Goal: Task Accomplishment & Management: Complete application form

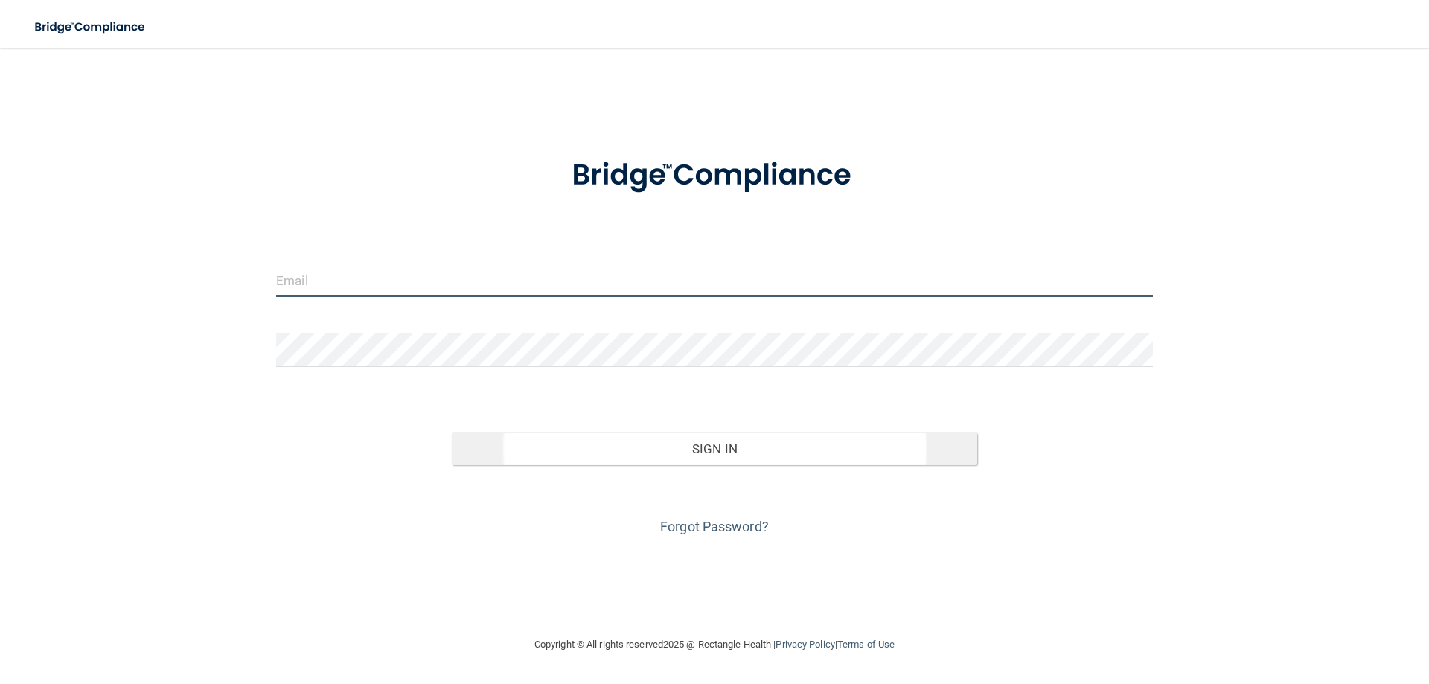
type input "[EMAIL_ADDRESS][DOMAIN_NAME]"
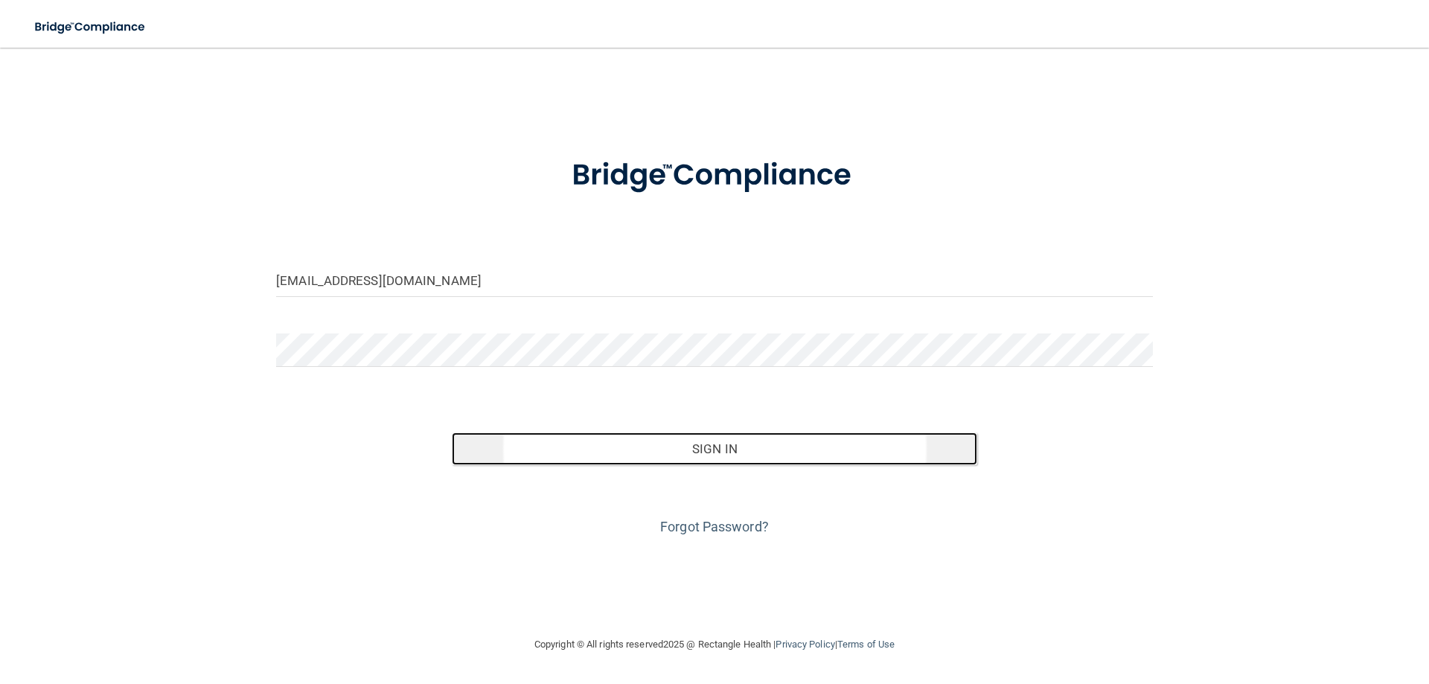
click at [725, 450] on button "Sign In" at bounding box center [715, 448] width 526 height 33
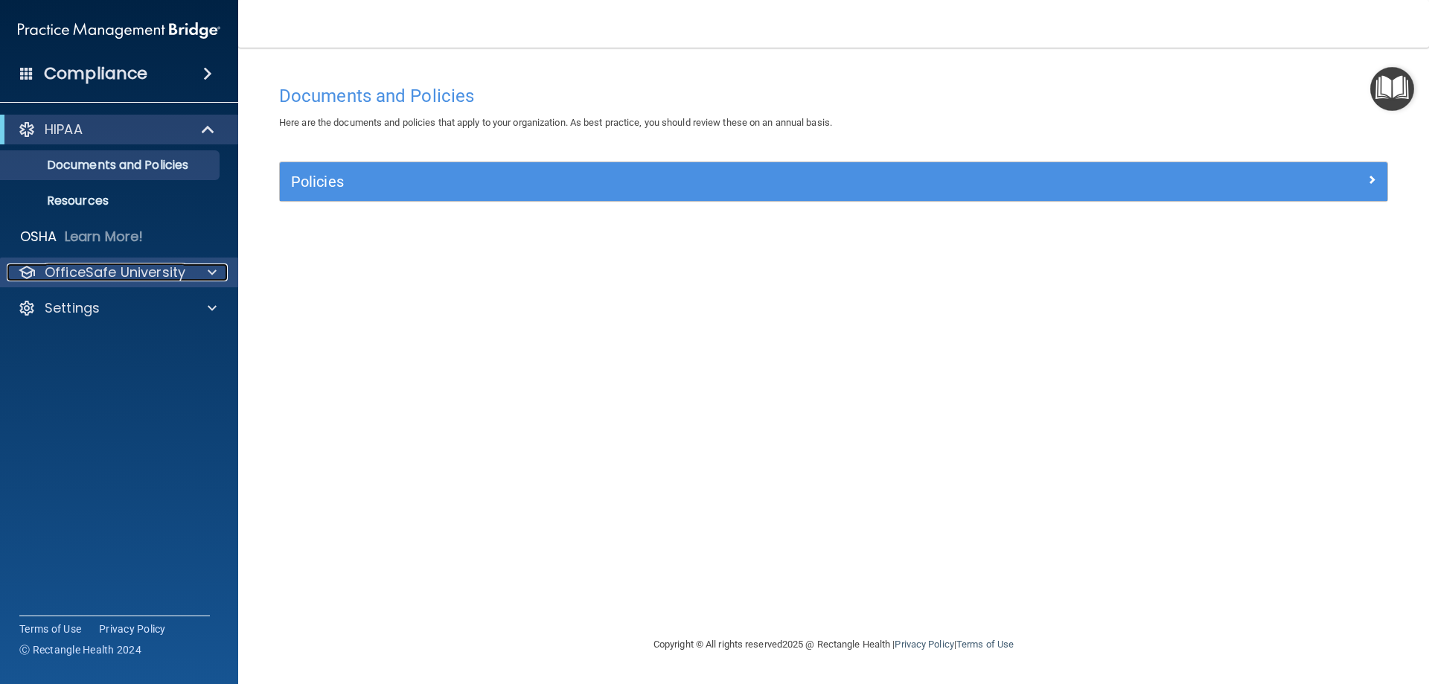
click at [218, 269] on div at bounding box center [209, 272] width 37 height 18
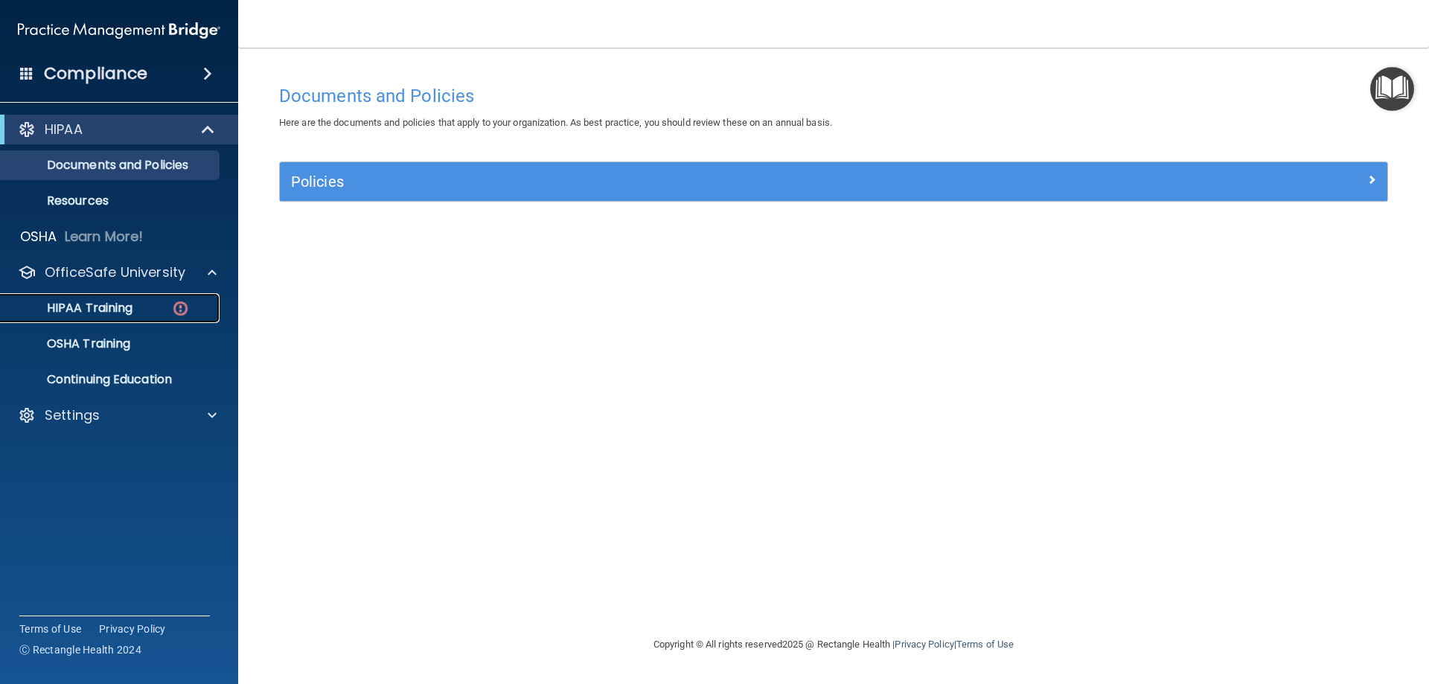
click at [95, 309] on p "HIPAA Training" at bounding box center [71, 308] width 123 height 15
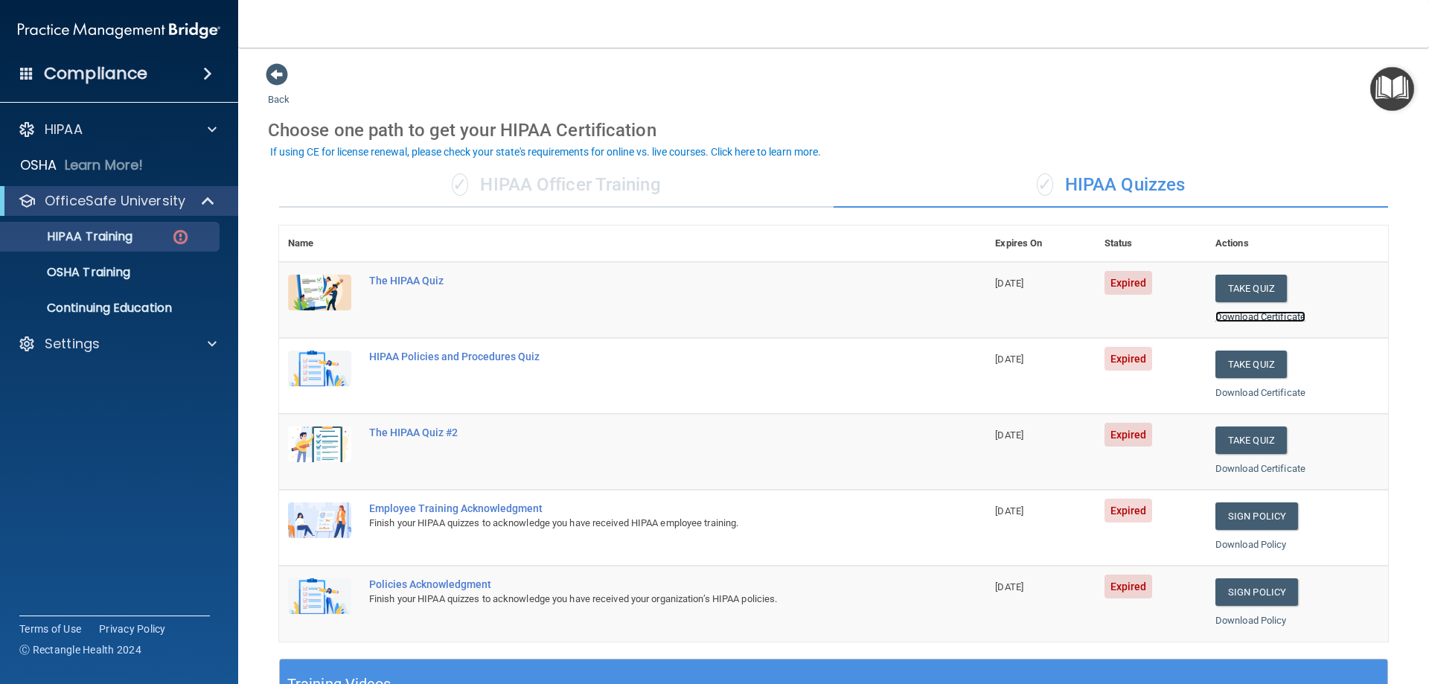
click at [1240, 316] on link "Download Certificate" at bounding box center [1260, 316] width 90 height 11
click at [1259, 542] on link "Download Policy" at bounding box center [1250, 544] width 71 height 11
click at [1227, 289] on button "Take Quiz" at bounding box center [1250, 289] width 71 height 28
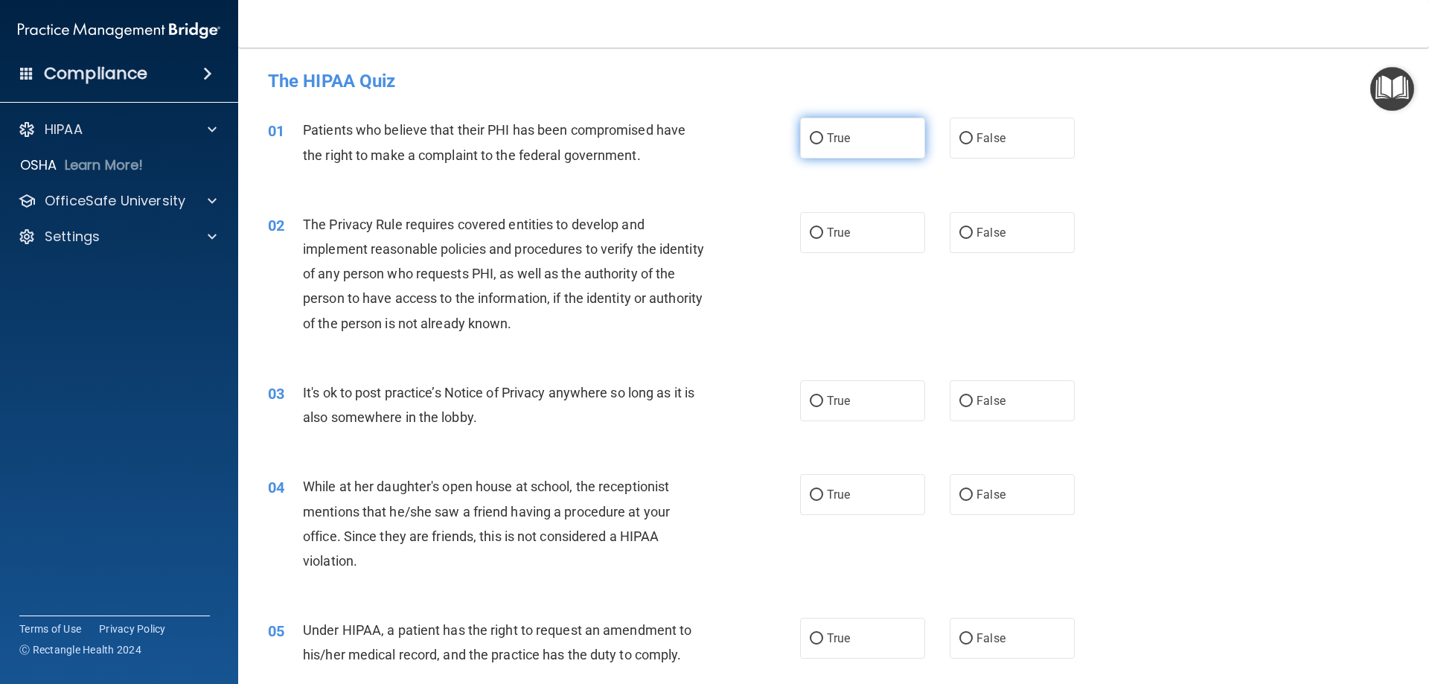
click at [813, 139] on input "True" at bounding box center [816, 138] width 13 height 11
radio input "true"
click at [812, 234] on input "True" at bounding box center [816, 233] width 13 height 11
radio input "true"
click at [813, 402] on input "True" at bounding box center [816, 401] width 13 height 11
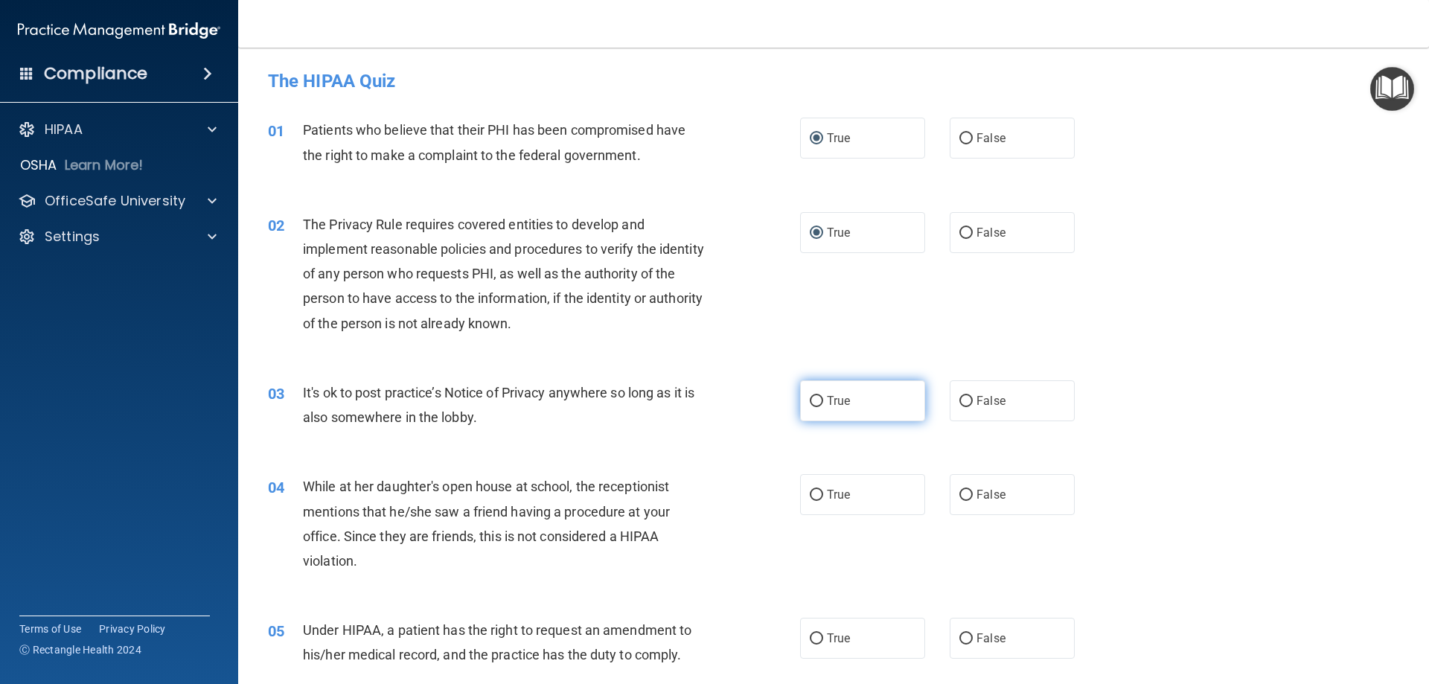
radio input "true"
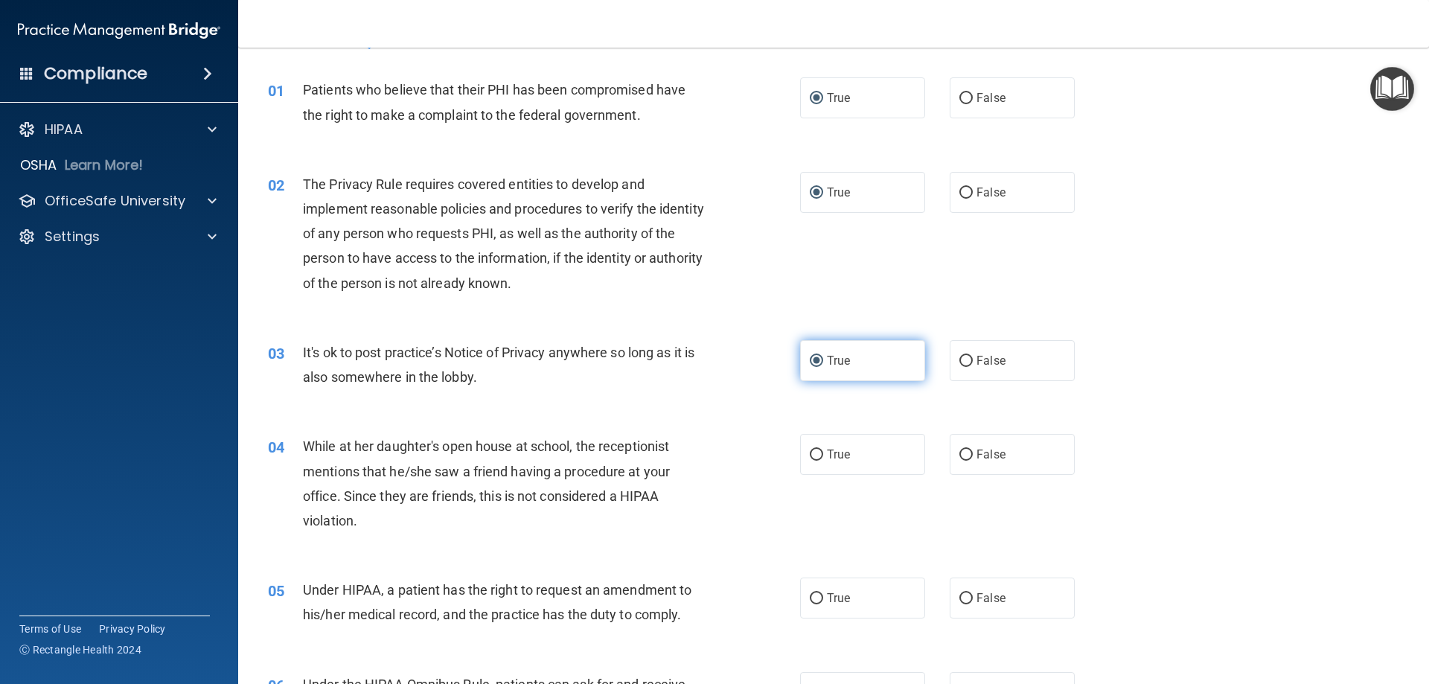
scroll to position [74, 0]
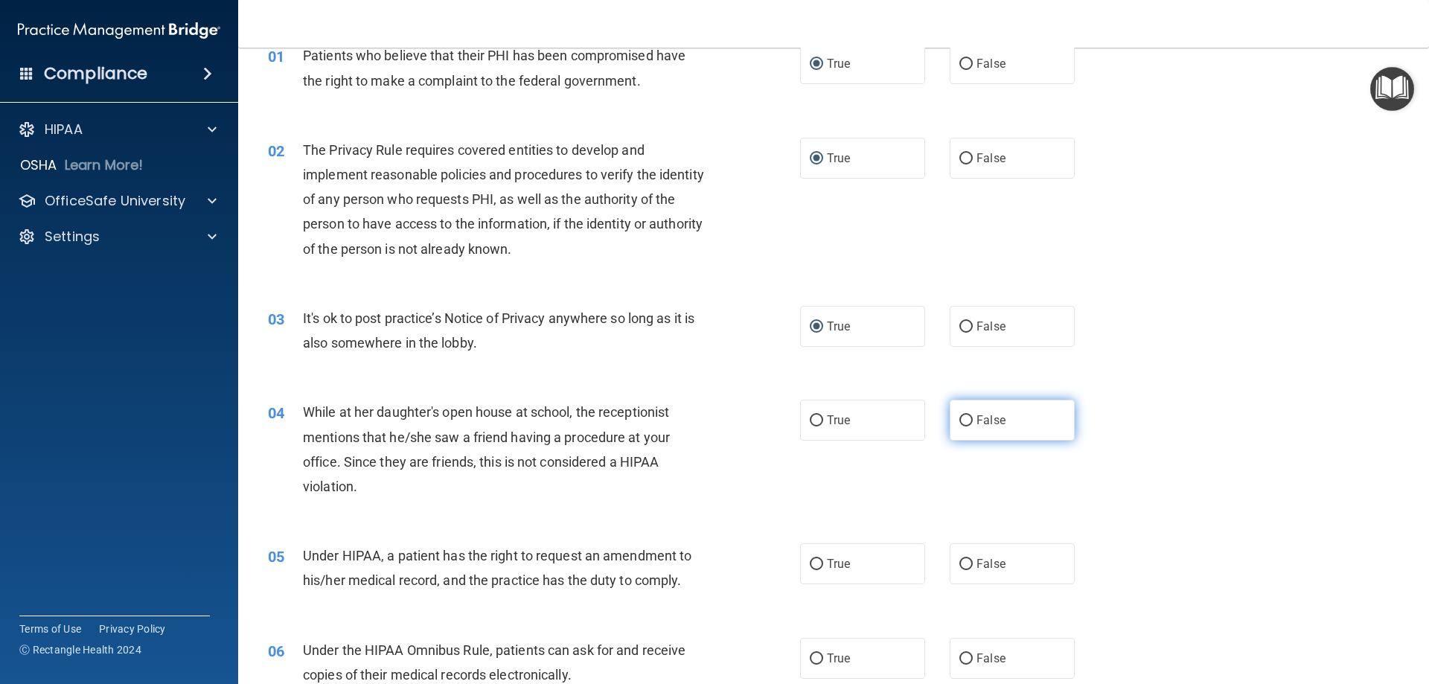
click at [959, 421] on input "False" at bounding box center [965, 420] width 13 height 11
radio input "true"
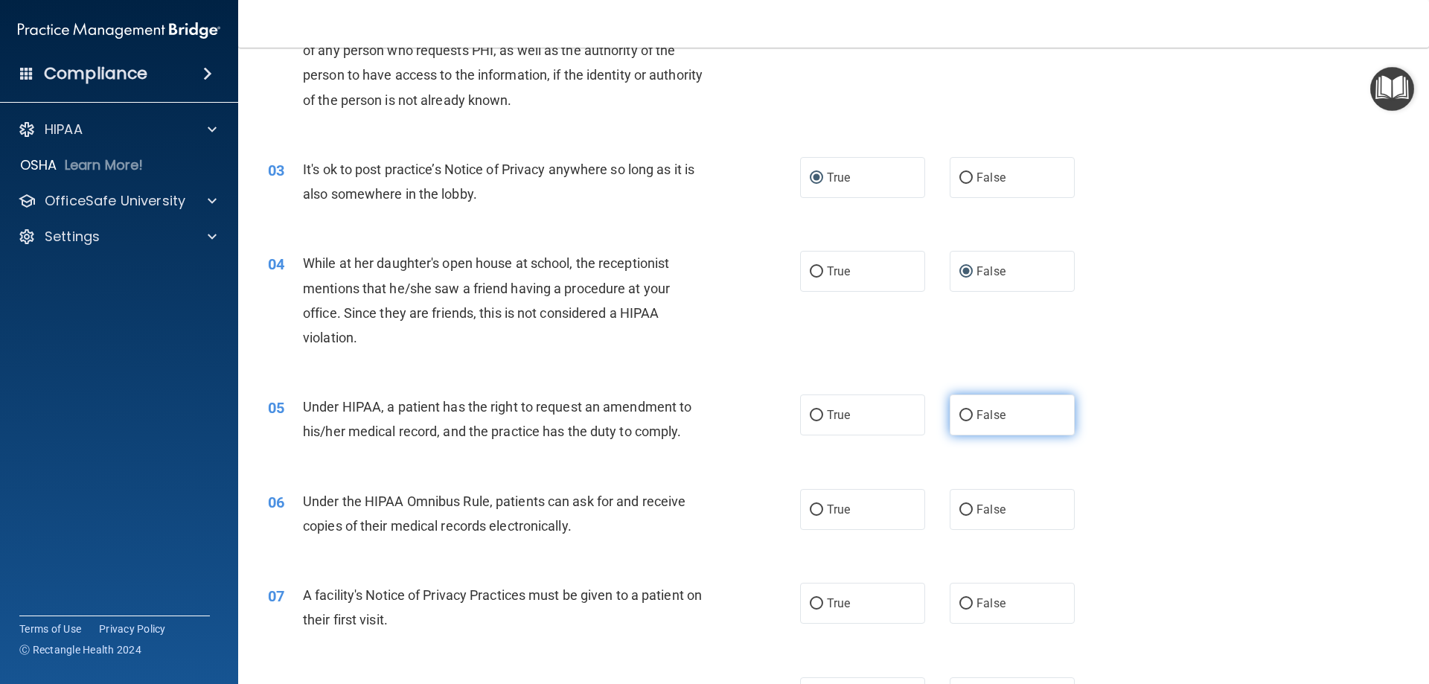
click at [961, 416] on input "False" at bounding box center [965, 415] width 13 height 11
radio input "true"
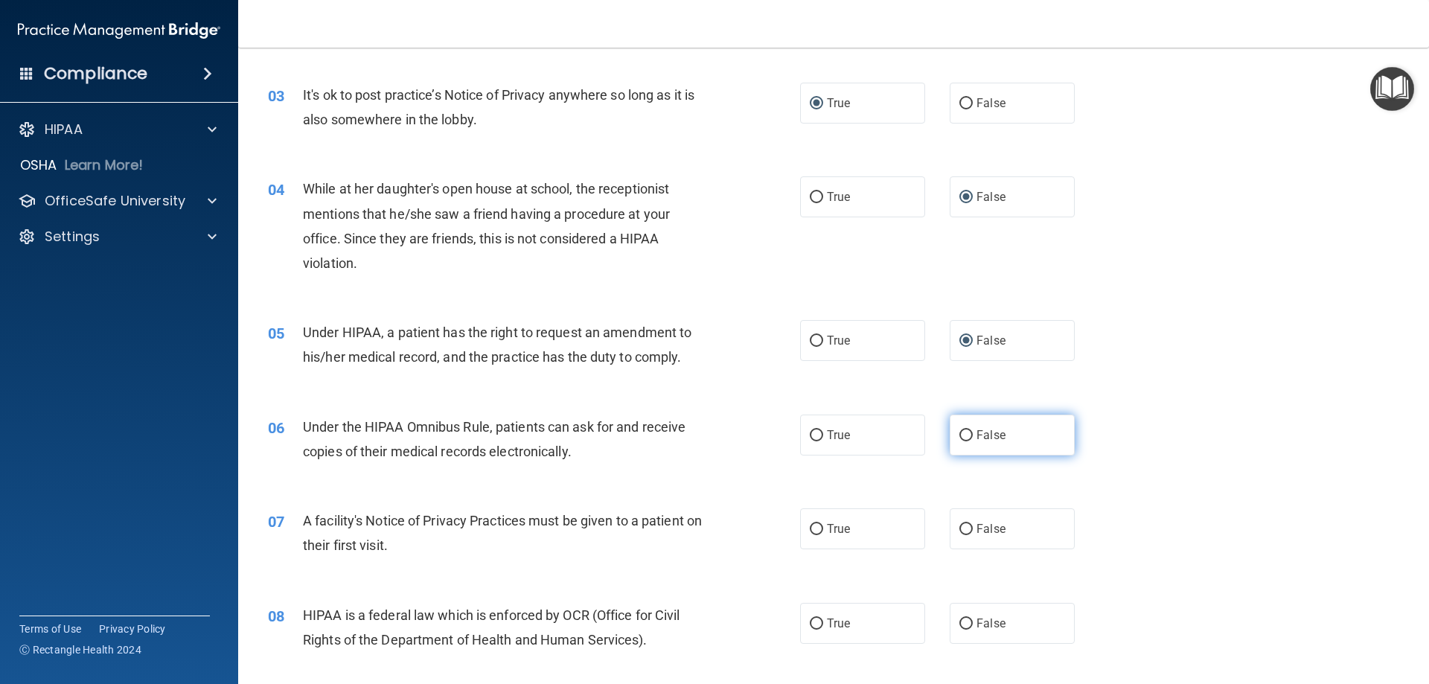
click at [959, 438] on input "False" at bounding box center [965, 435] width 13 height 11
radio input "true"
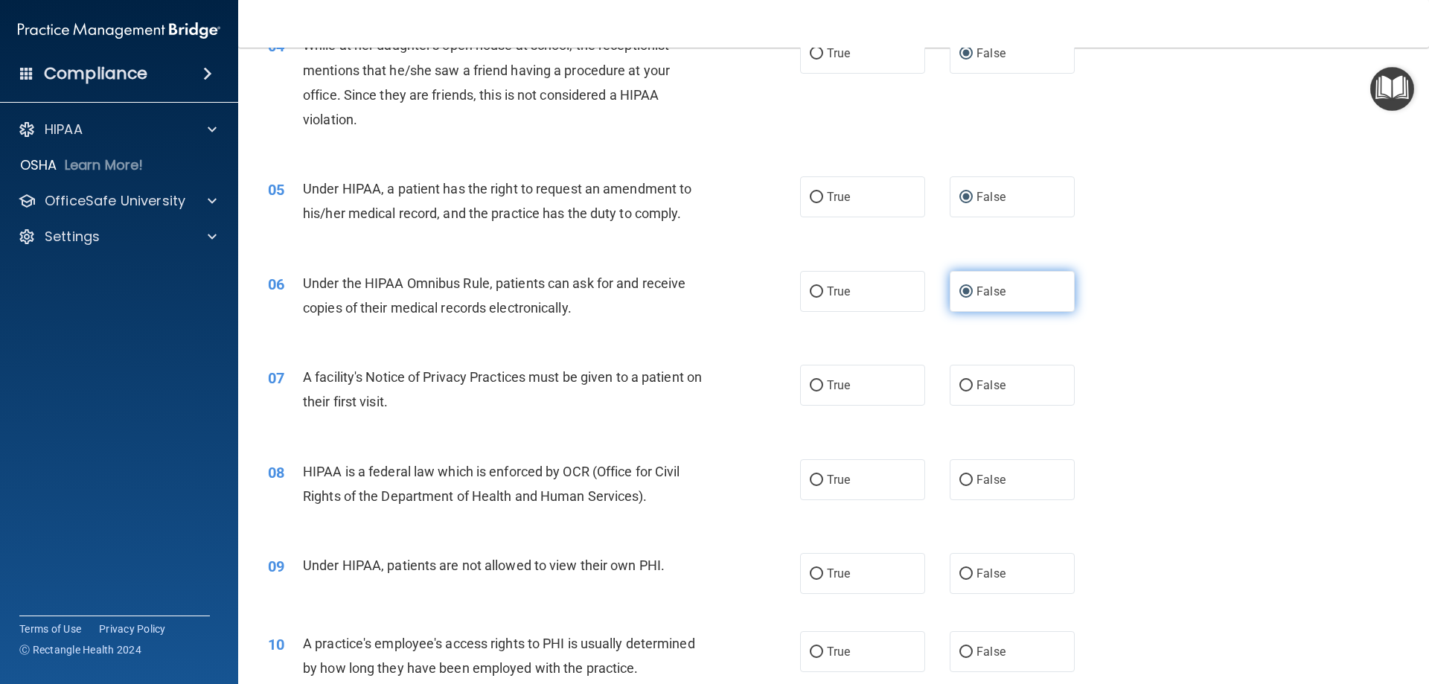
scroll to position [446, 0]
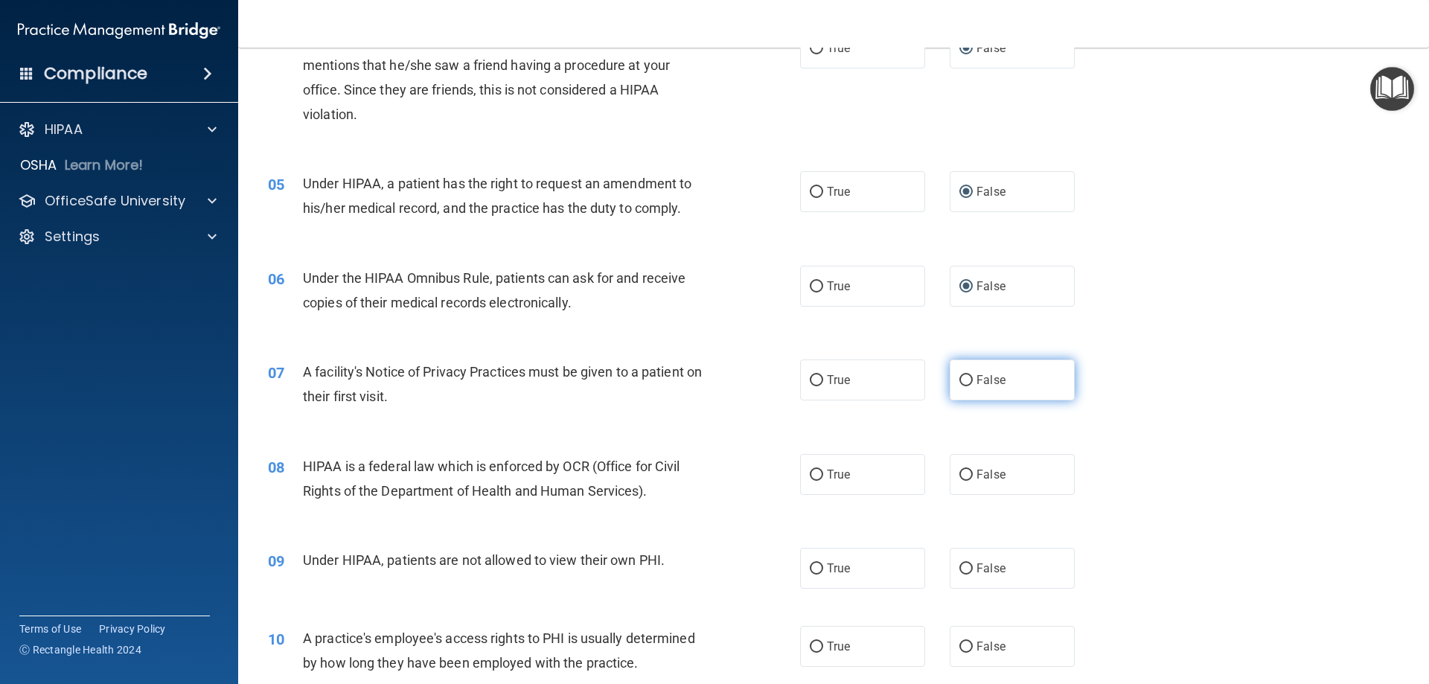
click at [959, 382] on input "False" at bounding box center [965, 380] width 13 height 11
radio input "true"
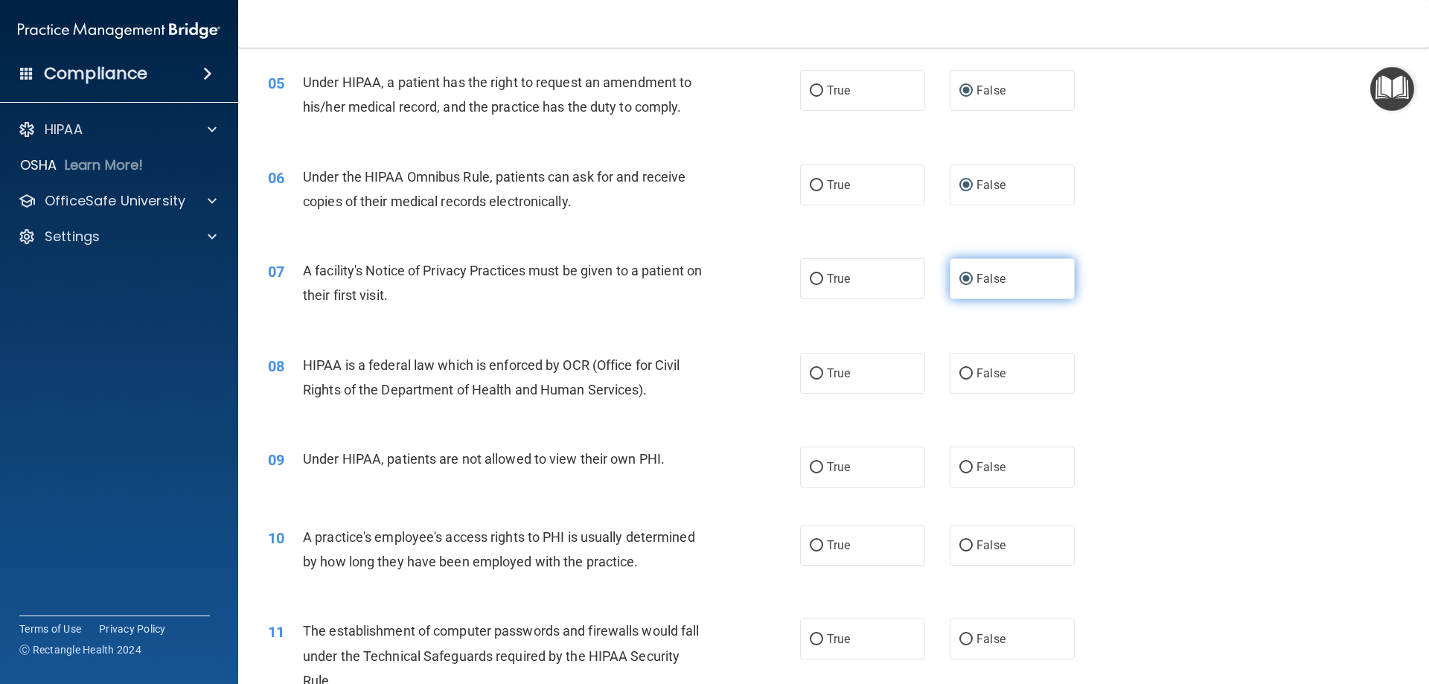
scroll to position [595, 0]
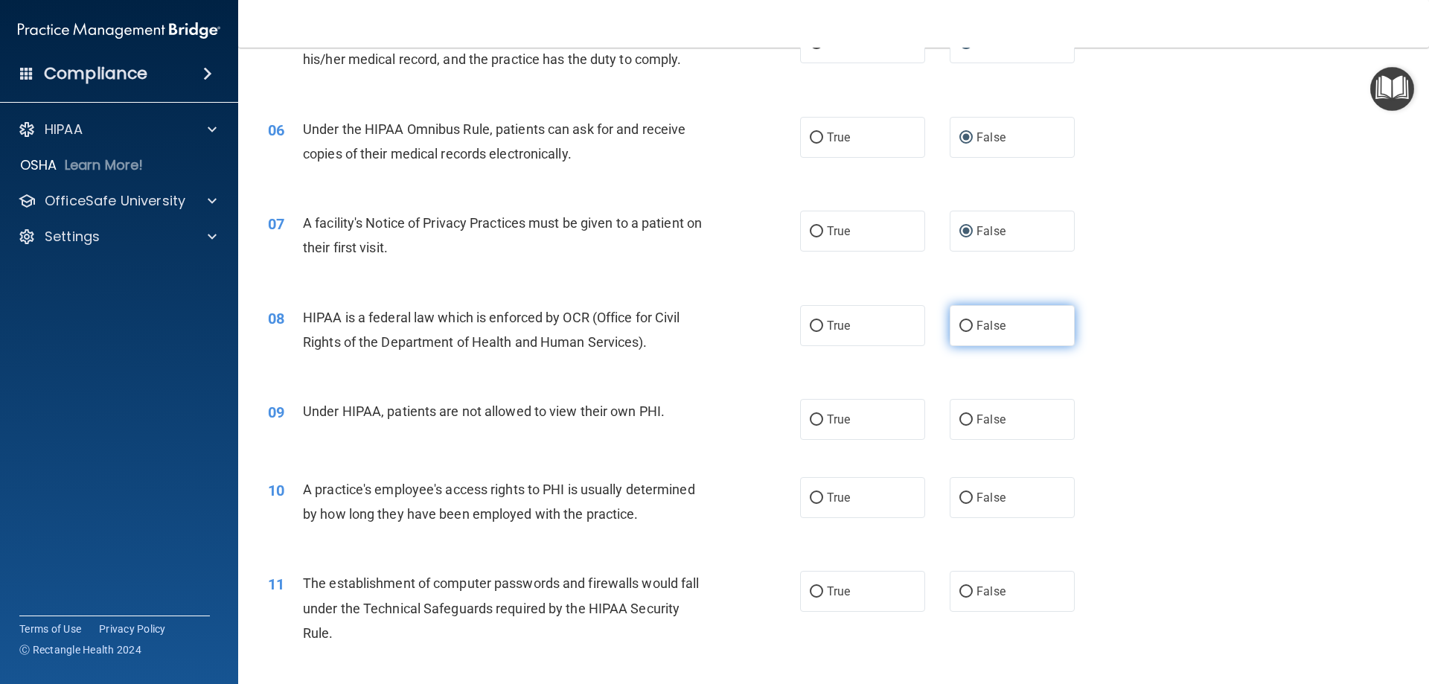
click at [961, 326] on input "False" at bounding box center [965, 326] width 13 height 11
radio input "true"
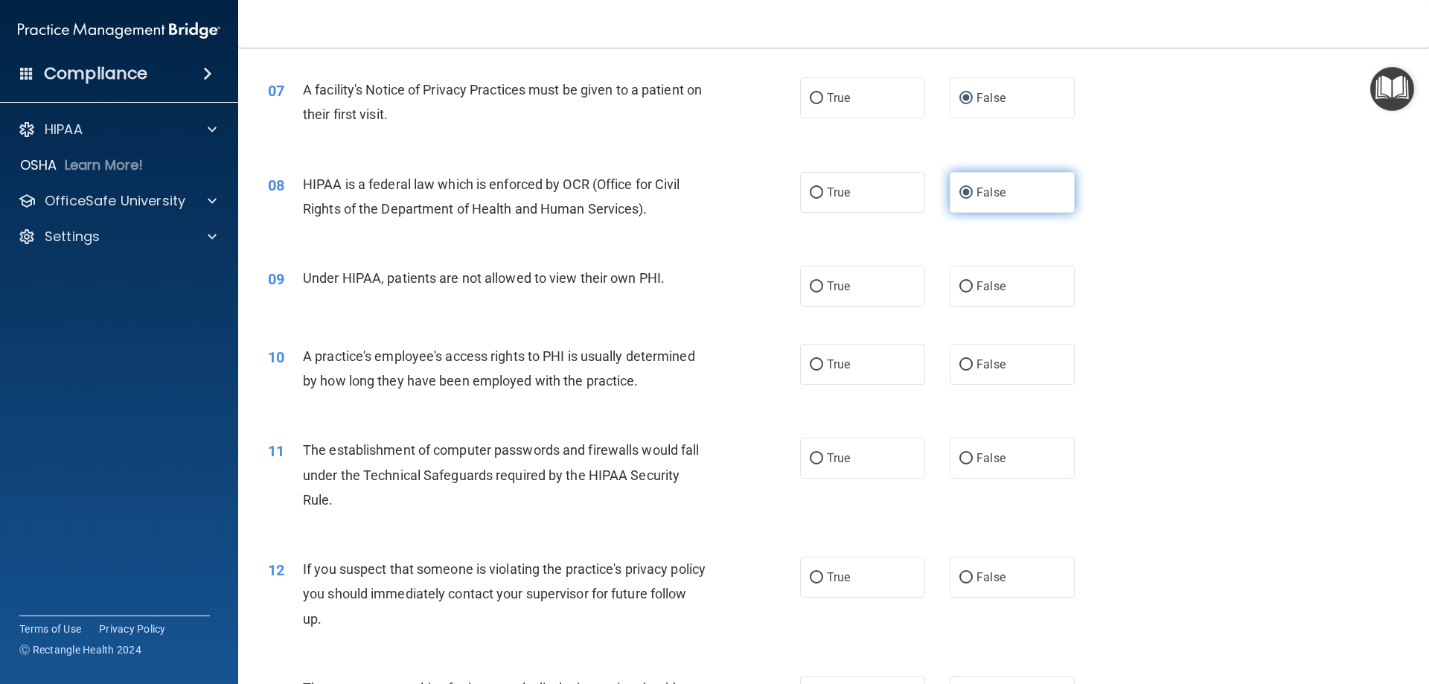
scroll to position [744, 0]
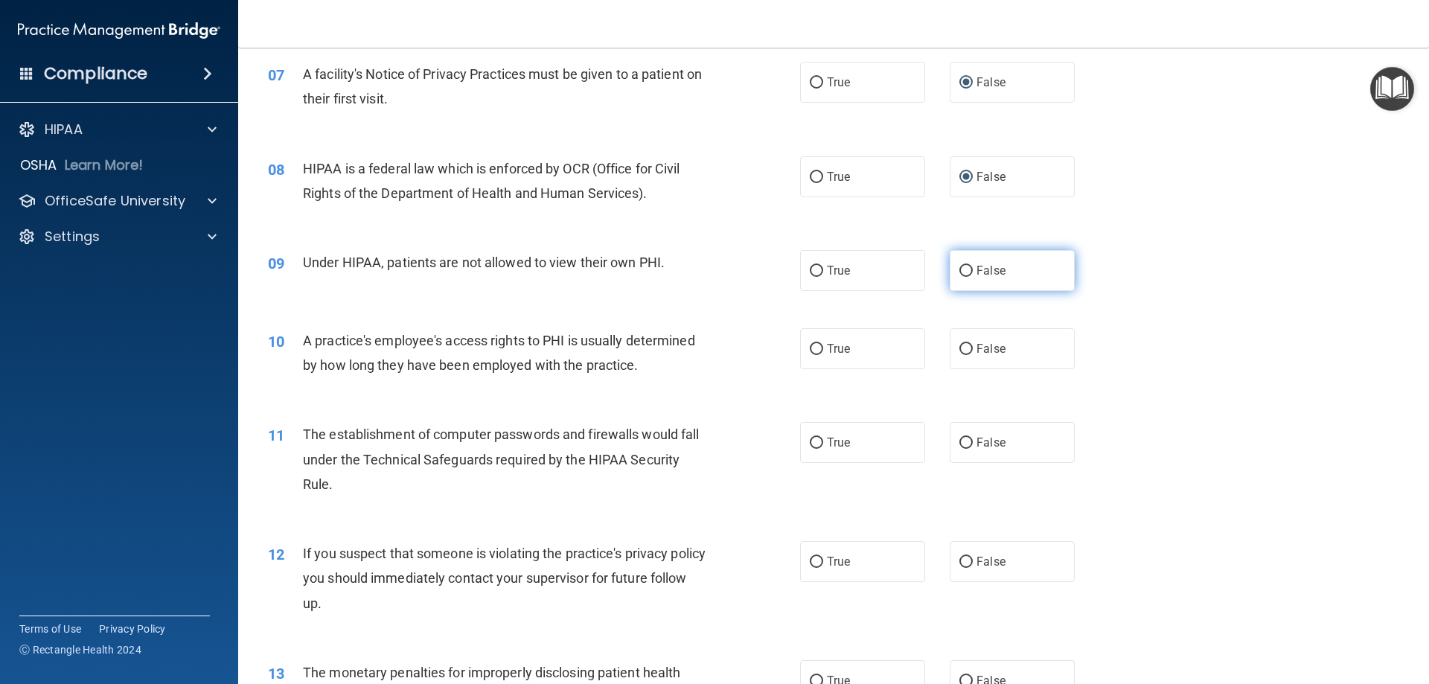
click at [959, 272] on input "False" at bounding box center [965, 271] width 13 height 11
radio input "true"
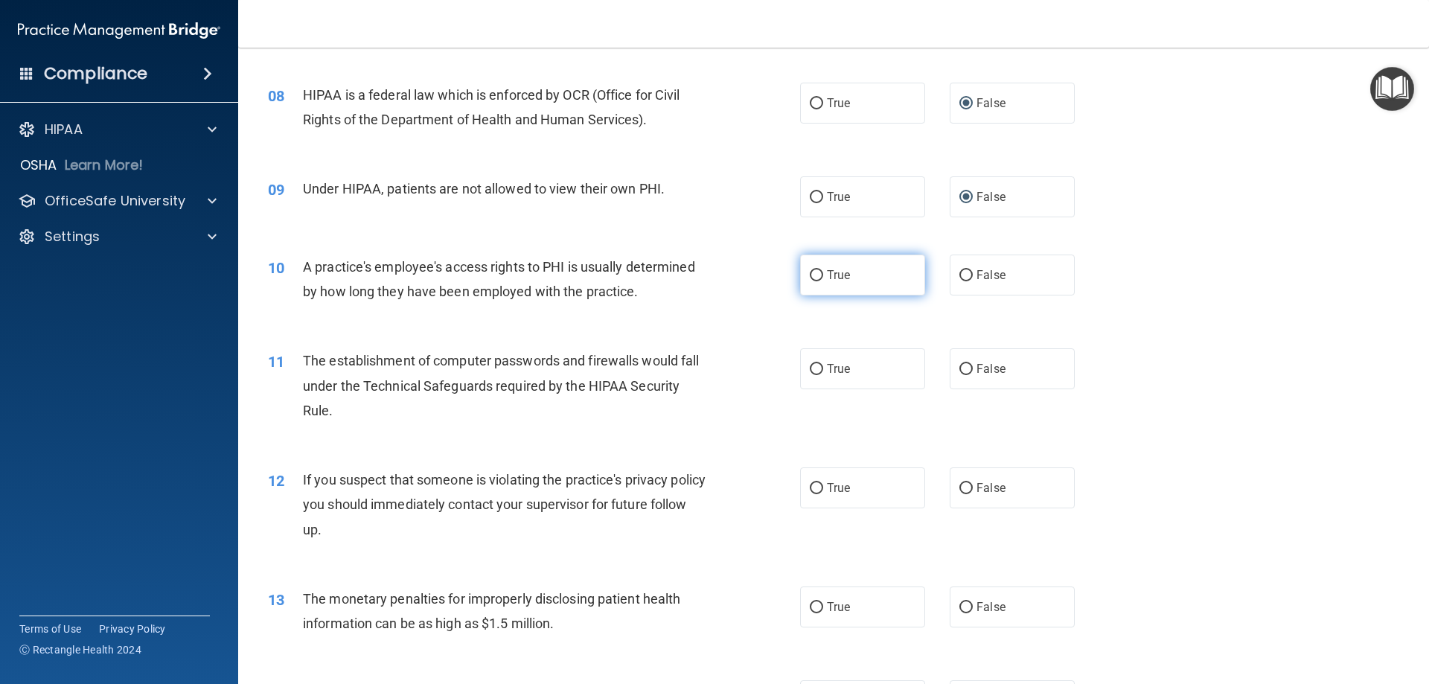
scroll to position [819, 0]
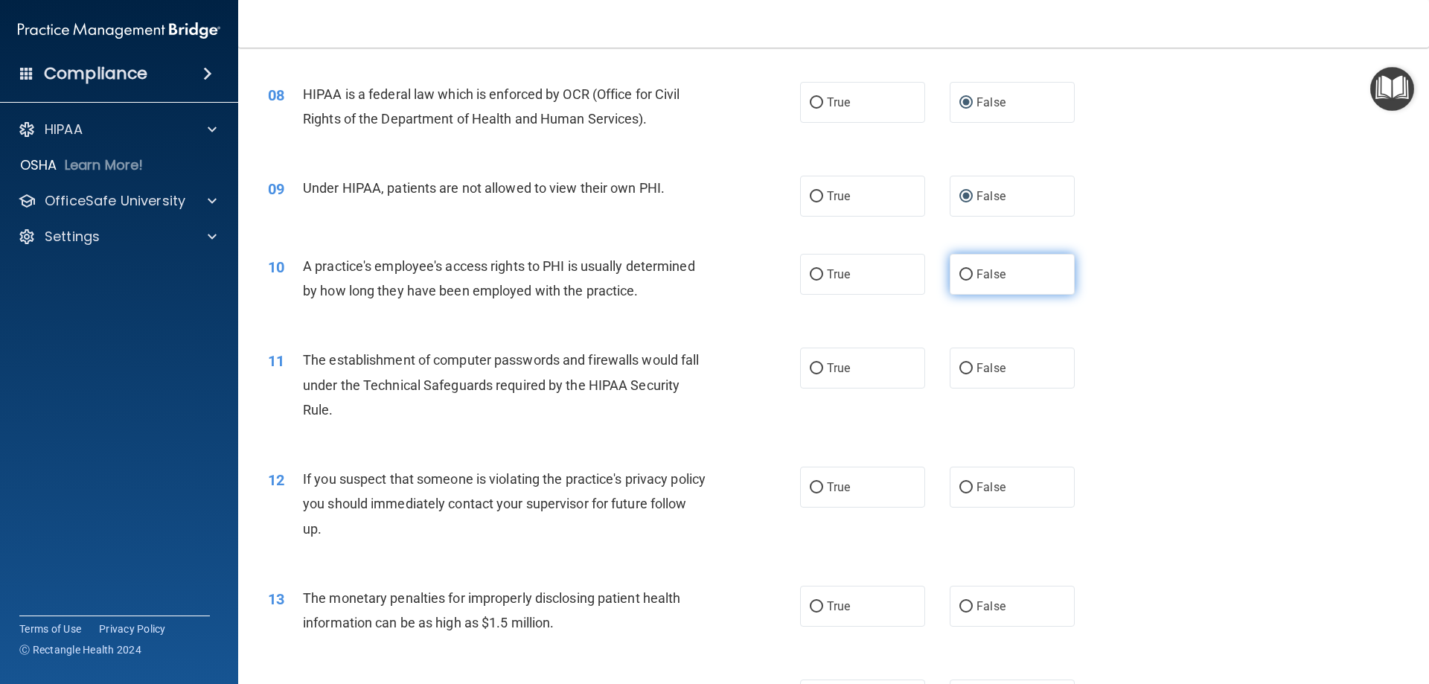
click at [959, 275] on input "False" at bounding box center [965, 274] width 13 height 11
radio input "true"
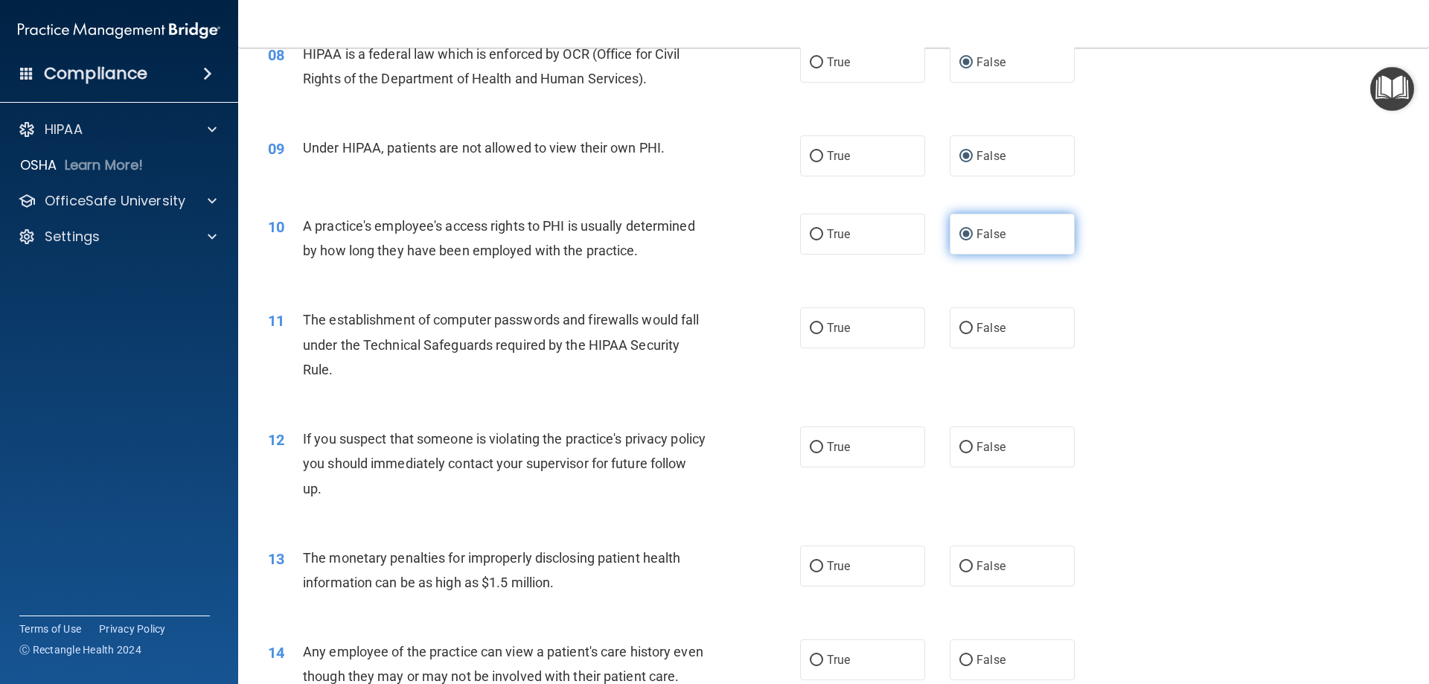
scroll to position [893, 0]
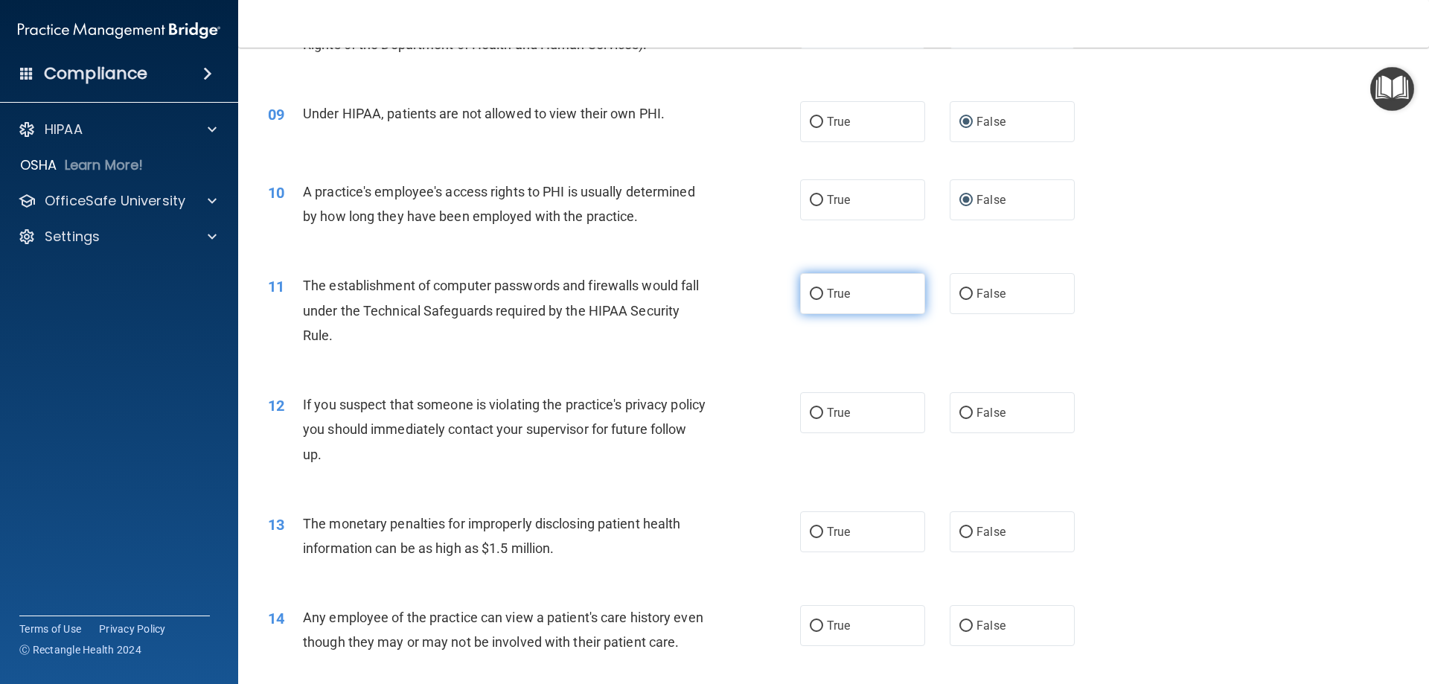
click at [812, 295] on input "True" at bounding box center [816, 294] width 13 height 11
radio input "true"
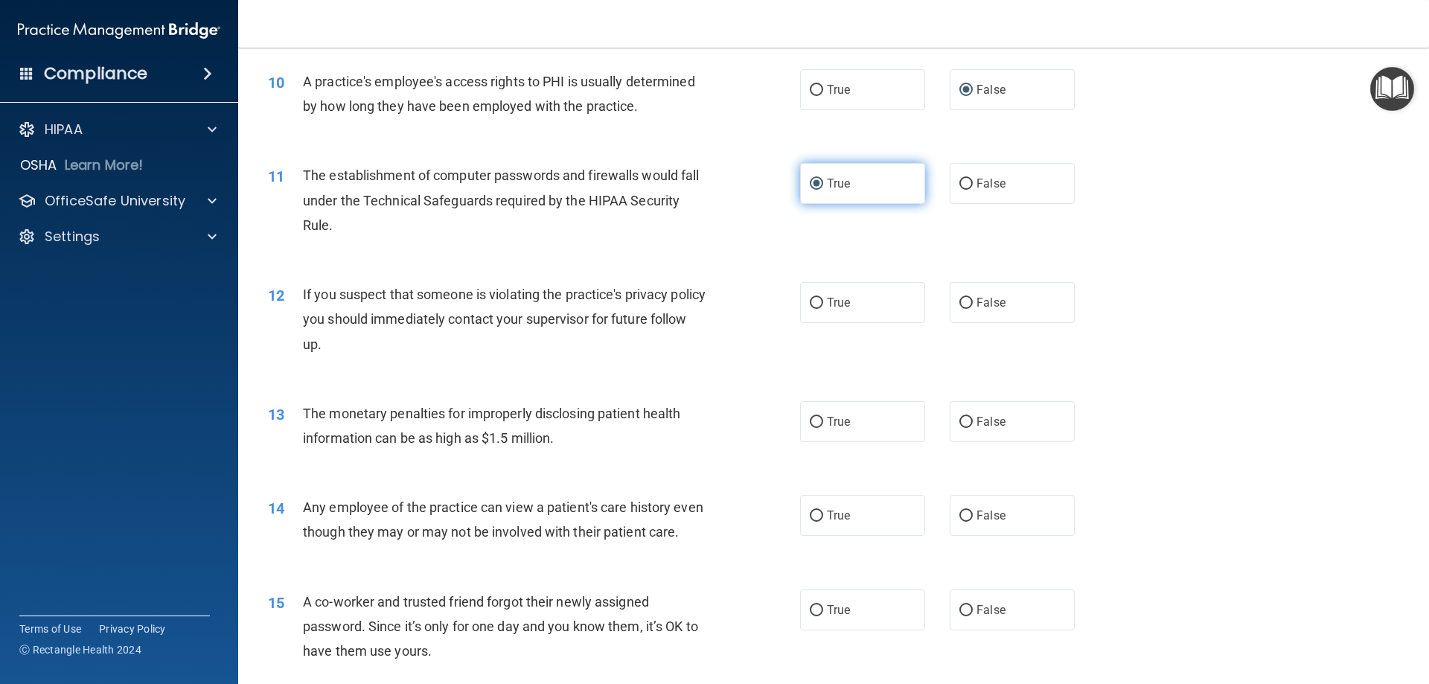
scroll to position [1042, 0]
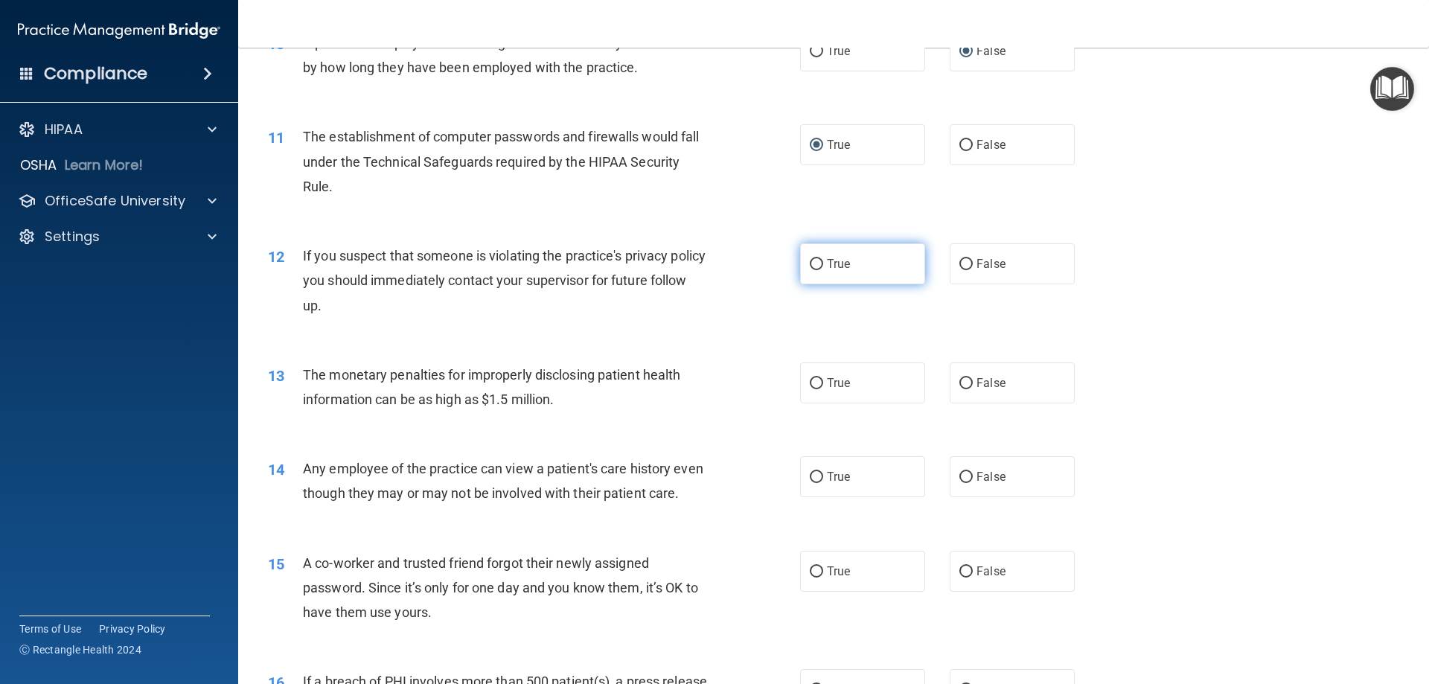
click at [813, 268] on input "True" at bounding box center [816, 264] width 13 height 11
radio input "true"
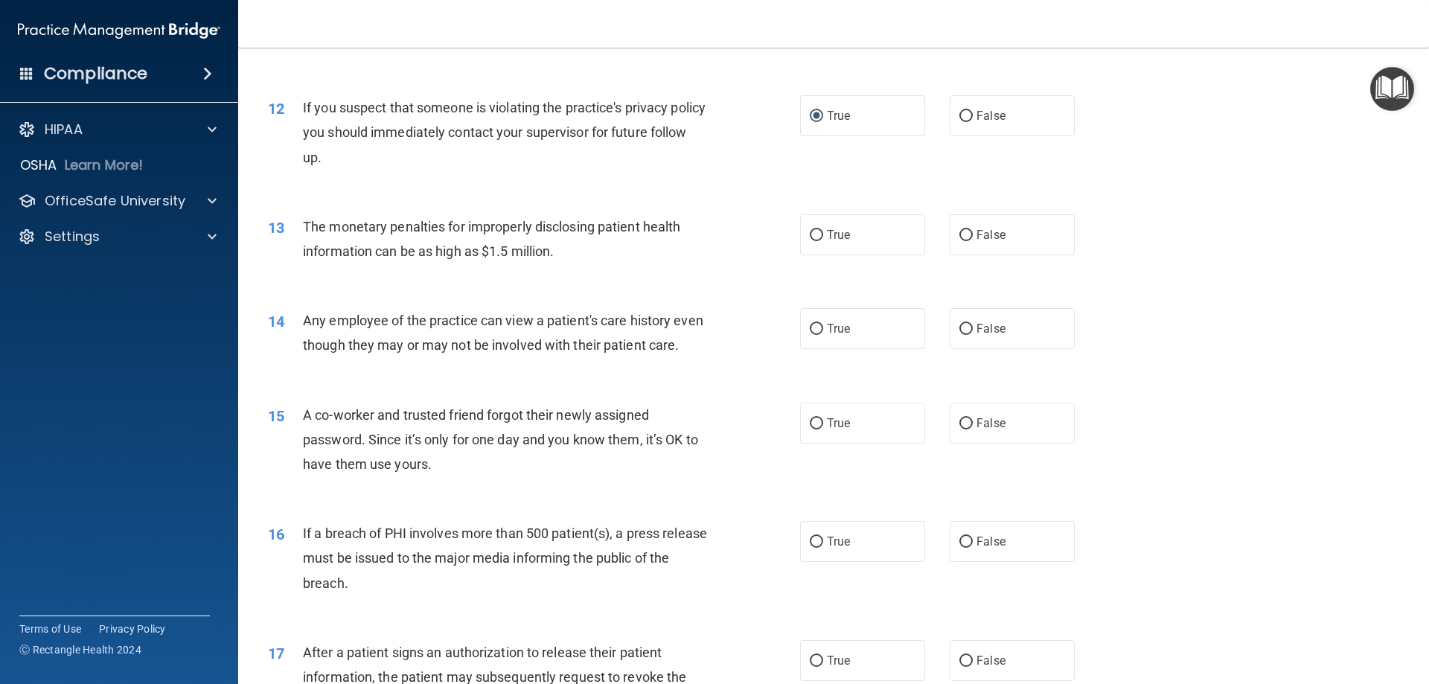
scroll to position [1191, 0]
click at [810, 234] on input "True" at bounding box center [816, 234] width 13 height 11
radio input "true"
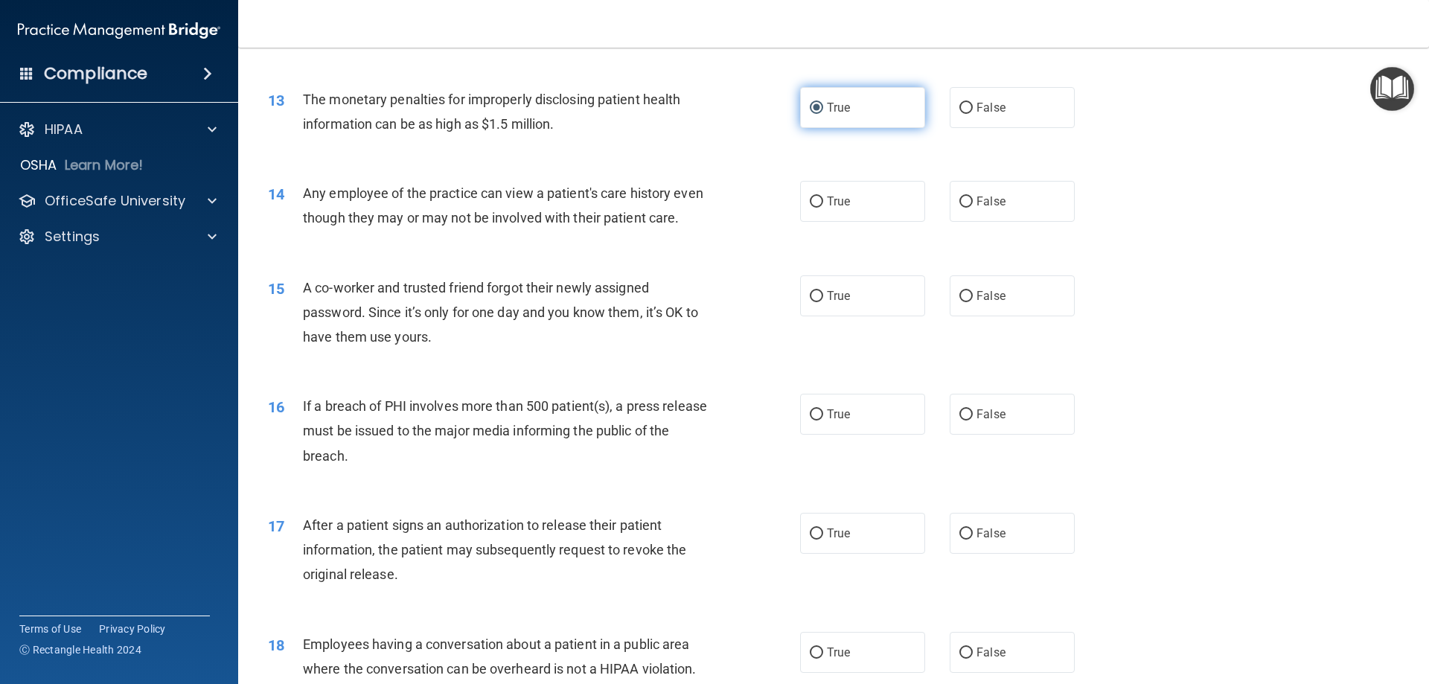
scroll to position [1339, 0]
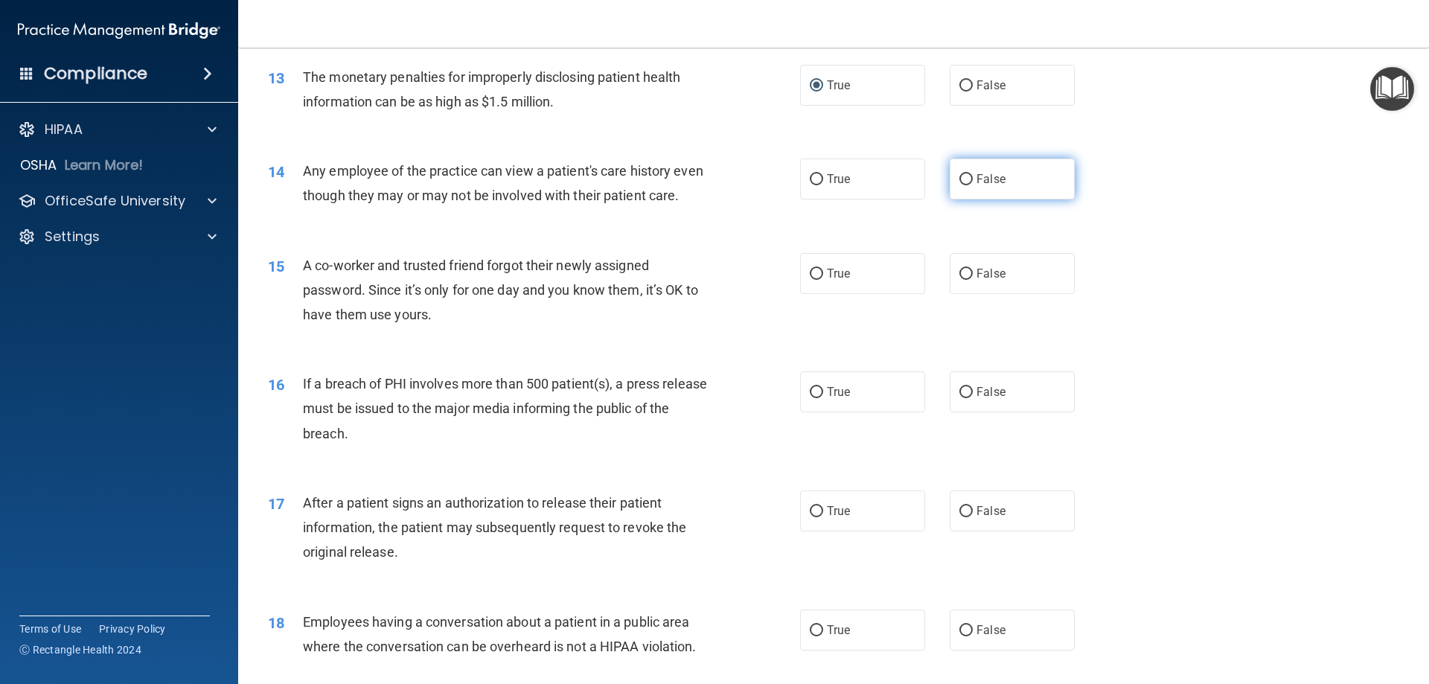
click at [959, 179] on input "False" at bounding box center [965, 179] width 13 height 11
radio input "true"
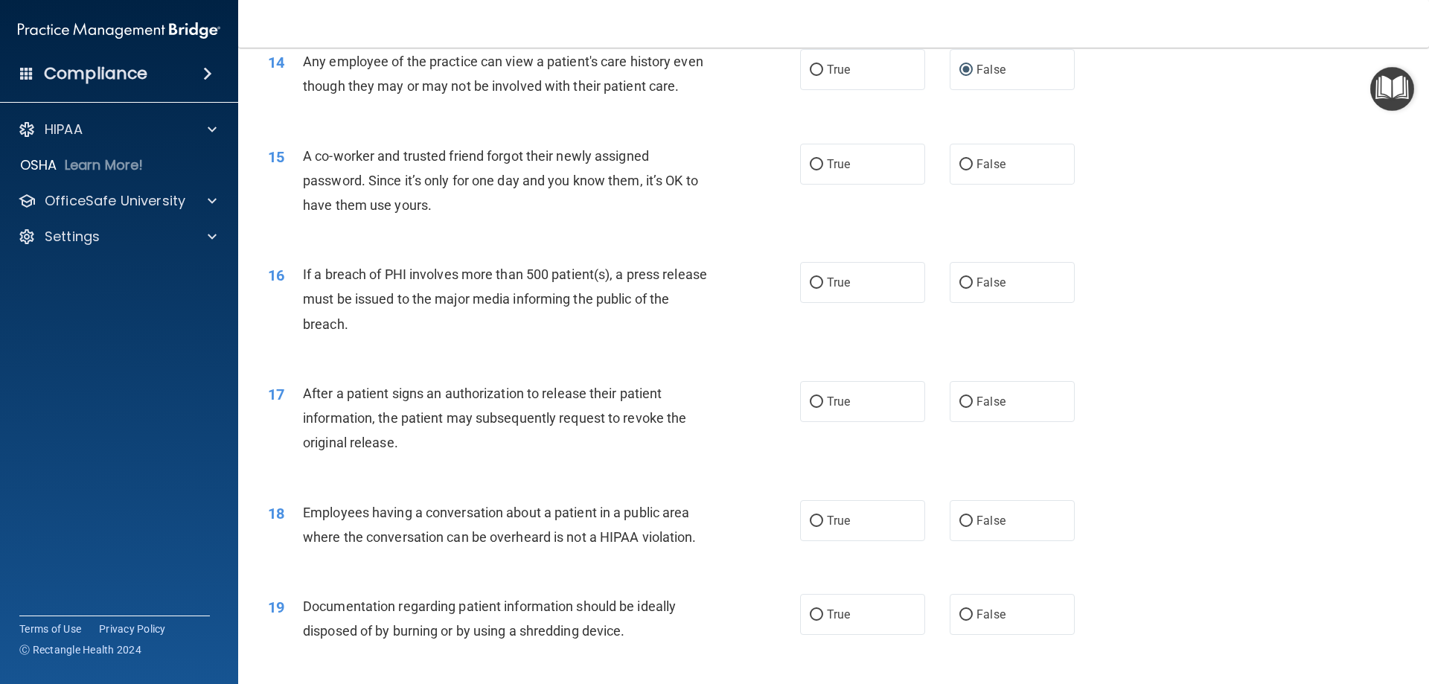
scroll to position [1488, 0]
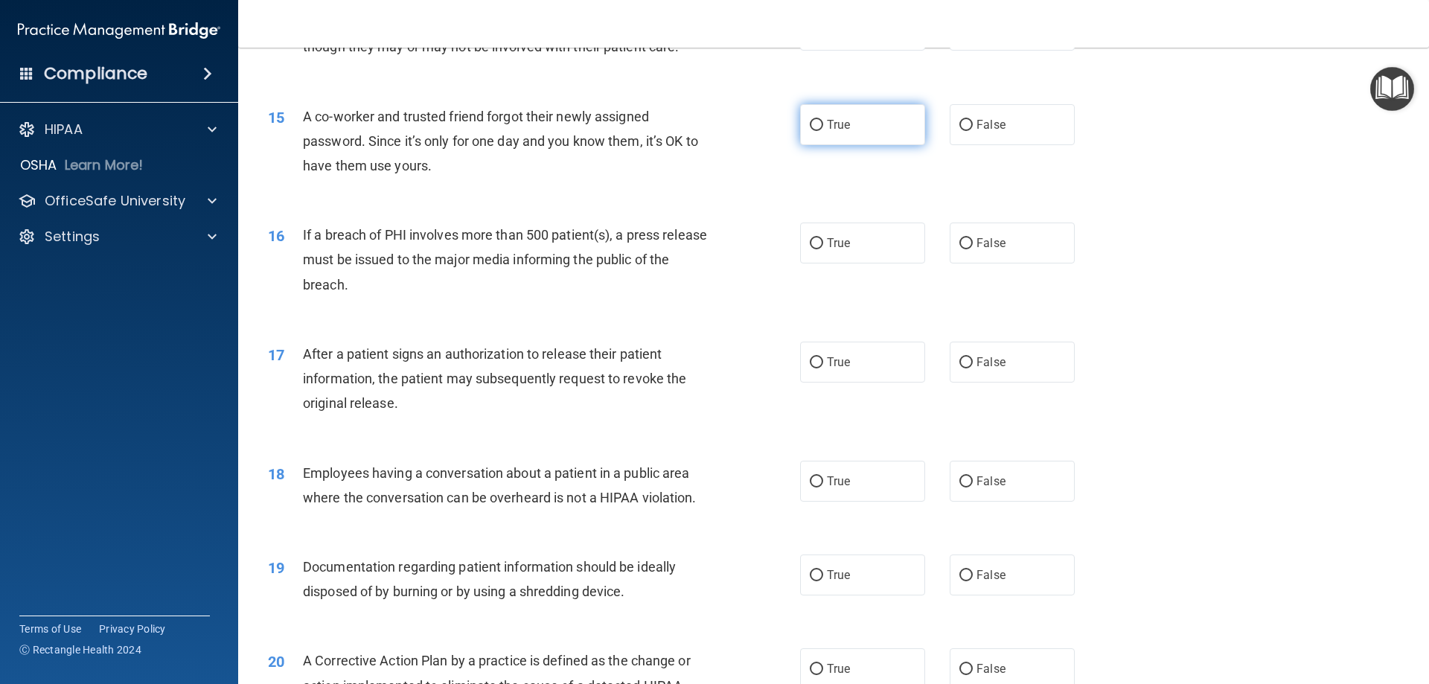
drag, startPoint x: 960, startPoint y: 150, endPoint x: 909, endPoint y: 164, distance: 52.3
click at [960, 131] on input "False" at bounding box center [965, 125] width 13 height 11
radio input "true"
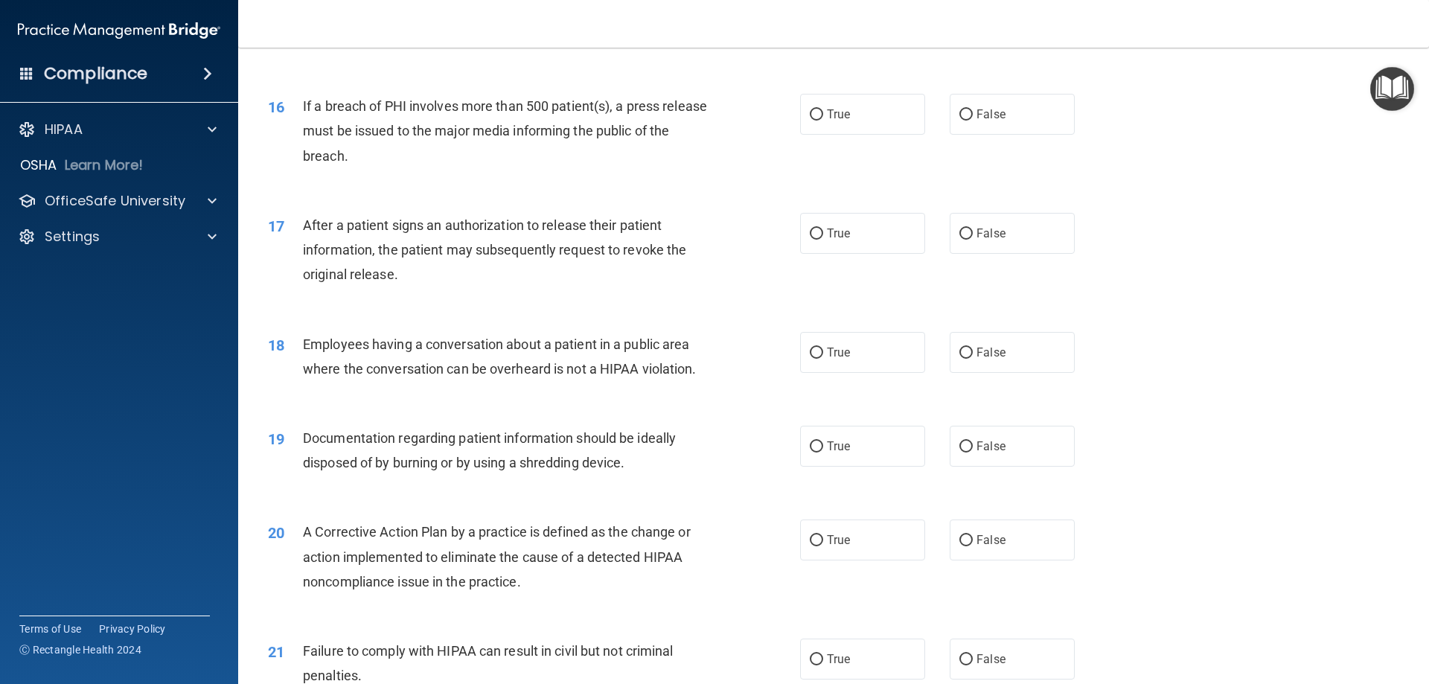
scroll to position [1637, 0]
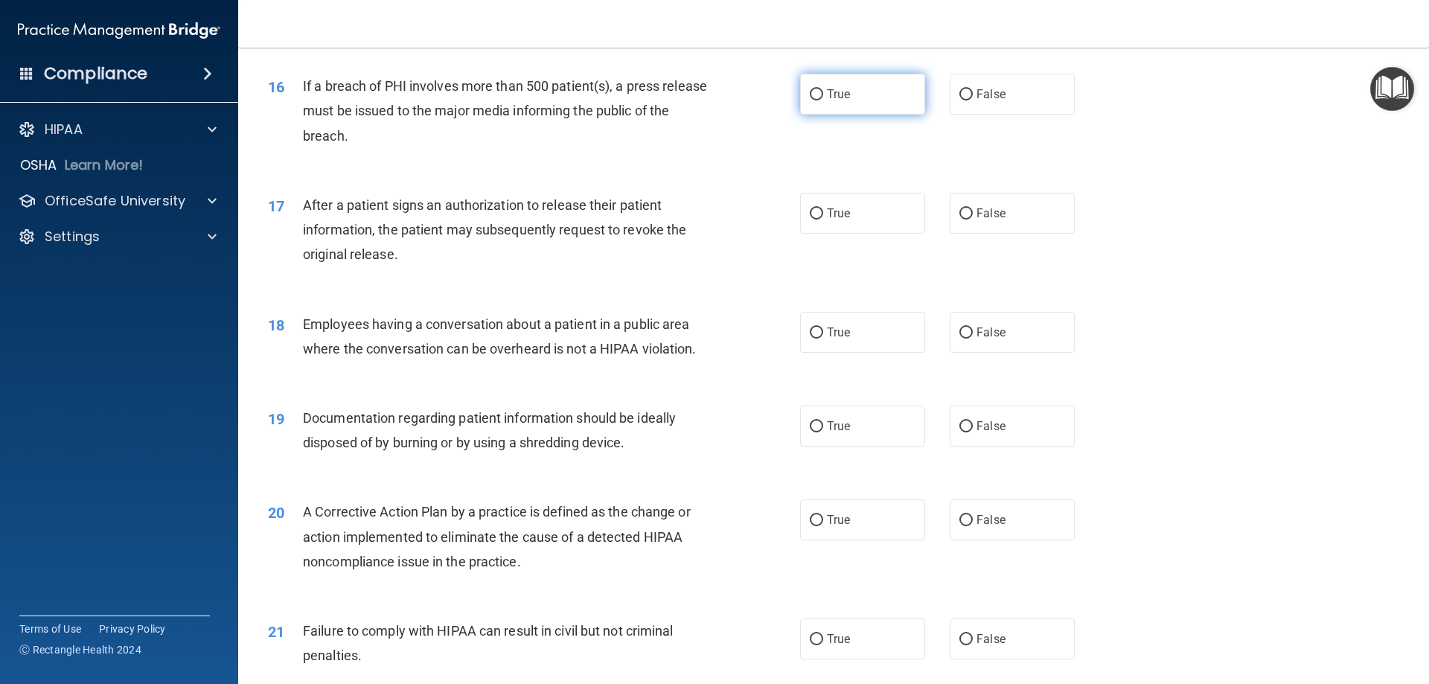
click at [810, 100] on input "True" at bounding box center [816, 94] width 13 height 11
radio input "true"
click at [813, 220] on input "True" at bounding box center [816, 213] width 13 height 11
radio input "true"
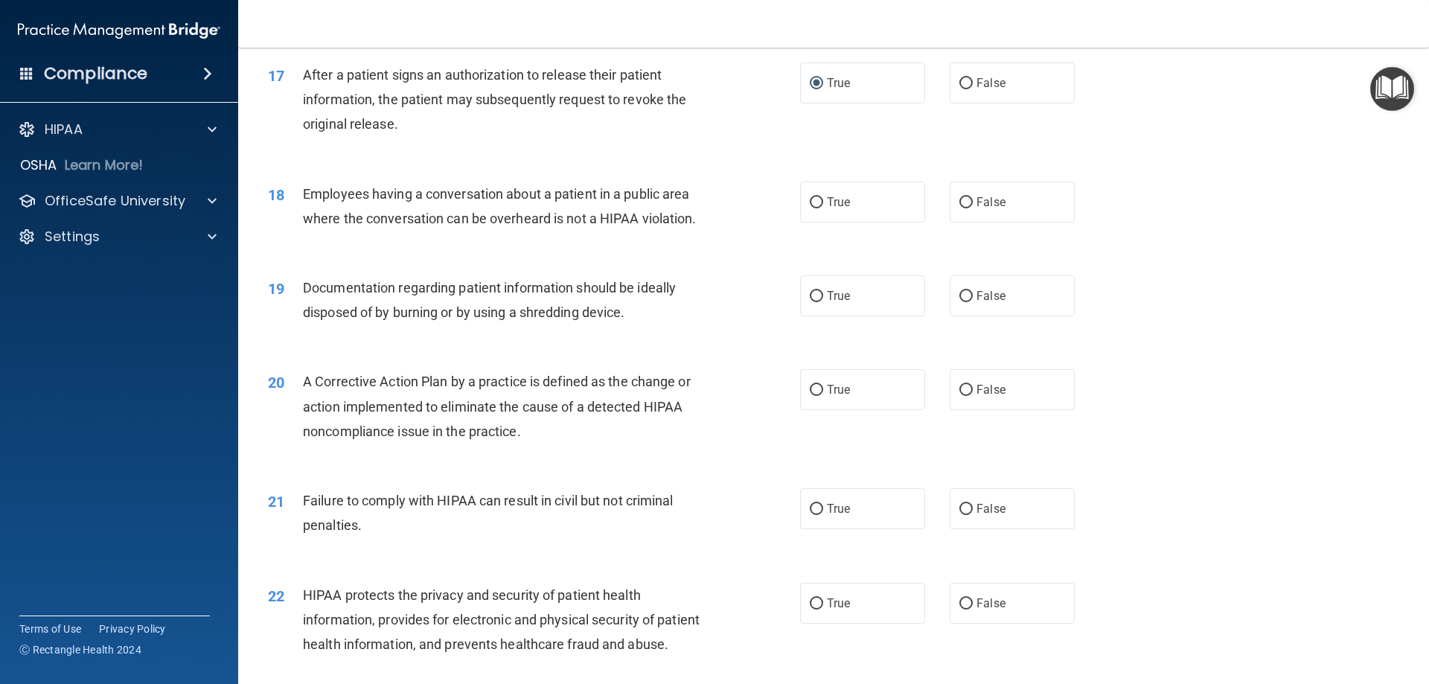
scroll to position [1786, 0]
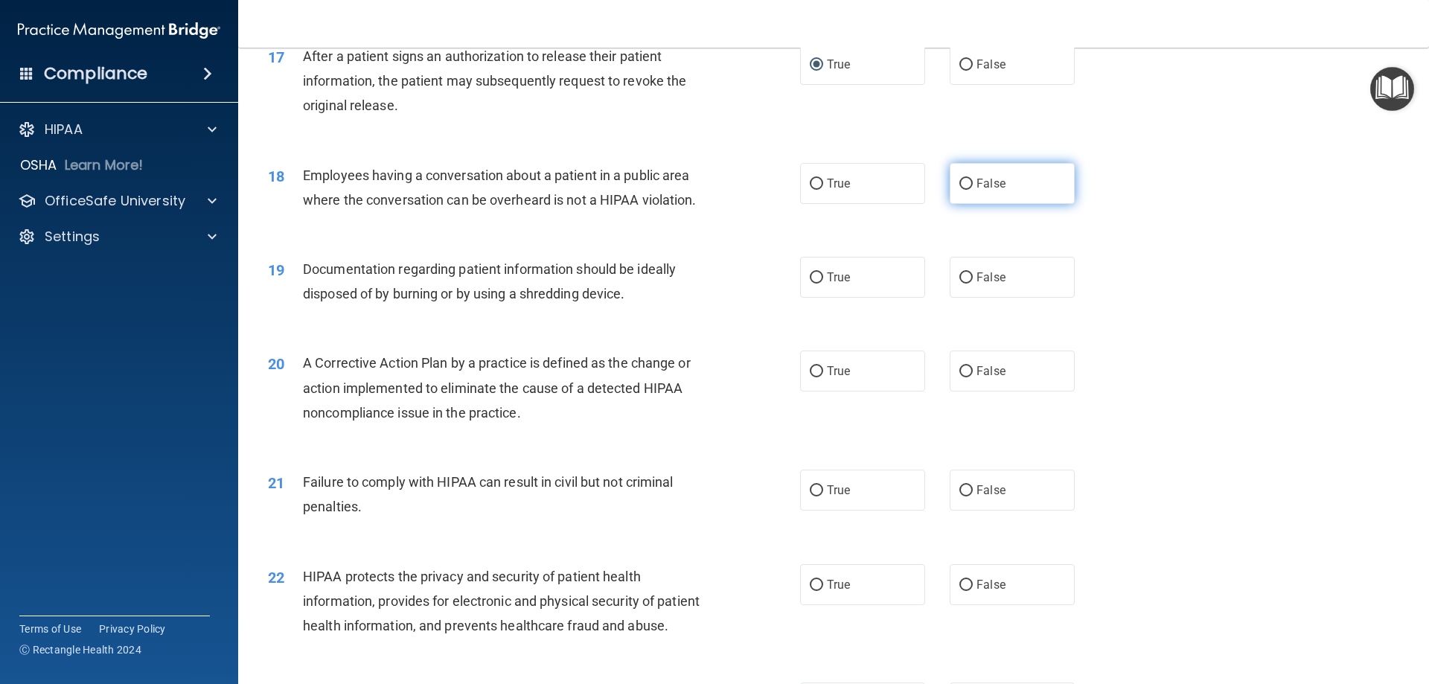
click at [961, 190] on input "False" at bounding box center [965, 184] width 13 height 11
radio input "true"
click at [814, 284] on input "True" at bounding box center [816, 277] width 13 height 11
radio input "true"
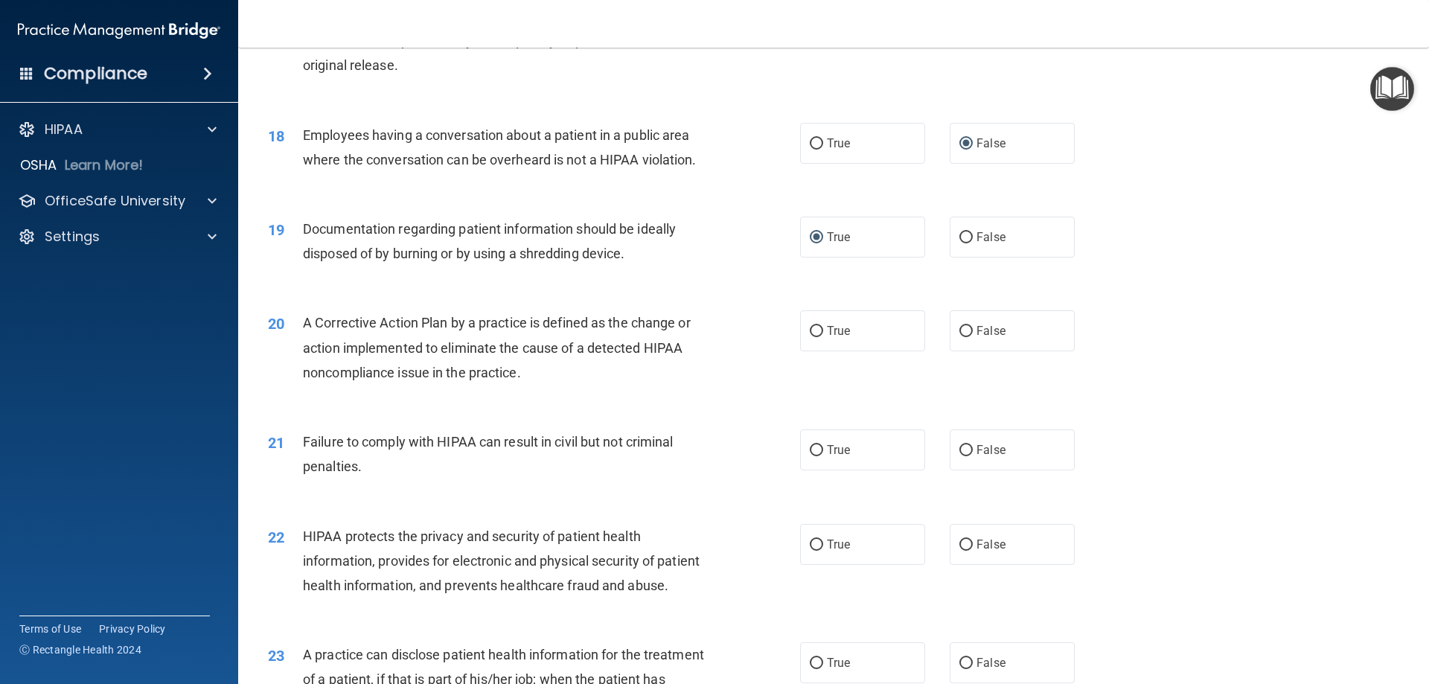
scroll to position [1860, 0]
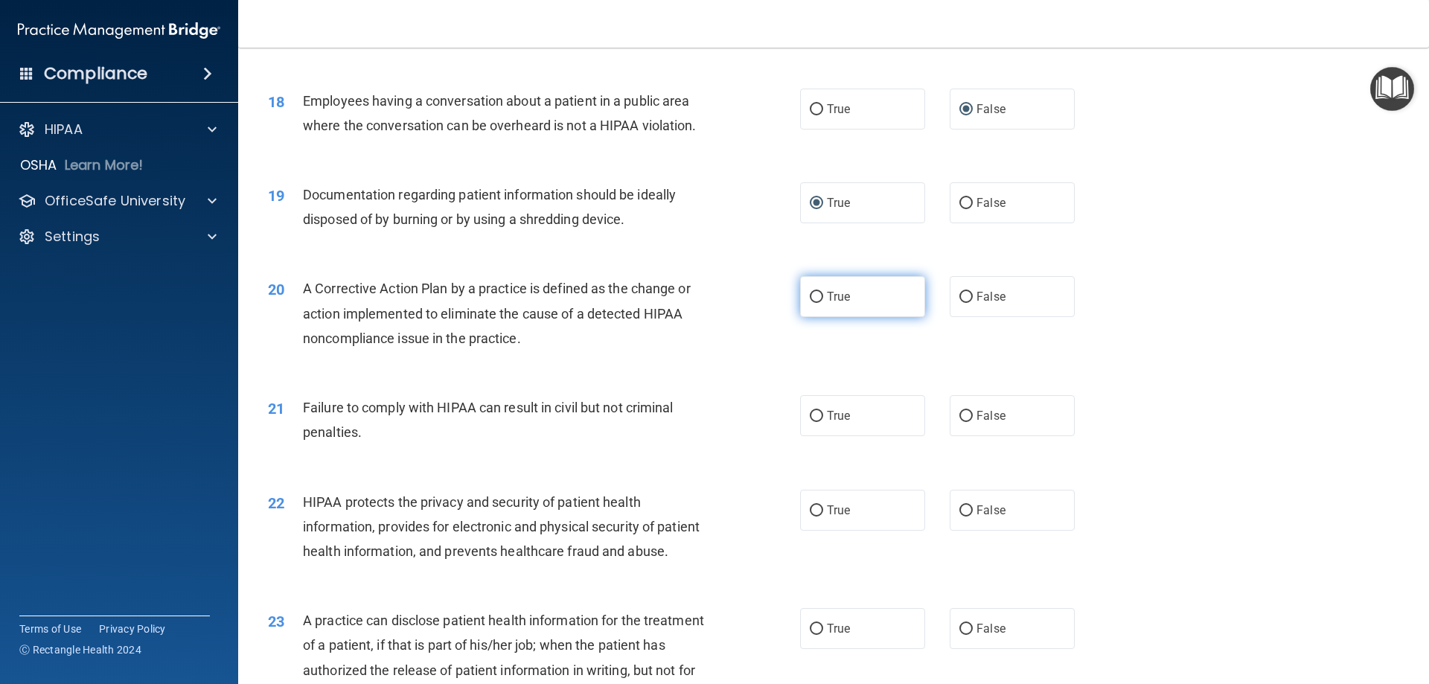
click at [816, 303] on input "True" at bounding box center [816, 297] width 13 height 11
radio input "true"
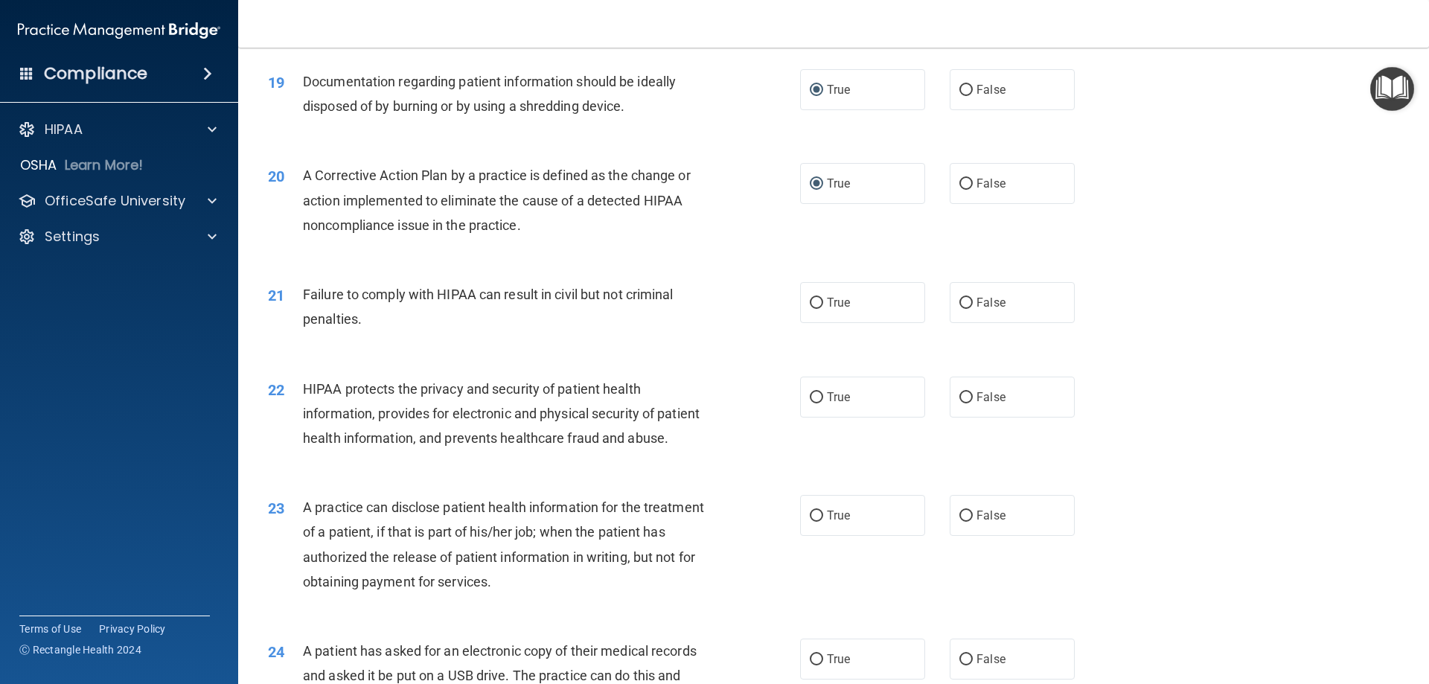
scroll to position [2009, 0]
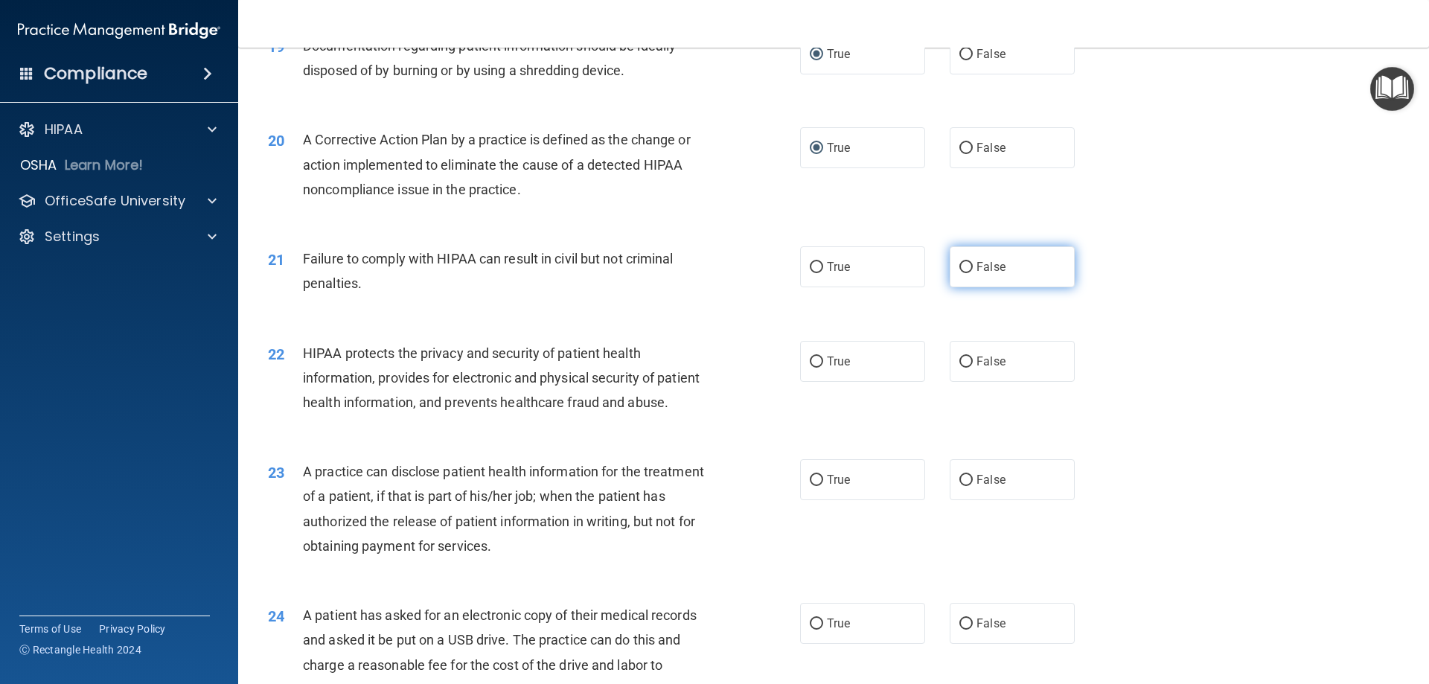
click at [961, 273] on input "False" at bounding box center [965, 267] width 13 height 11
radio input "true"
click at [810, 368] on input "True" at bounding box center [816, 361] width 13 height 11
radio input "true"
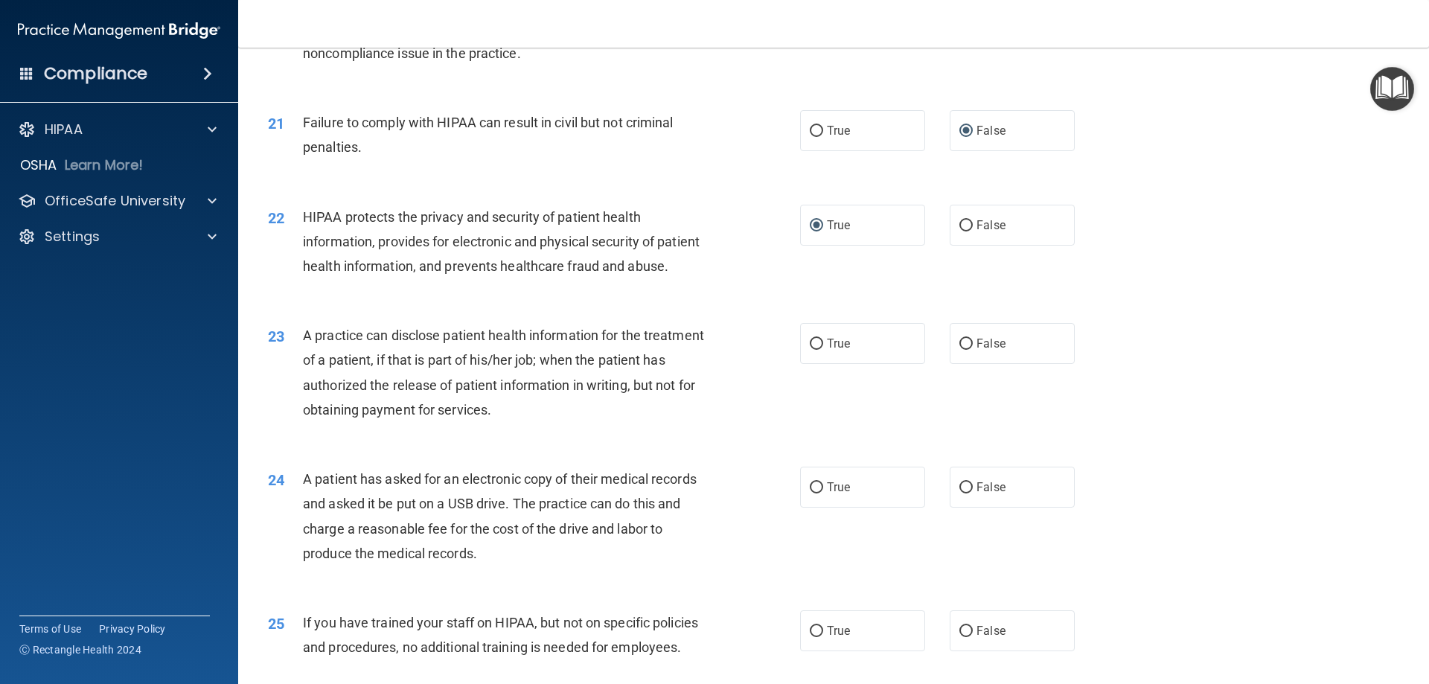
scroll to position [2158, 0]
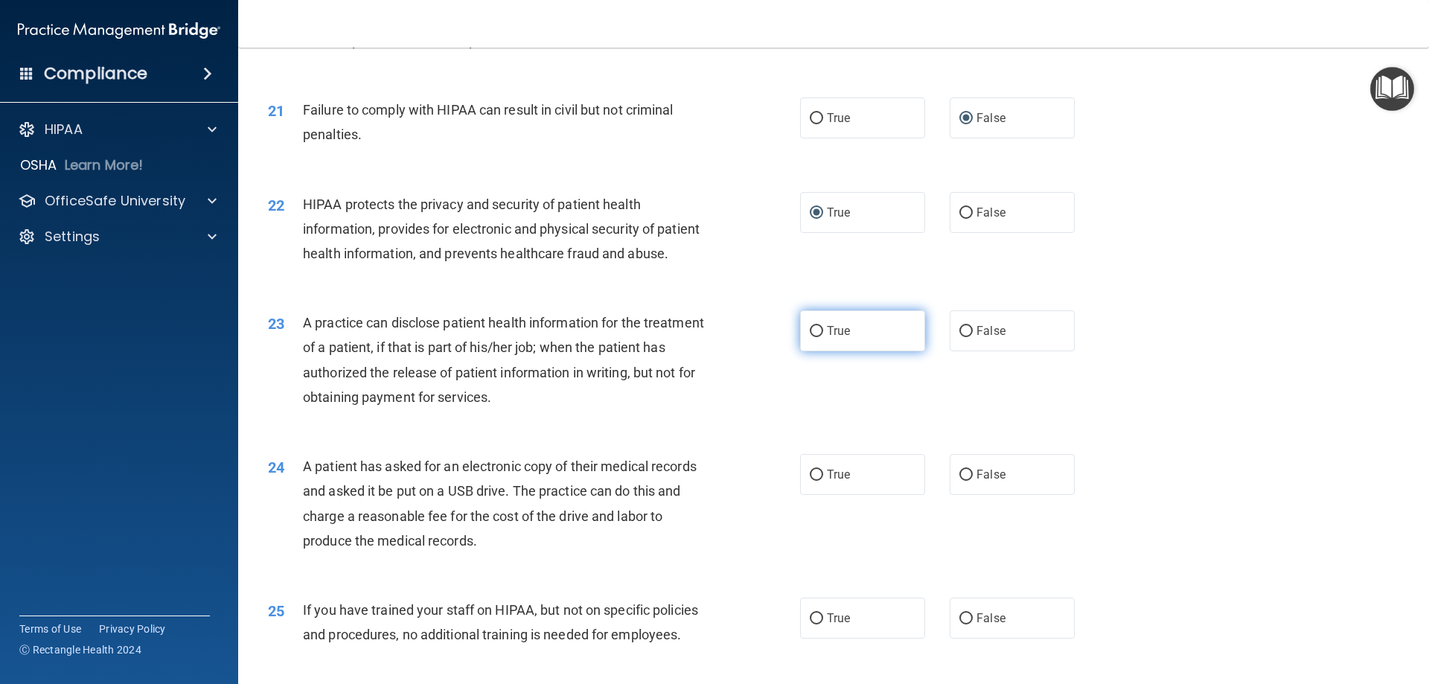
click at [812, 337] on input "True" at bounding box center [816, 331] width 13 height 11
radio input "true"
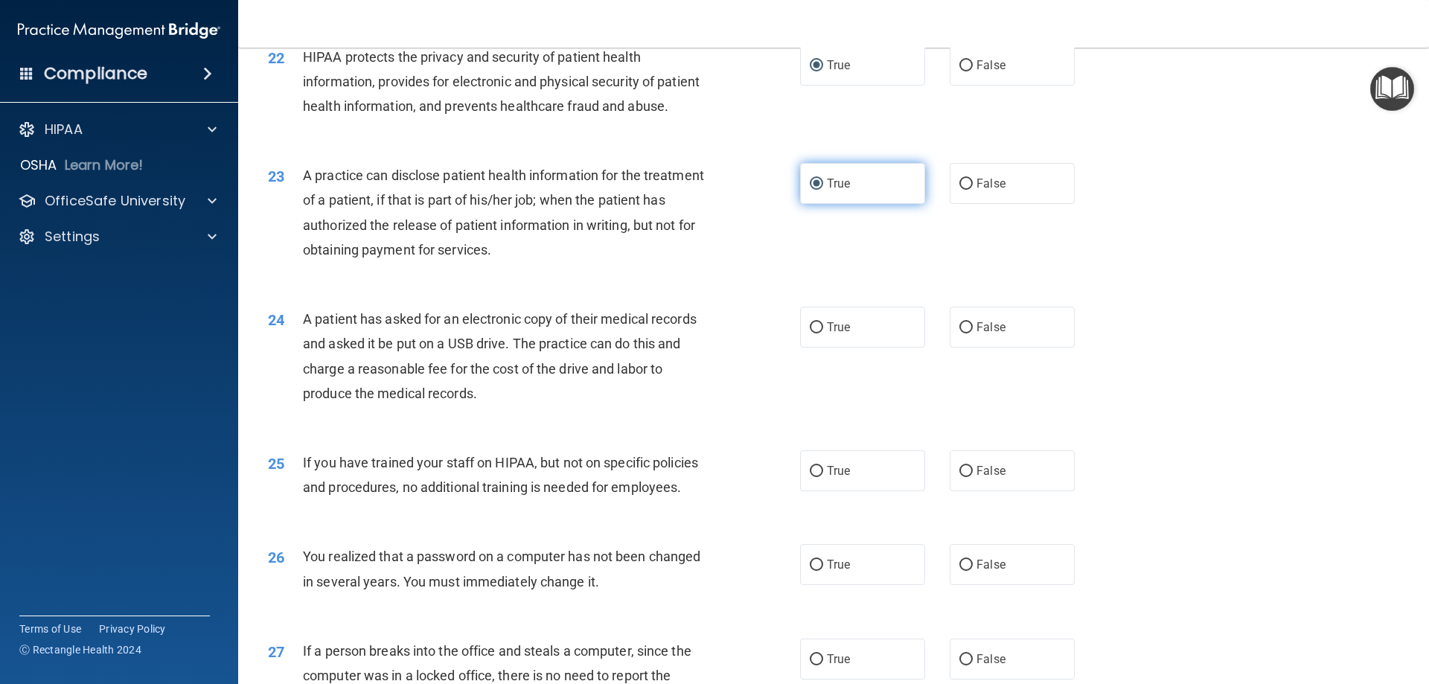
scroll to position [2307, 0]
click at [810, 332] on input "True" at bounding box center [816, 326] width 13 height 11
radio input "true"
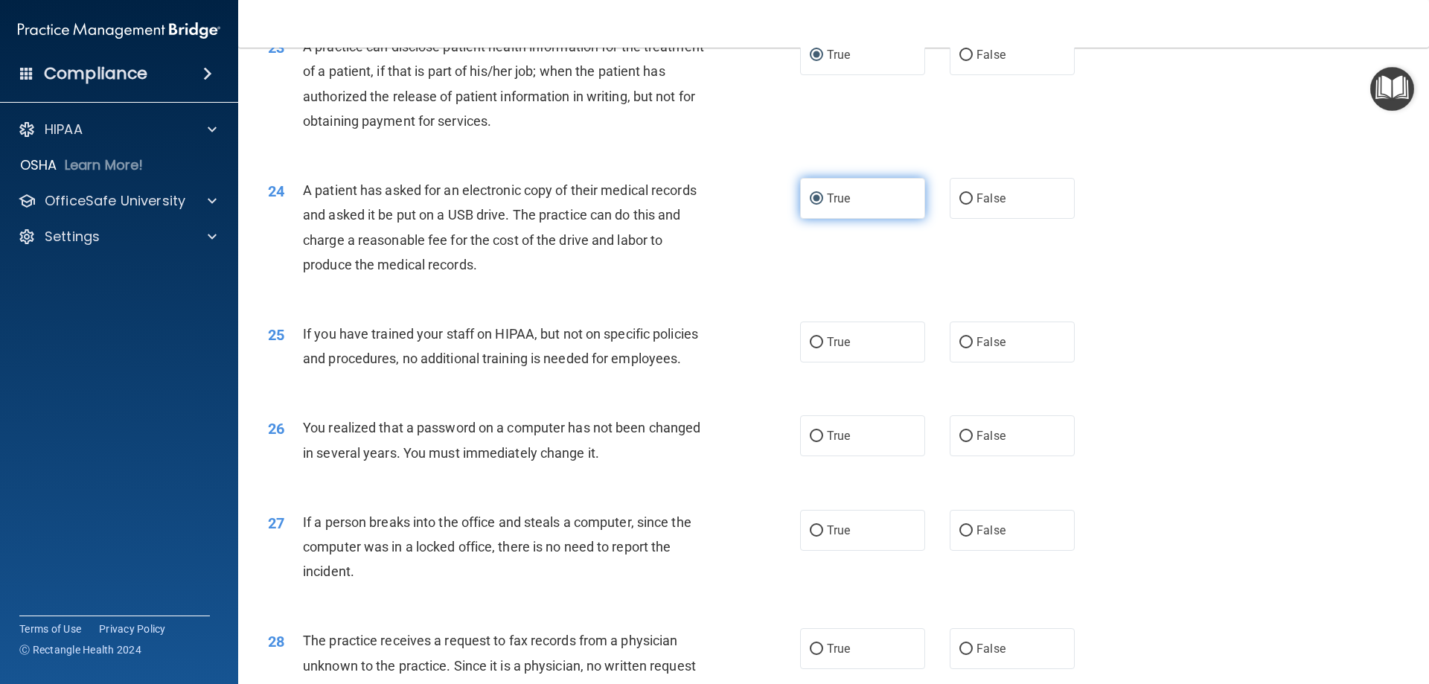
scroll to position [2456, 0]
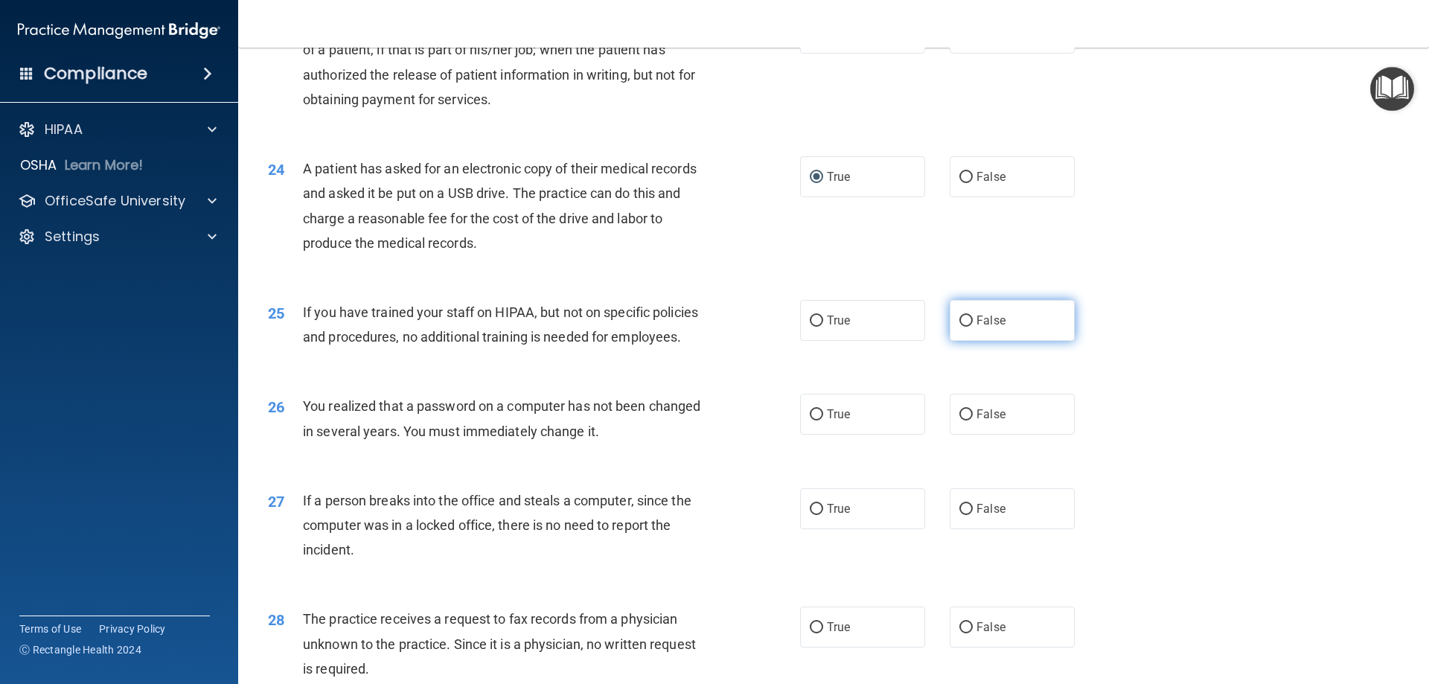
click at [962, 327] on input "False" at bounding box center [965, 321] width 13 height 11
radio input "true"
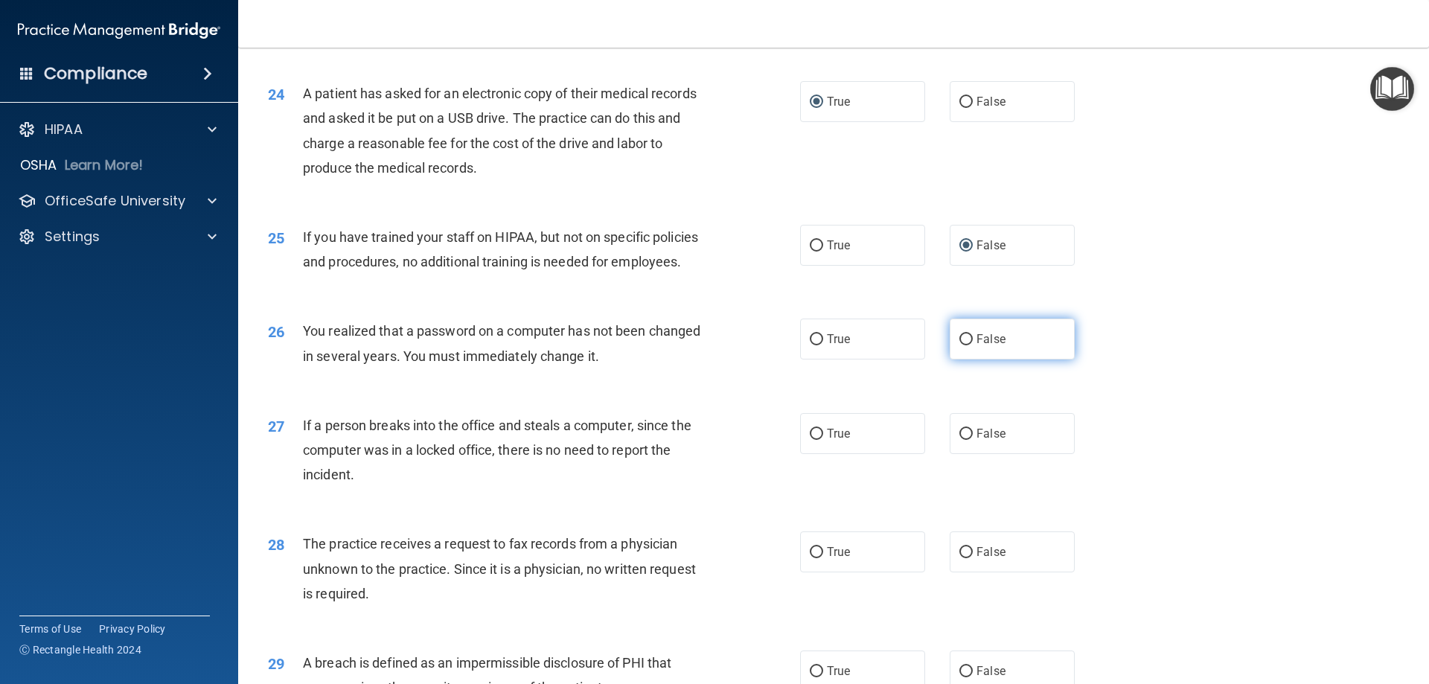
scroll to position [2604, 0]
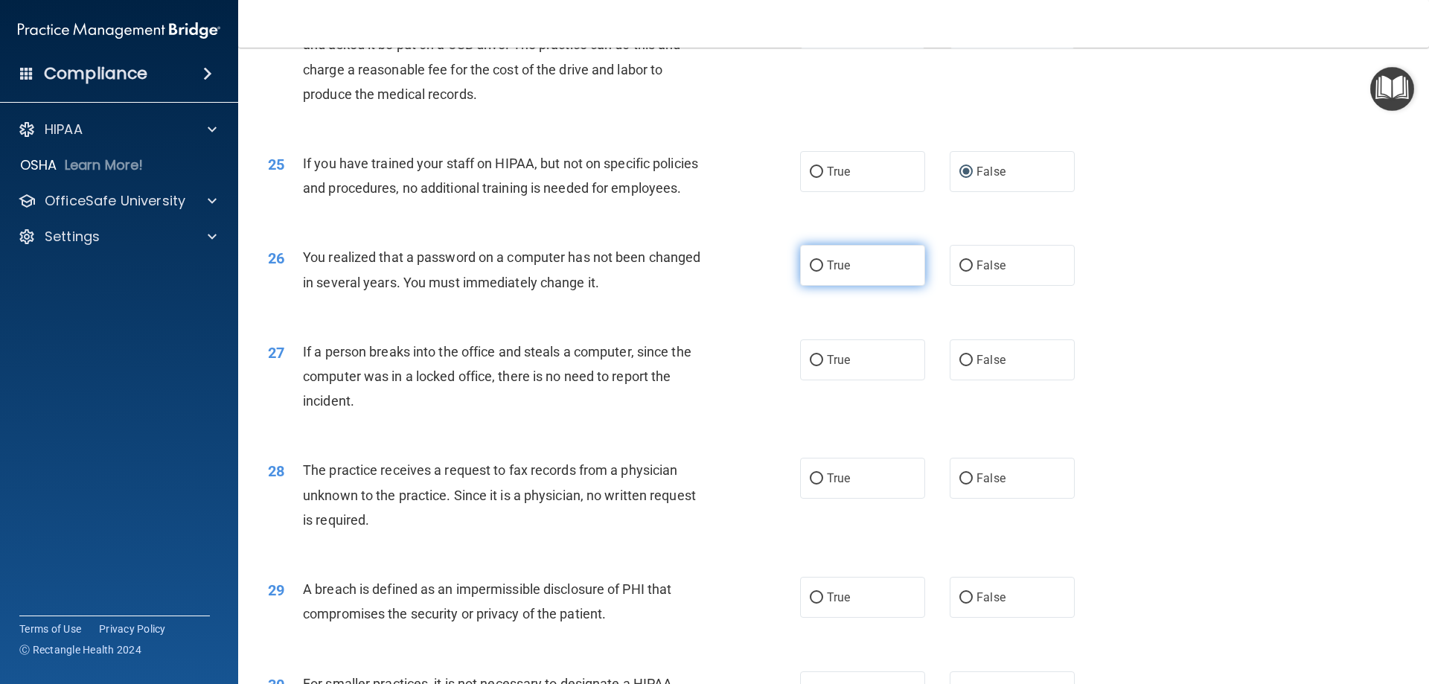
click at [810, 272] on input "True" at bounding box center [816, 265] width 13 height 11
radio input "true"
click at [961, 366] on input "False" at bounding box center [965, 360] width 13 height 11
radio input "true"
click at [811, 484] on input "True" at bounding box center [816, 478] width 13 height 11
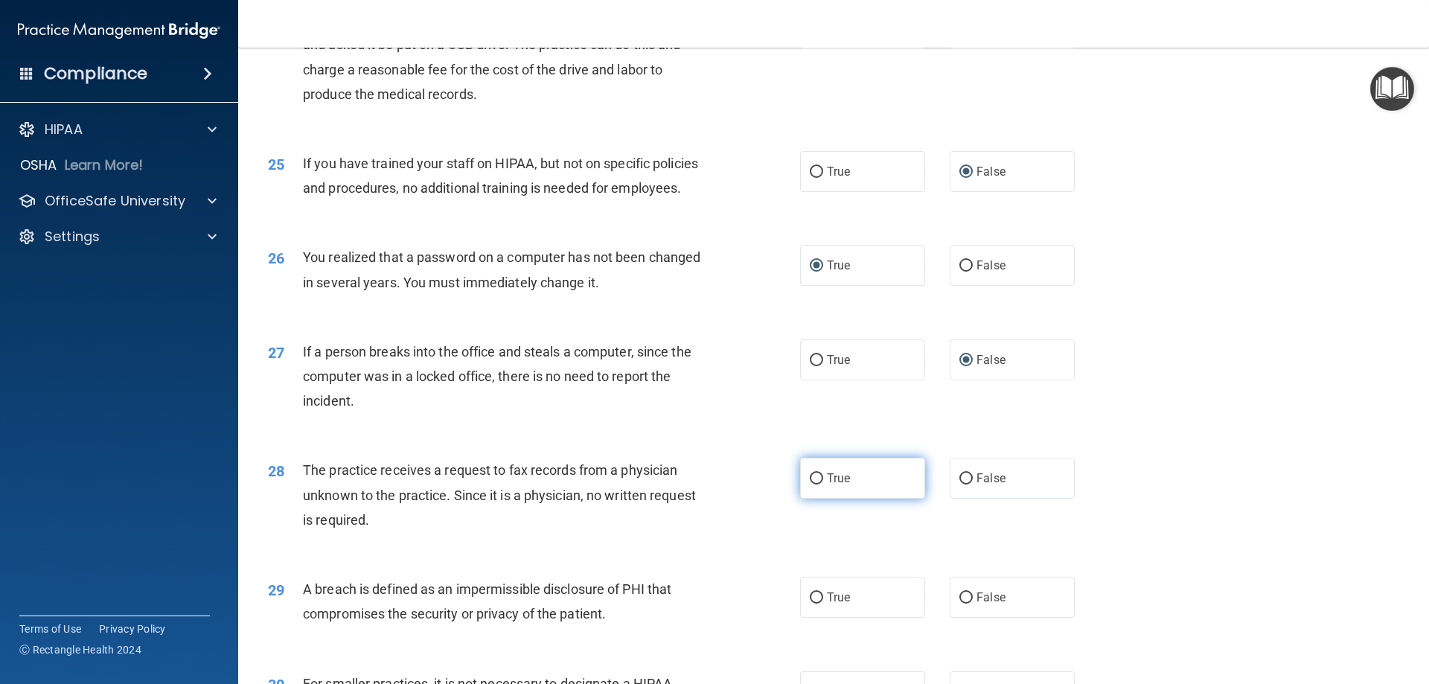
radio input "true"
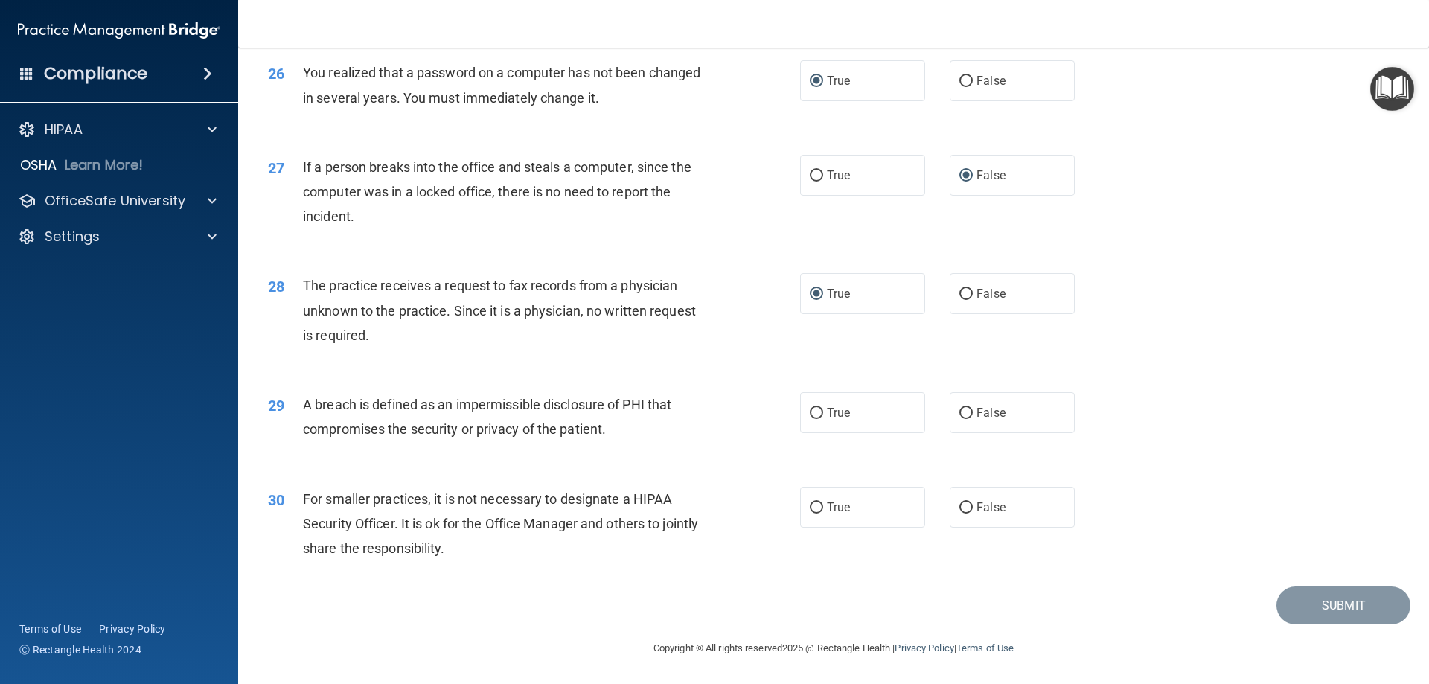
scroll to position [2828, 0]
click at [813, 419] on input "True" at bounding box center [816, 413] width 13 height 11
radio input "true"
click at [813, 513] on input "True" at bounding box center [816, 507] width 13 height 11
radio input "true"
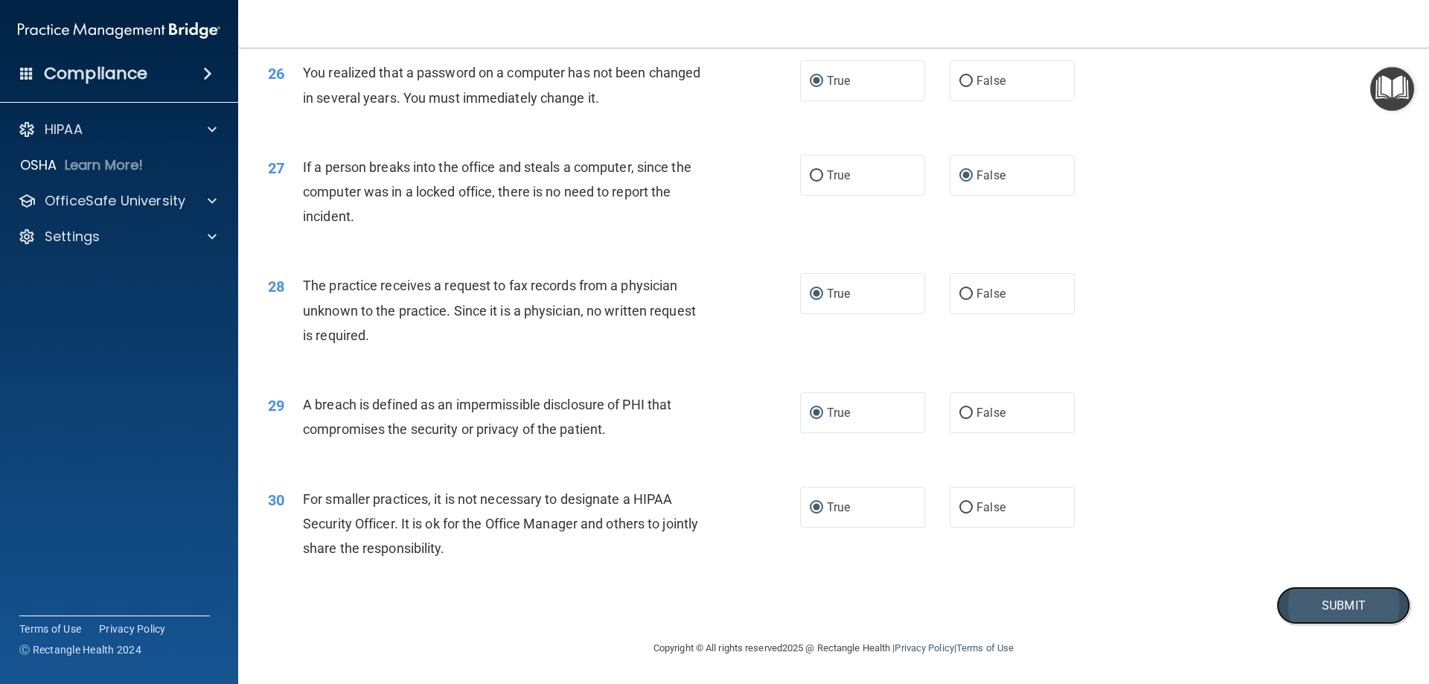
click at [1325, 613] on button "Submit" at bounding box center [1343, 605] width 134 height 38
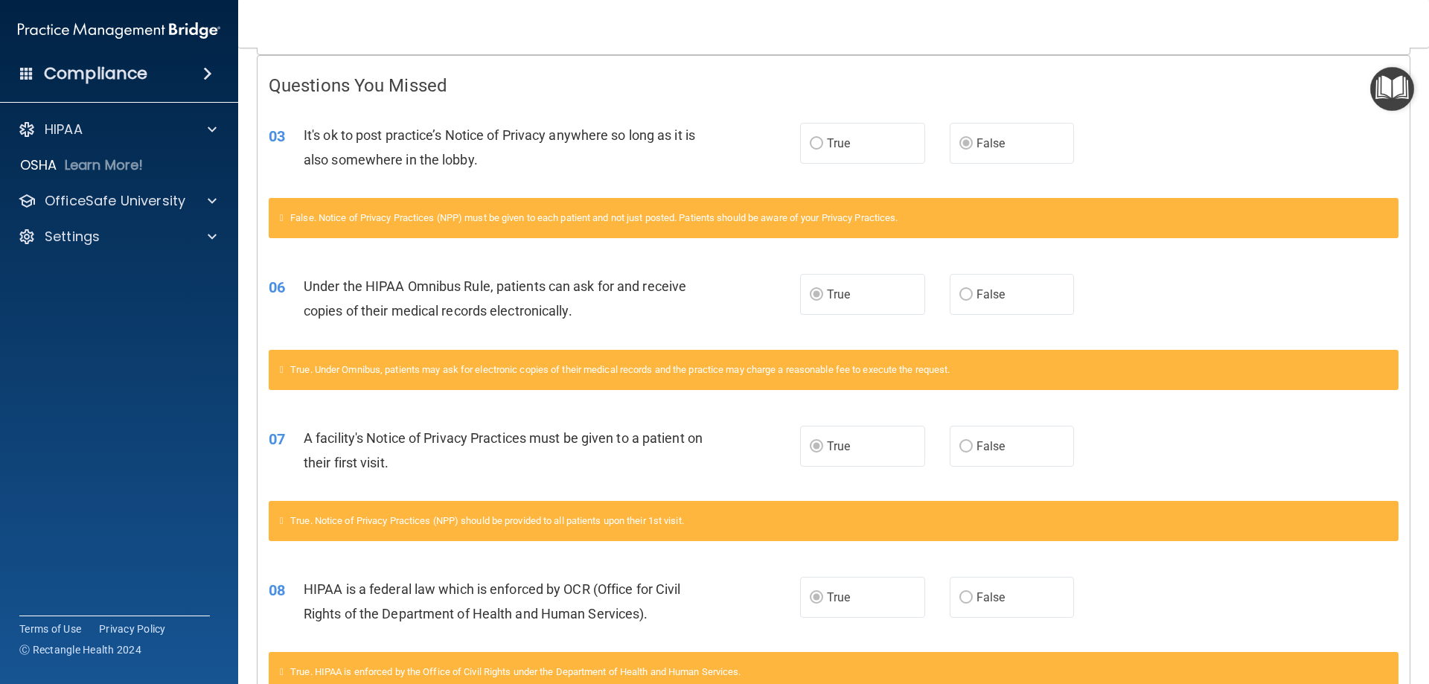
scroll to position [201, 0]
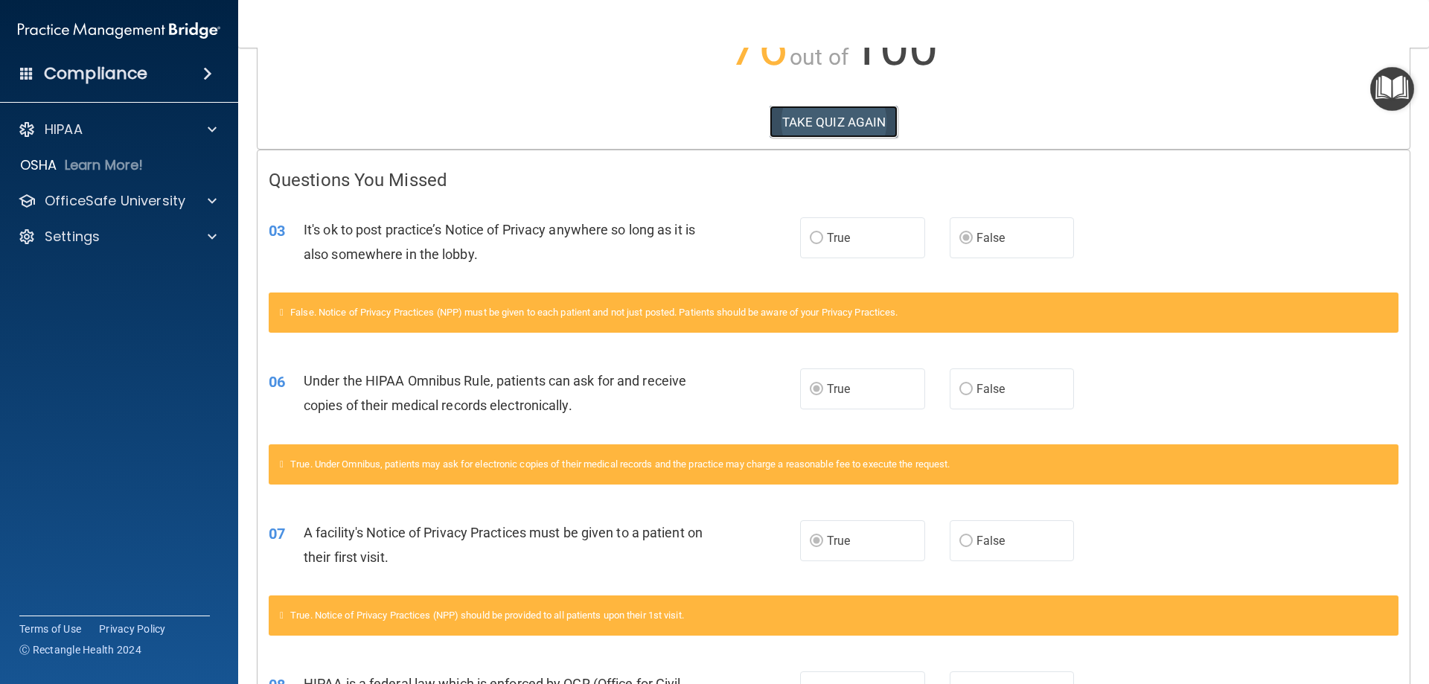
drag, startPoint x: 821, startPoint y: 121, endPoint x: 893, endPoint y: 150, distance: 77.8
click at [820, 121] on button "TAKE QUIZ AGAIN" at bounding box center [833, 122] width 129 height 33
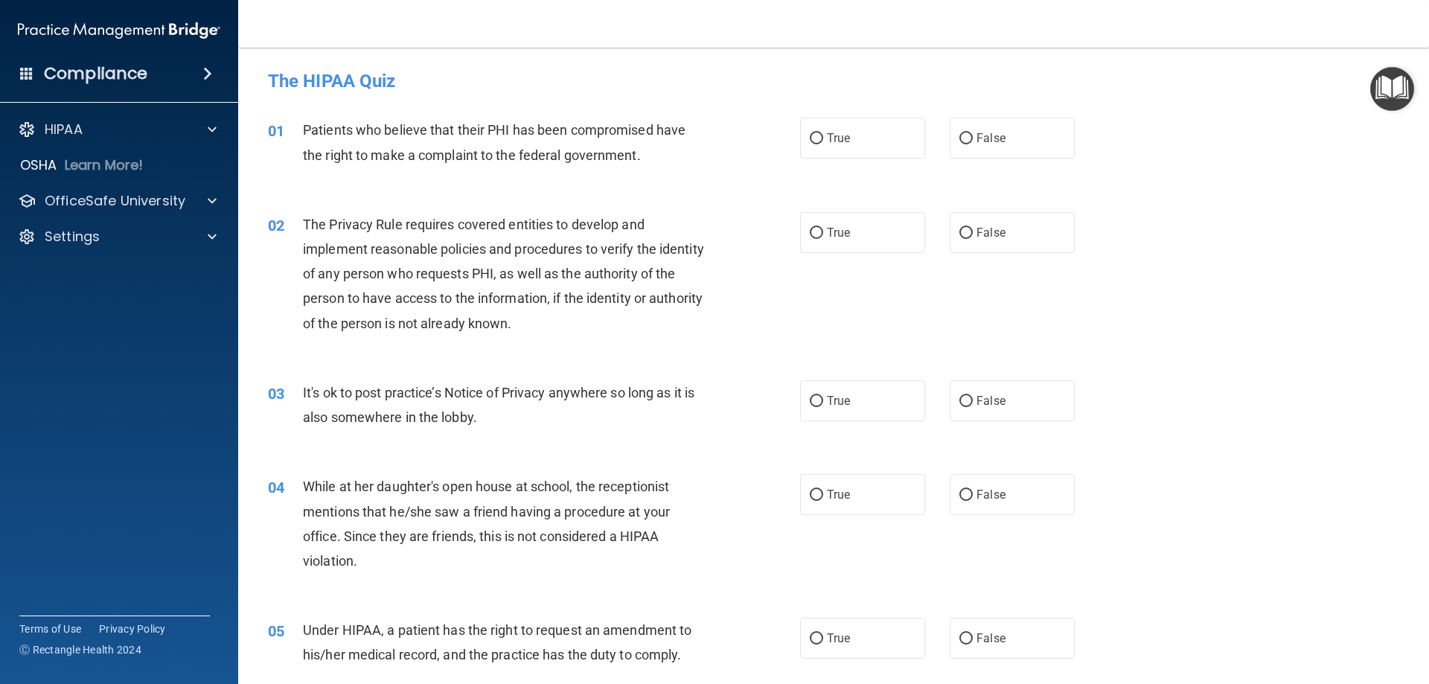
drag, startPoint x: 814, startPoint y: 135, endPoint x: 802, endPoint y: 196, distance: 62.2
click at [814, 136] on input "True" at bounding box center [816, 138] width 13 height 11
radio input "true"
click at [810, 233] on input "True" at bounding box center [816, 233] width 13 height 11
radio input "true"
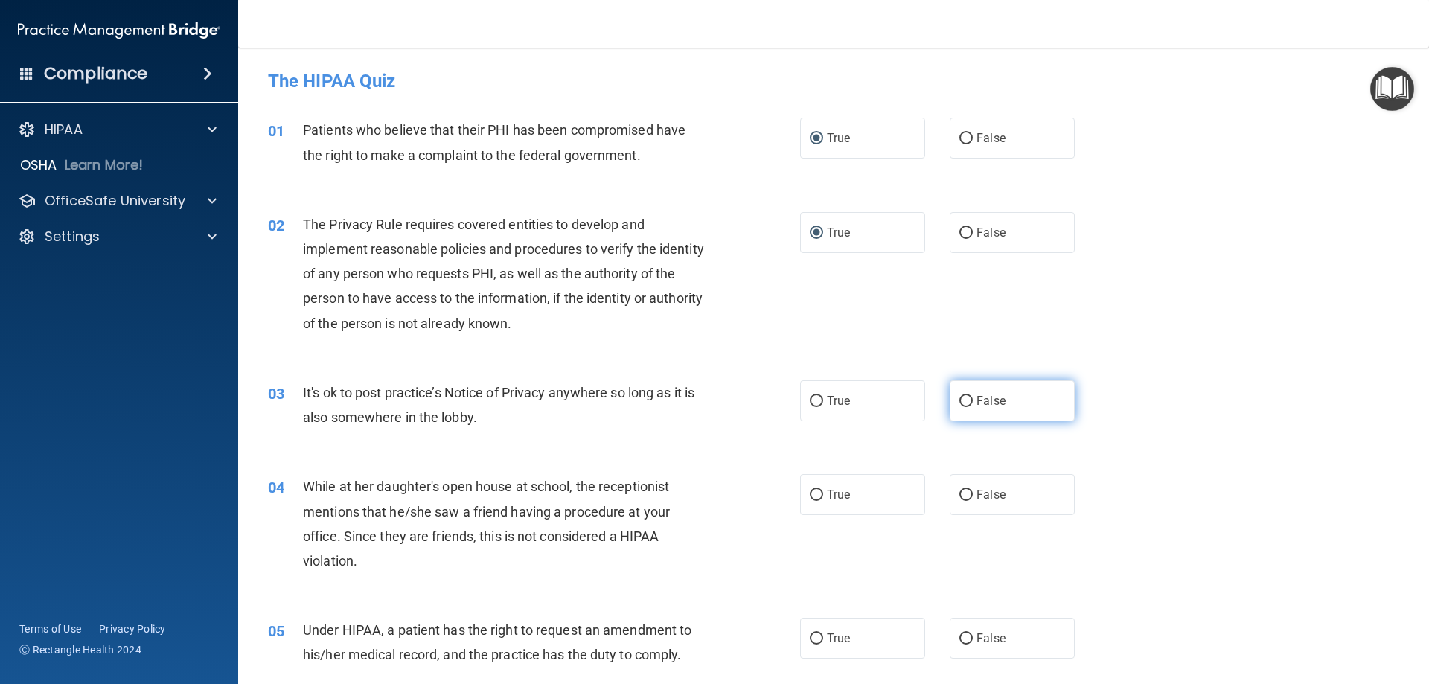
click at [962, 403] on input "False" at bounding box center [965, 401] width 13 height 11
radio input "true"
click at [959, 495] on input "False" at bounding box center [965, 495] width 13 height 11
radio input "true"
click at [959, 638] on input "False" at bounding box center [965, 638] width 13 height 11
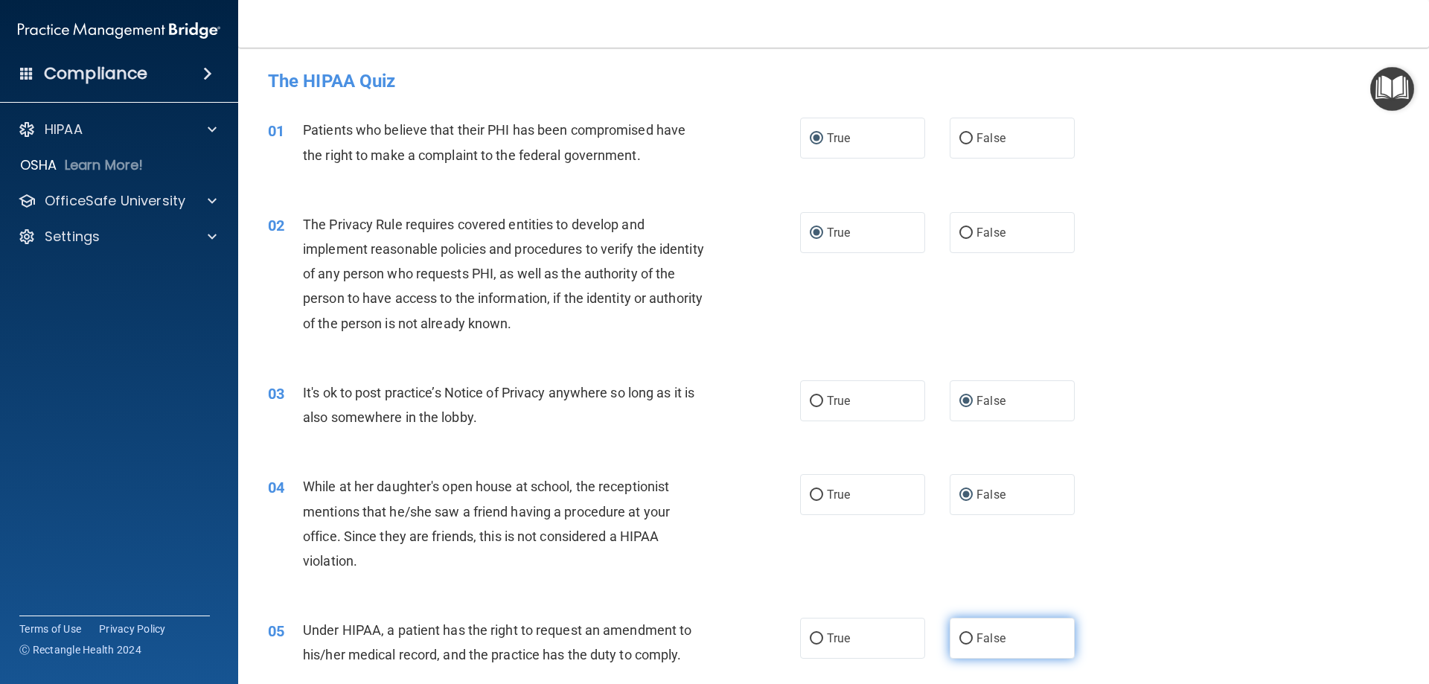
radio input "true"
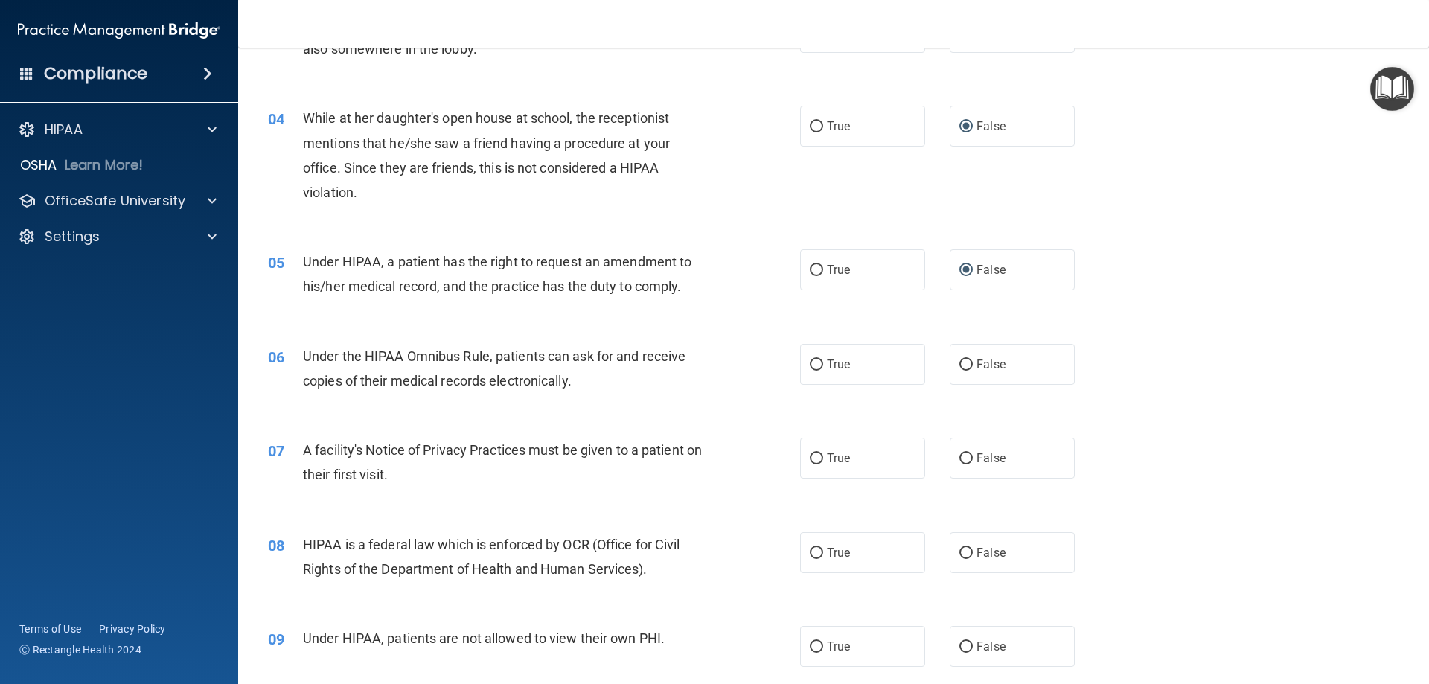
scroll to position [372, 0]
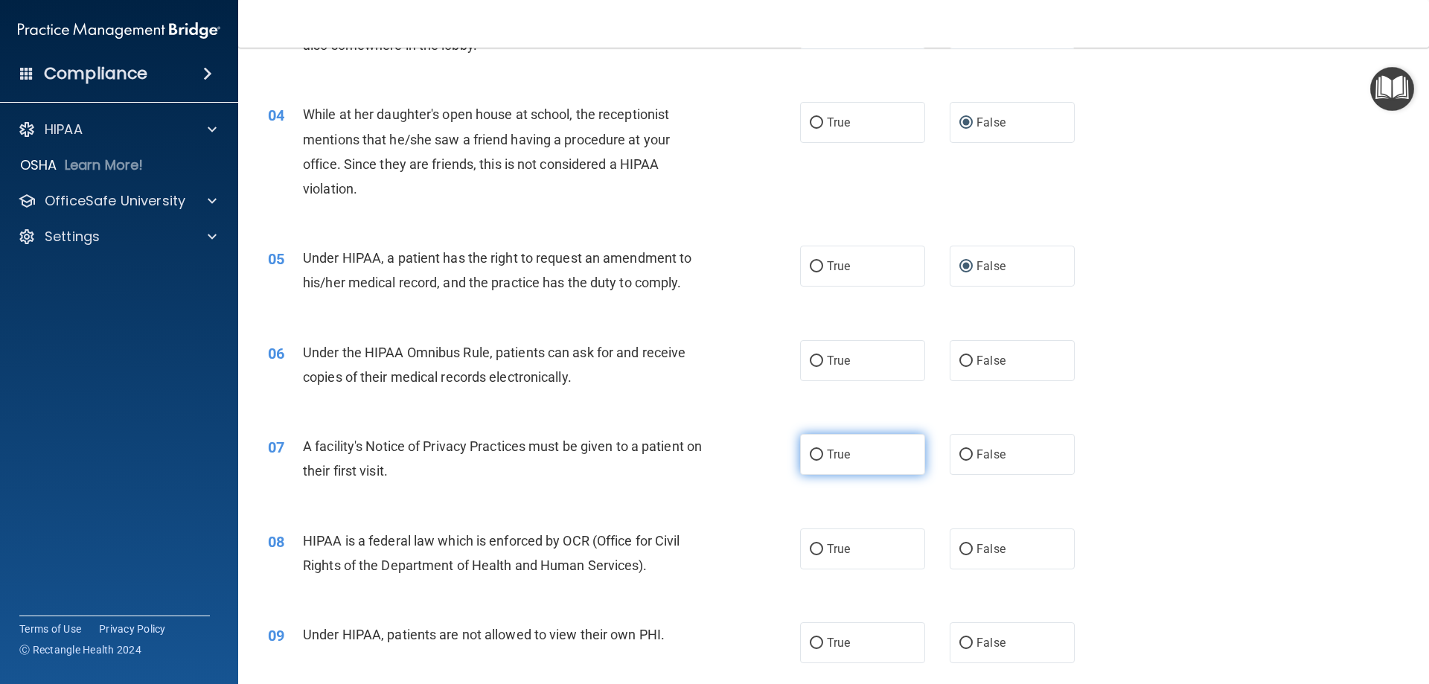
click at [810, 450] on input "True" at bounding box center [816, 454] width 13 height 11
radio input "true"
click at [959, 546] on input "False" at bounding box center [965, 549] width 13 height 11
radio input "true"
click at [813, 548] on input "True" at bounding box center [816, 549] width 13 height 11
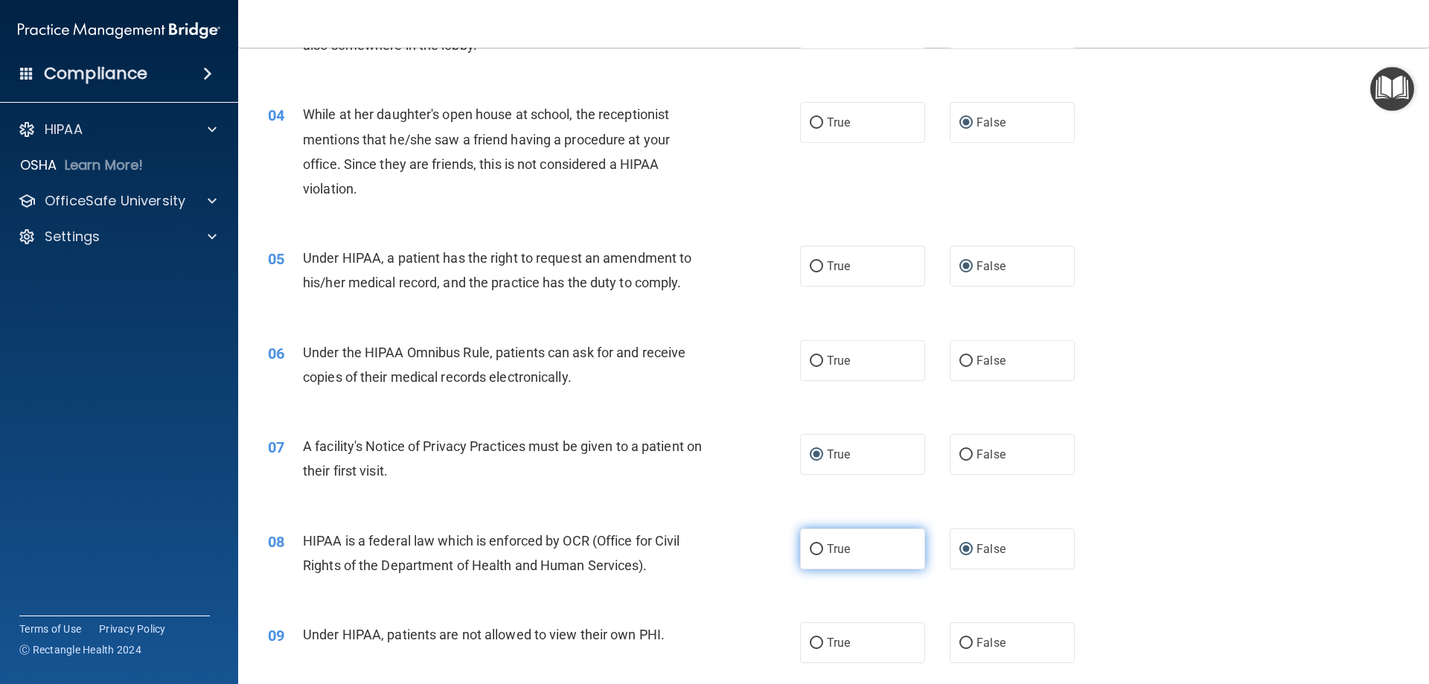
radio input "true"
radio input "false"
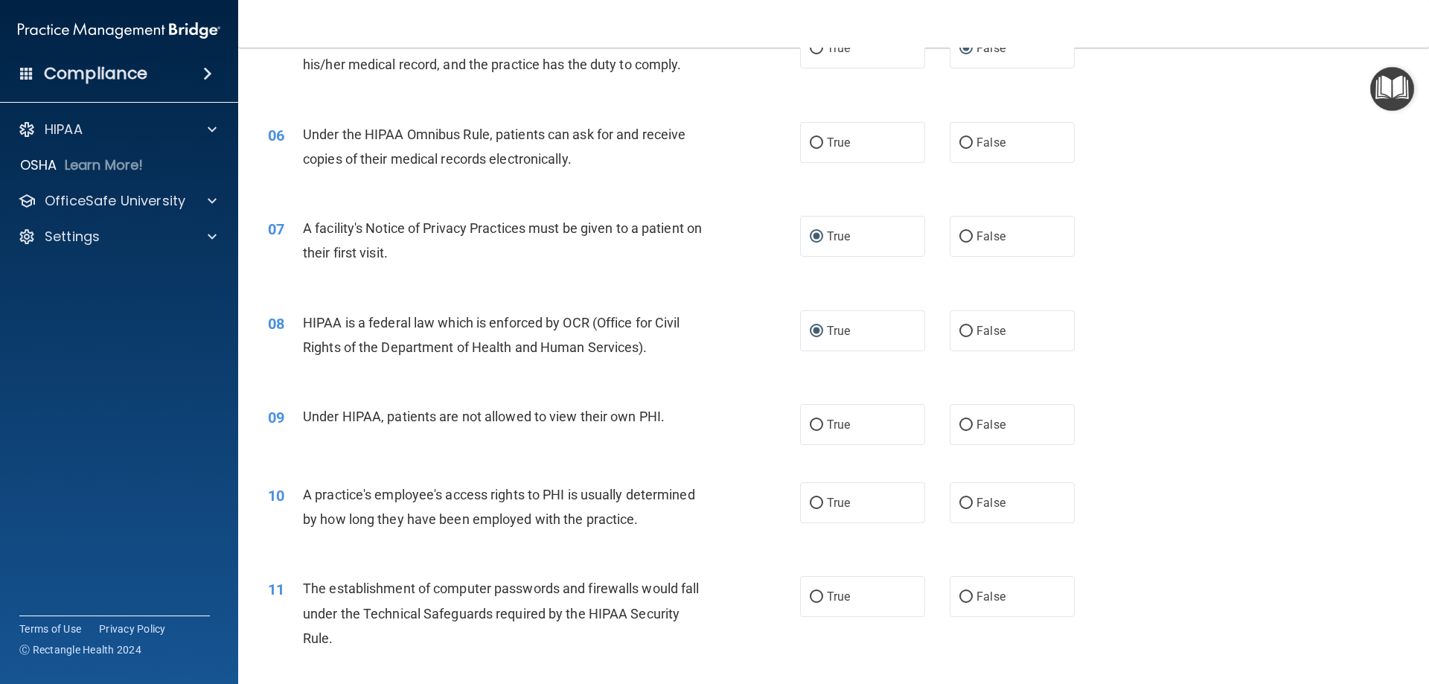
scroll to position [670, 0]
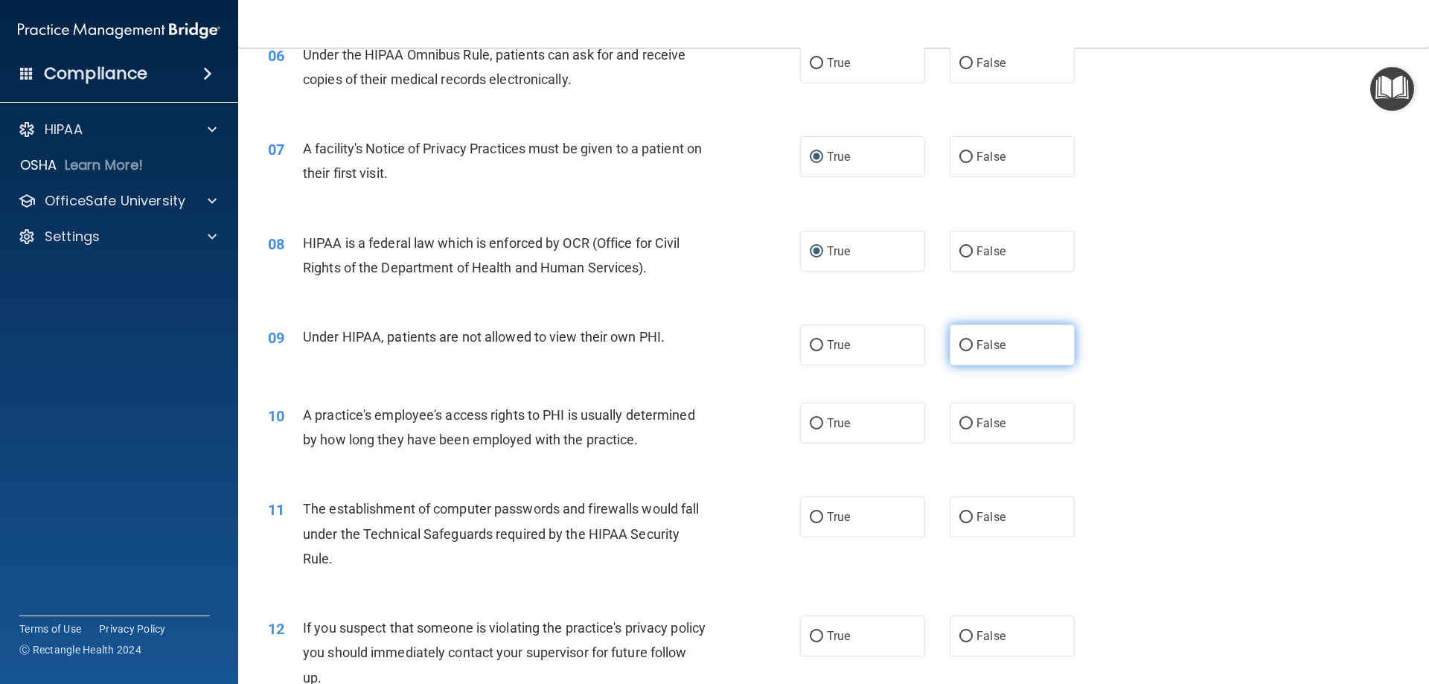
click at [959, 345] on input "False" at bounding box center [965, 345] width 13 height 11
radio input "true"
click at [960, 423] on input "False" at bounding box center [965, 423] width 13 height 11
radio input "true"
click at [960, 516] on input "False" at bounding box center [965, 517] width 13 height 11
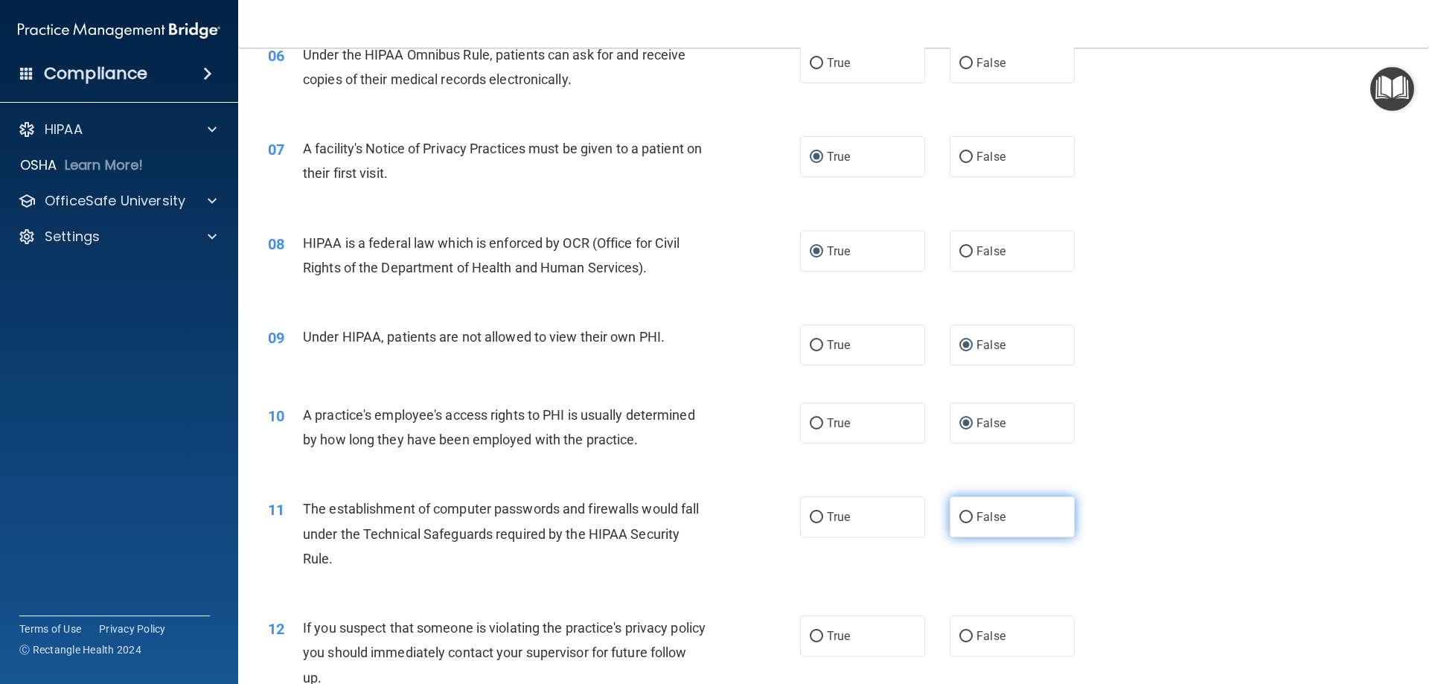
radio input "true"
click at [810, 515] on input "True" at bounding box center [816, 517] width 13 height 11
radio input "true"
radio input "false"
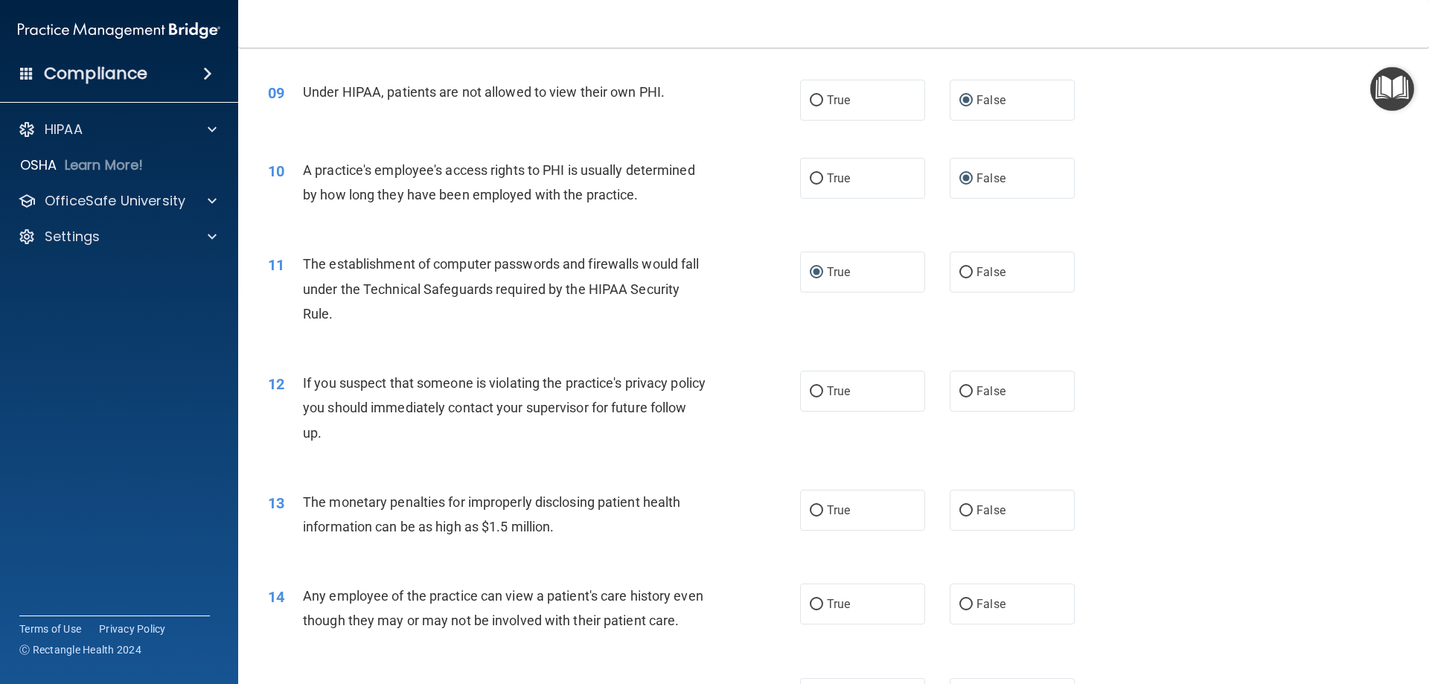
scroll to position [967, 0]
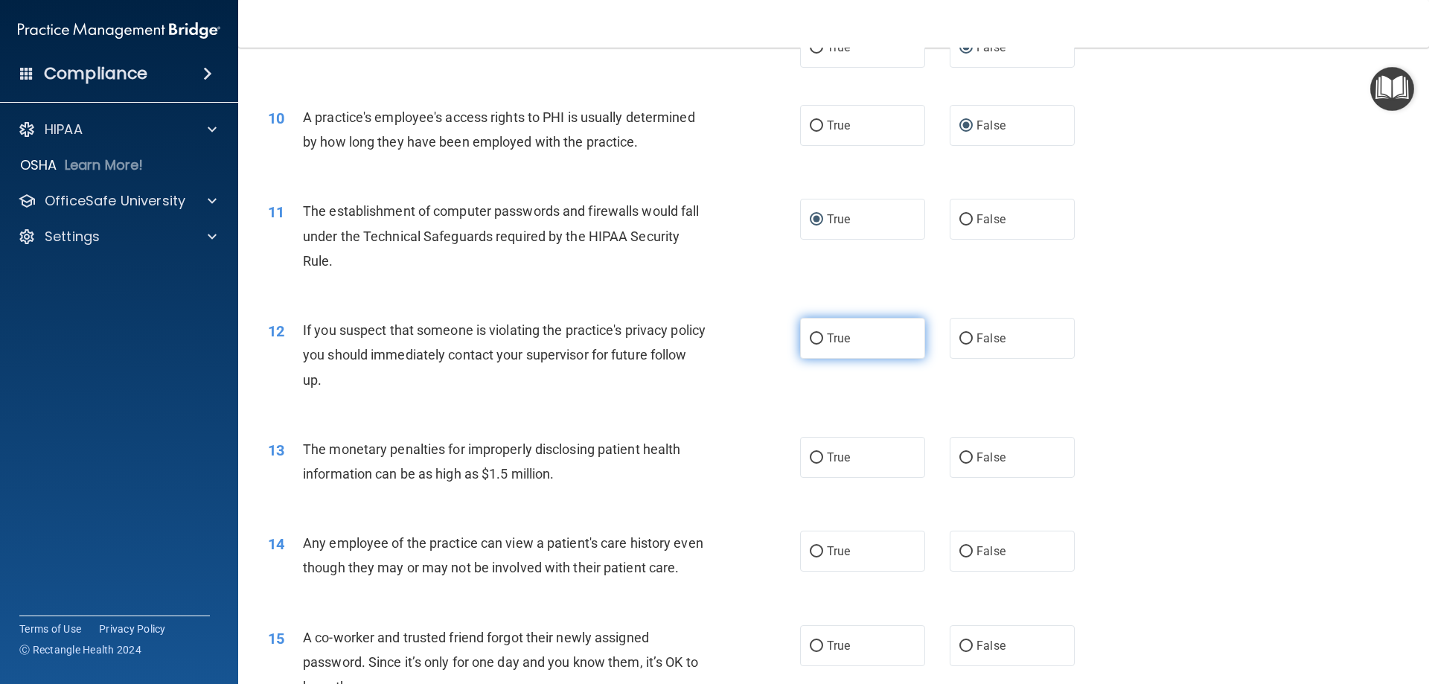
click at [815, 341] on input "True" at bounding box center [816, 338] width 13 height 11
radio input "true"
click at [810, 455] on input "True" at bounding box center [816, 457] width 13 height 11
radio input "true"
click at [959, 549] on input "False" at bounding box center [965, 551] width 13 height 11
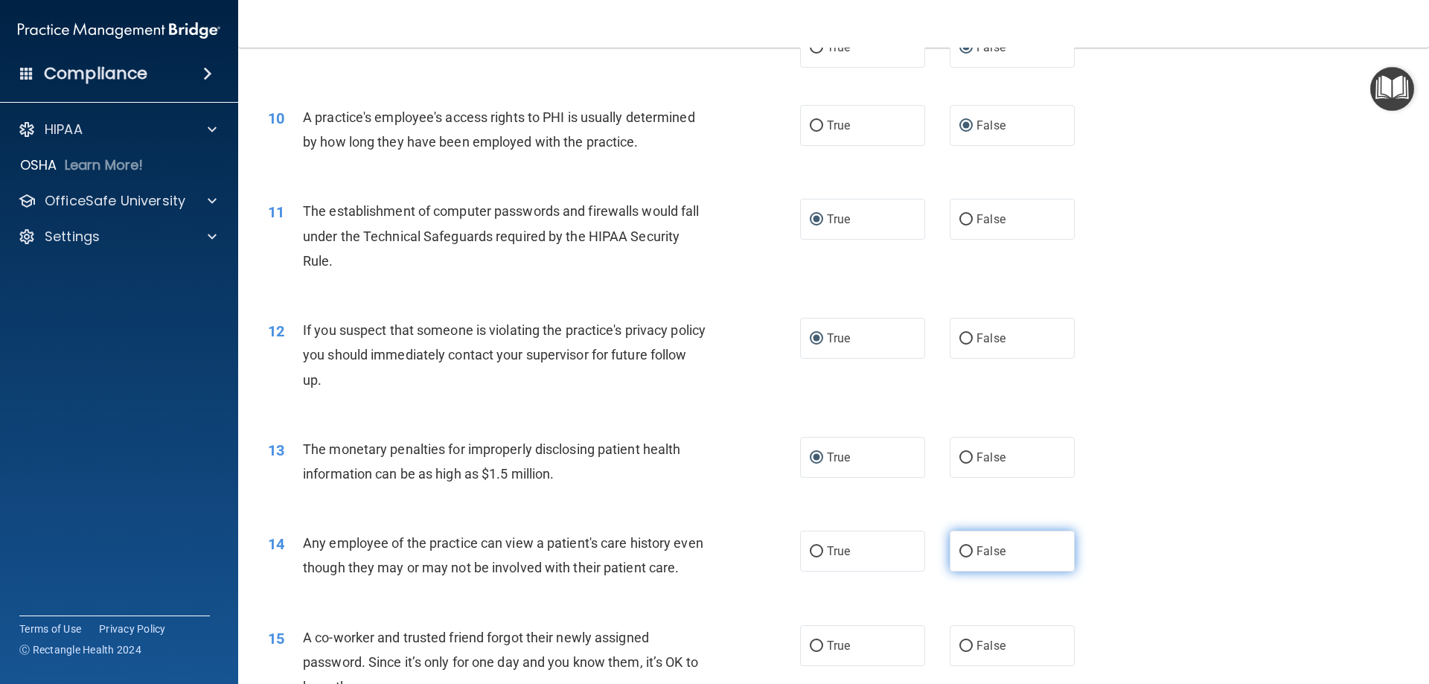
radio input "true"
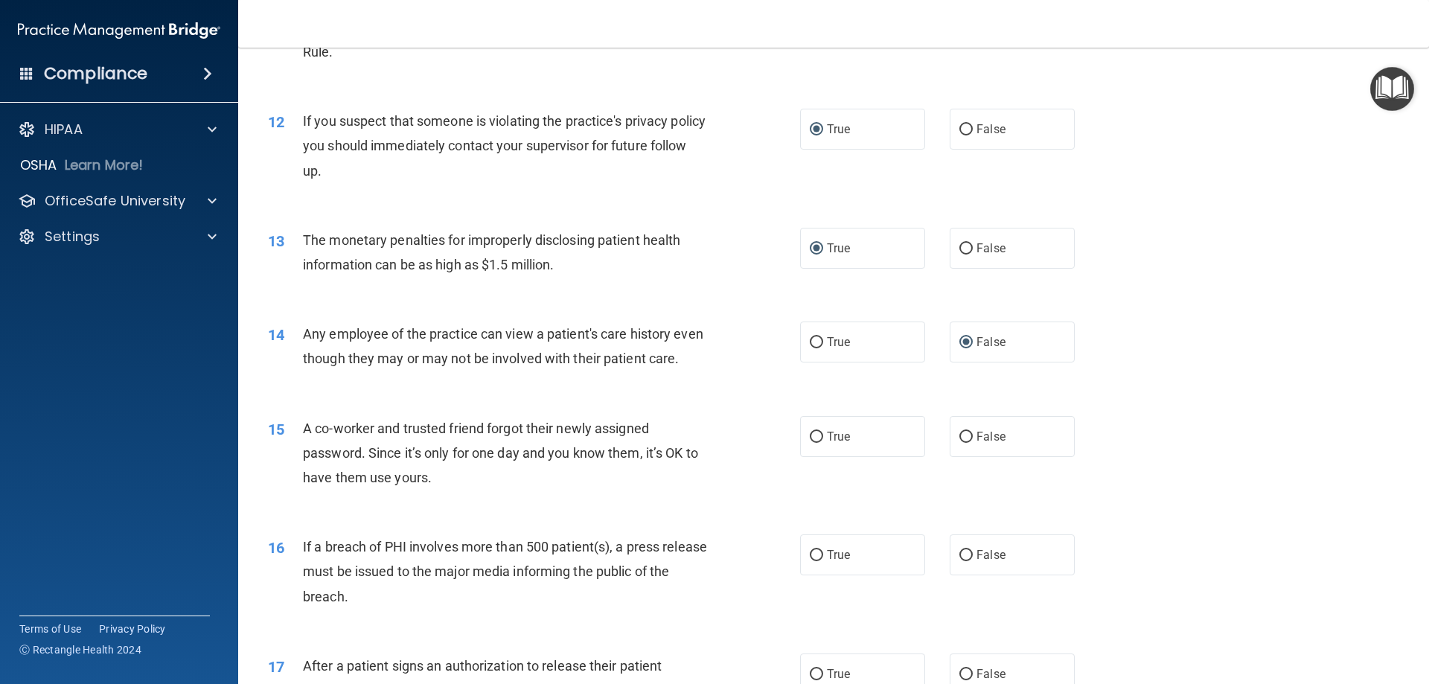
scroll to position [1191, 0]
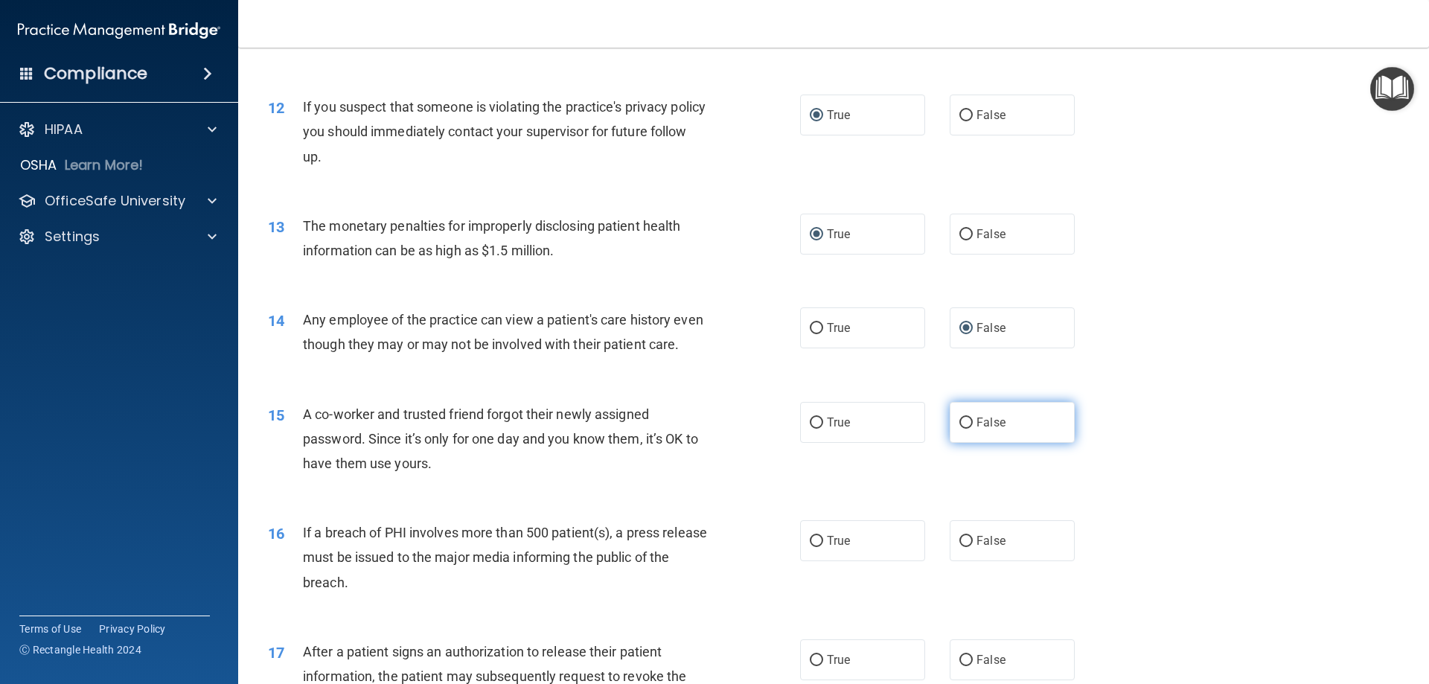
click at [959, 429] on input "False" at bounding box center [965, 422] width 13 height 11
radio input "true"
click at [810, 547] on input "True" at bounding box center [816, 541] width 13 height 11
radio input "true"
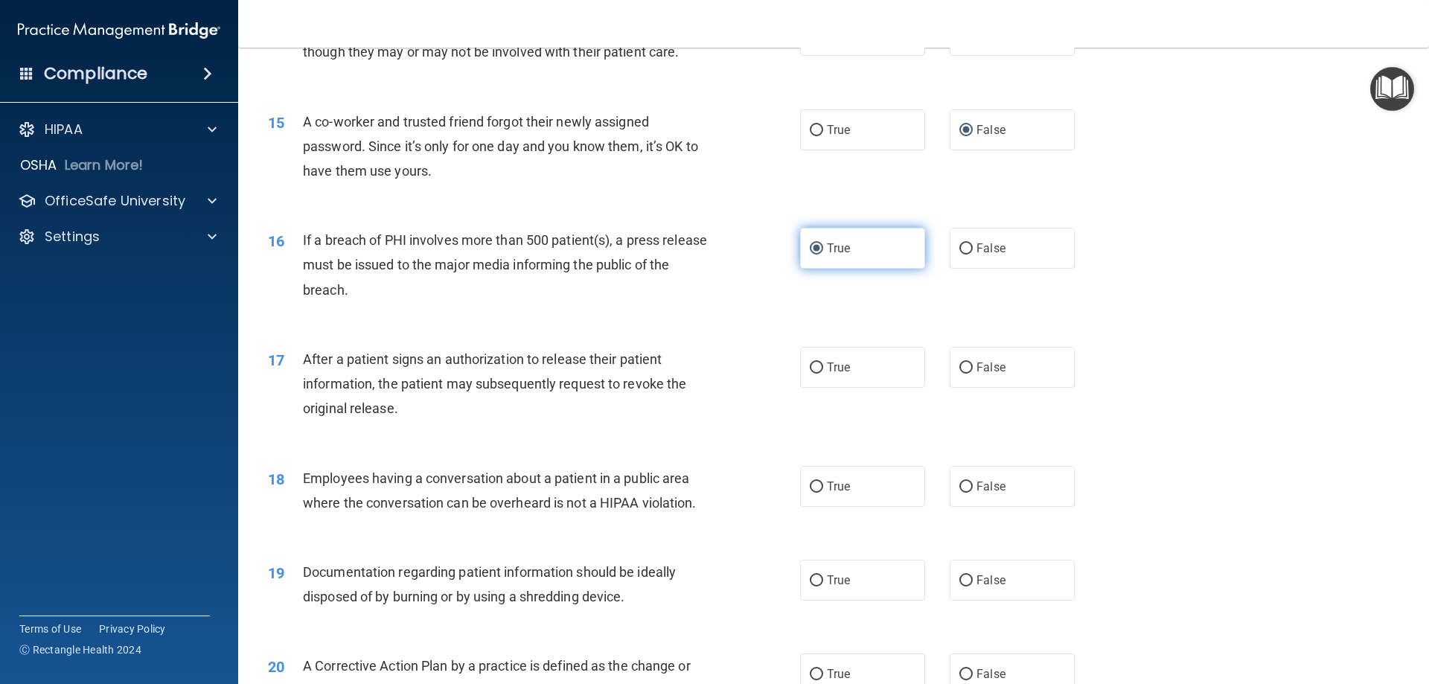
scroll to position [1488, 0]
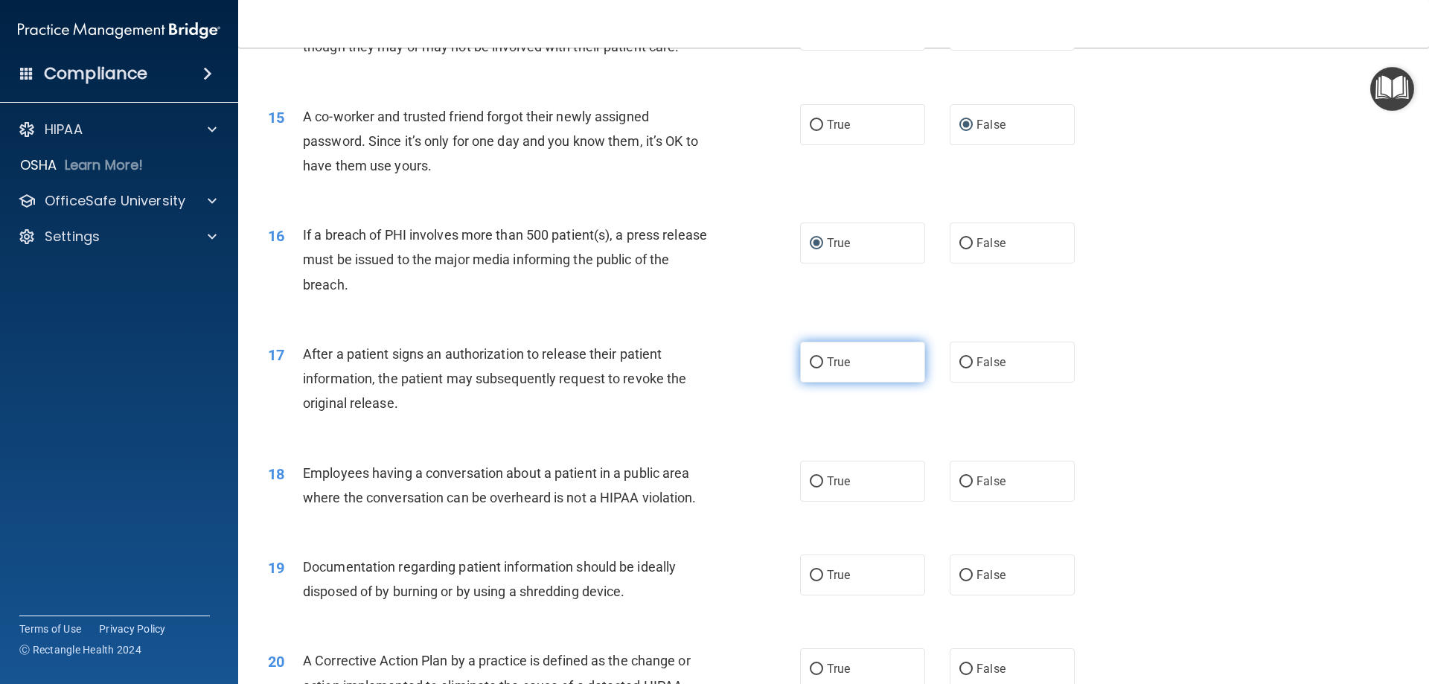
click at [812, 368] on input "True" at bounding box center [816, 362] width 13 height 11
radio input "true"
click at [962, 487] on input "False" at bounding box center [965, 481] width 13 height 11
radio input "true"
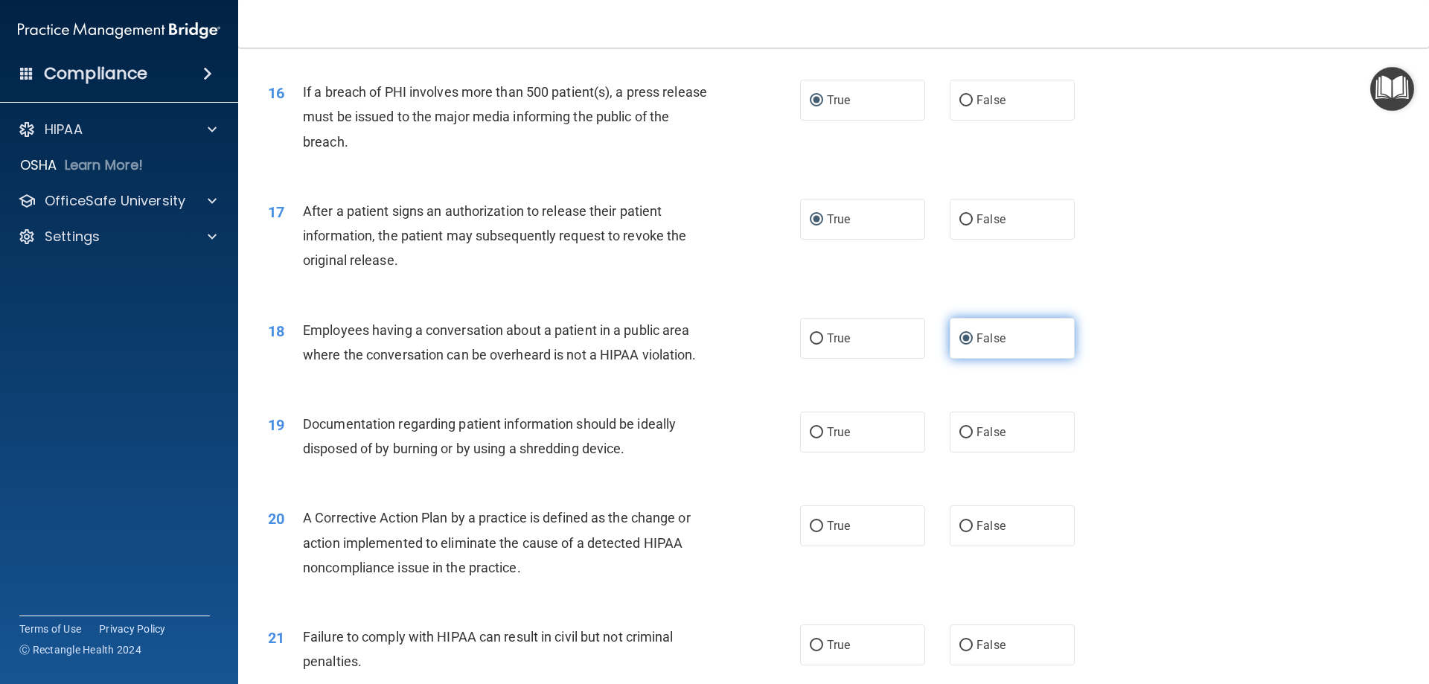
scroll to position [1637, 0]
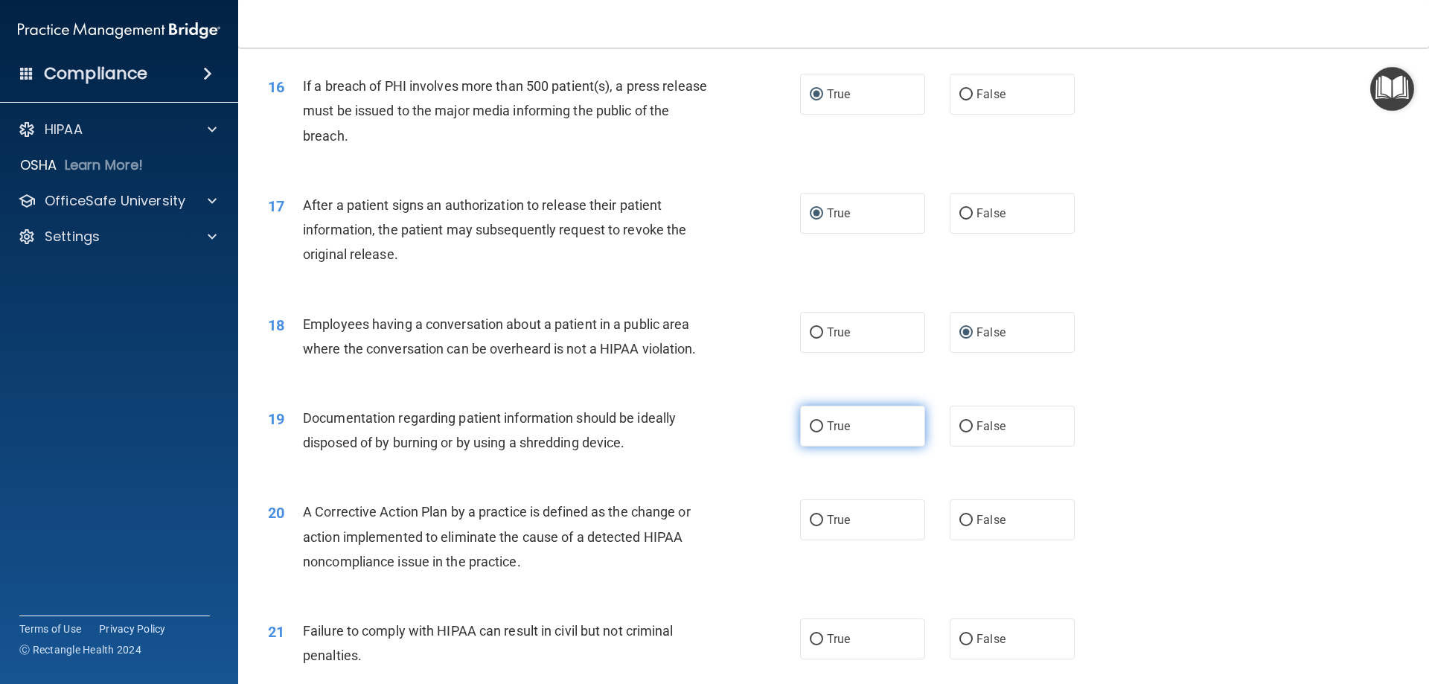
drag, startPoint x: 813, startPoint y: 453, endPoint x: 808, endPoint y: 546, distance: 93.2
click at [813, 432] on input "True" at bounding box center [816, 426] width 13 height 11
radio input "true"
click at [810, 526] on input "True" at bounding box center [816, 520] width 13 height 11
radio input "true"
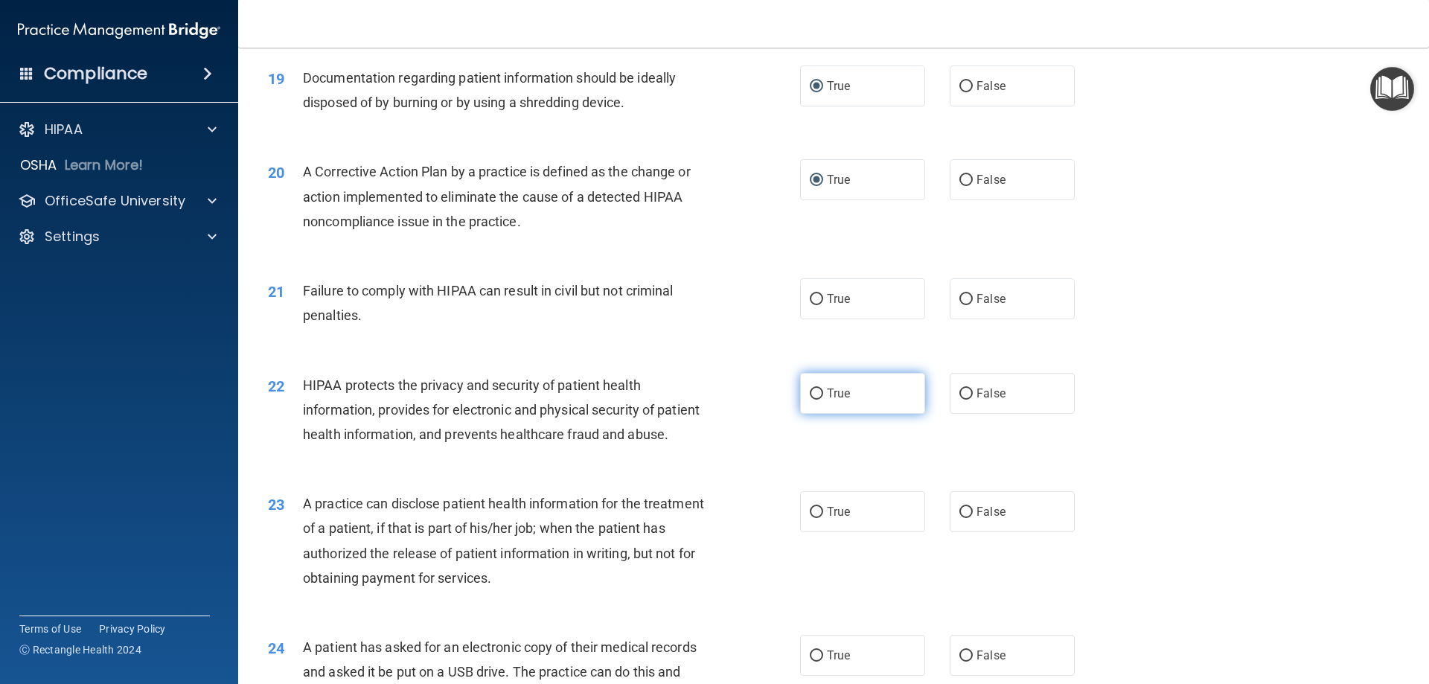
scroll to position [2009, 0]
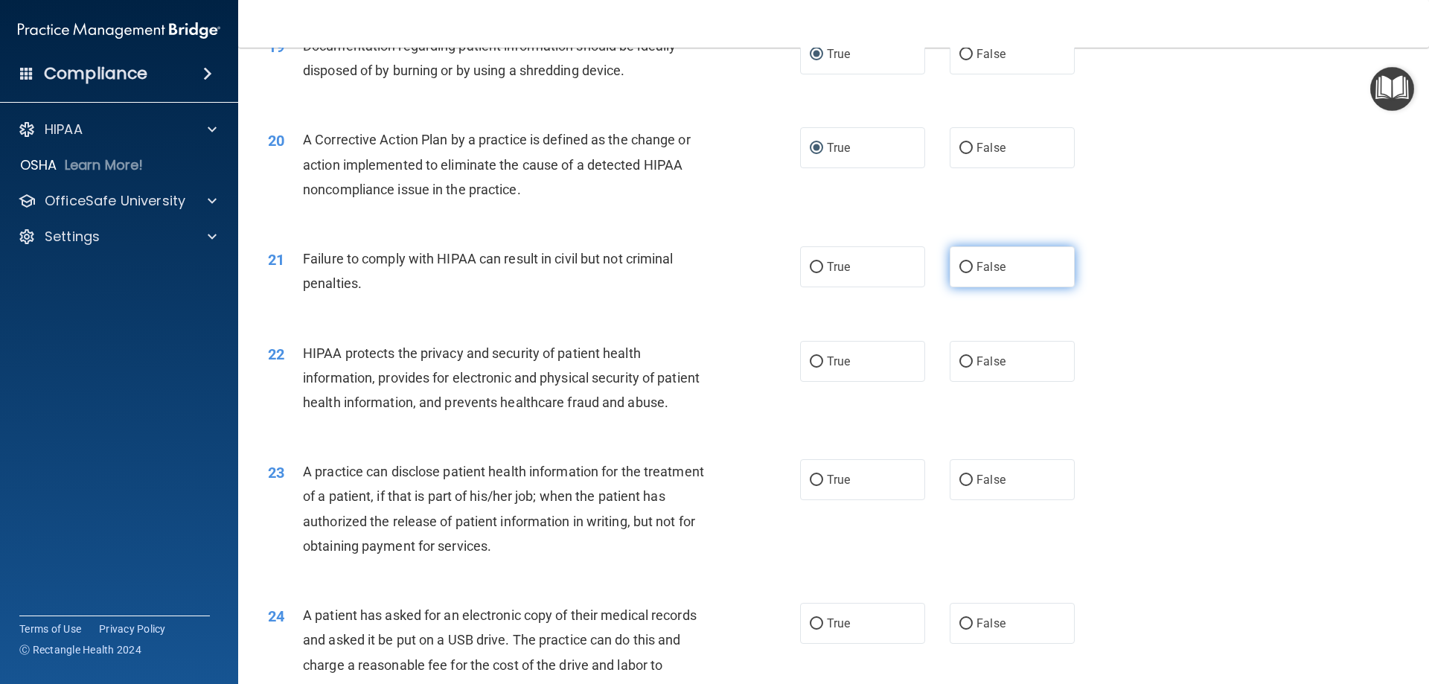
click at [961, 273] on input "False" at bounding box center [965, 267] width 13 height 11
radio input "true"
click at [810, 368] on input "True" at bounding box center [816, 361] width 13 height 11
radio input "true"
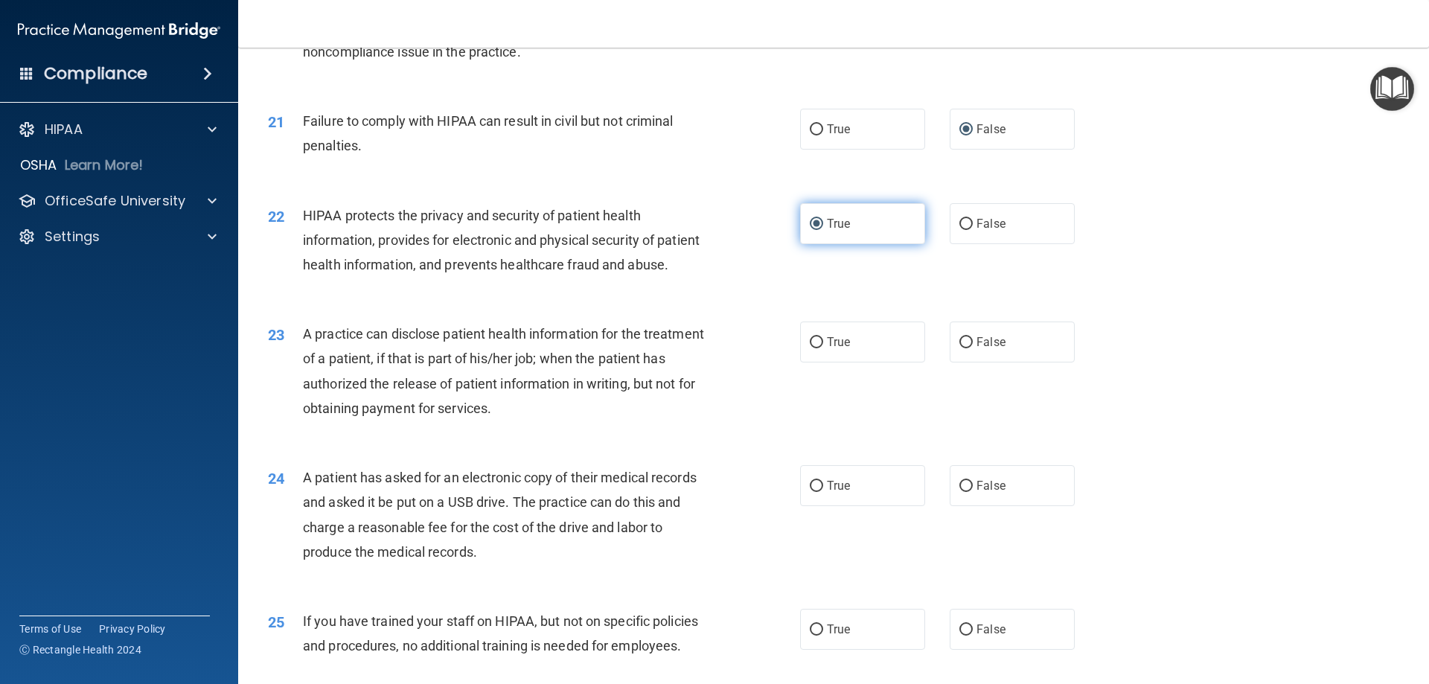
scroll to position [2232, 0]
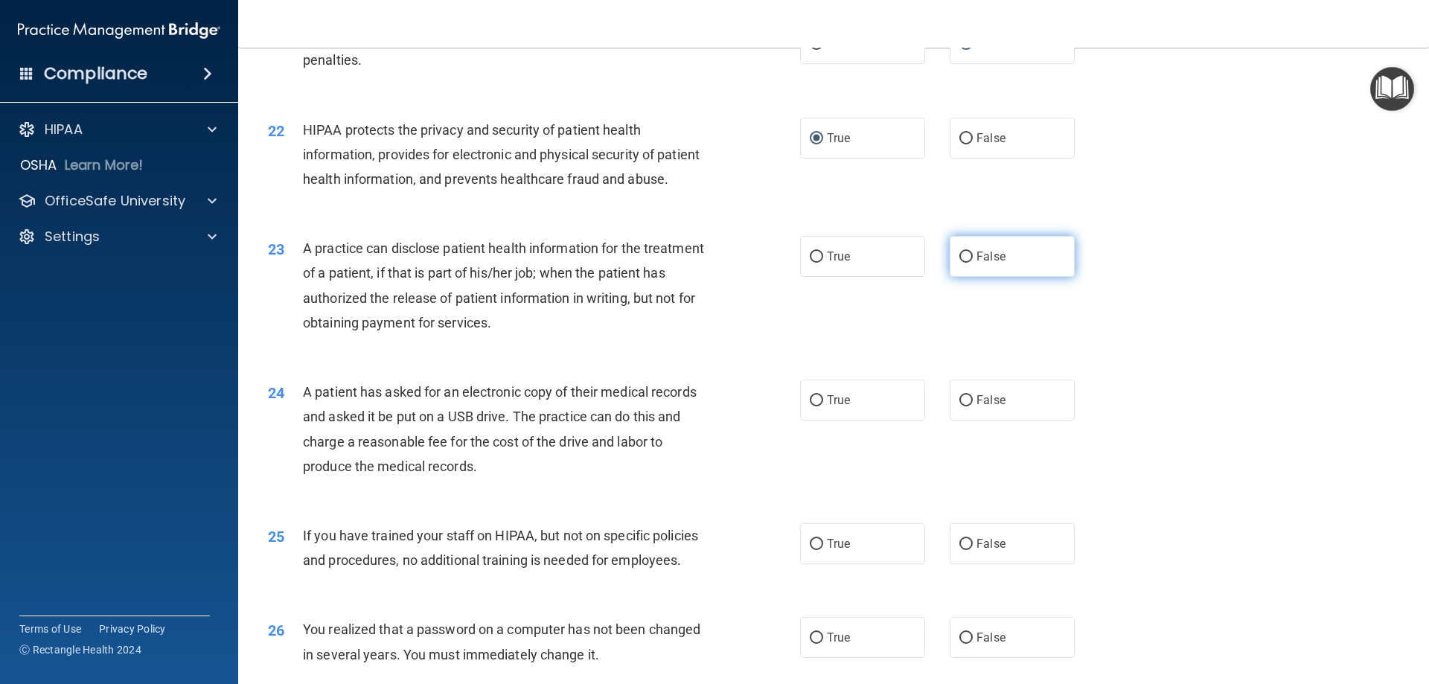
click at [961, 263] on input "False" at bounding box center [965, 257] width 13 height 11
radio input "true"
click at [812, 406] on input "True" at bounding box center [816, 400] width 13 height 11
radio input "true"
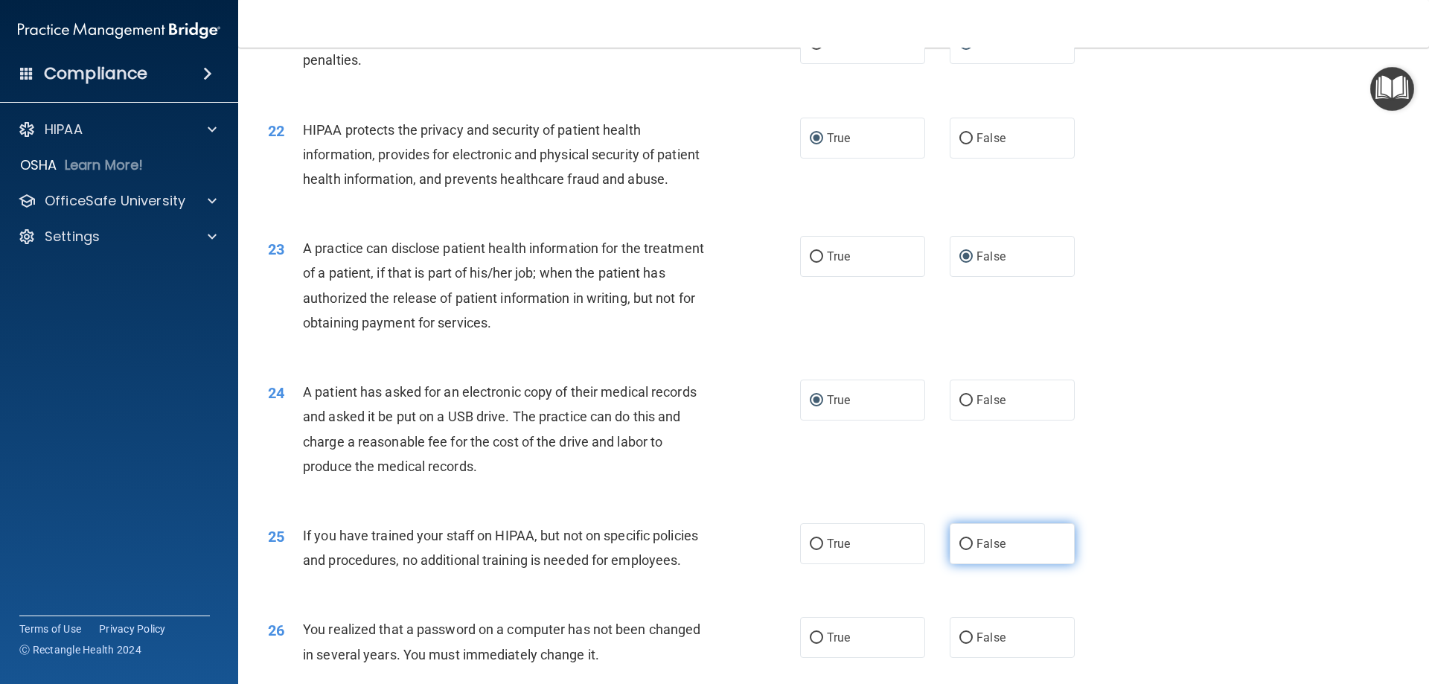
click at [960, 550] on input "False" at bounding box center [965, 544] width 13 height 11
radio input "true"
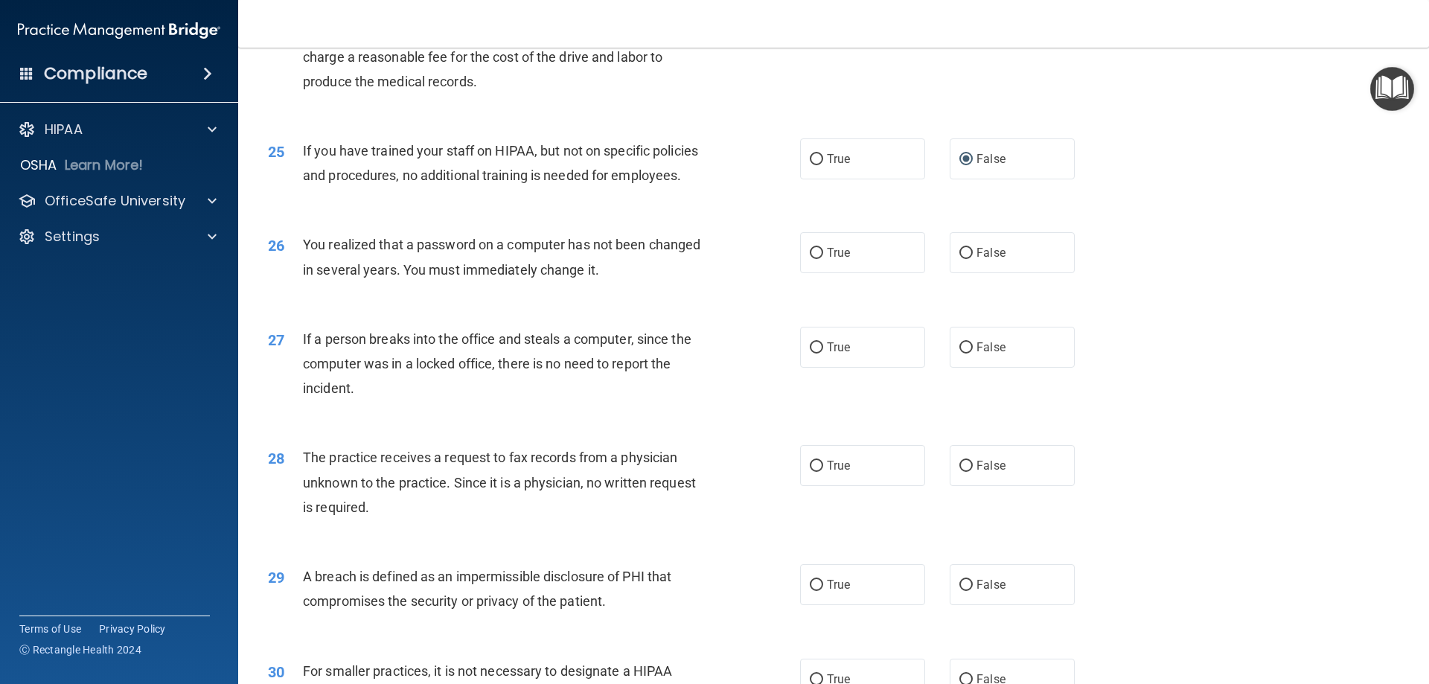
scroll to position [2753, 0]
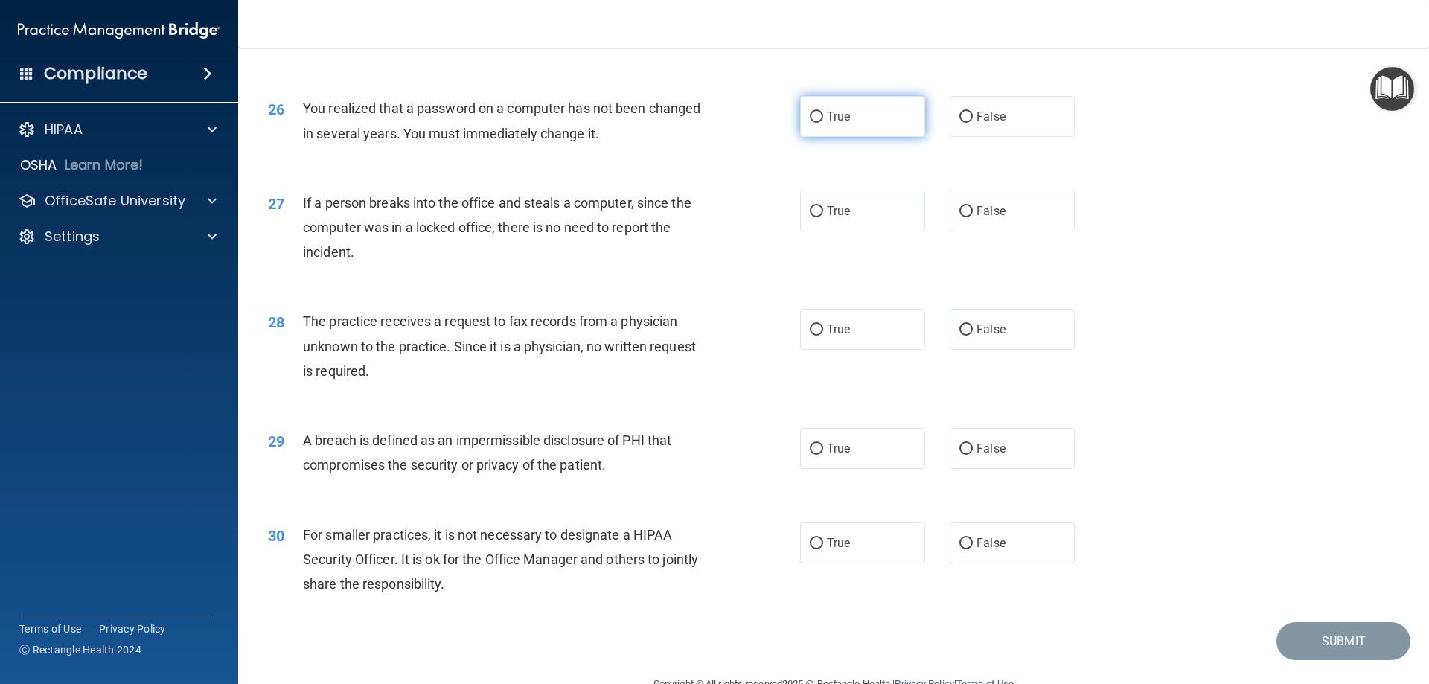
click at [816, 123] on input "True" at bounding box center [816, 117] width 13 height 11
radio input "true"
click at [963, 217] on input "False" at bounding box center [965, 211] width 13 height 11
radio input "true"
click at [959, 336] on input "False" at bounding box center [965, 329] width 13 height 11
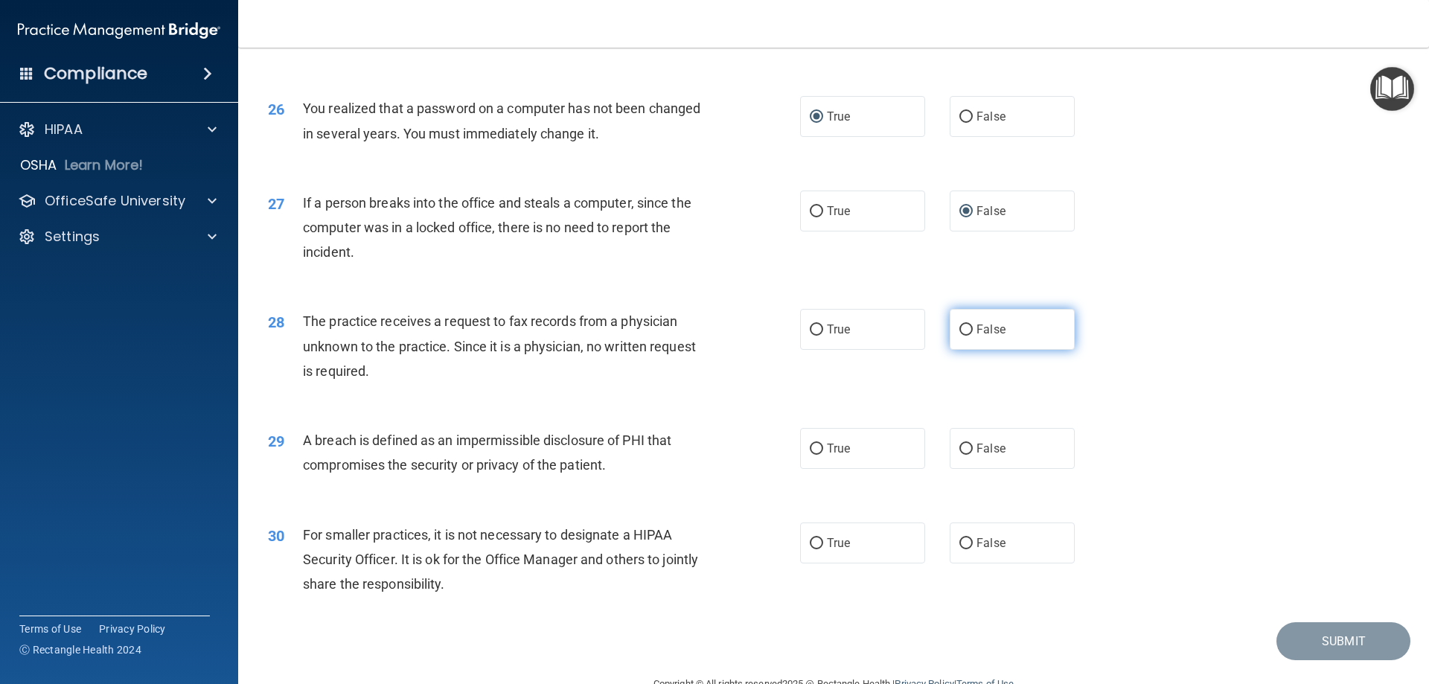
radio input "true"
click at [810, 455] on input "True" at bounding box center [816, 448] width 13 height 11
radio input "true"
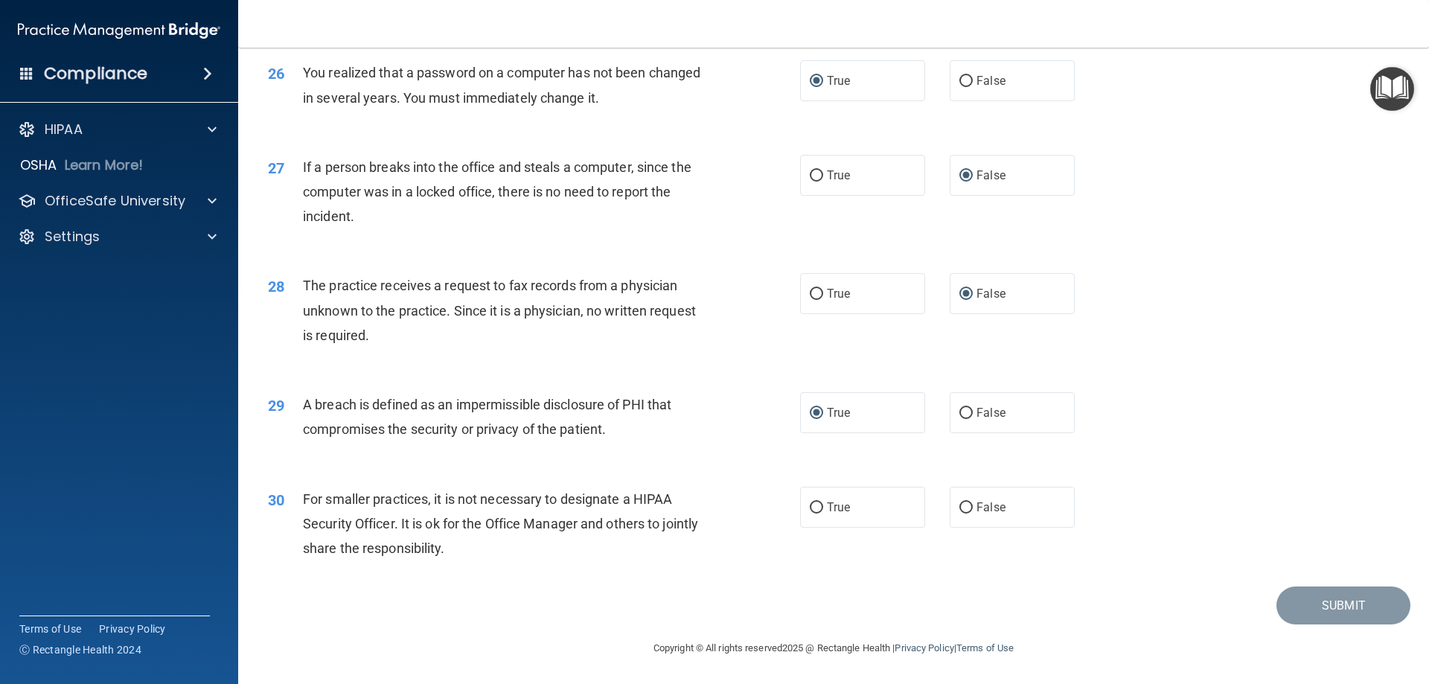
scroll to position [2838, 0]
drag, startPoint x: 957, startPoint y: 508, endPoint x: 1090, endPoint y: 502, distance: 133.3
click at [969, 505] on label "False" at bounding box center [1011, 507] width 125 height 41
click at [969, 505] on input "False" at bounding box center [965, 507] width 13 height 11
radio input "true"
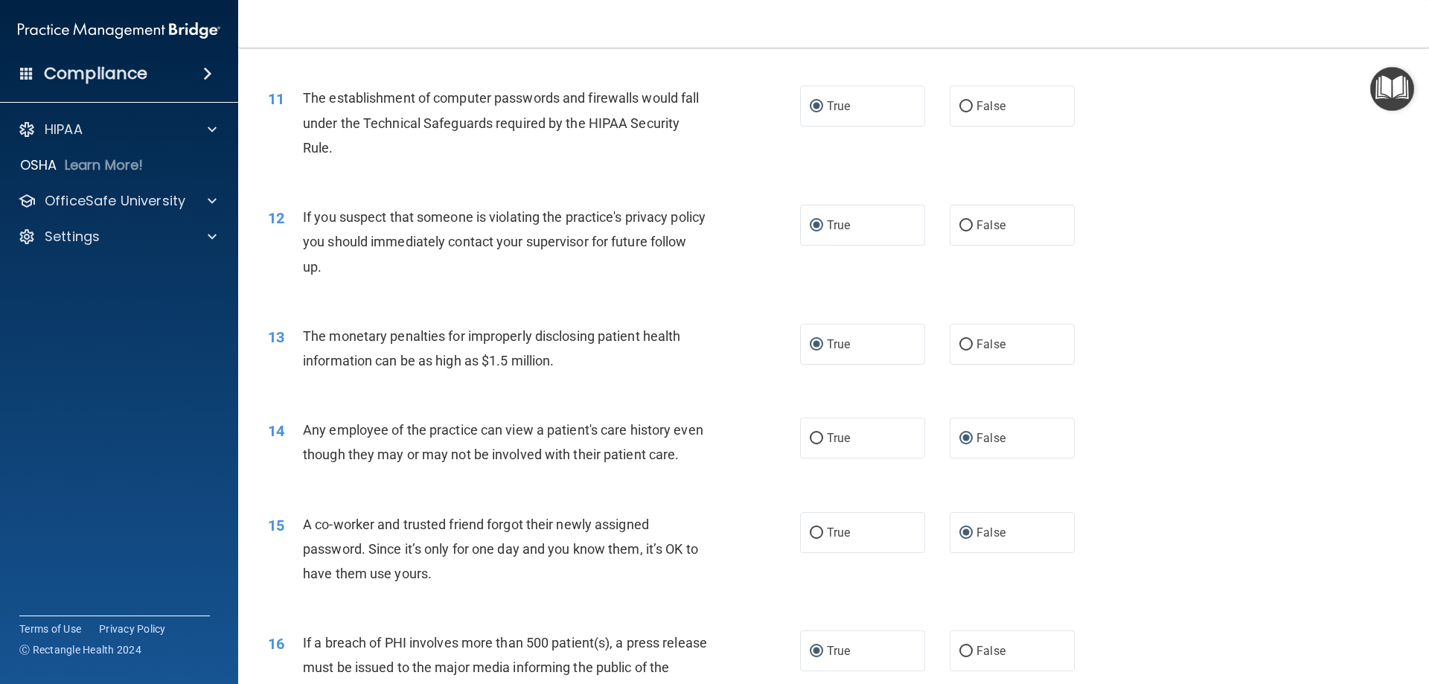
scroll to position [606, 0]
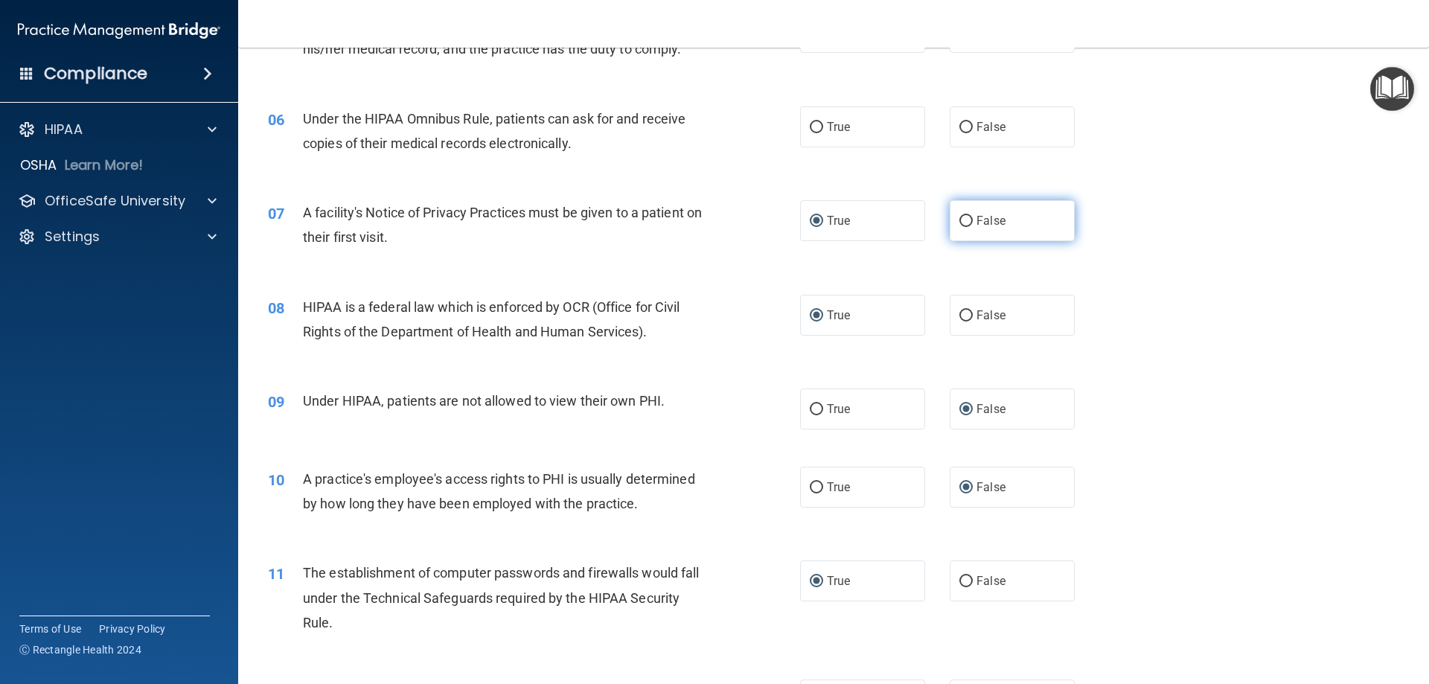
drag, startPoint x: 811, startPoint y: 128, endPoint x: 989, endPoint y: 234, distance: 206.9
click at [810, 129] on input "True" at bounding box center [816, 127] width 13 height 11
radio input "true"
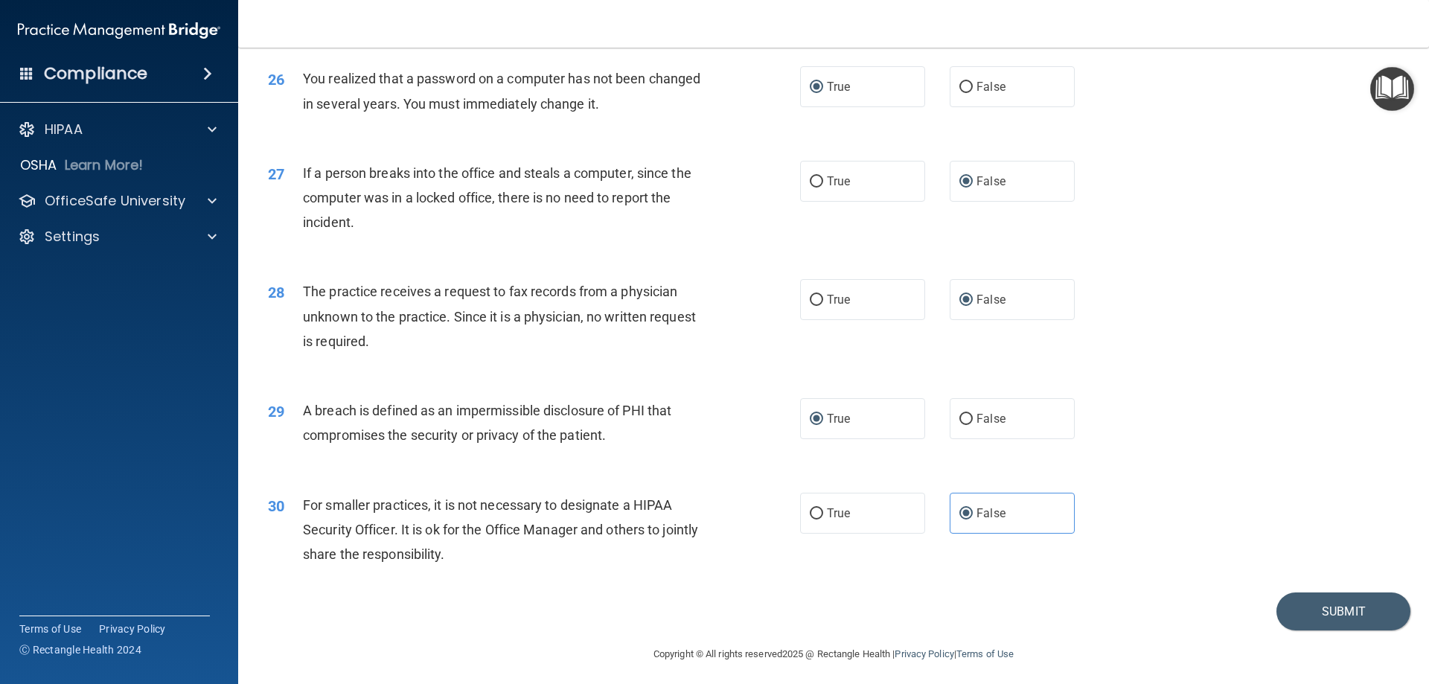
scroll to position [2838, 0]
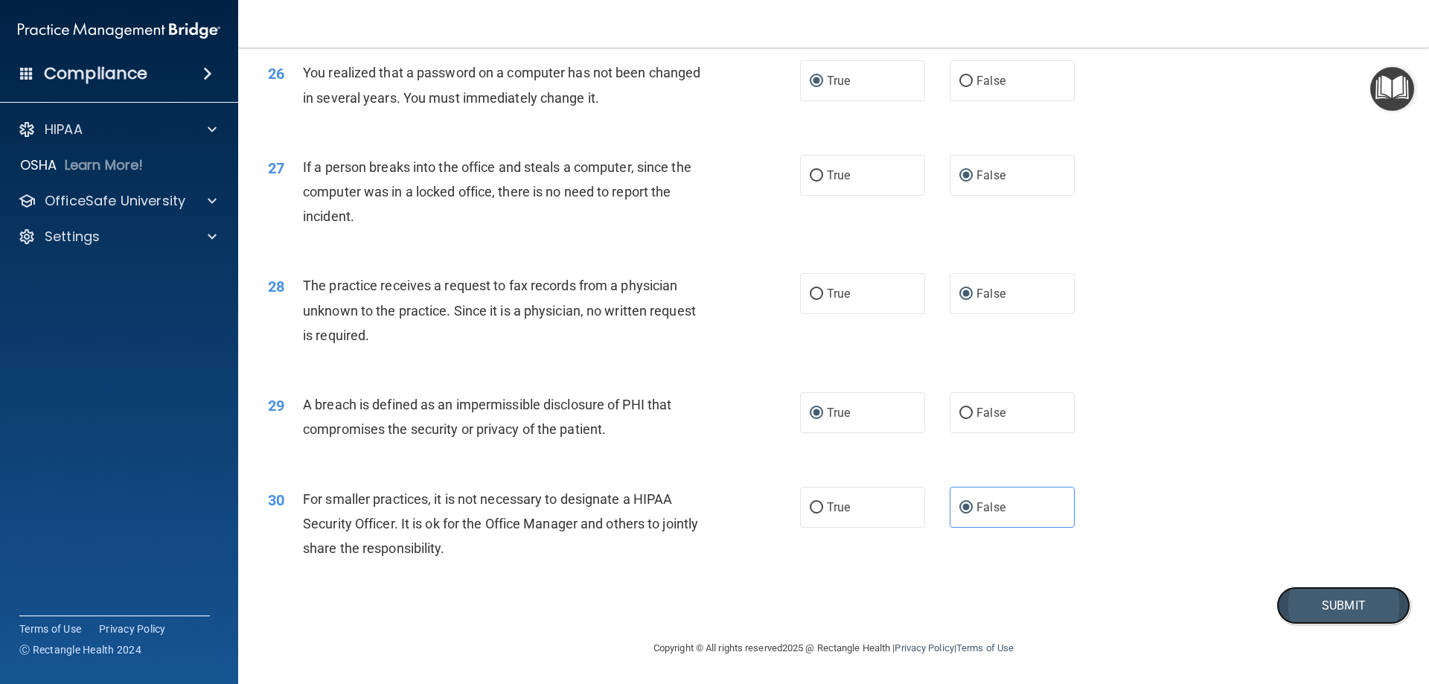
click at [1309, 605] on button "Submit" at bounding box center [1343, 605] width 134 height 38
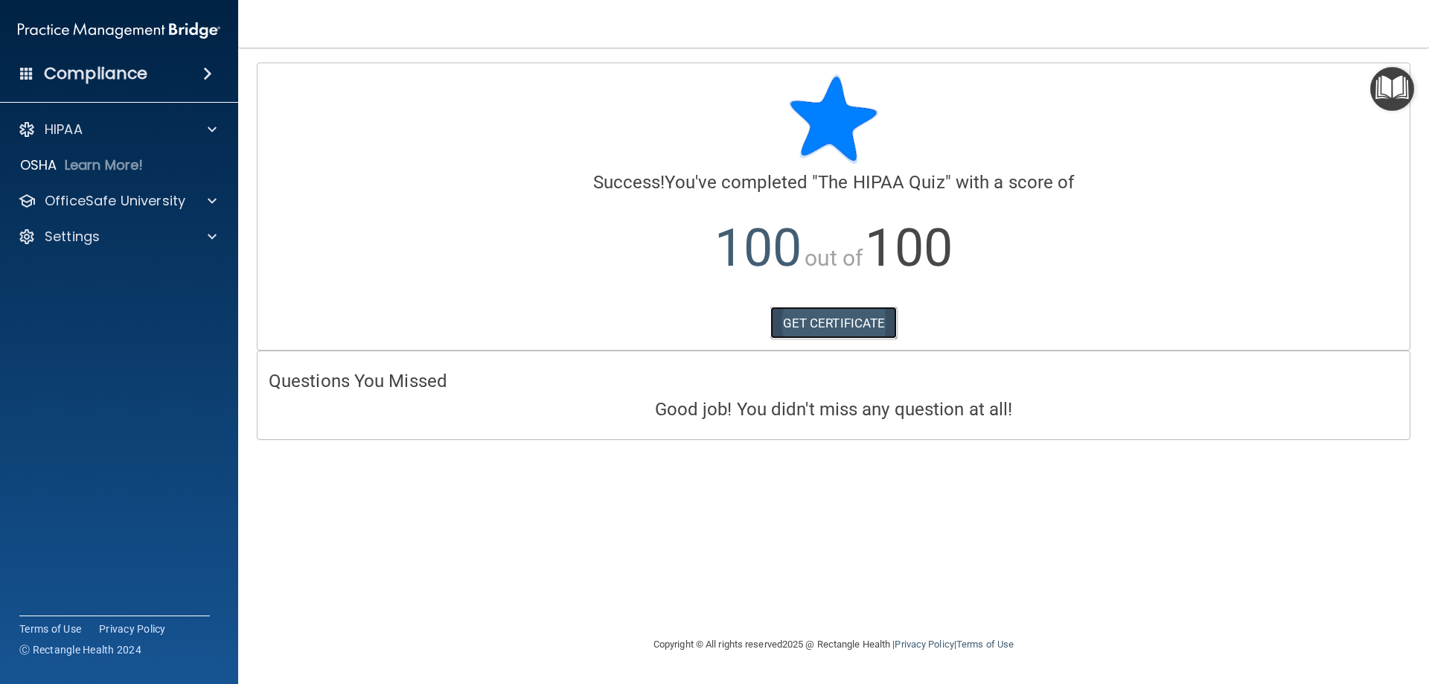
click at [828, 324] on link "GET CERTIFICATE" at bounding box center [833, 323] width 127 height 33
click at [209, 201] on span at bounding box center [212, 201] width 9 height 18
drag, startPoint x: 132, startPoint y: 237, endPoint x: 149, endPoint y: 237, distance: 17.1
click at [132, 236] on p "HIPAA Training" at bounding box center [71, 236] width 123 height 15
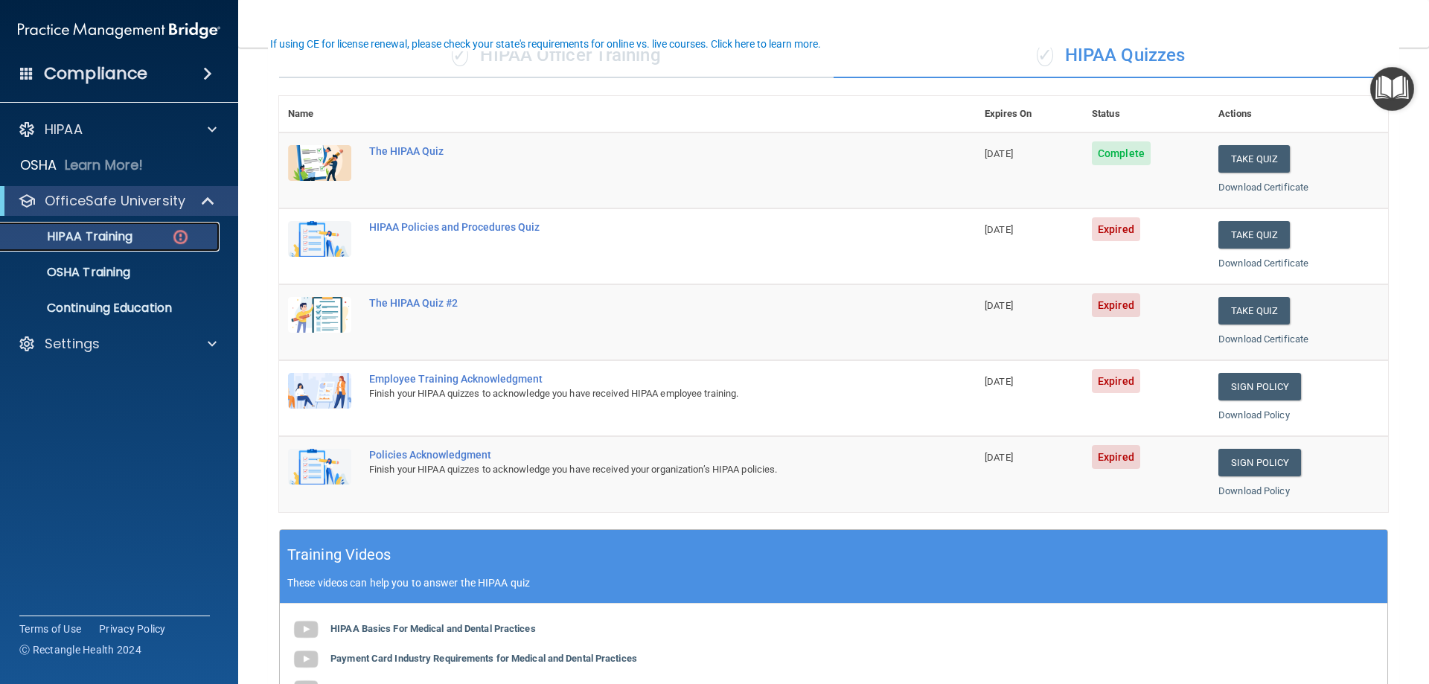
scroll to position [149, 0]
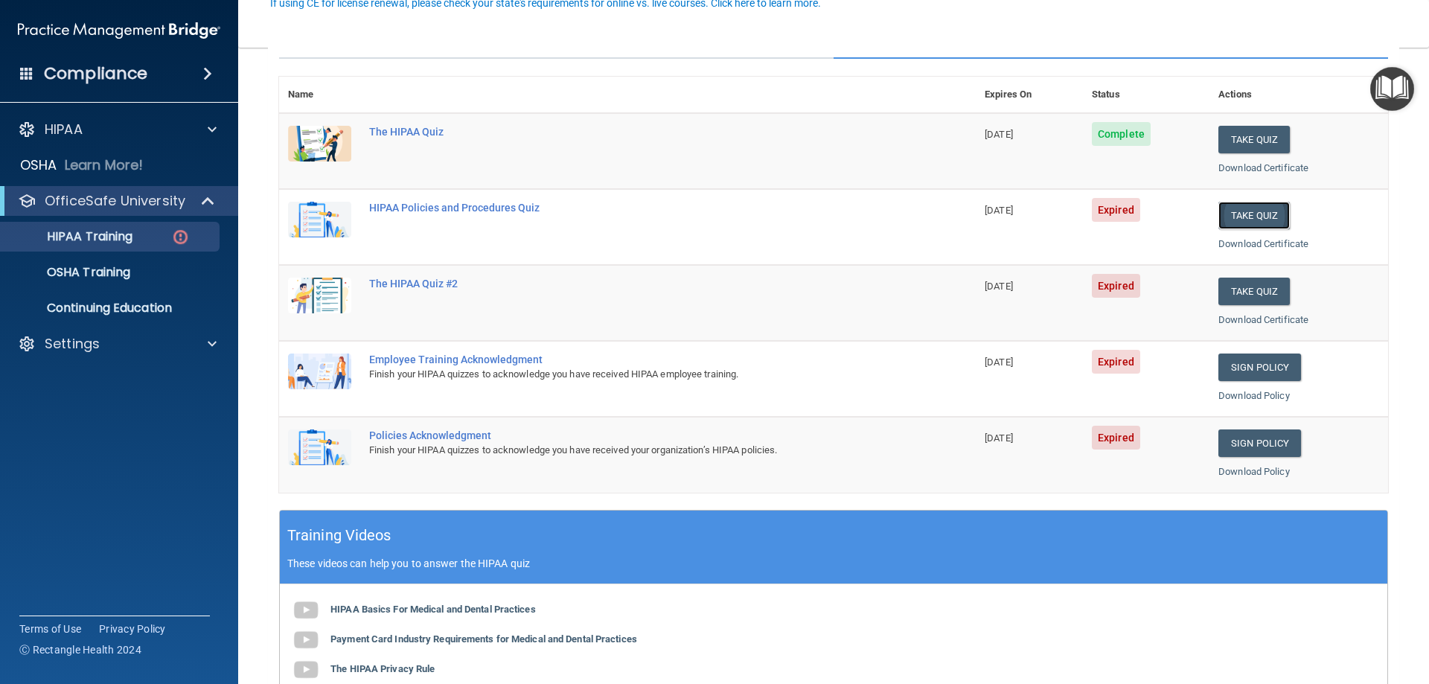
click at [1236, 218] on button "Take Quiz" at bounding box center [1253, 216] width 71 height 28
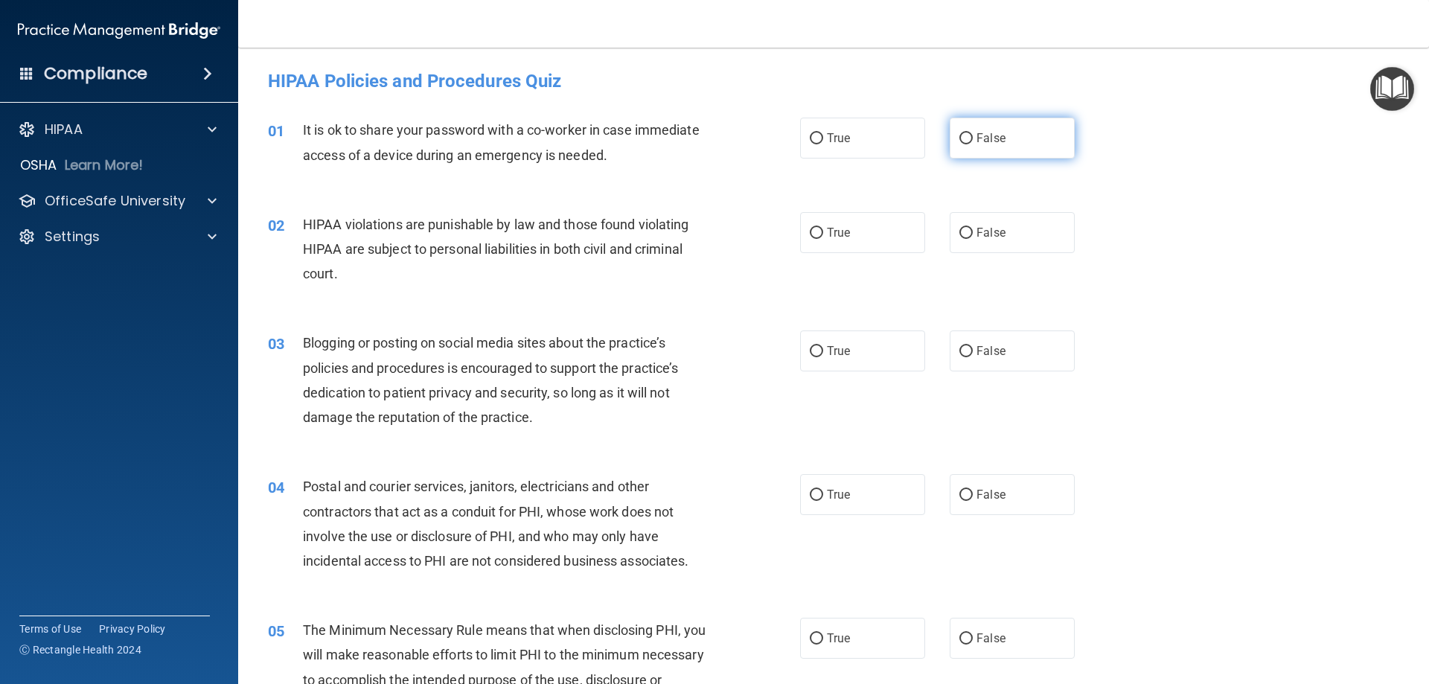
click at [959, 139] on input "False" at bounding box center [965, 138] width 13 height 11
radio input "true"
click at [810, 234] on input "True" at bounding box center [816, 233] width 13 height 11
radio input "true"
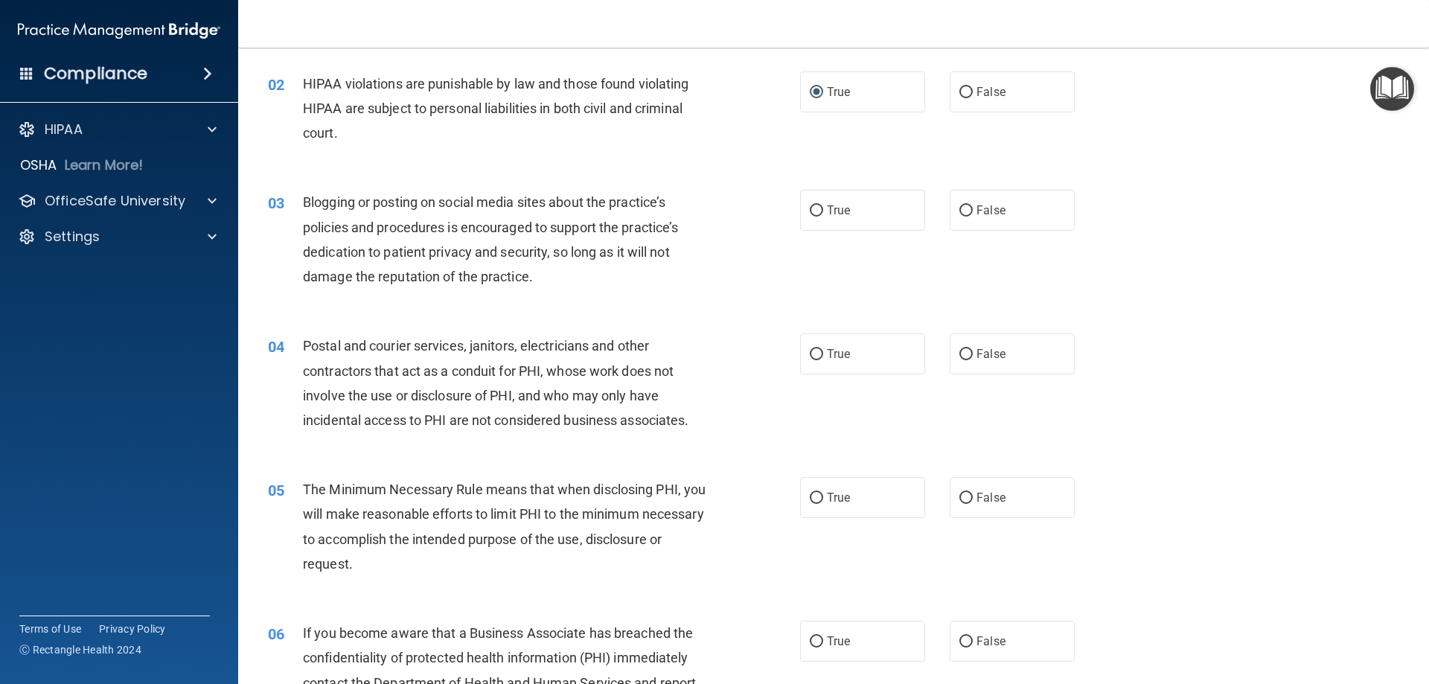
scroll to position [149, 0]
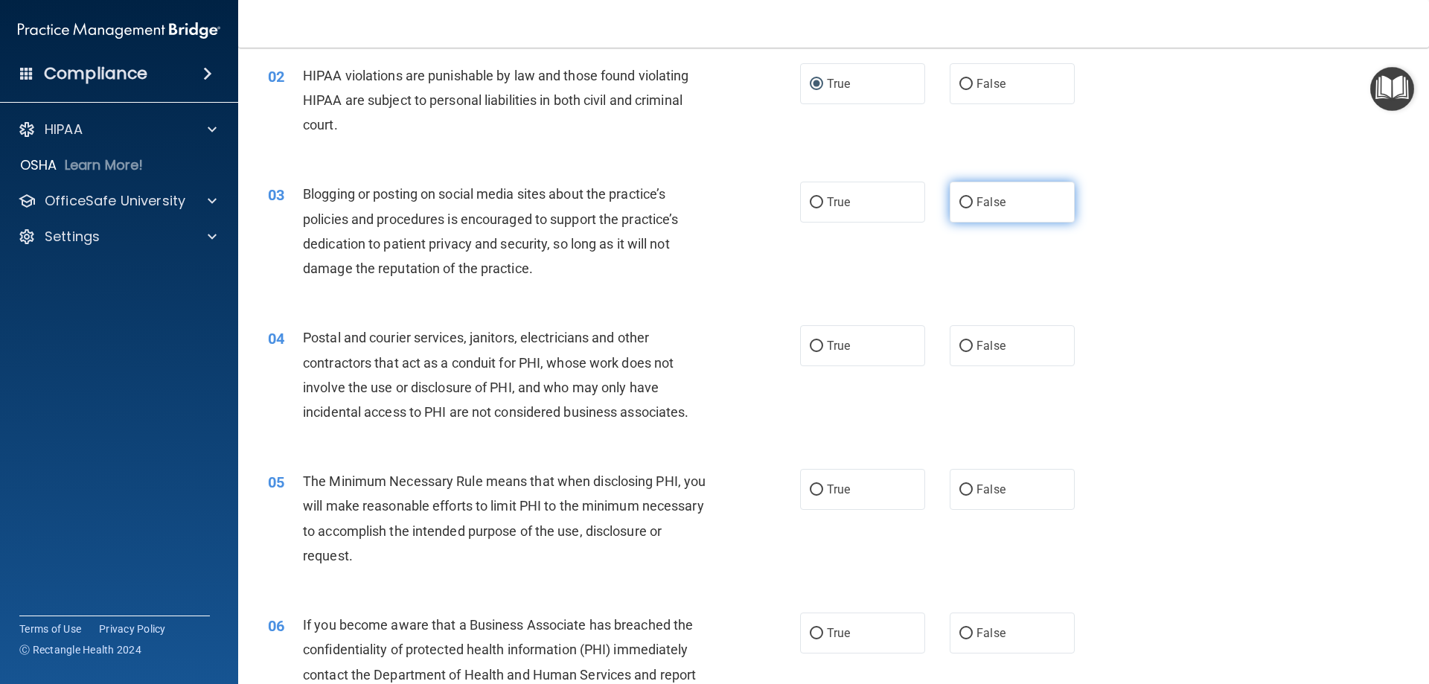
click at [964, 202] on label "False" at bounding box center [1011, 202] width 125 height 41
click at [963, 202] on input "False" at bounding box center [965, 202] width 13 height 11
radio input "true"
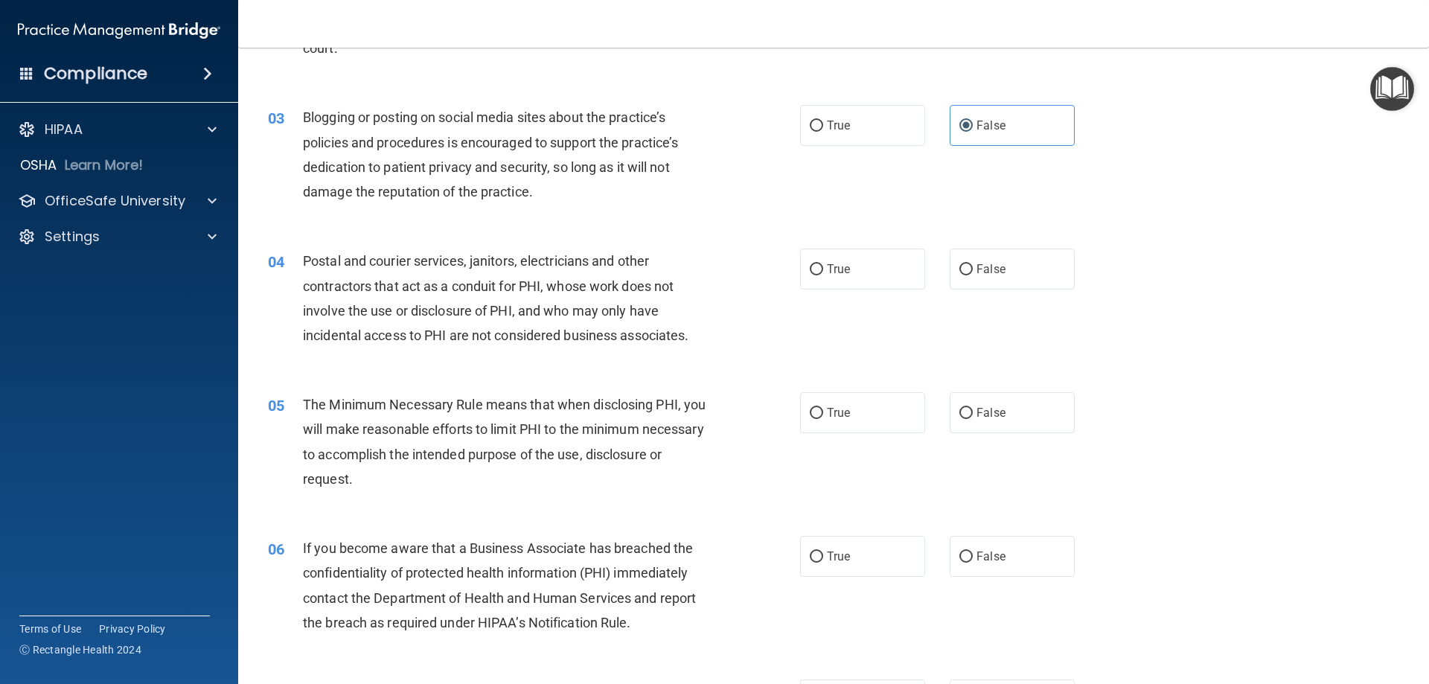
scroll to position [298, 0]
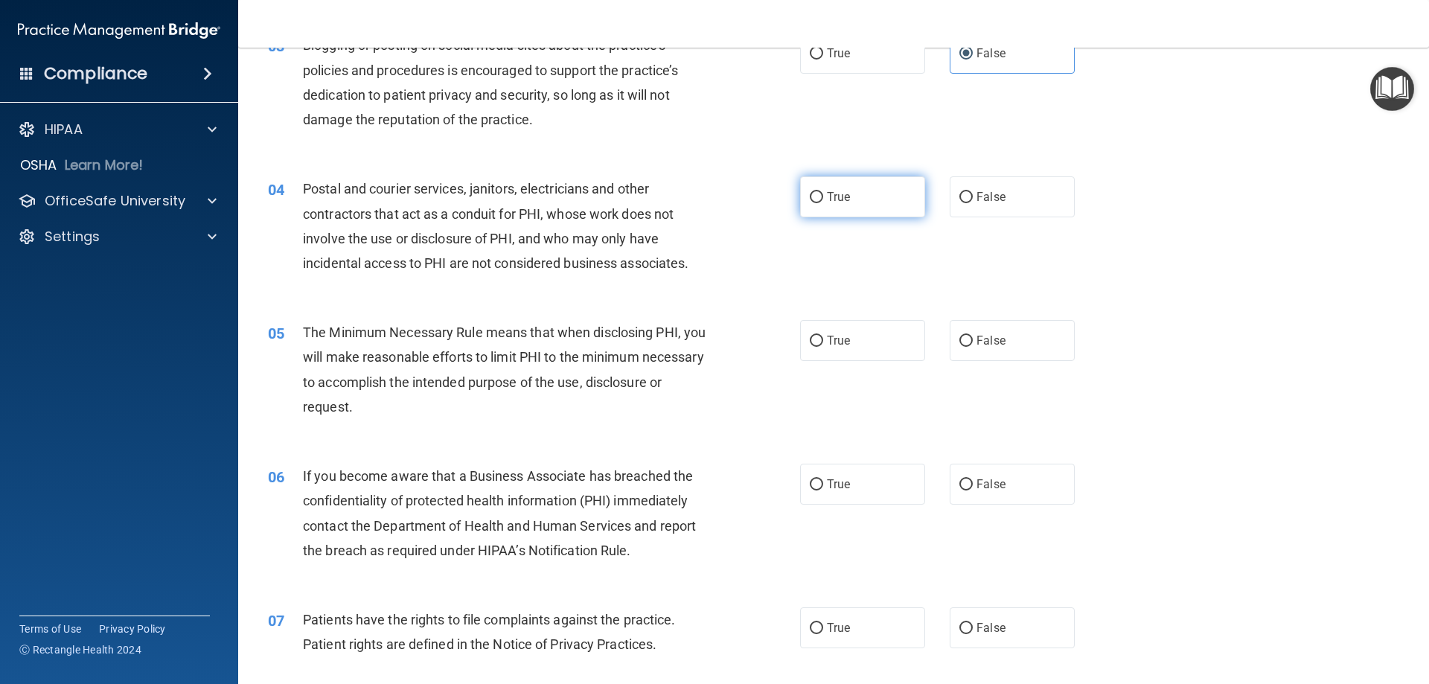
click at [811, 200] on input "True" at bounding box center [816, 197] width 13 height 11
radio input "true"
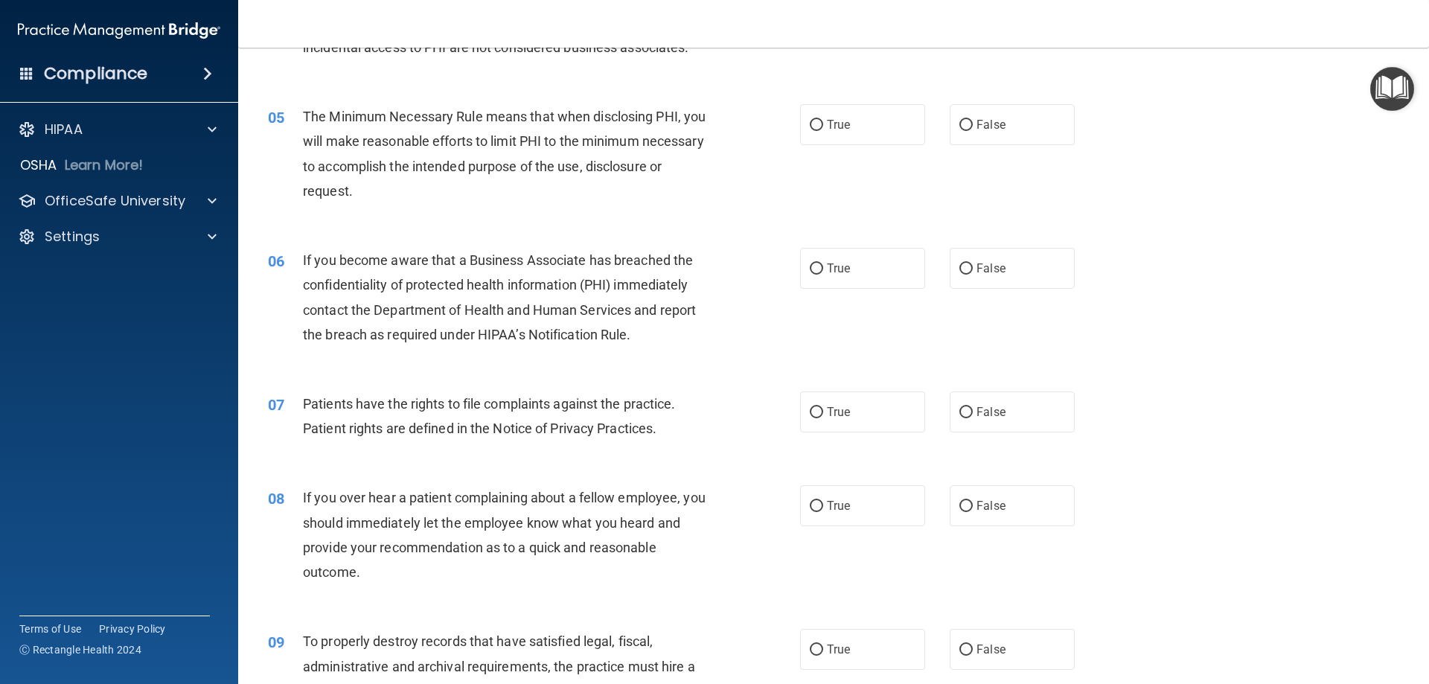
scroll to position [521, 0]
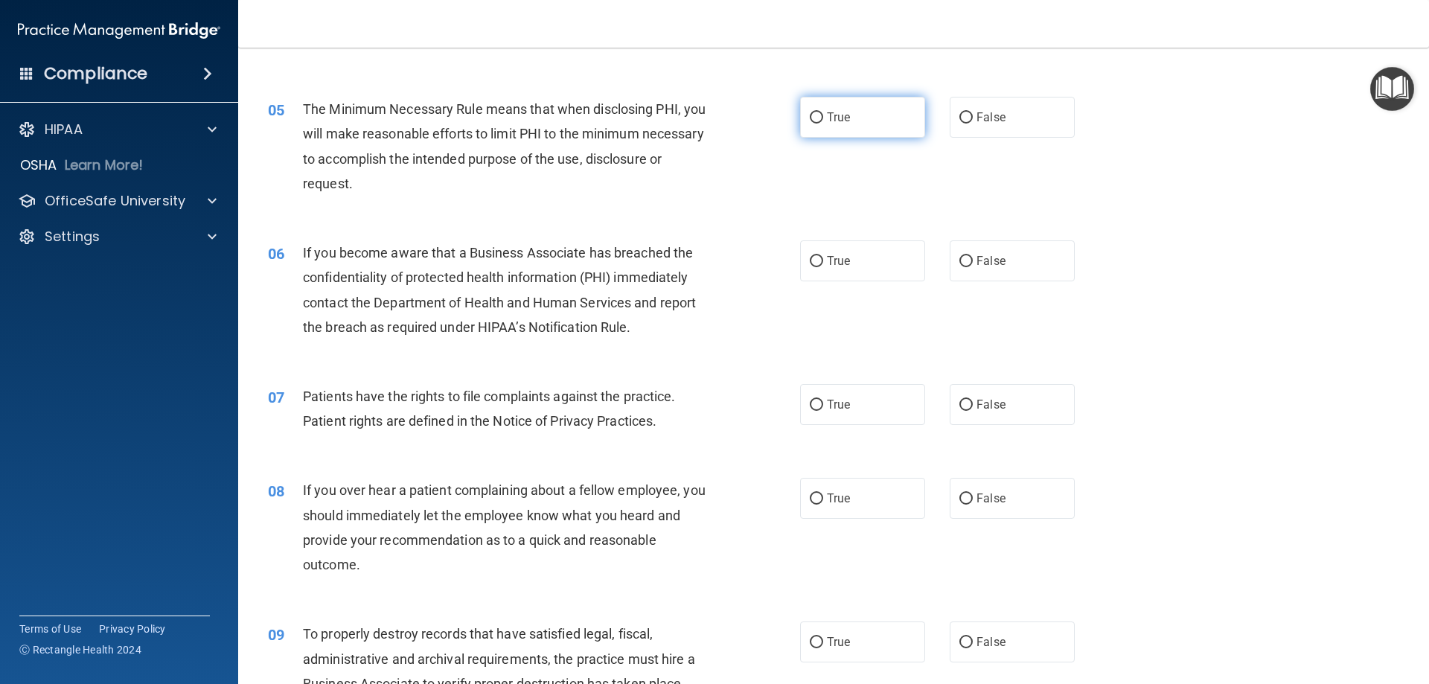
click at [810, 117] on input "True" at bounding box center [816, 117] width 13 height 11
radio input "true"
click at [810, 260] on input "True" at bounding box center [816, 261] width 13 height 11
radio input "true"
drag, startPoint x: 810, startPoint y: 407, endPoint x: 818, endPoint y: 446, distance: 40.1
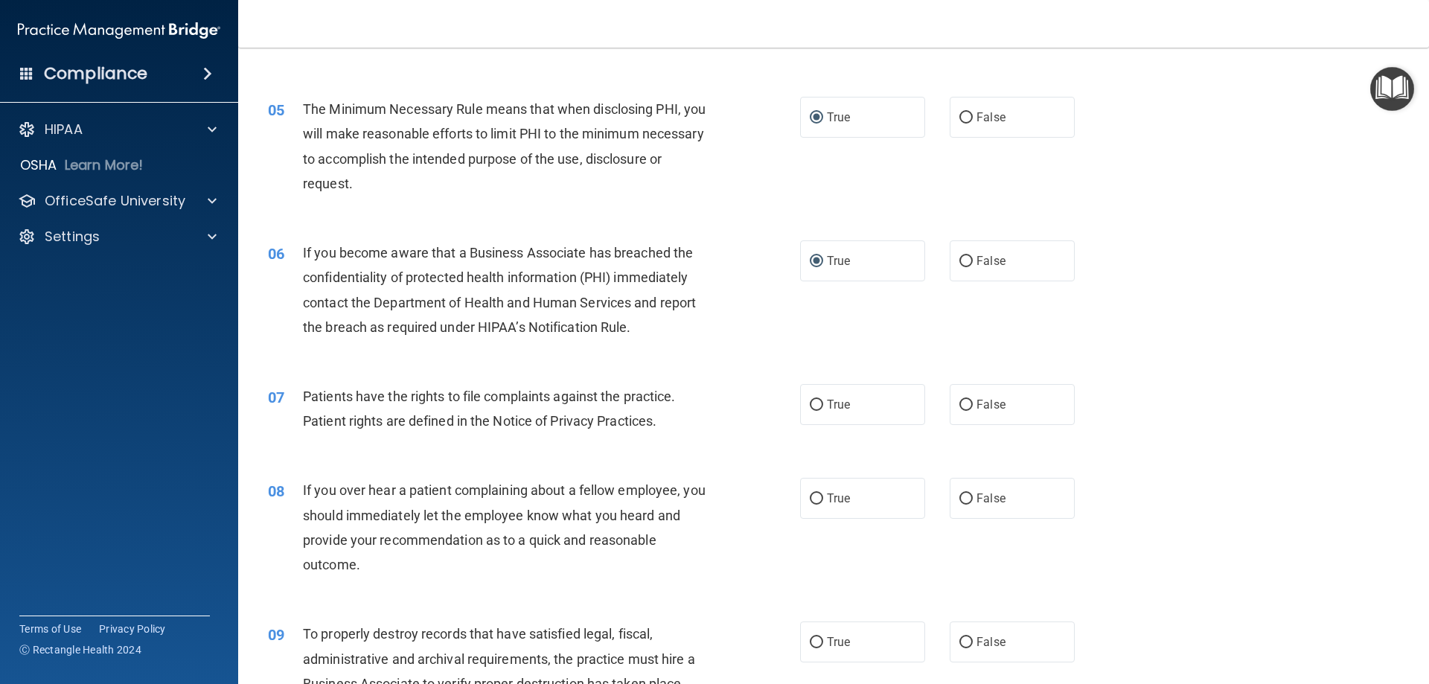
click at [810, 409] on input "True" at bounding box center [816, 405] width 13 height 11
radio input "true"
click at [813, 502] on input "True" at bounding box center [816, 498] width 13 height 11
radio input "true"
drag, startPoint x: 961, startPoint y: 641, endPoint x: 1081, endPoint y: 621, distance: 121.6
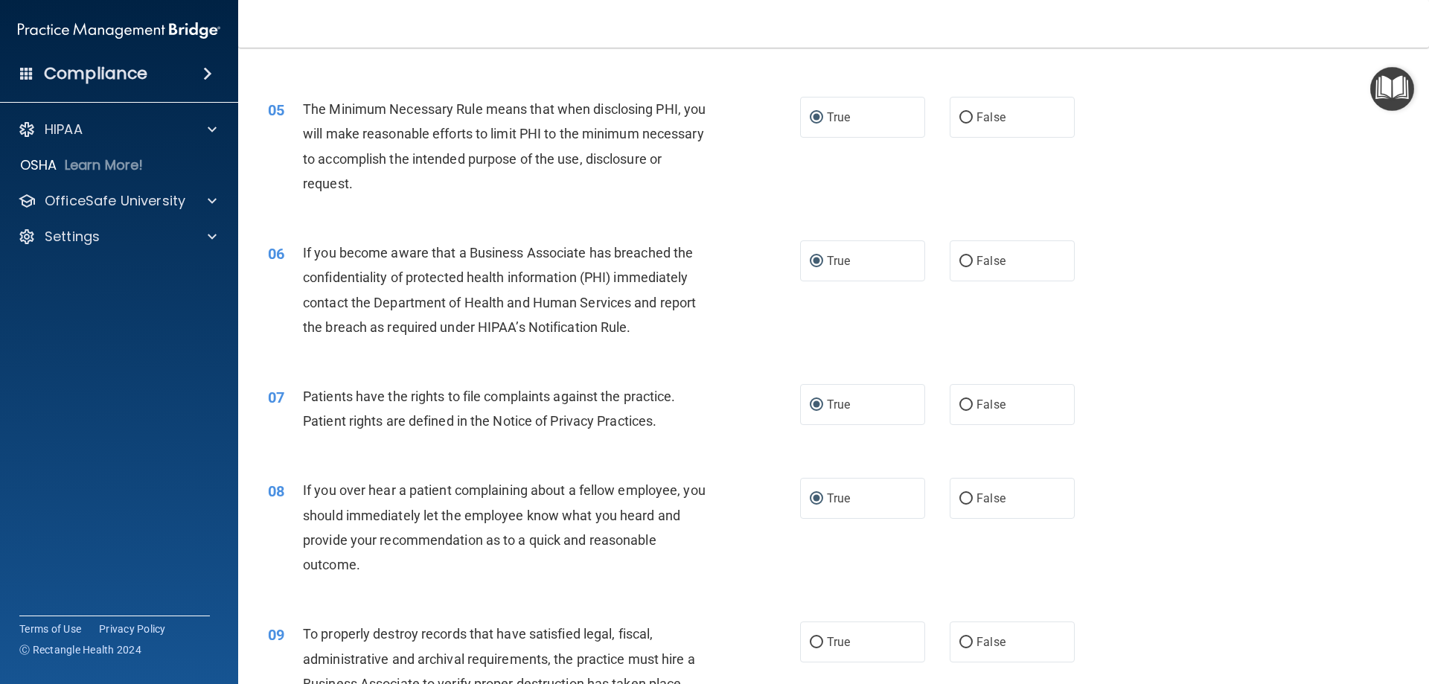
click at [963, 641] on input "False" at bounding box center [965, 642] width 13 height 11
radio input "true"
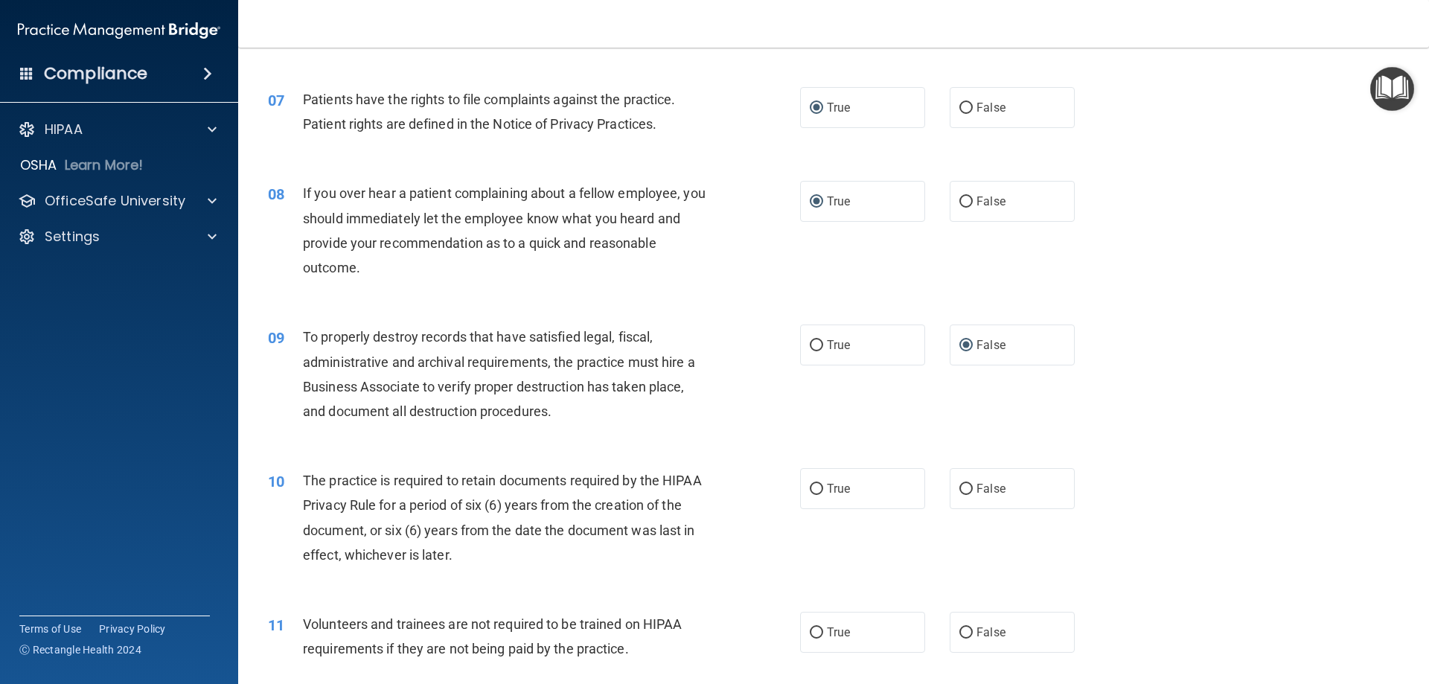
scroll to position [819, 0]
click at [964, 487] on input "False" at bounding box center [965, 488] width 13 height 11
radio input "true"
click at [961, 630] on input "False" at bounding box center [965, 632] width 13 height 11
radio input "true"
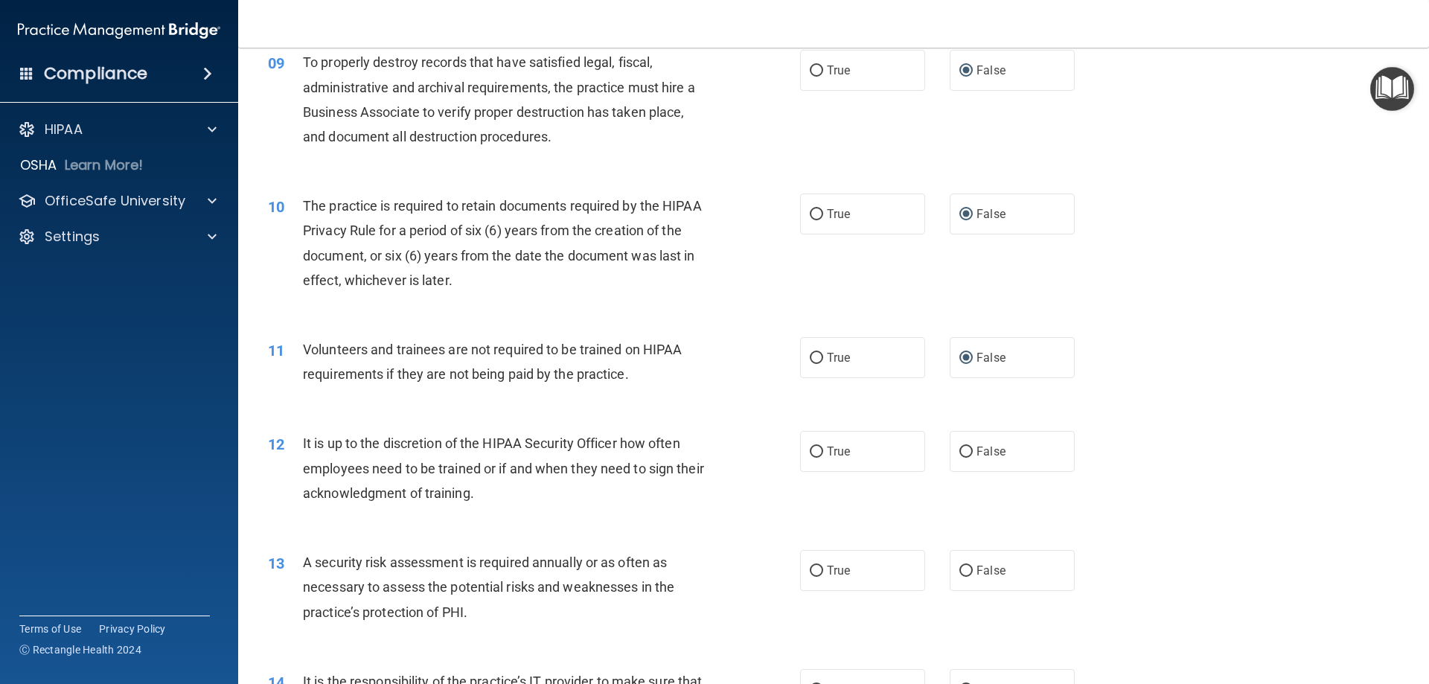
scroll to position [1191, 0]
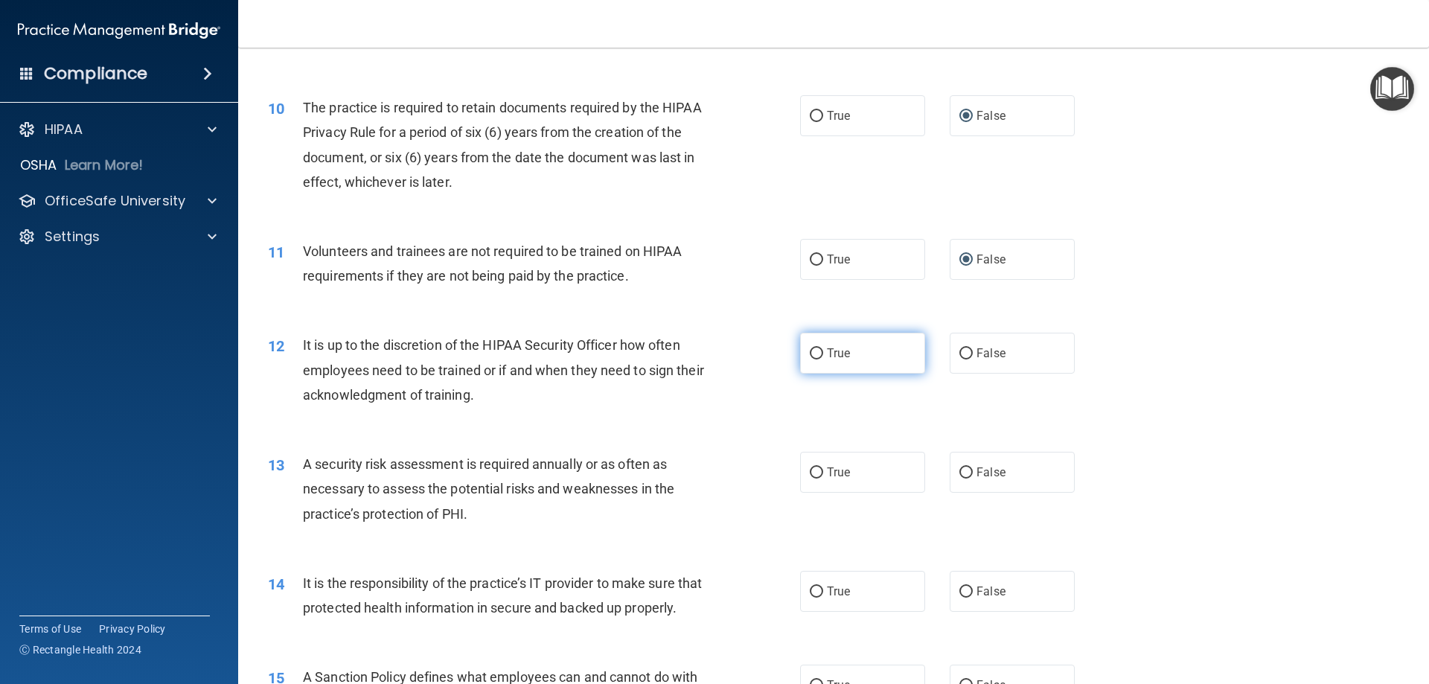
click at [810, 353] on input "True" at bounding box center [816, 353] width 13 height 11
radio input "true"
drag, startPoint x: 811, startPoint y: 473, endPoint x: 800, endPoint y: 481, distance: 13.8
click at [800, 477] on label "True" at bounding box center [862, 472] width 125 height 41
click at [811, 475] on input "True" at bounding box center [816, 472] width 13 height 11
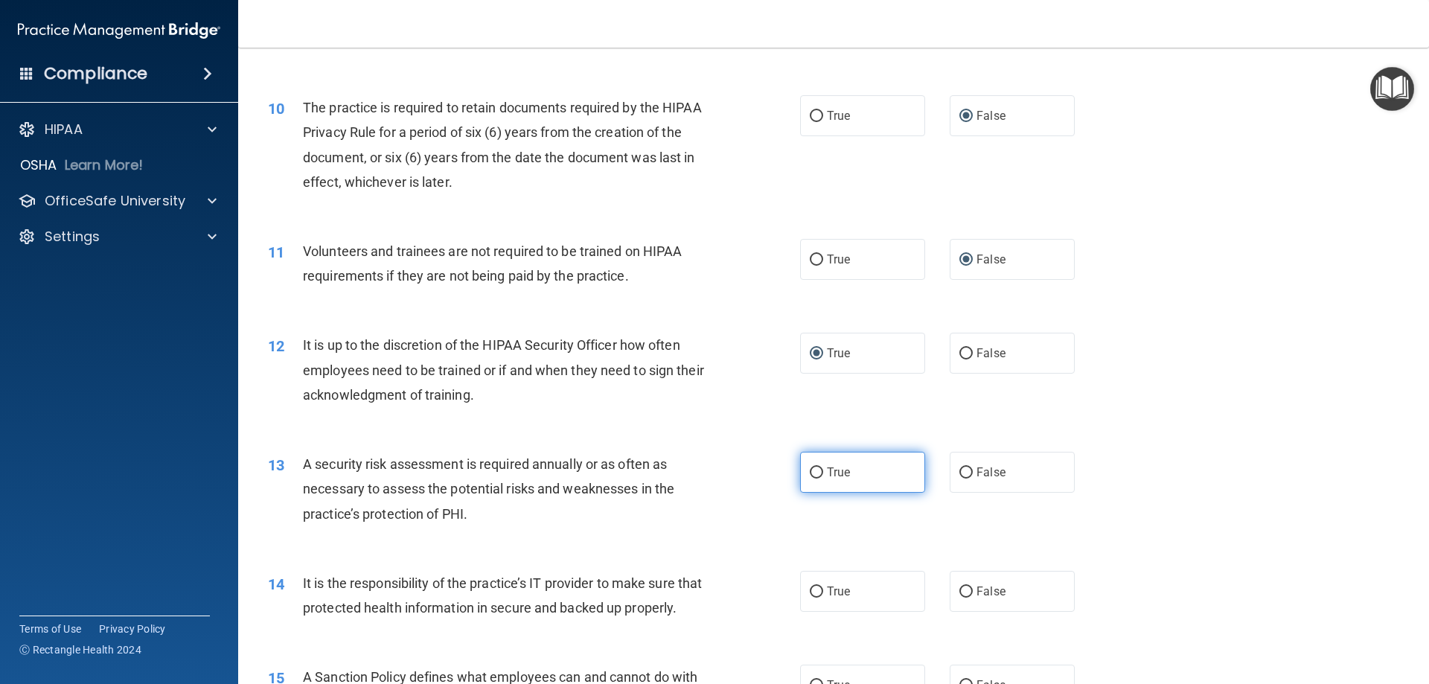
radio input "true"
click at [811, 590] on input "True" at bounding box center [816, 591] width 13 height 11
radio input "true"
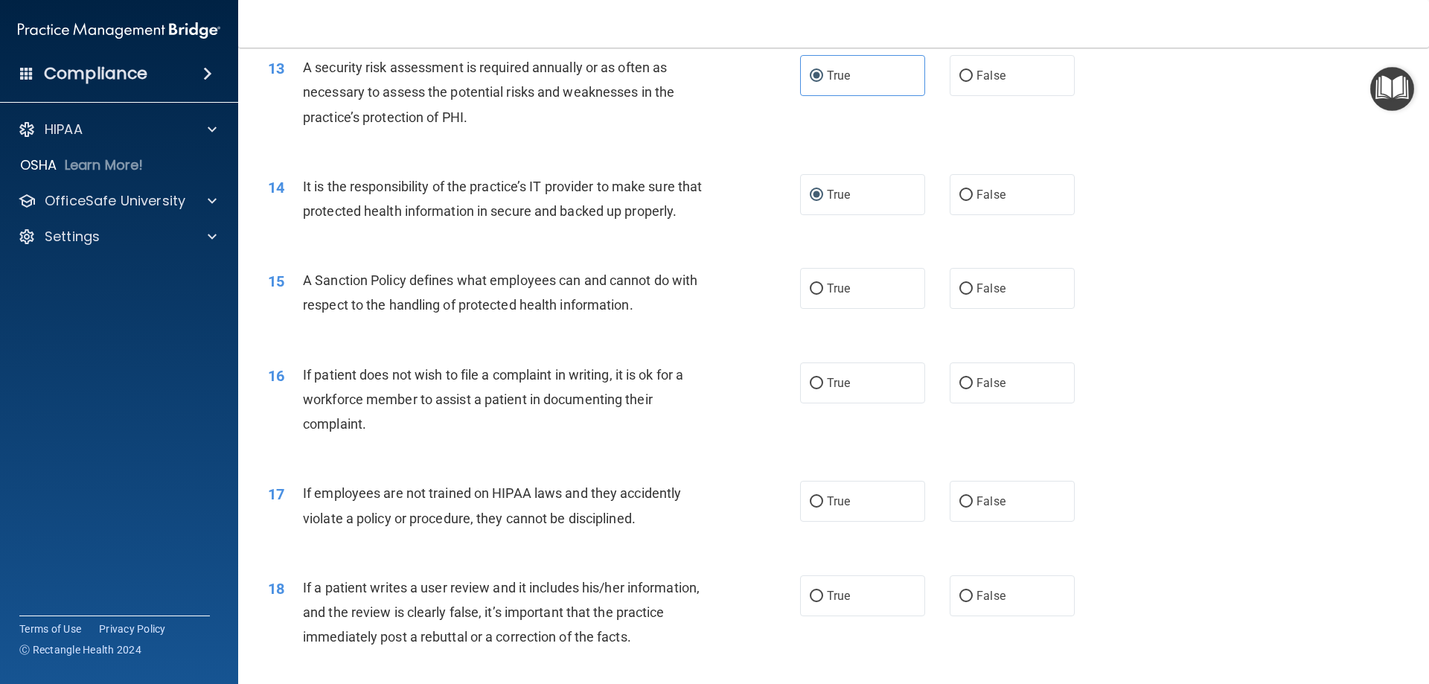
scroll to position [1637, 0]
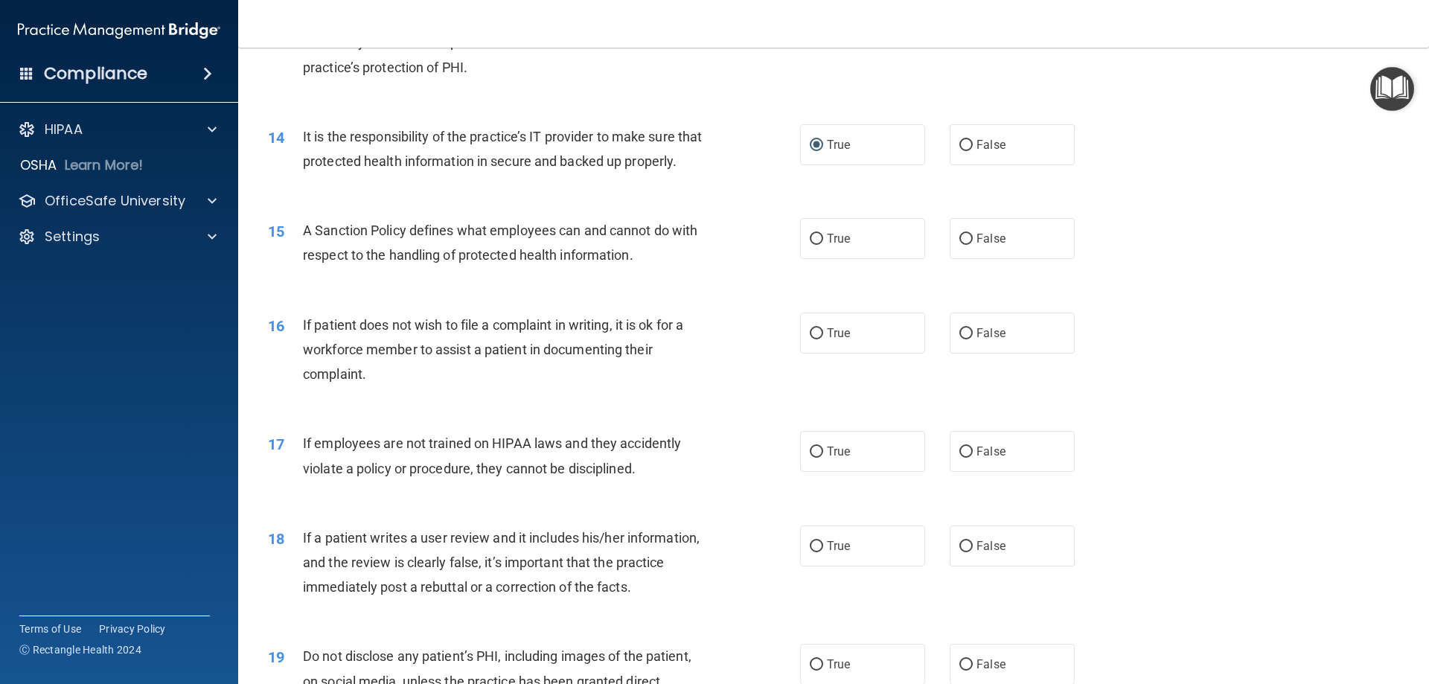
drag, startPoint x: 958, startPoint y: 263, endPoint x: 933, endPoint y: 295, distance: 41.4
click at [959, 245] on input "False" at bounding box center [965, 239] width 13 height 11
radio input "true"
click at [811, 339] on input "True" at bounding box center [816, 333] width 13 height 11
radio input "true"
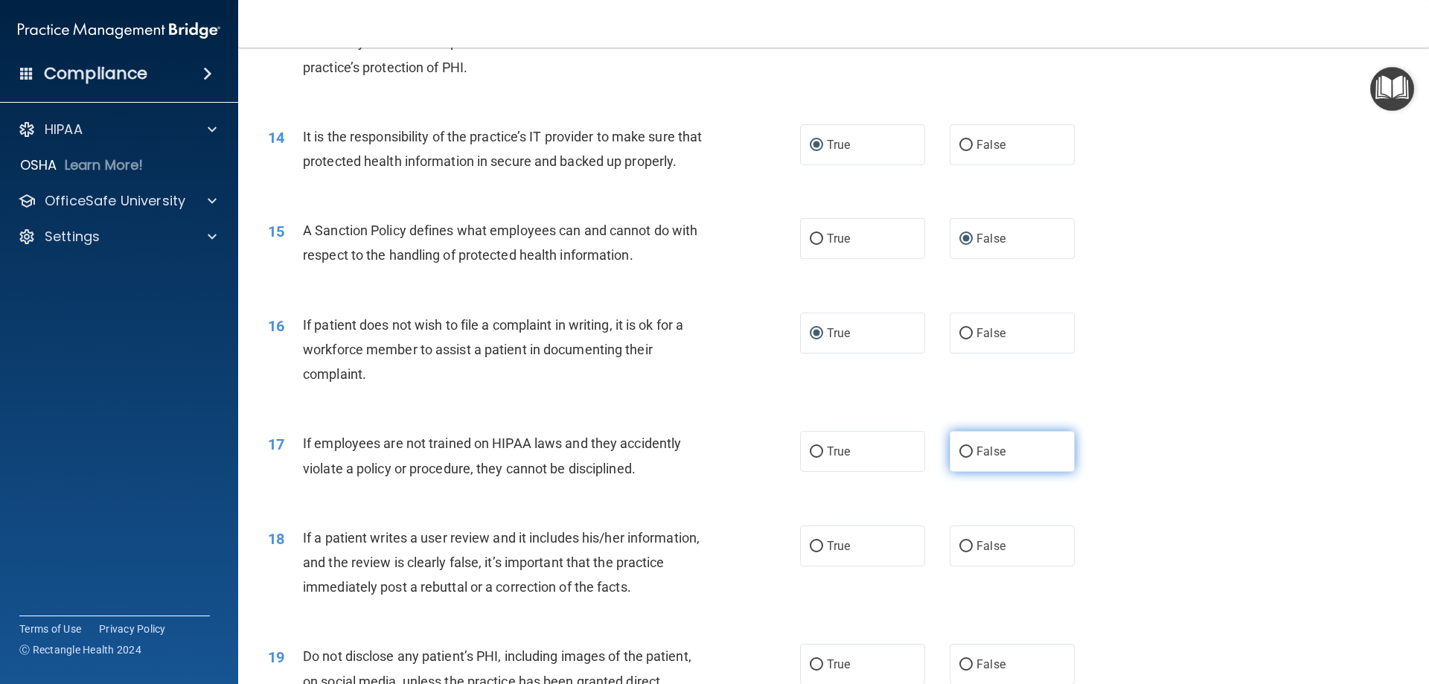
click at [959, 458] on input "False" at bounding box center [965, 451] width 13 height 11
radio input "true"
click at [959, 552] on input "False" at bounding box center [965, 546] width 13 height 11
radio input "true"
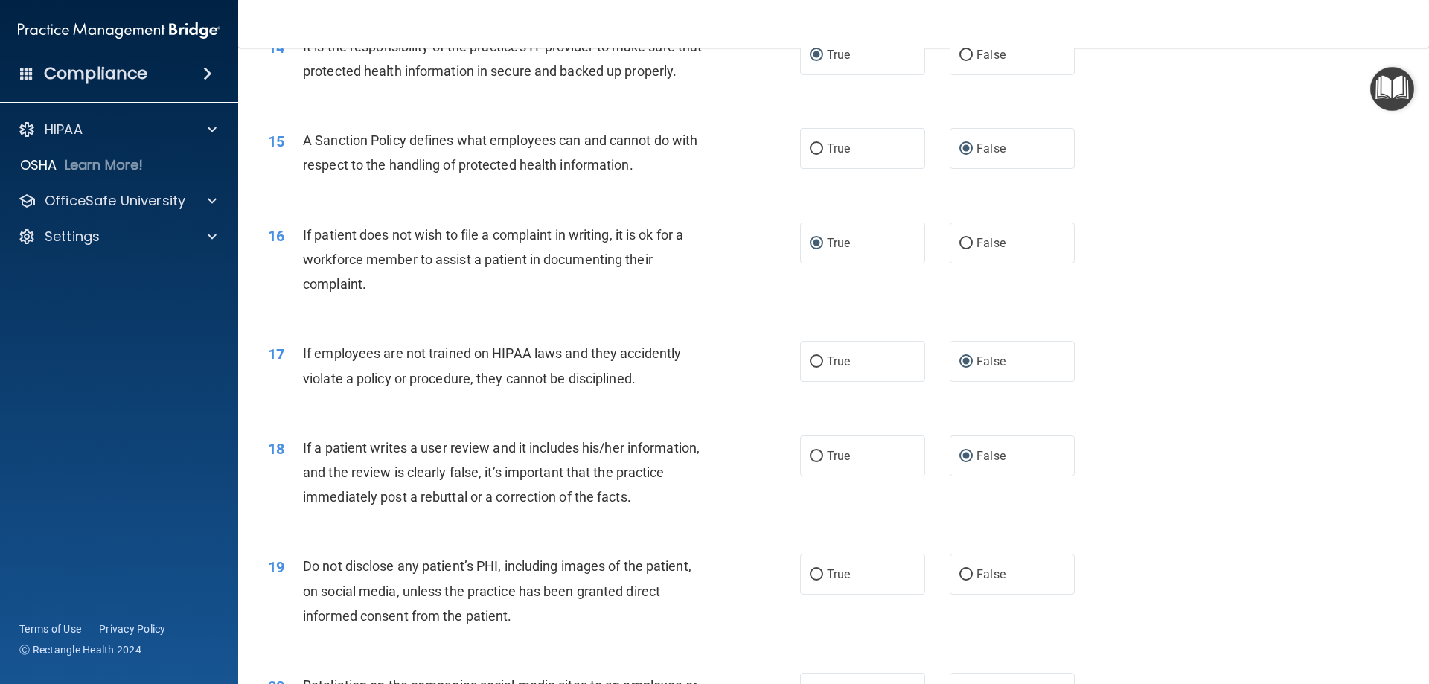
scroll to position [1935, 0]
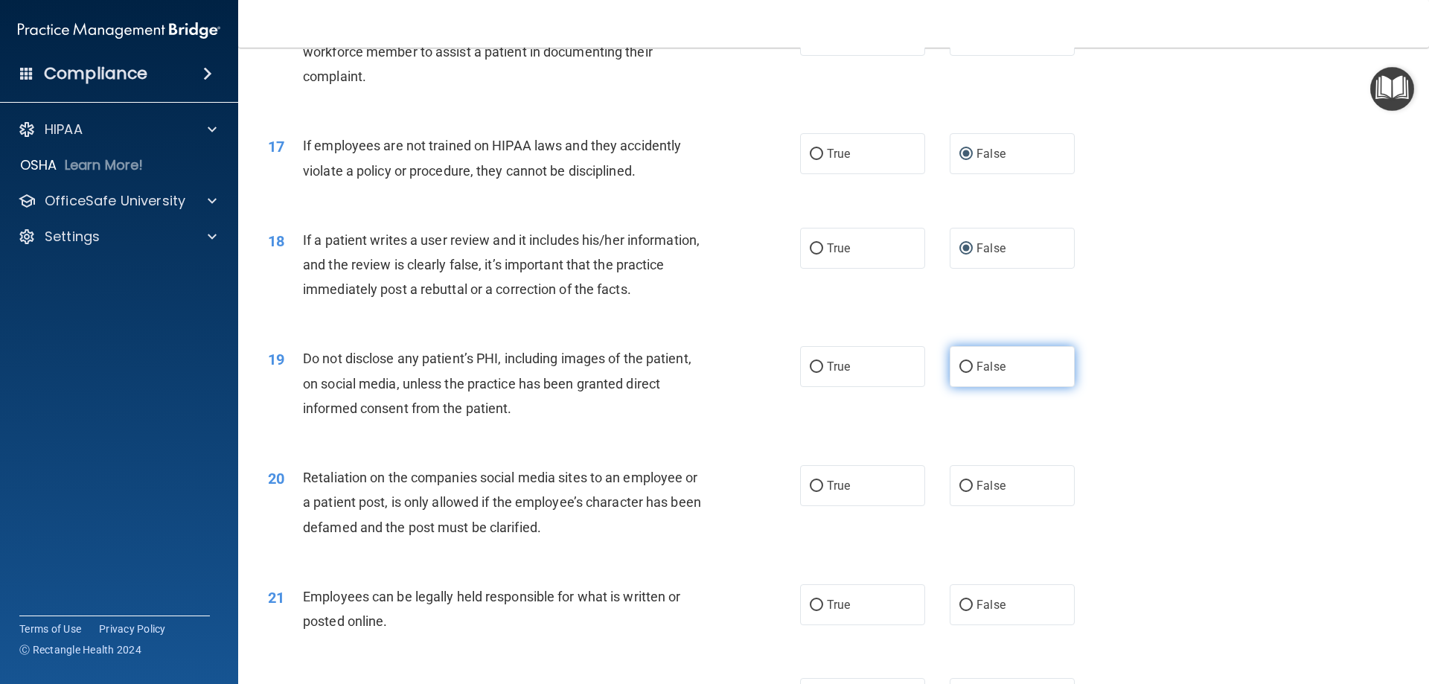
click at [959, 373] on input "False" at bounding box center [965, 367] width 13 height 11
radio input "true"
click at [814, 492] on input "True" at bounding box center [816, 486] width 13 height 11
radio input "true"
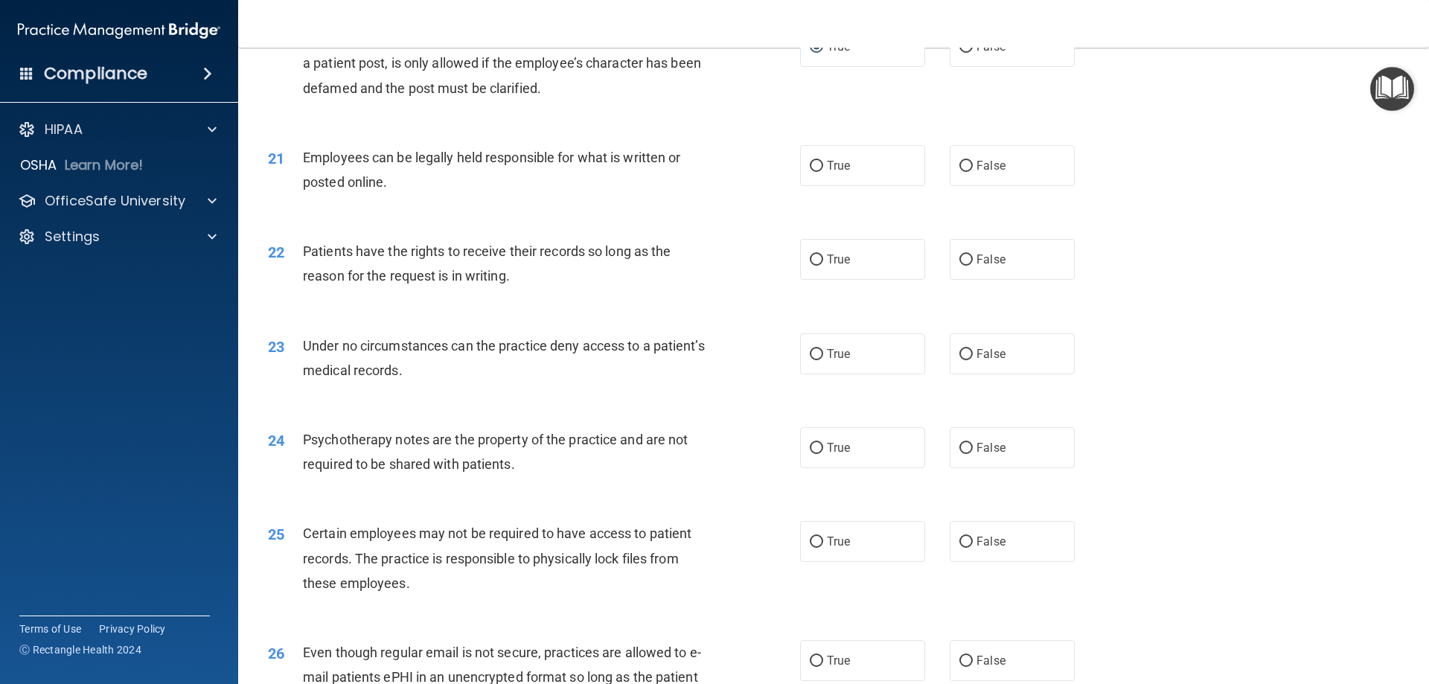
scroll to position [2381, 0]
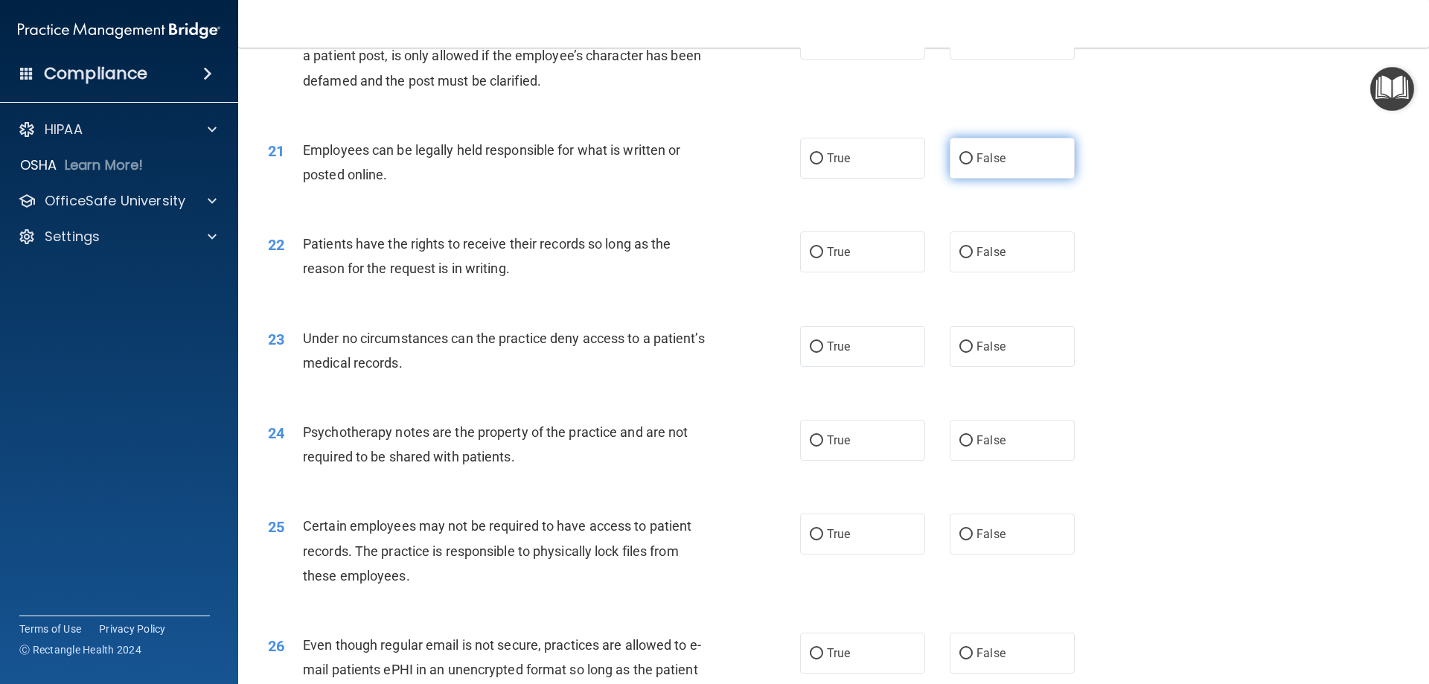
click at [961, 164] on input "False" at bounding box center [965, 158] width 13 height 11
radio input "true"
drag, startPoint x: 957, startPoint y: 274, endPoint x: 955, endPoint y: 282, distance: 8.5
click at [959, 258] on input "False" at bounding box center [965, 252] width 13 height 11
radio input "true"
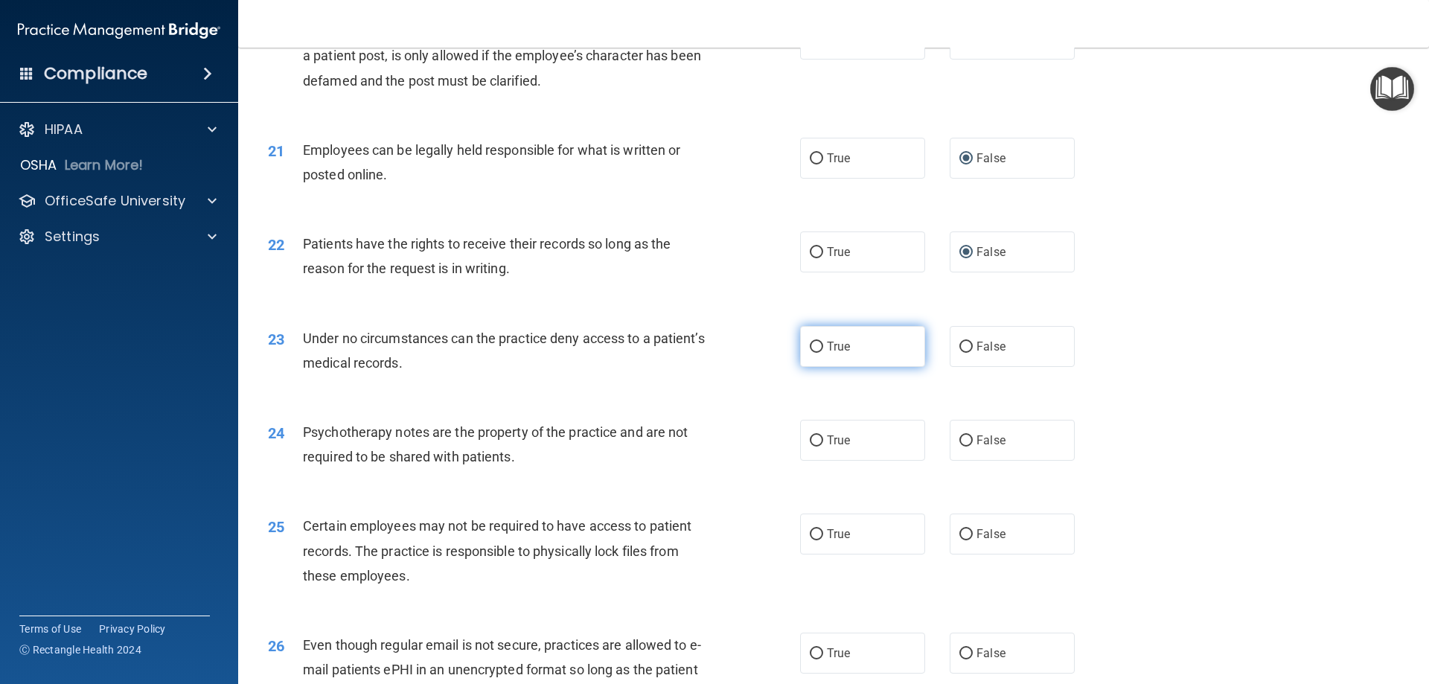
drag, startPoint x: 811, startPoint y: 370, endPoint x: 816, endPoint y: 382, distance: 13.4
click at [811, 353] on input "True" at bounding box center [816, 347] width 13 height 11
radio input "true"
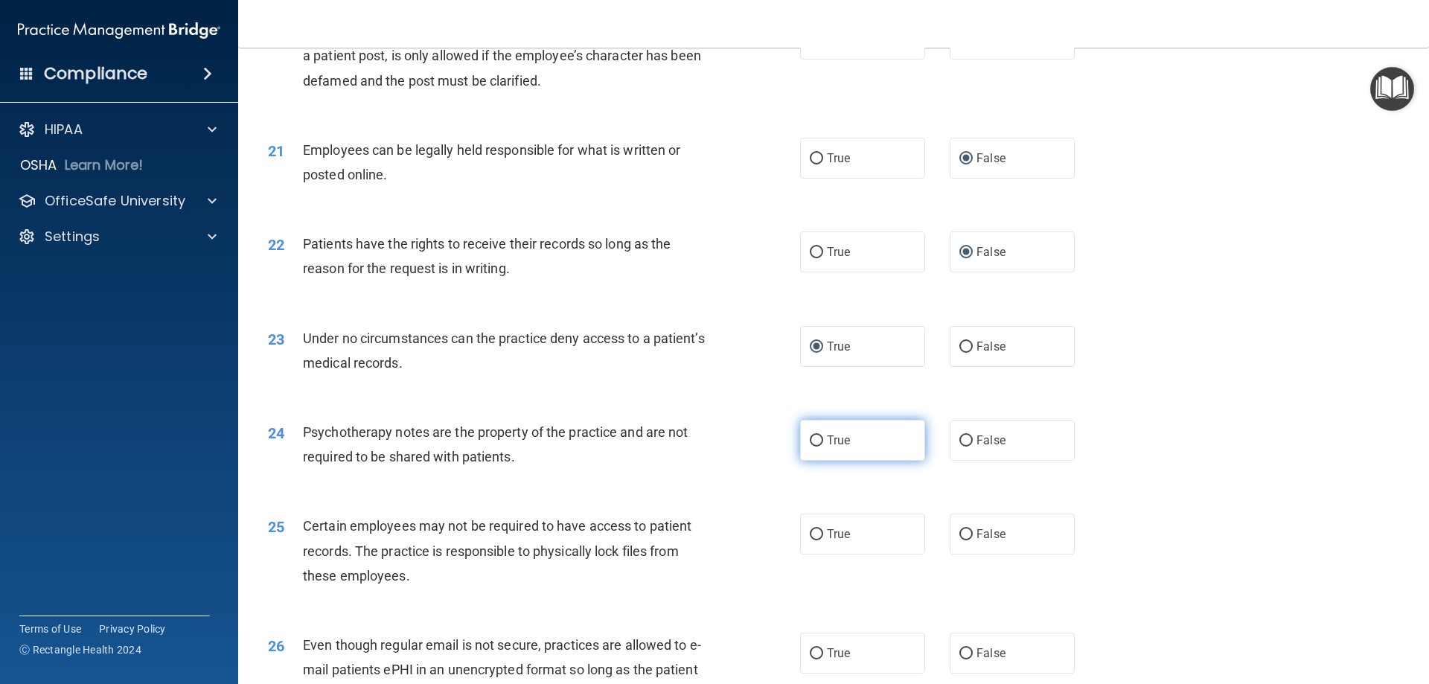
click at [810, 446] on input "True" at bounding box center [816, 440] width 13 height 11
radio input "true"
click at [959, 540] on input "False" at bounding box center [965, 534] width 13 height 11
radio input "true"
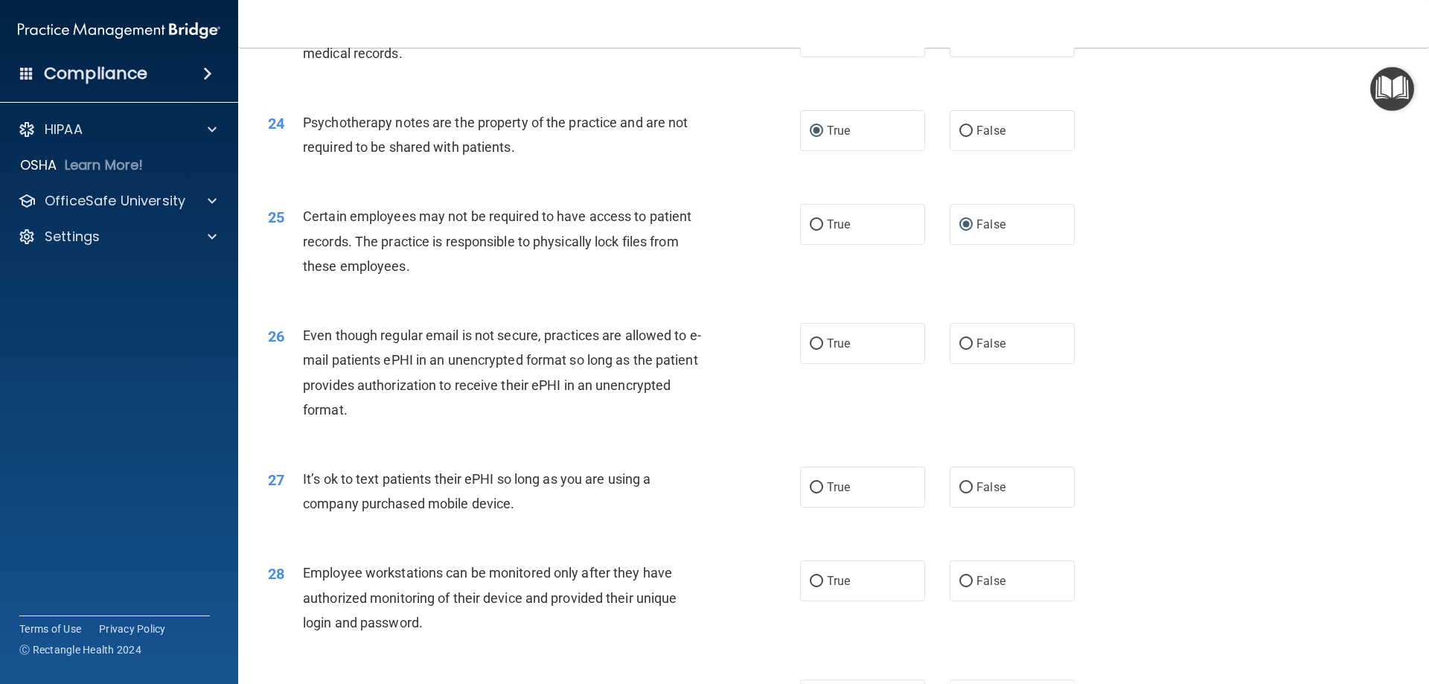
scroll to position [2753, 0]
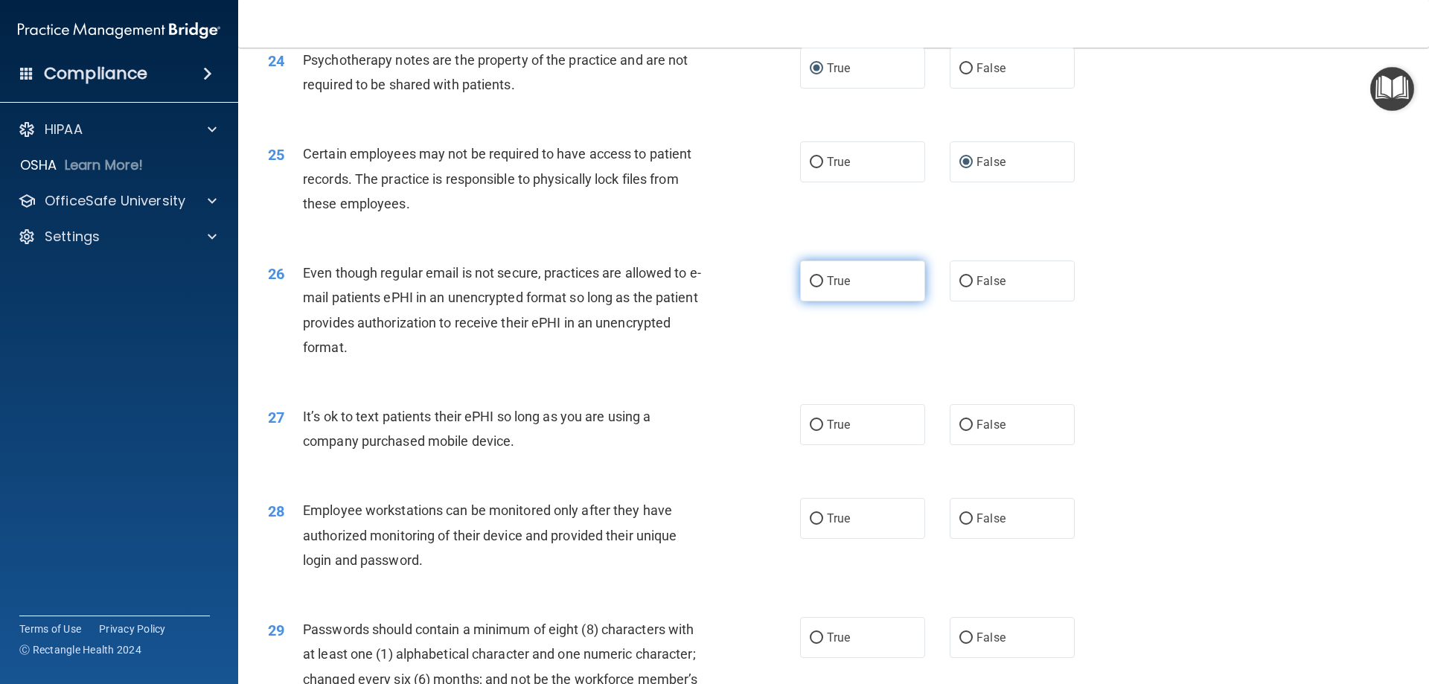
drag, startPoint x: 816, startPoint y: 303, endPoint x: 818, endPoint y: 324, distance: 20.9
click at [814, 287] on input "True" at bounding box center [816, 281] width 13 height 11
radio input "true"
click at [810, 431] on input "True" at bounding box center [816, 425] width 13 height 11
radio input "true"
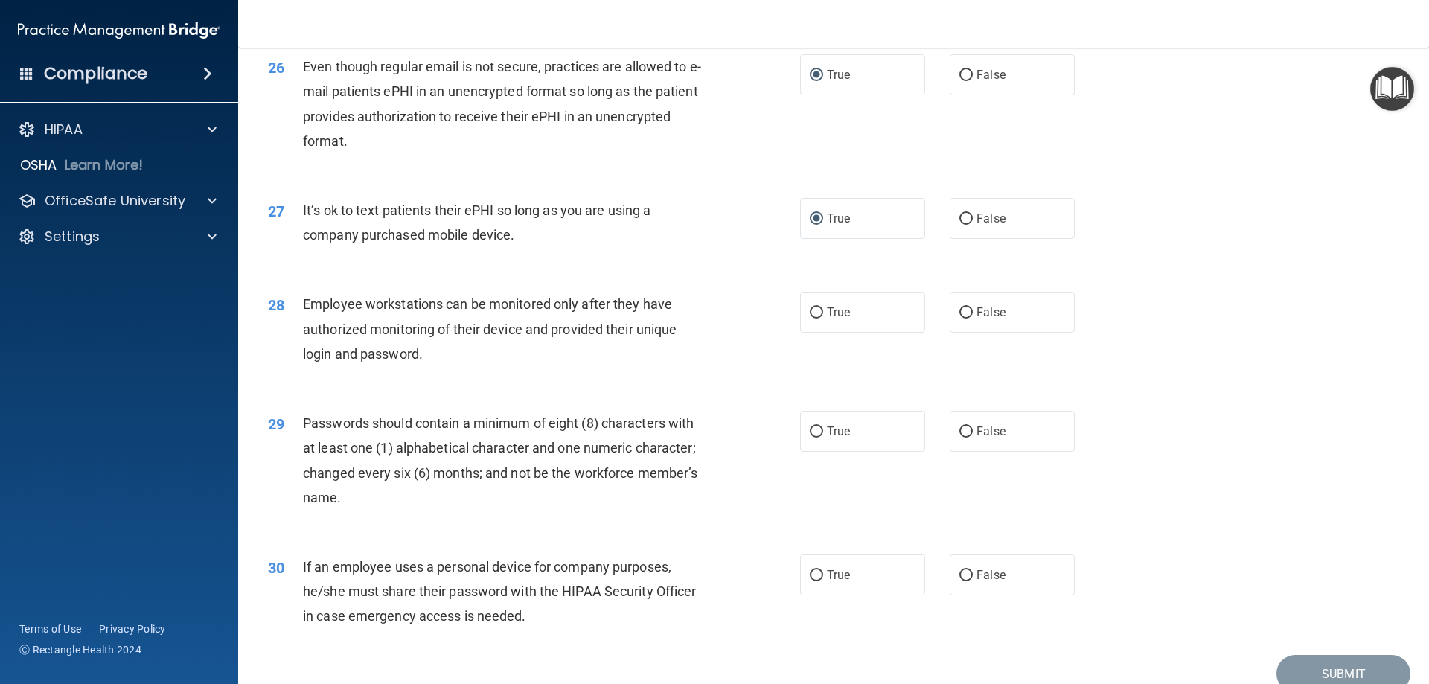
scroll to position [2976, 0]
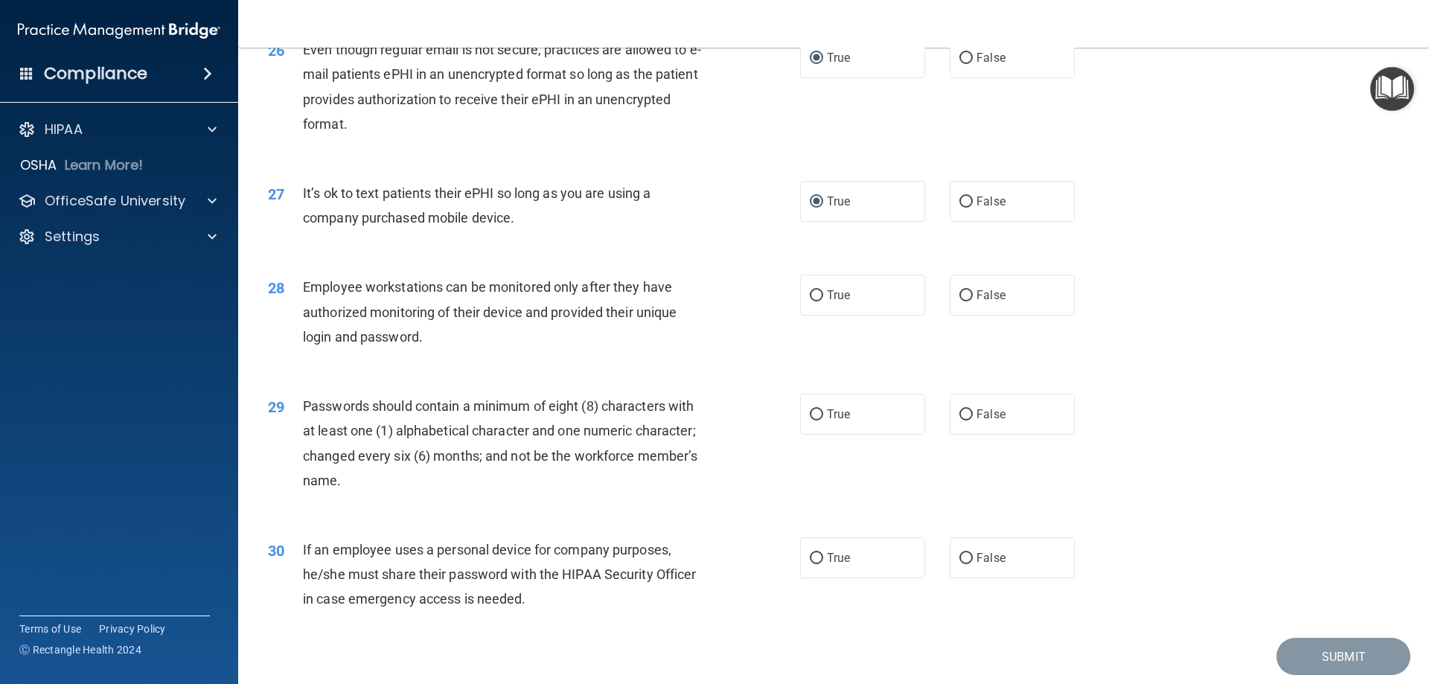
drag, startPoint x: 961, startPoint y: 318, endPoint x: 960, endPoint y: 354, distance: 35.7
click at [960, 301] on input "False" at bounding box center [965, 295] width 13 height 11
radio input "true"
click at [959, 420] on input "False" at bounding box center [965, 414] width 13 height 11
radio input "true"
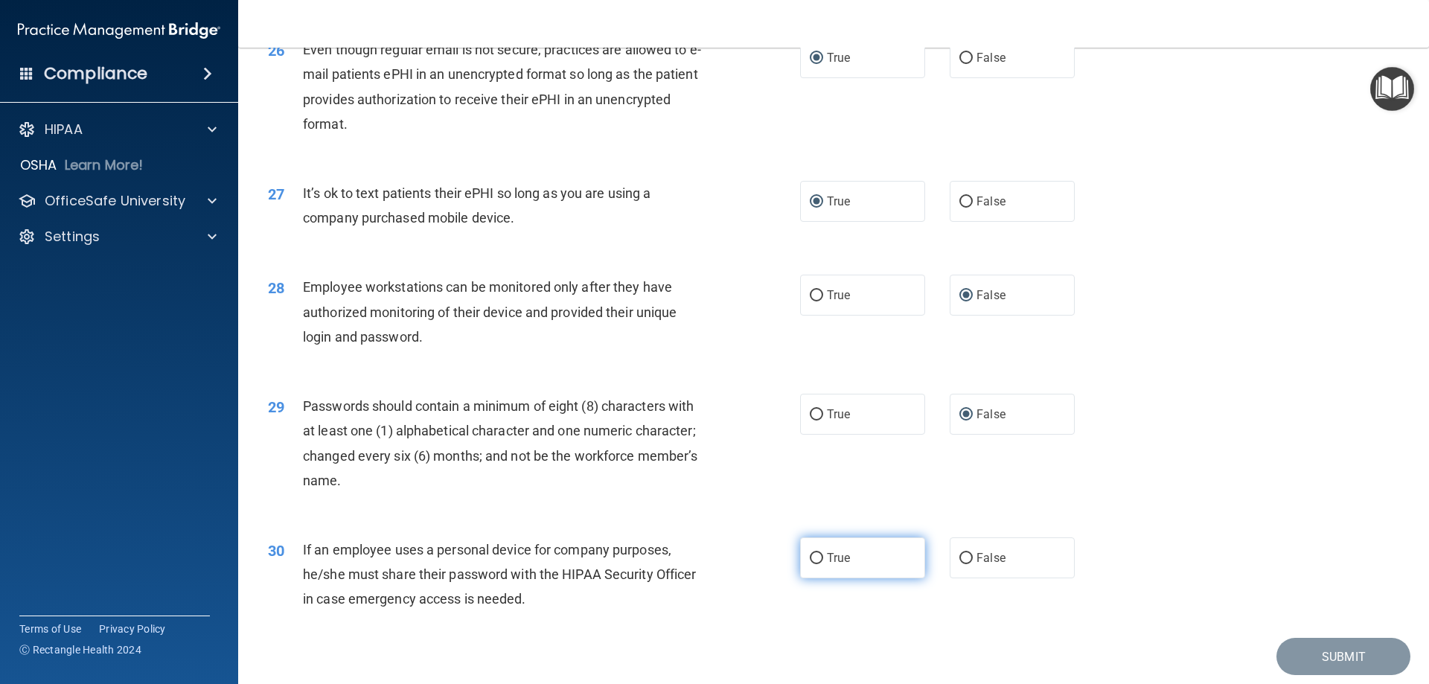
click at [810, 564] on input "True" at bounding box center [816, 558] width 13 height 11
radio input "true"
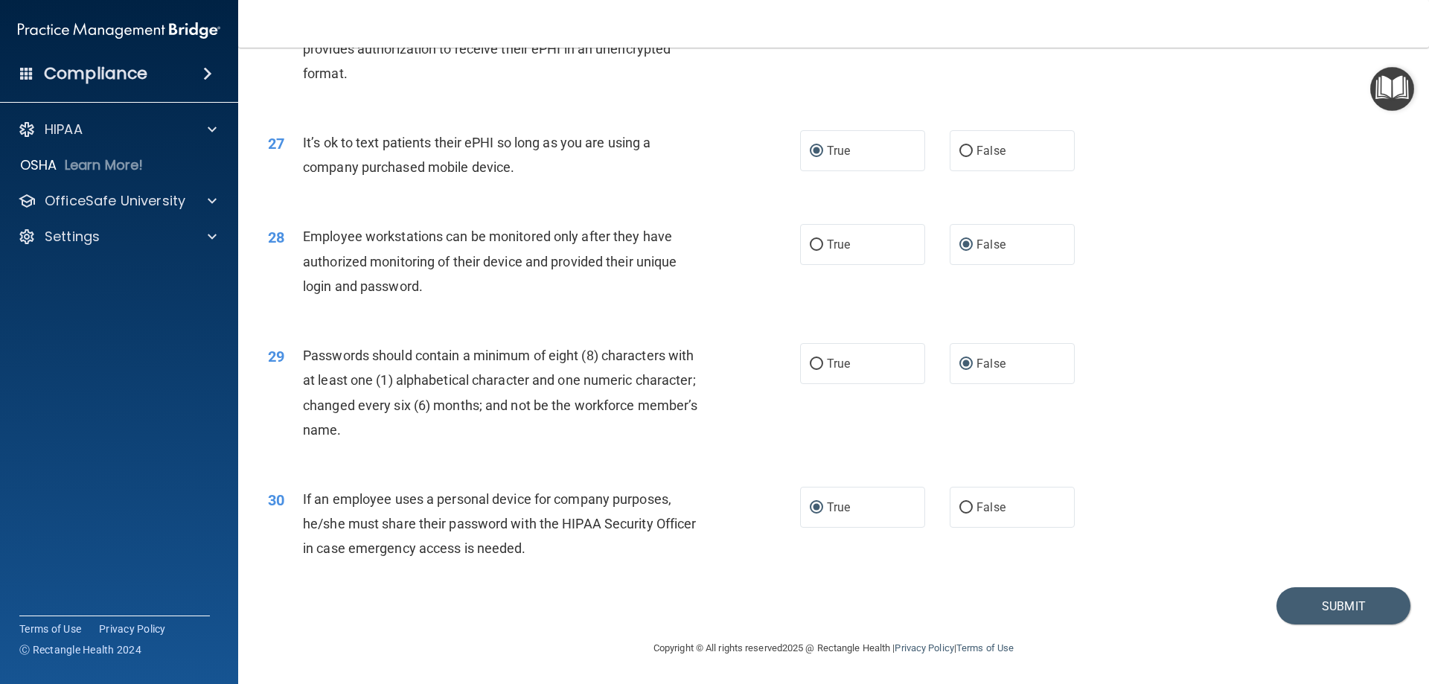
scroll to position [3052, 0]
click at [1316, 606] on button "Submit" at bounding box center [1343, 606] width 134 height 38
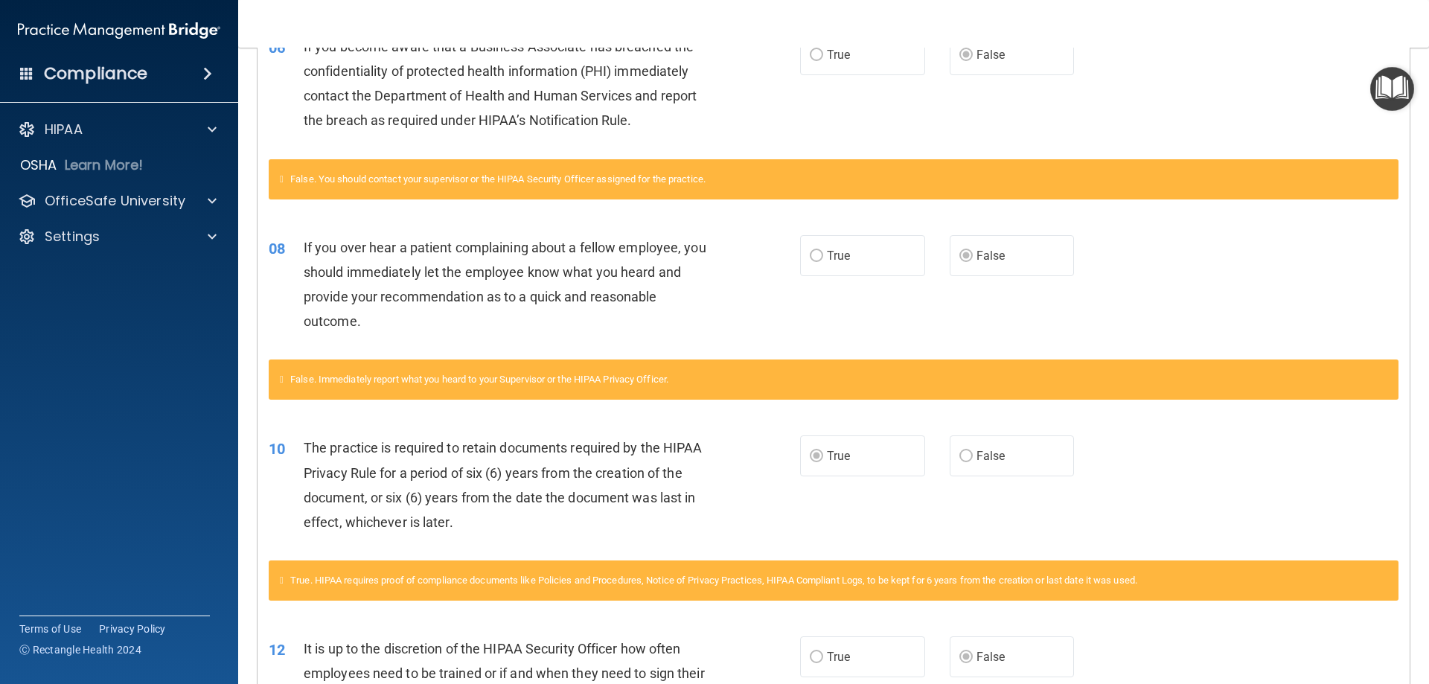
scroll to position [109, 0]
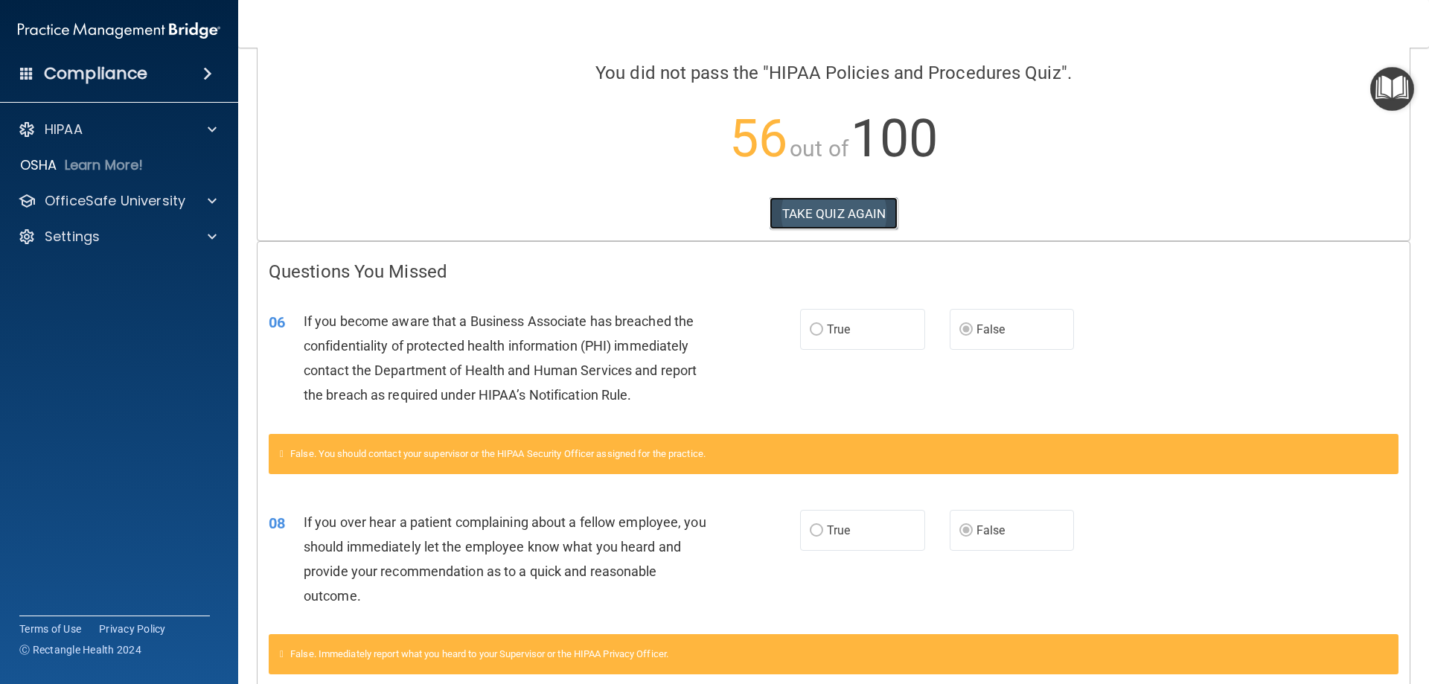
click at [798, 215] on button "TAKE QUIZ AGAIN" at bounding box center [833, 213] width 129 height 33
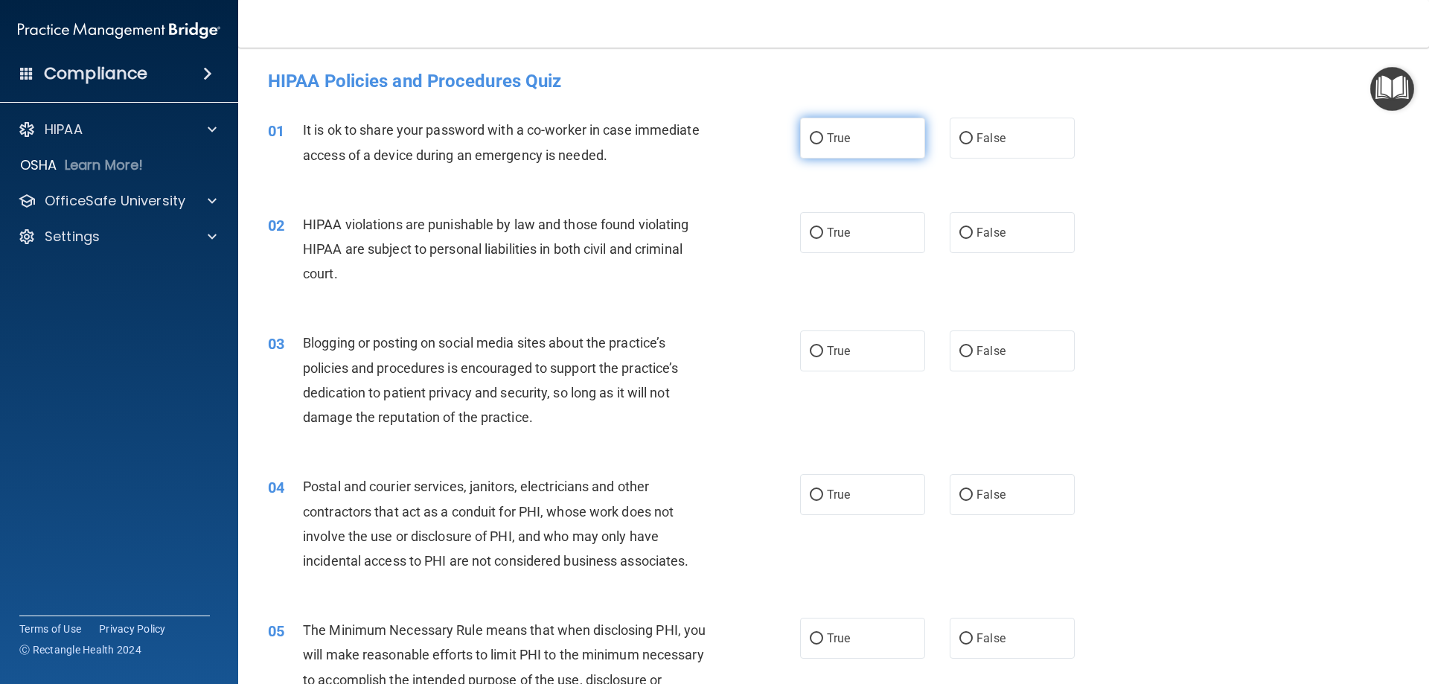
drag, startPoint x: 809, startPoint y: 141, endPoint x: 810, endPoint y: 158, distance: 17.2
click at [810, 143] on input "True" at bounding box center [816, 138] width 13 height 11
radio input "true"
click at [811, 234] on input "True" at bounding box center [816, 233] width 13 height 11
radio input "true"
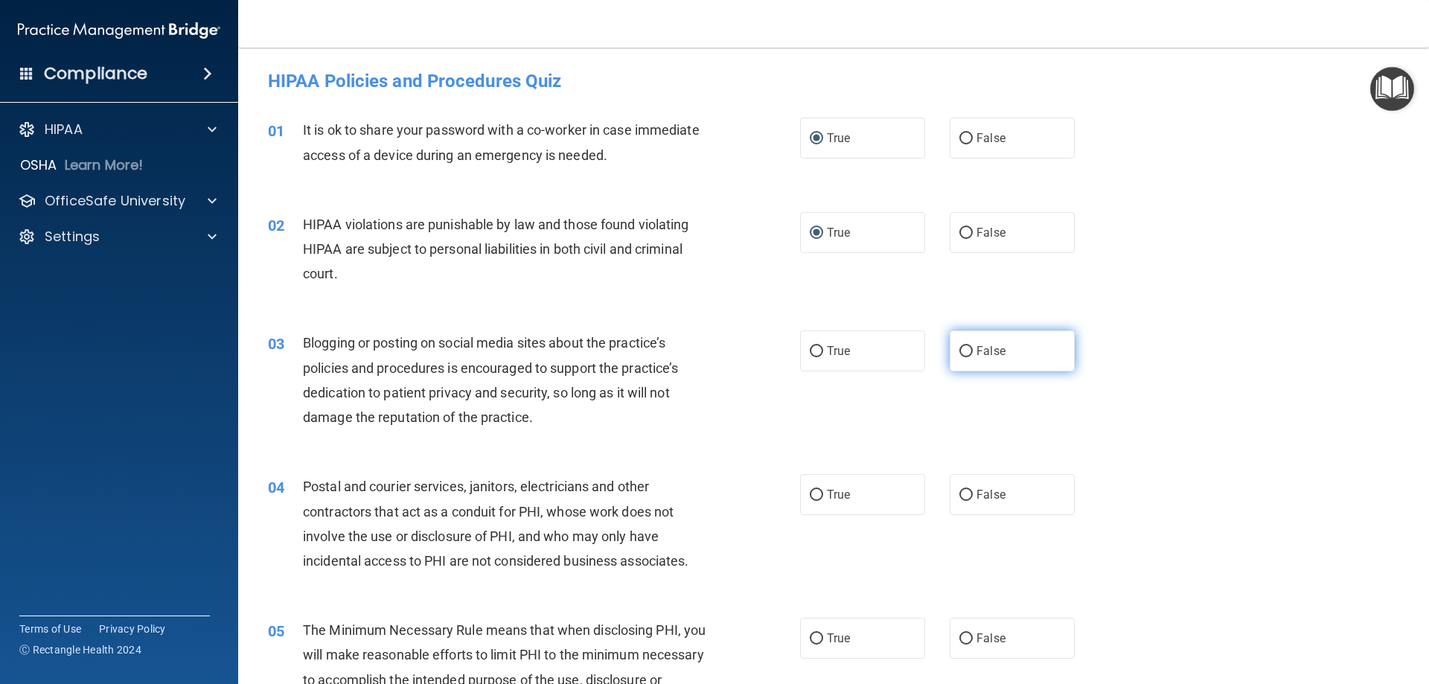
click at [959, 353] on input "False" at bounding box center [965, 351] width 13 height 11
radio input "true"
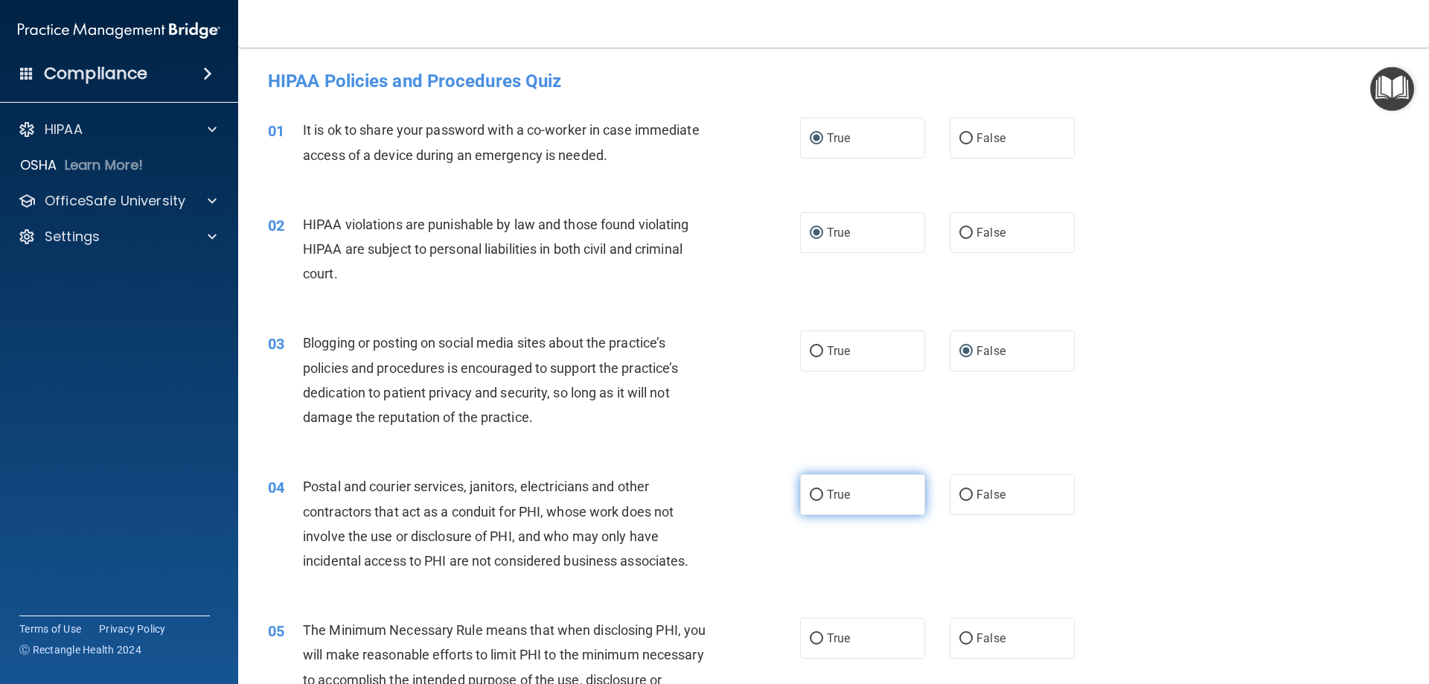
click at [810, 490] on input "True" at bounding box center [816, 495] width 13 height 11
radio input "true"
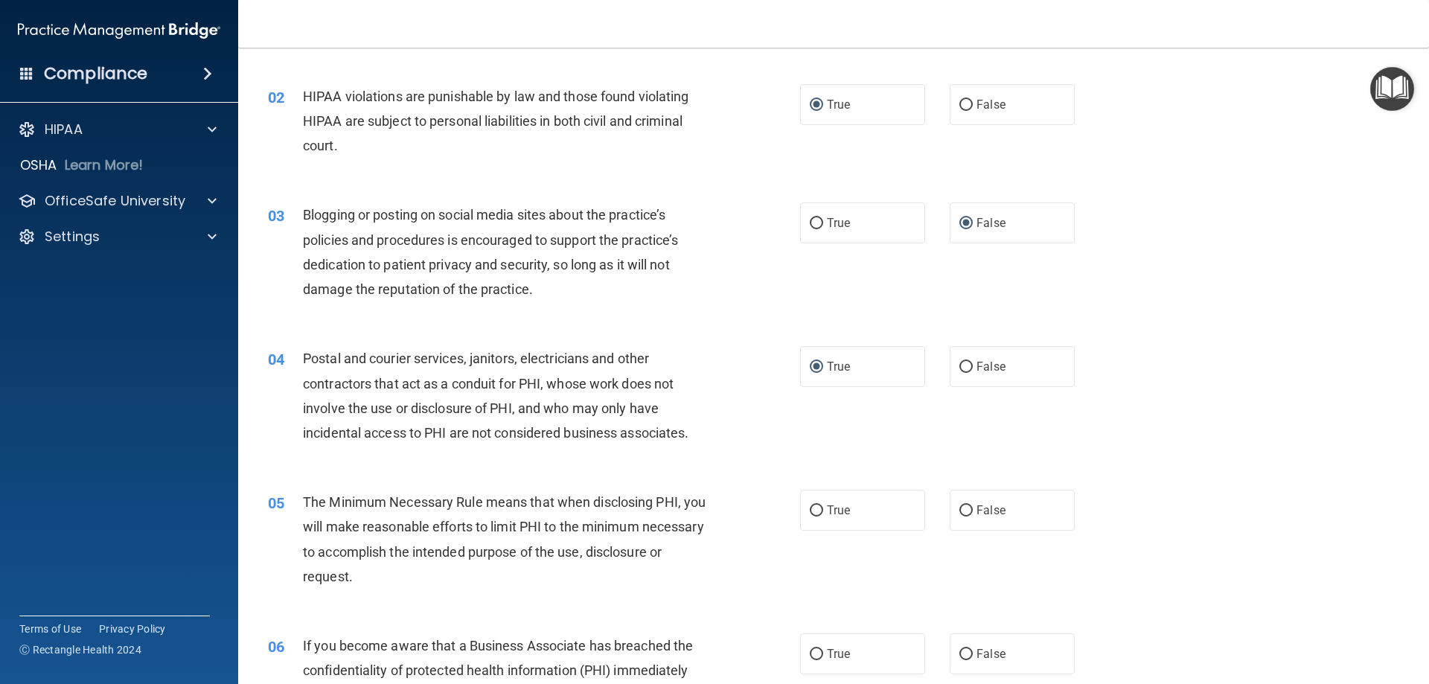
scroll to position [223, 0]
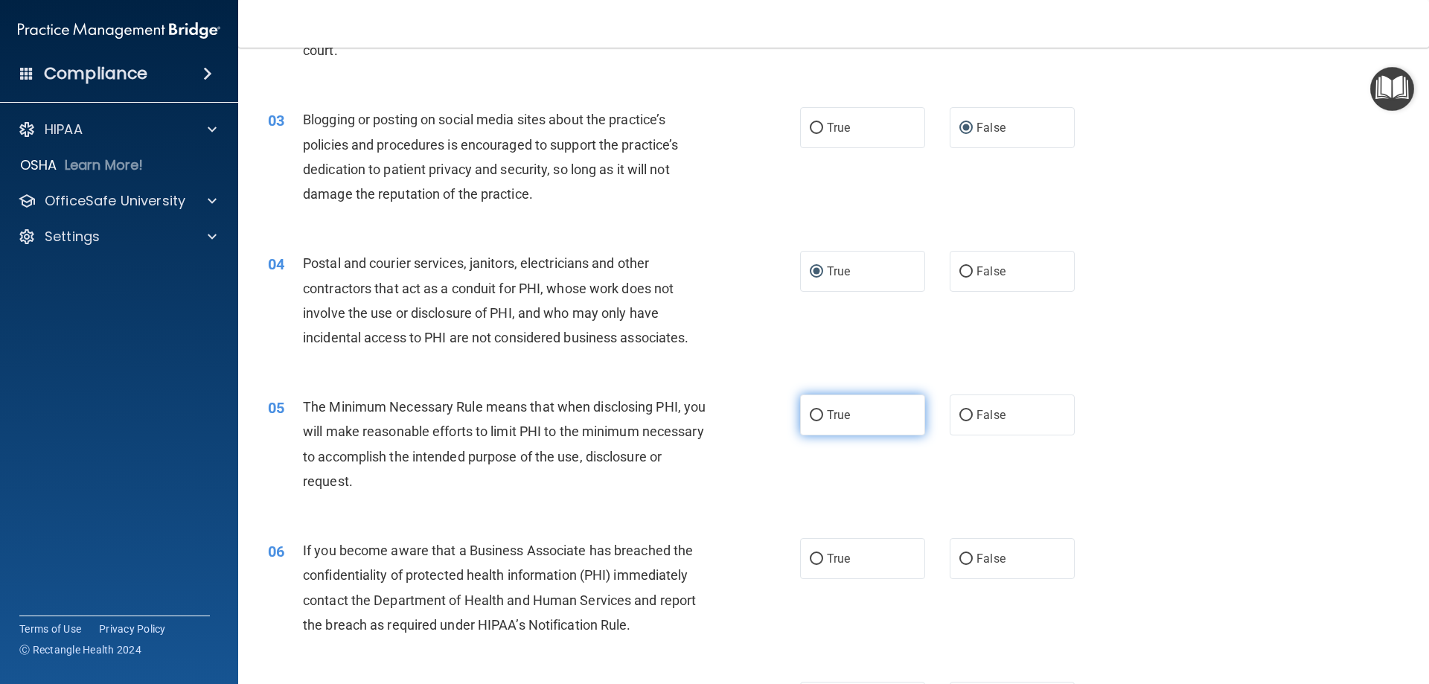
click at [810, 415] on input "True" at bounding box center [816, 415] width 13 height 11
radio input "true"
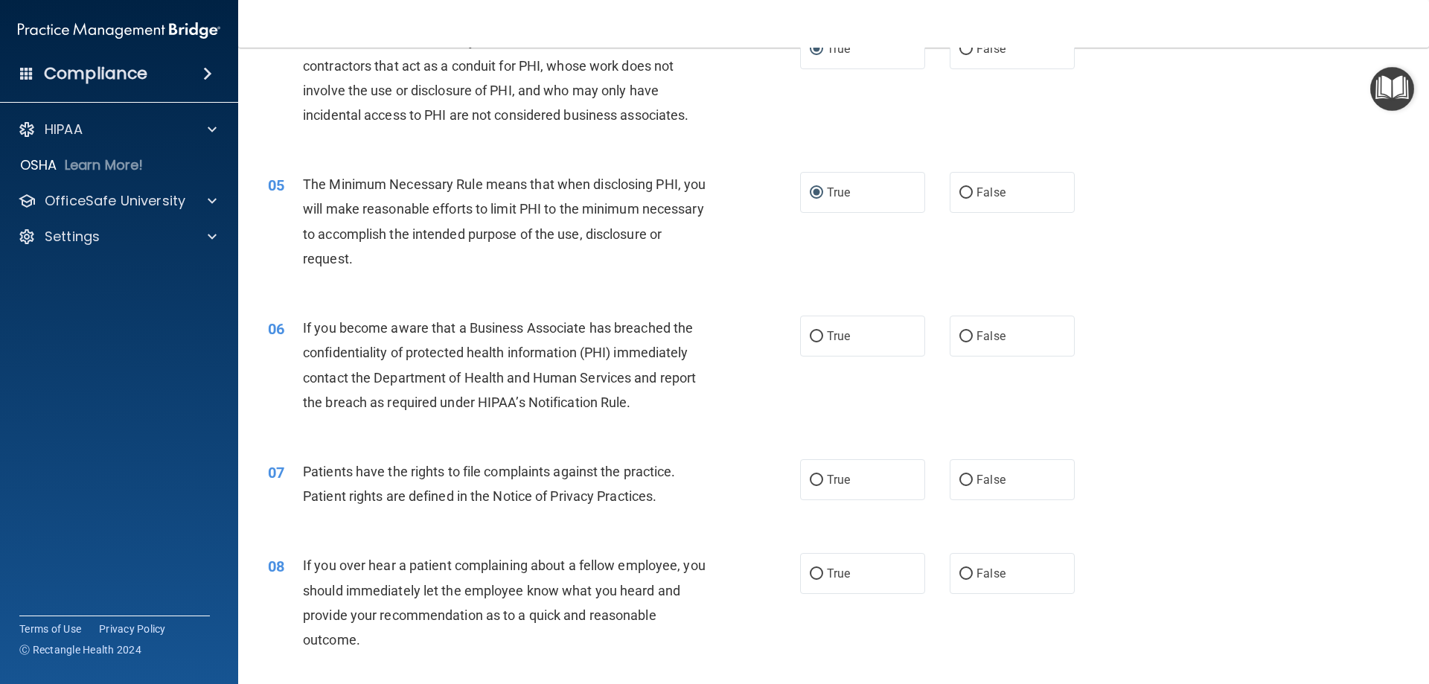
scroll to position [446, 0]
click at [959, 334] on input "False" at bounding box center [965, 335] width 13 height 11
radio input "true"
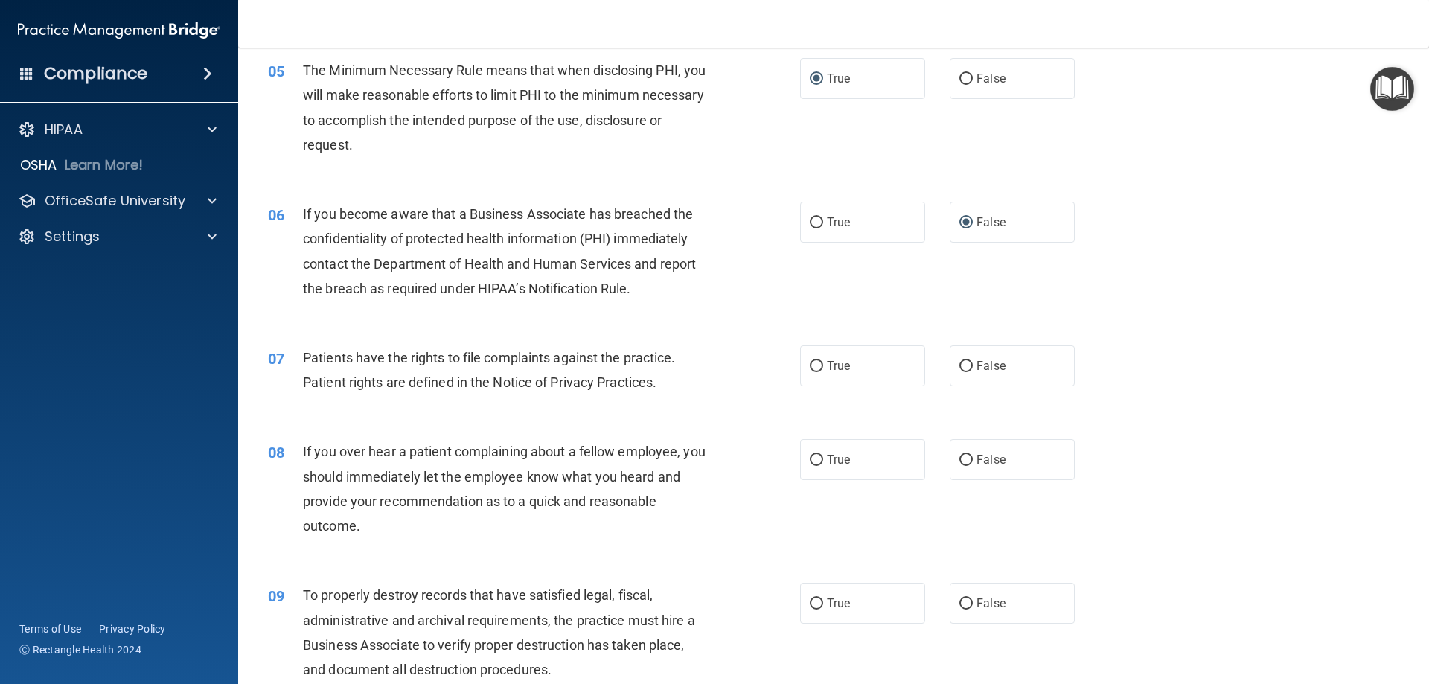
scroll to position [595, 0]
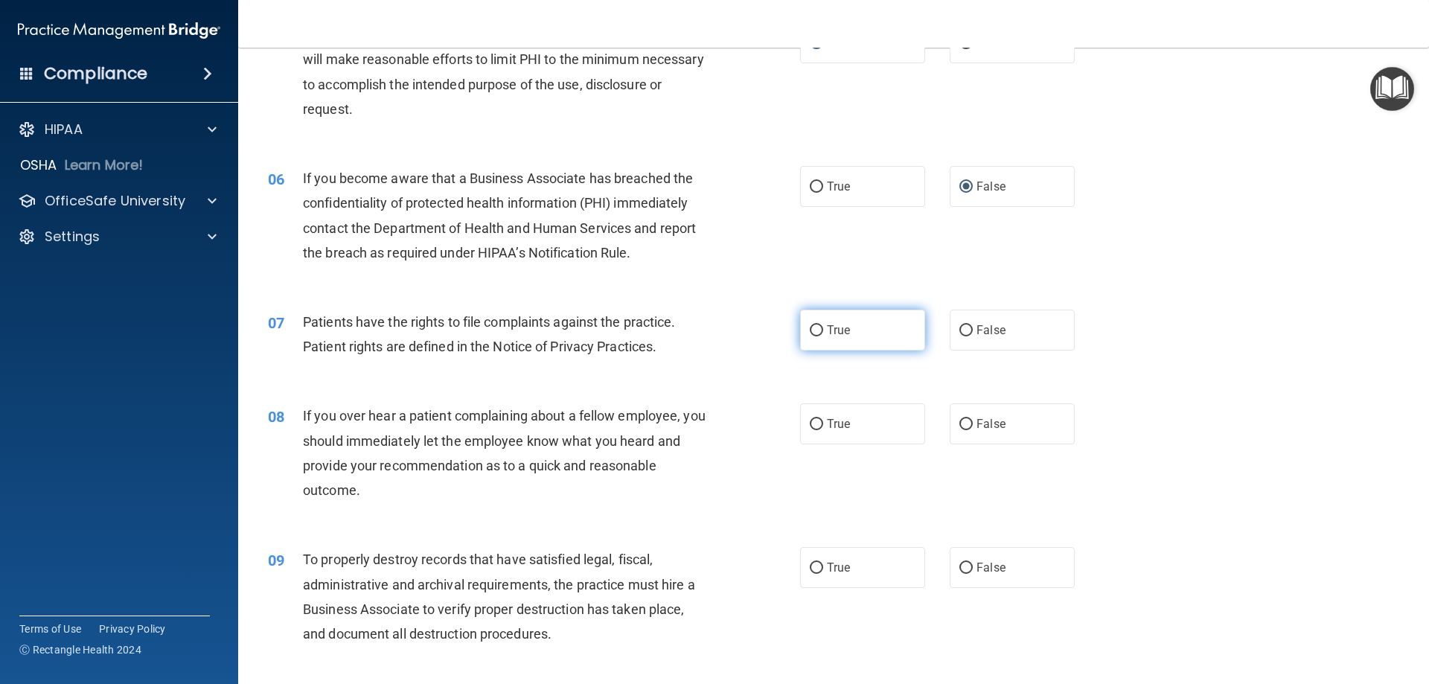
click at [815, 332] on input "True" at bounding box center [816, 330] width 13 height 11
radio input "true"
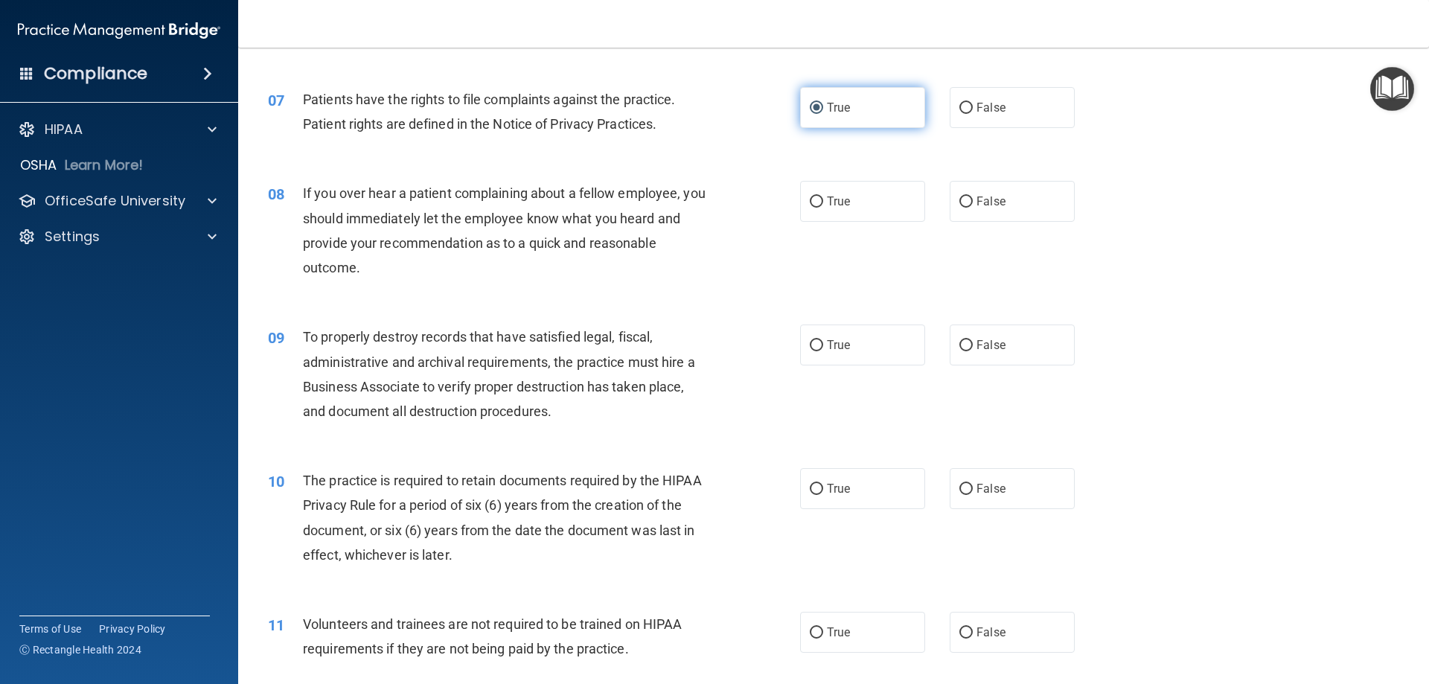
scroll to position [819, 0]
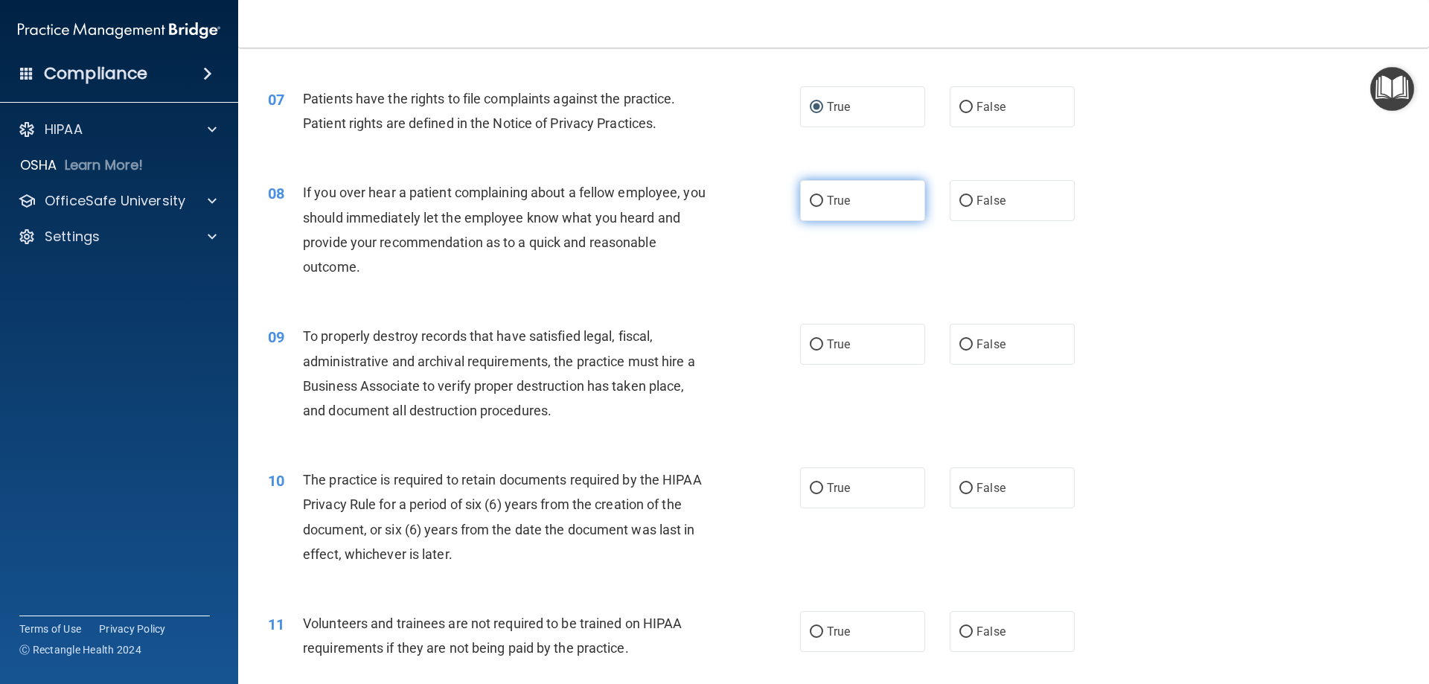
click at [811, 199] on input "True" at bounding box center [816, 201] width 13 height 11
radio input "true"
click at [959, 347] on input "False" at bounding box center [965, 344] width 13 height 11
radio input "true"
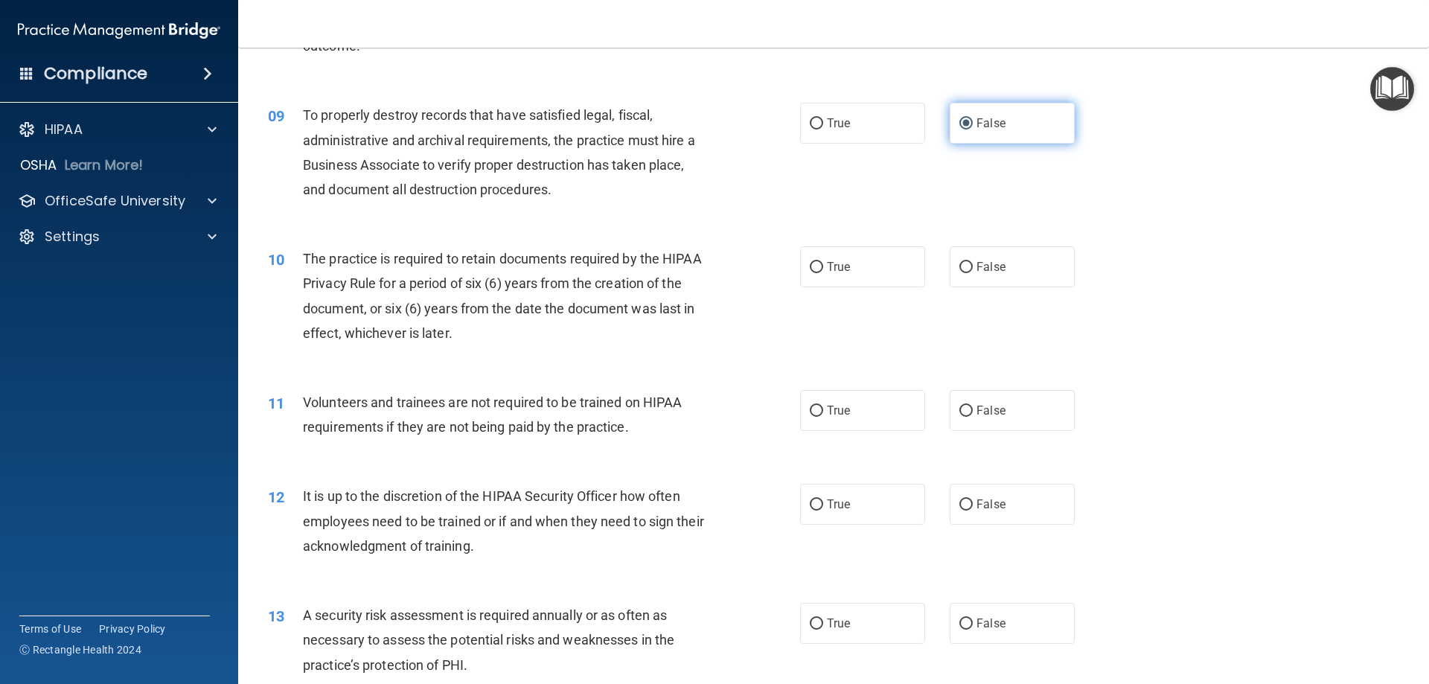
scroll to position [1042, 0]
click at [810, 266] on input "True" at bounding box center [816, 265] width 13 height 11
radio input "true"
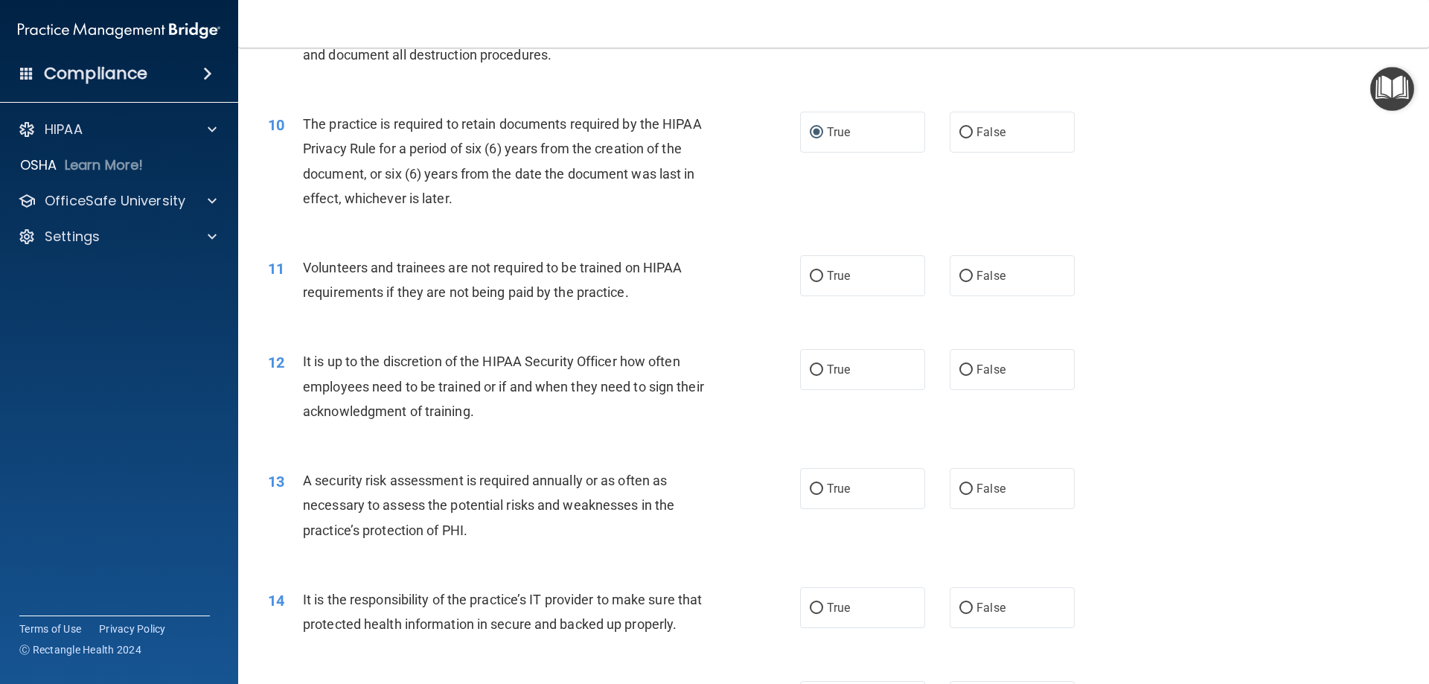
scroll to position [1191, 0]
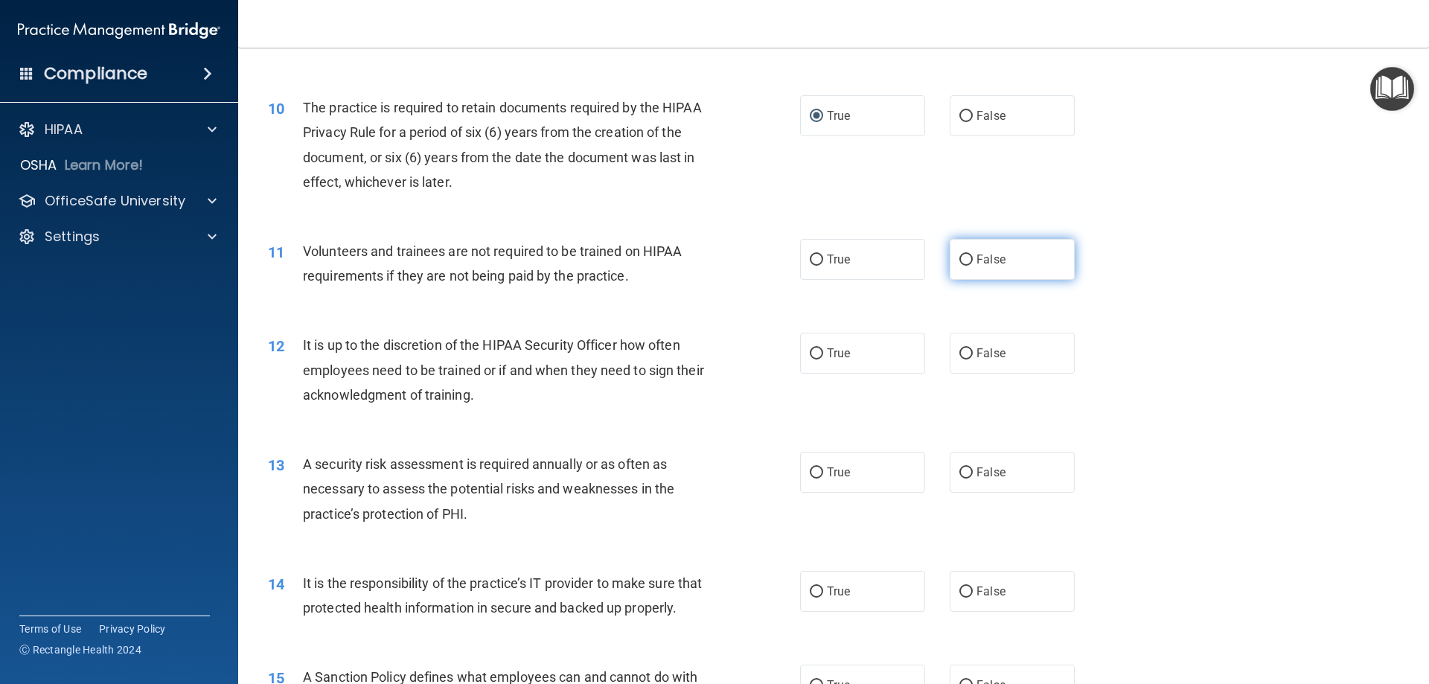
click at [959, 254] on input "False" at bounding box center [965, 259] width 13 height 11
radio input "true"
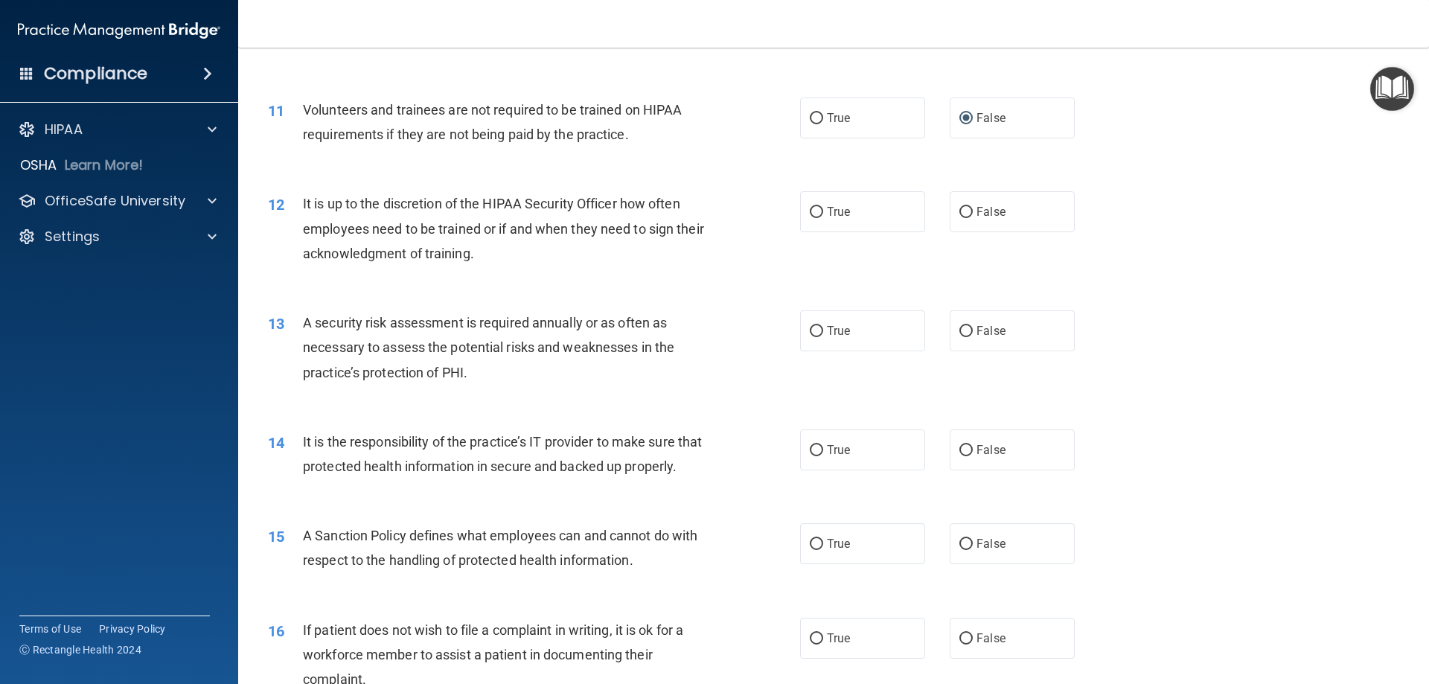
scroll to position [1339, 0]
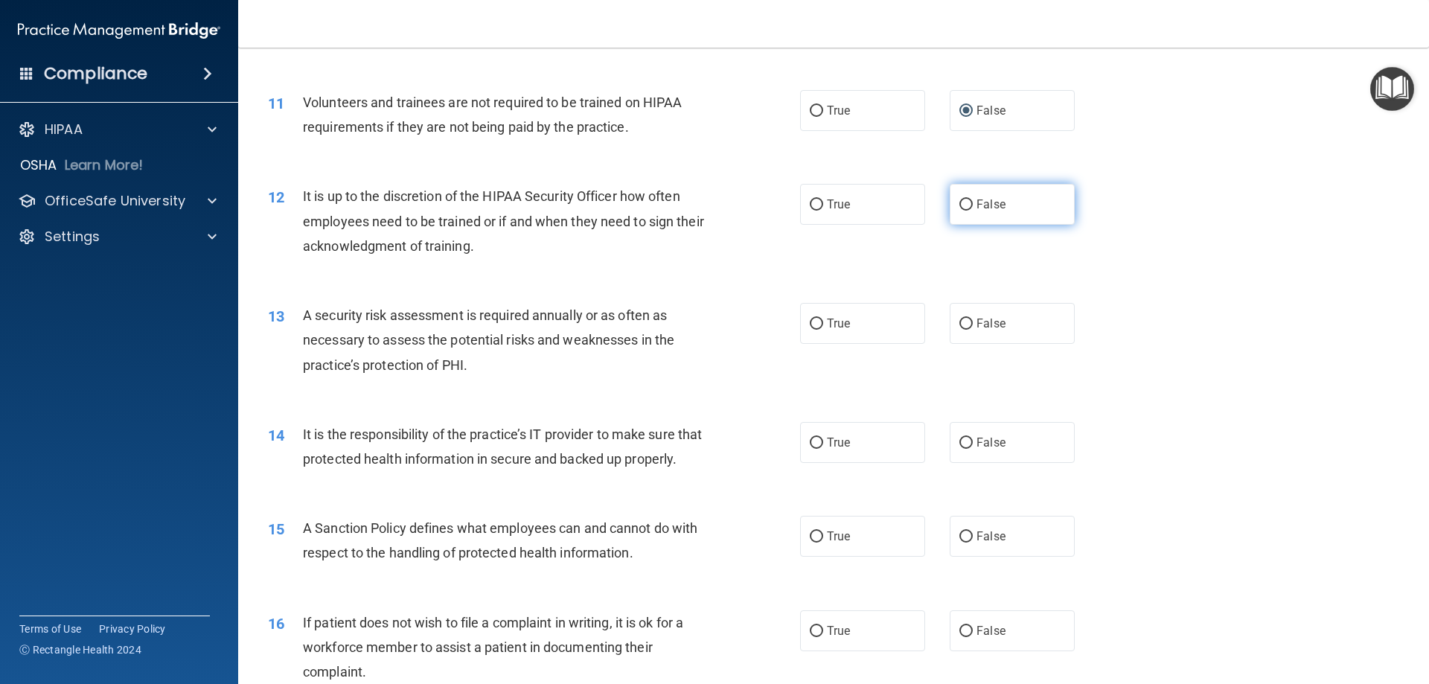
click at [959, 202] on input "False" at bounding box center [965, 204] width 13 height 11
radio input "true"
click at [959, 440] on input "False" at bounding box center [965, 443] width 13 height 11
radio input "true"
click at [810, 327] on input "True" at bounding box center [816, 323] width 13 height 11
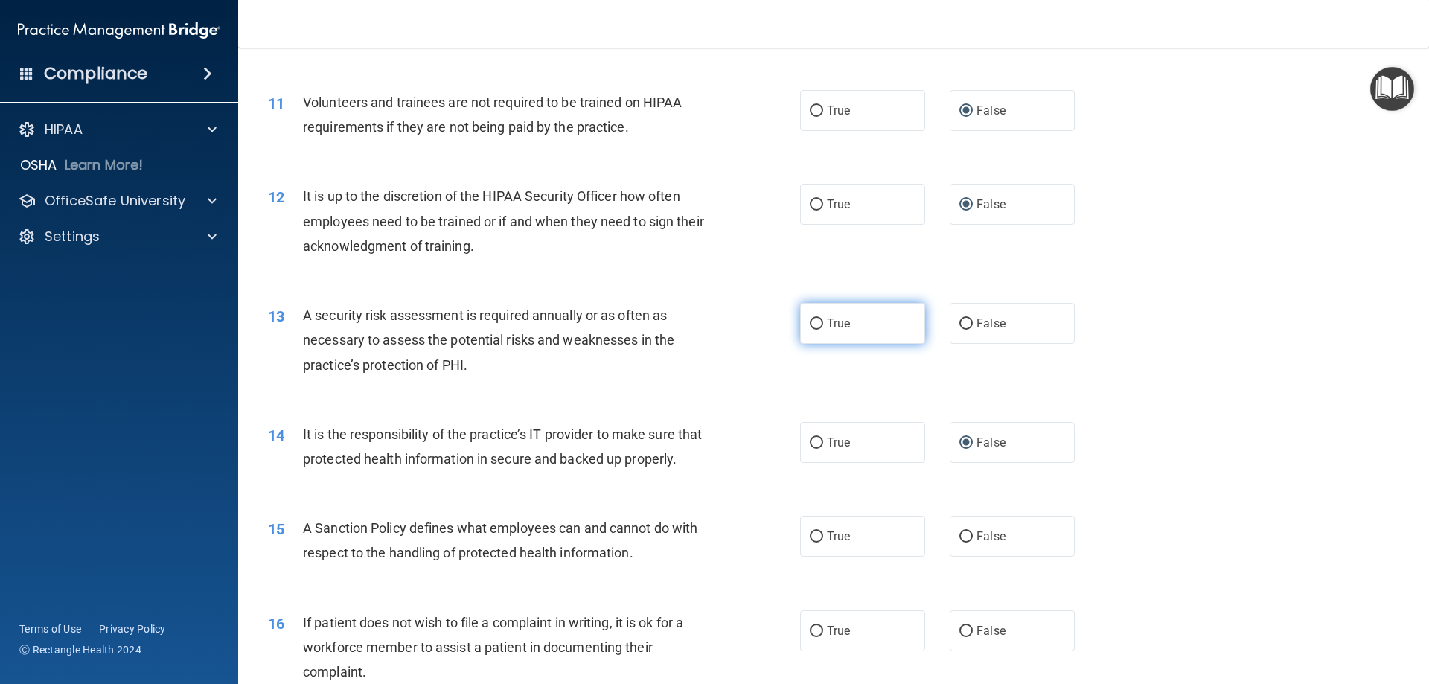
radio input "true"
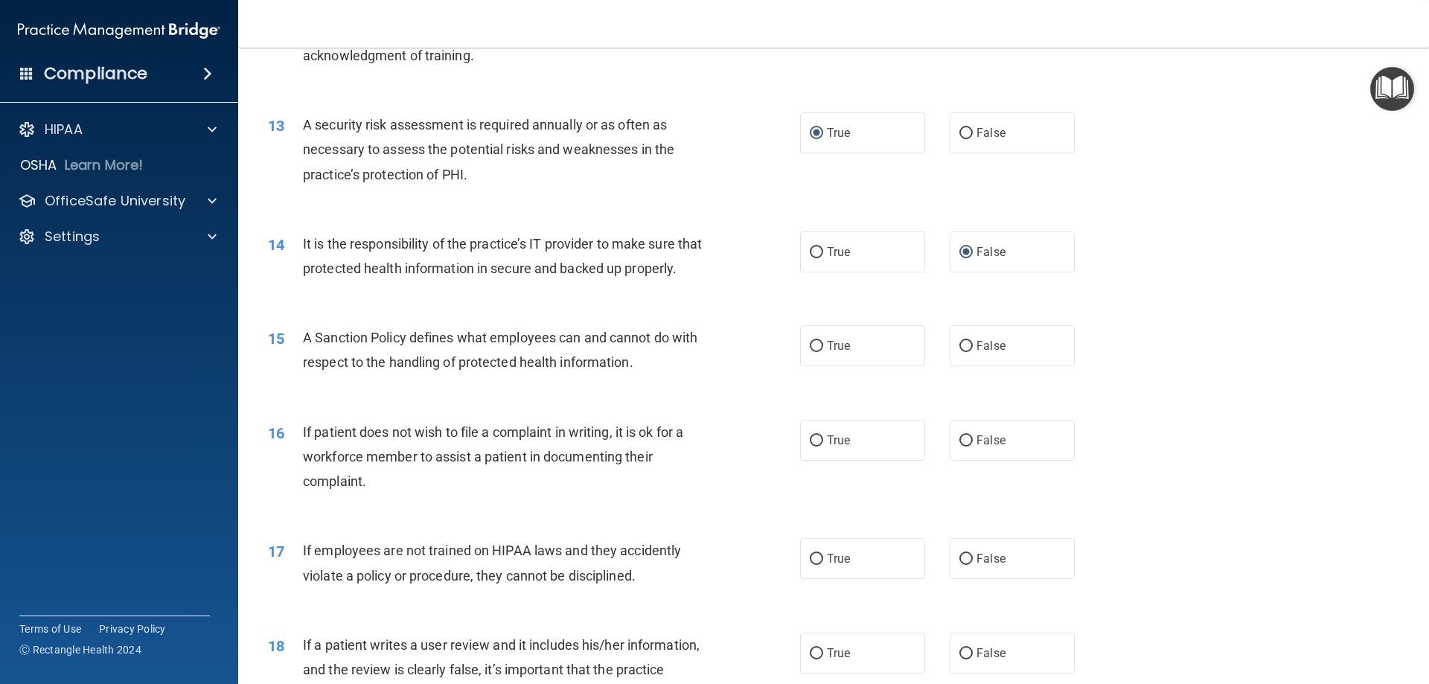
scroll to position [1563, 0]
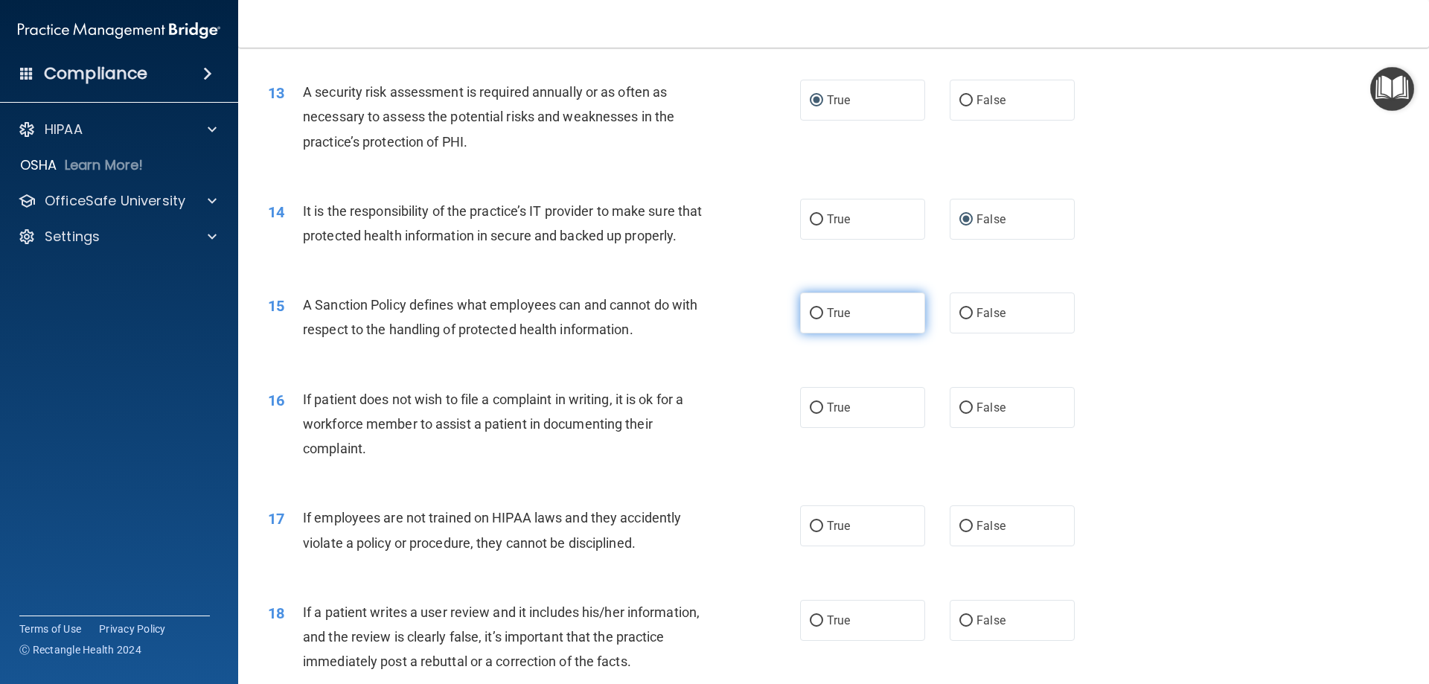
click at [816, 319] on input "True" at bounding box center [816, 313] width 13 height 11
radio input "true"
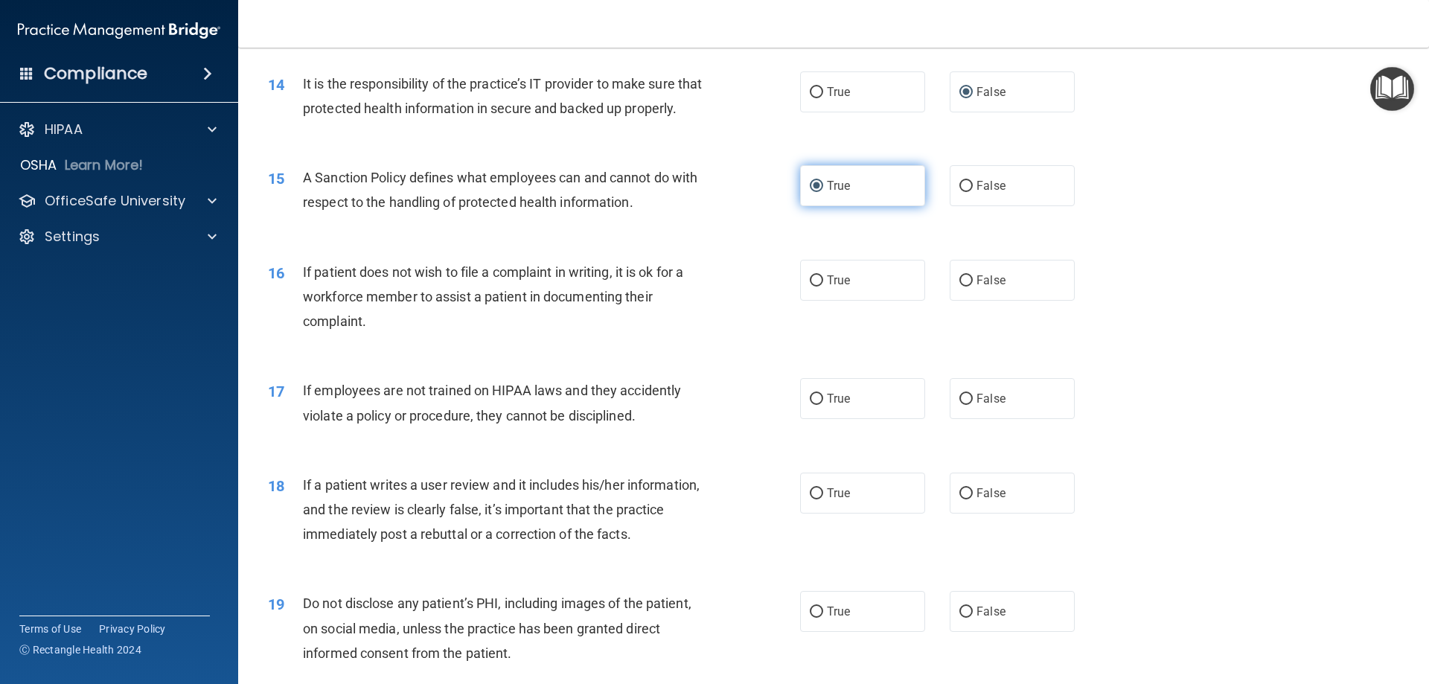
scroll to position [1711, 0]
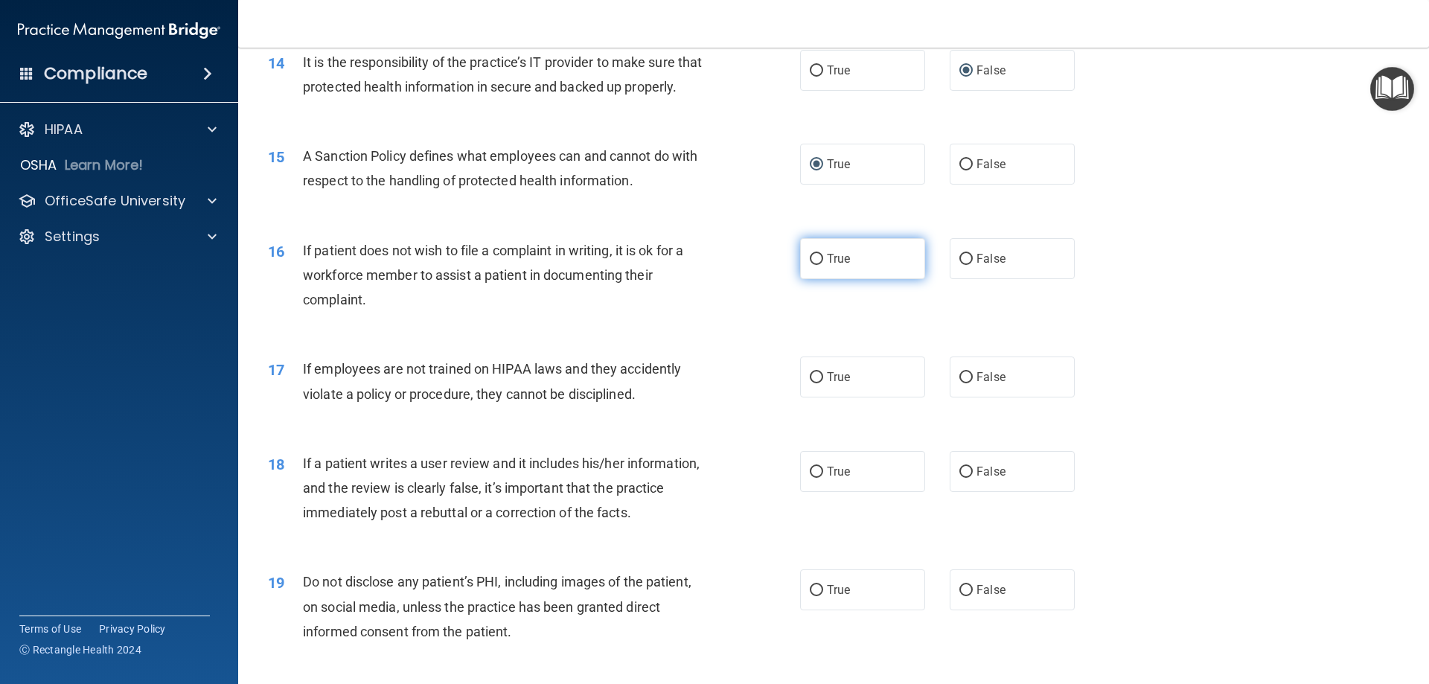
click at [811, 265] on input "True" at bounding box center [816, 259] width 13 height 11
radio input "true"
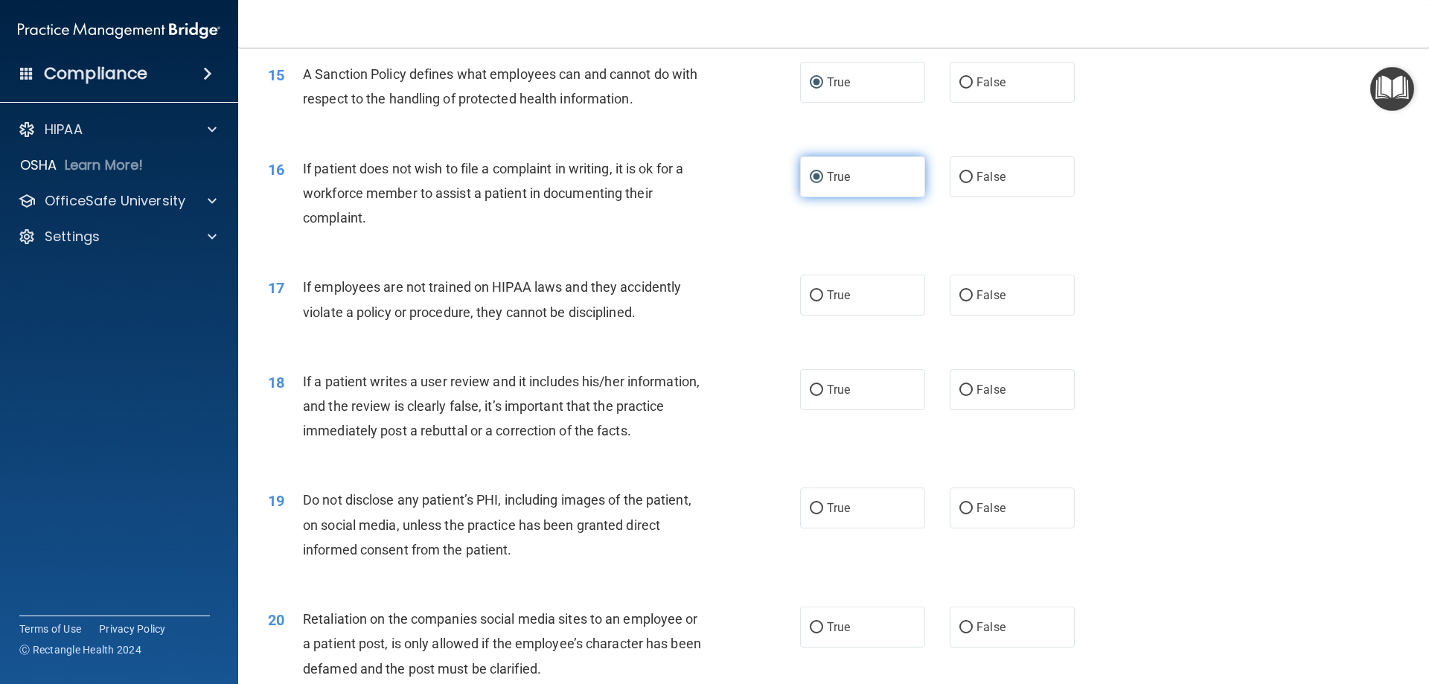
scroll to position [1860, 0]
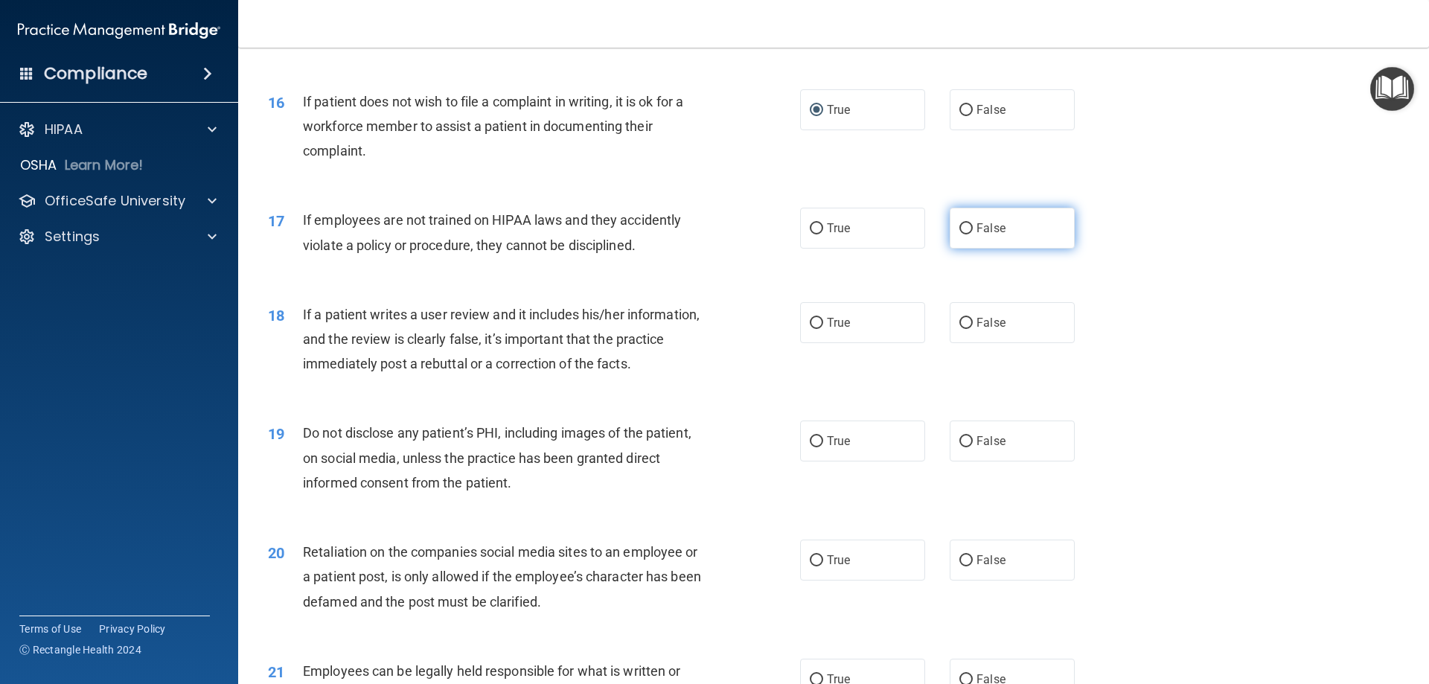
click at [959, 234] on input "False" at bounding box center [965, 228] width 13 height 11
radio input "true"
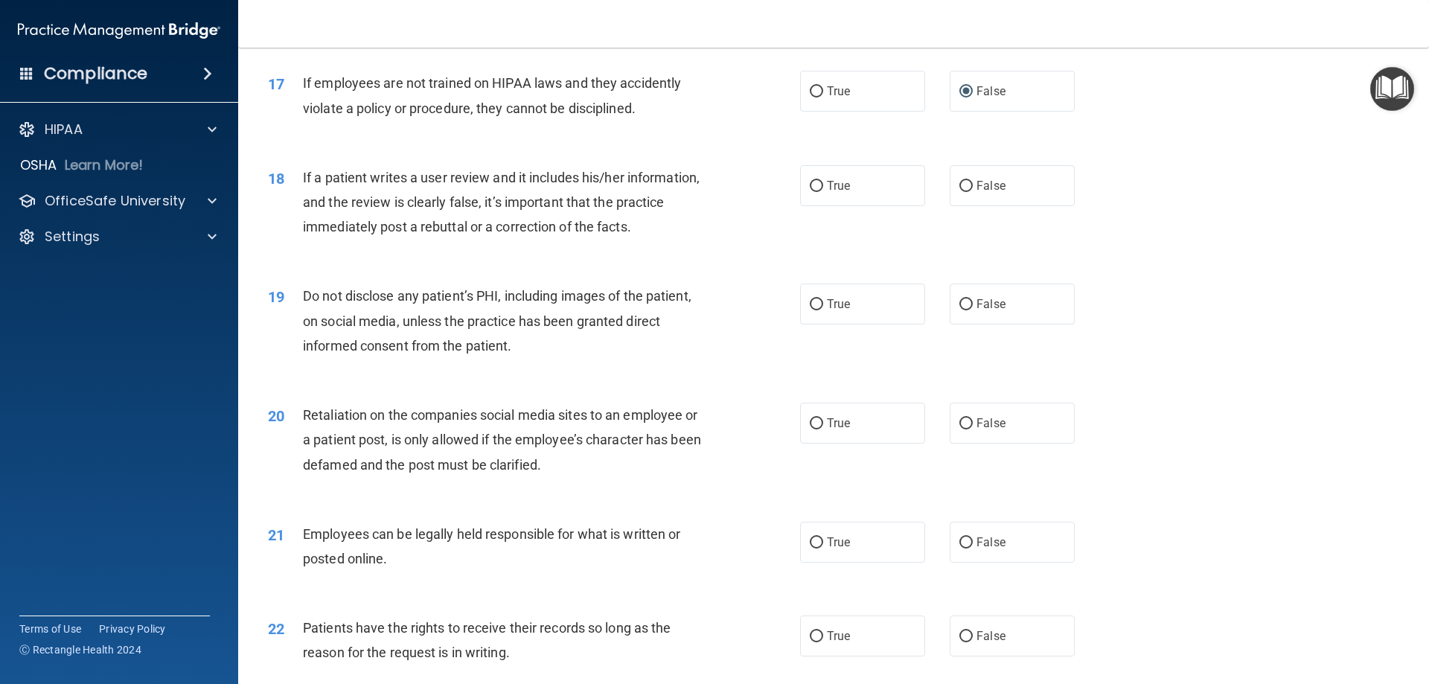
scroll to position [2009, 0]
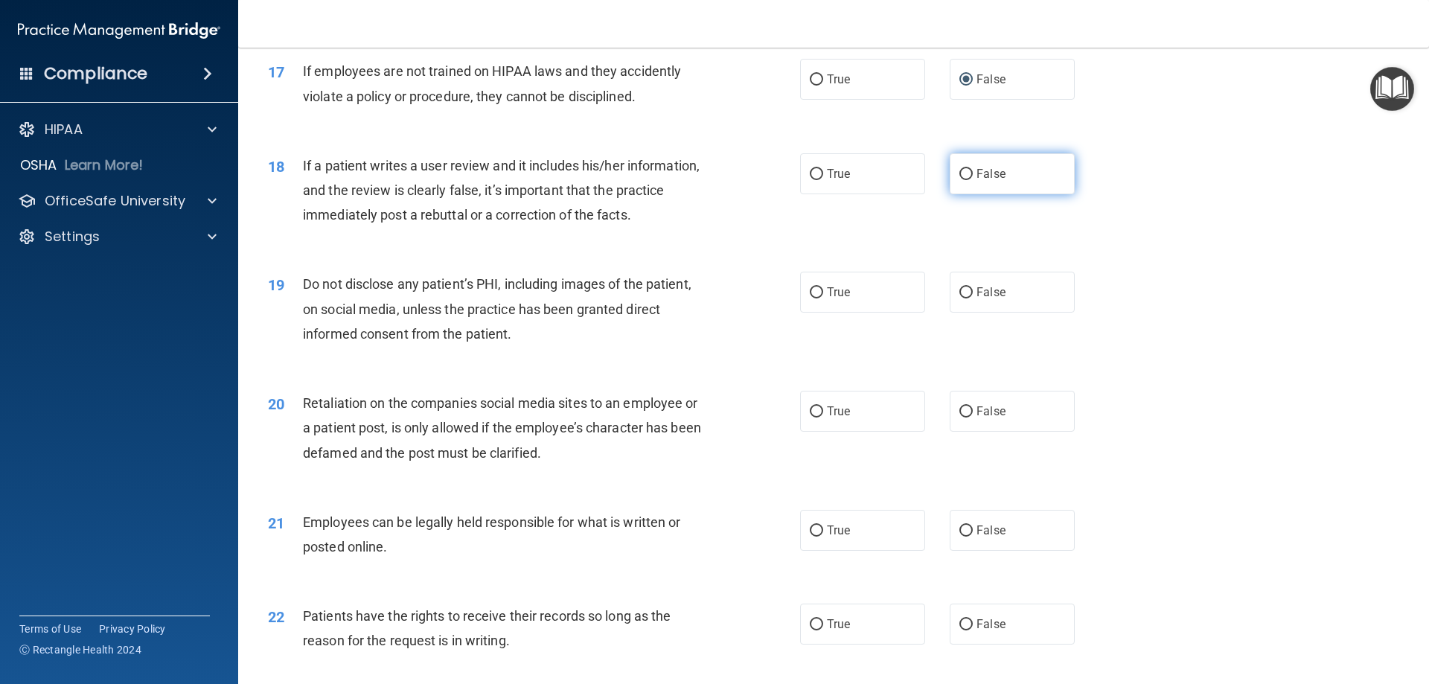
click at [959, 180] on input "False" at bounding box center [965, 174] width 13 height 11
radio input "true"
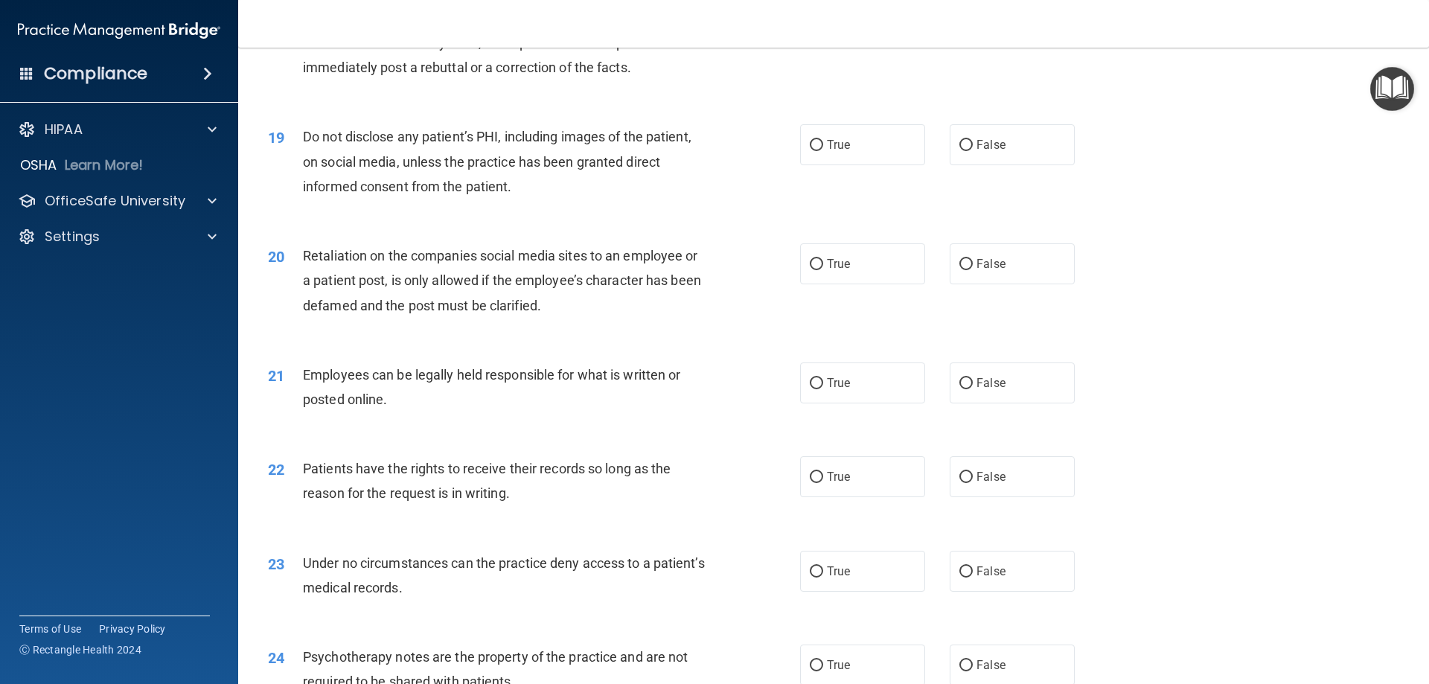
scroll to position [2158, 0]
click at [814, 150] on input "True" at bounding box center [816, 143] width 13 height 11
radio input "true"
click at [963, 269] on input "False" at bounding box center [965, 262] width 13 height 11
radio input "true"
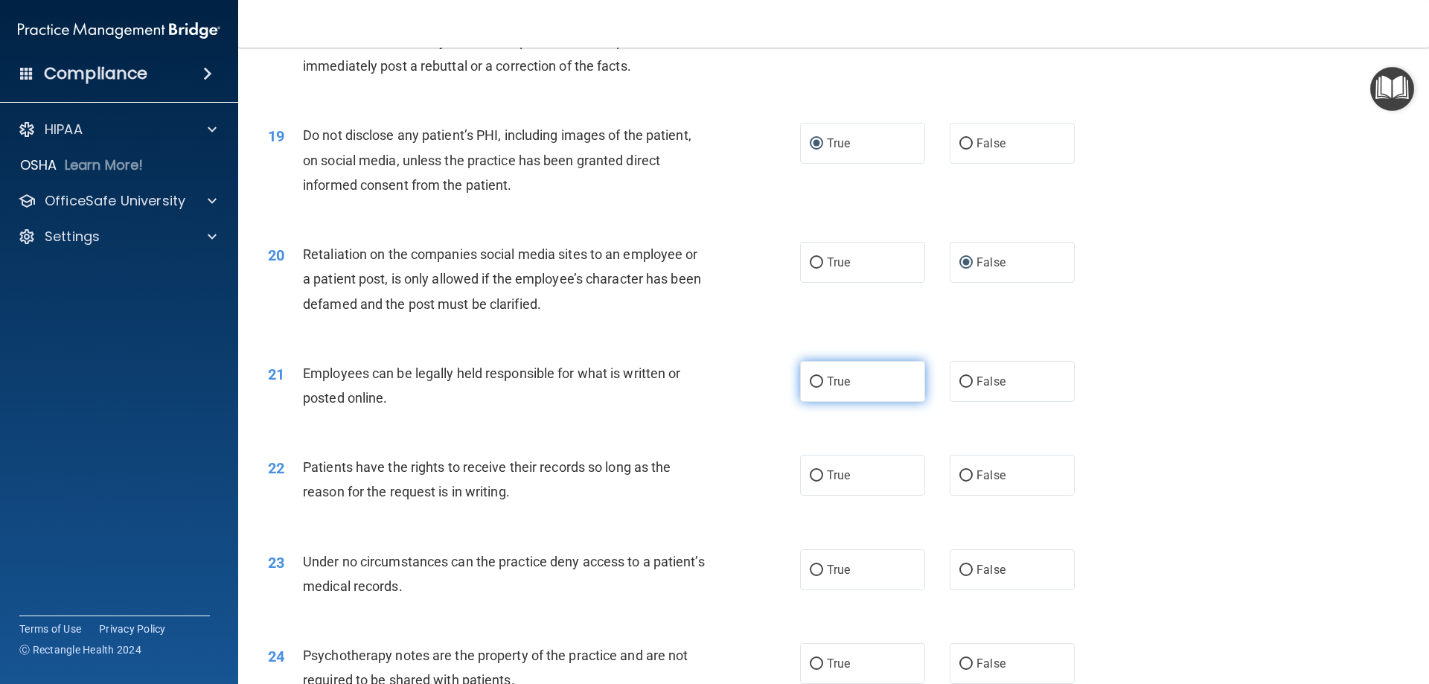
click at [810, 388] on input "True" at bounding box center [816, 382] width 13 height 11
radio input "true"
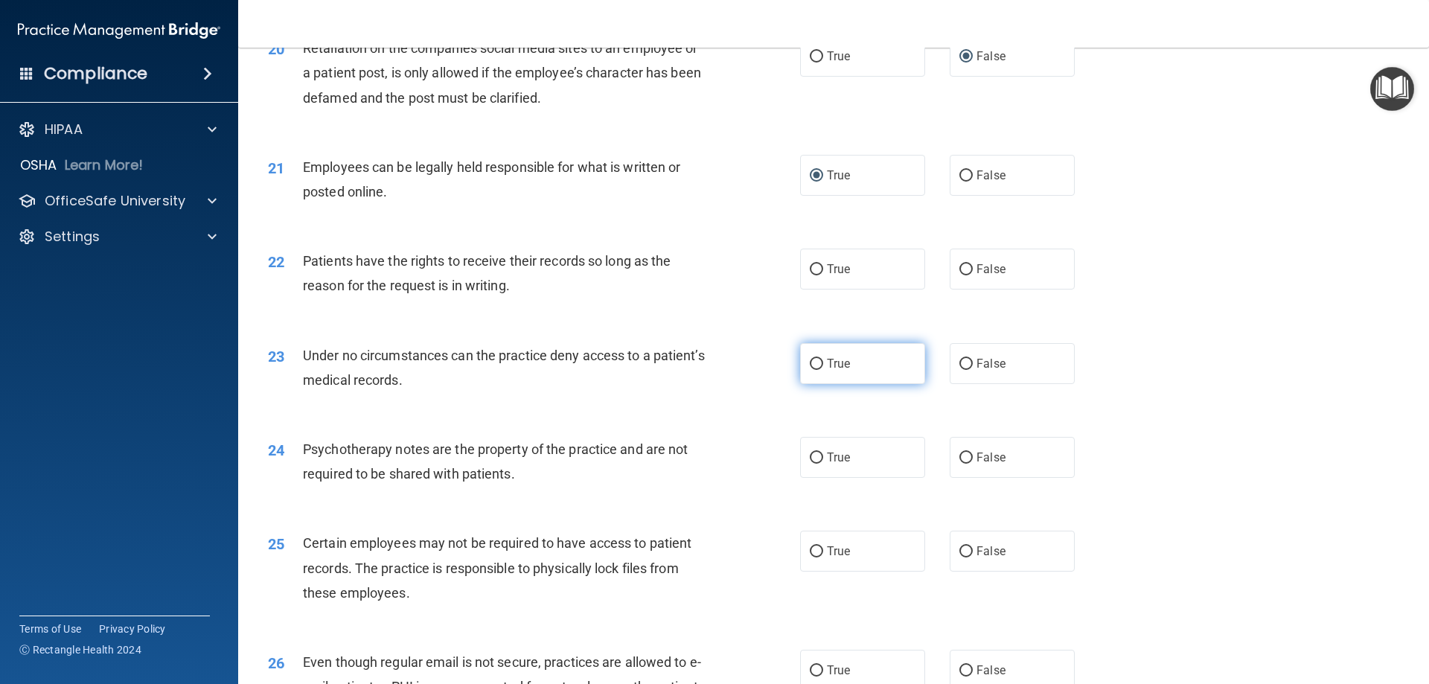
scroll to position [2381, 0]
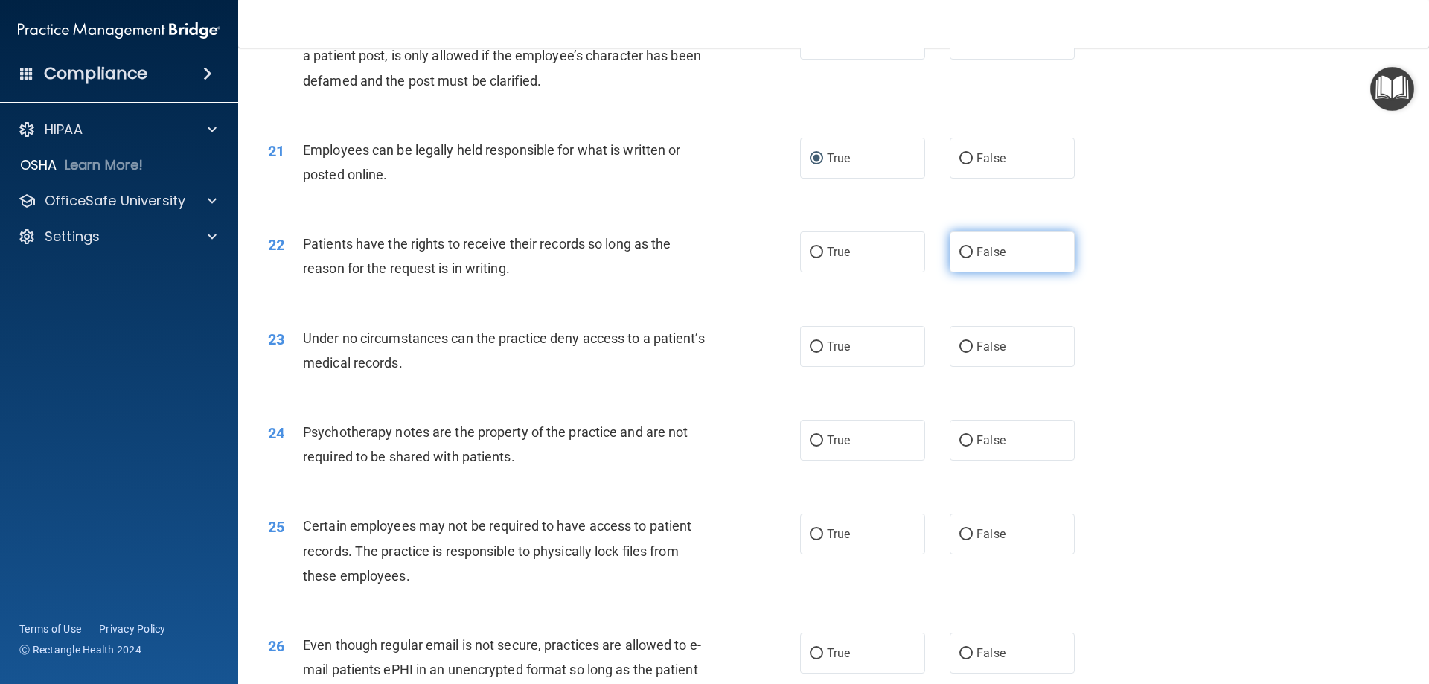
click at [959, 258] on input "False" at bounding box center [965, 252] width 13 height 11
radio input "true"
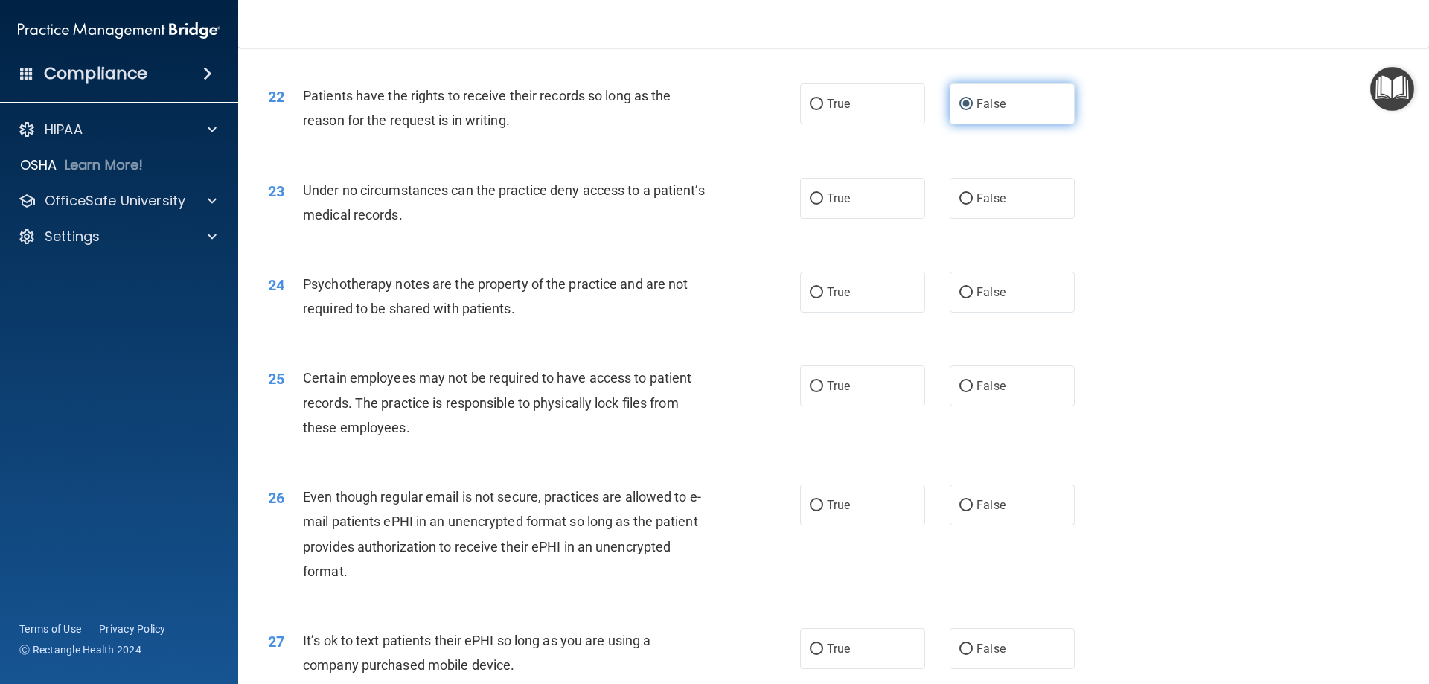
scroll to position [2530, 0]
click at [814, 298] on input "True" at bounding box center [816, 291] width 13 height 11
radio input "true"
click at [810, 391] on input "True" at bounding box center [816, 385] width 13 height 11
radio input "true"
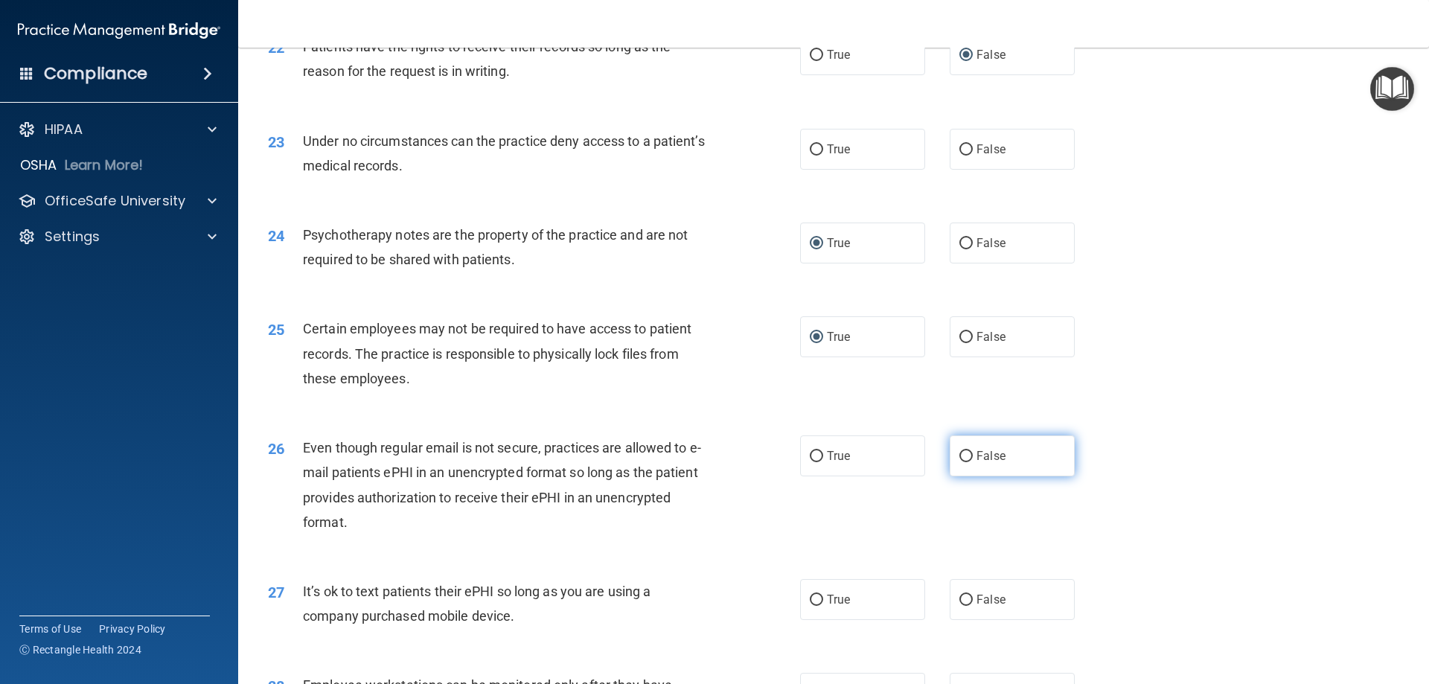
scroll to position [2604, 0]
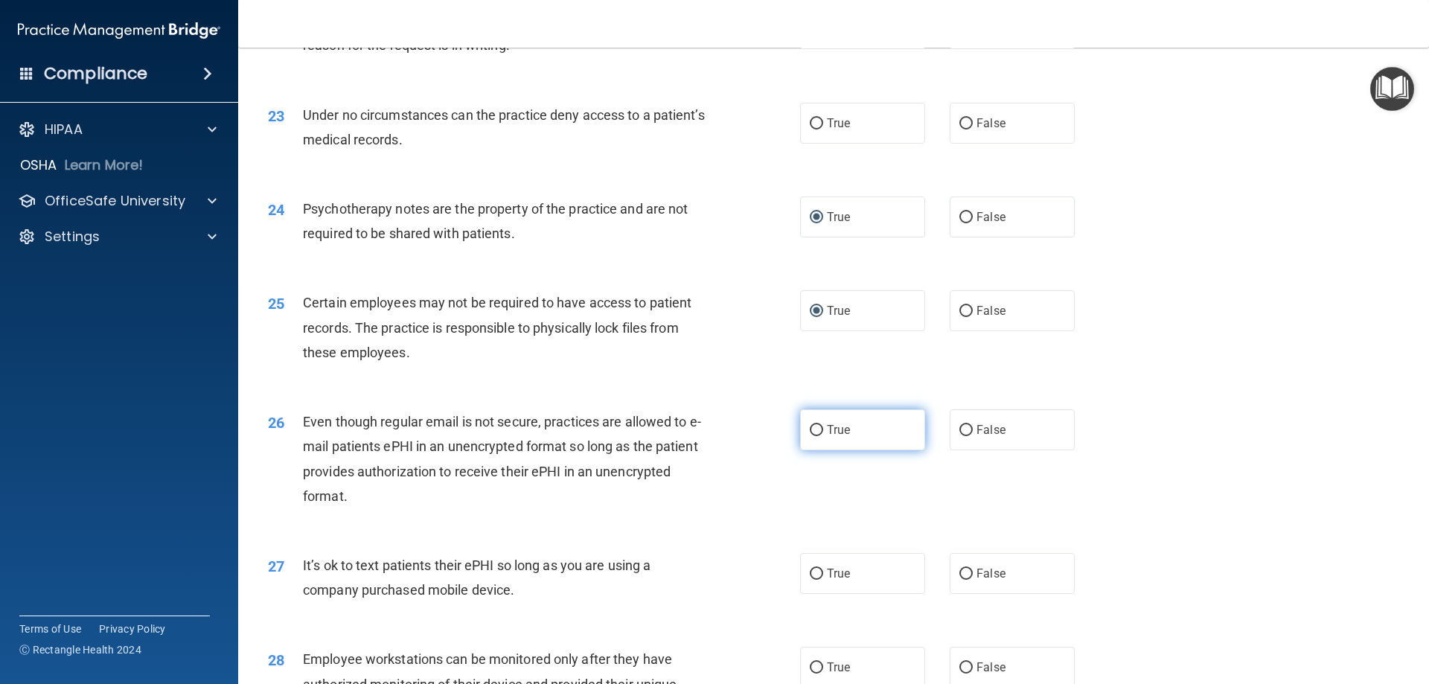
click at [810, 436] on input "True" at bounding box center [816, 430] width 13 height 11
radio input "true"
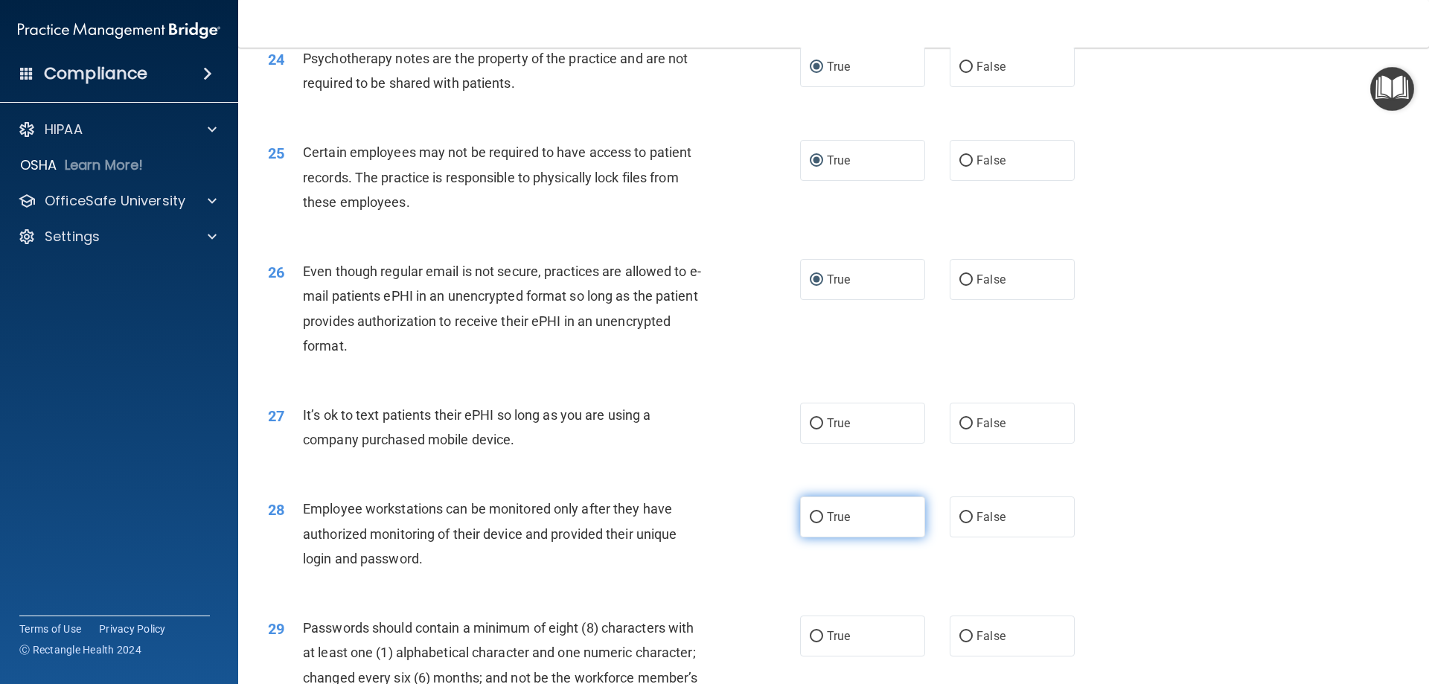
scroll to position [2828, 0]
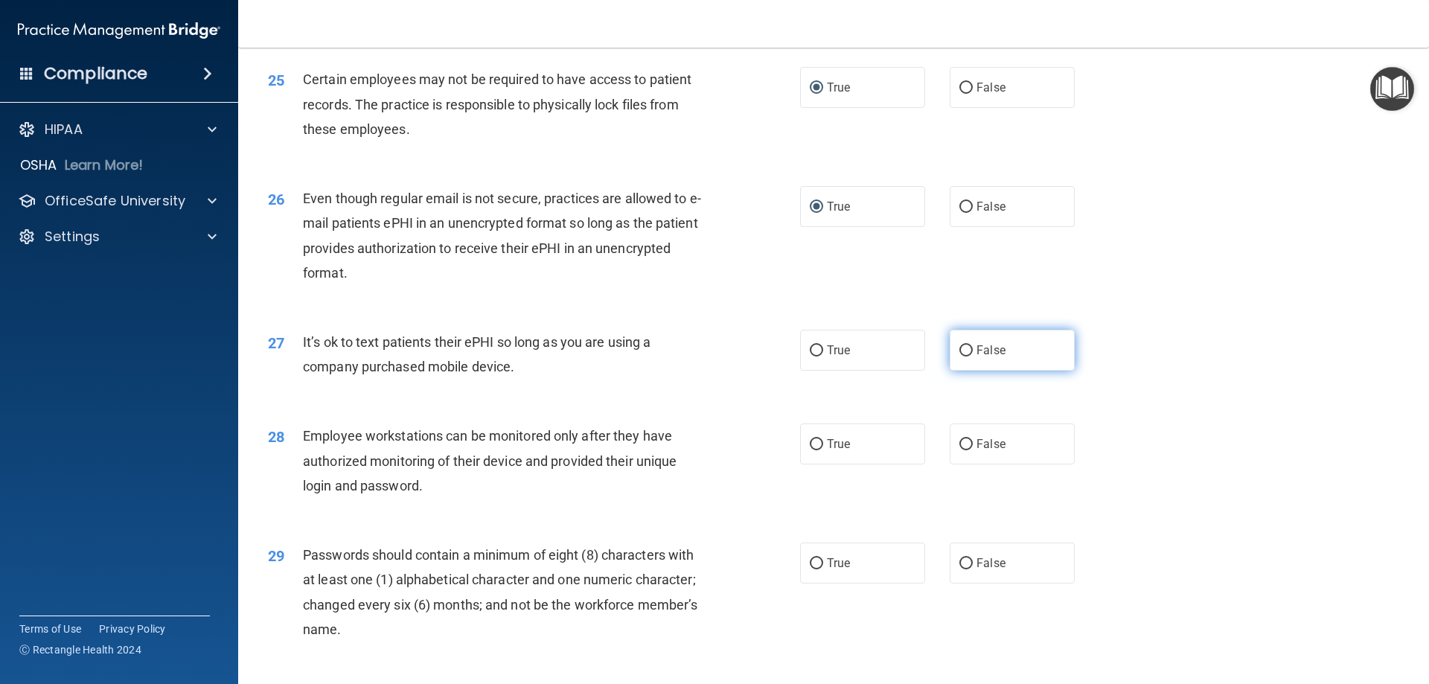
click at [964, 356] on input "False" at bounding box center [965, 350] width 13 height 11
radio input "true"
click at [959, 450] on input "False" at bounding box center [965, 444] width 13 height 11
radio input "true"
click at [812, 569] on input "True" at bounding box center [816, 563] width 13 height 11
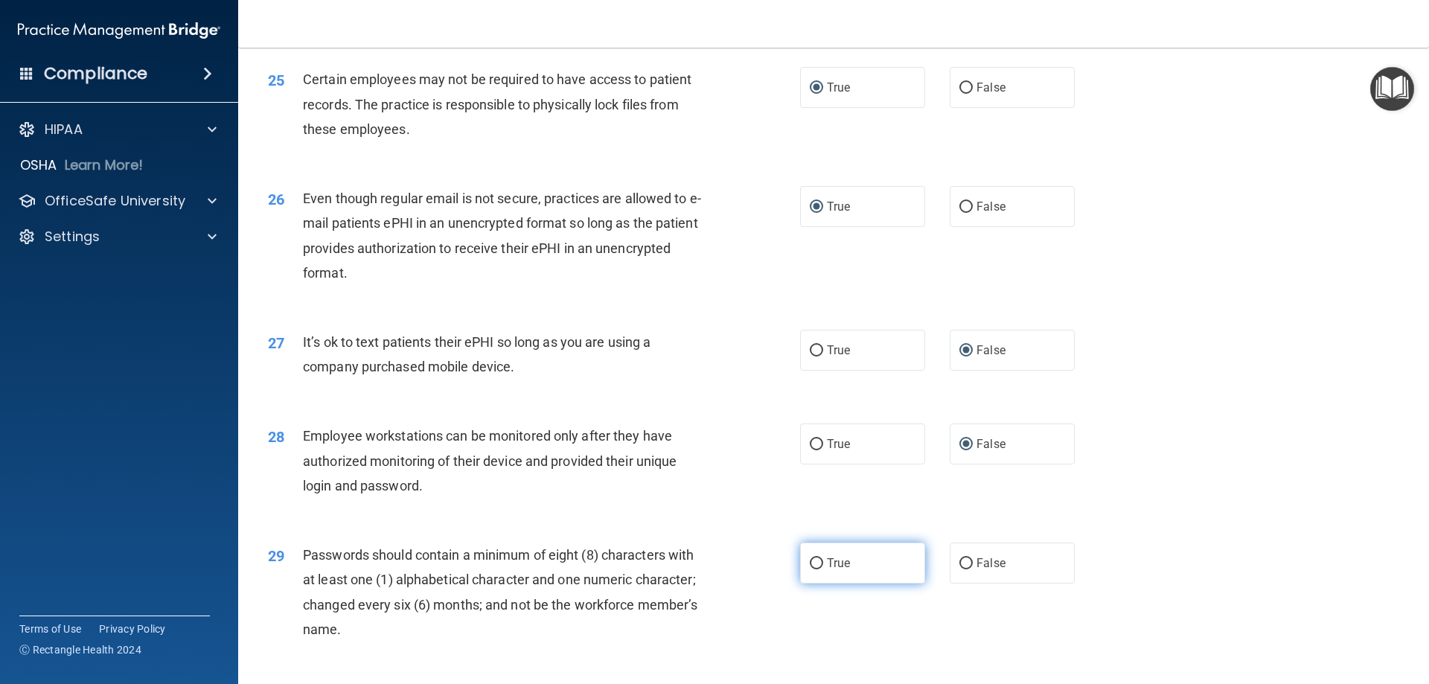
radio input "true"
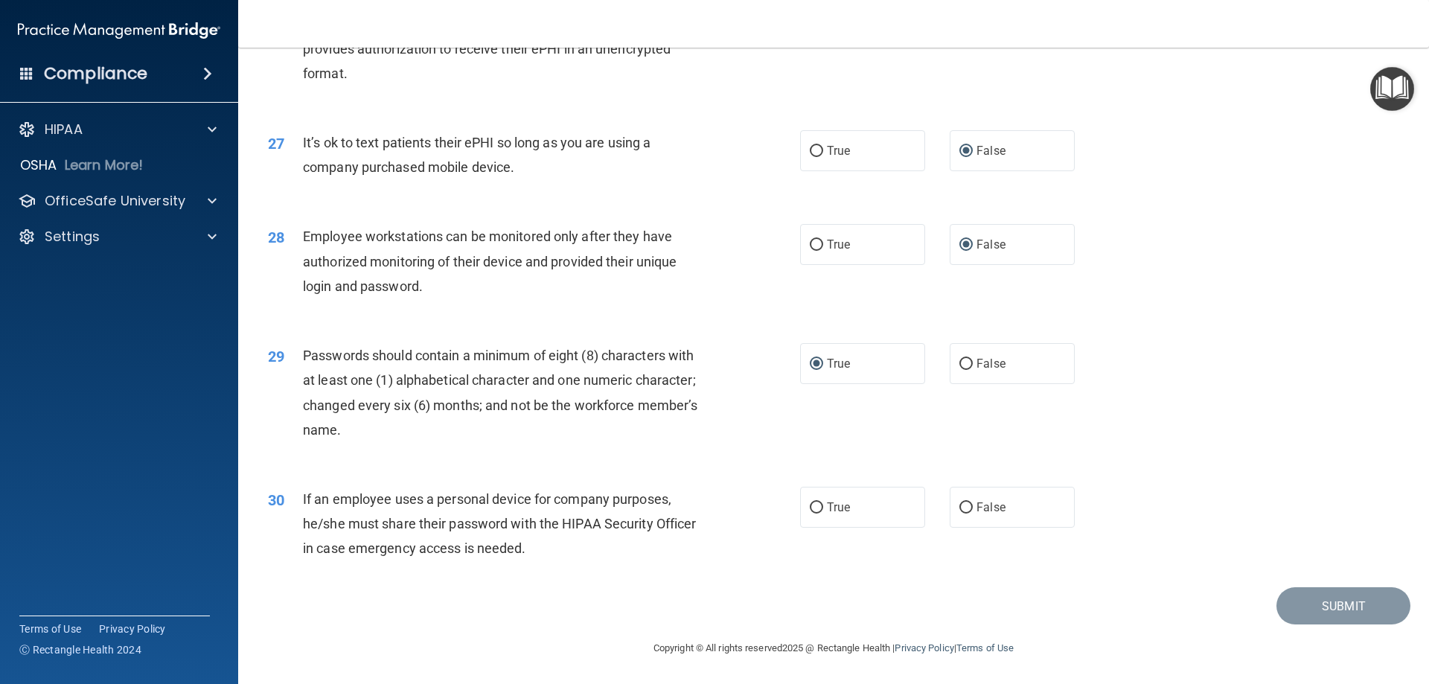
scroll to position [3051, 0]
click at [959, 507] on input "False" at bounding box center [965, 507] width 13 height 11
radio input "true"
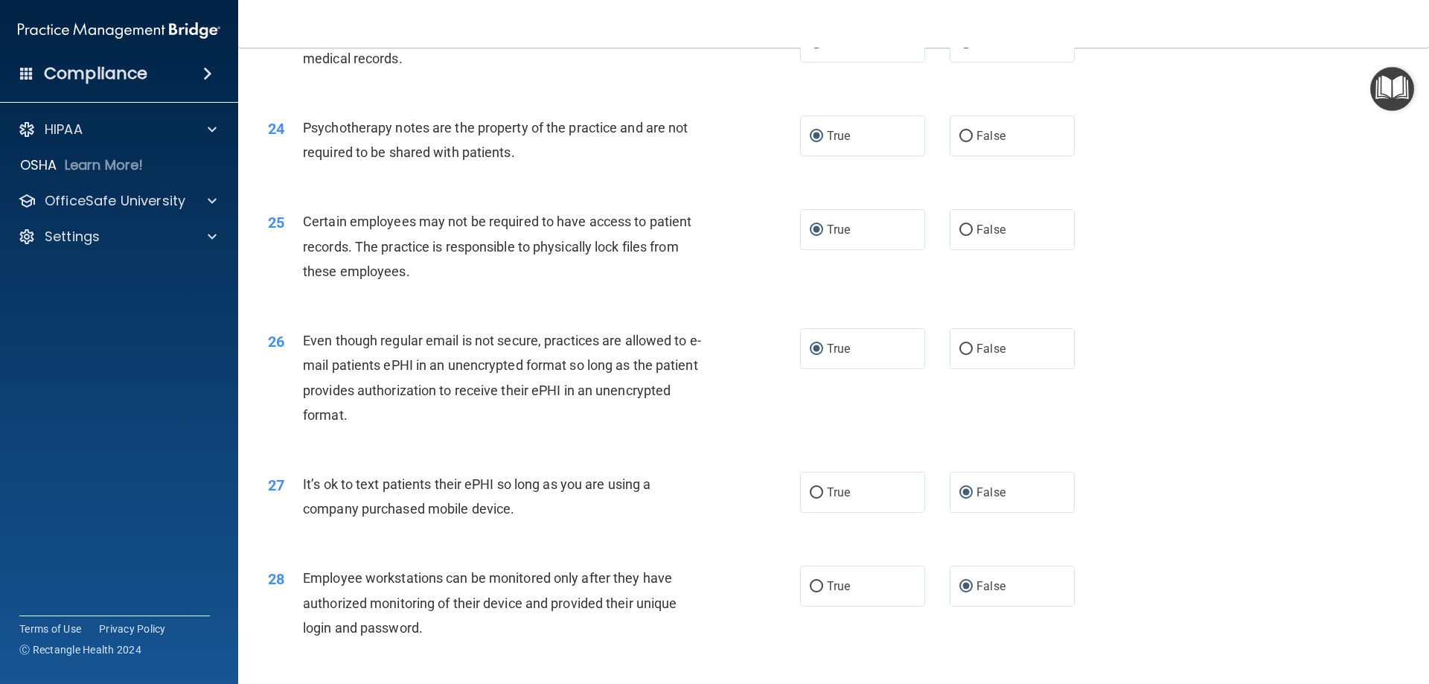
scroll to position [2679, 0]
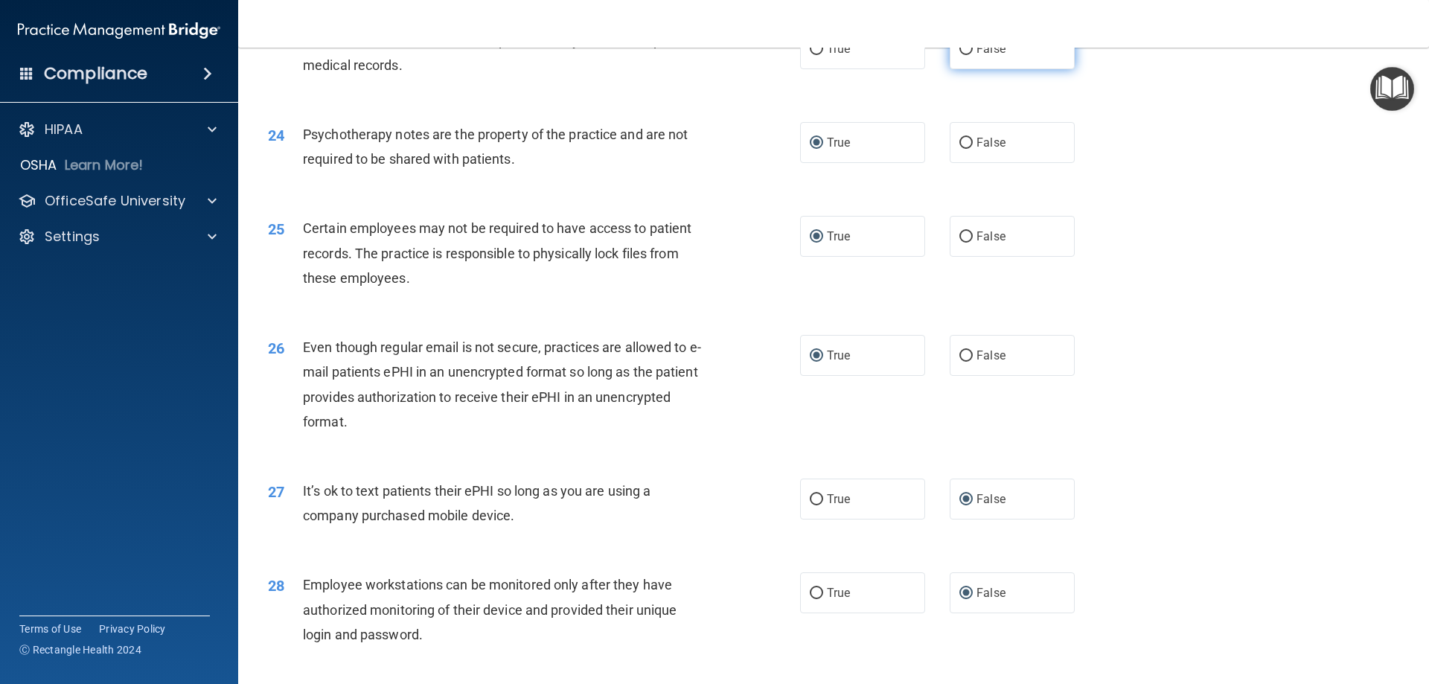
click at [959, 55] on input "False" at bounding box center [965, 49] width 13 height 11
radio input "true"
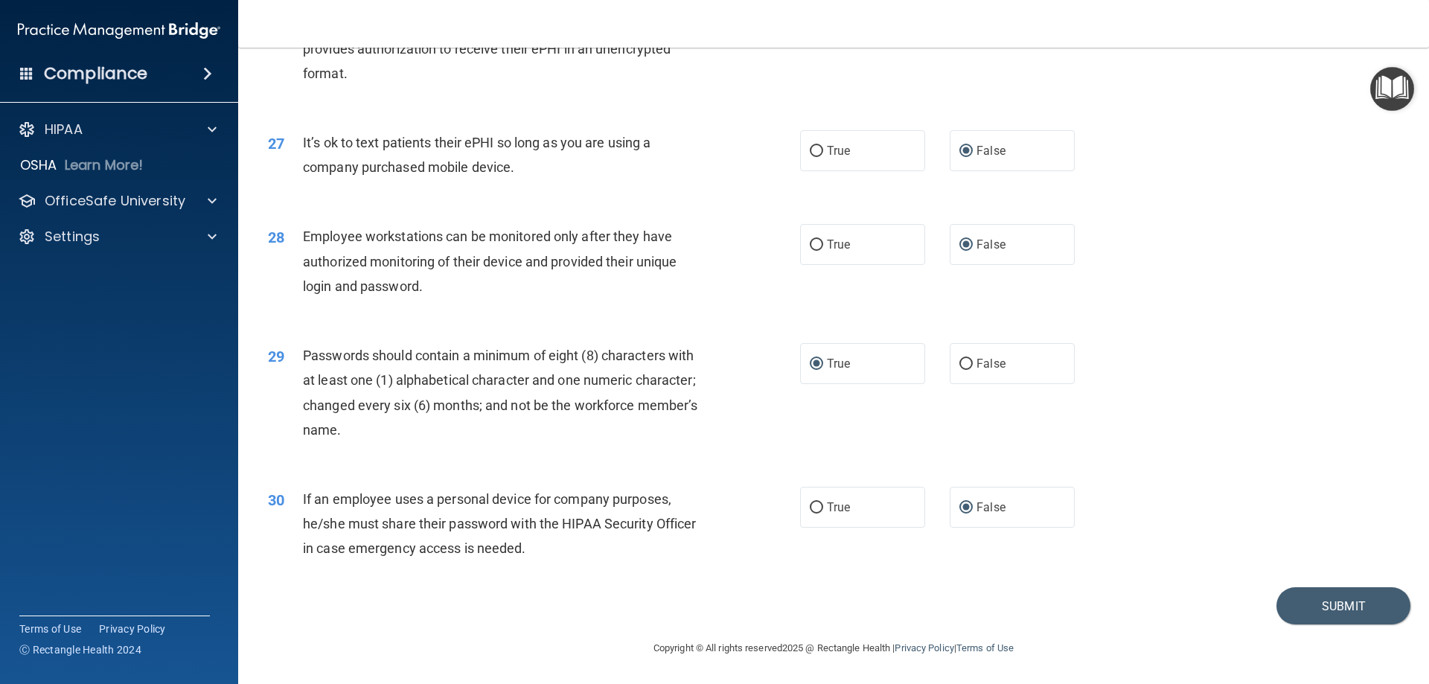
scroll to position [3051, 0]
click at [1304, 604] on button "Submit" at bounding box center [1343, 606] width 134 height 38
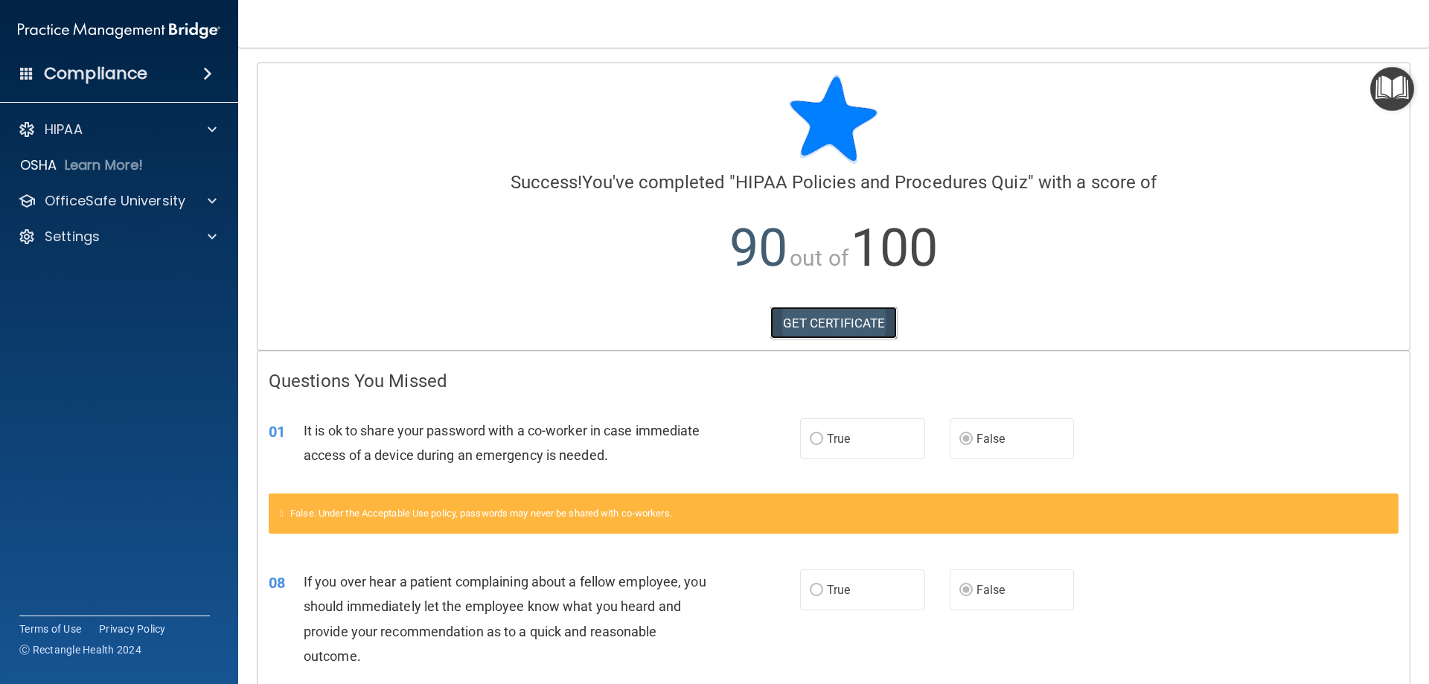
click at [781, 321] on link "GET CERTIFICATE" at bounding box center [833, 323] width 127 height 33
click at [209, 199] on span at bounding box center [212, 201] width 9 height 18
click at [179, 237] on img at bounding box center [180, 237] width 19 height 19
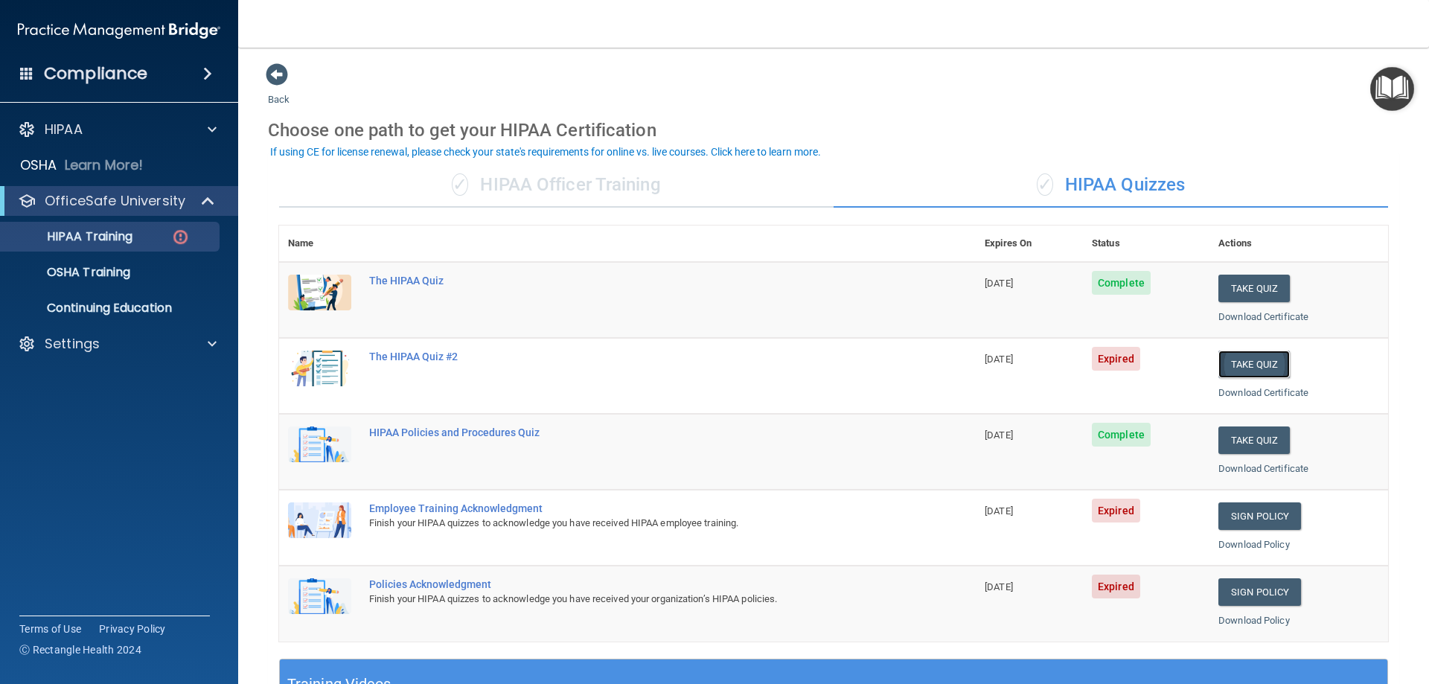
click at [1235, 368] on button "Take Quiz" at bounding box center [1253, 364] width 71 height 28
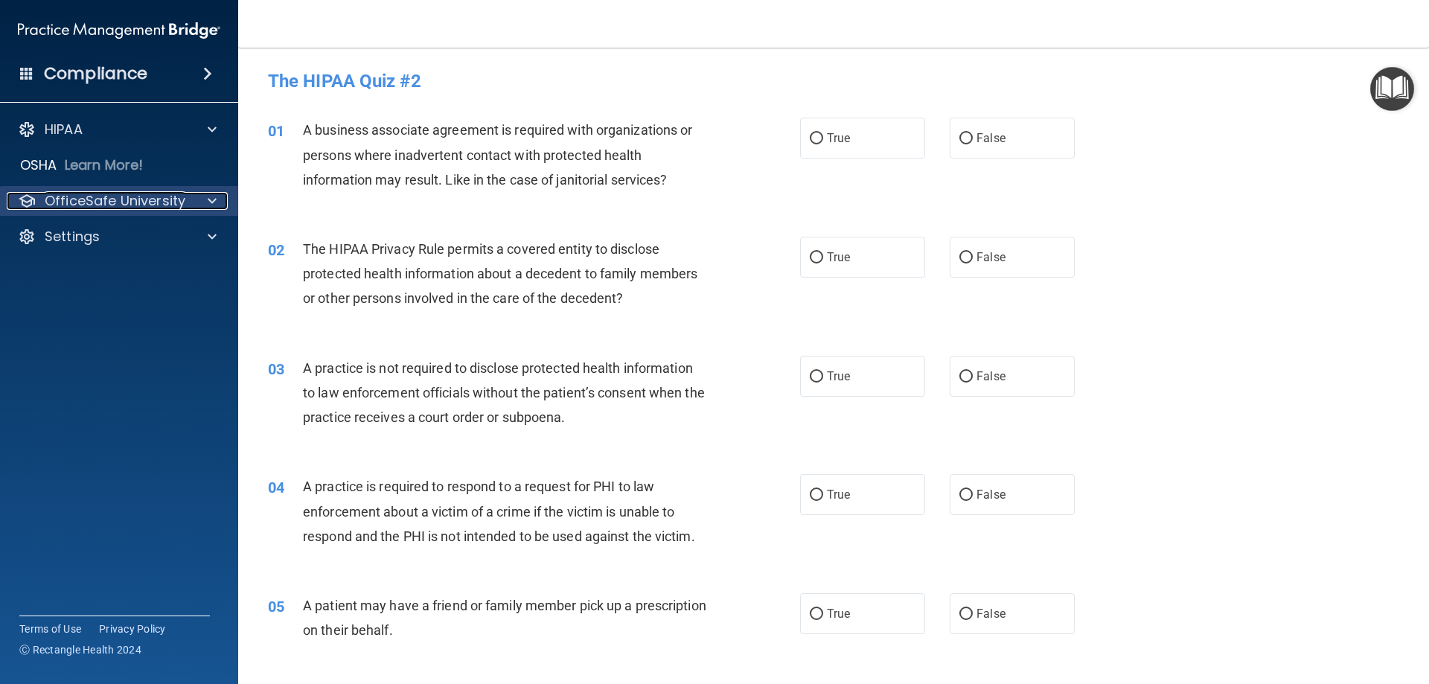
click at [202, 202] on div at bounding box center [209, 201] width 37 height 18
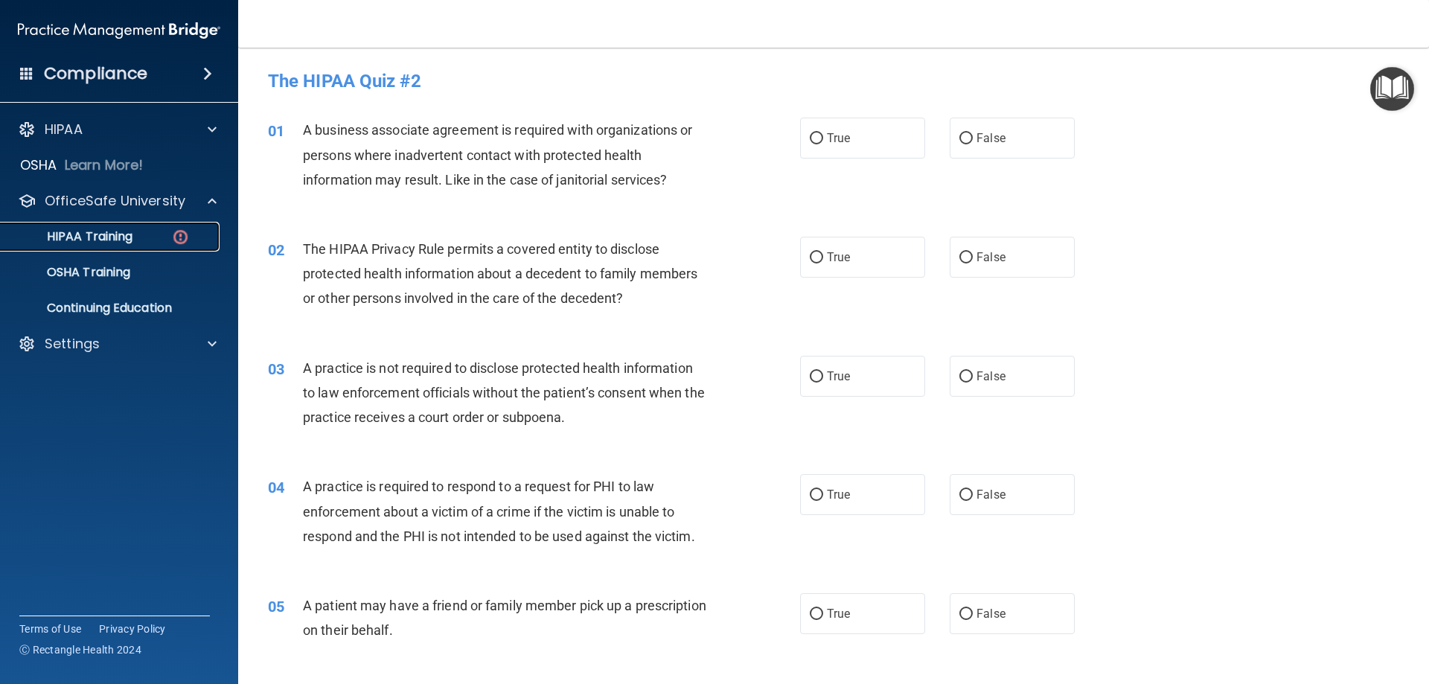
click at [164, 240] on div "HIPAA Training" at bounding box center [111, 236] width 203 height 15
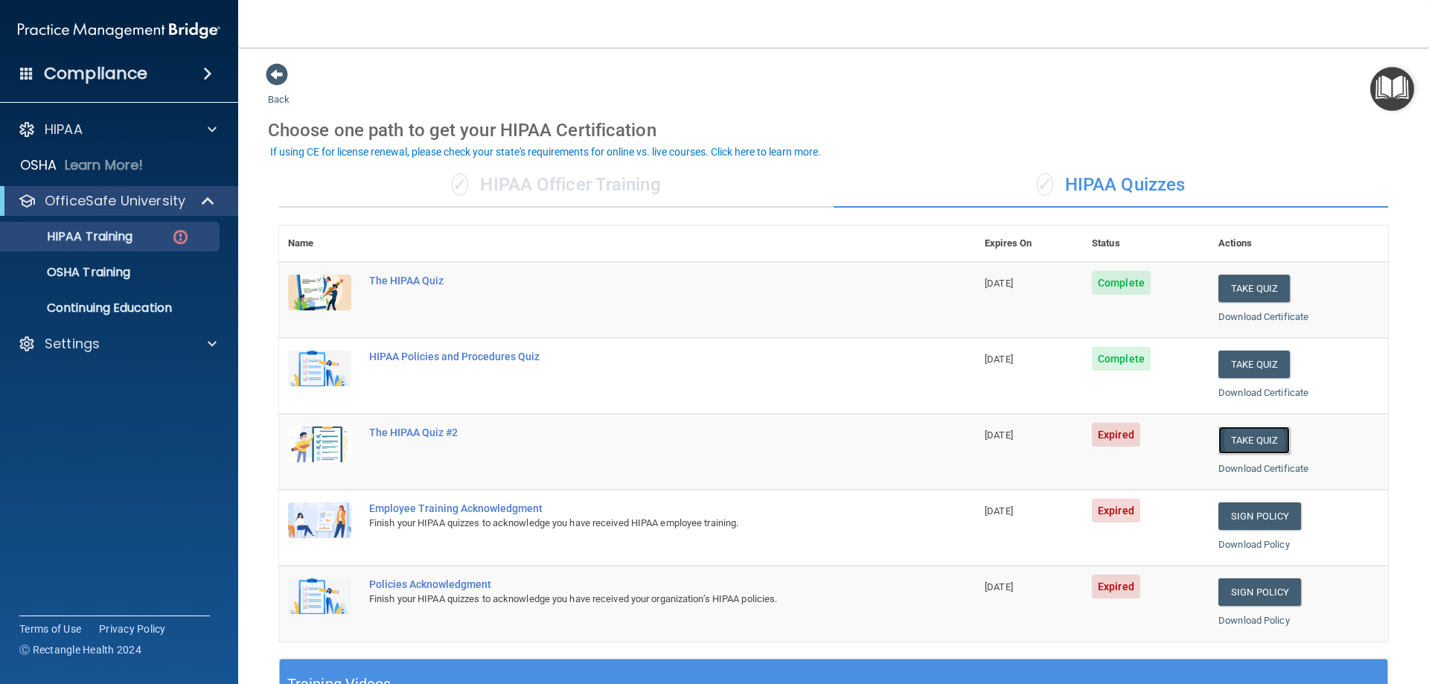
click at [1241, 439] on button "Take Quiz" at bounding box center [1253, 440] width 71 height 28
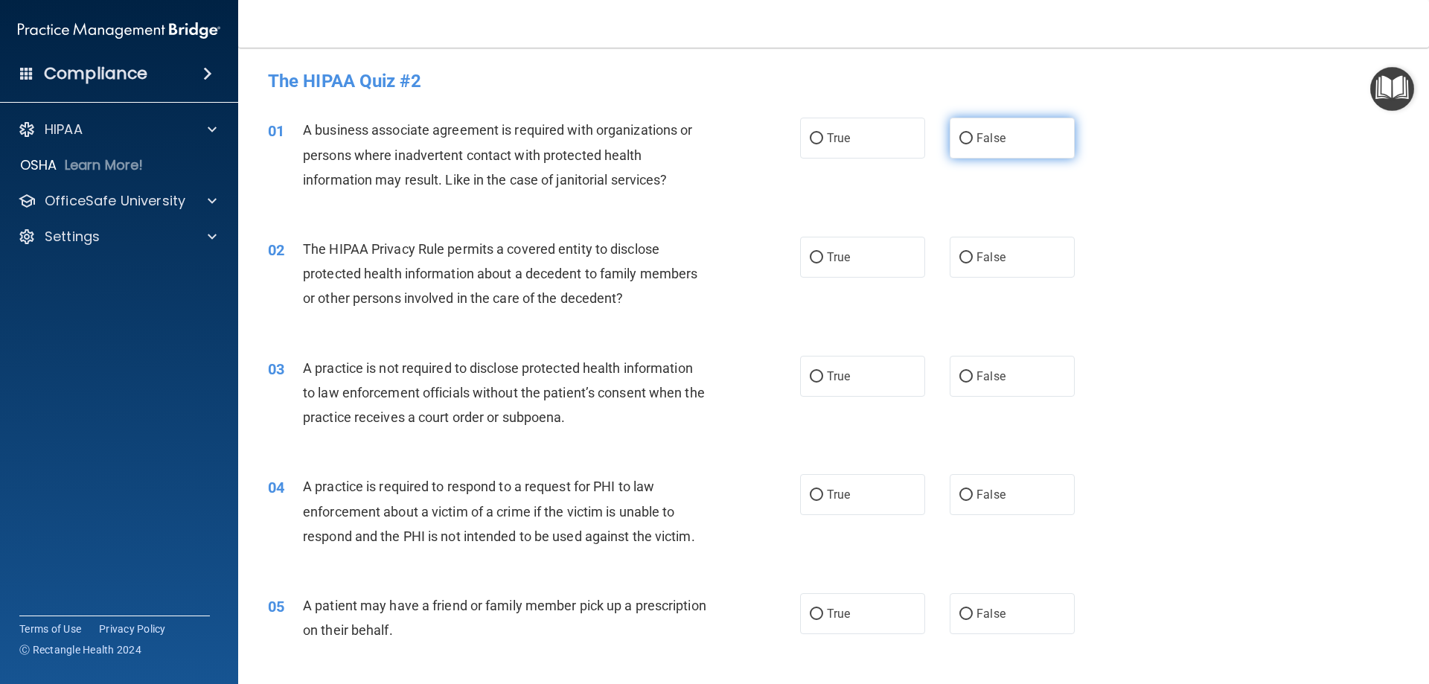
click at [963, 140] on input "False" at bounding box center [965, 138] width 13 height 11
radio input "true"
click at [812, 260] on input "True" at bounding box center [816, 257] width 13 height 11
radio input "true"
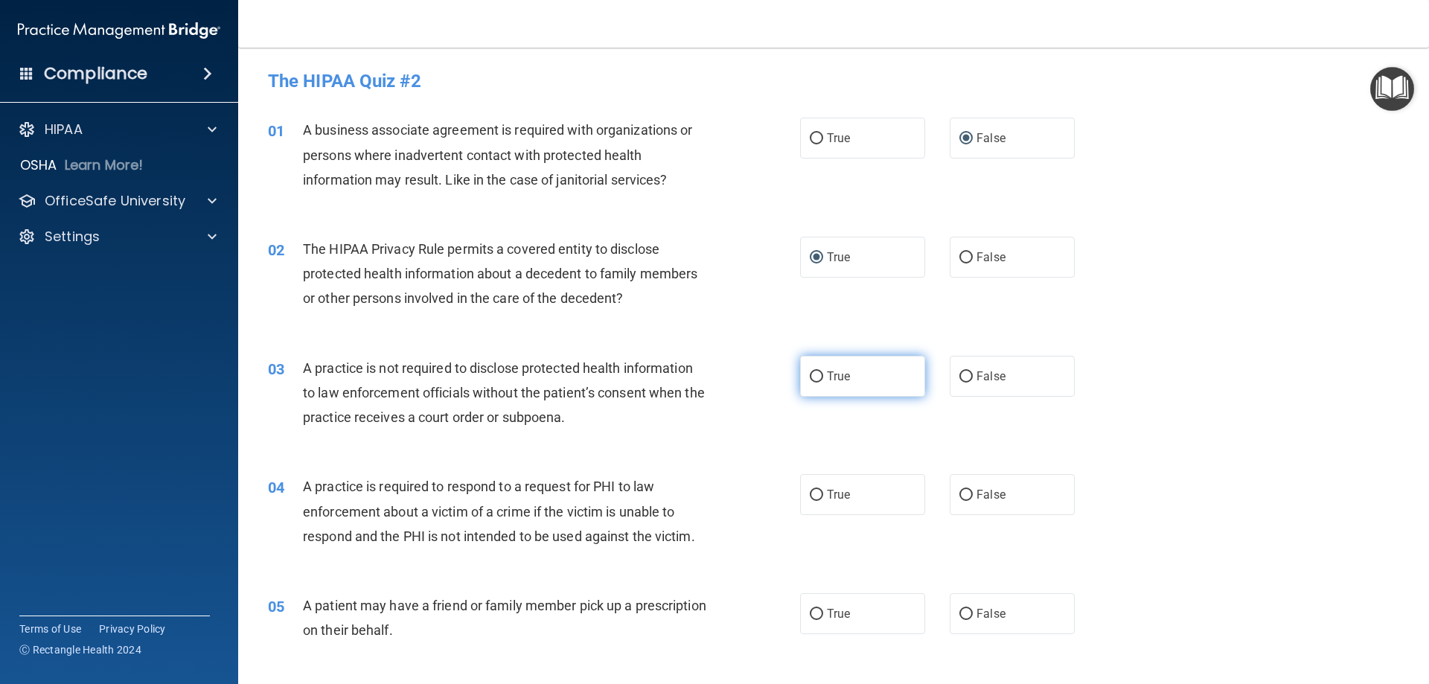
scroll to position [74, 0]
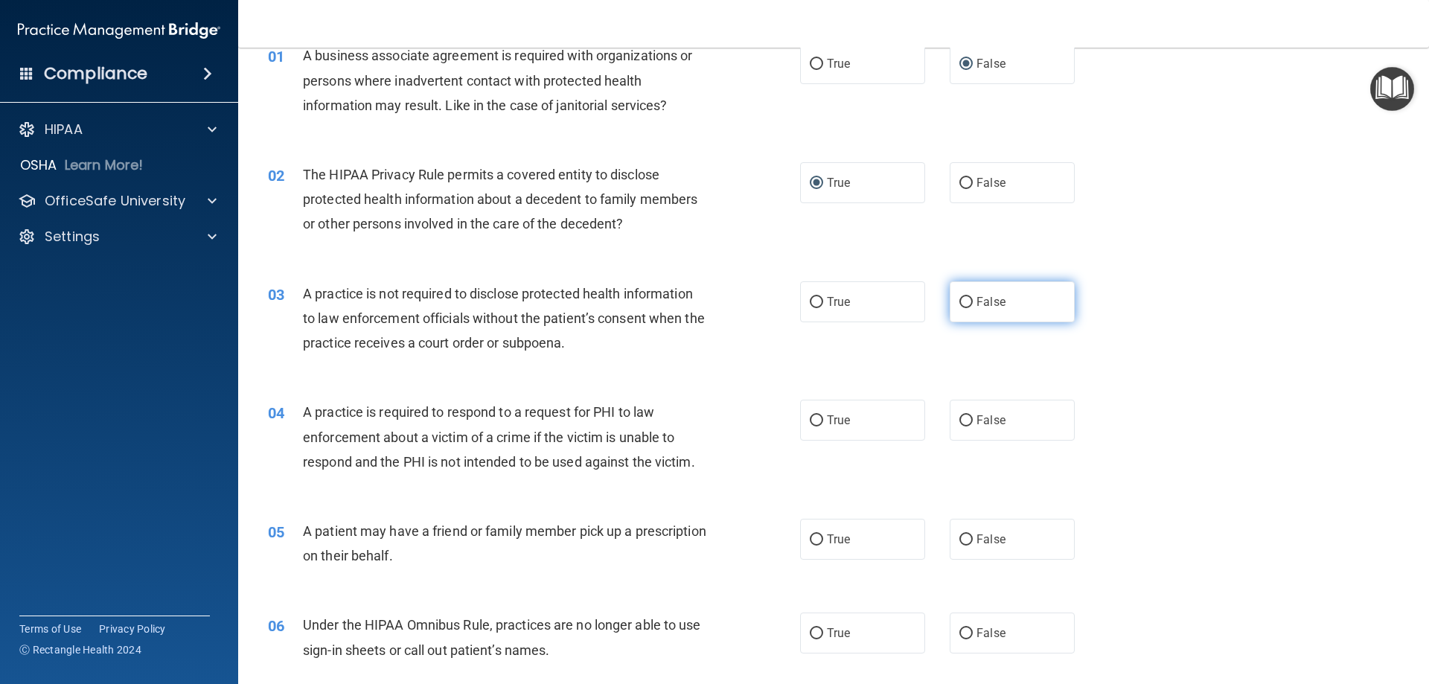
click at [961, 301] on input "False" at bounding box center [965, 302] width 13 height 11
radio input "true"
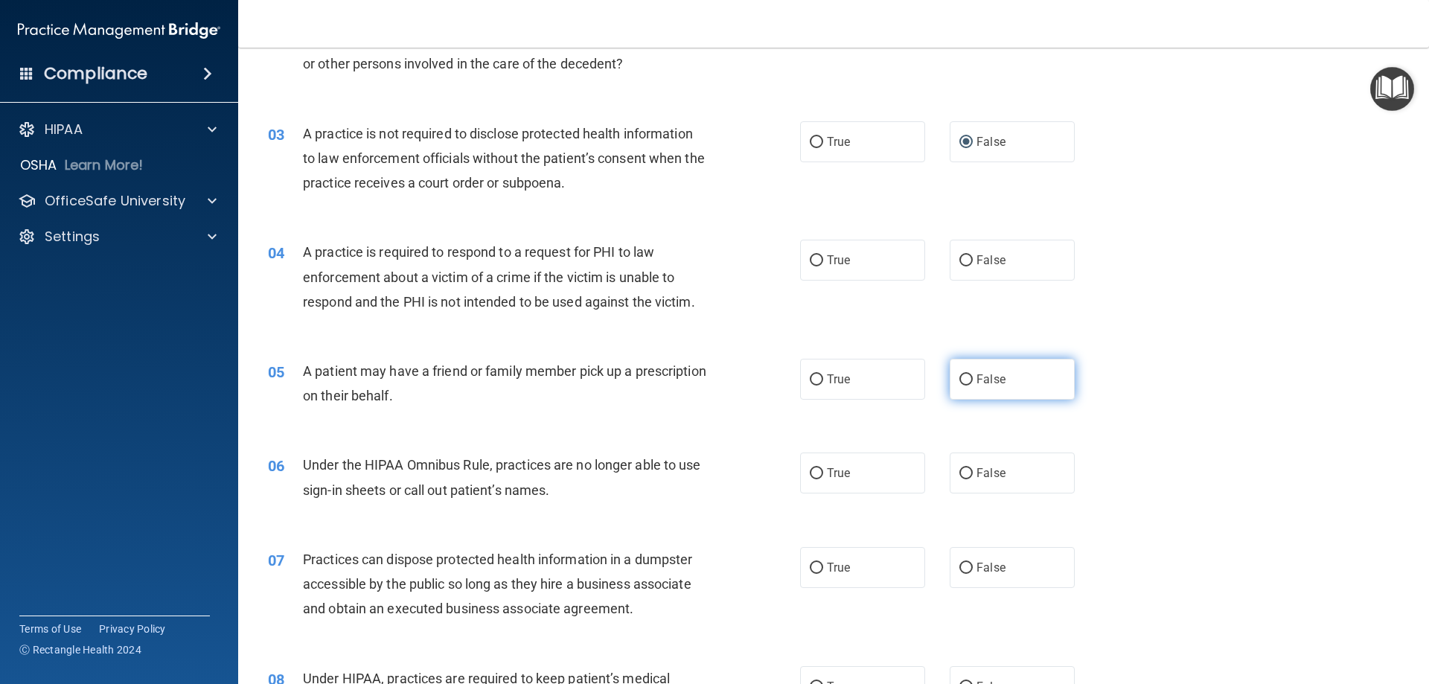
scroll to position [298, 0]
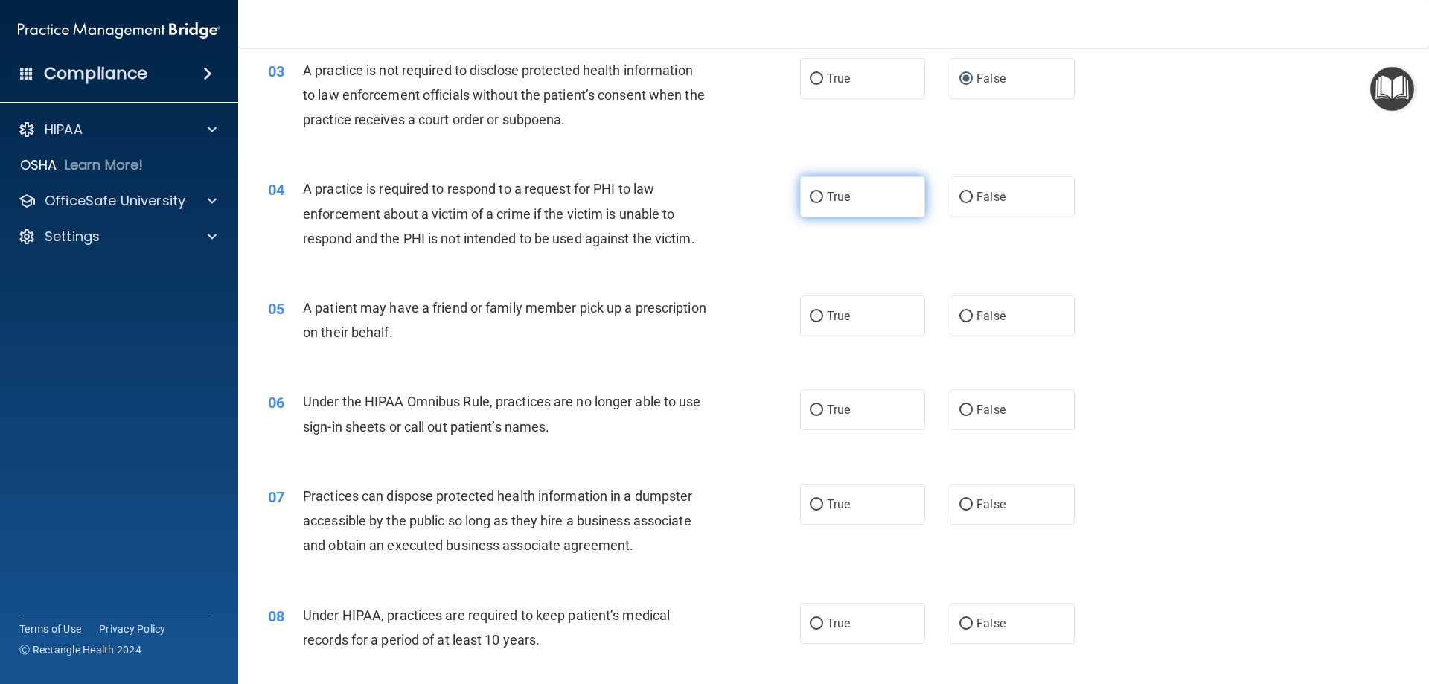
click at [811, 196] on input "True" at bounding box center [816, 197] width 13 height 11
radio input "true"
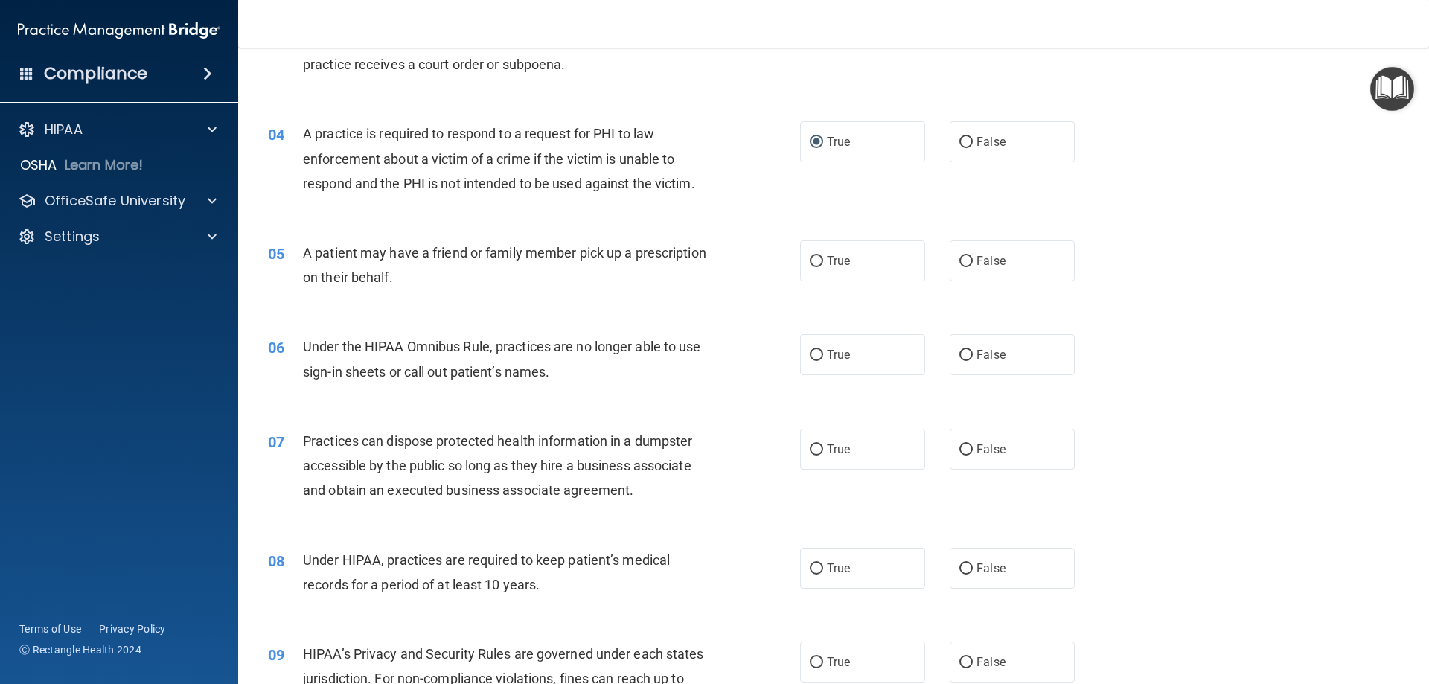
scroll to position [446, 0]
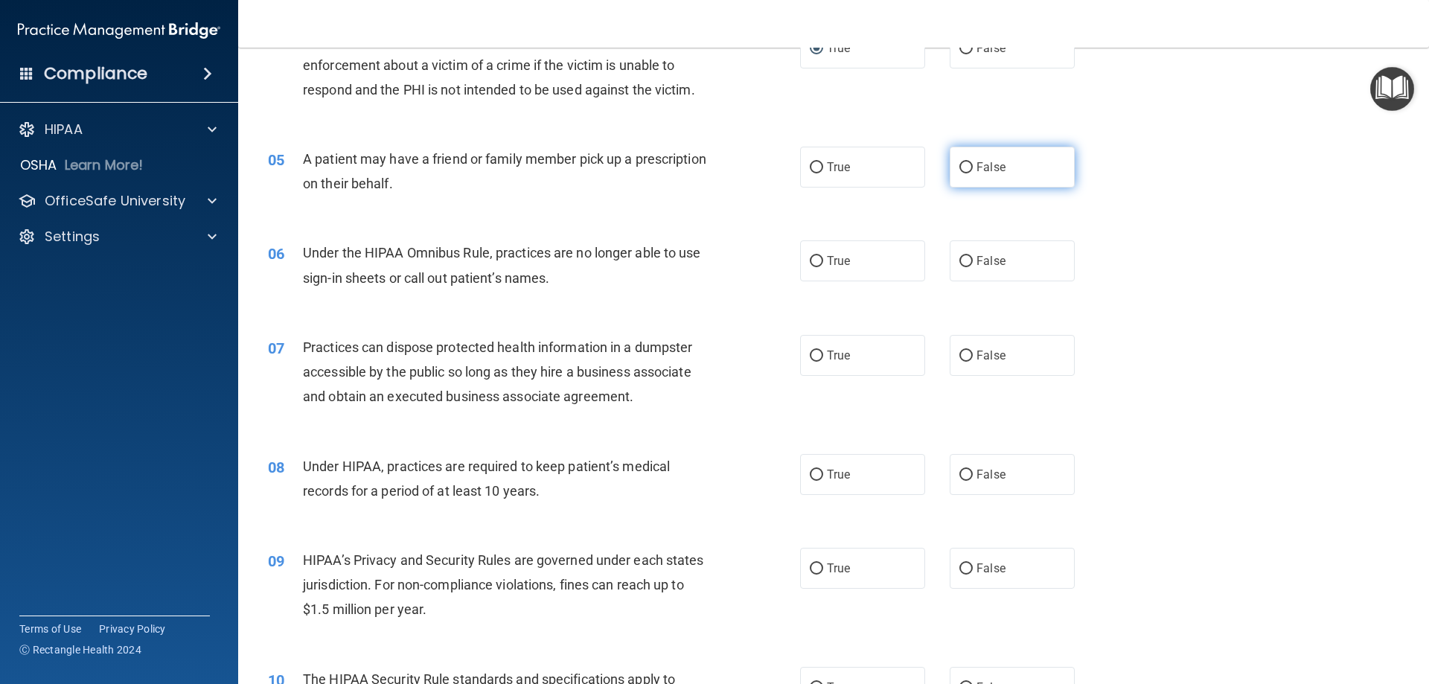
click at [959, 170] on input "False" at bounding box center [965, 167] width 13 height 11
radio input "true"
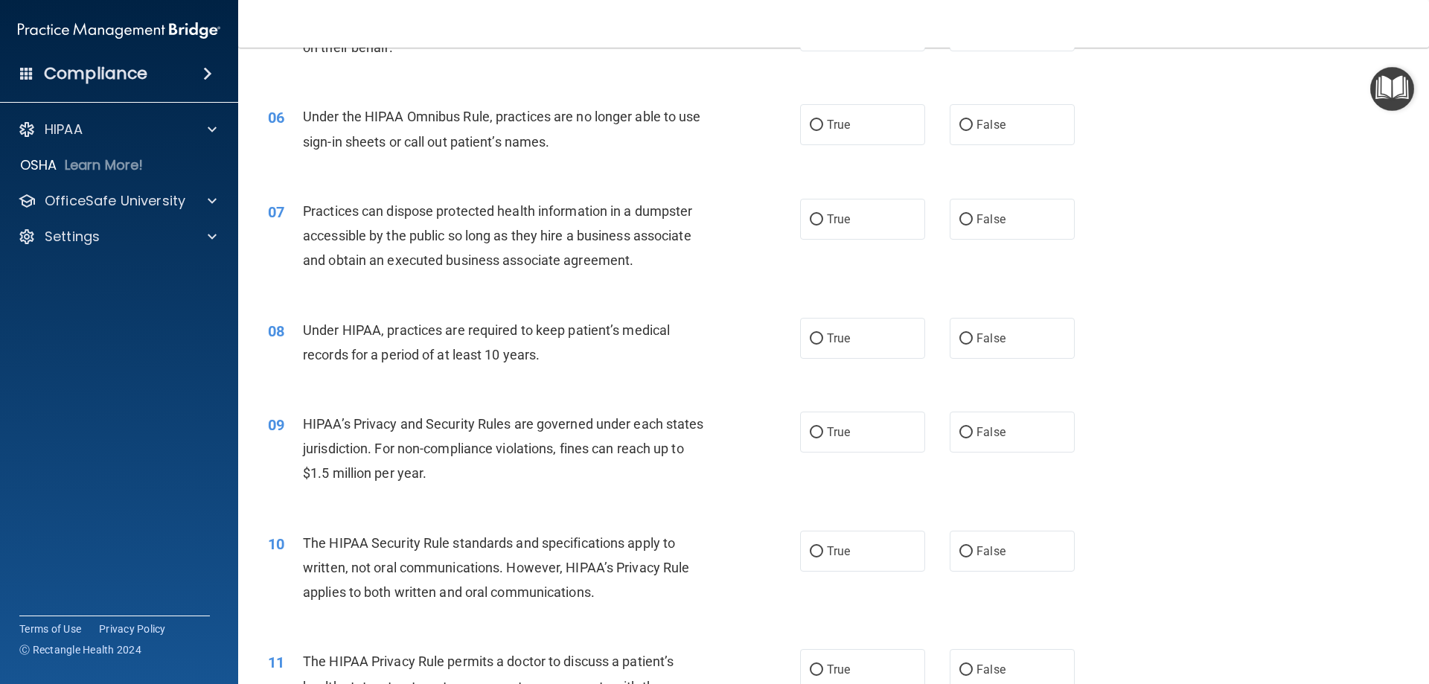
scroll to position [595, 0]
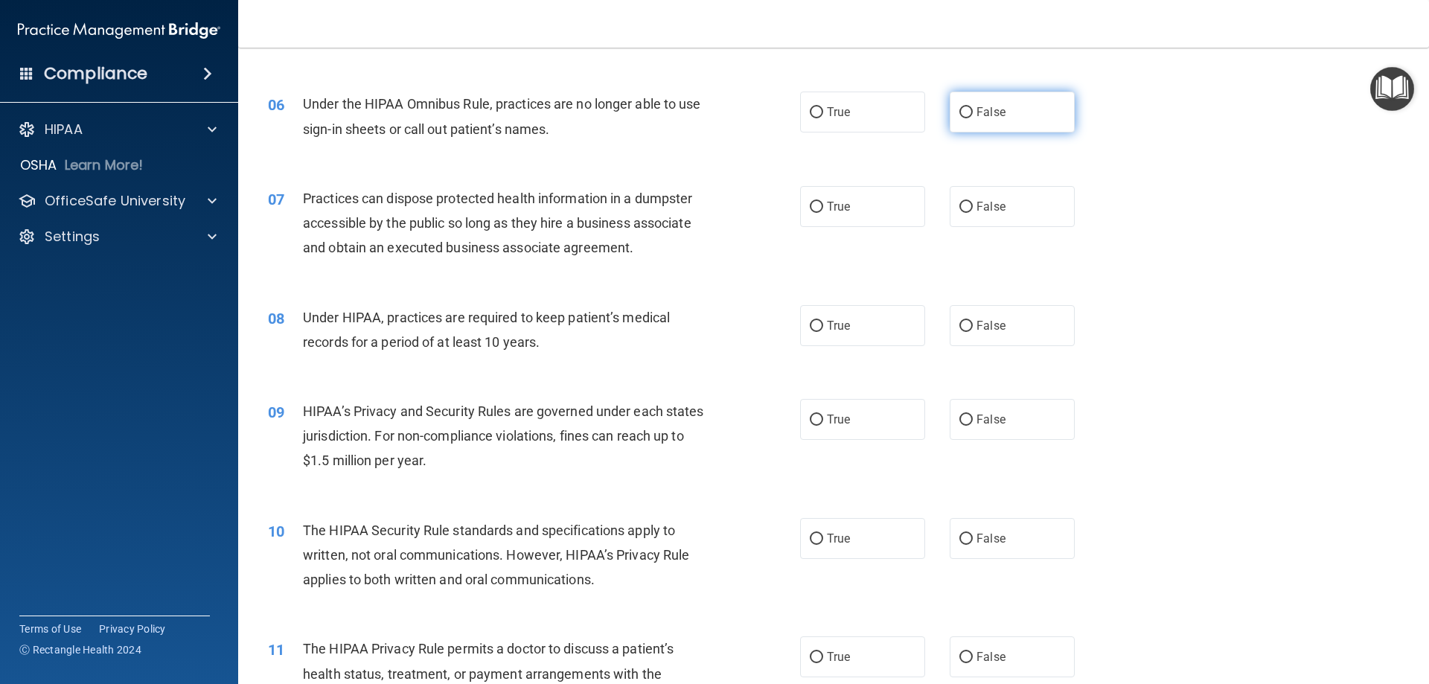
click at [959, 117] on input "False" at bounding box center [965, 112] width 13 height 11
radio input "true"
click at [959, 207] on input "False" at bounding box center [965, 207] width 13 height 11
radio input "true"
click at [959, 329] on input "False" at bounding box center [965, 326] width 13 height 11
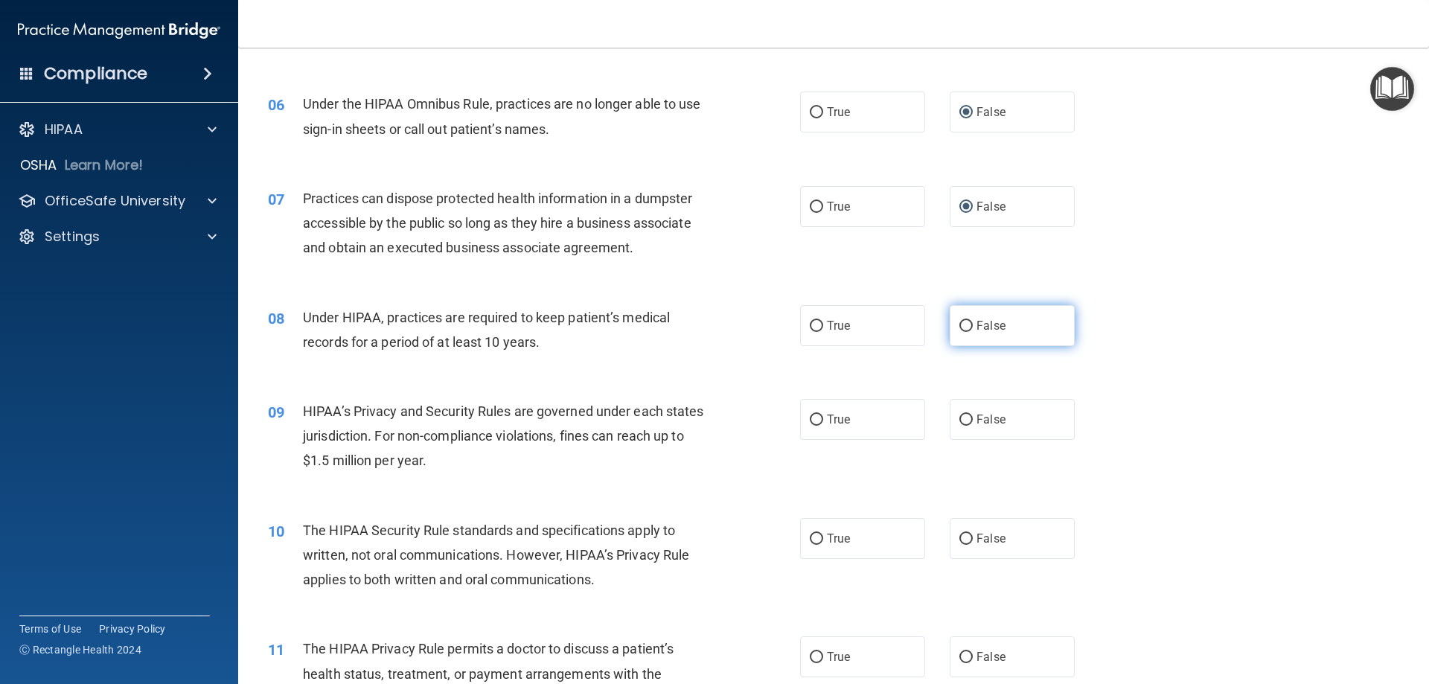
radio input "true"
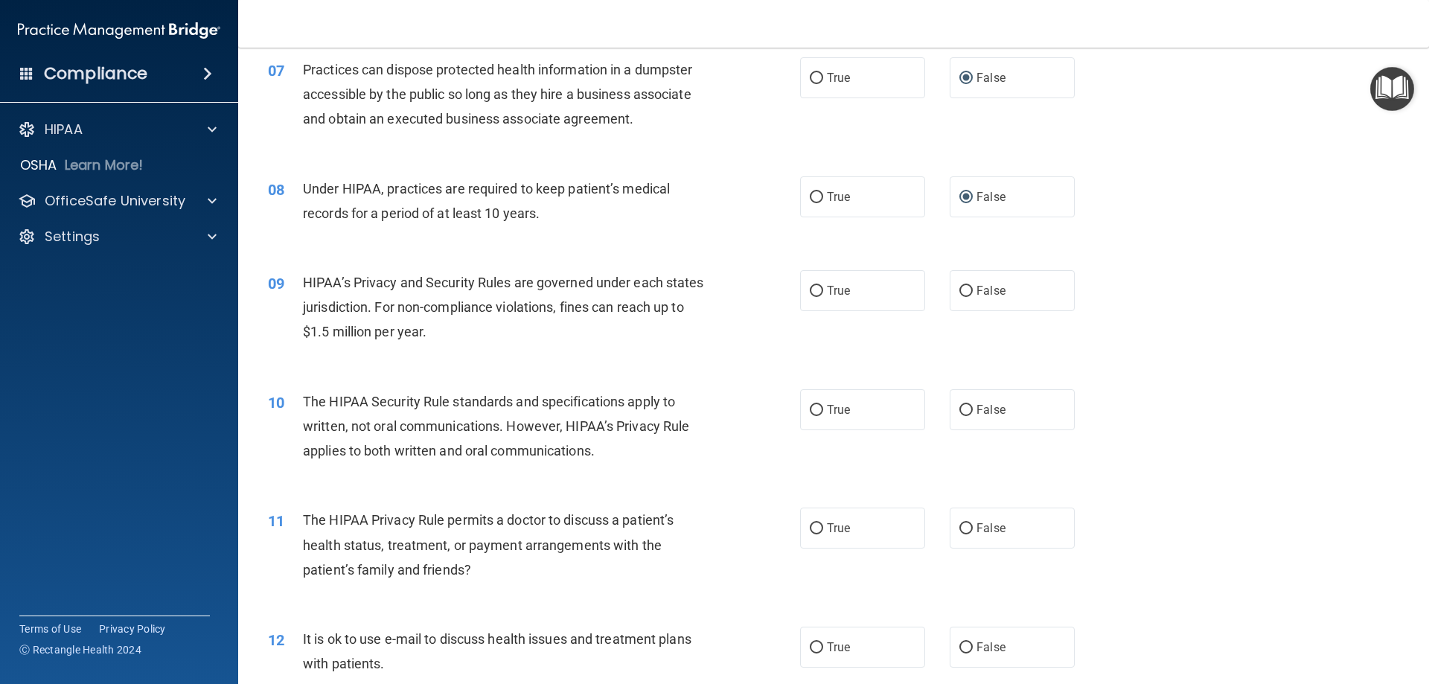
scroll to position [744, 0]
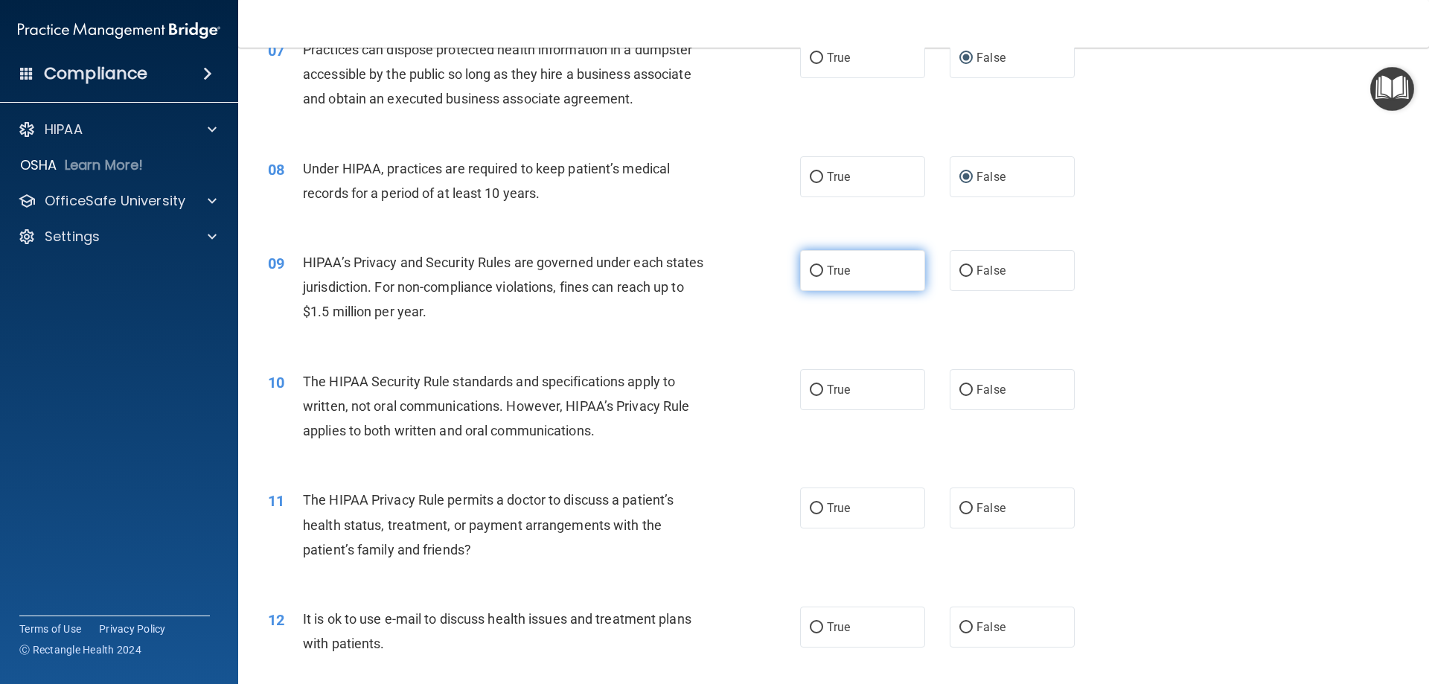
click at [810, 270] on input "True" at bounding box center [816, 271] width 13 height 11
radio input "true"
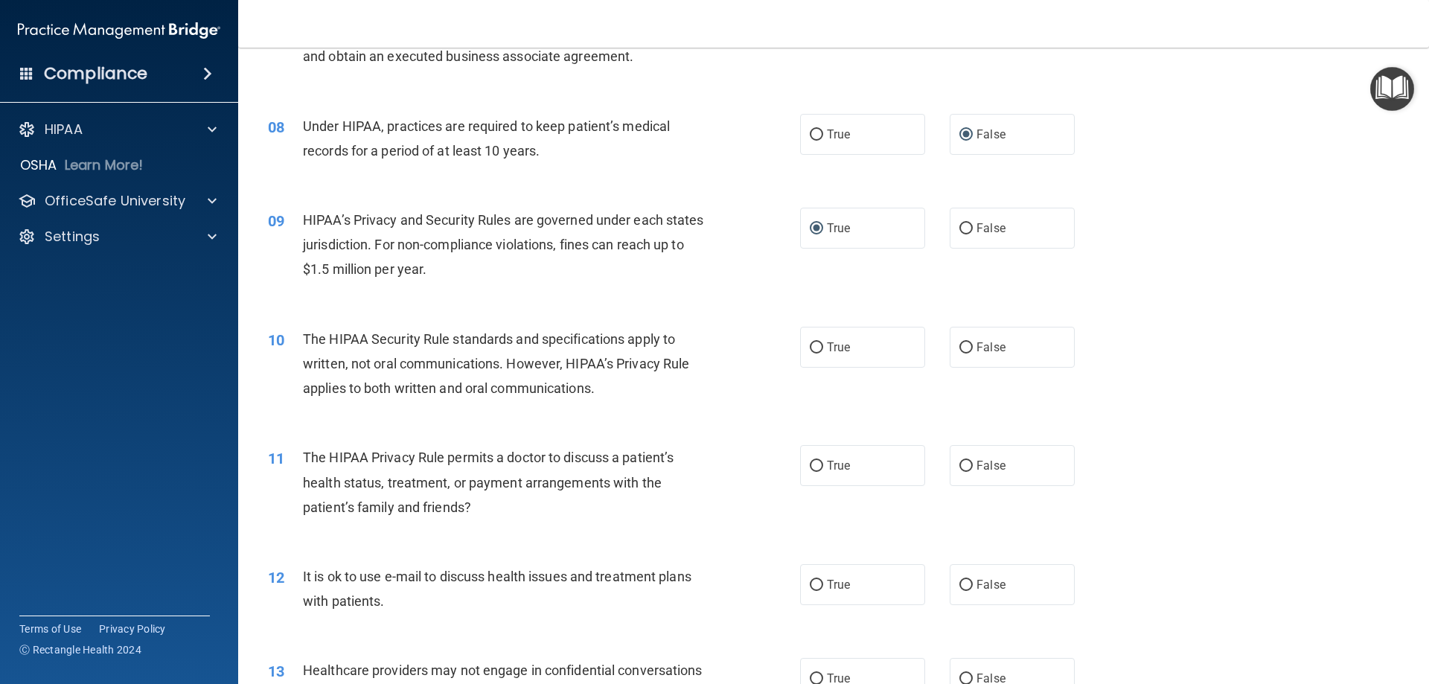
scroll to position [893, 0]
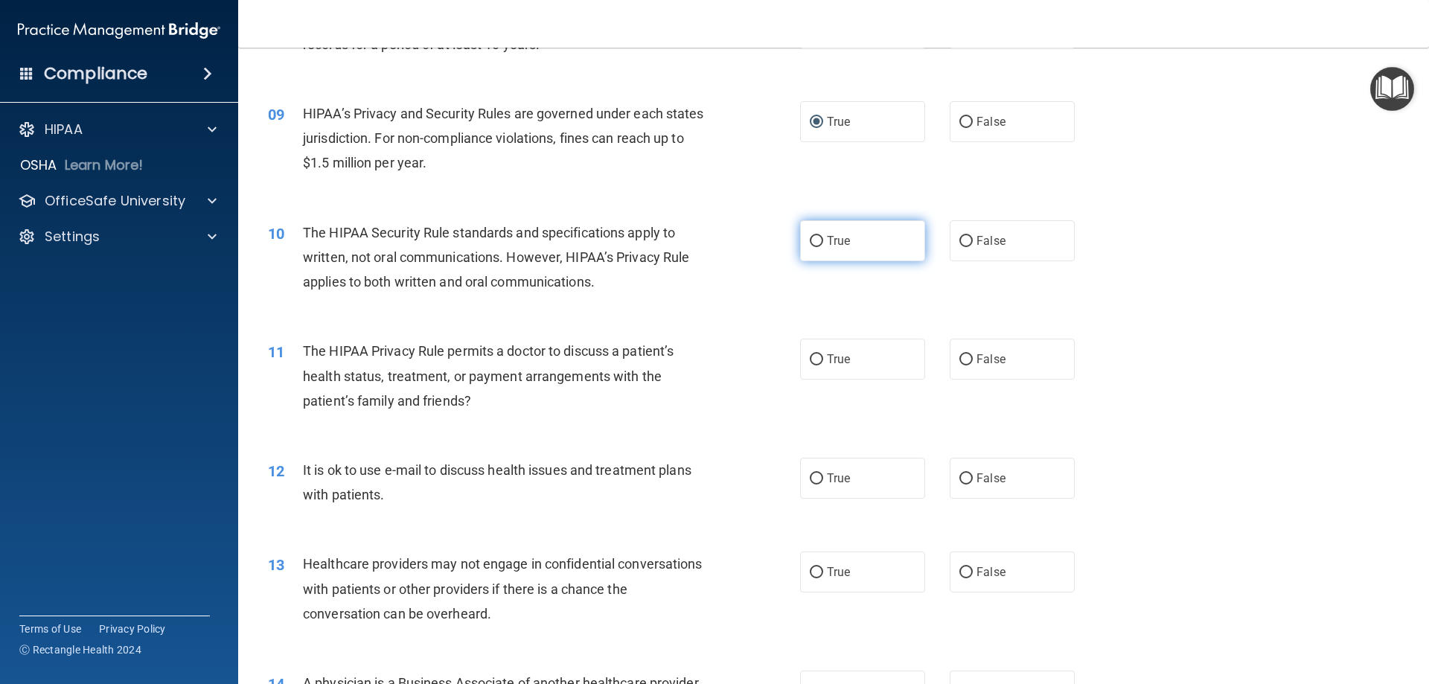
click at [813, 241] on input "True" at bounding box center [816, 241] width 13 height 11
radio input "true"
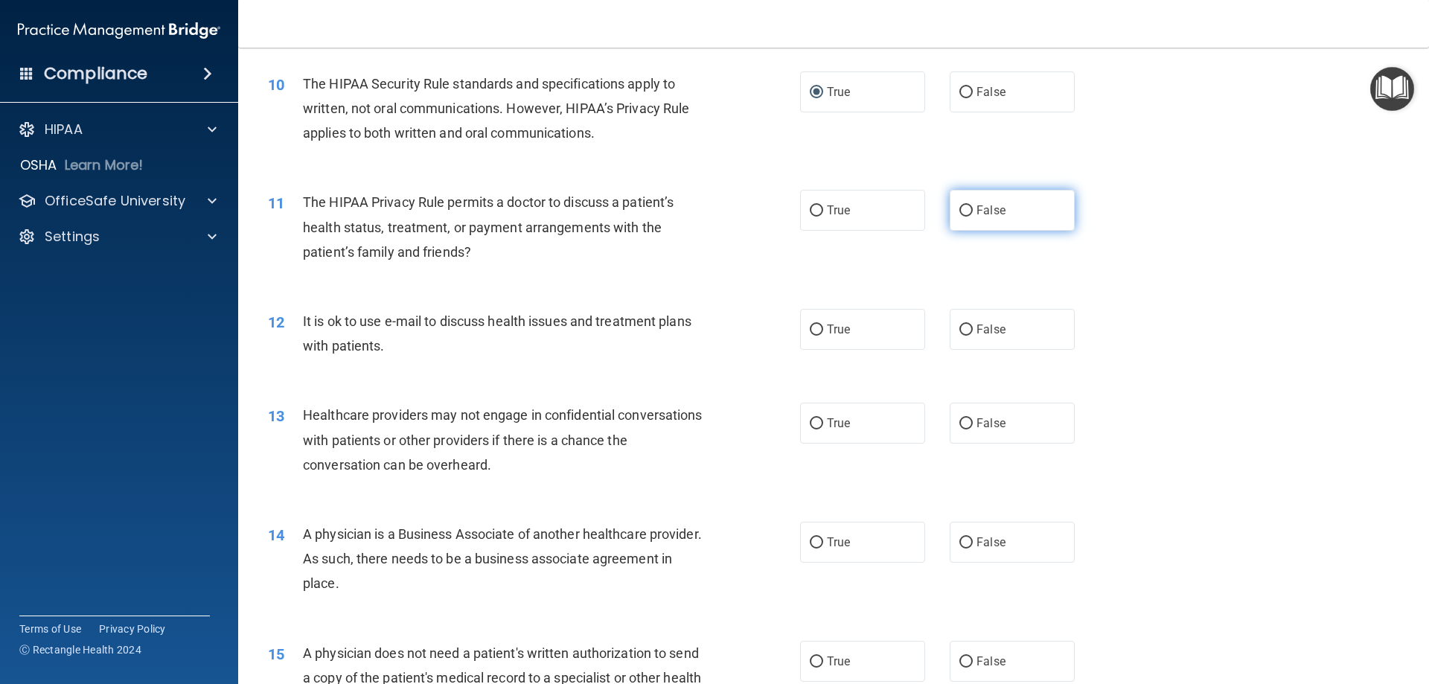
click at [959, 213] on input "False" at bounding box center [965, 210] width 13 height 11
radio input "true"
click at [959, 330] on input "False" at bounding box center [965, 329] width 13 height 11
radio input "true"
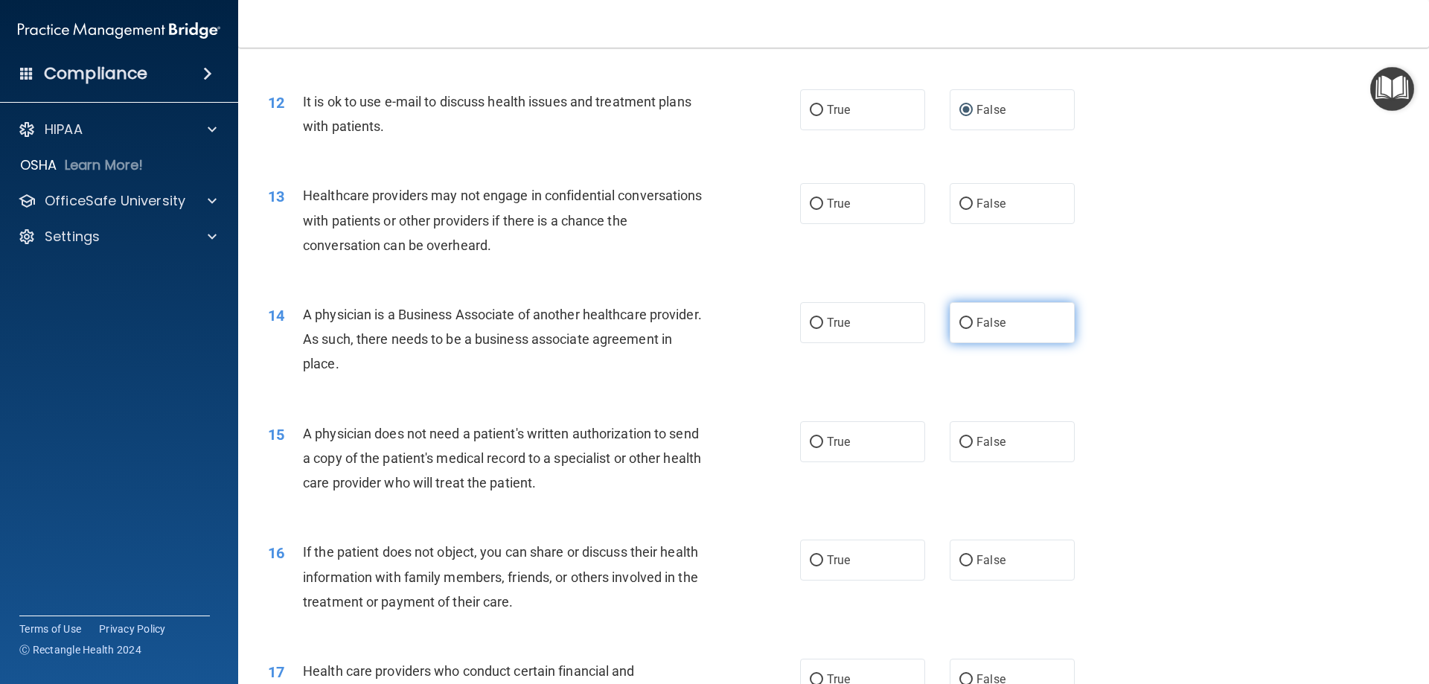
scroll to position [1265, 0]
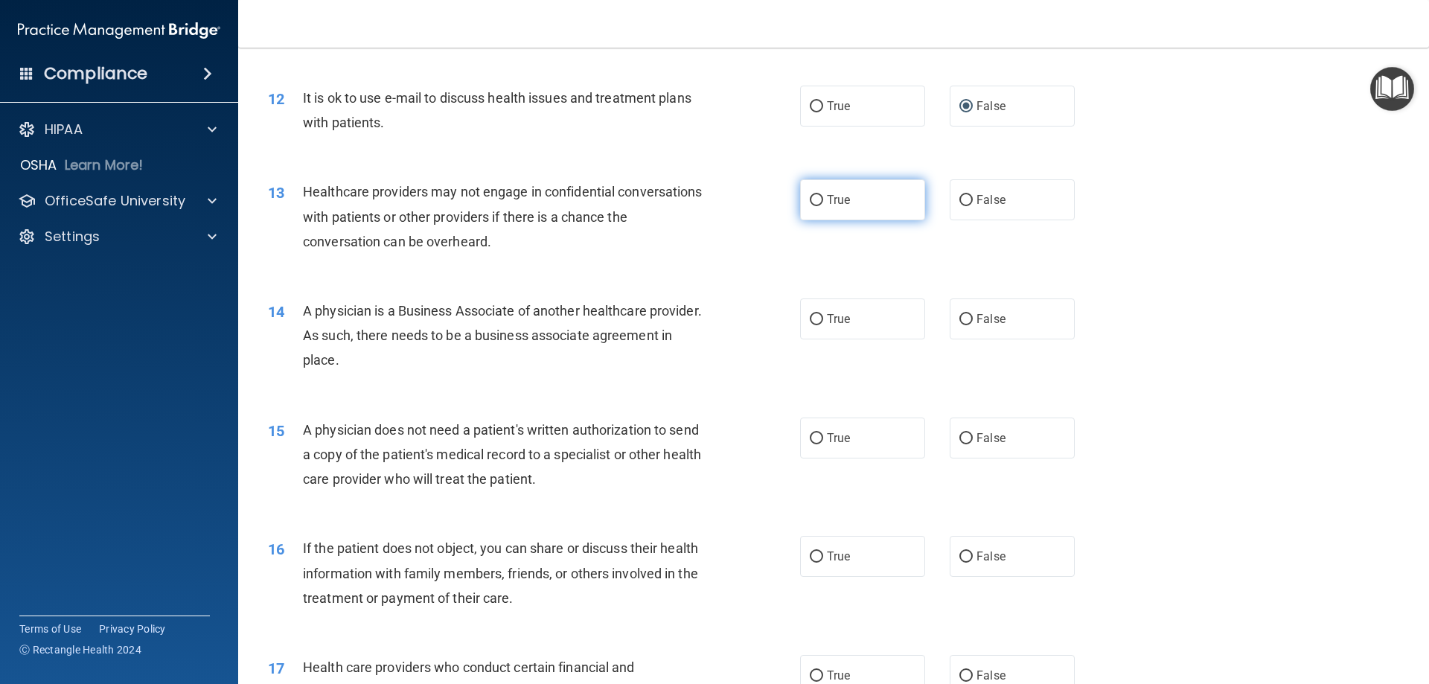
click at [810, 202] on input "True" at bounding box center [816, 200] width 13 height 11
radio input "true"
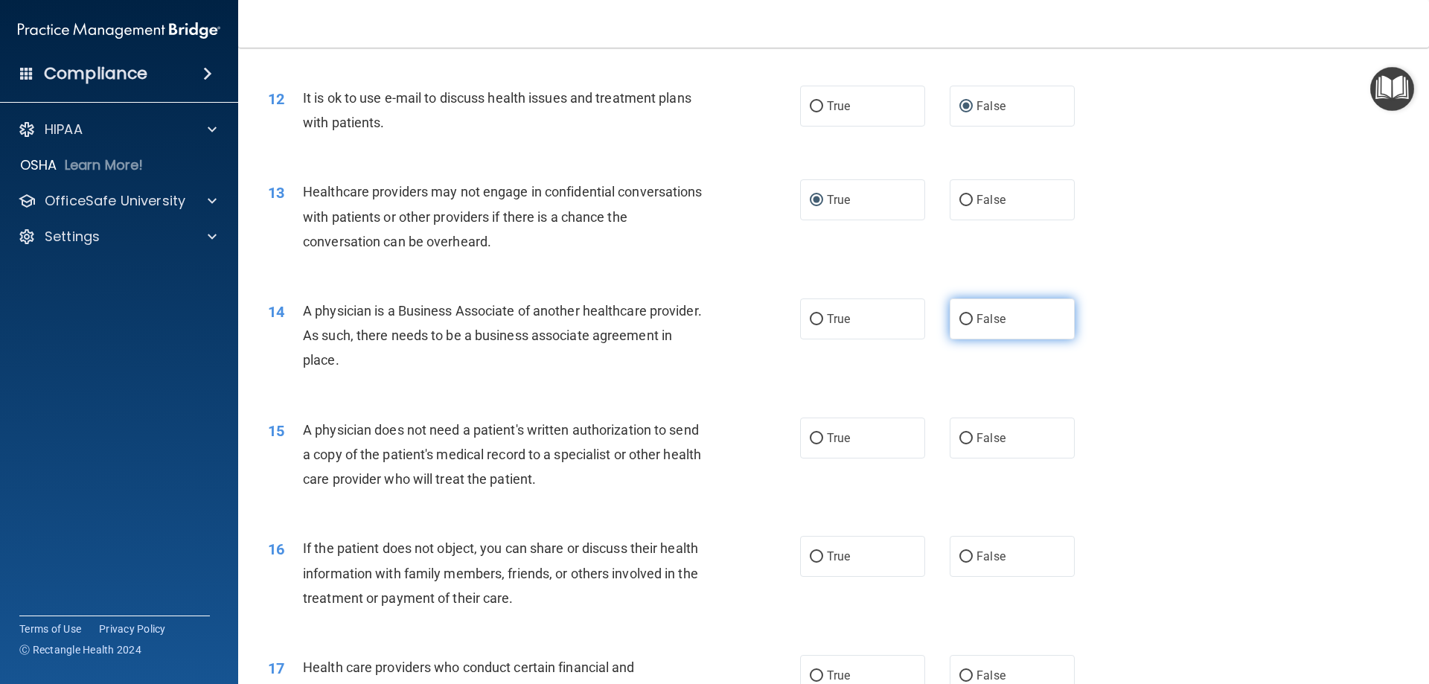
click at [961, 316] on input "False" at bounding box center [965, 319] width 13 height 11
radio input "true"
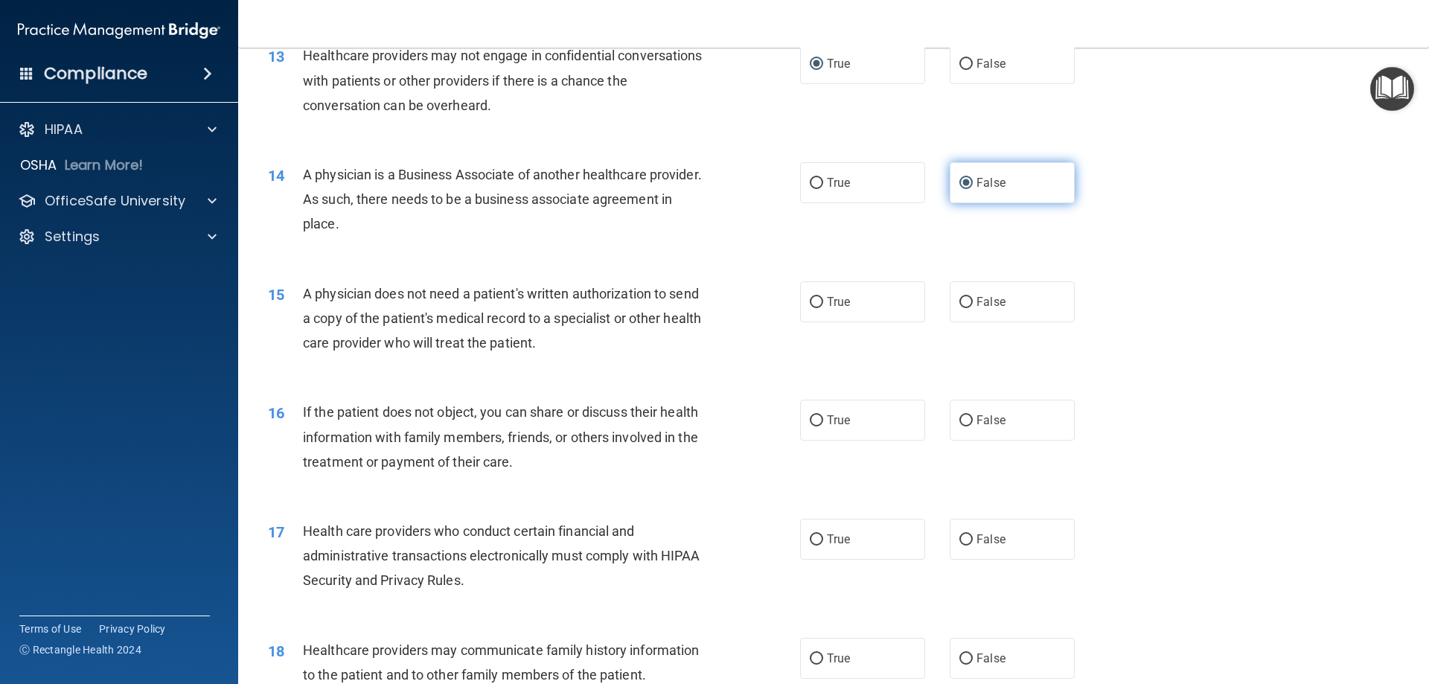
scroll to position [1414, 0]
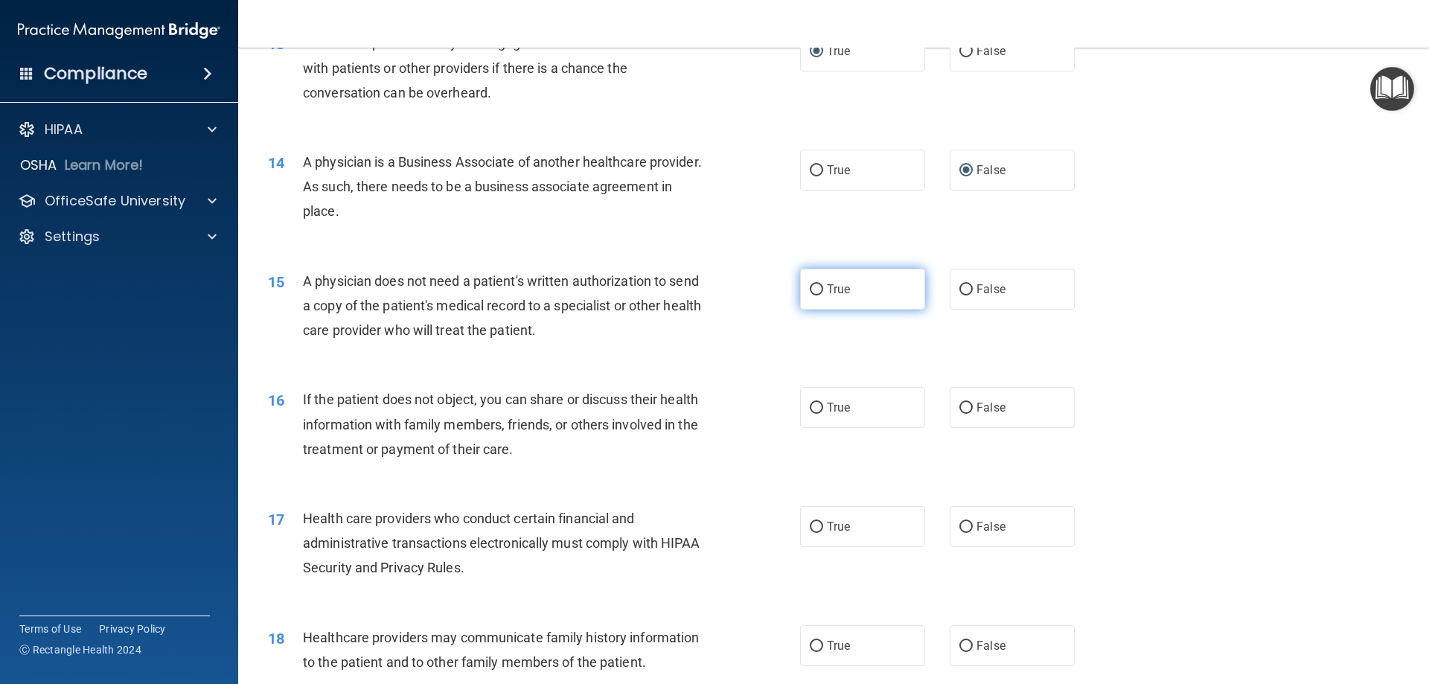
click at [811, 292] on input "True" at bounding box center [816, 289] width 13 height 11
radio input "true"
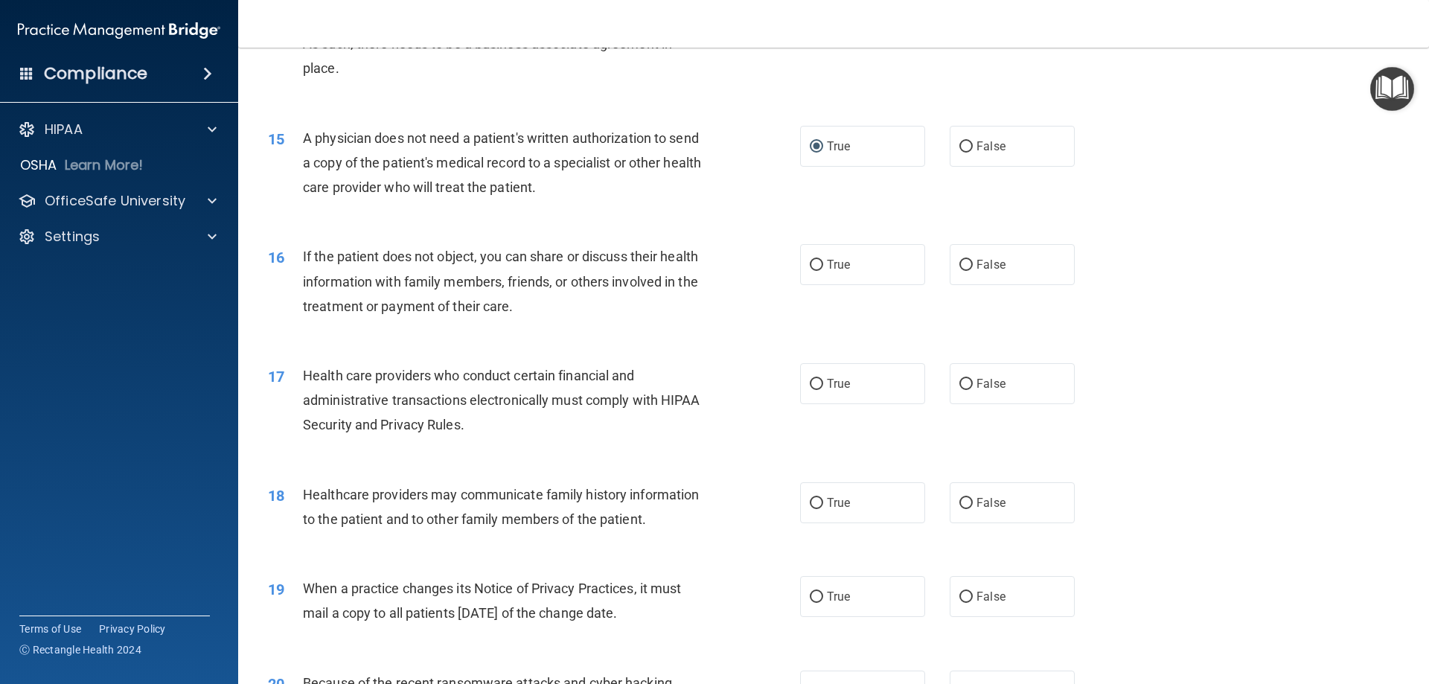
scroll to position [1563, 0]
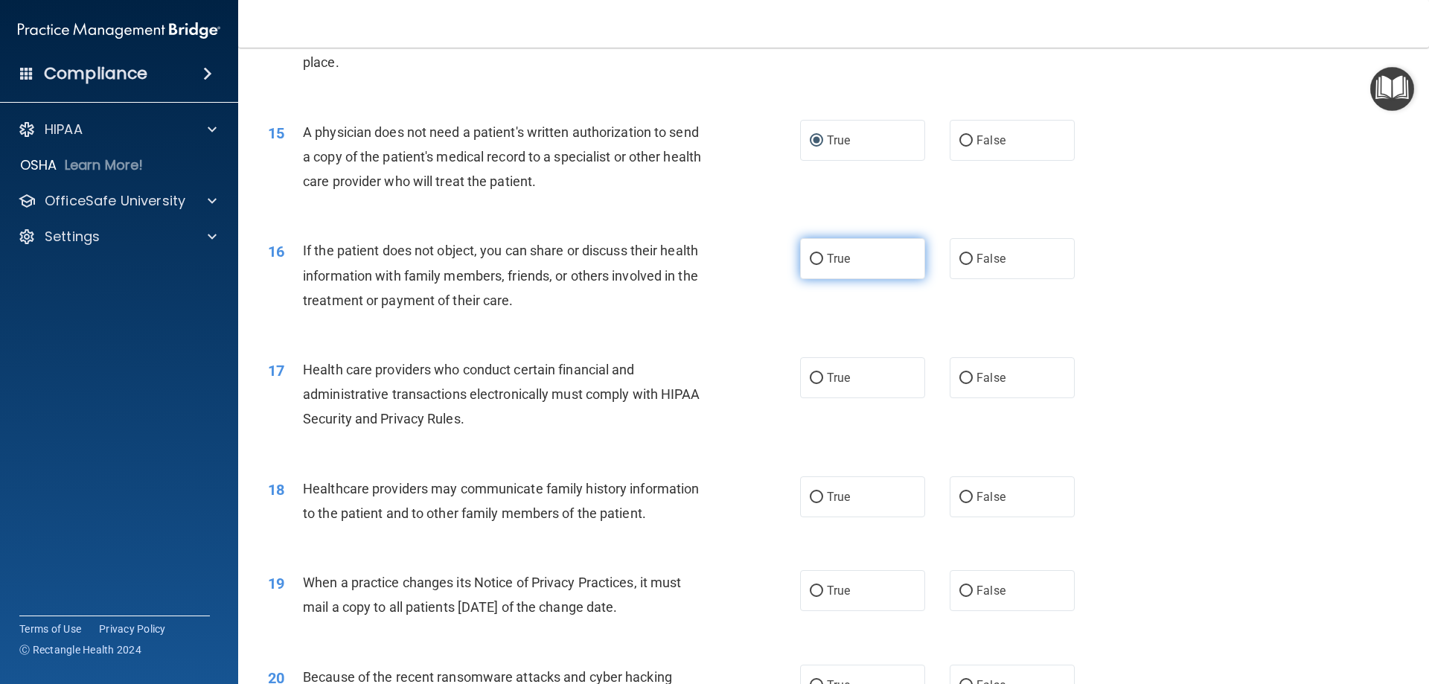
click at [811, 262] on input "True" at bounding box center [816, 259] width 13 height 11
radio input "true"
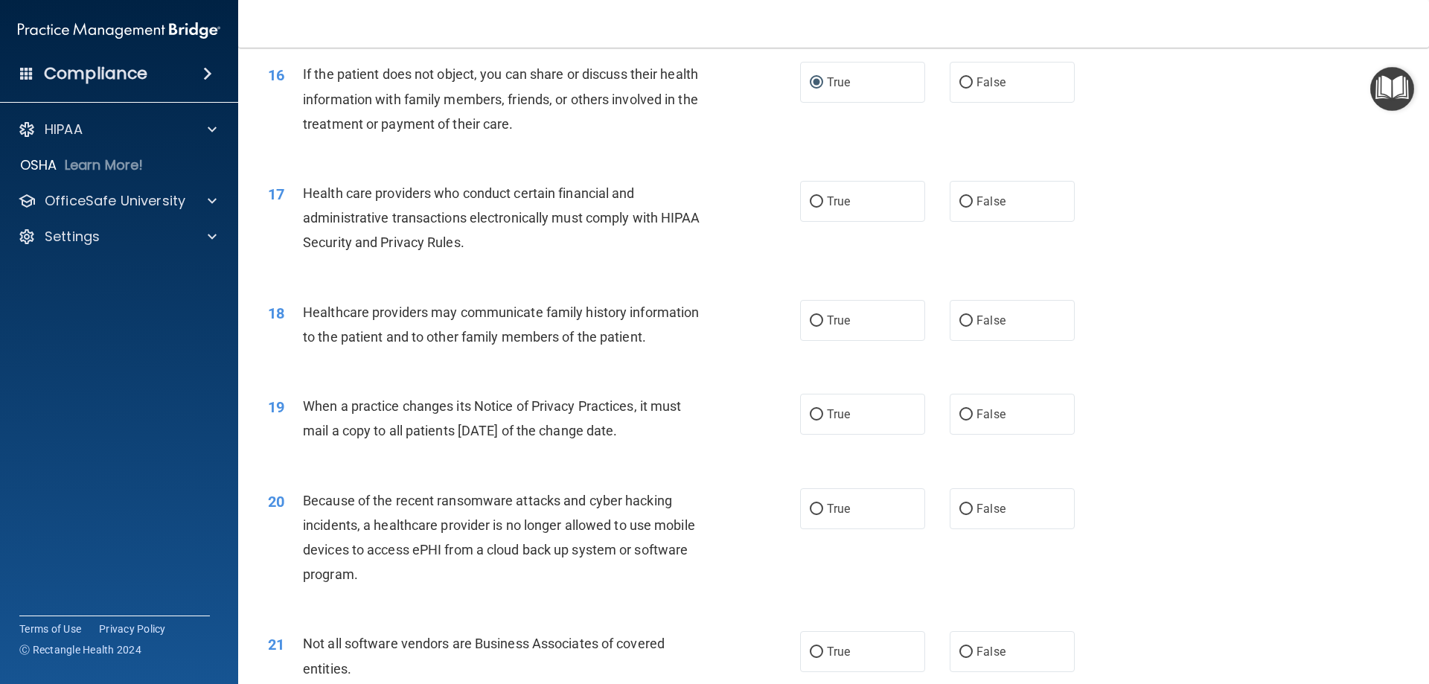
scroll to position [1786, 0]
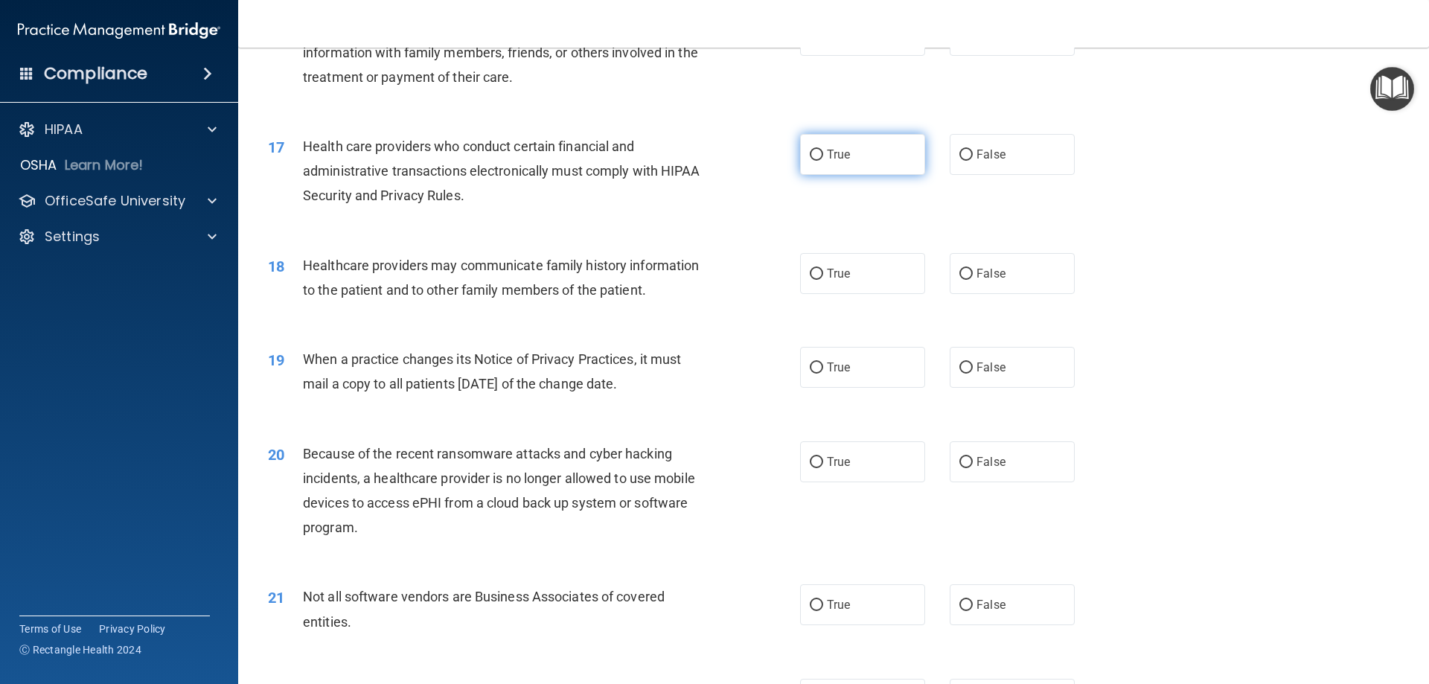
click at [810, 158] on input "True" at bounding box center [816, 155] width 13 height 11
radio input "true"
click at [959, 274] on input "False" at bounding box center [965, 274] width 13 height 11
radio input "true"
click at [959, 368] on input "False" at bounding box center [965, 367] width 13 height 11
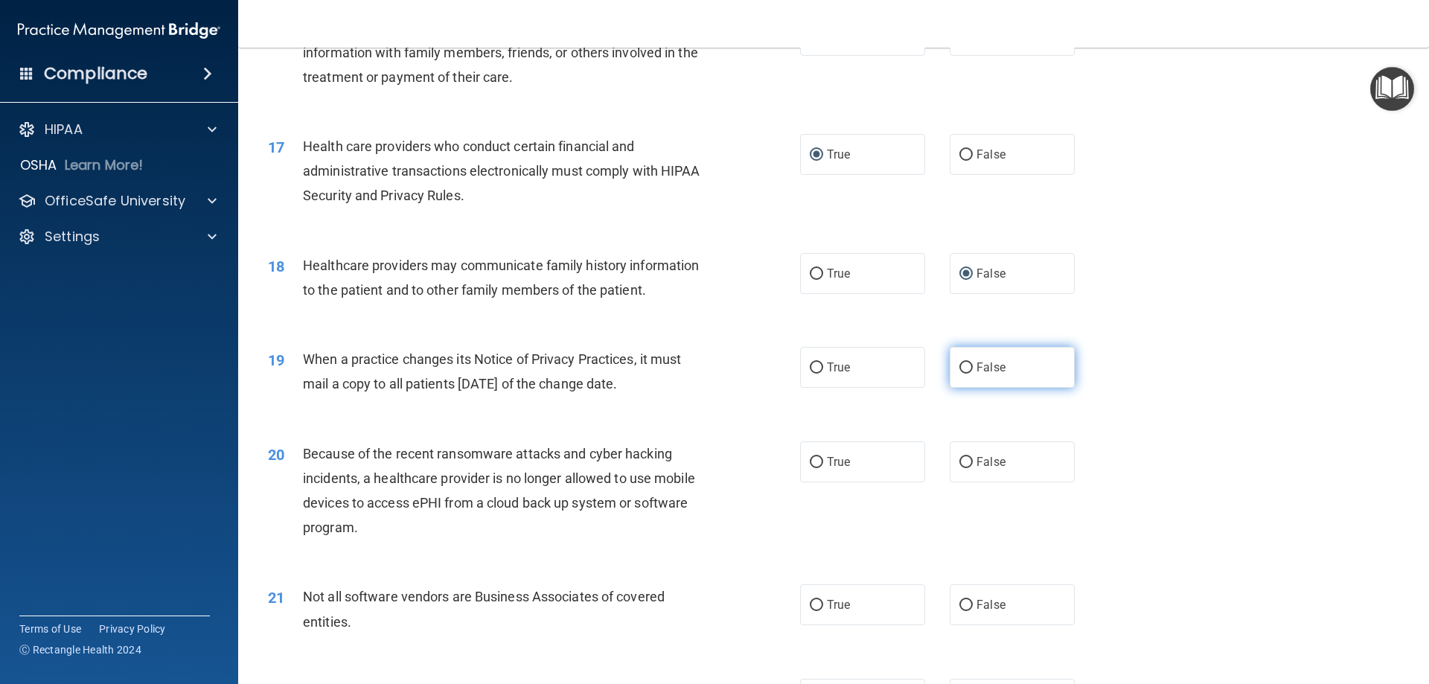
radio input "true"
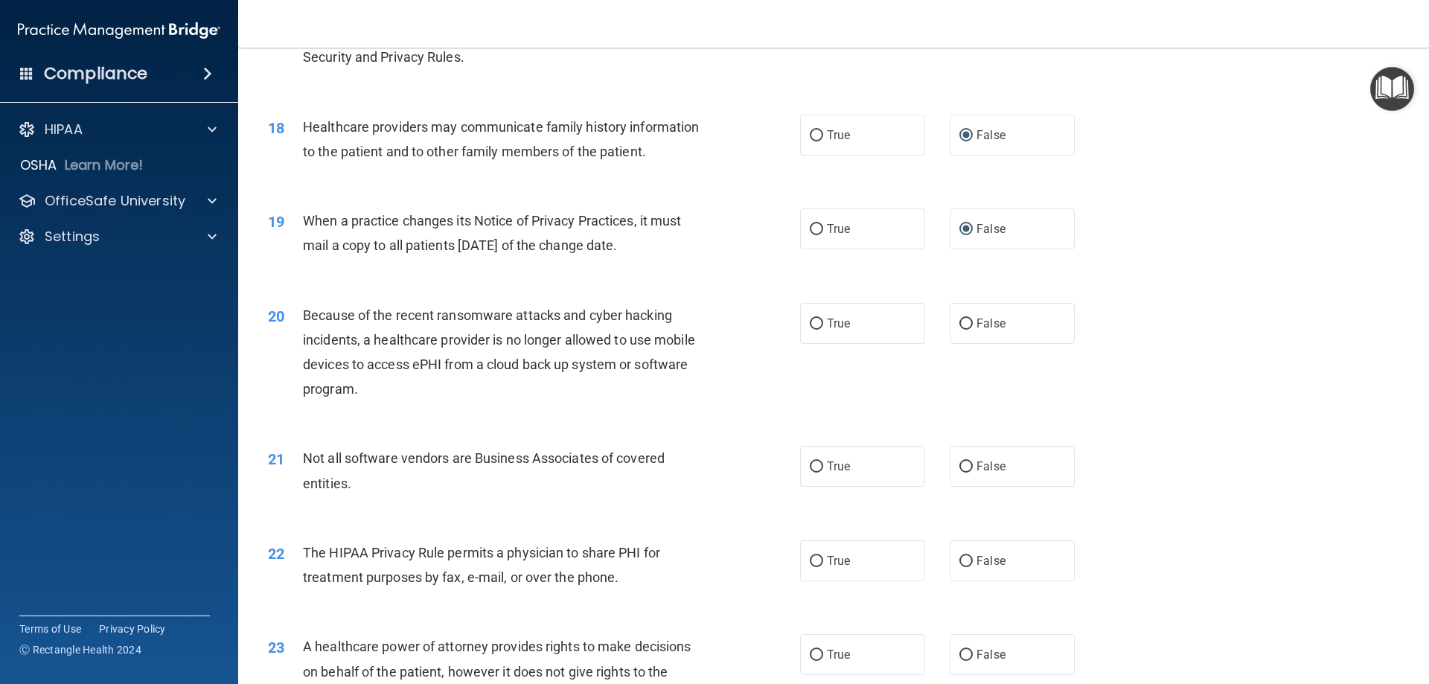
scroll to position [1935, 0]
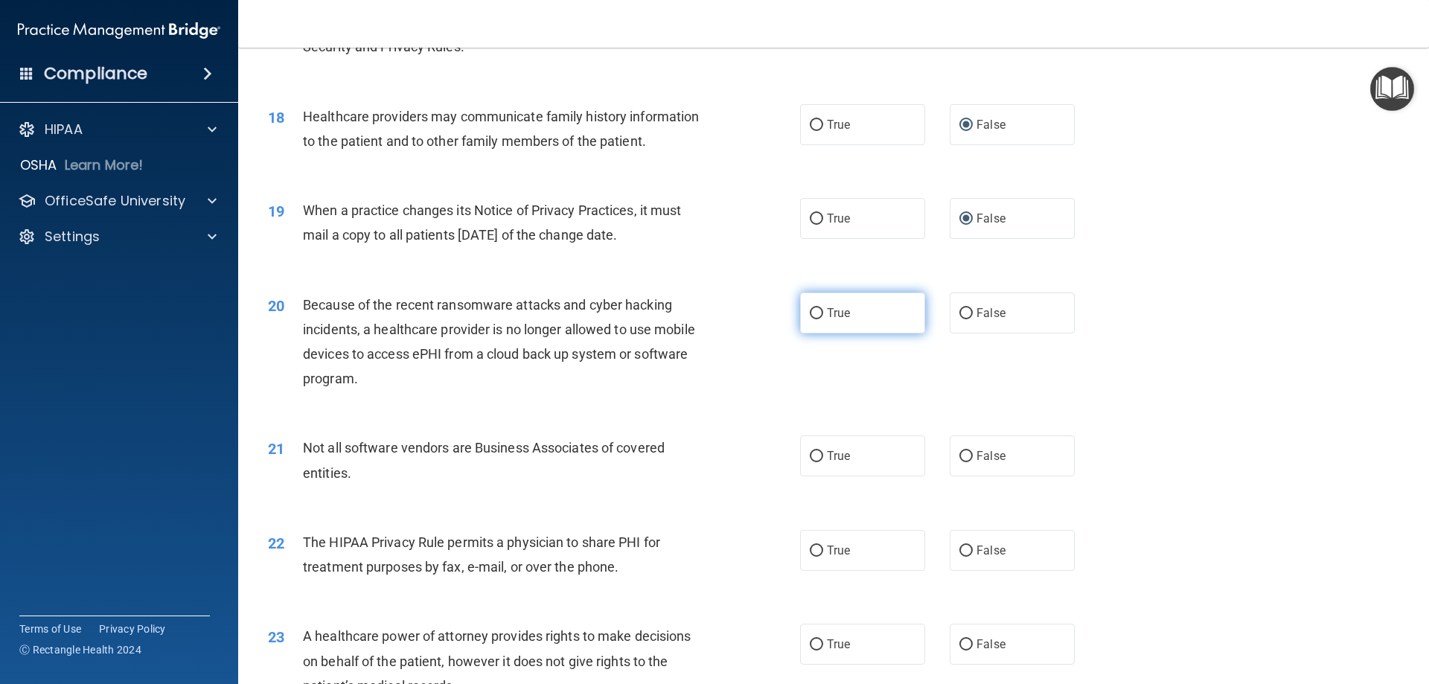
click at [810, 312] on input "True" at bounding box center [816, 313] width 13 height 11
radio input "true"
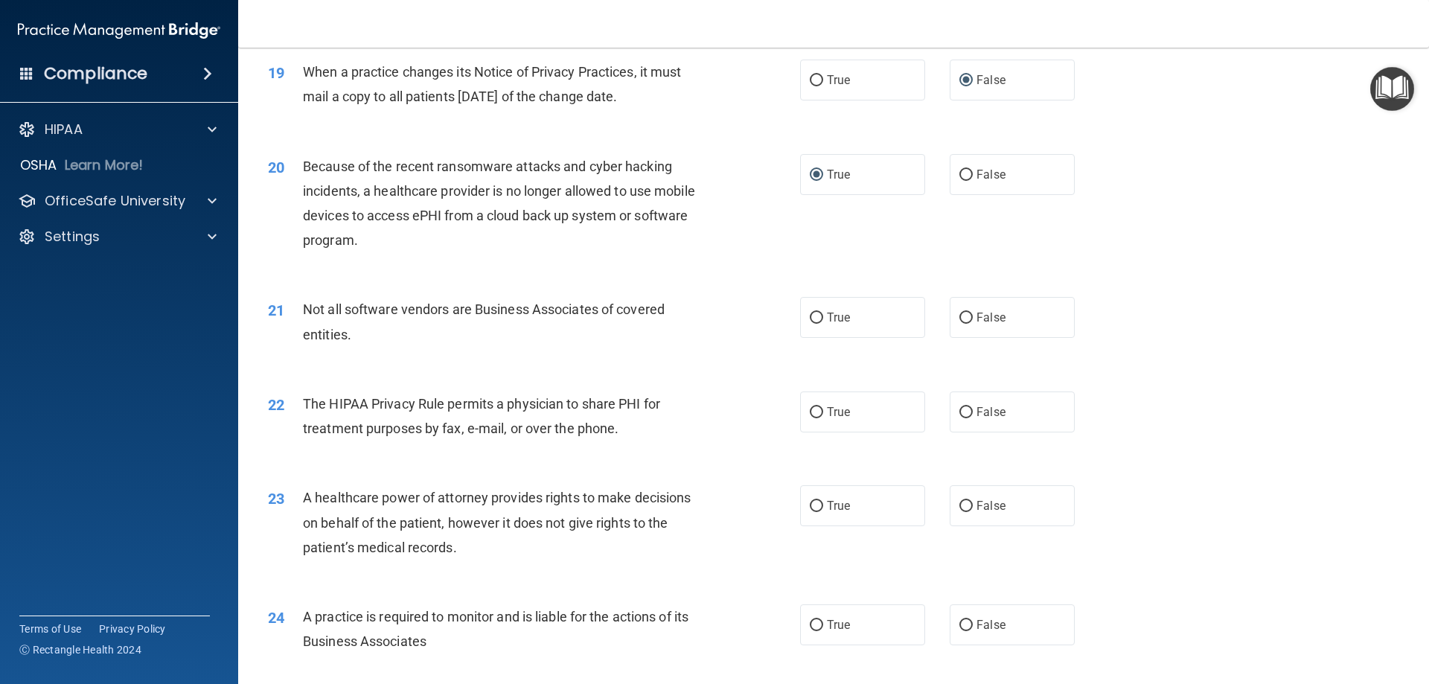
scroll to position [2084, 0]
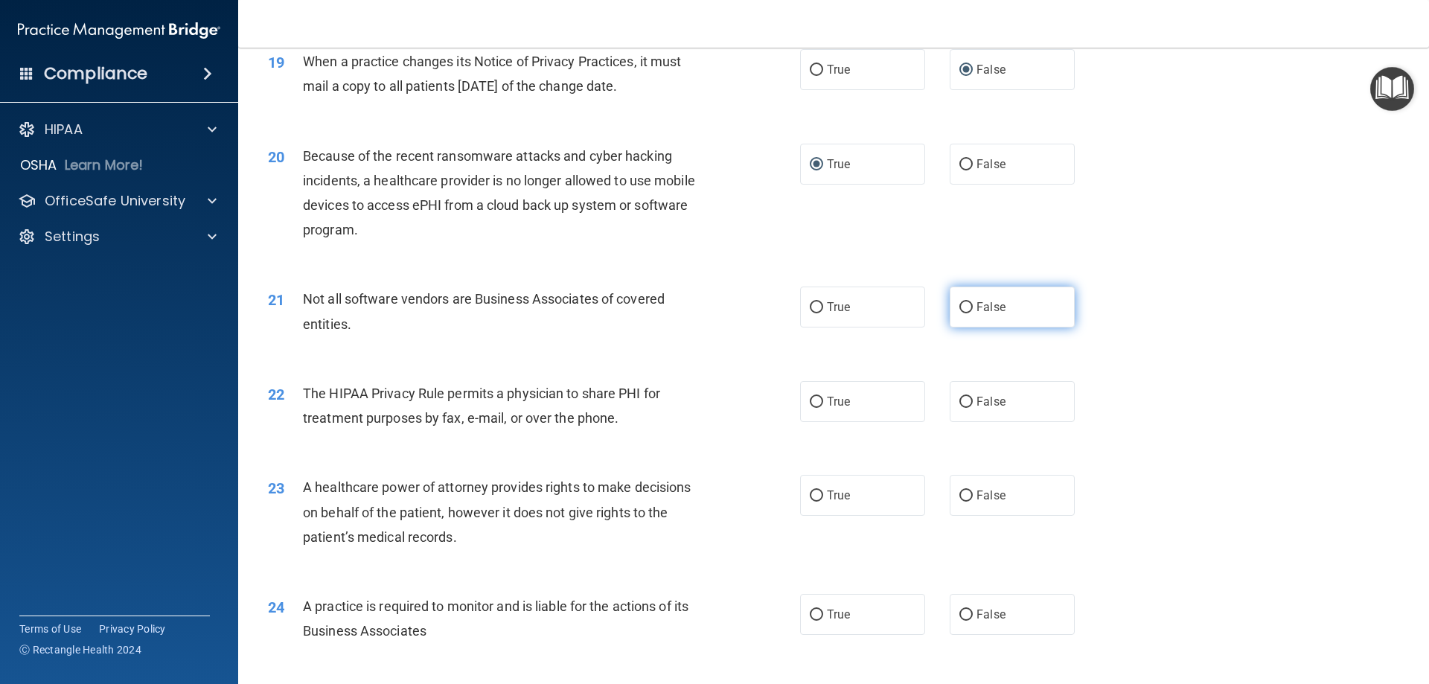
click at [962, 310] on input "False" at bounding box center [965, 307] width 13 height 11
radio input "true"
click at [810, 403] on input "True" at bounding box center [816, 402] width 13 height 11
radio input "true"
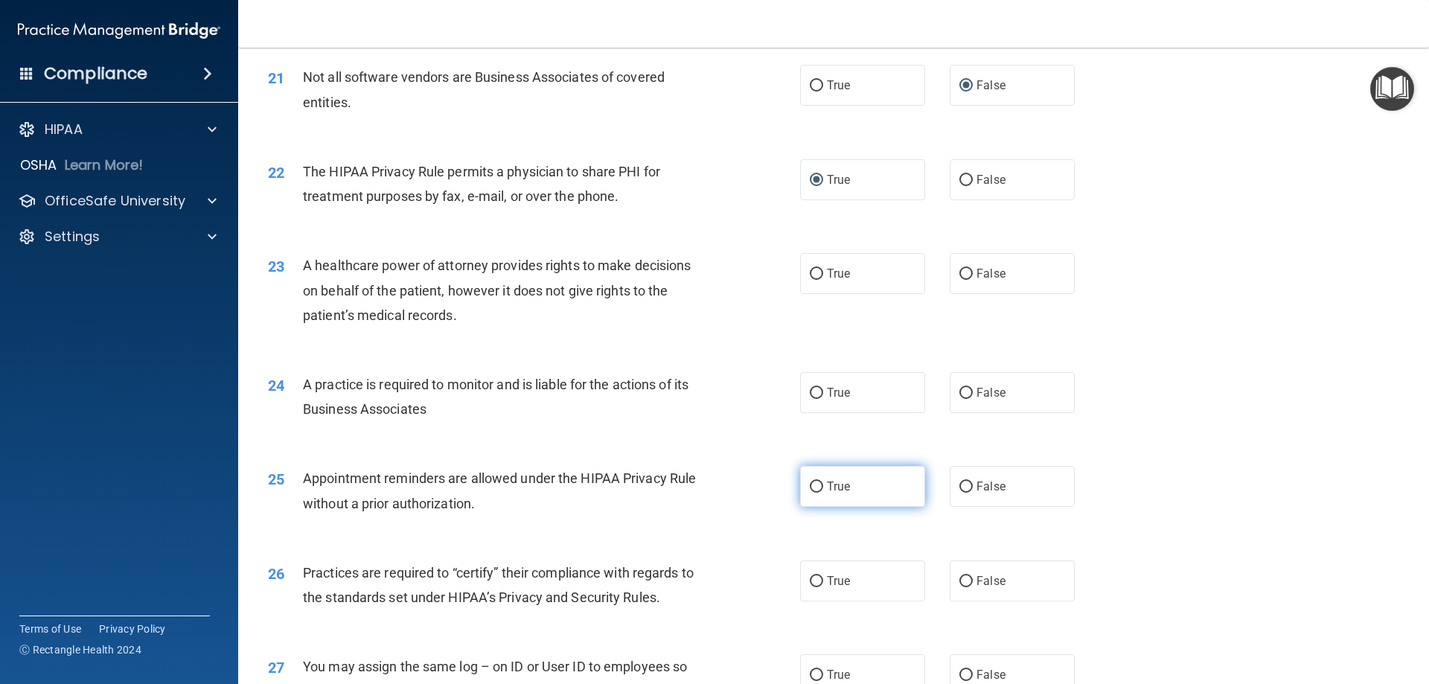
scroll to position [2307, 0]
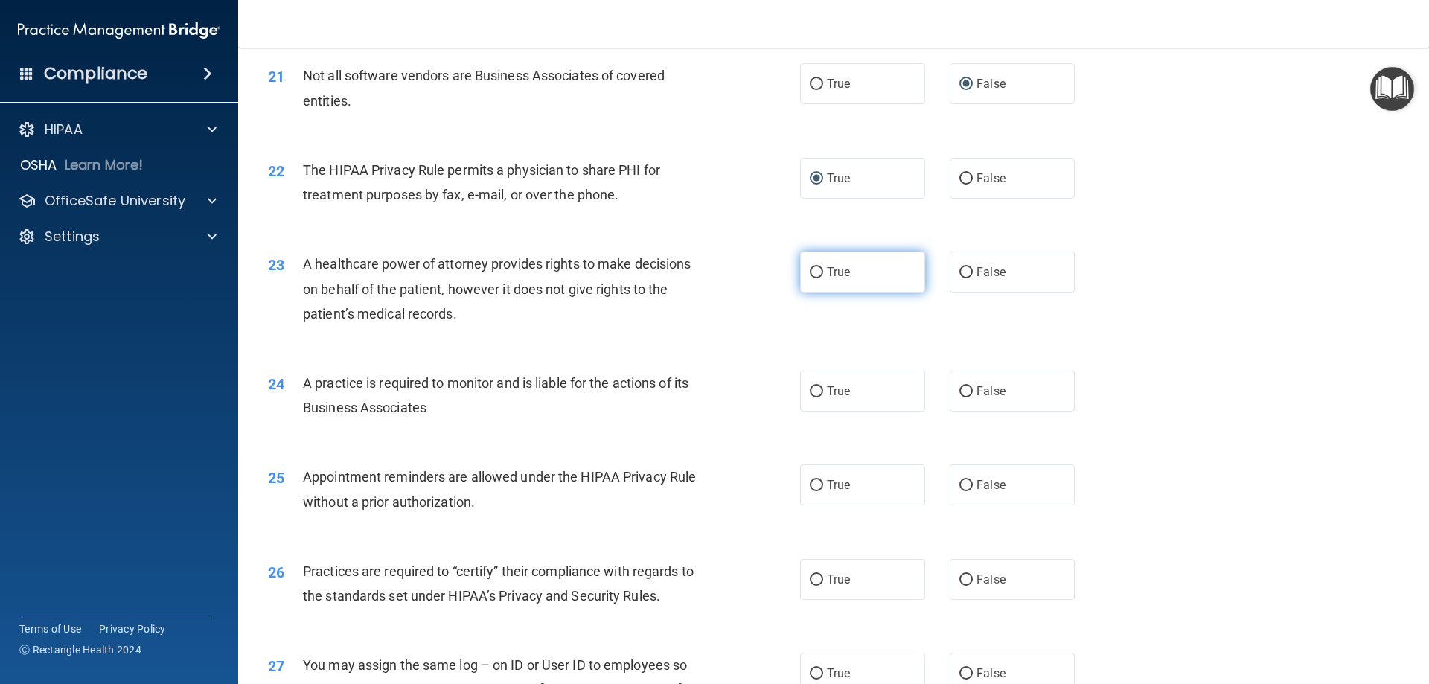
click at [810, 274] on input "True" at bounding box center [816, 272] width 13 height 11
radio input "true"
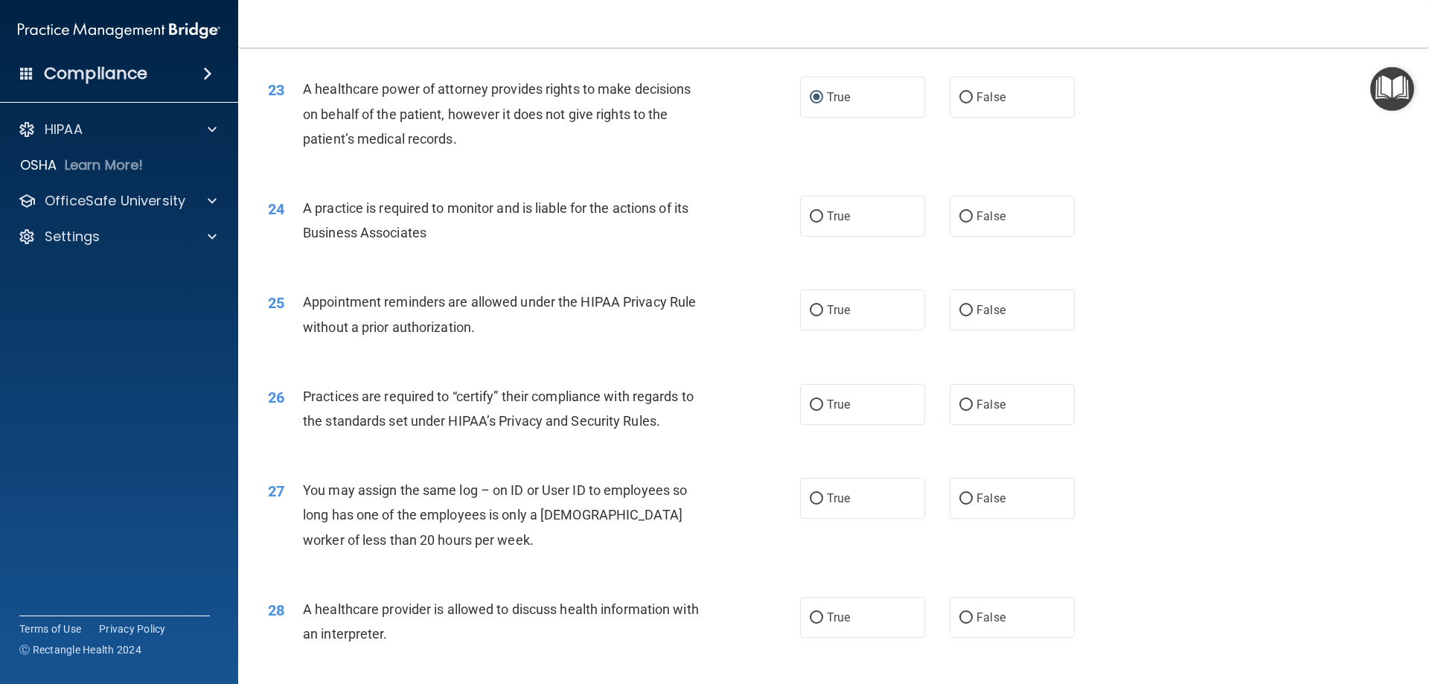
scroll to position [2530, 0]
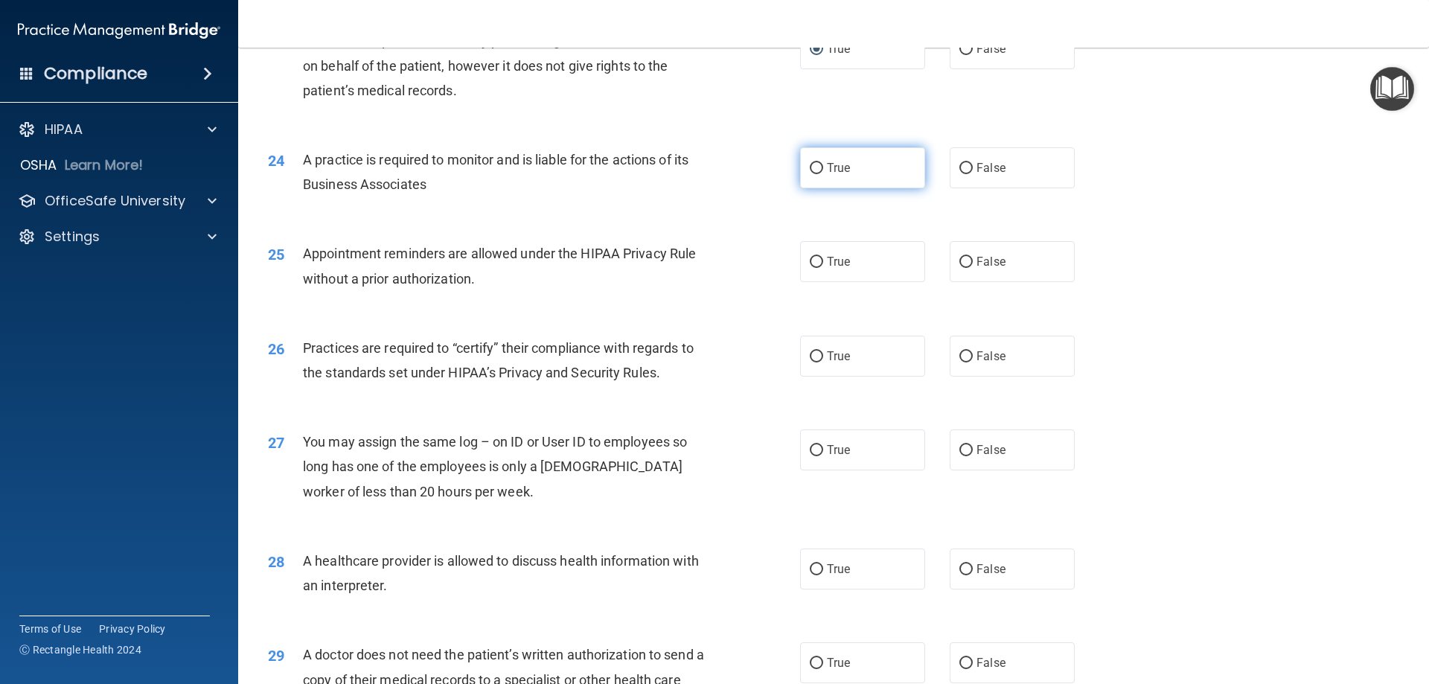
click at [810, 168] on input "True" at bounding box center [816, 168] width 13 height 11
radio input "true"
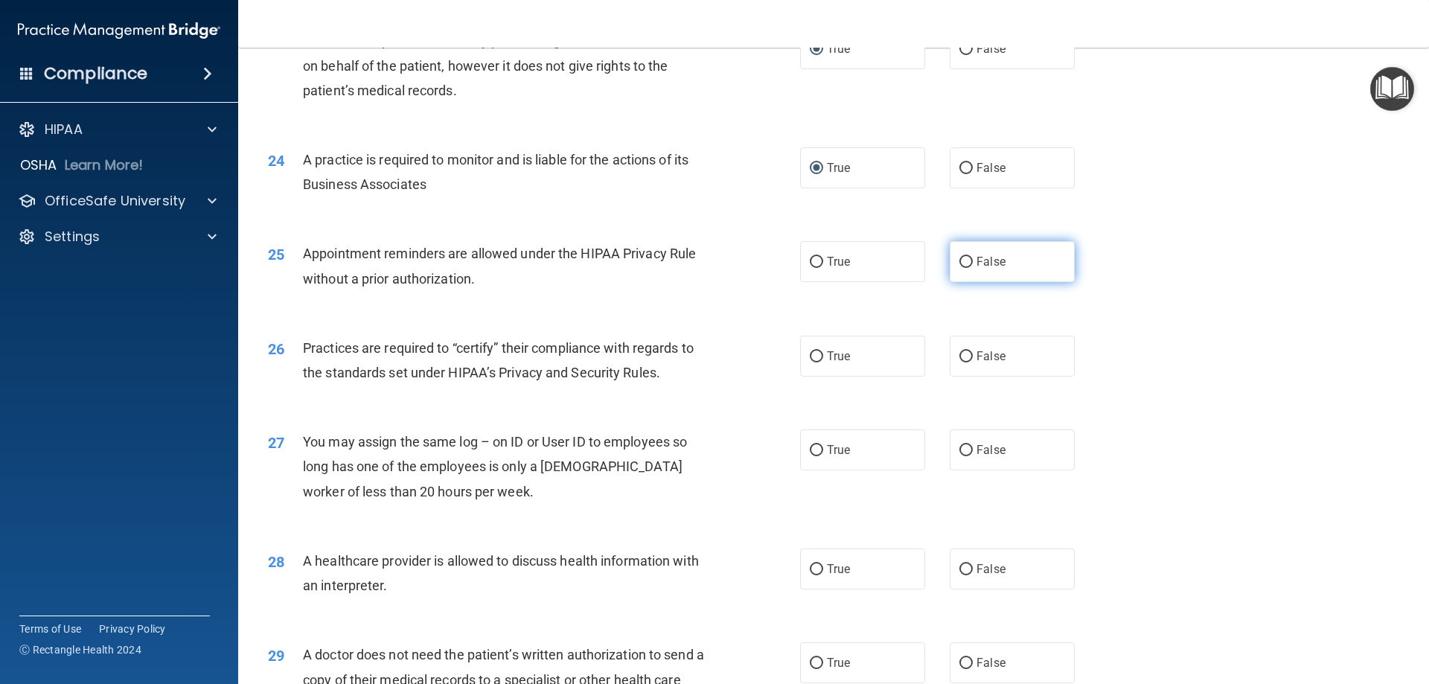
click at [961, 262] on input "False" at bounding box center [965, 262] width 13 height 11
radio input "true"
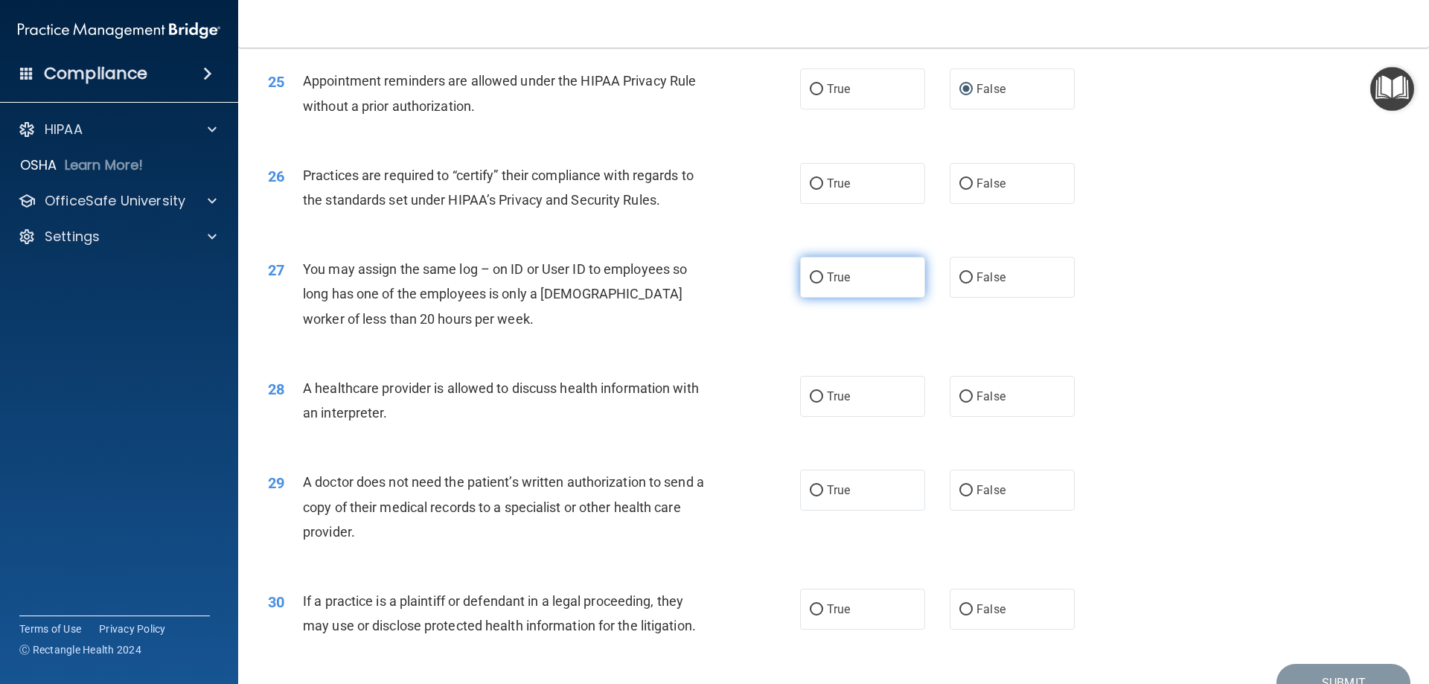
scroll to position [2753, 0]
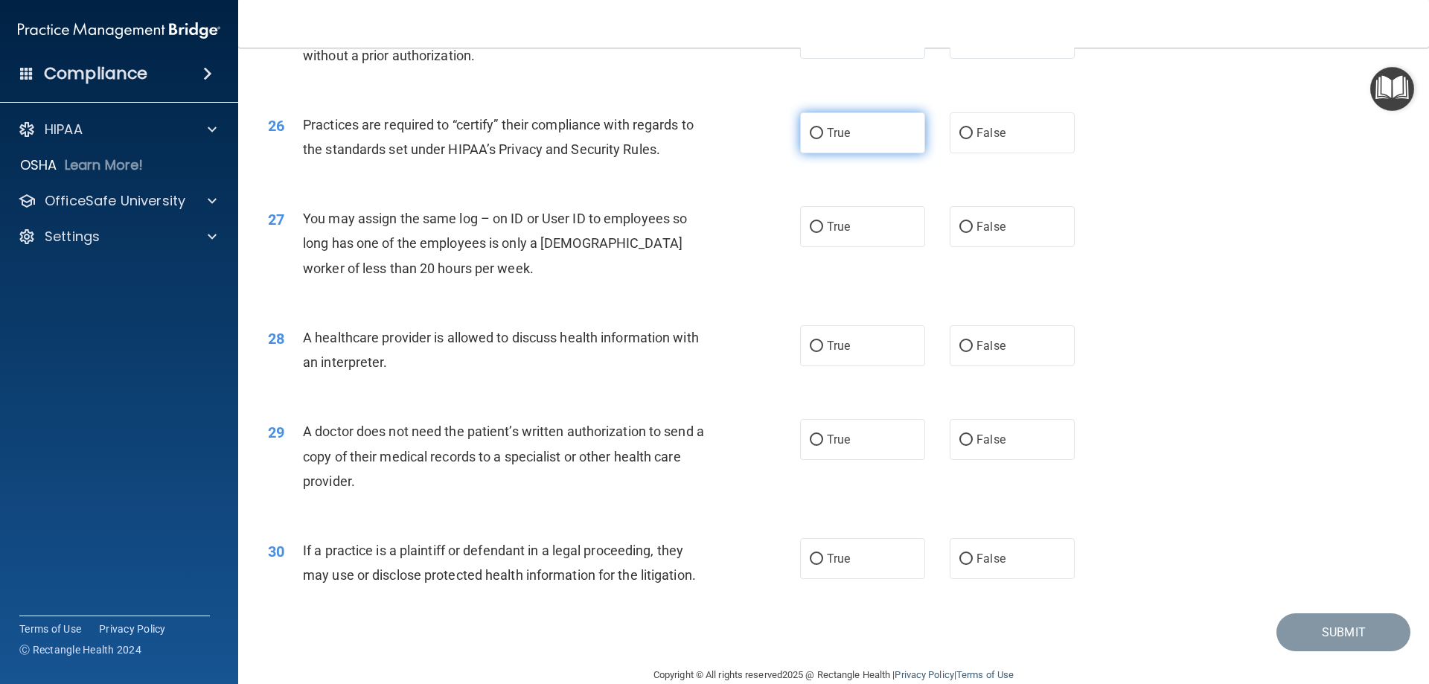
click at [810, 134] on input "True" at bounding box center [816, 133] width 13 height 11
radio input "true"
click at [961, 225] on input "False" at bounding box center [965, 227] width 13 height 11
radio input "true"
click at [810, 349] on input "True" at bounding box center [816, 346] width 13 height 11
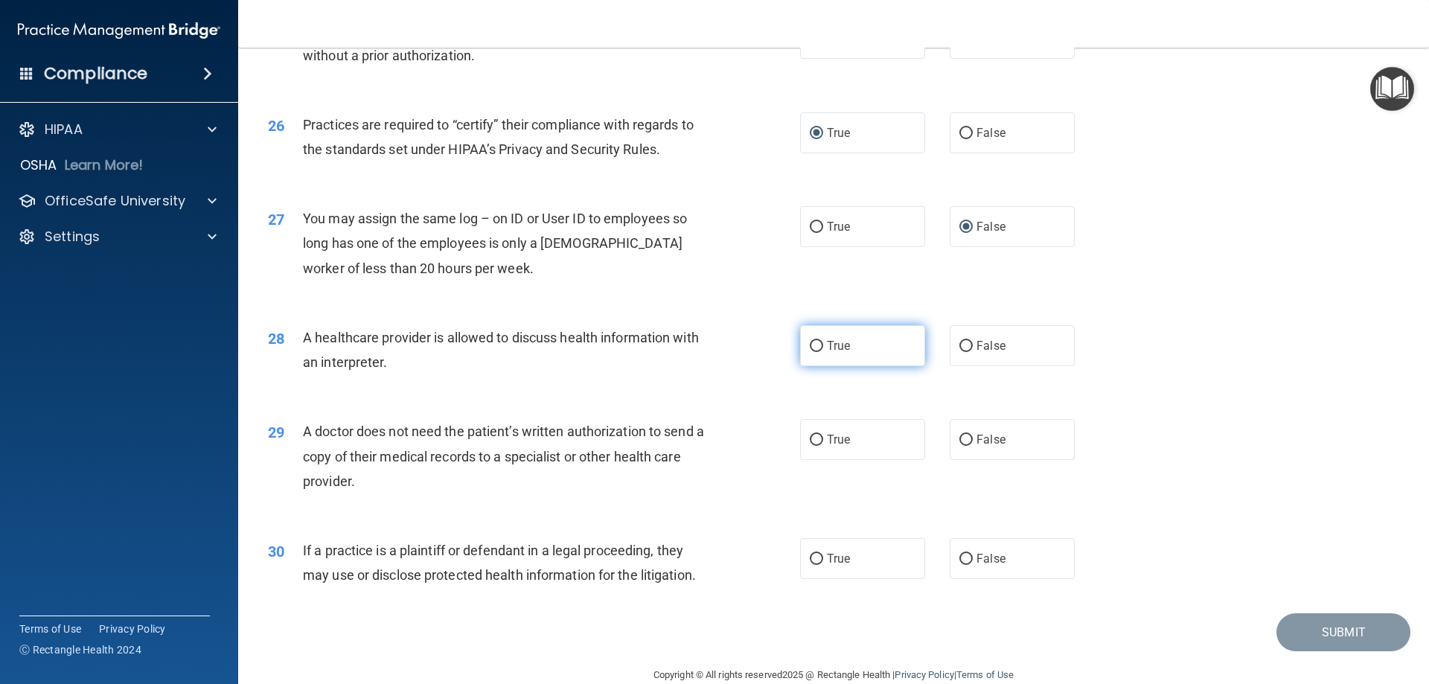
radio input "true"
click at [810, 441] on input "True" at bounding box center [816, 440] width 13 height 11
radio input "true"
click at [961, 557] on input "False" at bounding box center [965, 559] width 13 height 11
radio input "true"
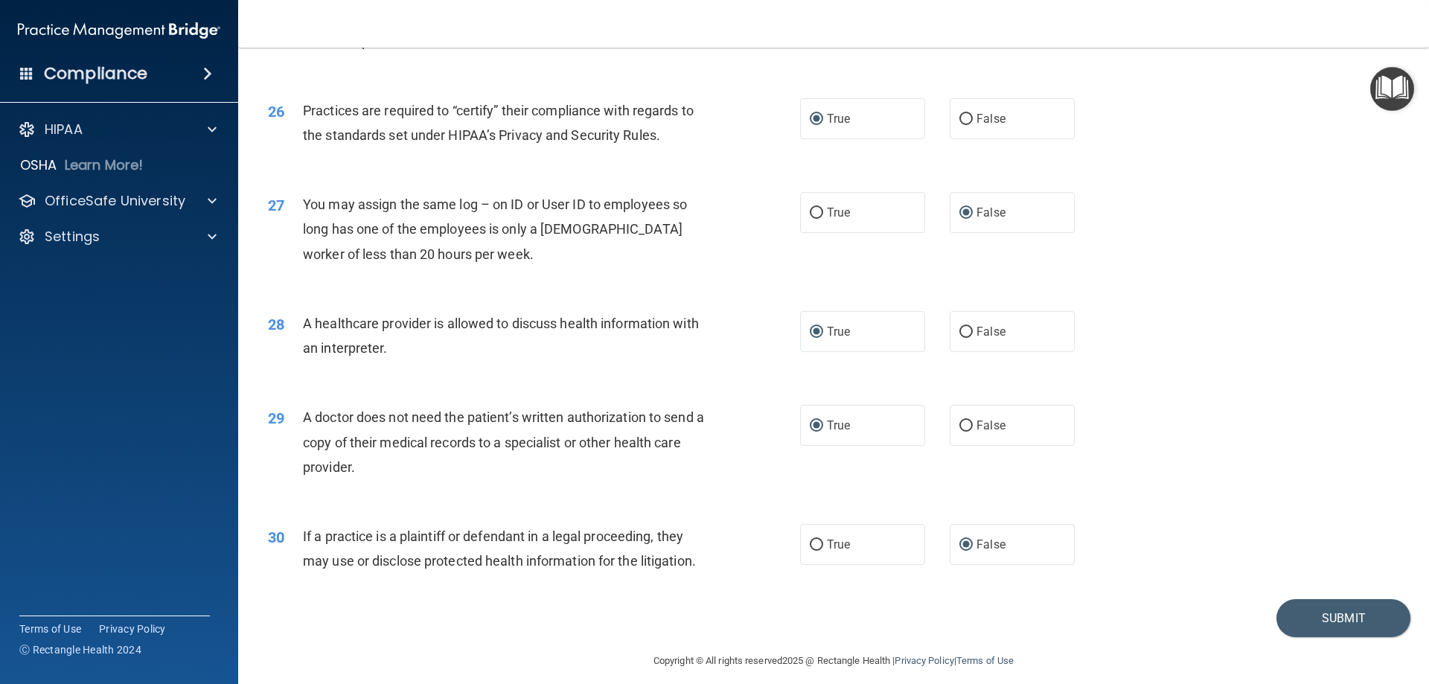
scroll to position [2780, 0]
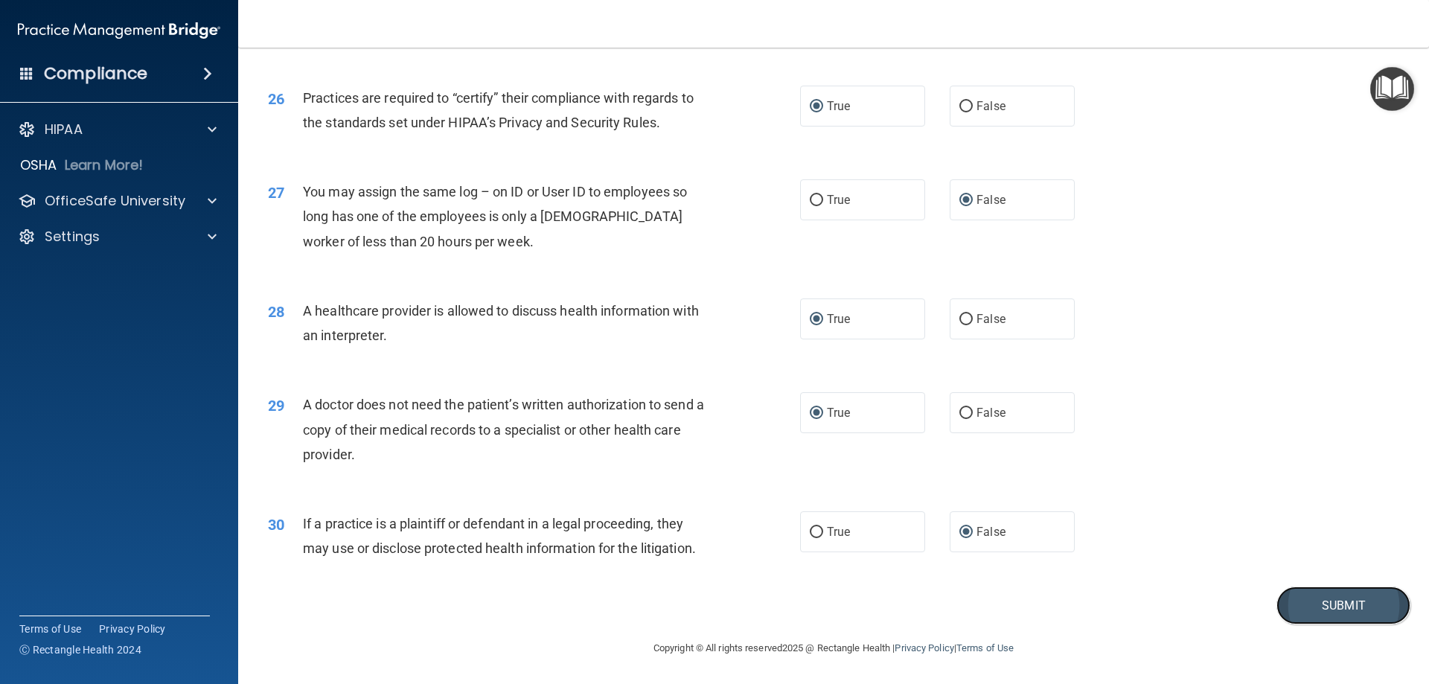
click at [1344, 603] on button "Submit" at bounding box center [1343, 605] width 134 height 38
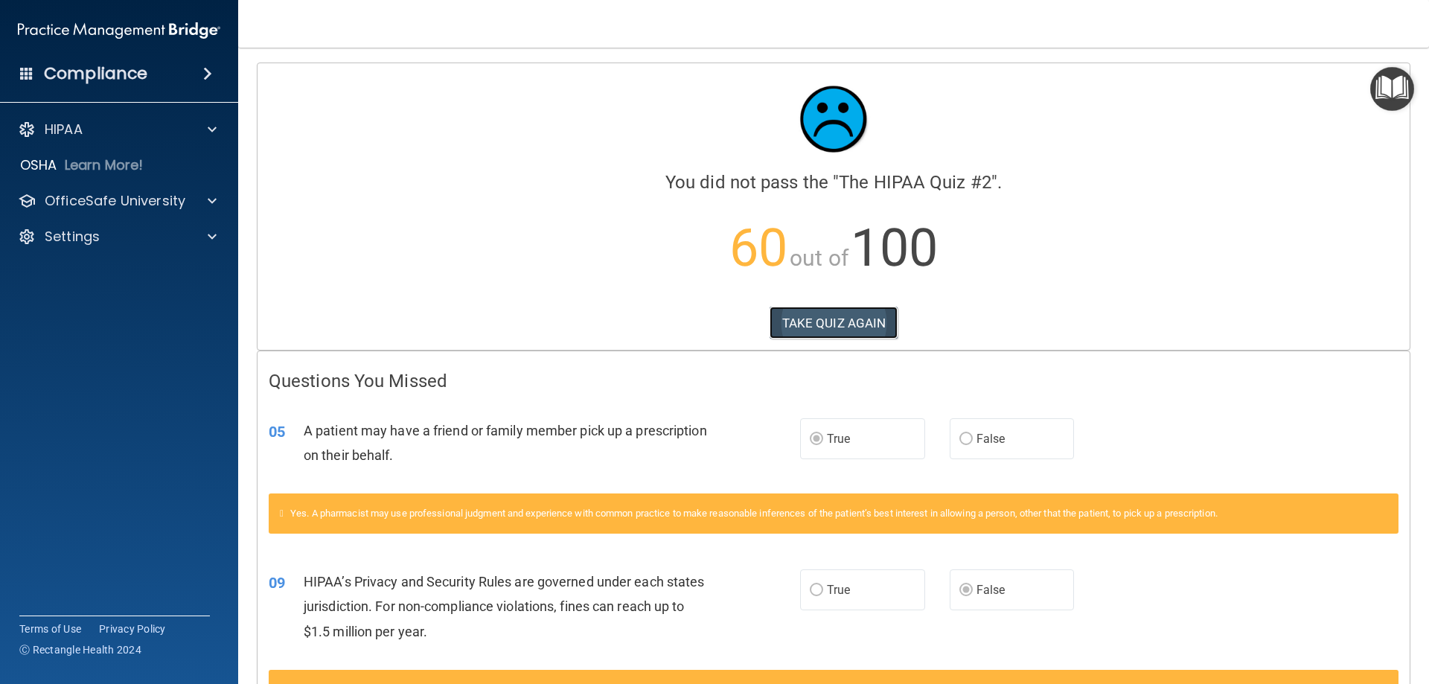
click at [828, 324] on button "TAKE QUIZ AGAIN" at bounding box center [833, 323] width 129 height 33
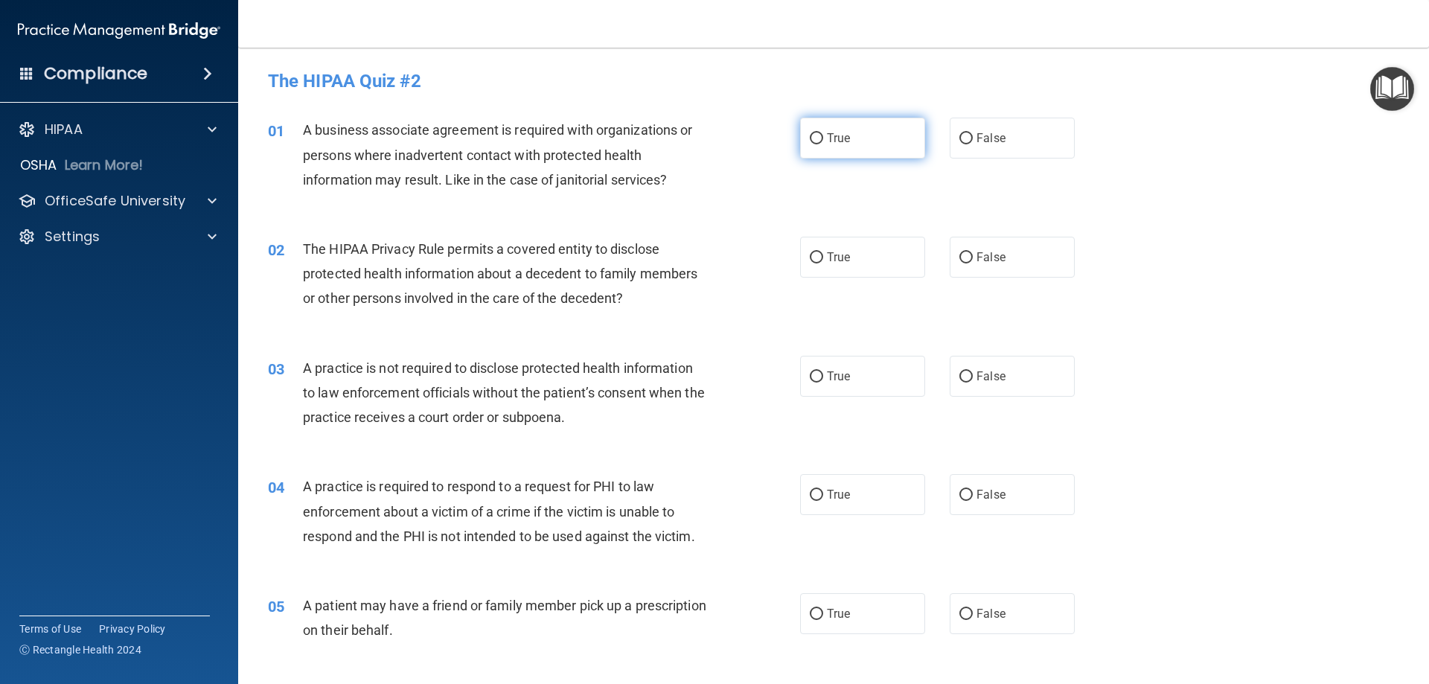
click at [811, 136] on input "True" at bounding box center [816, 138] width 13 height 11
radio input "true"
click at [960, 139] on input "False" at bounding box center [965, 138] width 13 height 11
radio input "true"
radio input "false"
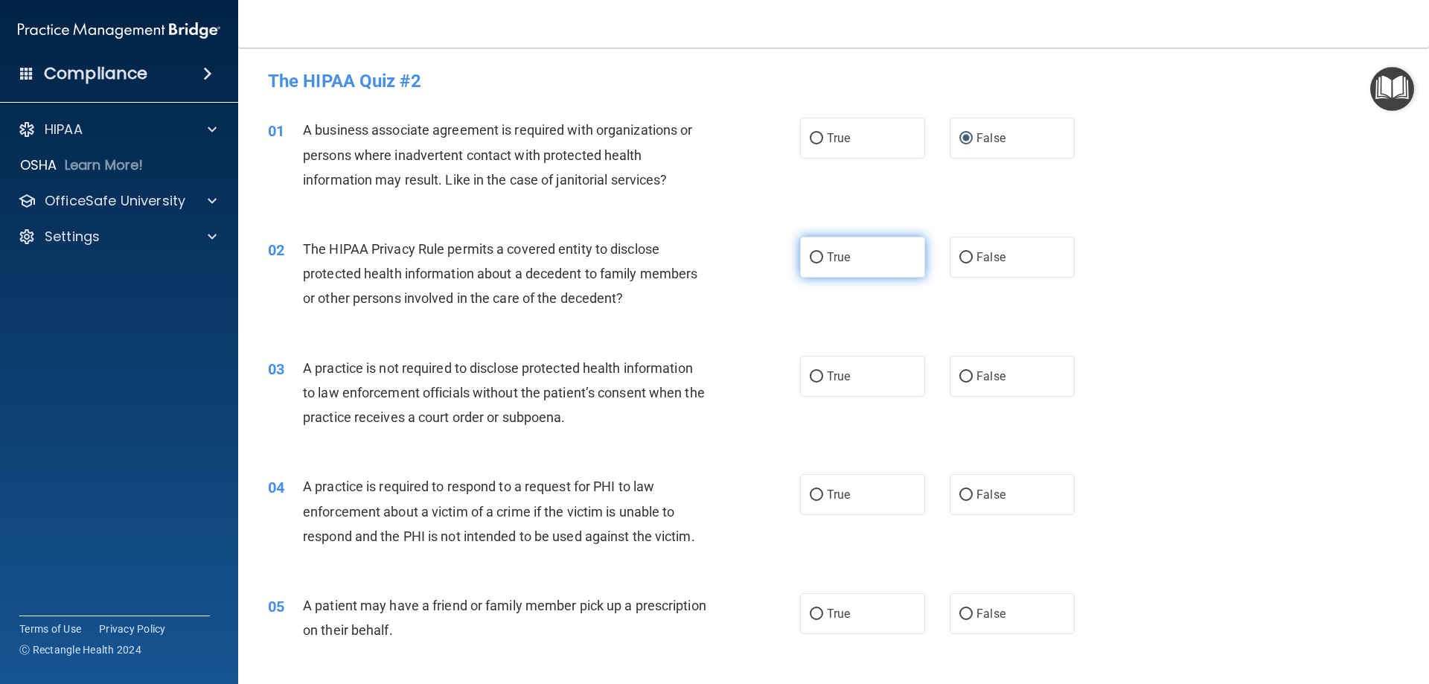
click at [814, 259] on input "True" at bounding box center [816, 257] width 13 height 11
radio input "true"
click at [959, 378] on input "False" at bounding box center [965, 376] width 13 height 11
radio input "true"
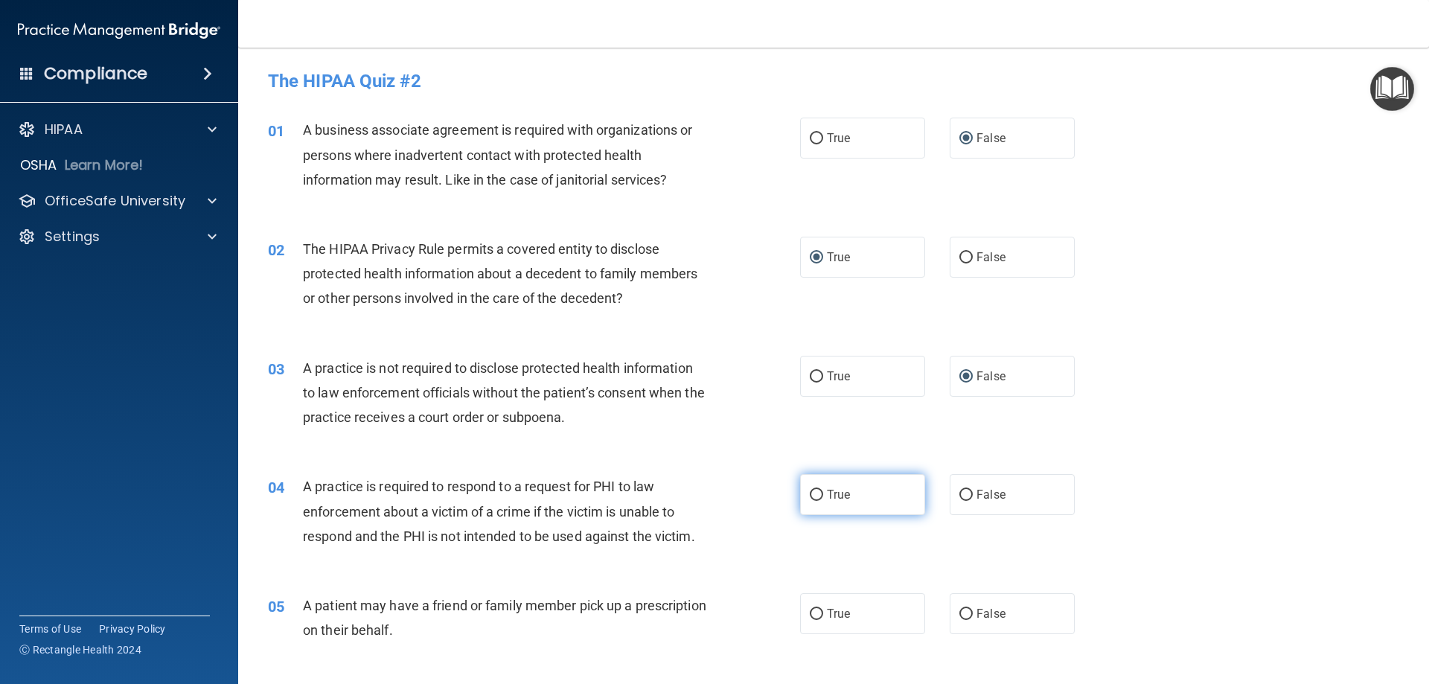
click at [810, 496] on input "True" at bounding box center [816, 495] width 13 height 11
radio input "true"
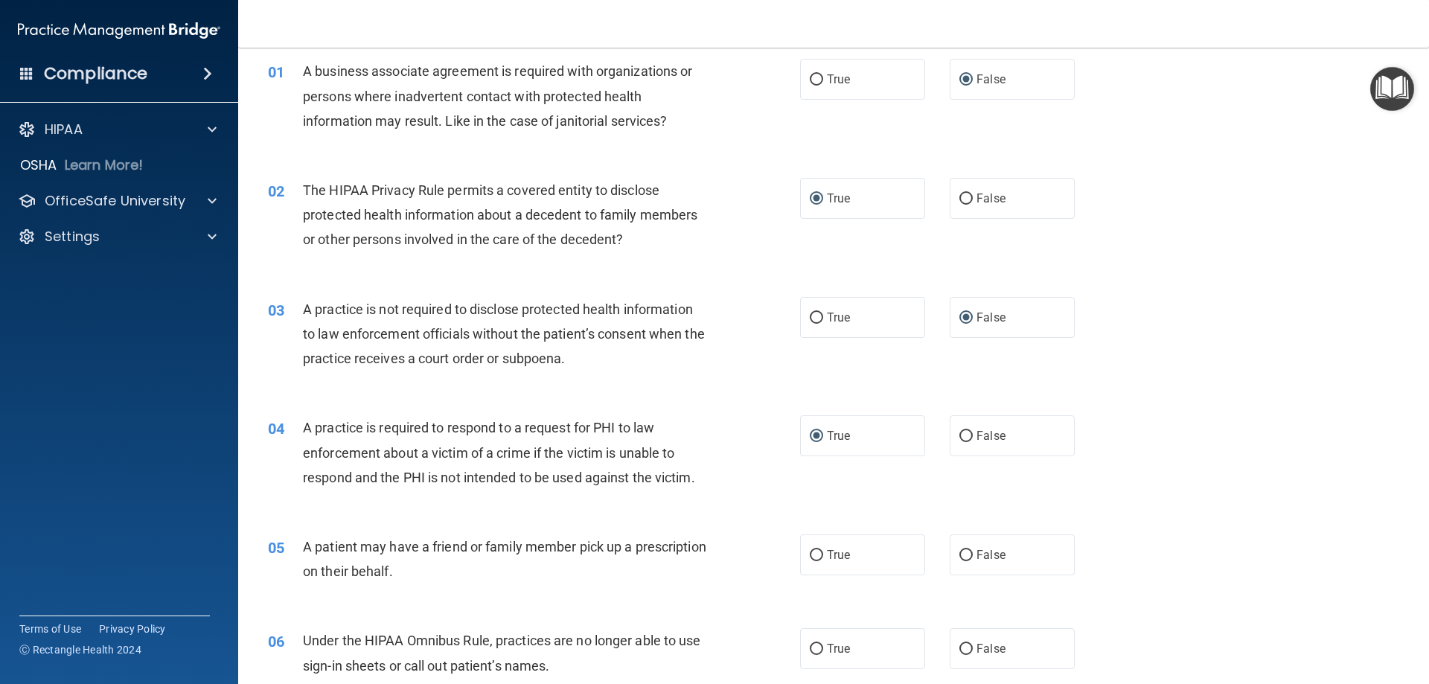
scroll to position [298, 0]
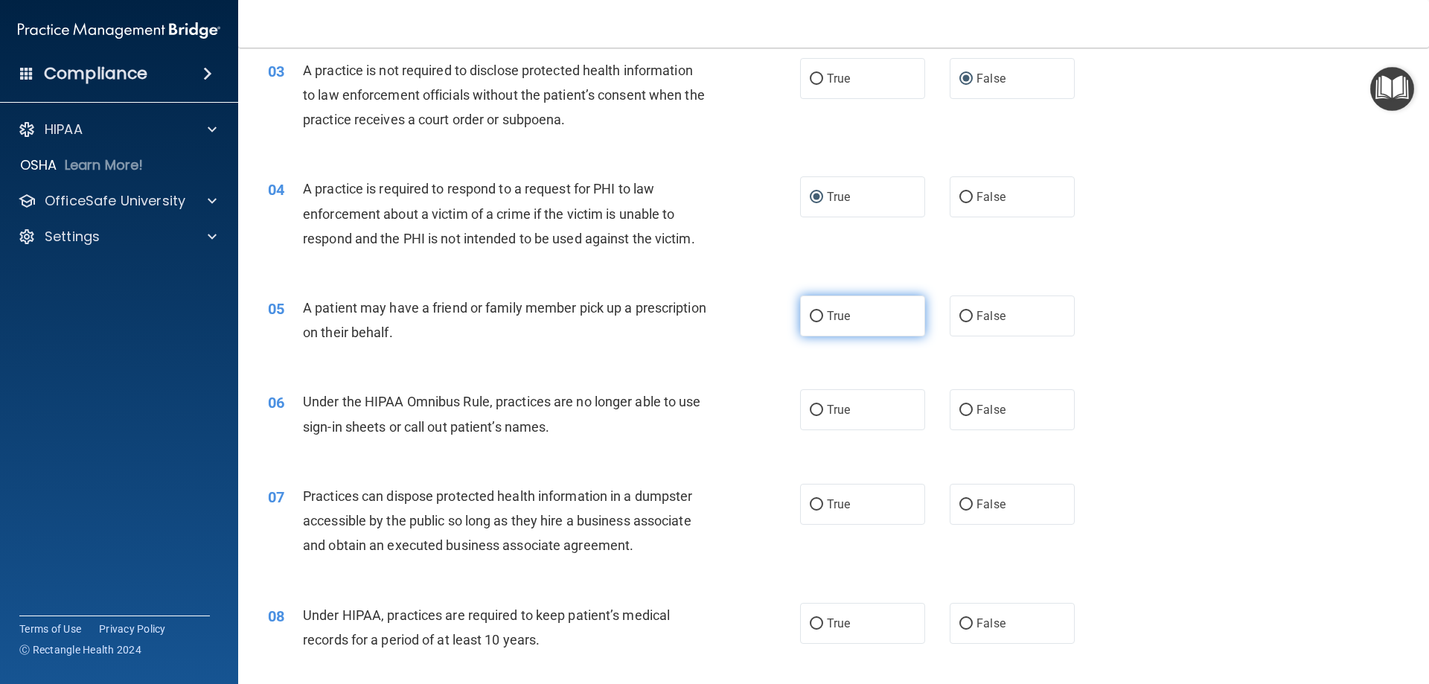
click at [816, 317] on input "True" at bounding box center [816, 316] width 13 height 11
radio input "true"
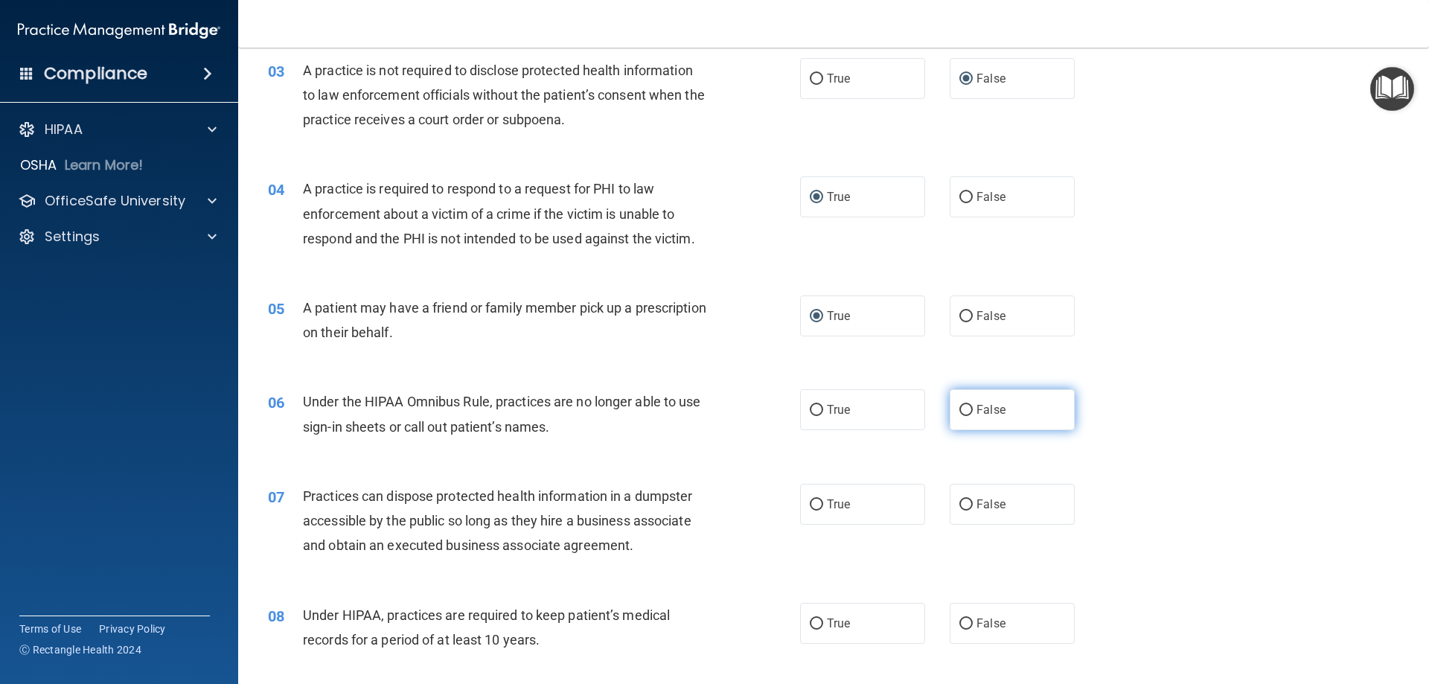
click at [959, 409] on input "False" at bounding box center [965, 410] width 13 height 11
radio input "true"
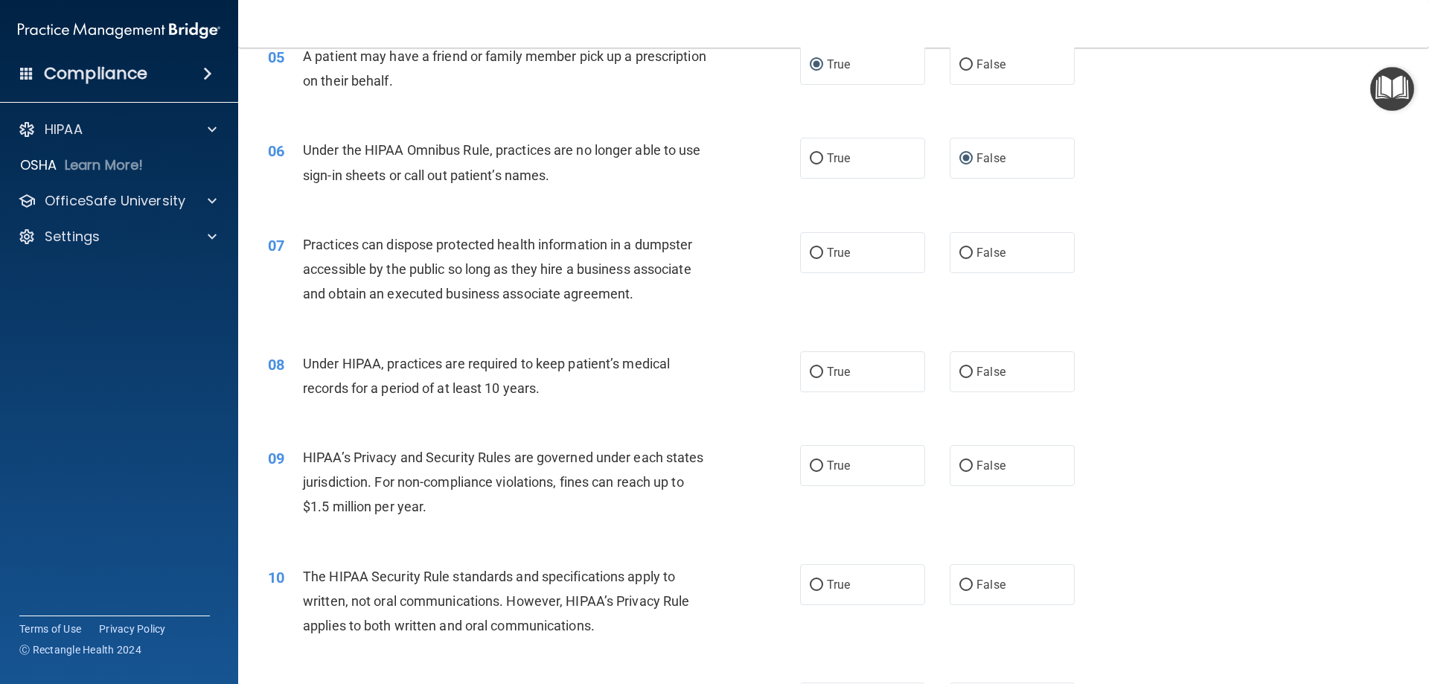
scroll to position [595, 0]
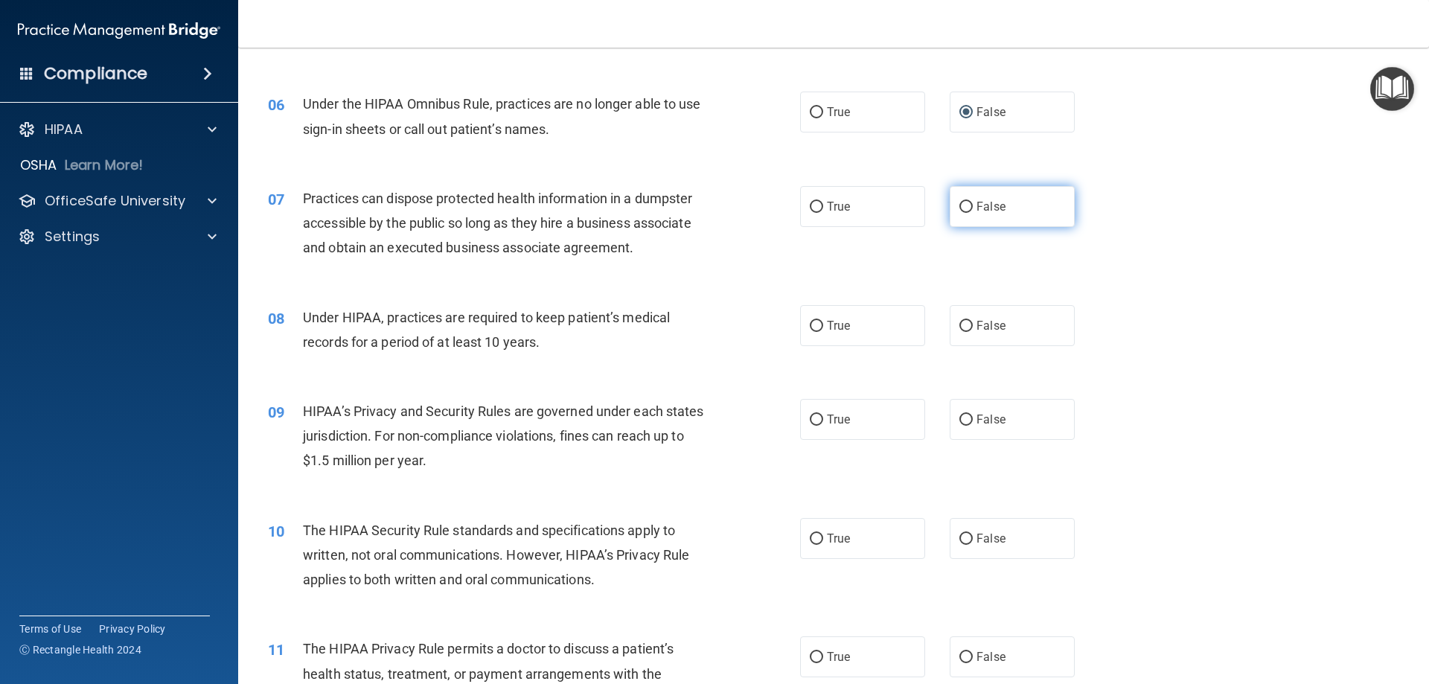
click at [959, 203] on input "False" at bounding box center [965, 207] width 13 height 11
radio input "true"
click at [959, 321] on input "False" at bounding box center [965, 326] width 13 height 11
radio input "true"
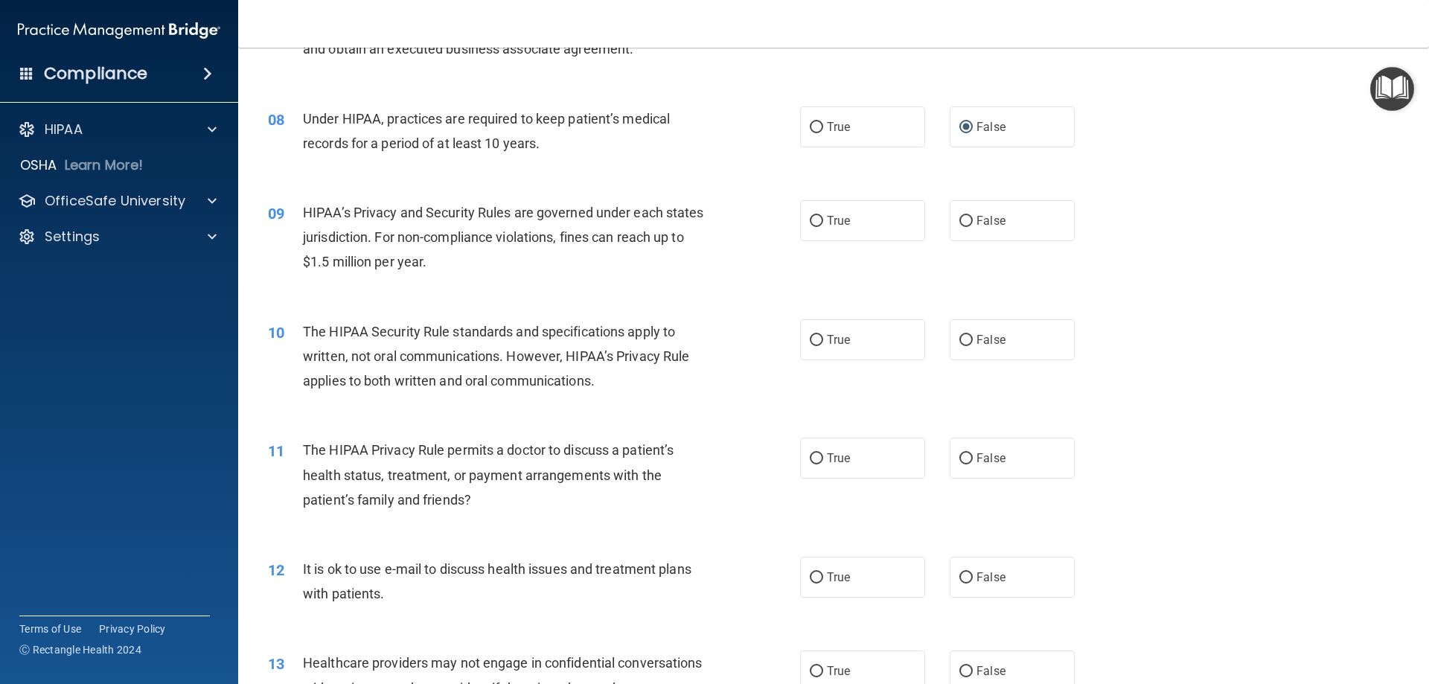
scroll to position [819, 0]
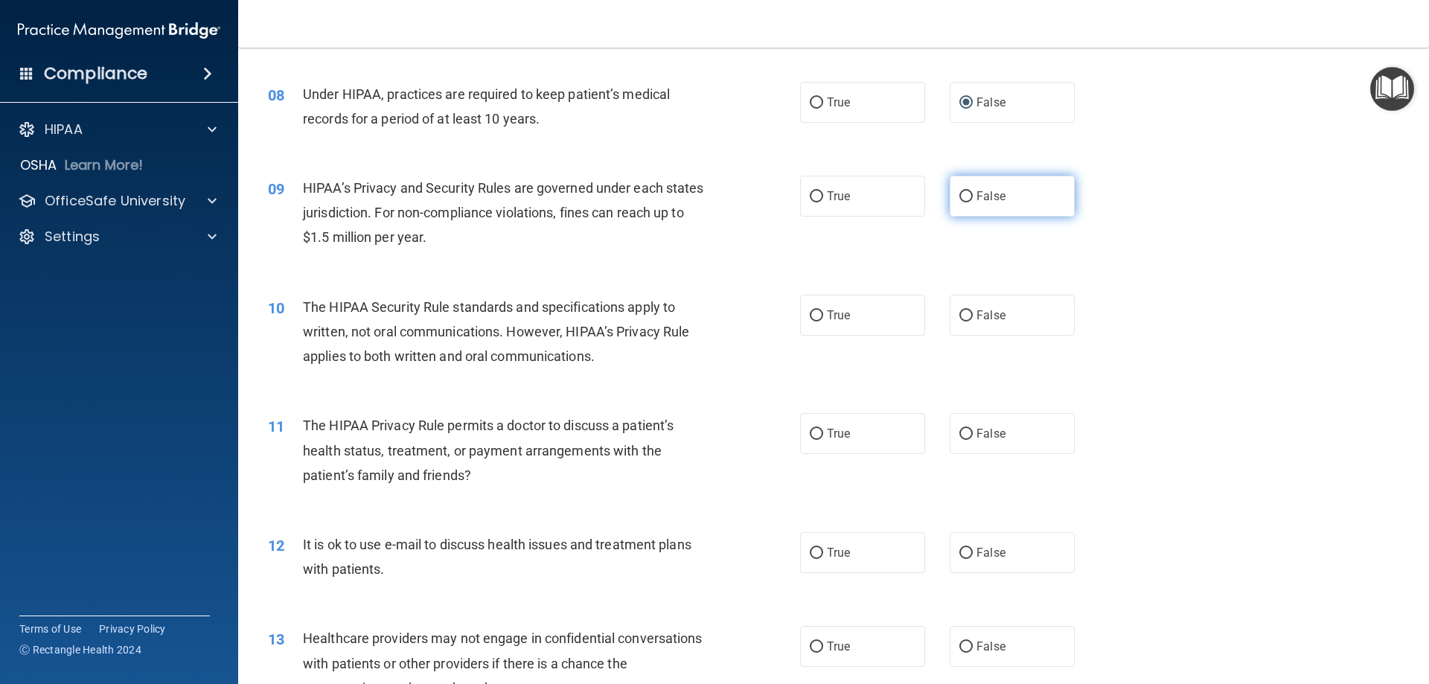
click at [961, 196] on input "False" at bounding box center [965, 196] width 13 height 11
radio input "true"
drag, startPoint x: 807, startPoint y: 320, endPoint x: 1071, endPoint y: 324, distance: 263.5
click at [819, 321] on label "True" at bounding box center [862, 315] width 125 height 41
click at [819, 321] on input "True" at bounding box center [816, 315] width 13 height 11
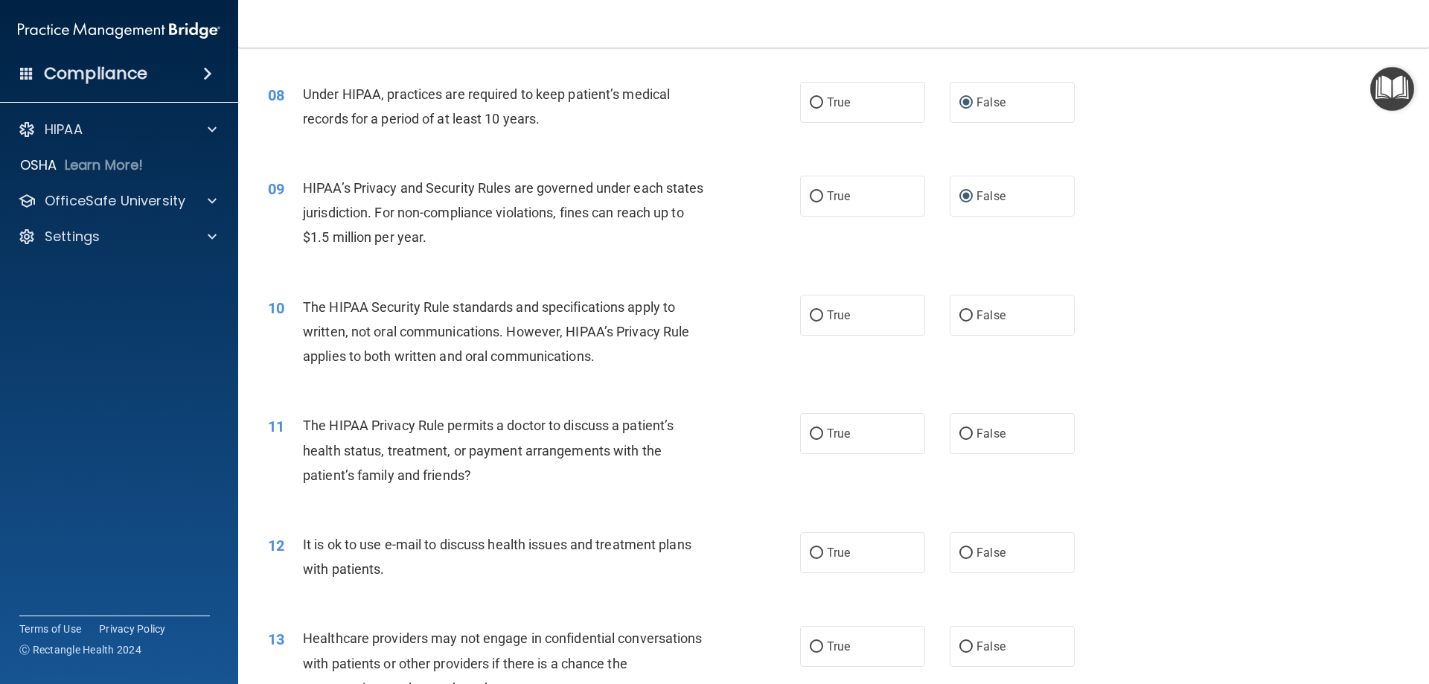
radio input "true"
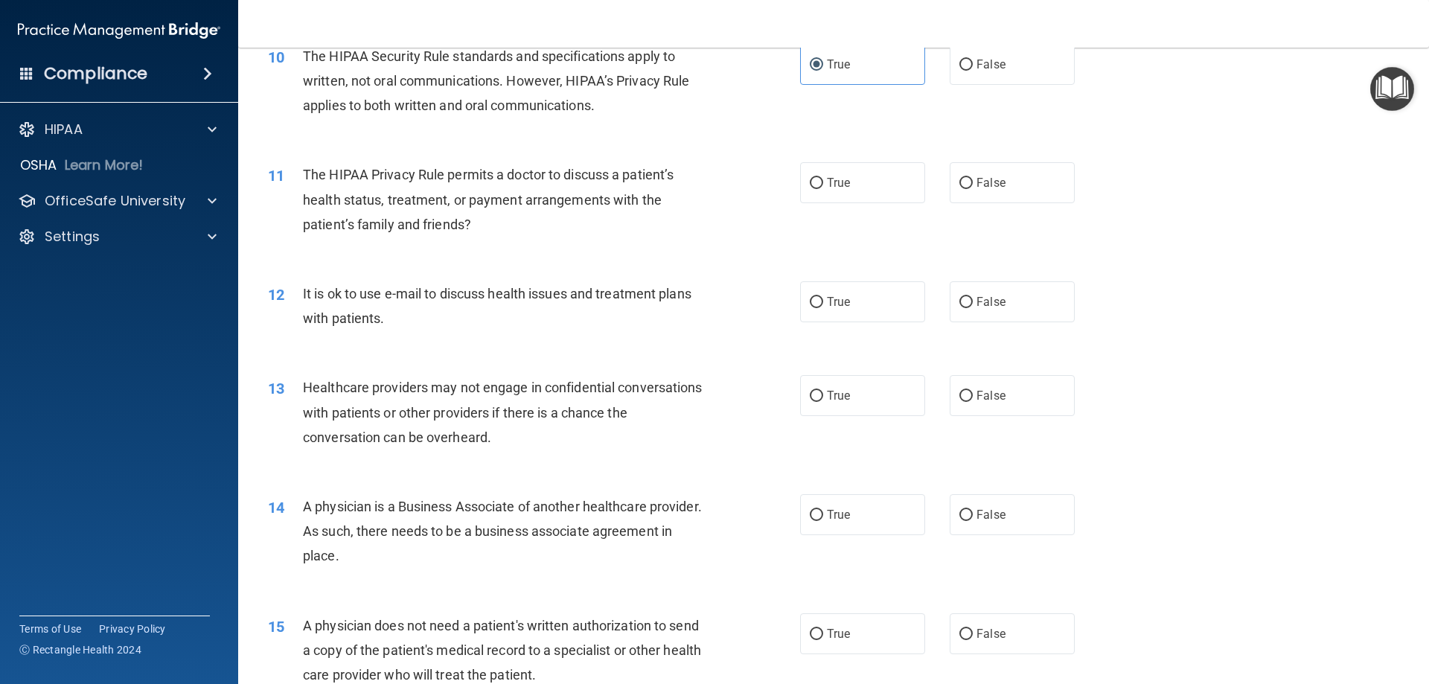
scroll to position [1116, 0]
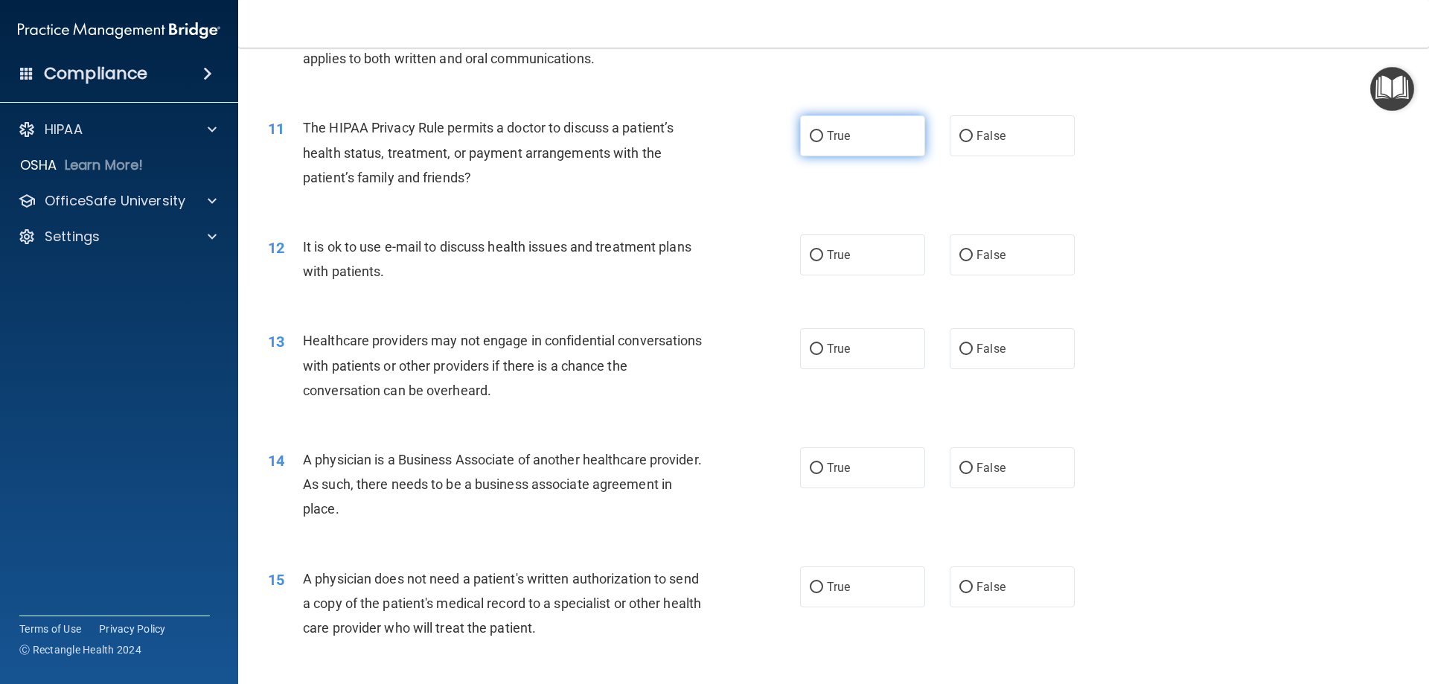
click at [816, 135] on input "True" at bounding box center [816, 136] width 13 height 11
radio input "true"
click at [817, 252] on input "True" at bounding box center [816, 255] width 13 height 11
radio input "true"
click at [967, 348] on label "False" at bounding box center [1011, 348] width 125 height 41
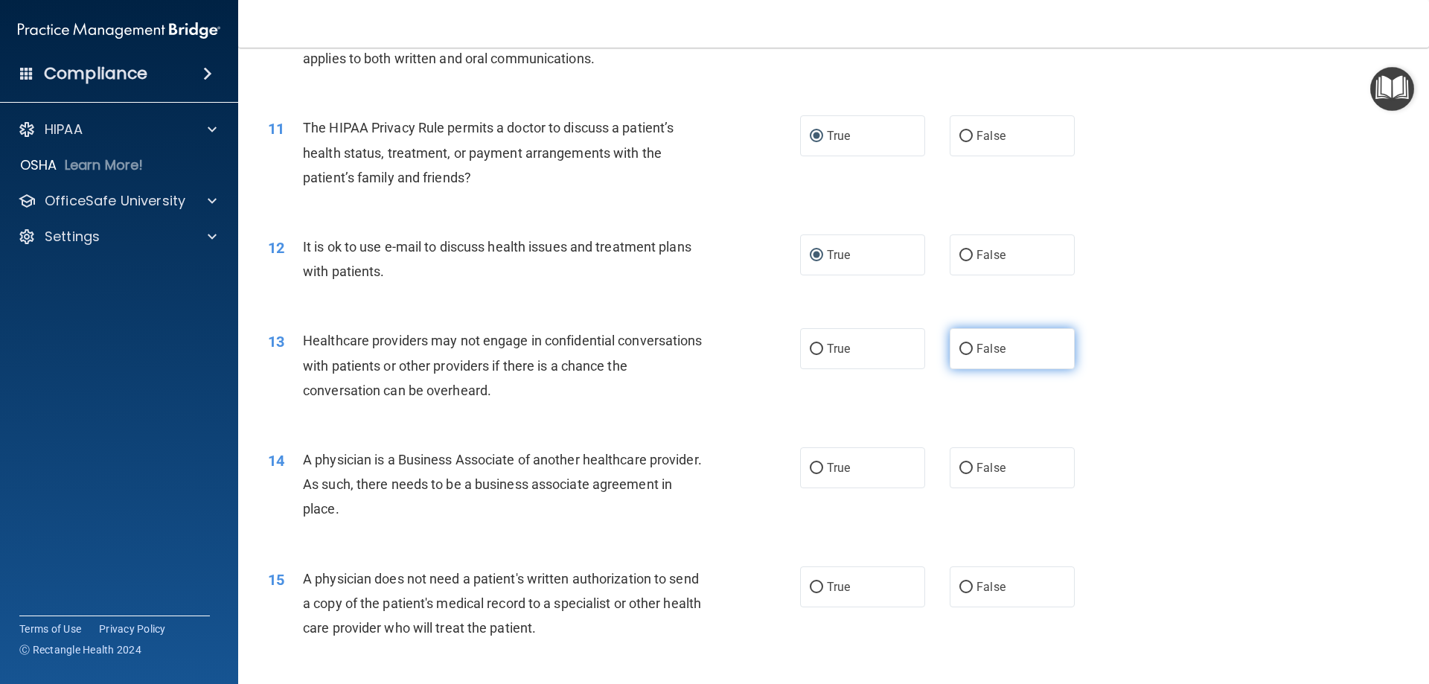
click at [967, 348] on input "False" at bounding box center [965, 349] width 13 height 11
radio input "true"
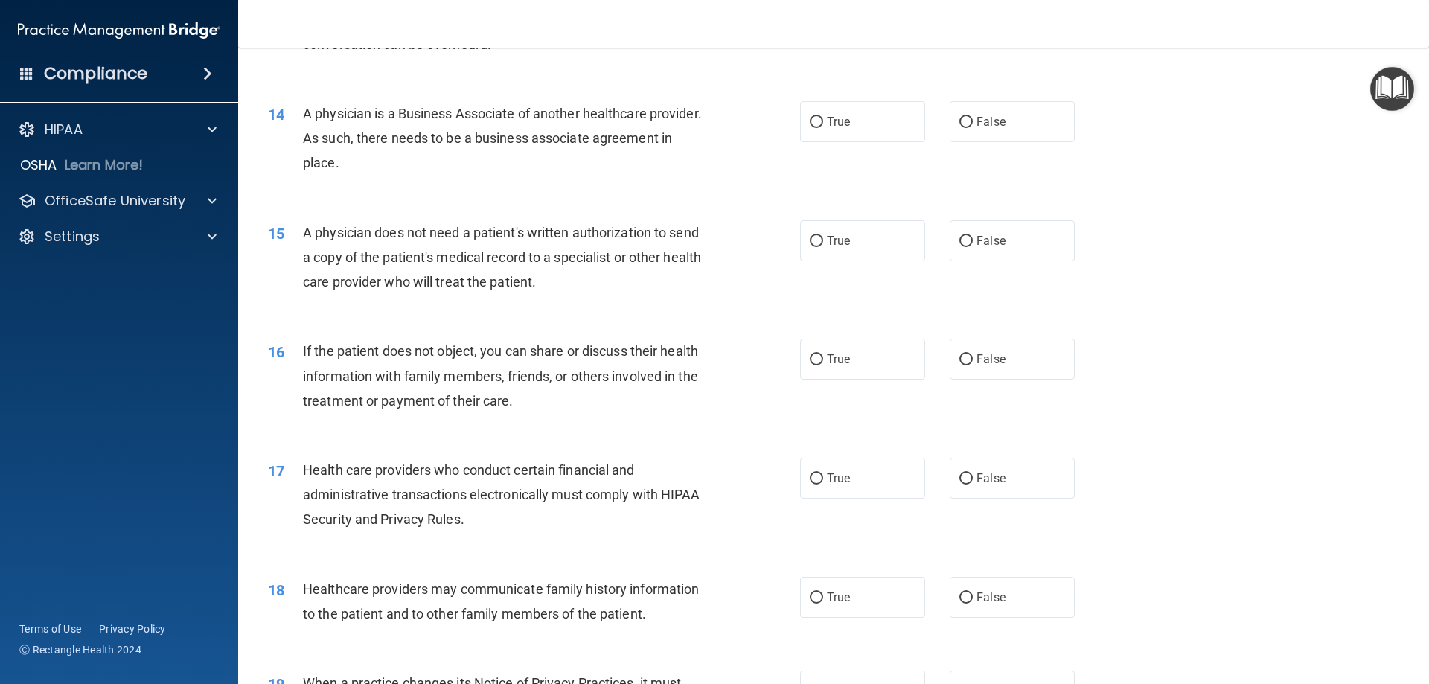
scroll to position [1488, 0]
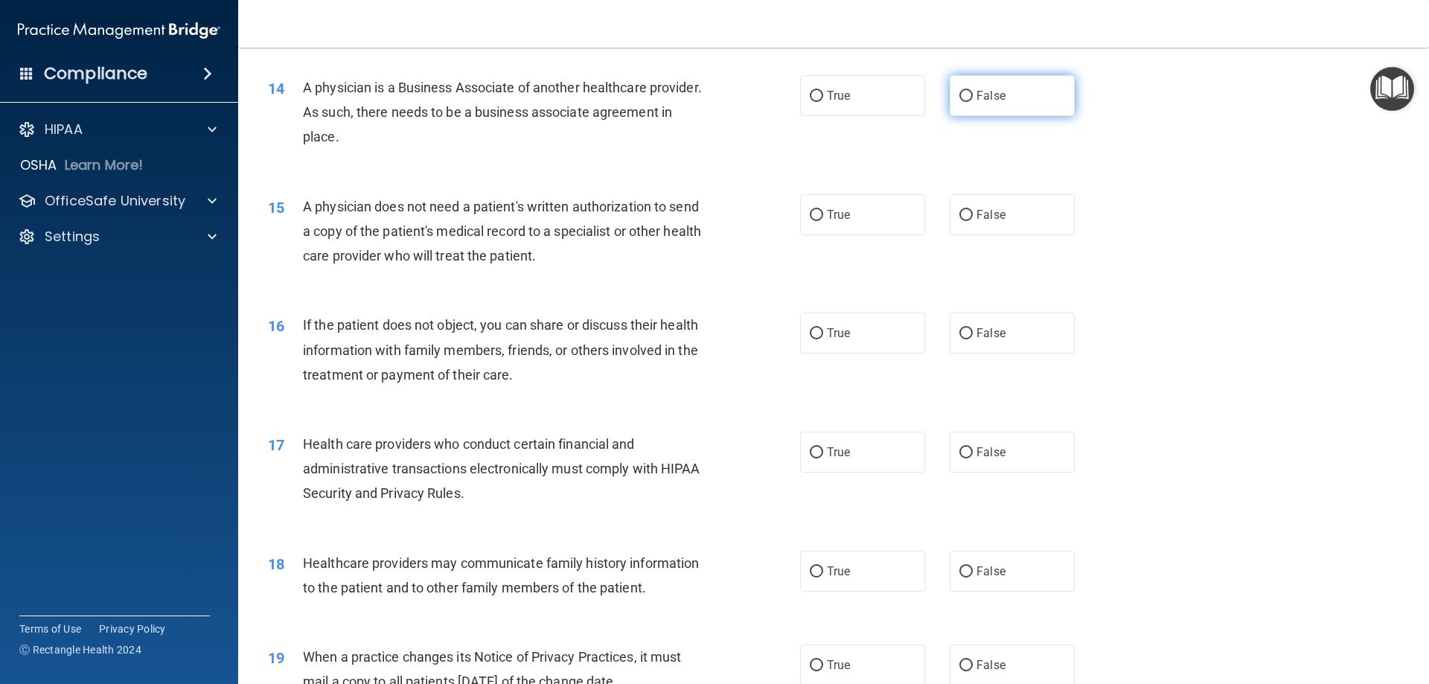
click at [961, 97] on input "False" at bounding box center [965, 96] width 13 height 11
radio input "true"
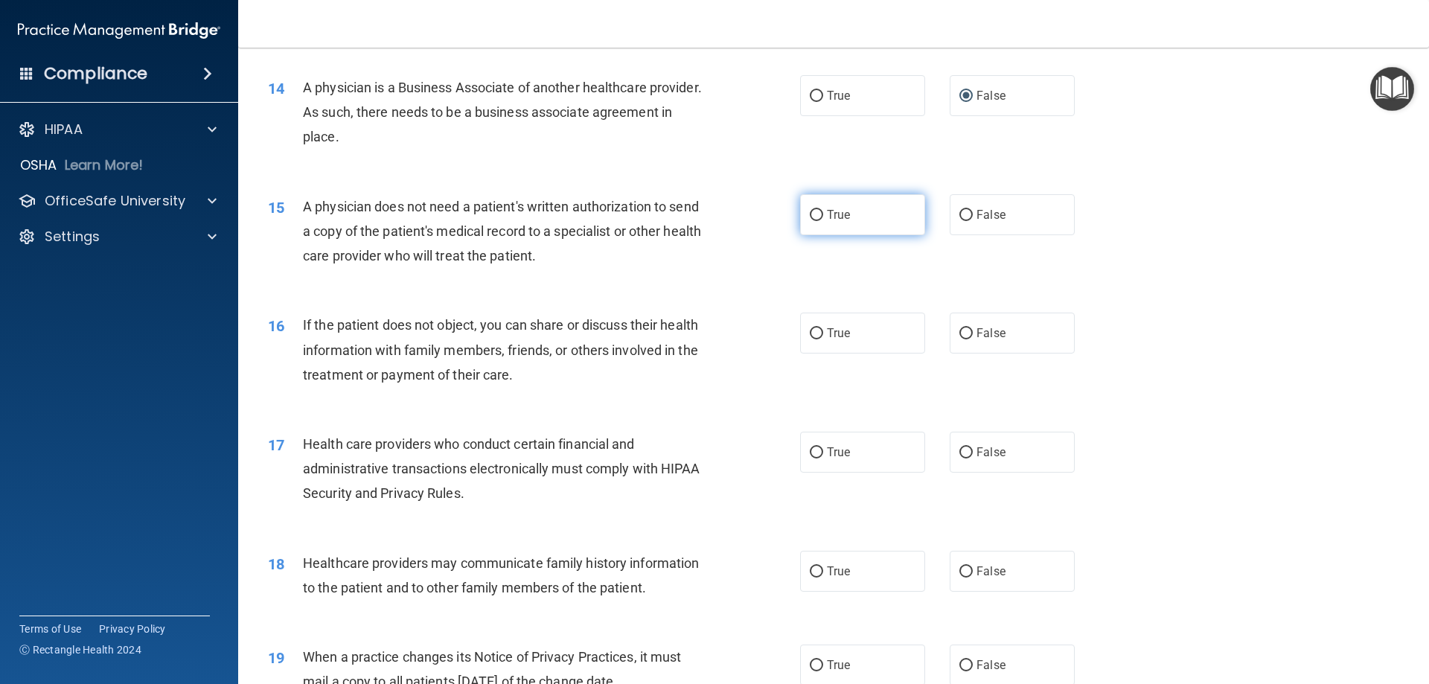
click at [813, 214] on input "True" at bounding box center [816, 215] width 13 height 11
radio input "true"
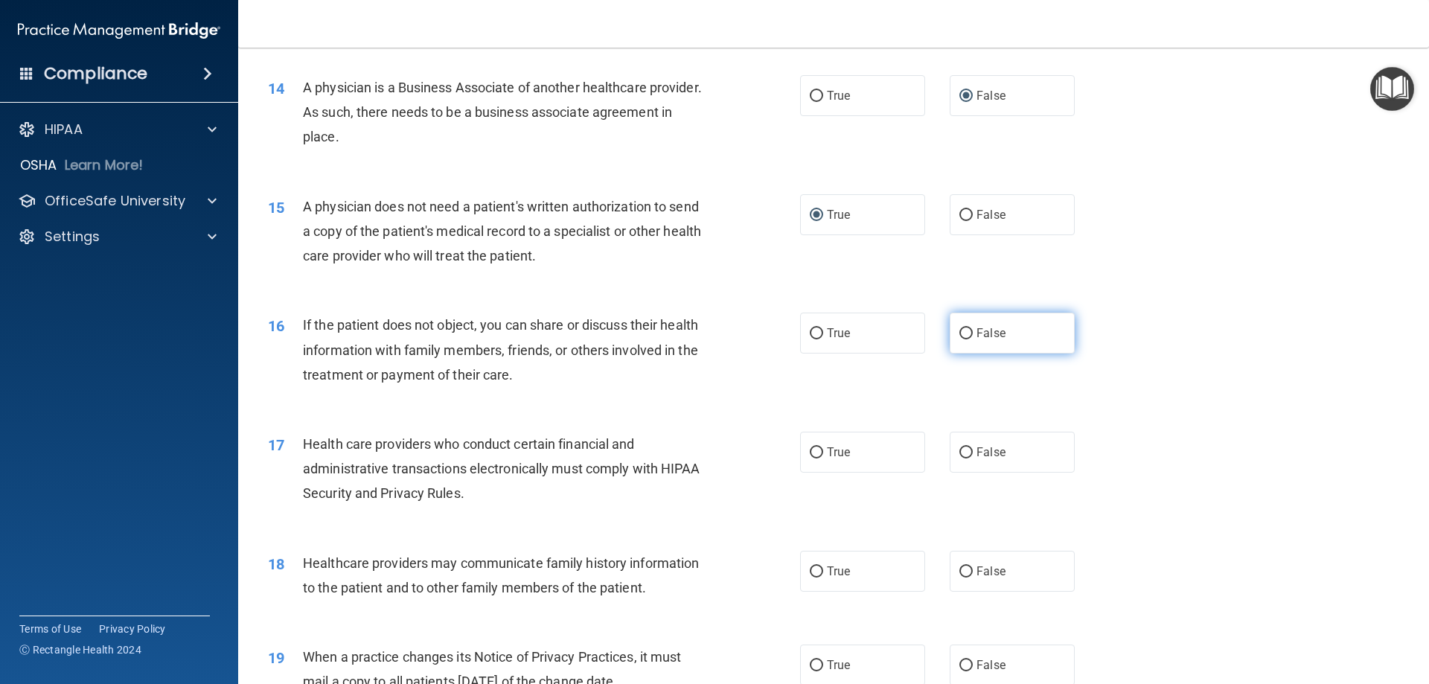
drag, startPoint x: 810, startPoint y: 334, endPoint x: 948, endPoint y: 335, distance: 138.4
click at [812, 335] on input "True" at bounding box center [816, 333] width 13 height 11
radio input "true"
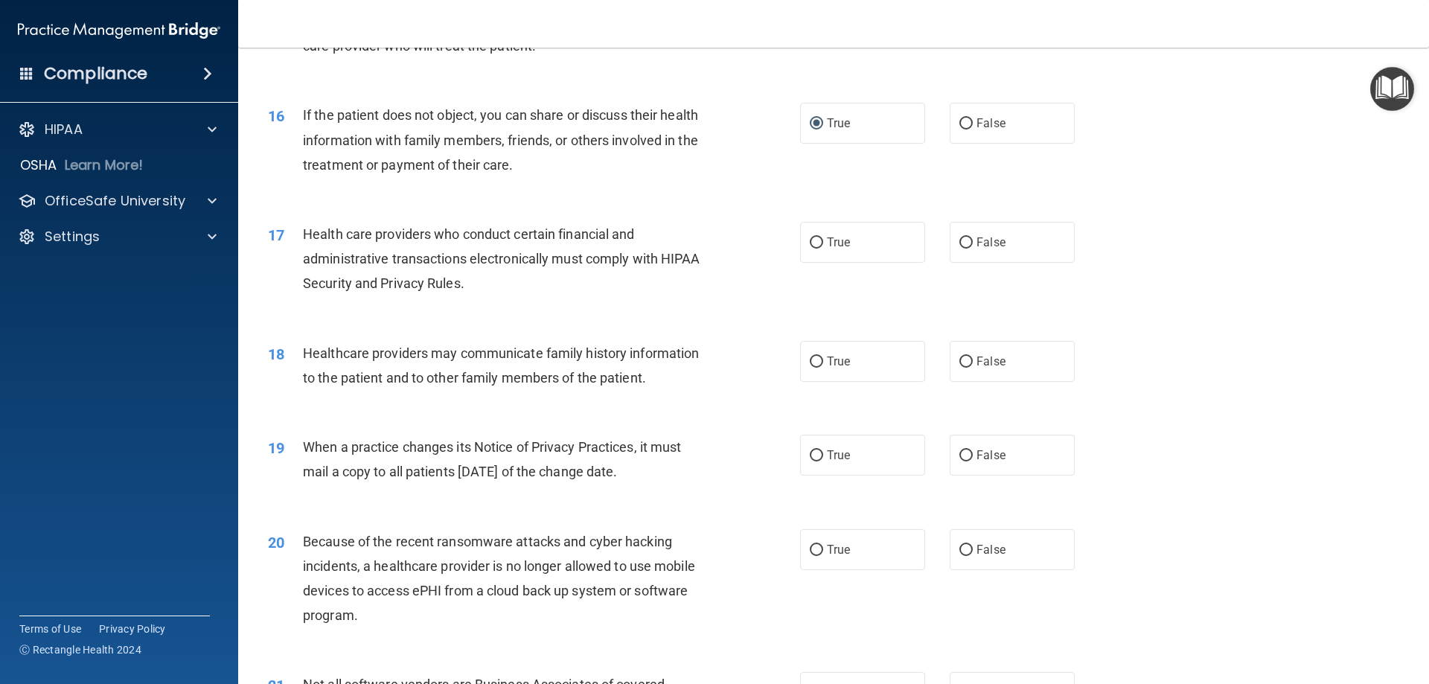
scroll to position [1711, 0]
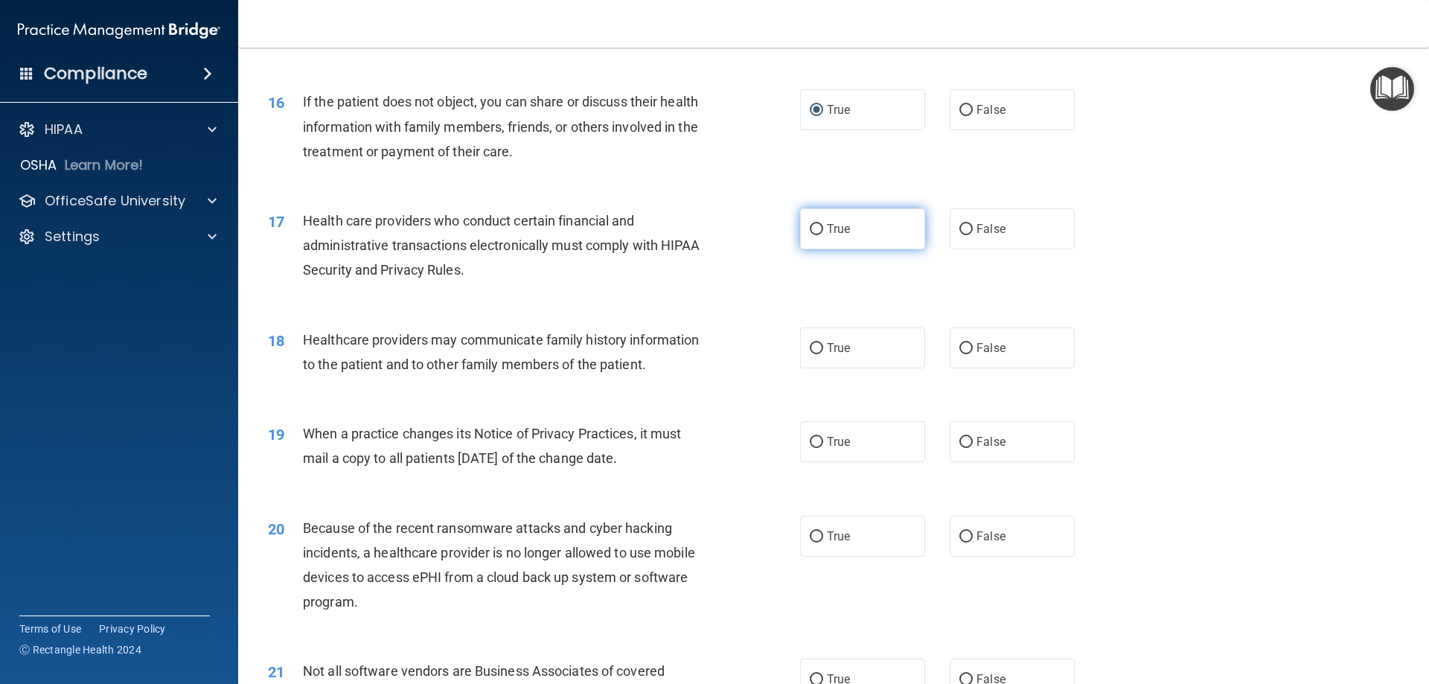
click at [811, 230] on input "True" at bounding box center [816, 229] width 13 height 11
radio input "true"
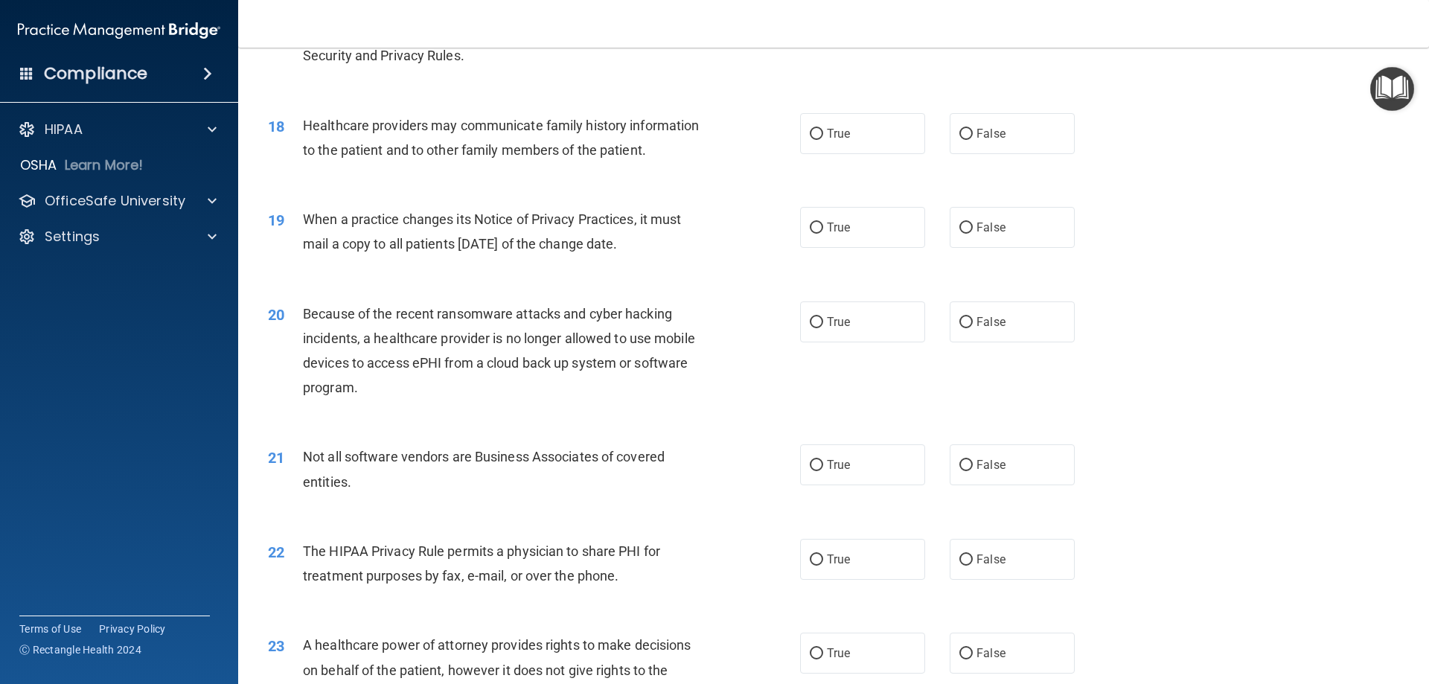
scroll to position [1935, 0]
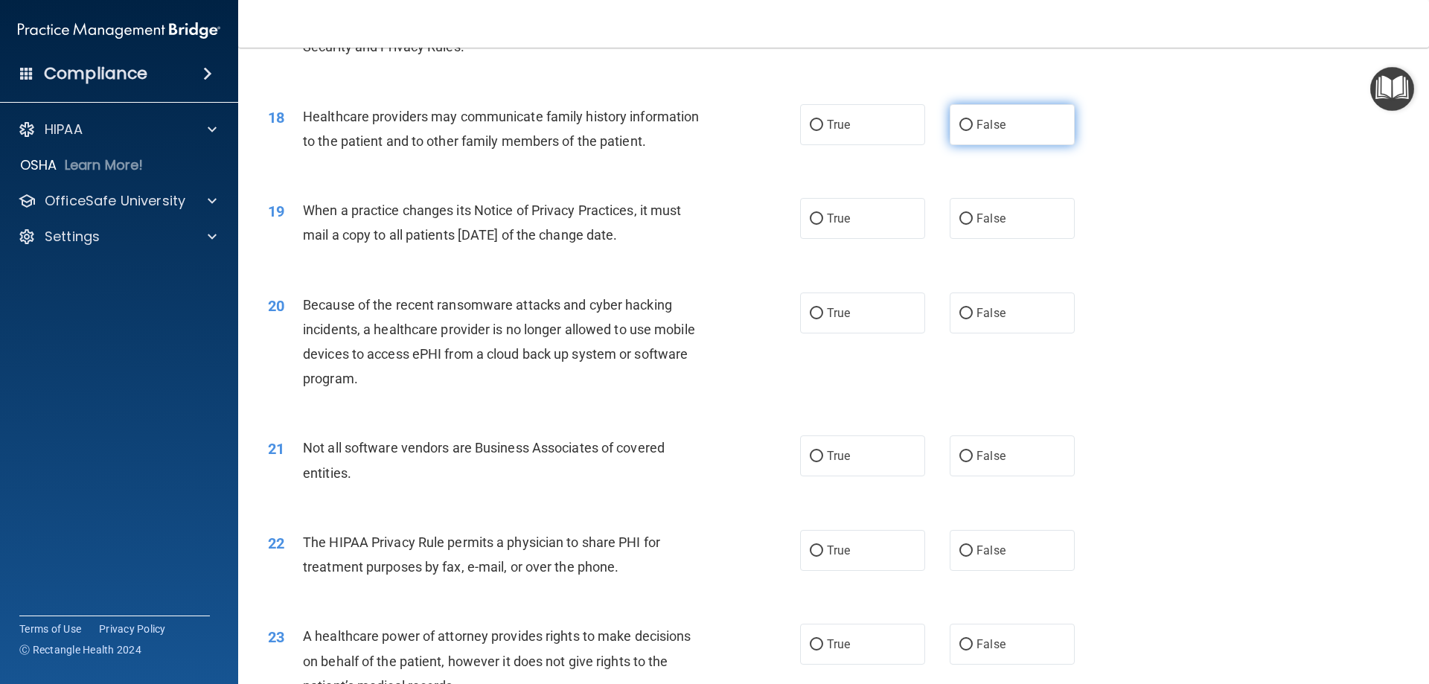
click at [959, 125] on input "False" at bounding box center [965, 125] width 13 height 11
radio input "true"
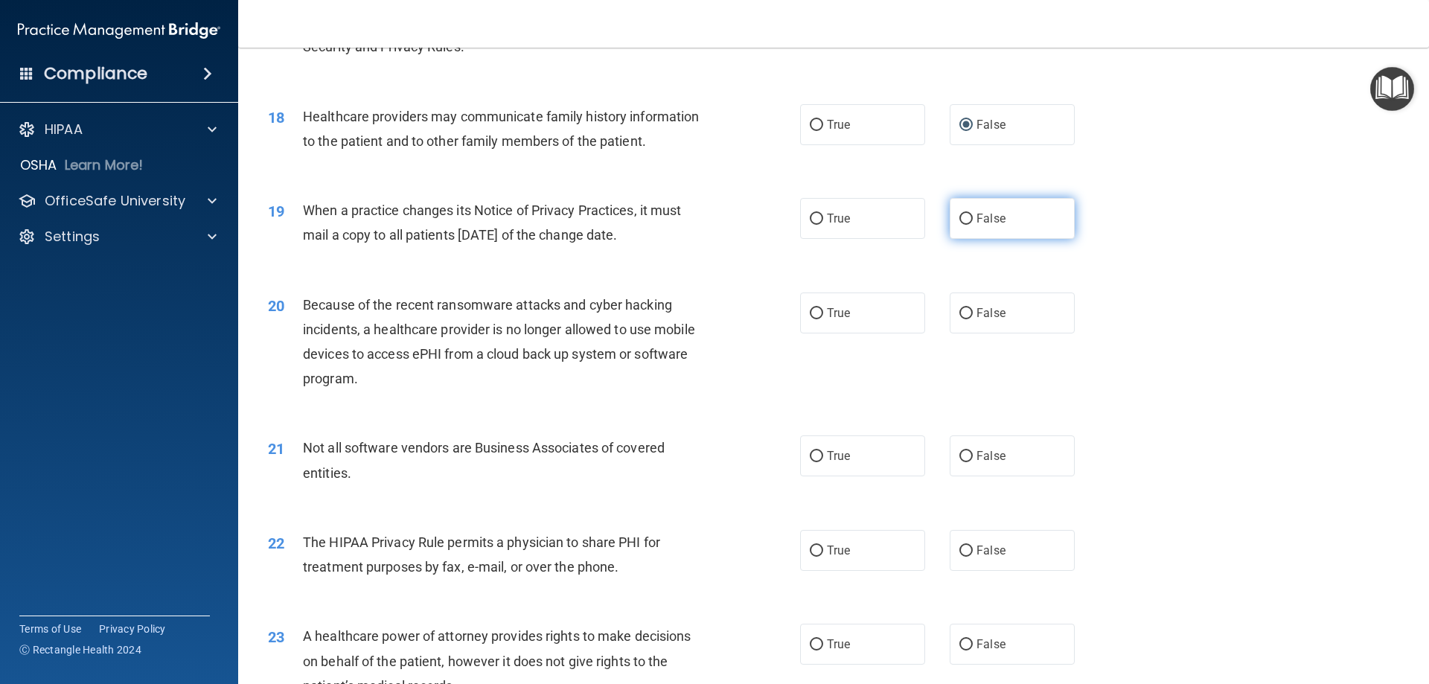
click at [959, 217] on input "False" at bounding box center [965, 219] width 13 height 11
radio input "true"
click at [959, 314] on input "False" at bounding box center [965, 313] width 13 height 11
radio input "true"
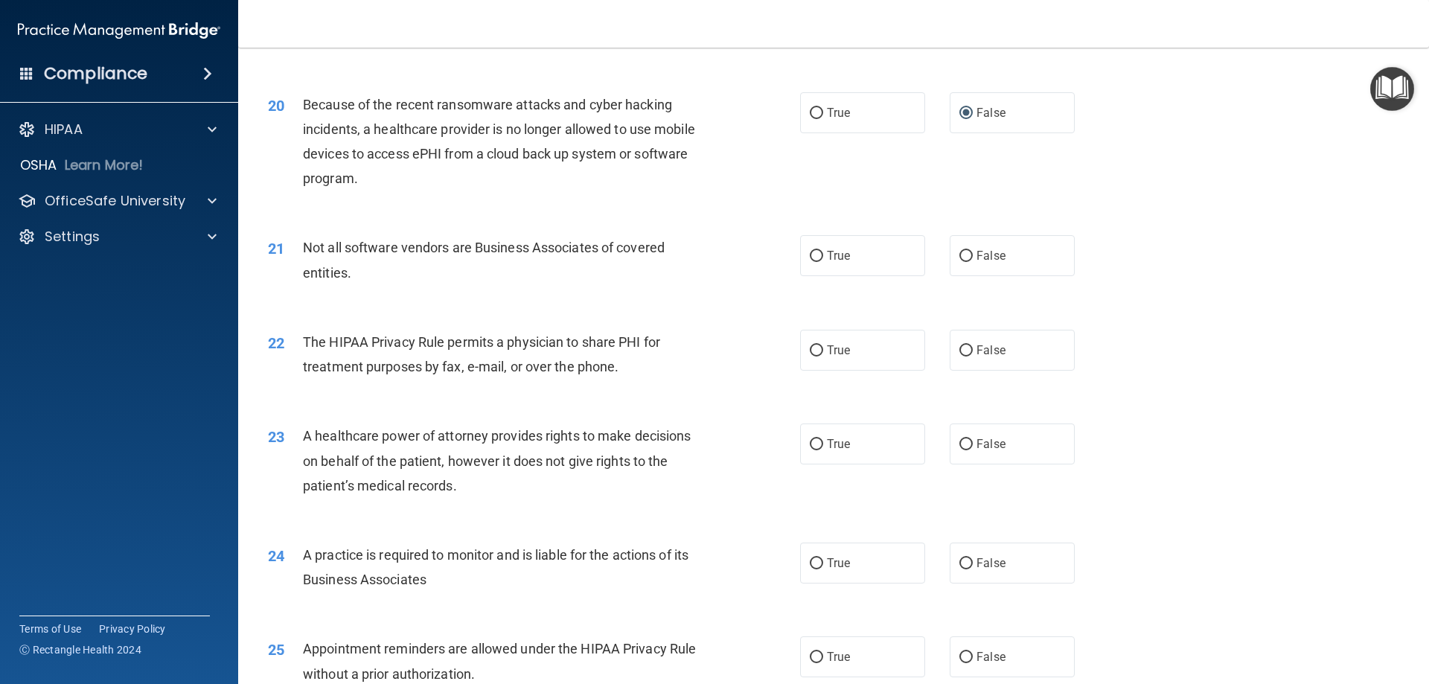
scroll to position [2158, 0]
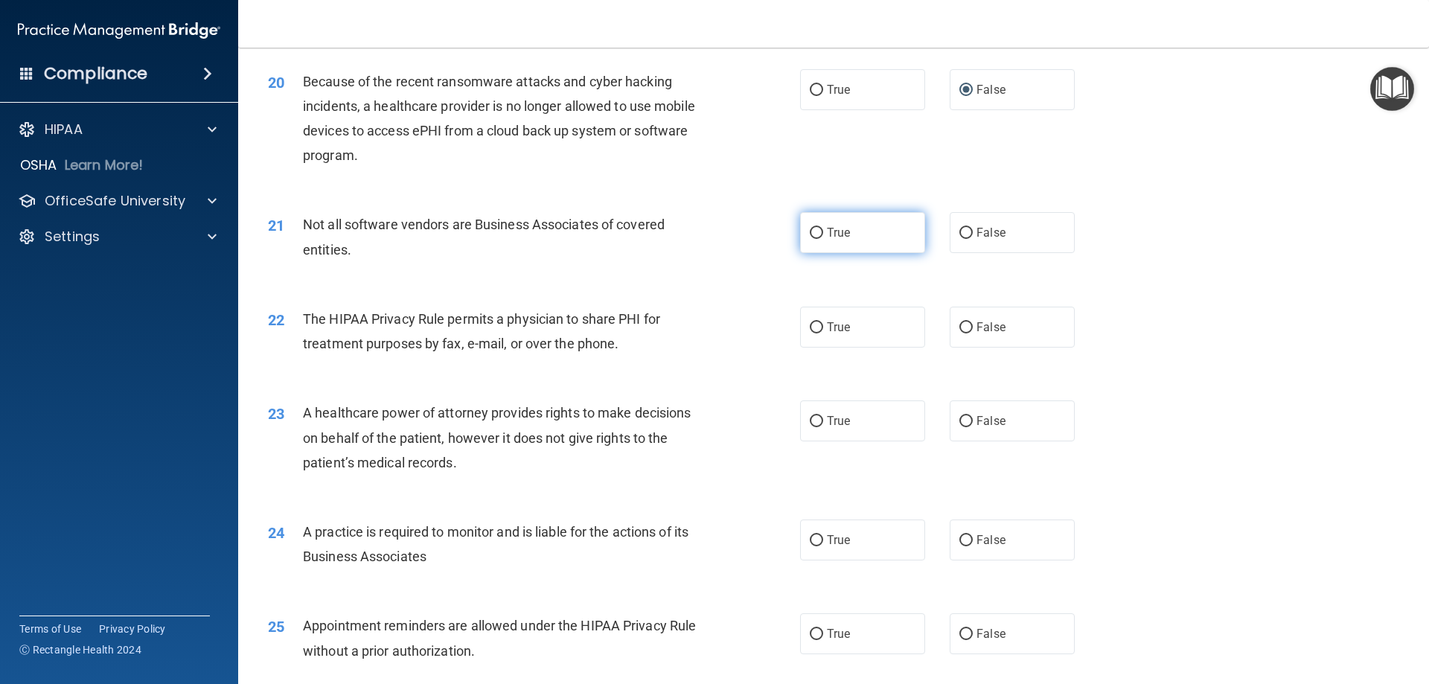
click at [810, 232] on input "True" at bounding box center [816, 233] width 13 height 11
radio input "true"
click at [960, 331] on input "False" at bounding box center [965, 327] width 13 height 11
radio input "true"
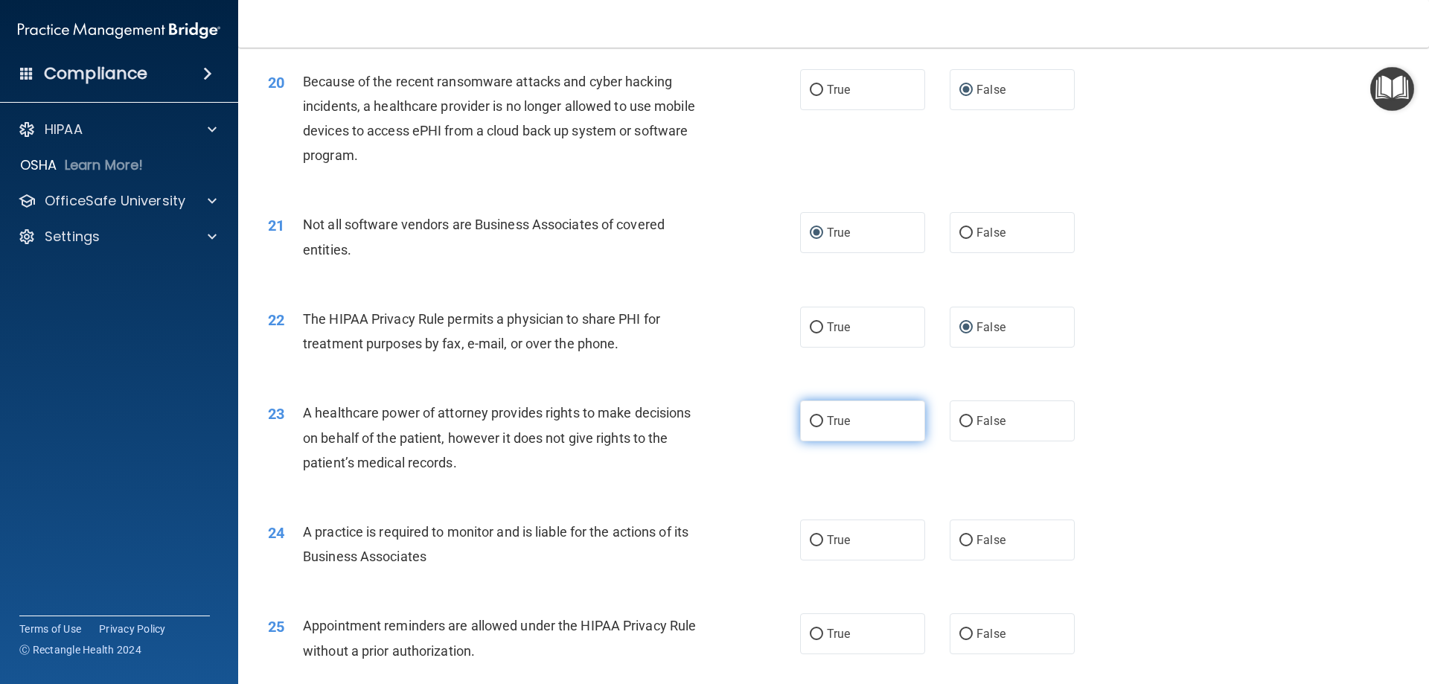
click at [811, 419] on input "True" at bounding box center [816, 421] width 13 height 11
radio input "true"
drag, startPoint x: 962, startPoint y: 541, endPoint x: 1060, endPoint y: 537, distance: 98.3
click at [962, 540] on input "False" at bounding box center [965, 540] width 13 height 11
radio input "true"
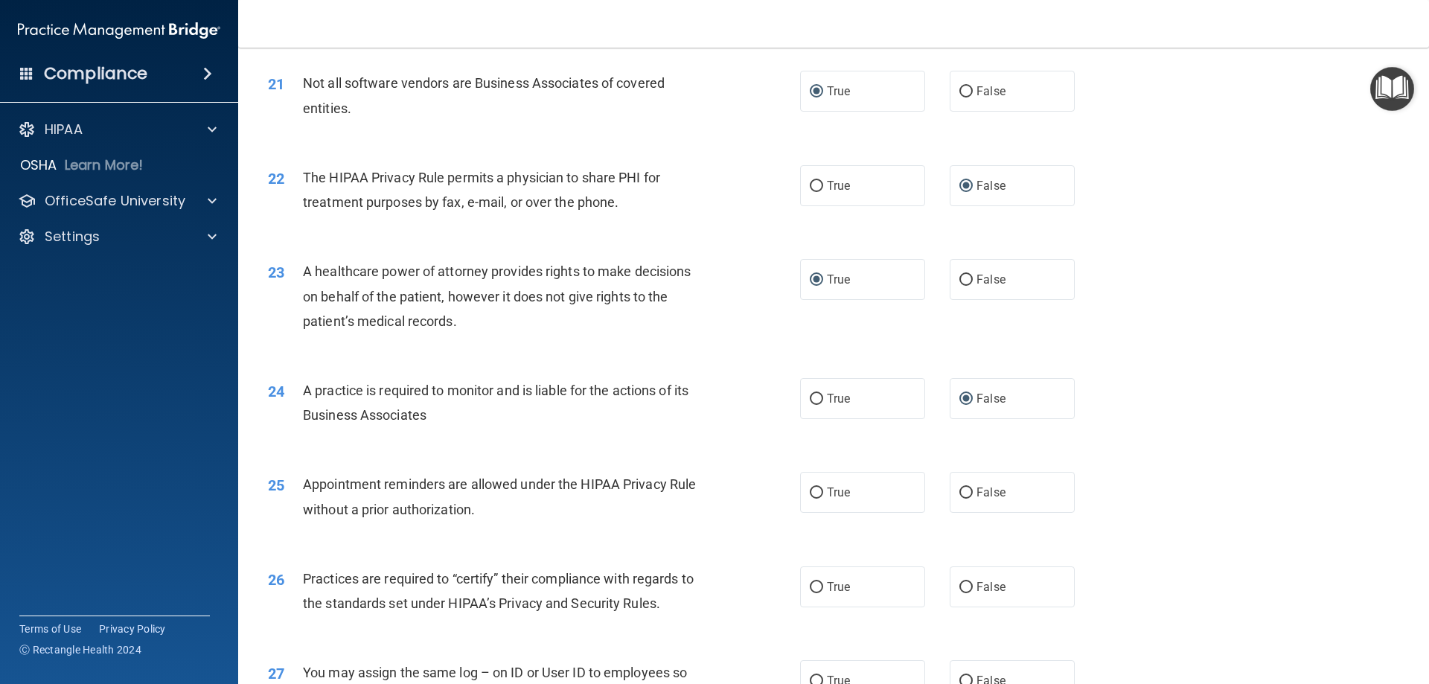
scroll to position [2381, 0]
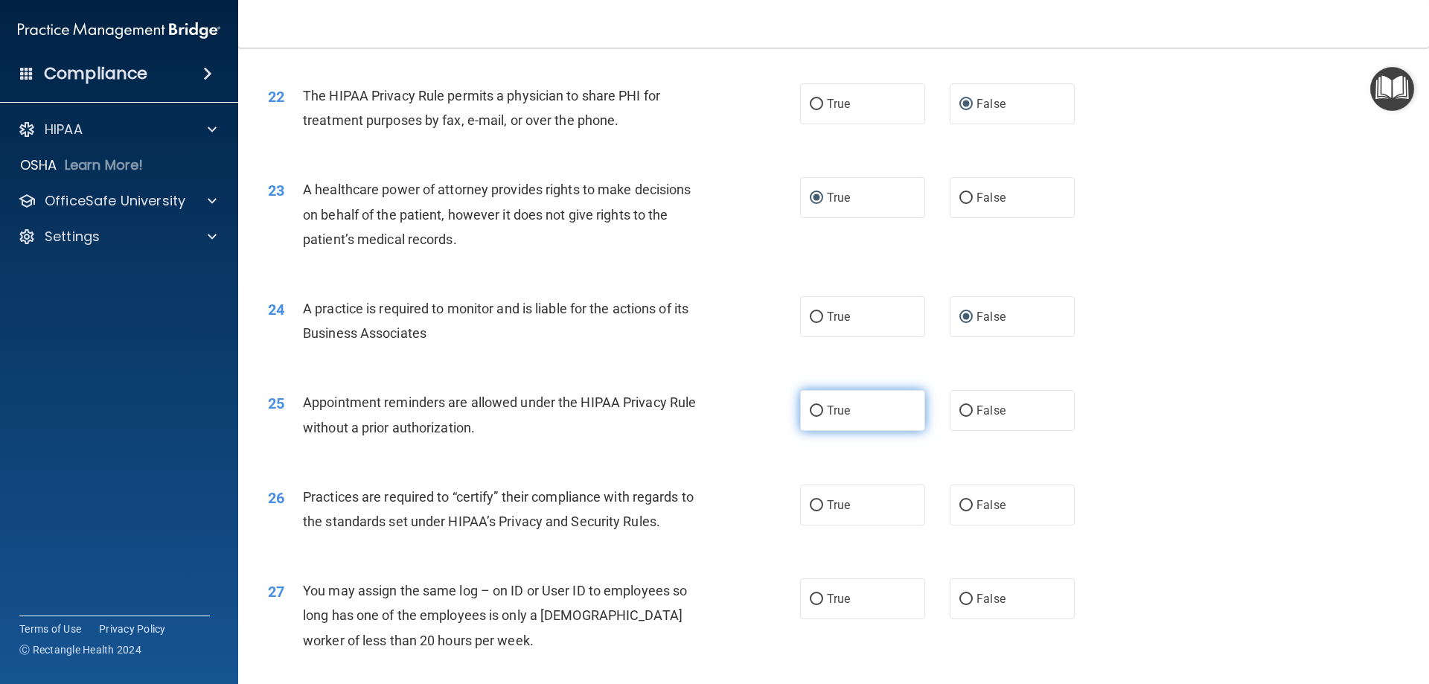
click at [813, 410] on input "True" at bounding box center [816, 411] width 13 height 11
radio input "true"
drag, startPoint x: 958, startPoint y: 505, endPoint x: 979, endPoint y: 507, distance: 20.9
click at [959, 505] on input "False" at bounding box center [965, 505] width 13 height 11
radio input "true"
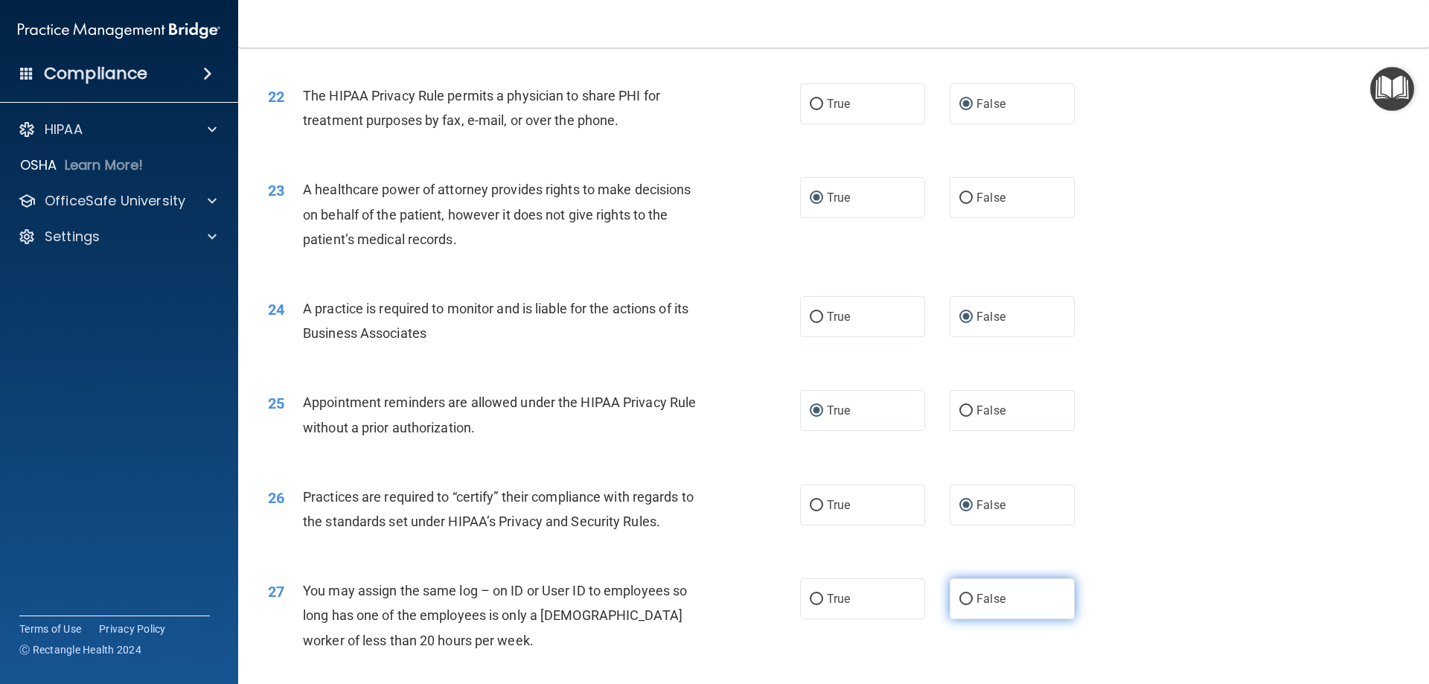
click at [959, 597] on input "False" at bounding box center [965, 599] width 13 height 11
radio input "true"
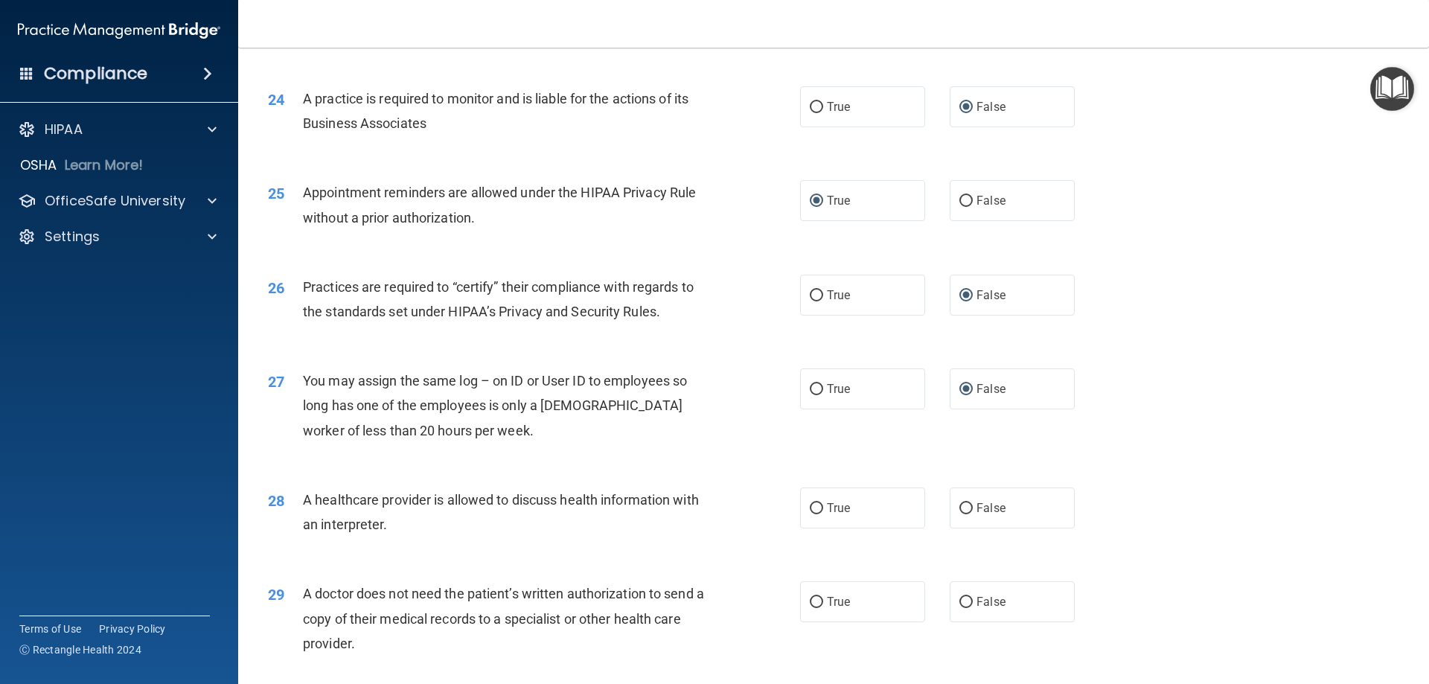
scroll to position [2604, 0]
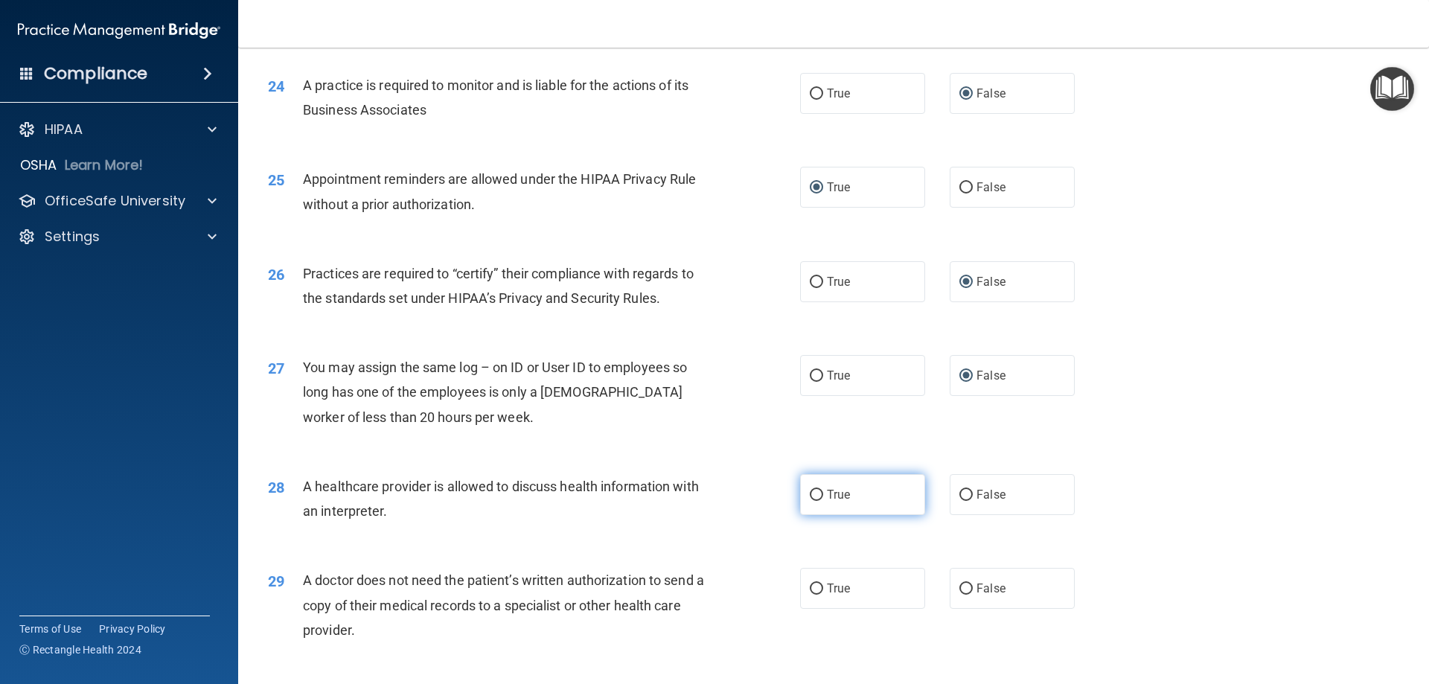
click at [811, 494] on input "True" at bounding box center [816, 495] width 13 height 11
radio input "true"
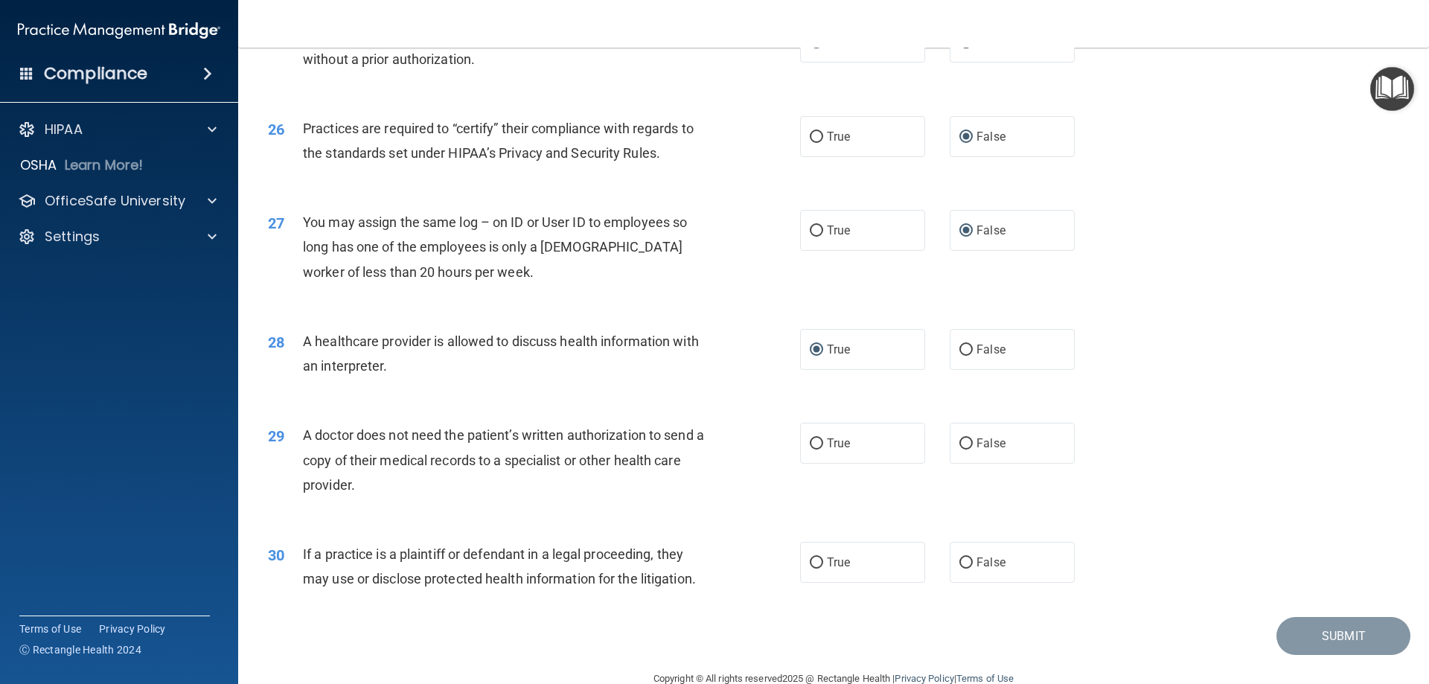
scroll to position [2753, 0]
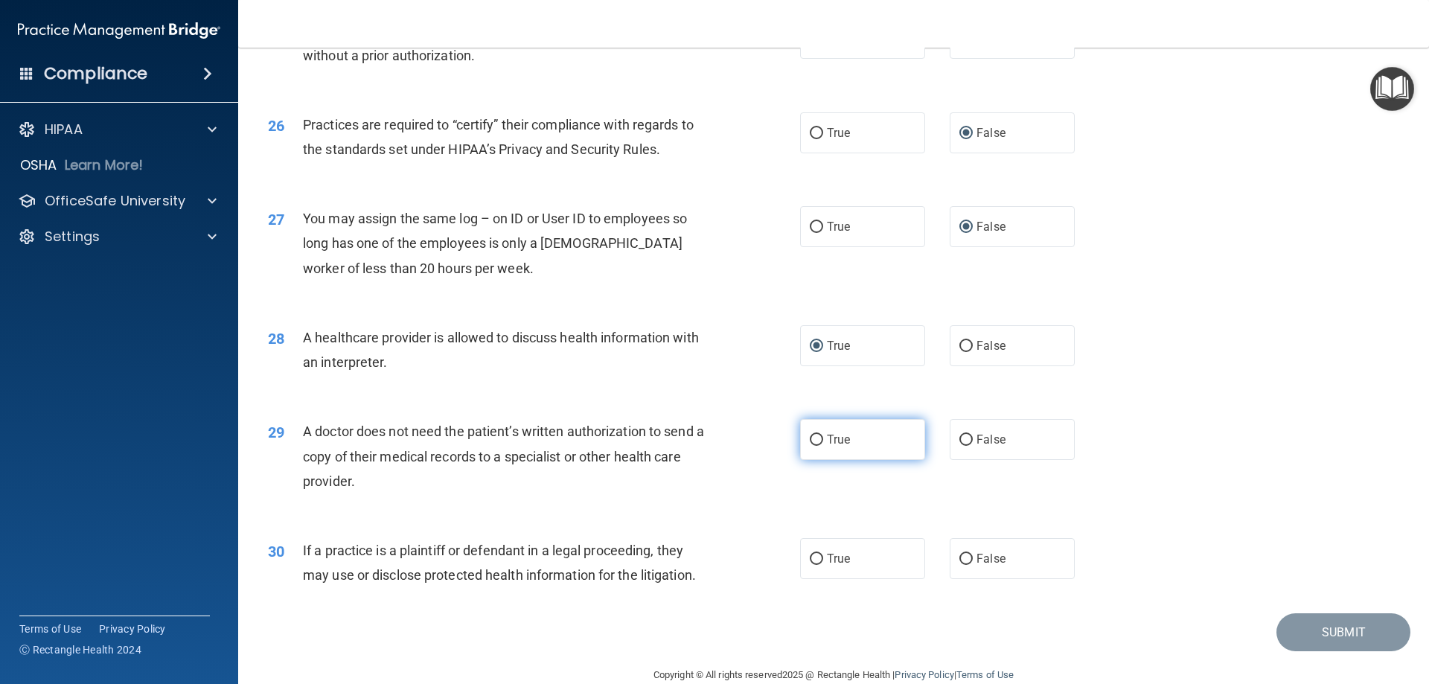
click at [810, 440] on input "True" at bounding box center [816, 440] width 13 height 11
radio input "true"
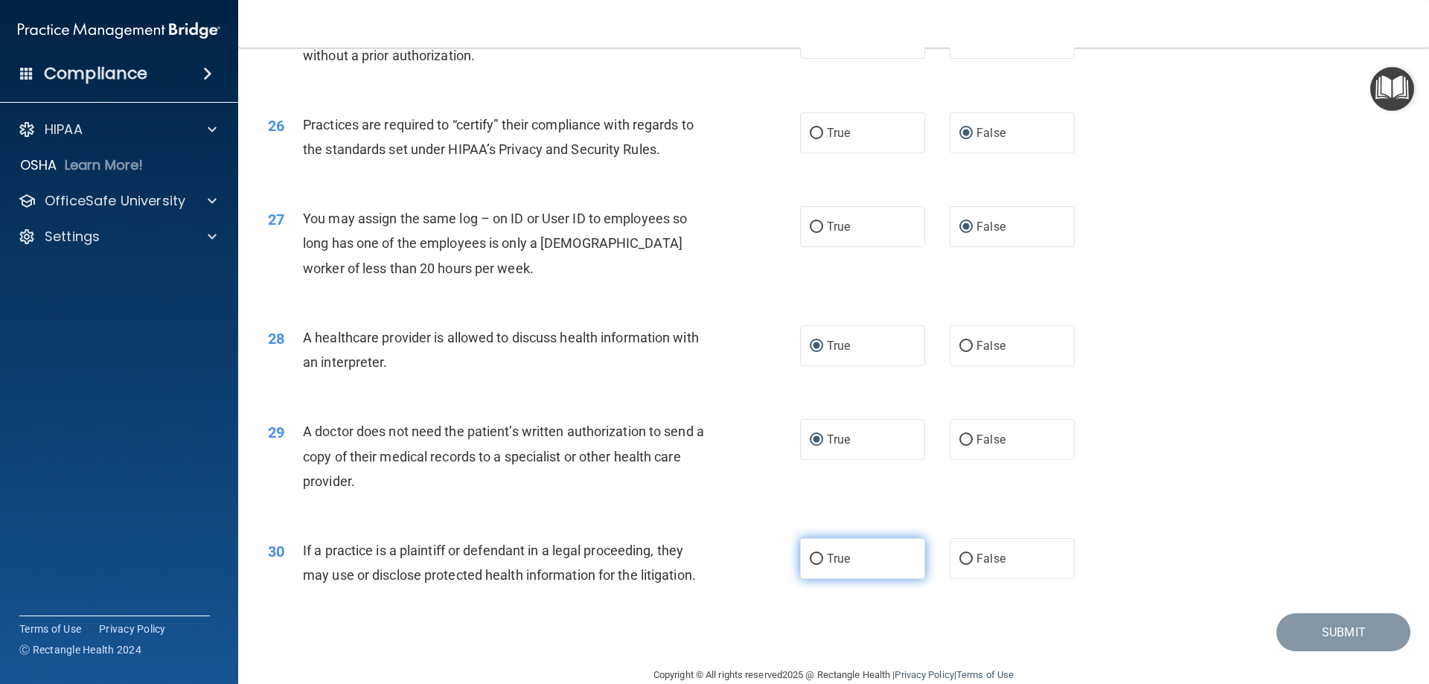
click at [810, 560] on input "True" at bounding box center [816, 559] width 13 height 11
radio input "true"
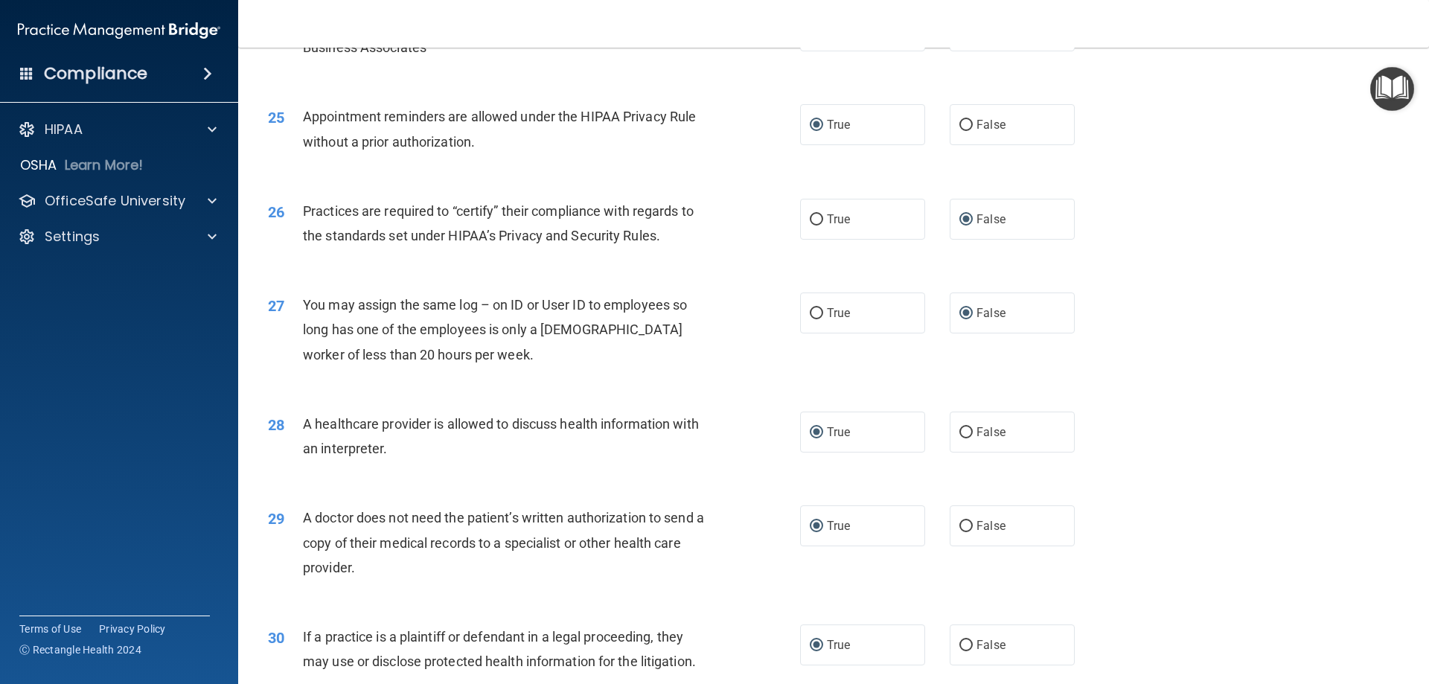
scroll to position [2780, 0]
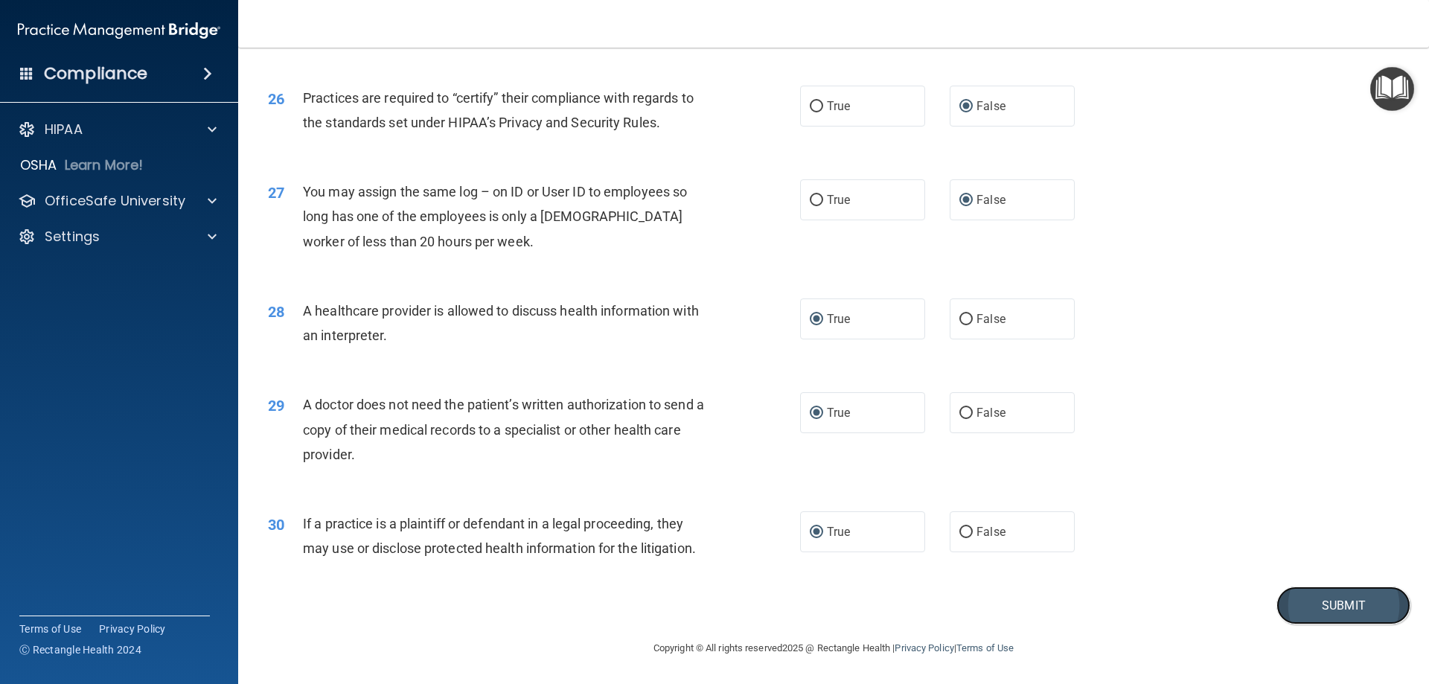
click at [1287, 606] on button "Submit" at bounding box center [1343, 605] width 134 height 38
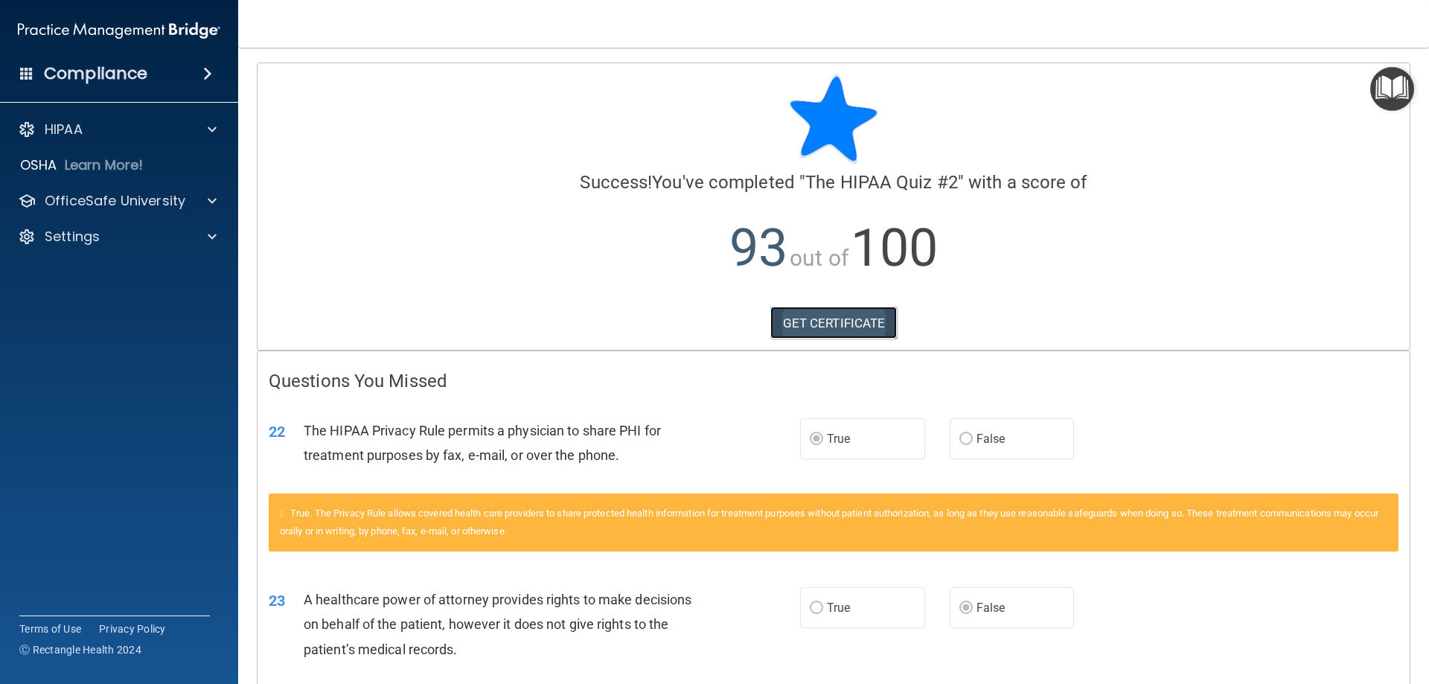
click at [806, 323] on link "GET CERTIFICATE" at bounding box center [833, 323] width 127 height 33
click at [96, 138] on div "HIPAA" at bounding box center [119, 130] width 239 height 30
click at [206, 199] on div at bounding box center [209, 201] width 37 height 18
click at [187, 235] on img at bounding box center [180, 237] width 19 height 19
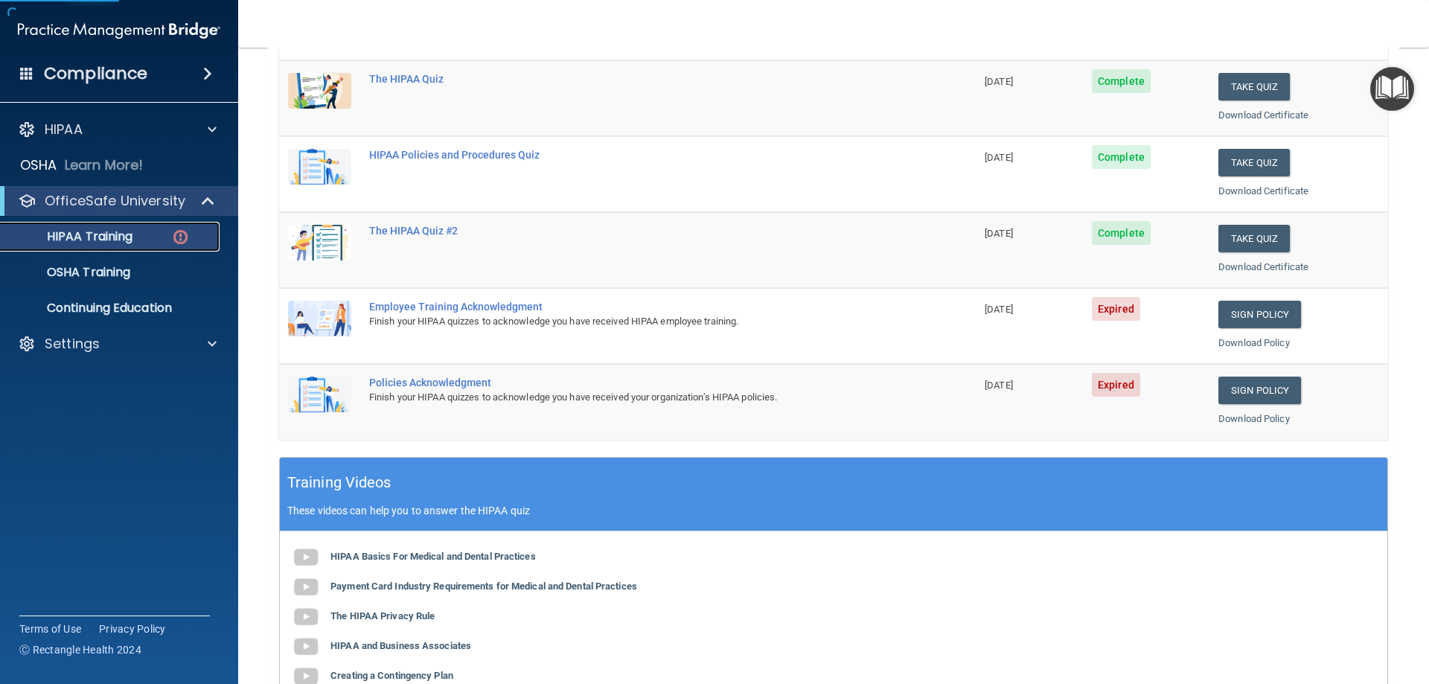
scroll to position [223, 0]
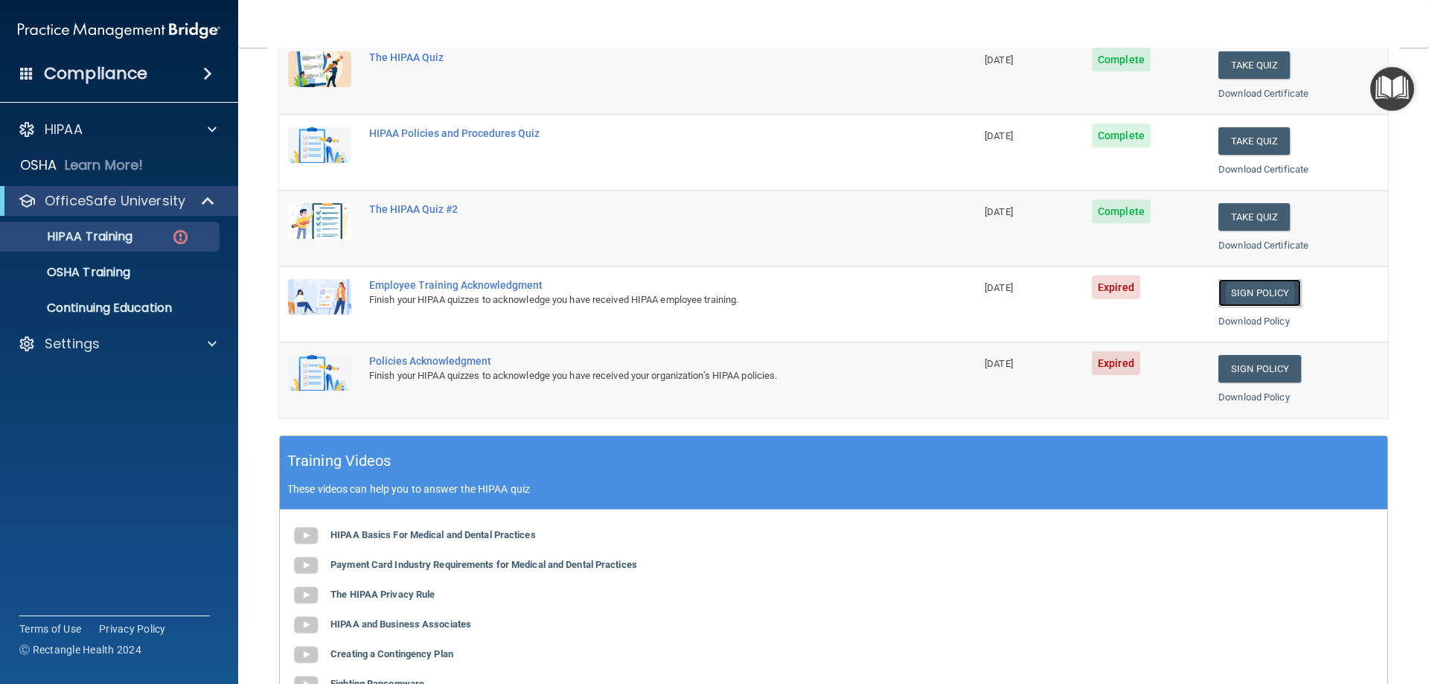
click at [1234, 292] on link "Sign Policy" at bounding box center [1259, 293] width 83 height 28
click at [153, 347] on div "Settings" at bounding box center [99, 344] width 185 height 18
click at [71, 417] on p "Sign Out" at bounding box center [111, 415] width 203 height 15
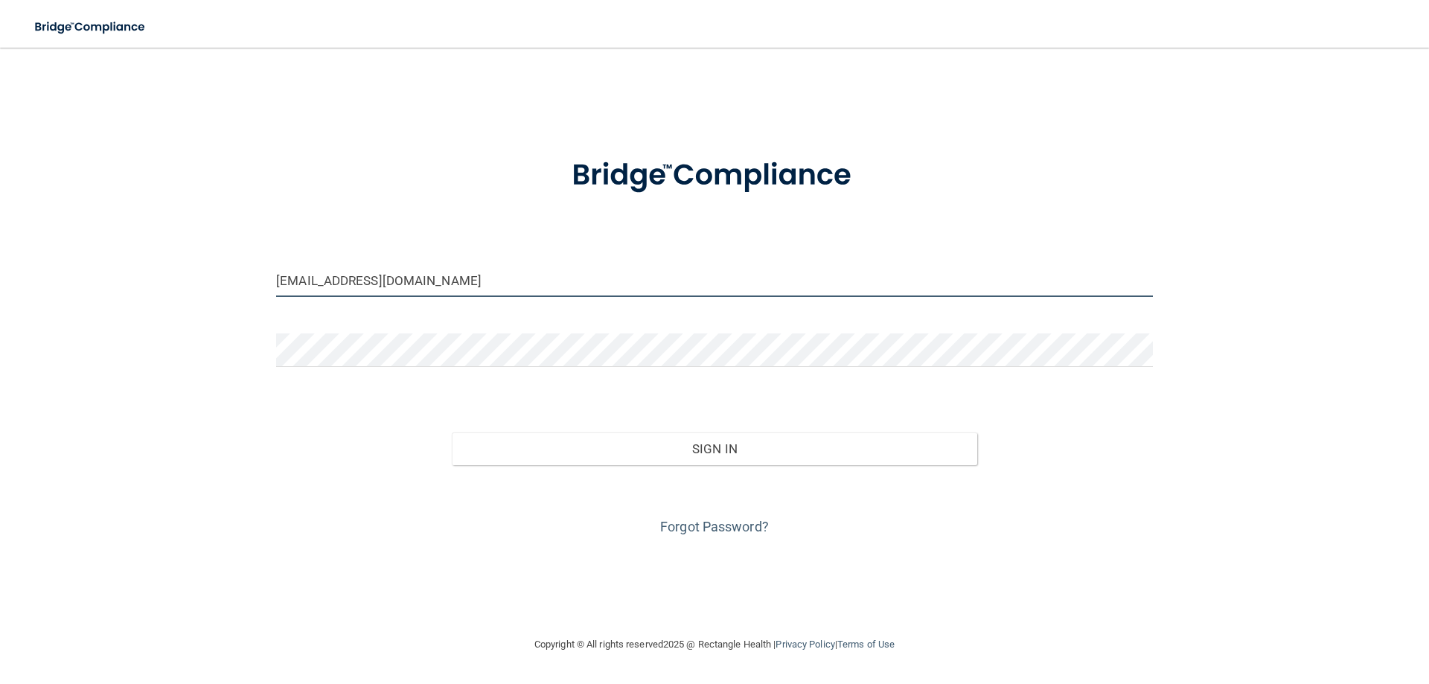
drag, startPoint x: 449, startPoint y: 281, endPoint x: 0, endPoint y: 283, distance: 448.7
click at [0, 283] on main "d_coonrod@cinci.rr.com Invalid email/password. You don't have permission to acc…" at bounding box center [714, 366] width 1429 height 636
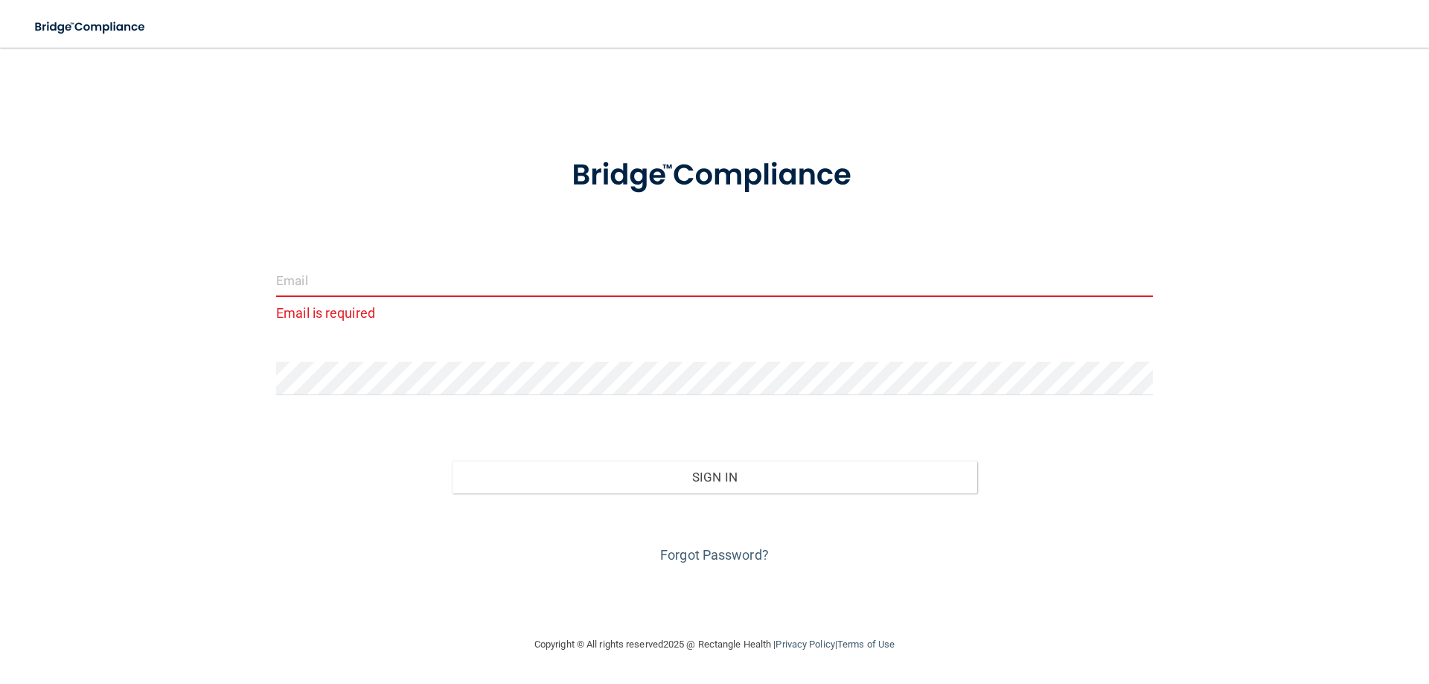
type input "J"
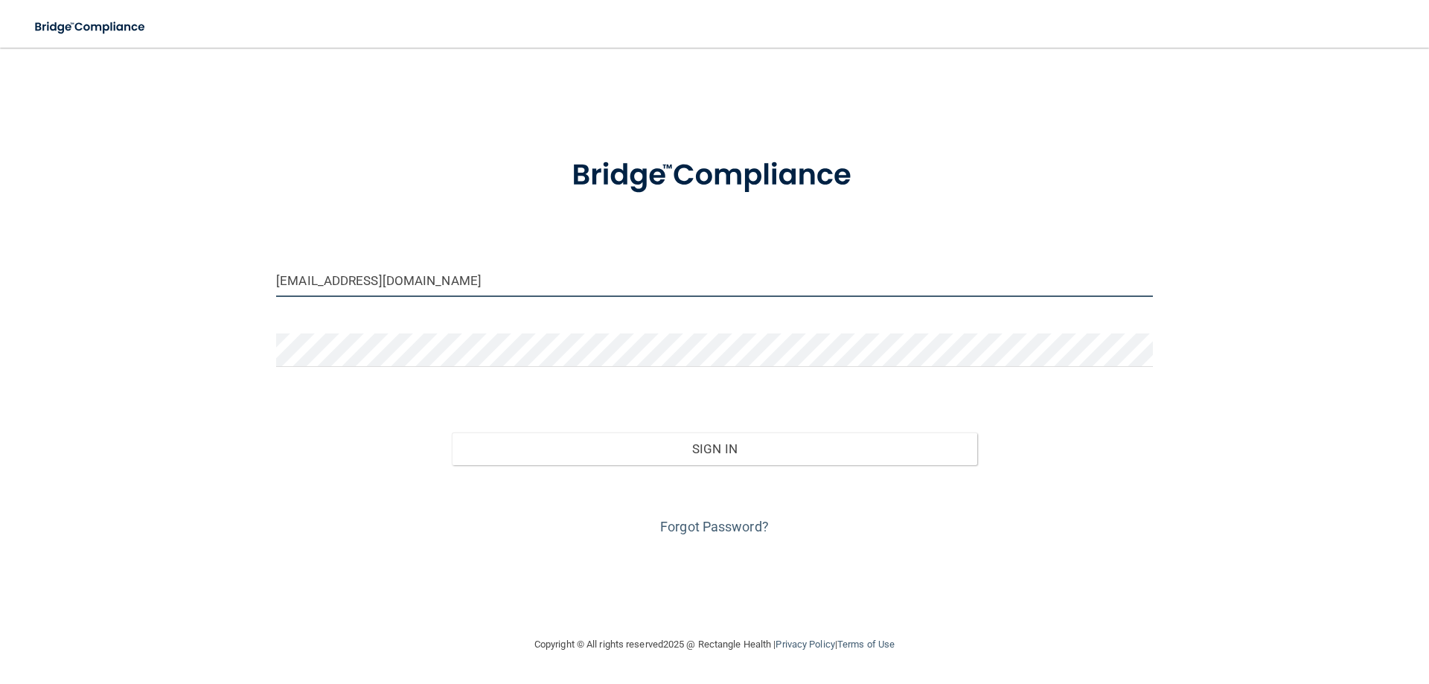
type input "j_duke@cinci.rr.com"
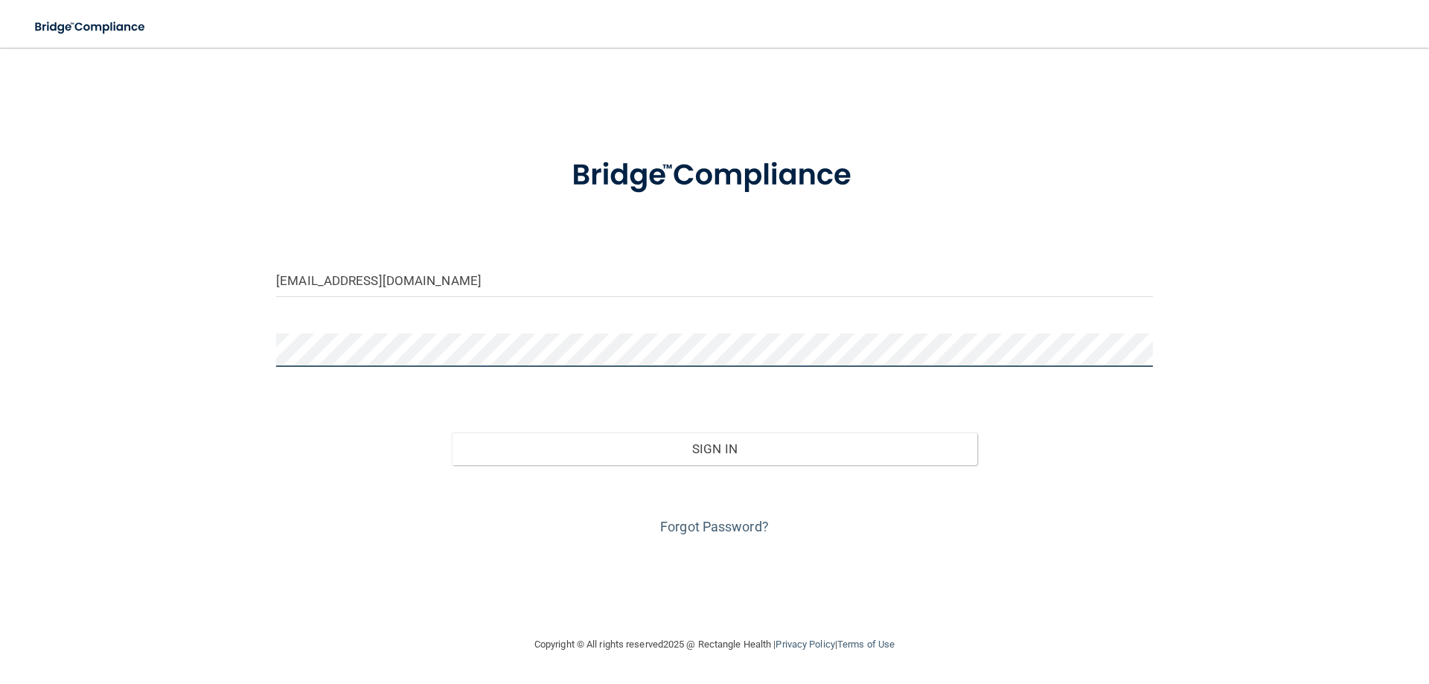
drag, startPoint x: 423, startPoint y: 285, endPoint x: 127, endPoint y: 358, distance: 305.0
click at [126, 356] on div "j_duke@cinci.rr.com Invalid email/password. You don't have permission to access…" at bounding box center [714, 342] width 1369 height 558
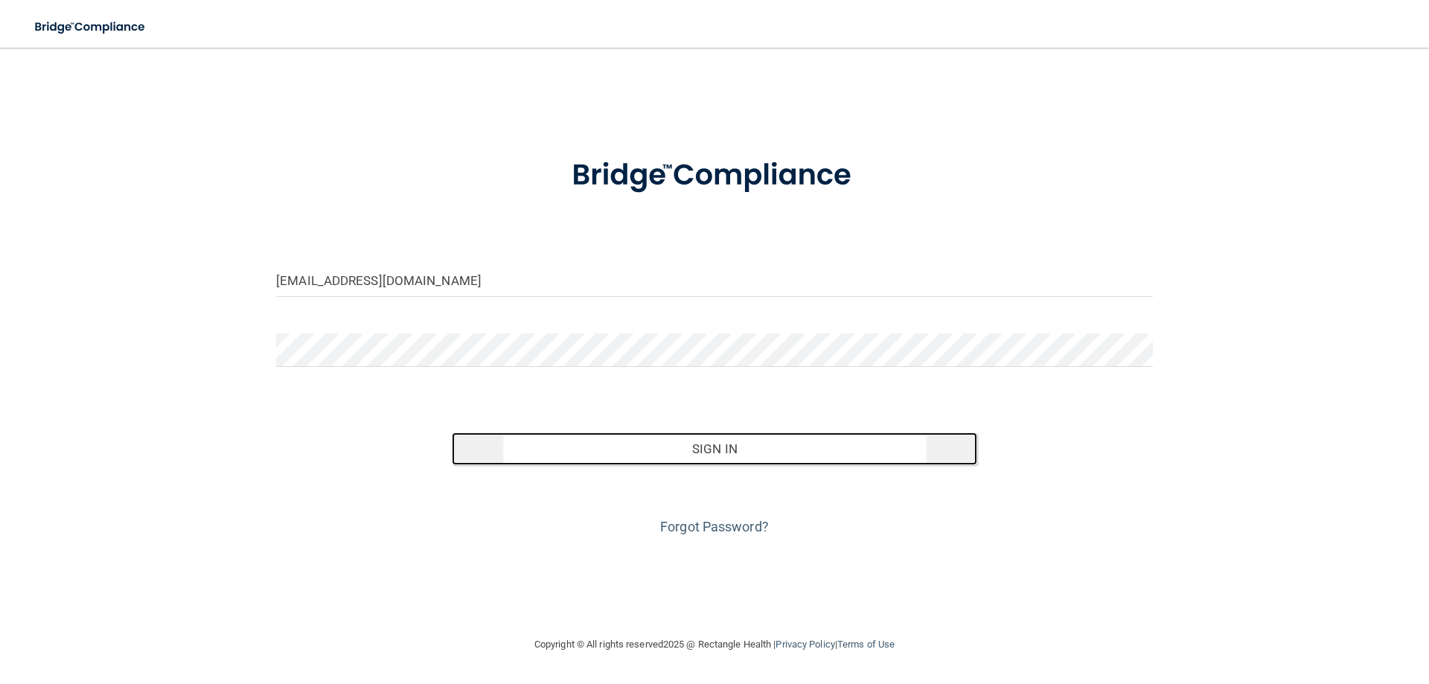
click at [700, 453] on button "Sign In" at bounding box center [715, 448] width 526 height 33
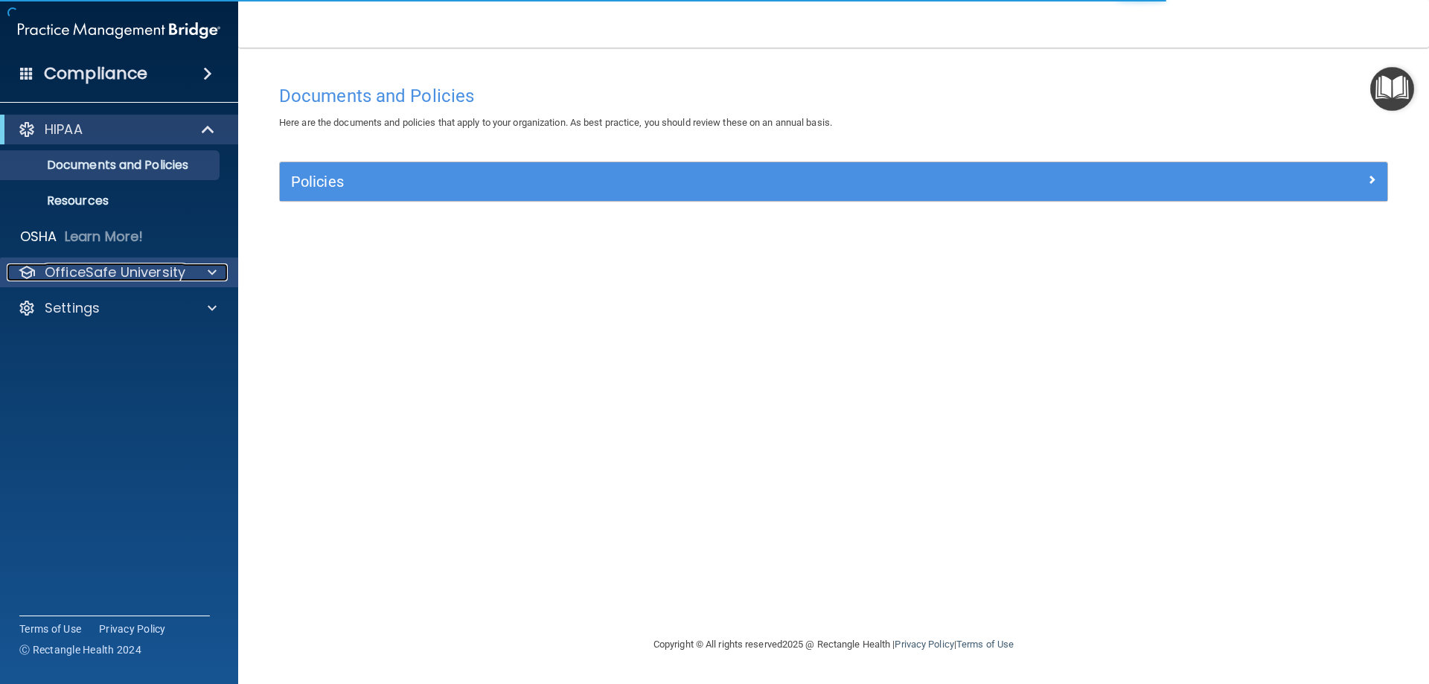
click at [208, 269] on span at bounding box center [212, 272] width 9 height 18
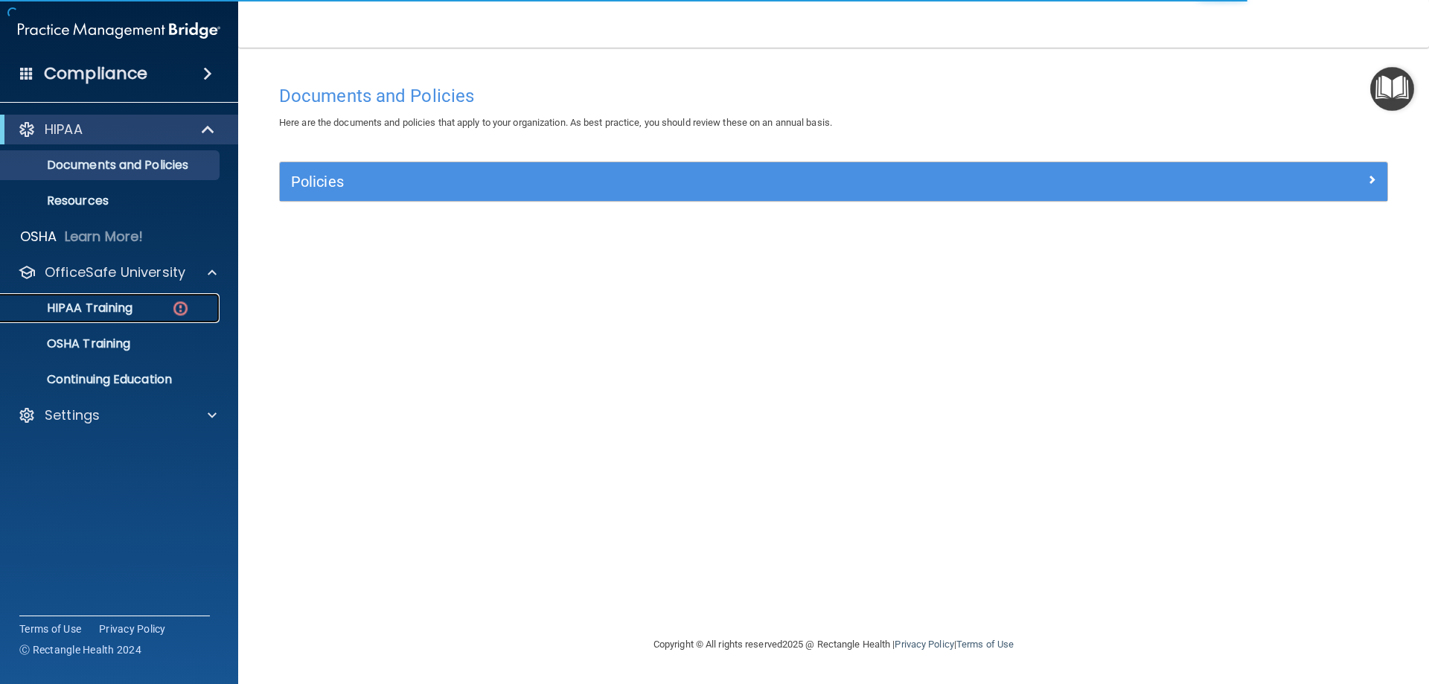
click at [105, 307] on p "HIPAA Training" at bounding box center [71, 308] width 123 height 15
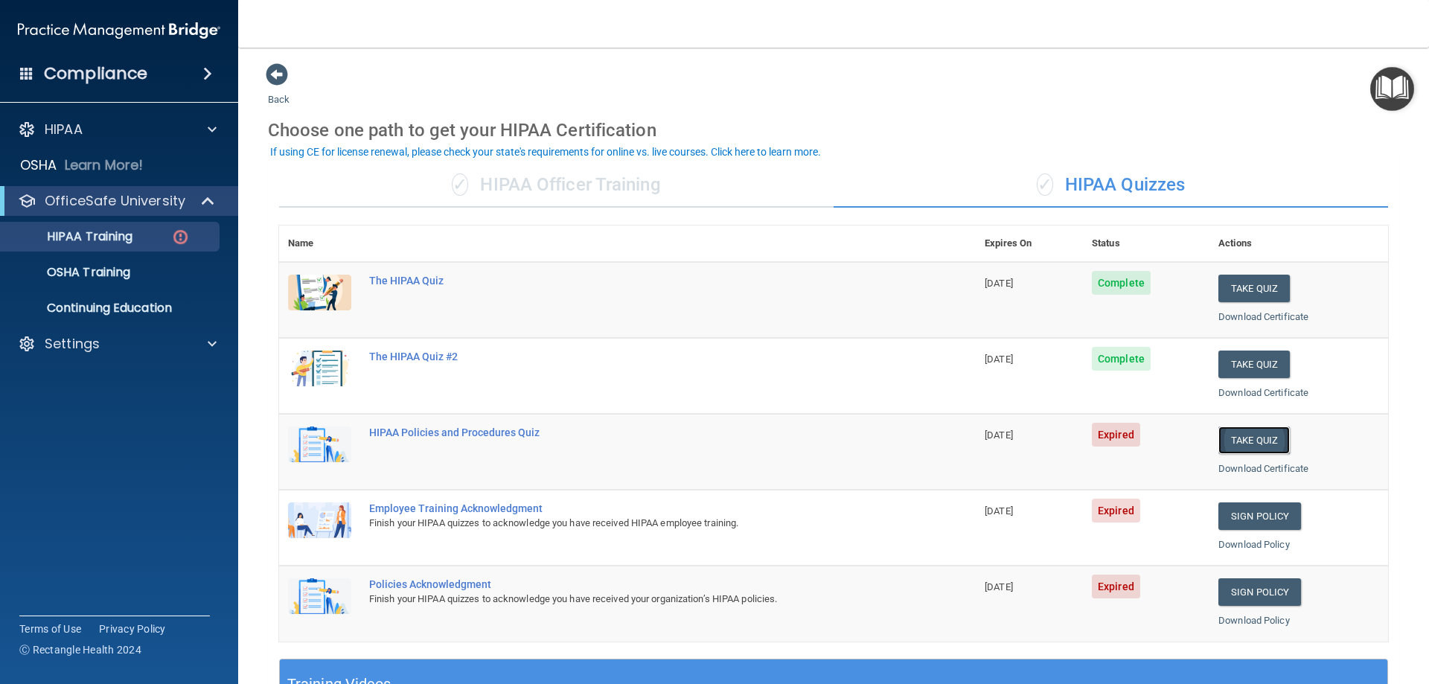
click at [1239, 441] on button "Take Quiz" at bounding box center [1253, 440] width 71 height 28
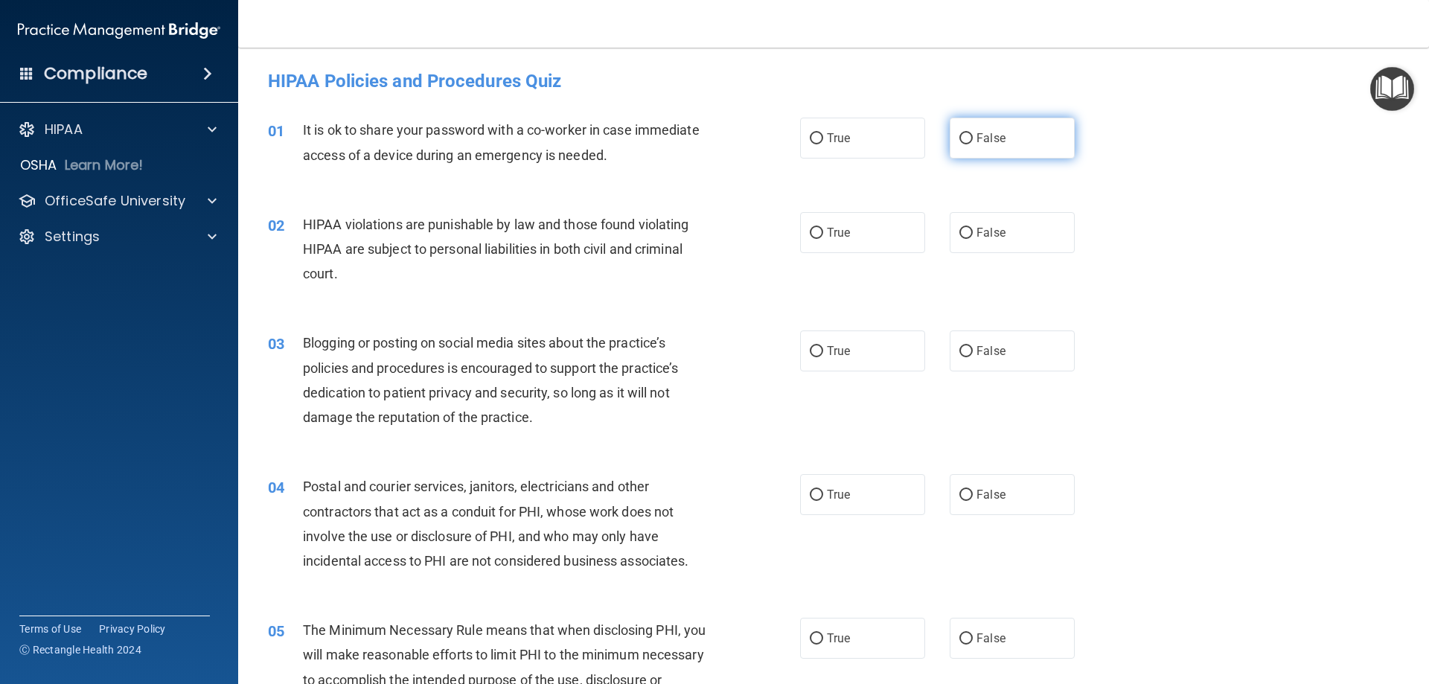
click at [962, 141] on input "False" at bounding box center [965, 138] width 13 height 11
radio input "true"
click at [810, 232] on input "True" at bounding box center [816, 233] width 13 height 11
radio input "true"
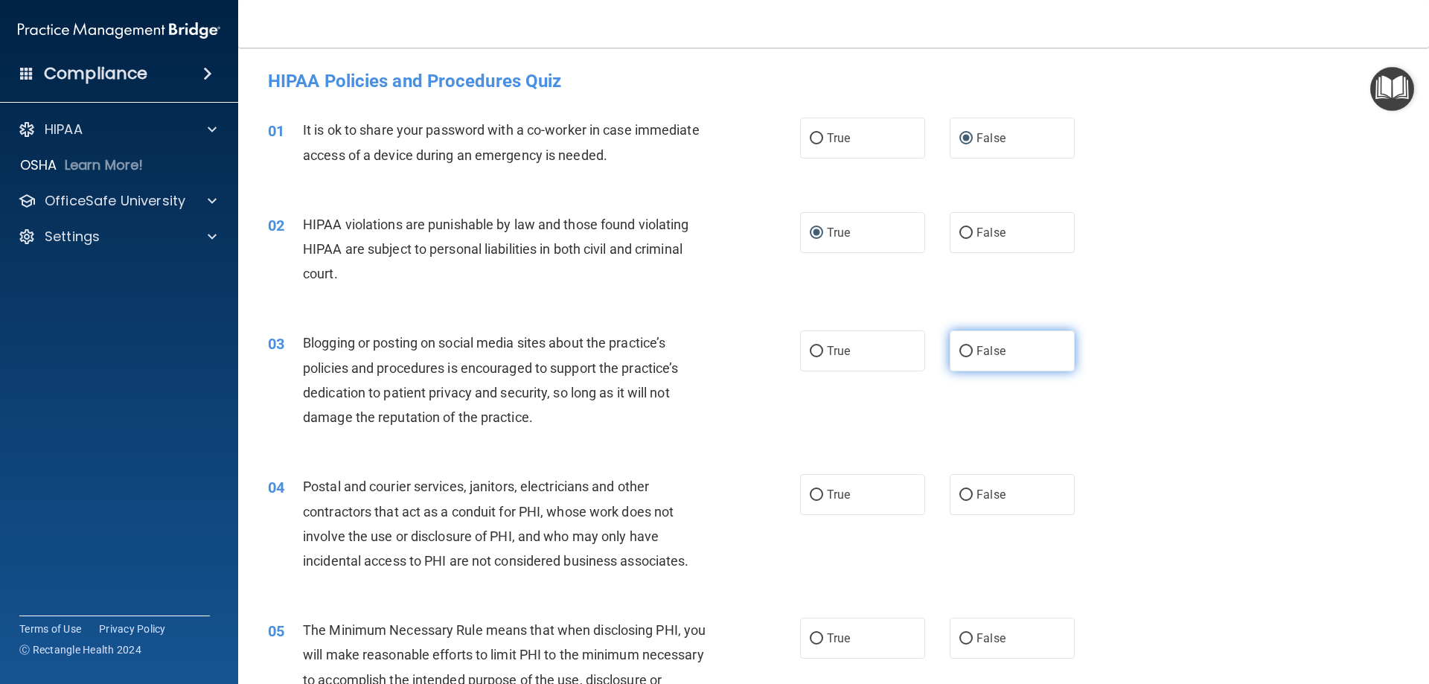
click at [959, 352] on input "False" at bounding box center [965, 351] width 13 height 11
radio input "true"
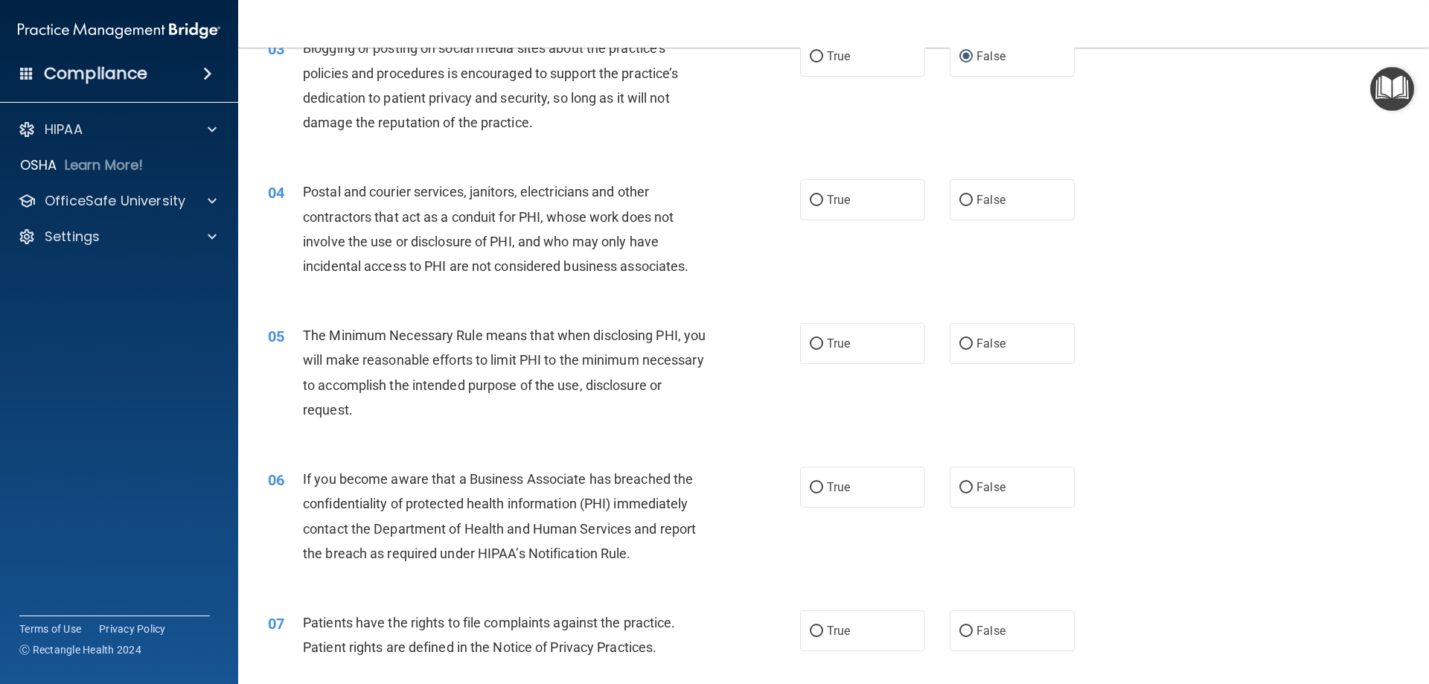
scroll to position [298, 0]
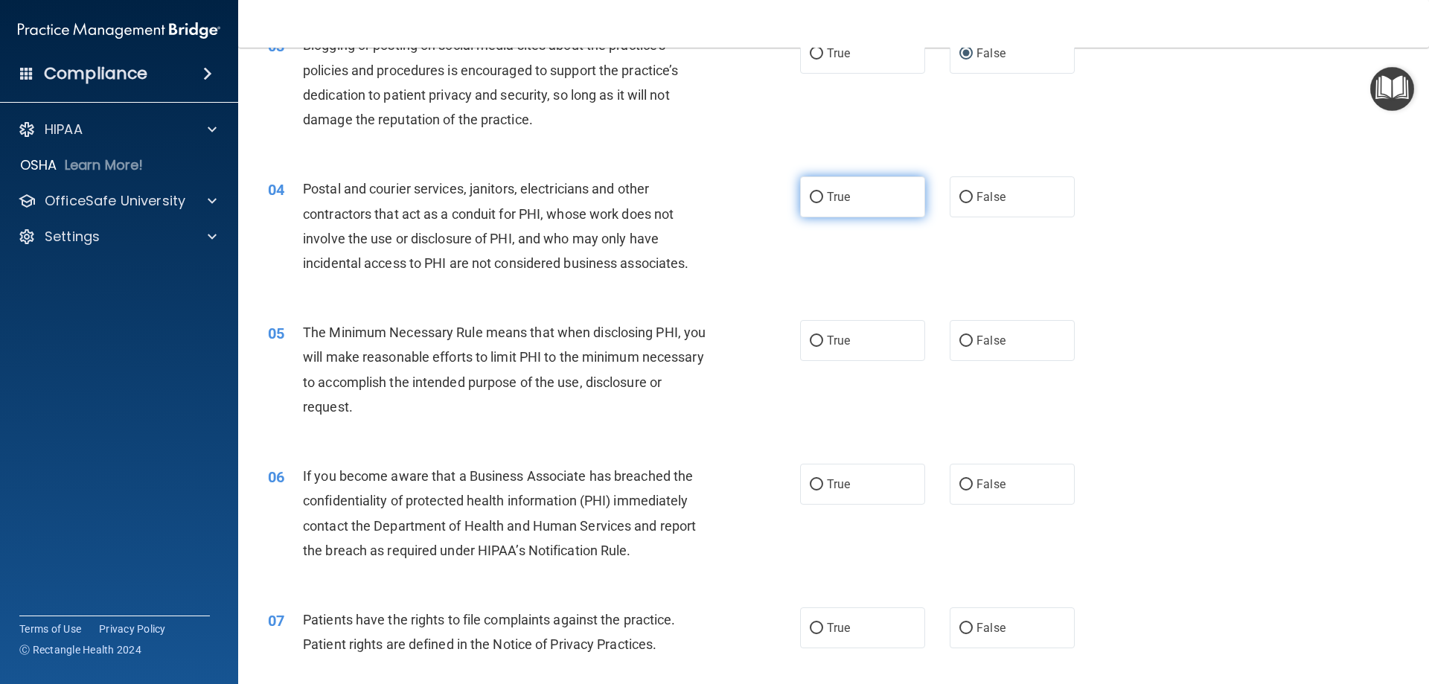
click at [811, 192] on input "True" at bounding box center [816, 197] width 13 height 11
radio input "true"
click at [810, 340] on input "True" at bounding box center [816, 341] width 13 height 11
radio input "true"
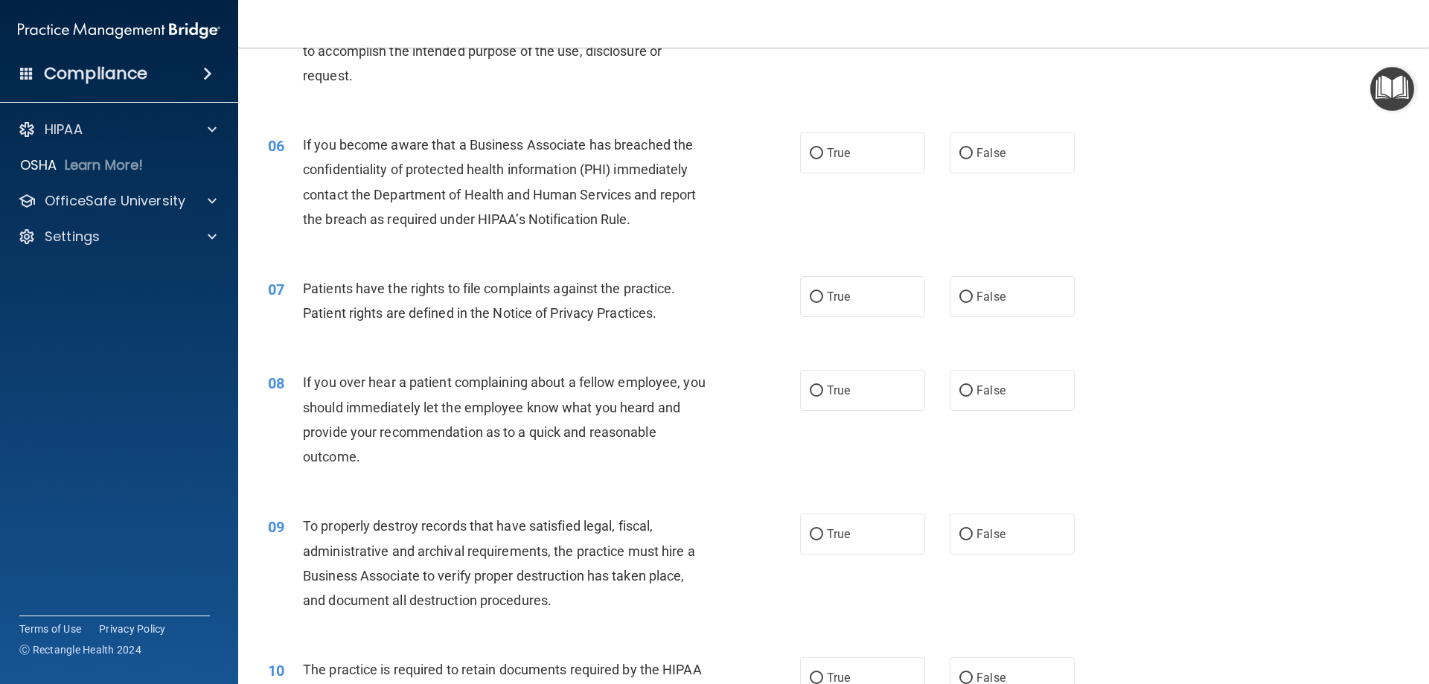
scroll to position [670, 0]
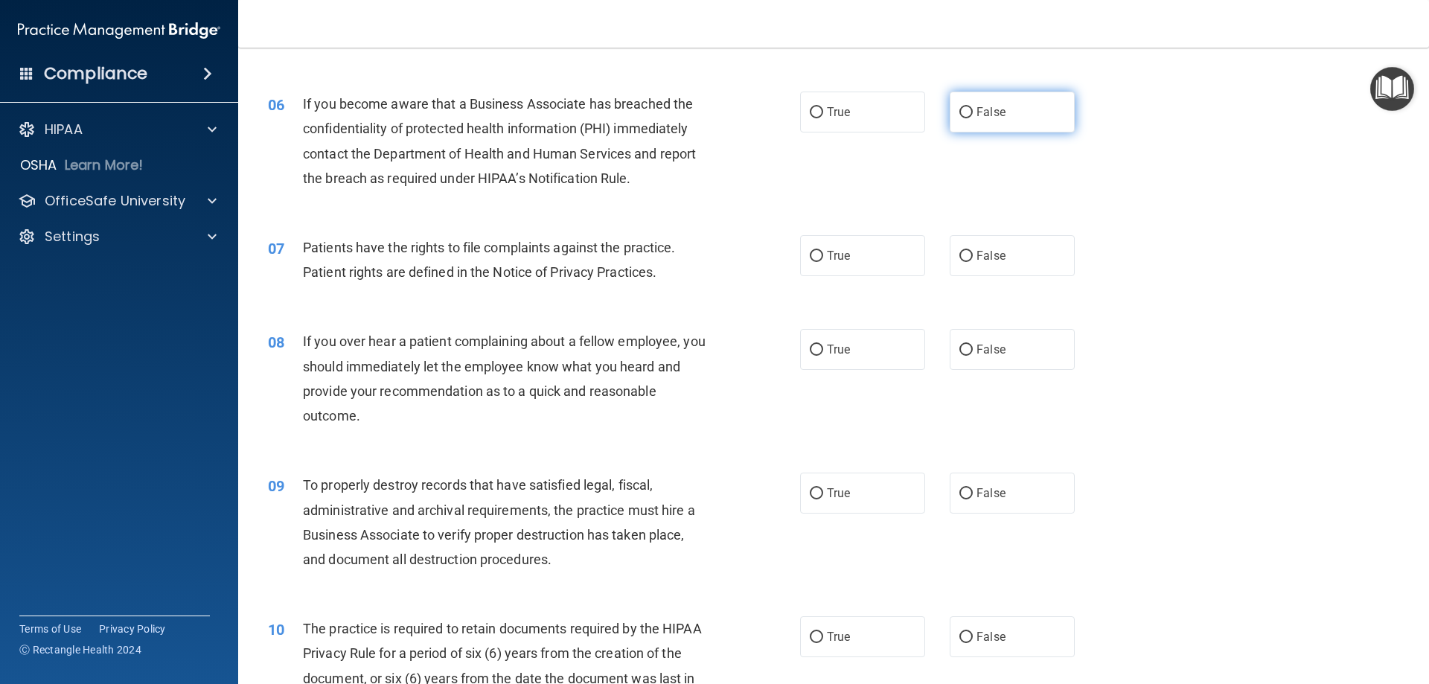
click at [963, 114] on input "False" at bounding box center [965, 112] width 13 height 11
radio input "true"
click at [965, 252] on input "False" at bounding box center [965, 256] width 13 height 11
radio input "true"
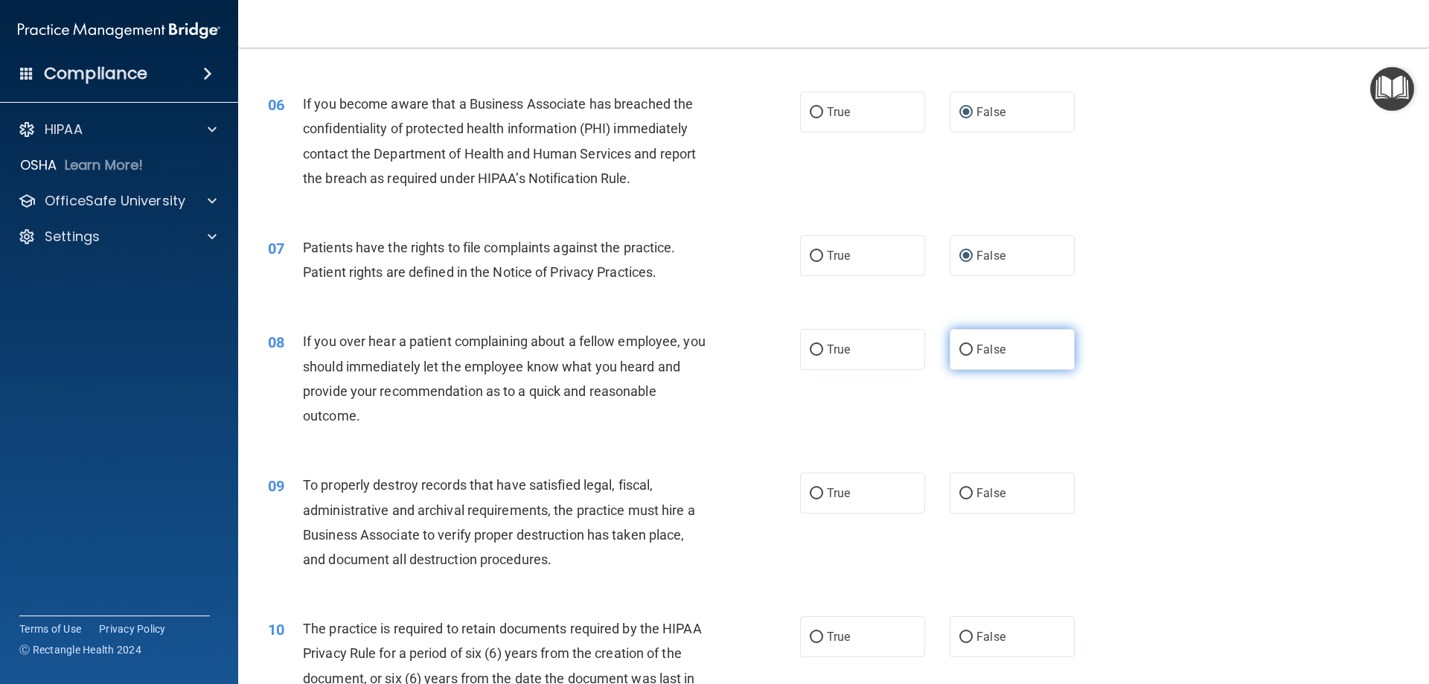
click at [959, 350] on input "False" at bounding box center [965, 350] width 13 height 11
radio input "true"
click at [964, 495] on input "False" at bounding box center [965, 493] width 13 height 11
radio input "true"
drag, startPoint x: 813, startPoint y: 635, endPoint x: 1077, endPoint y: 622, distance: 264.5
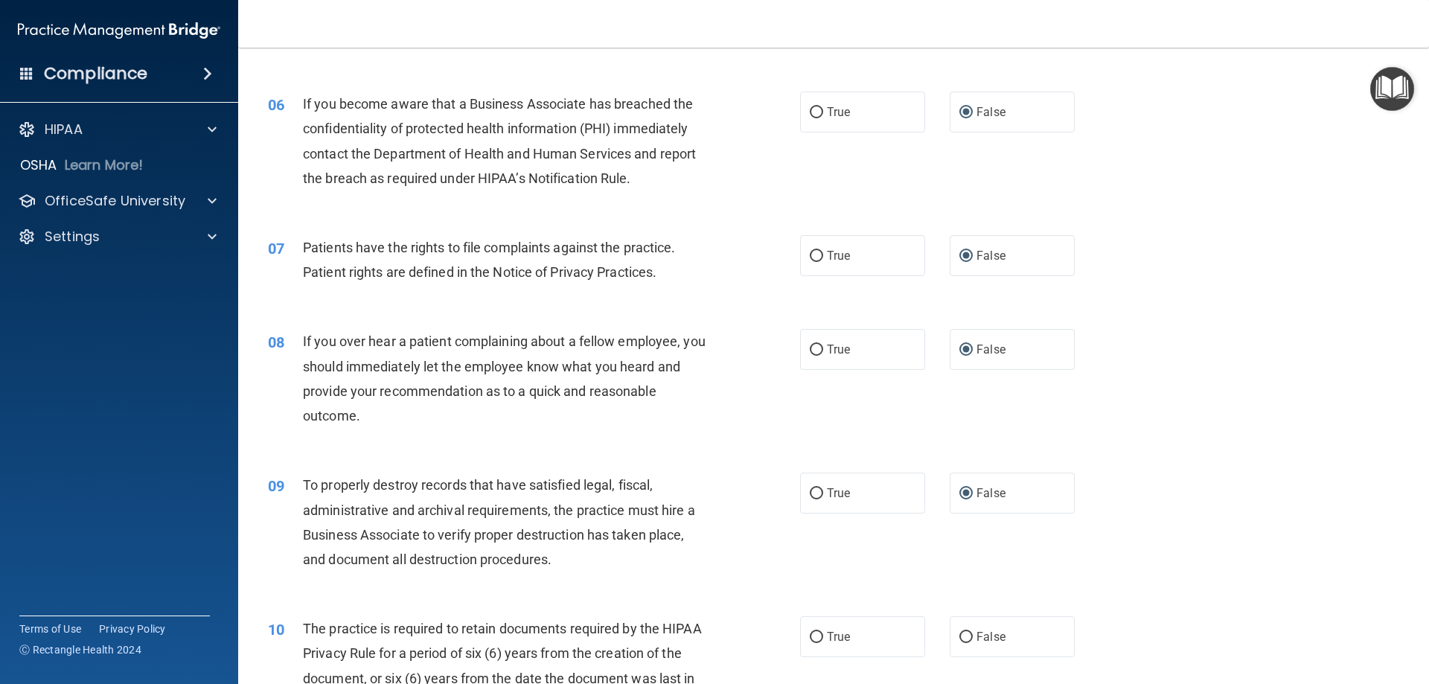
click at [814, 635] on input "True" at bounding box center [816, 637] width 13 height 11
radio input "true"
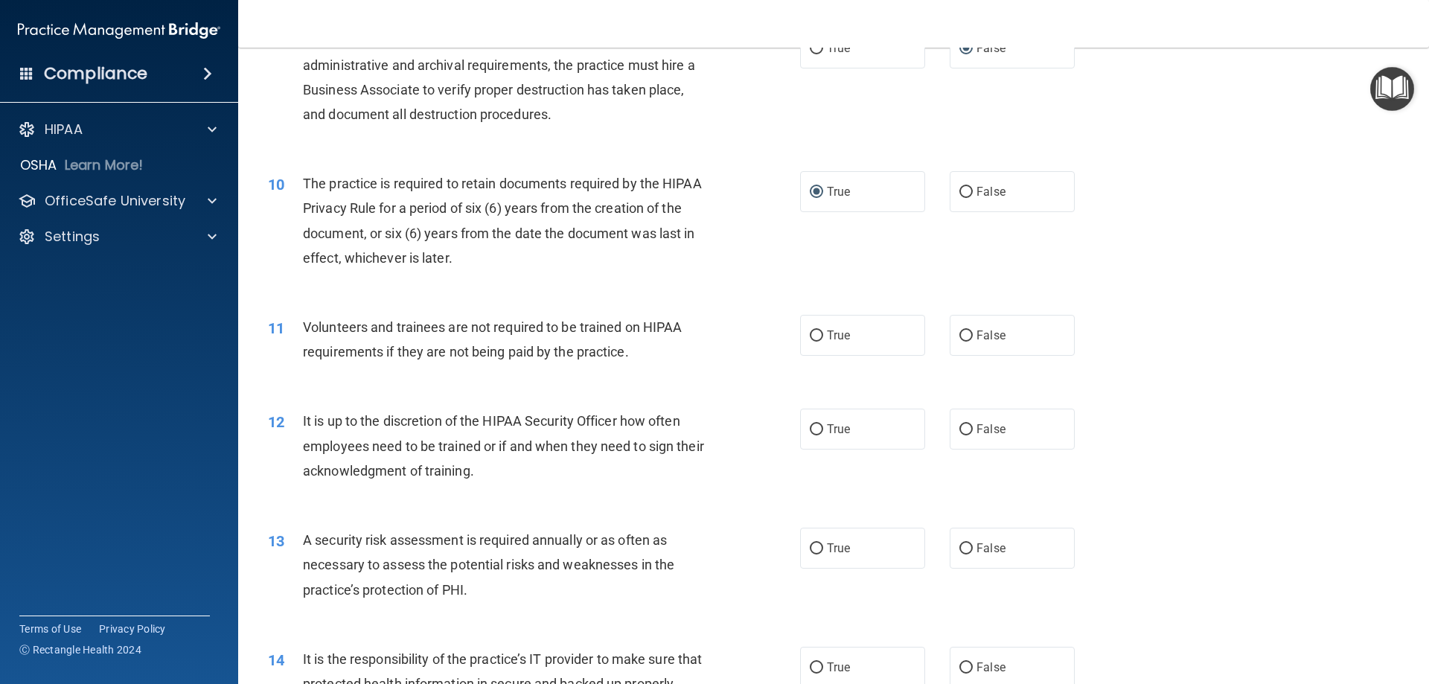
scroll to position [1116, 0]
click at [961, 335] on input "False" at bounding box center [965, 334] width 13 height 11
radio input "true"
click at [959, 423] on input "False" at bounding box center [965, 428] width 13 height 11
click at [810, 551] on input "True" at bounding box center [816, 547] width 13 height 11
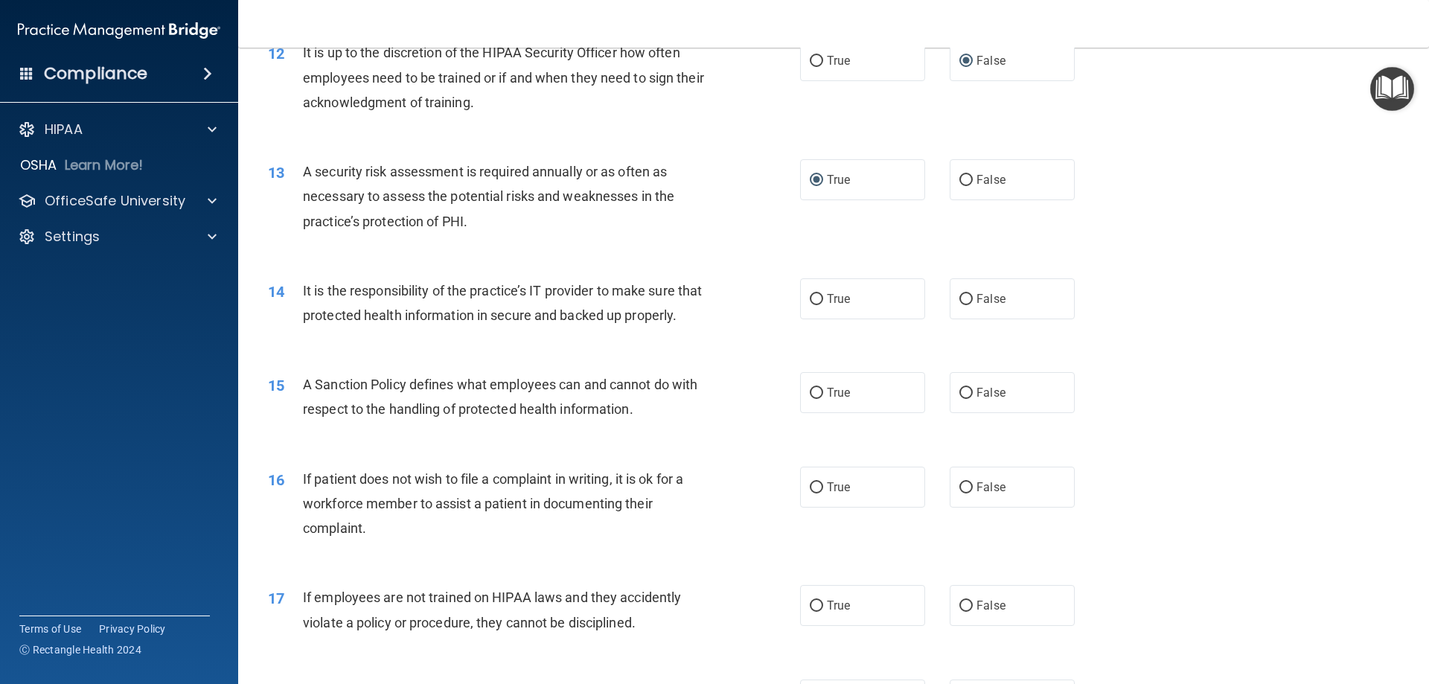
scroll to position [1488, 0]
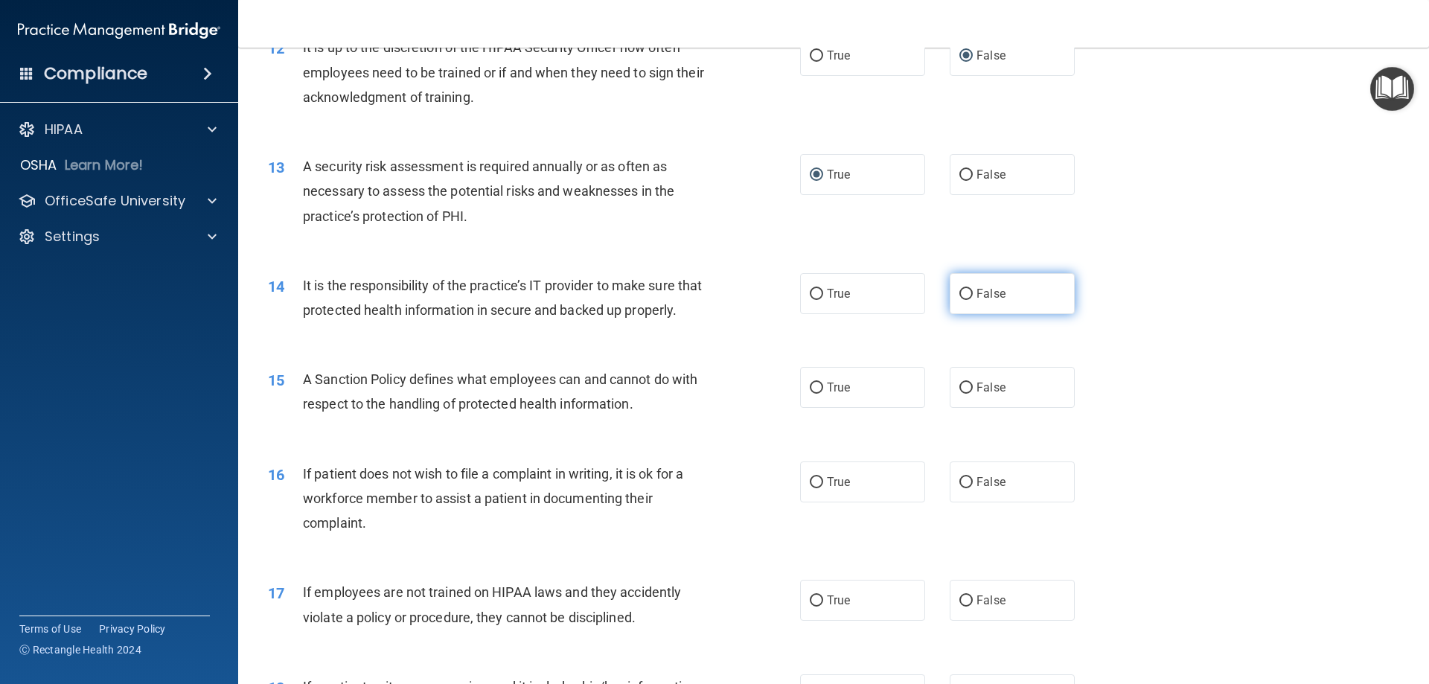
click at [959, 293] on input "False" at bounding box center [965, 294] width 13 height 11
click at [961, 394] on input "False" at bounding box center [965, 387] width 13 height 11
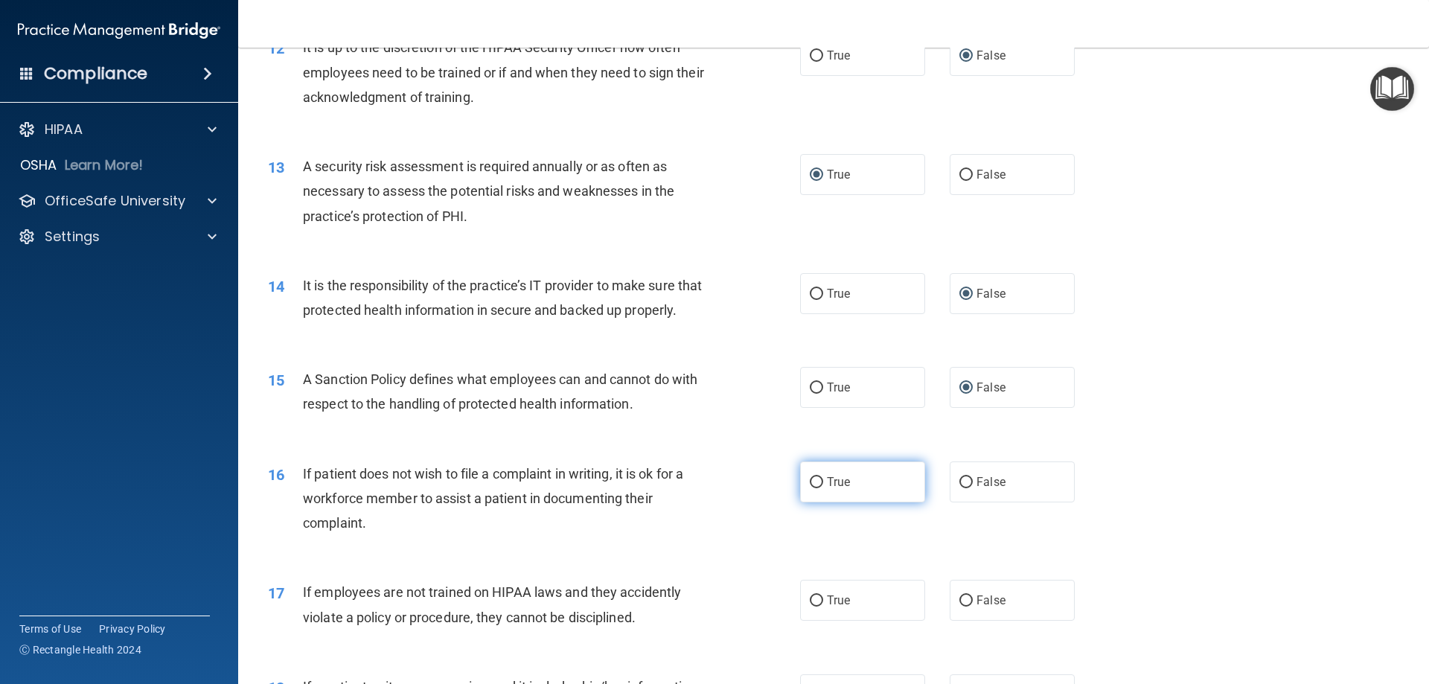
click at [816, 488] on input "True" at bounding box center [816, 482] width 13 height 11
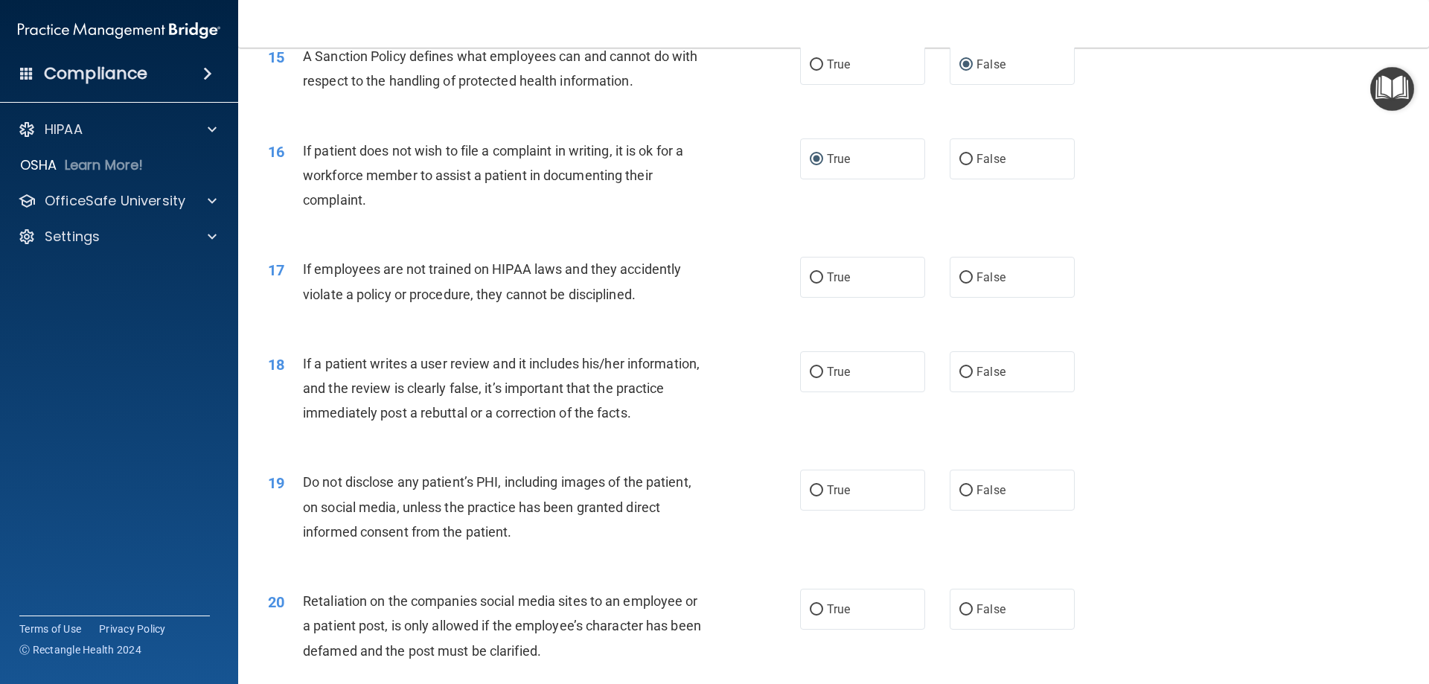
scroll to position [1860, 0]
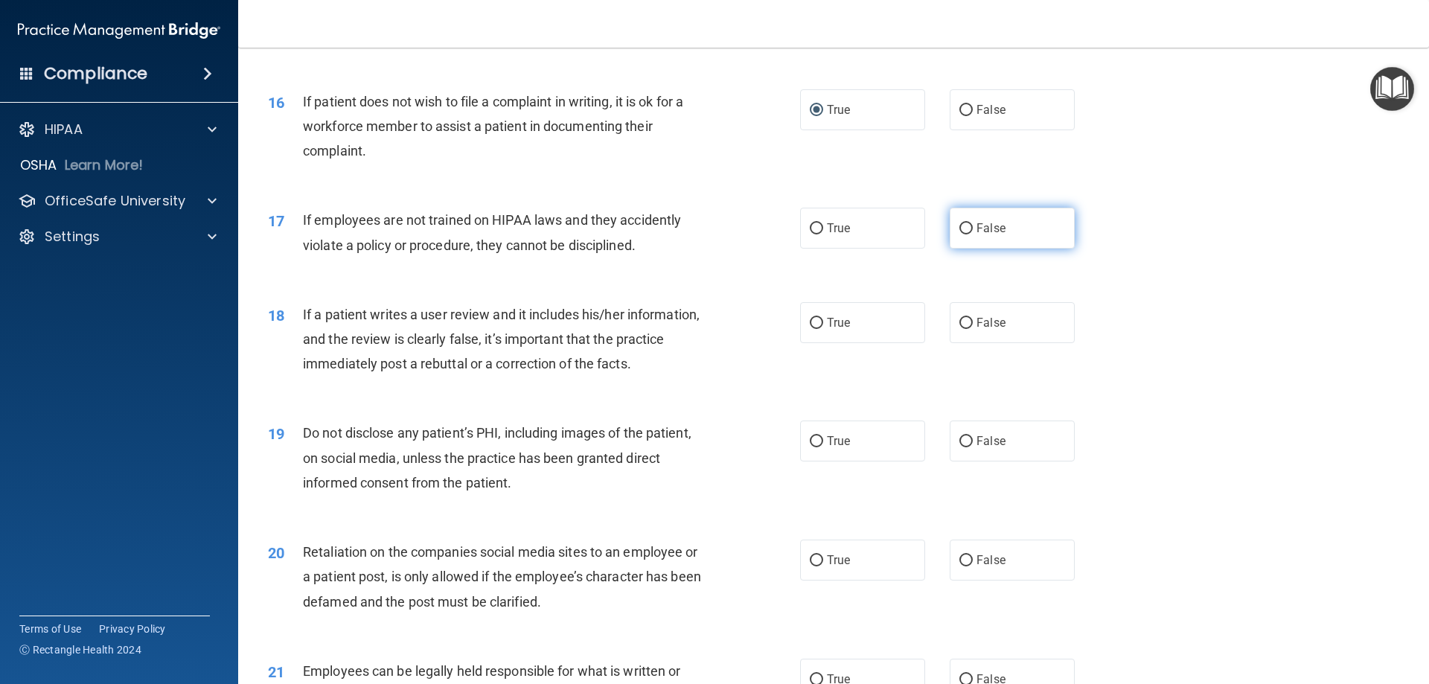
click at [963, 234] on input "False" at bounding box center [965, 228] width 13 height 11
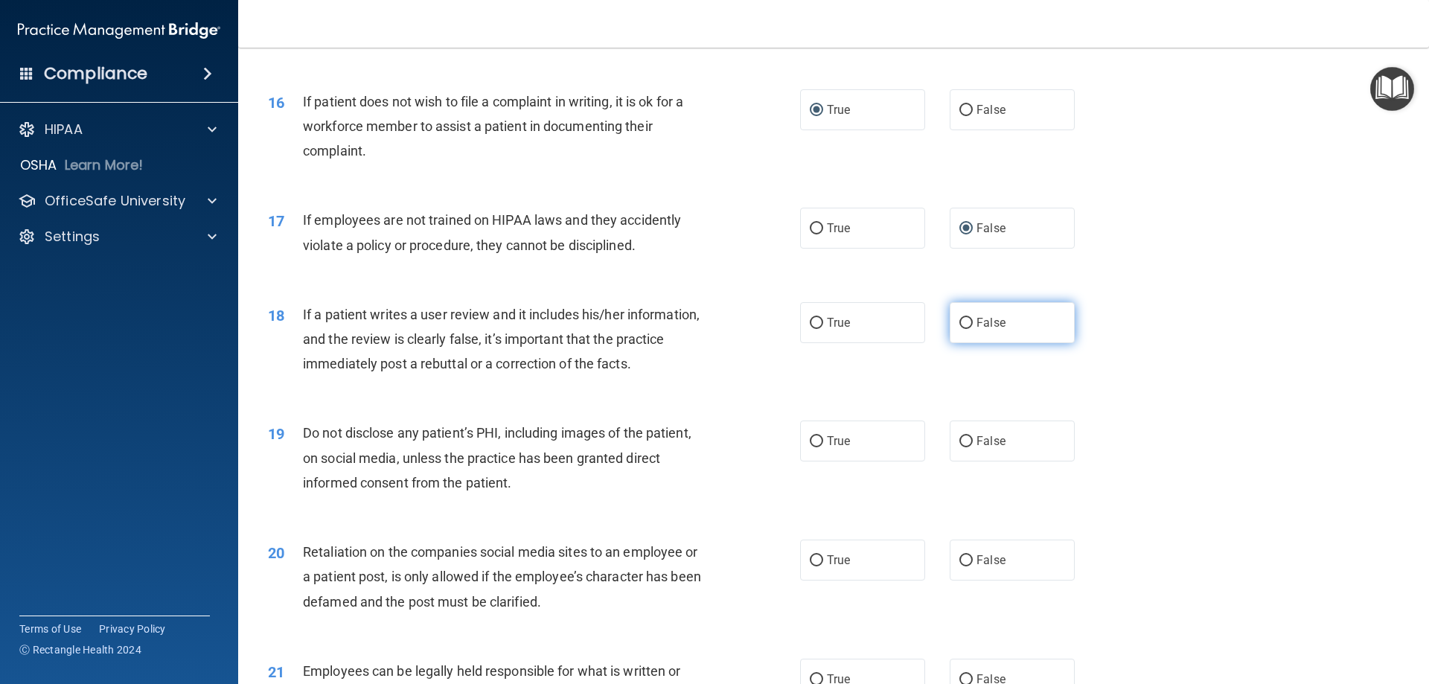
click at [959, 329] on input "False" at bounding box center [965, 323] width 13 height 11
click at [812, 447] on input "True" at bounding box center [816, 441] width 13 height 11
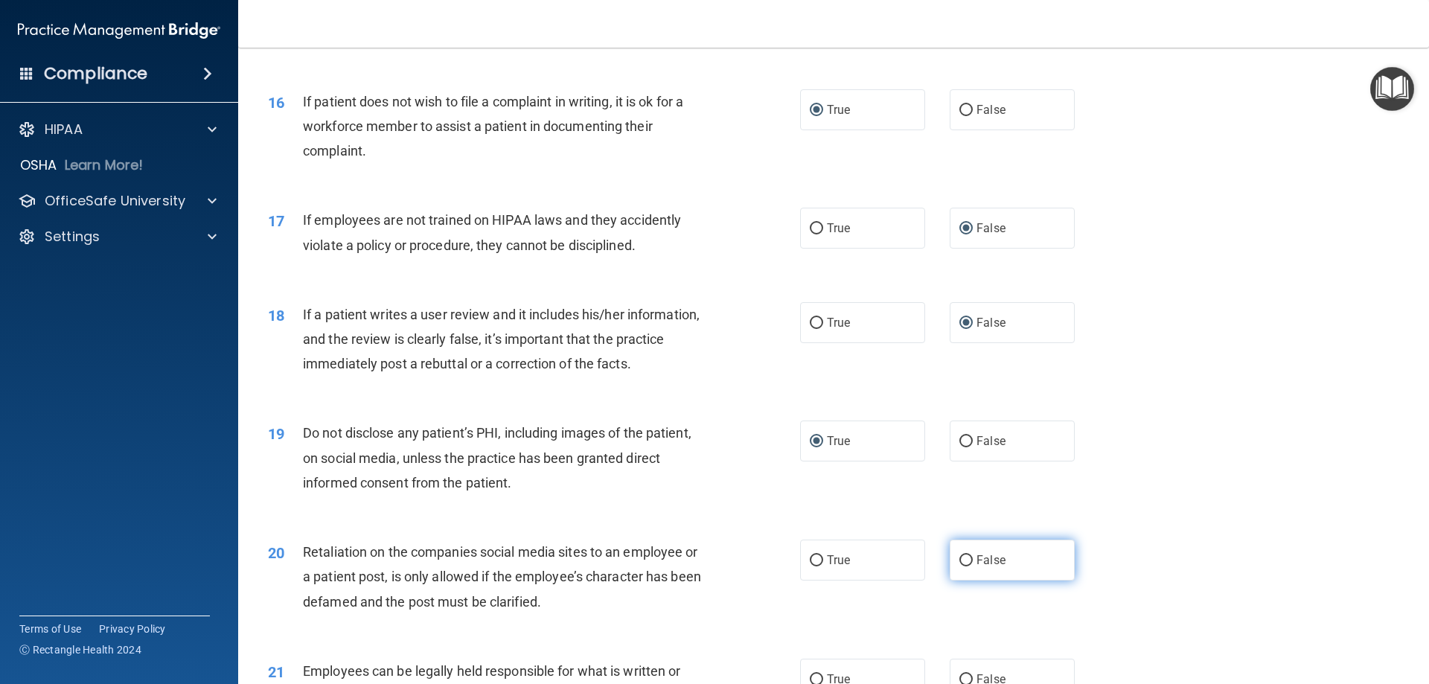
click at [959, 566] on input "False" at bounding box center [965, 560] width 13 height 11
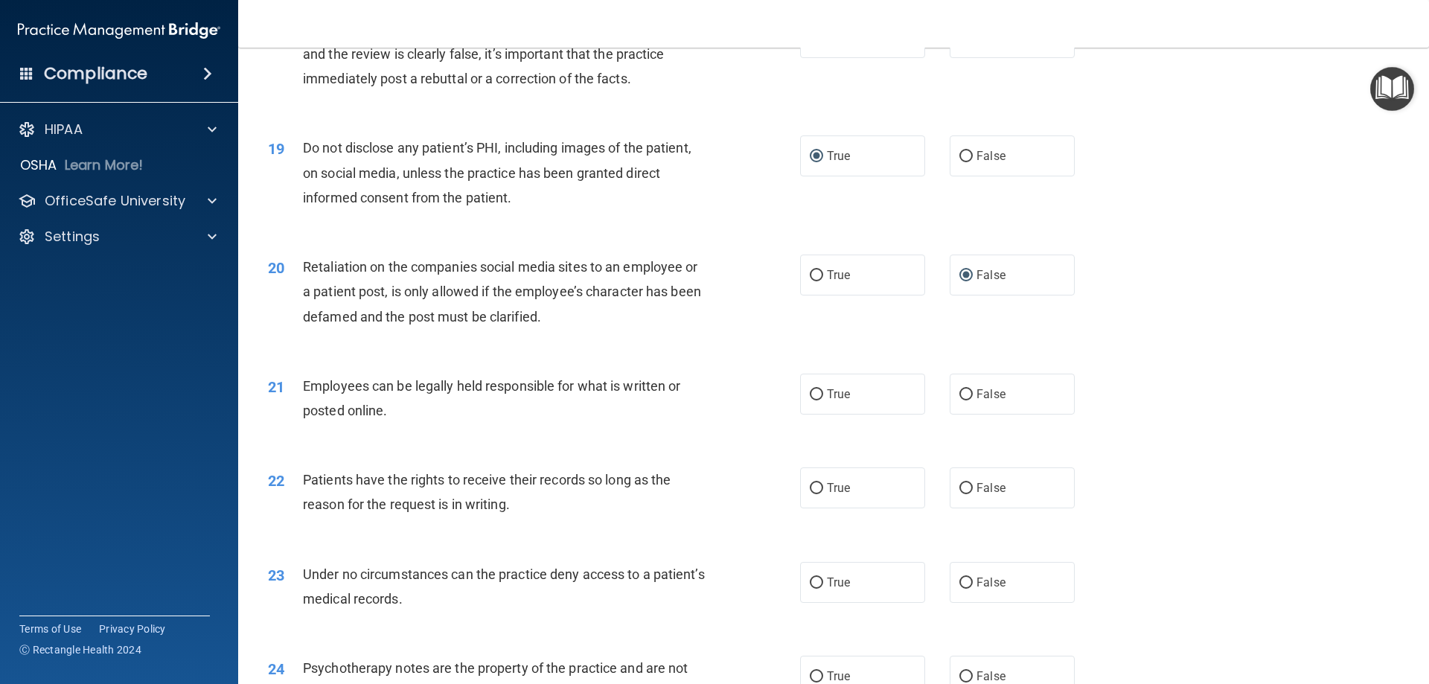
scroll to position [2158, 0]
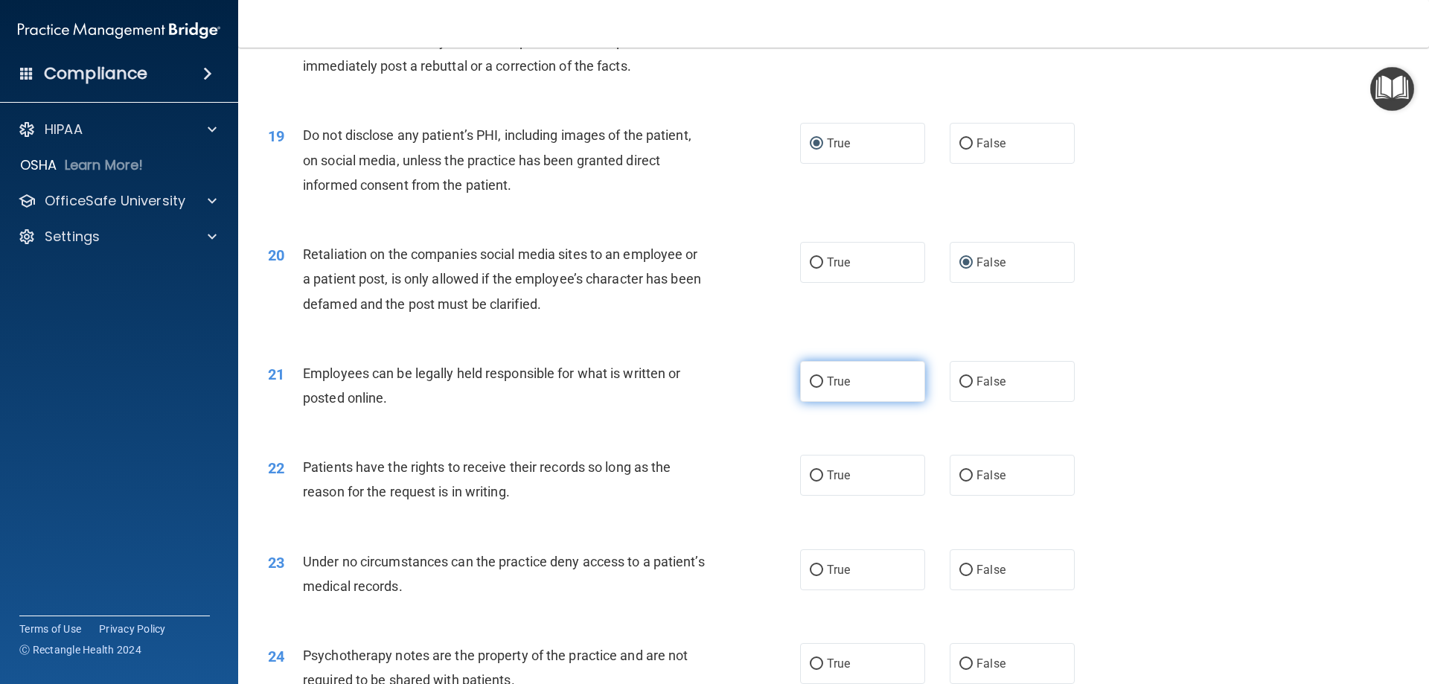
click at [814, 388] on input "True" at bounding box center [816, 382] width 13 height 11
click at [961, 481] on input "False" at bounding box center [965, 475] width 13 height 11
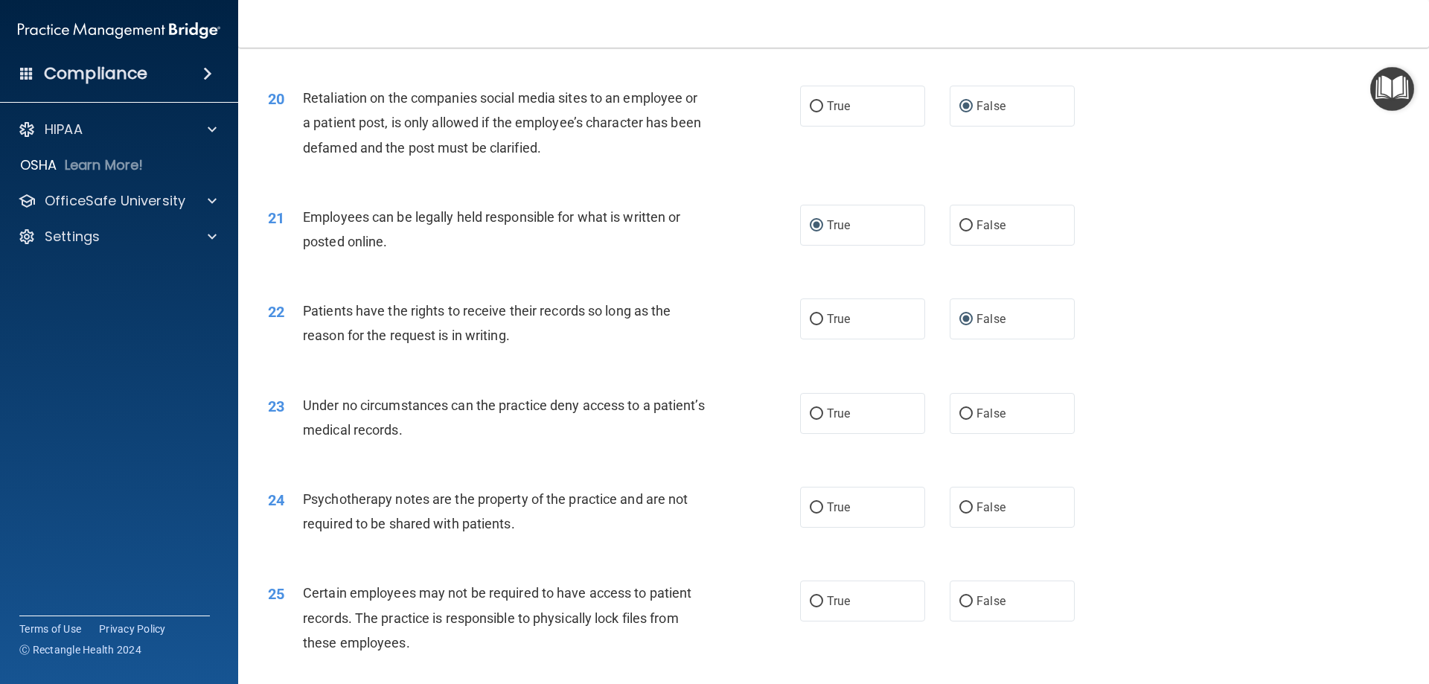
scroll to position [2381, 0]
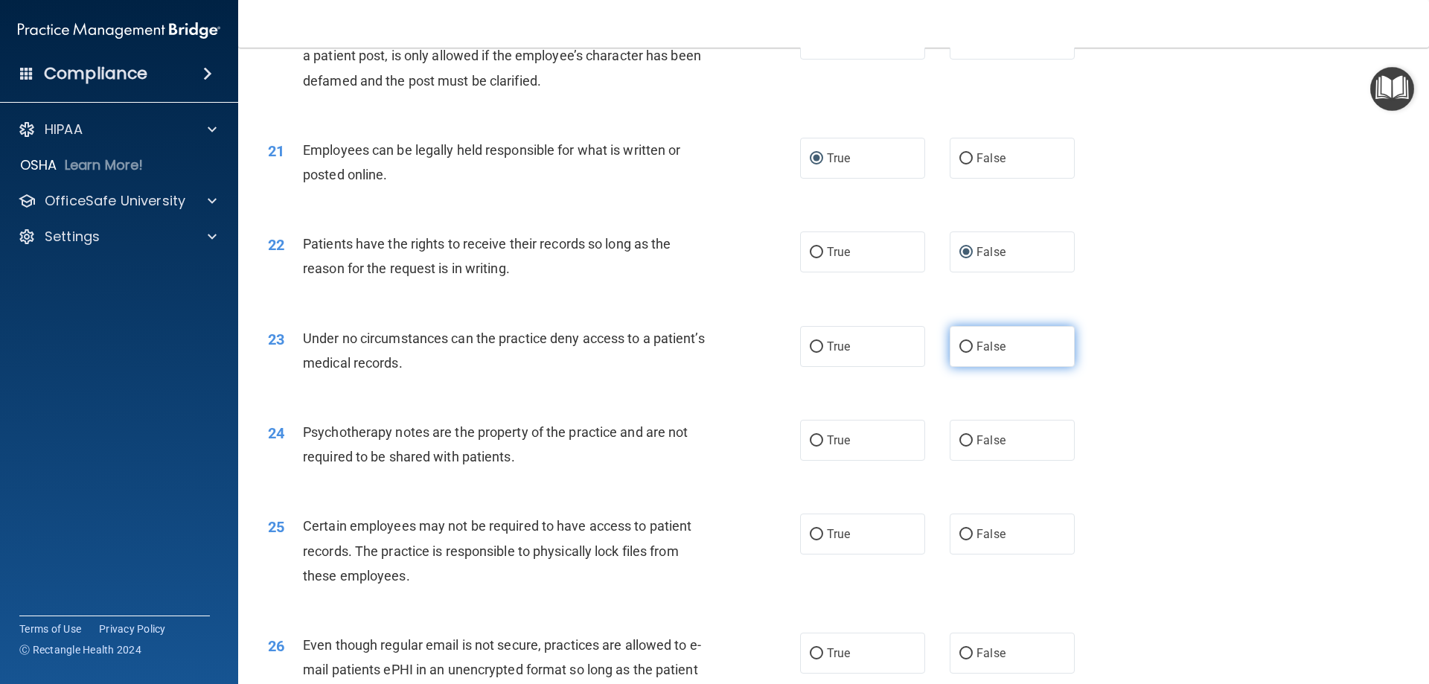
click at [959, 353] on input "False" at bounding box center [965, 347] width 13 height 11
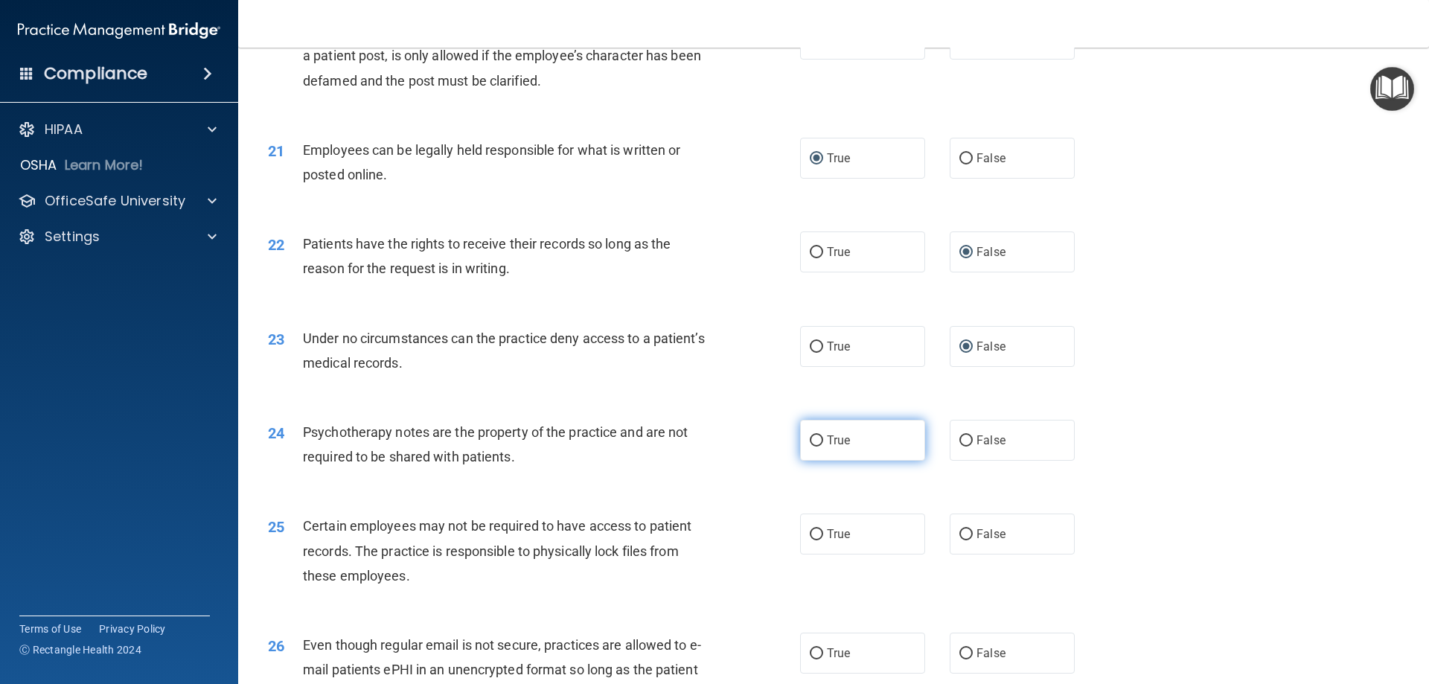
click at [812, 446] on input "True" at bounding box center [816, 440] width 13 height 11
click at [811, 540] on input "True" at bounding box center [816, 534] width 13 height 11
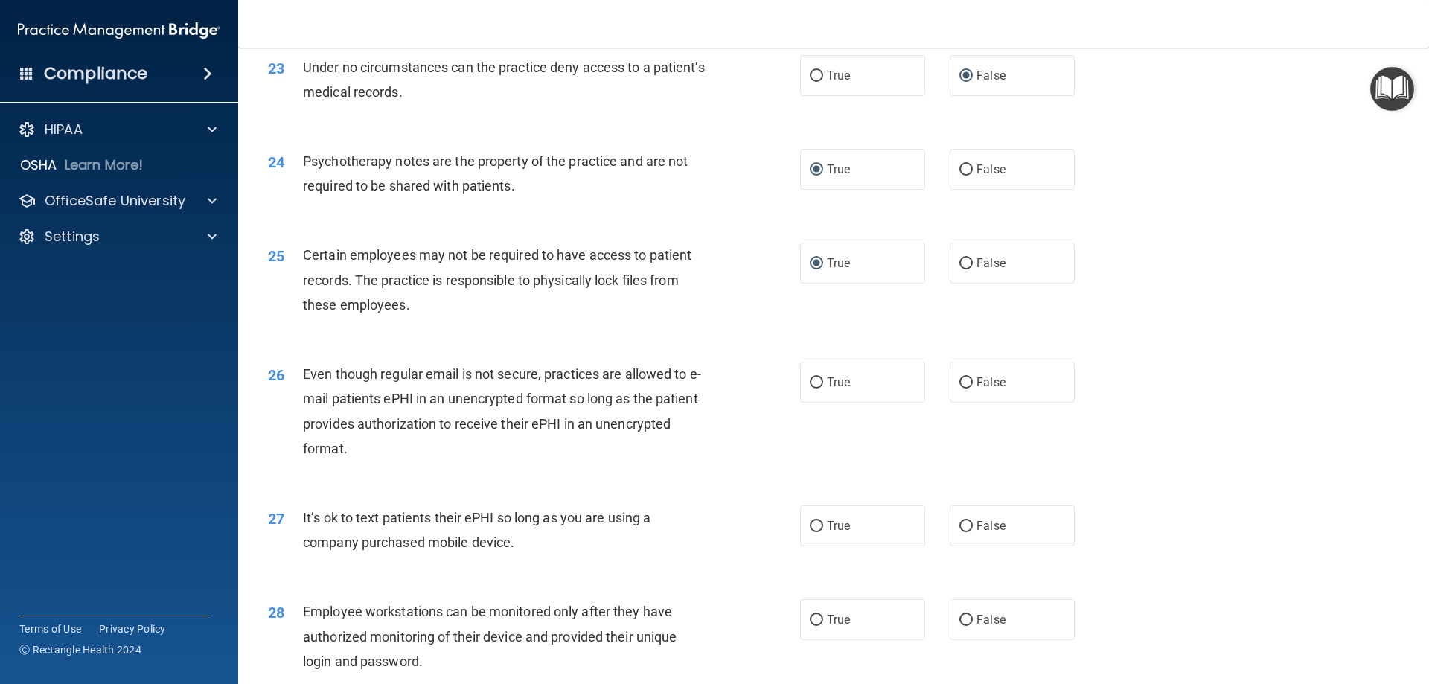
scroll to position [2679, 0]
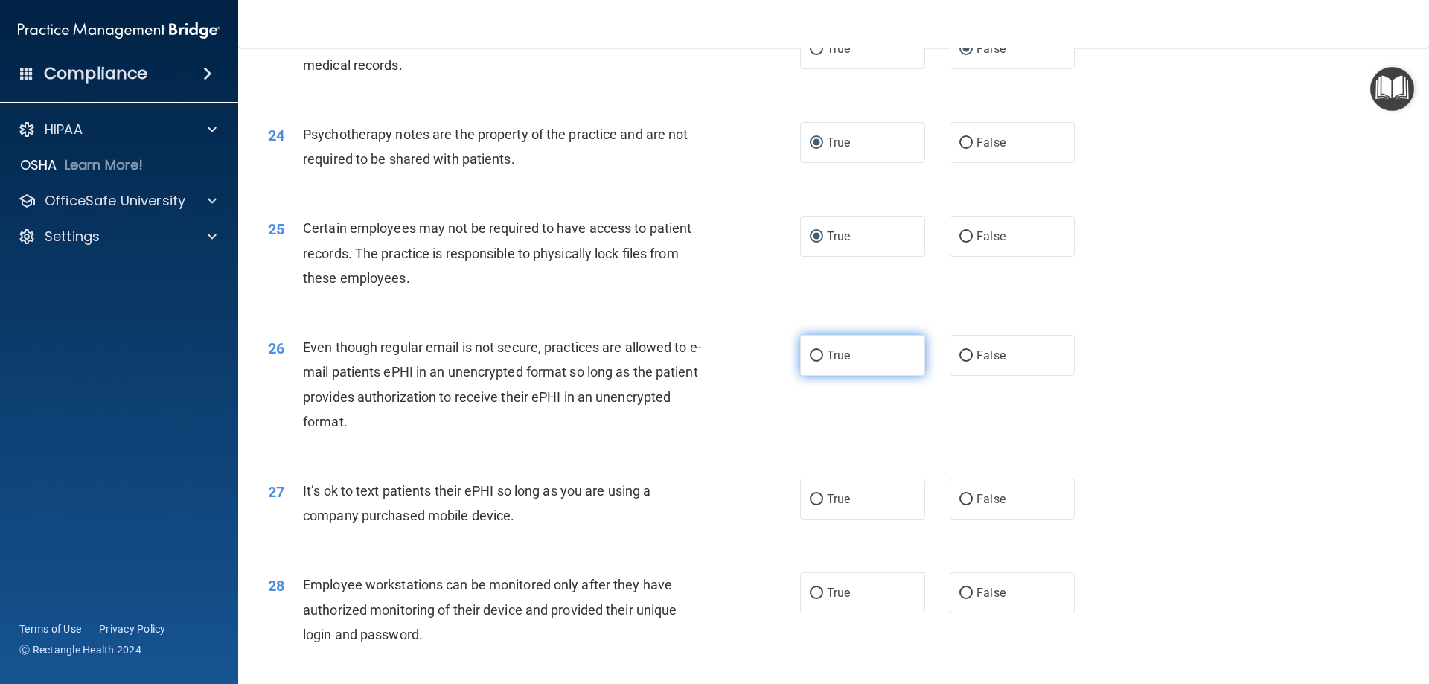
click at [813, 362] on input "True" at bounding box center [816, 355] width 13 height 11
click at [961, 505] on input "False" at bounding box center [965, 499] width 13 height 11
drag, startPoint x: 962, startPoint y: 619, endPoint x: 1121, endPoint y: 568, distance: 167.3
click at [963, 599] on input "False" at bounding box center [965, 593] width 13 height 11
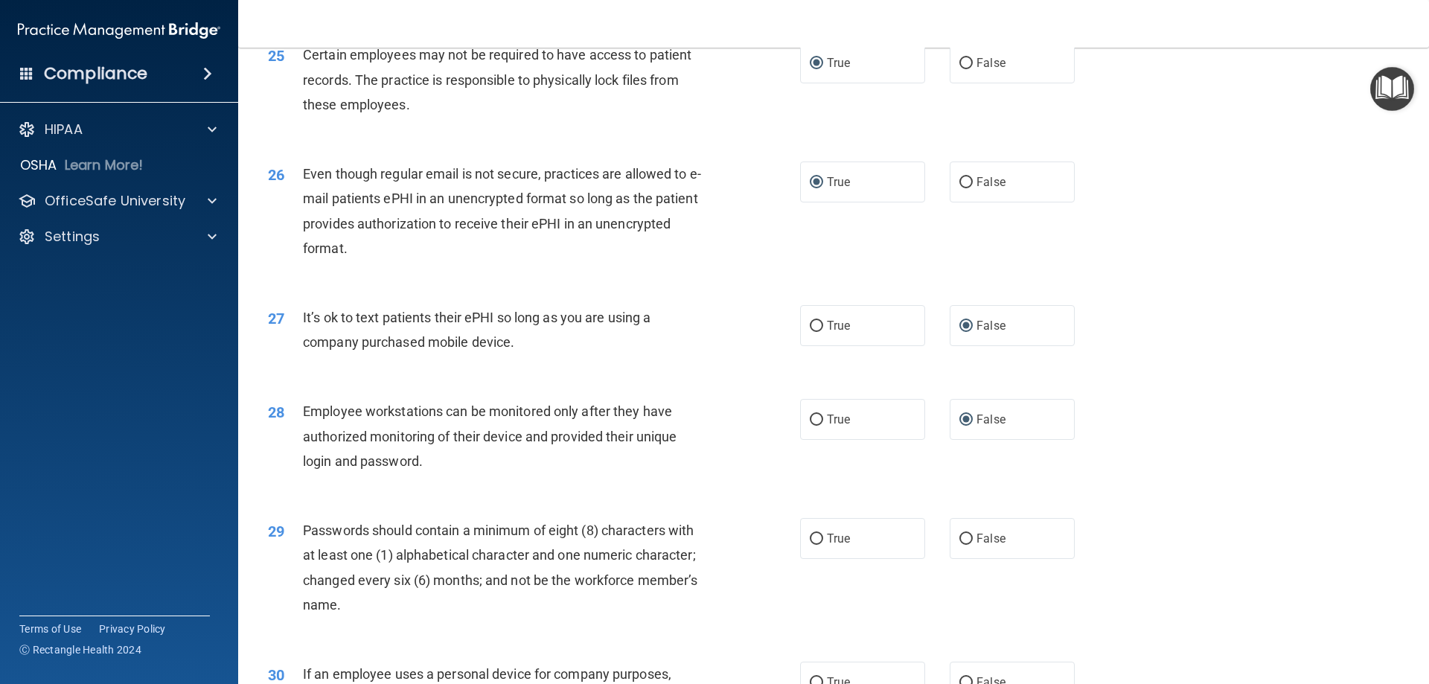
scroll to position [2976, 0]
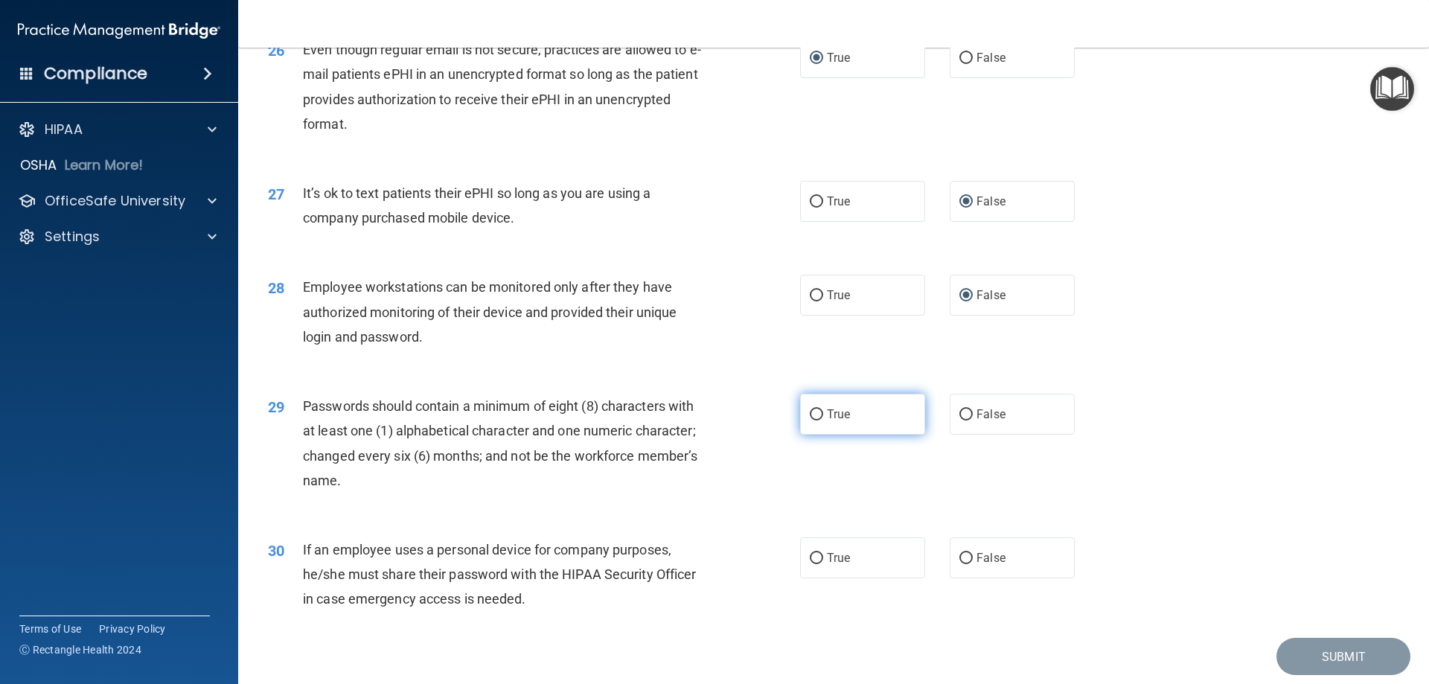
click at [812, 420] on input "True" at bounding box center [816, 414] width 13 height 11
drag, startPoint x: 959, startPoint y: 581, endPoint x: 1105, endPoint y: 546, distance: 150.0
click at [961, 564] on input "False" at bounding box center [965, 558] width 13 height 11
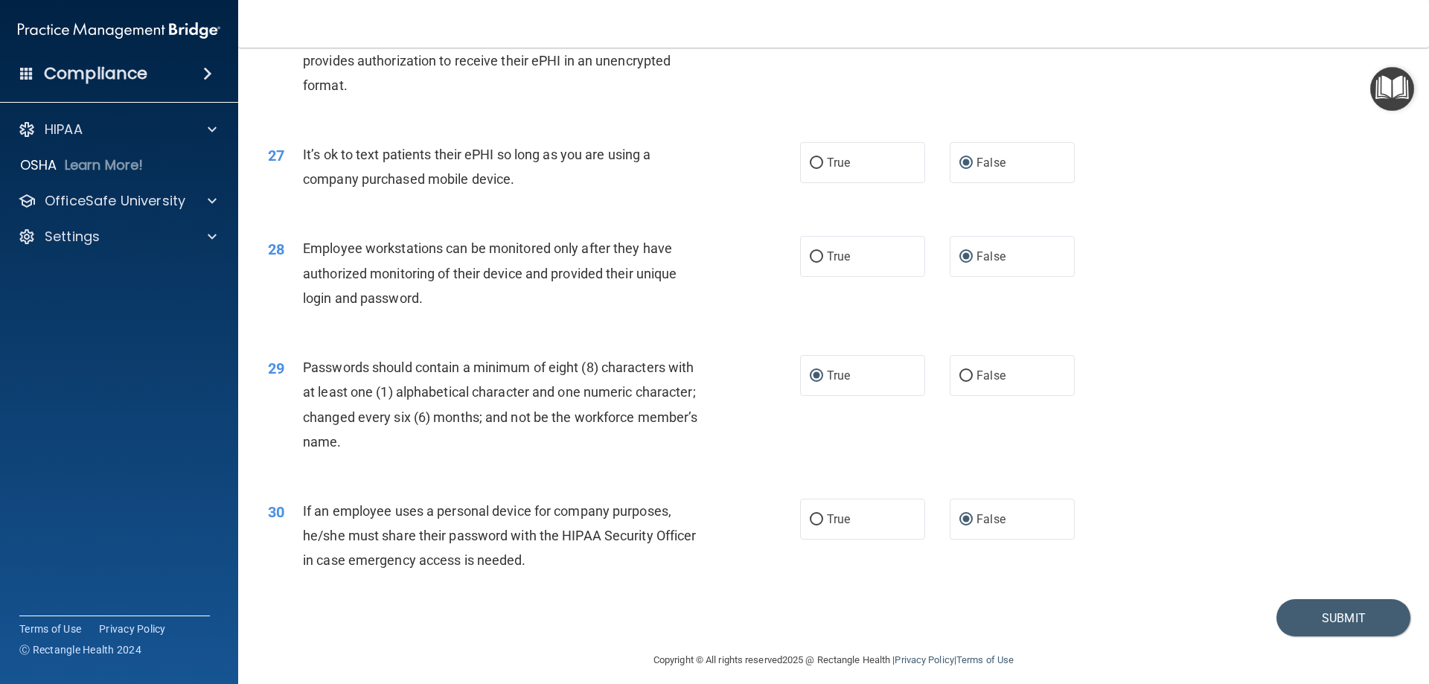
scroll to position [3052, 0]
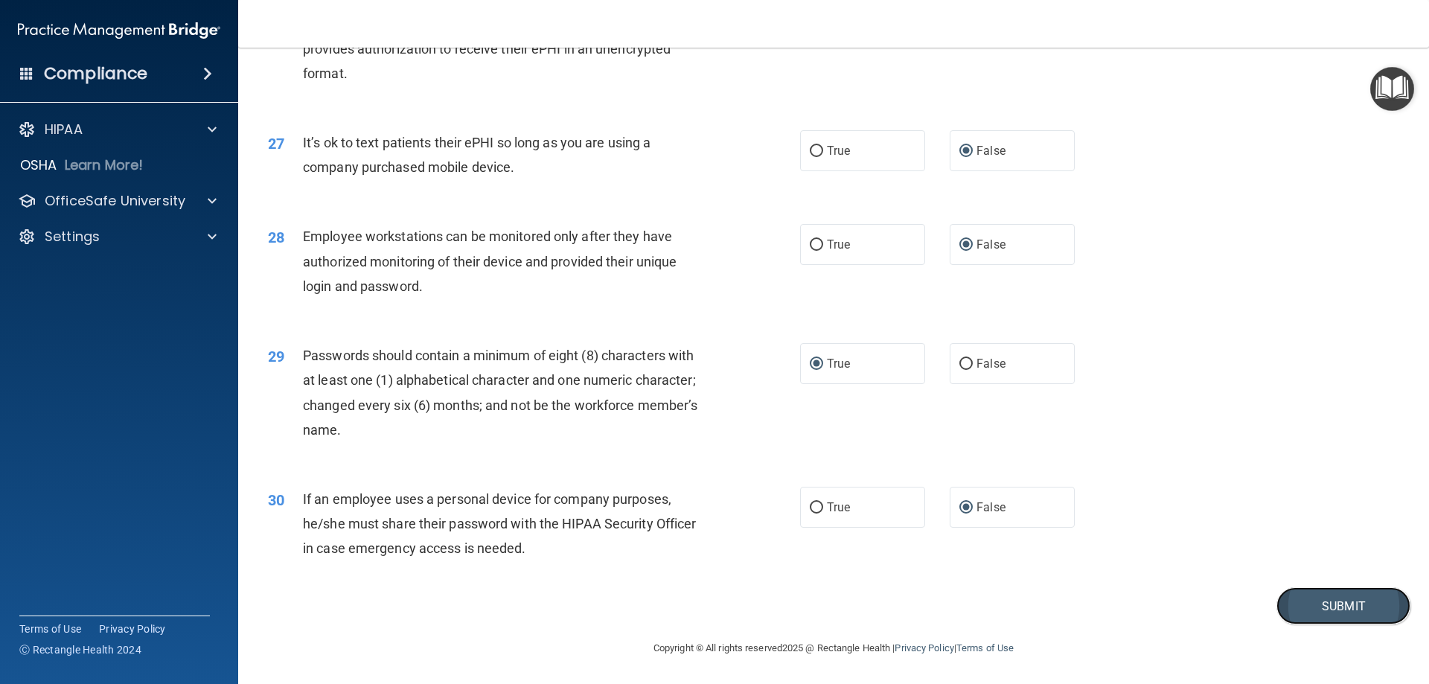
click at [1332, 603] on button "Submit" at bounding box center [1343, 606] width 134 height 38
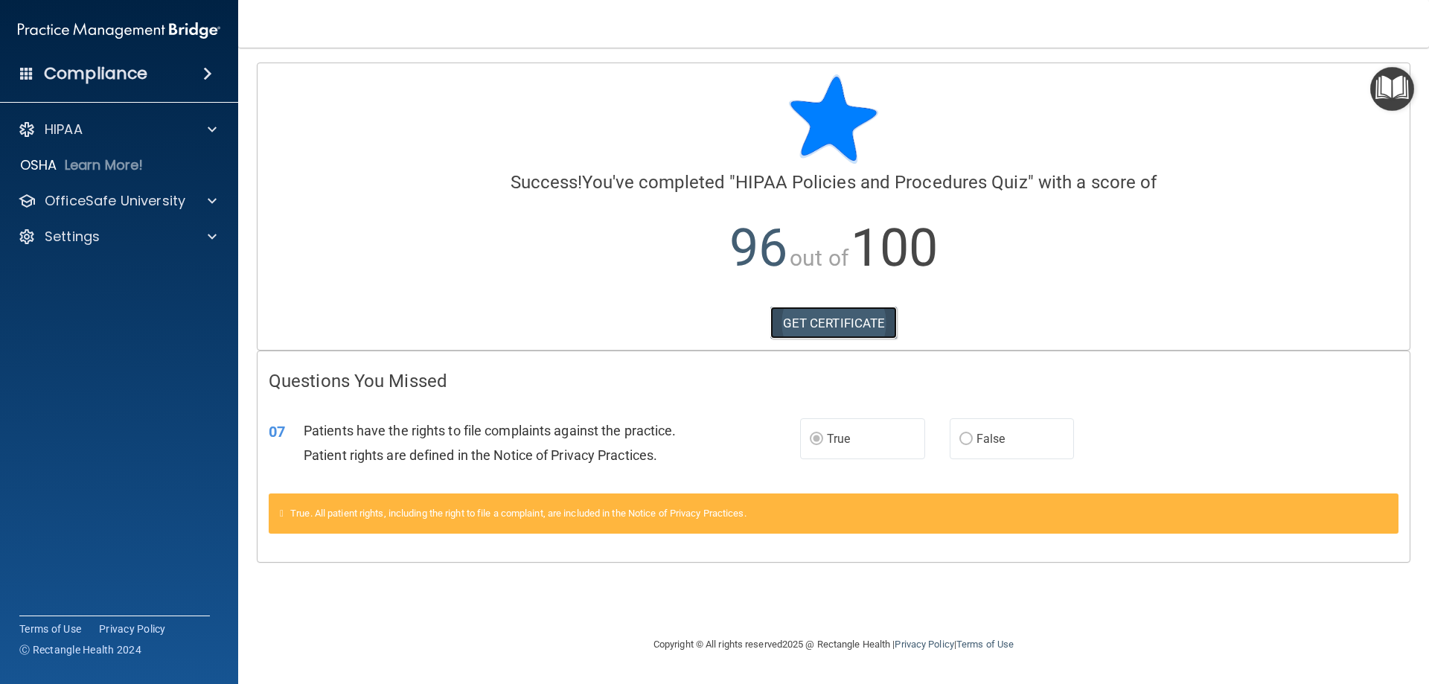
click at [814, 324] on link "GET CERTIFICATE" at bounding box center [833, 323] width 127 height 33
click at [104, 202] on p "OfficeSafe University" at bounding box center [115, 201] width 141 height 18
click at [147, 237] on div "HIPAA Training" at bounding box center [111, 236] width 203 height 15
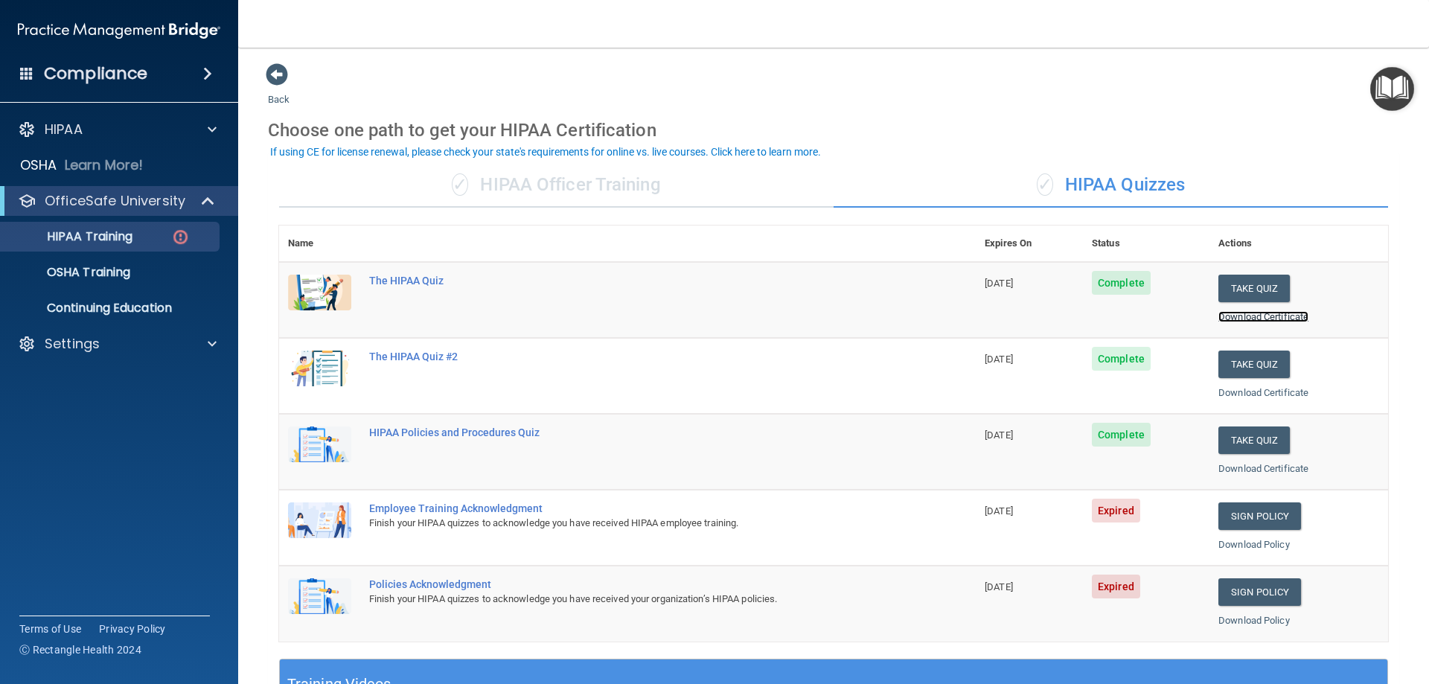
click at [1236, 318] on link "Download Certificate" at bounding box center [1263, 316] width 90 height 11
click at [1249, 392] on link "Download Certificate" at bounding box center [1263, 392] width 90 height 11
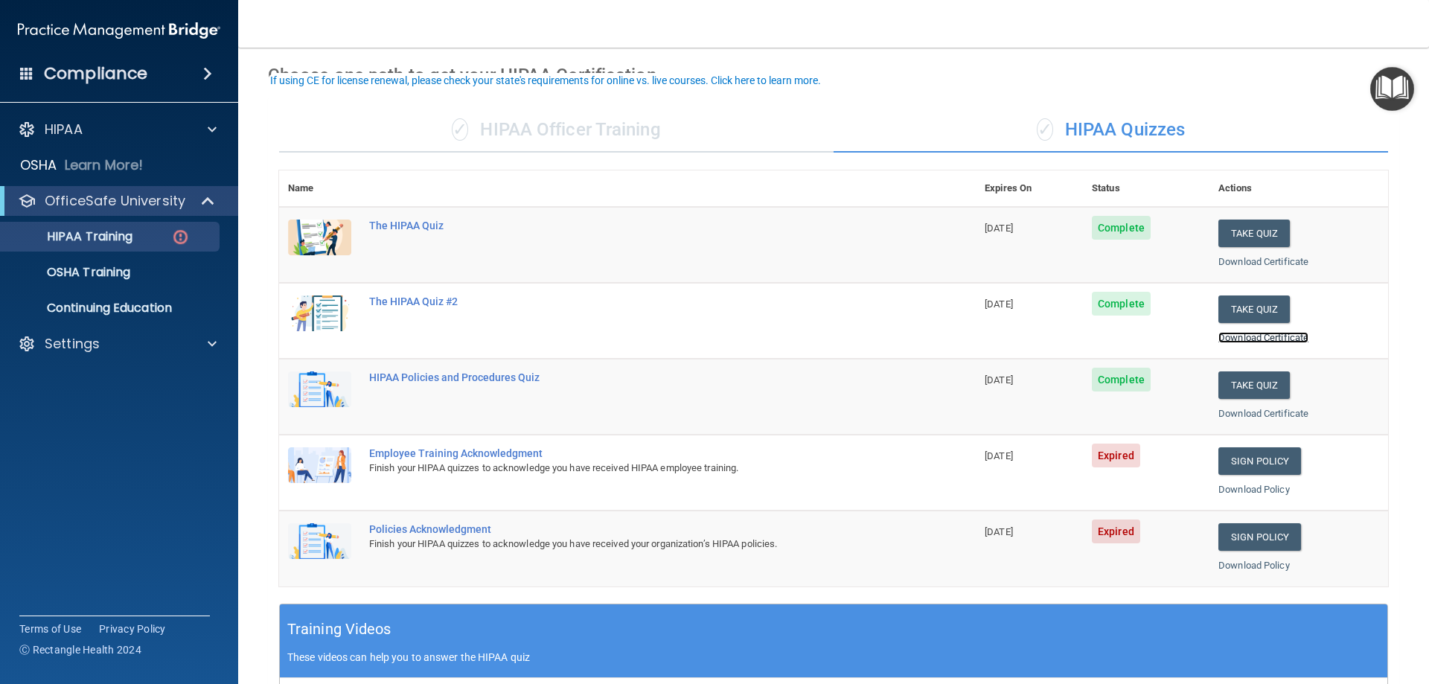
scroll to position [298, 0]
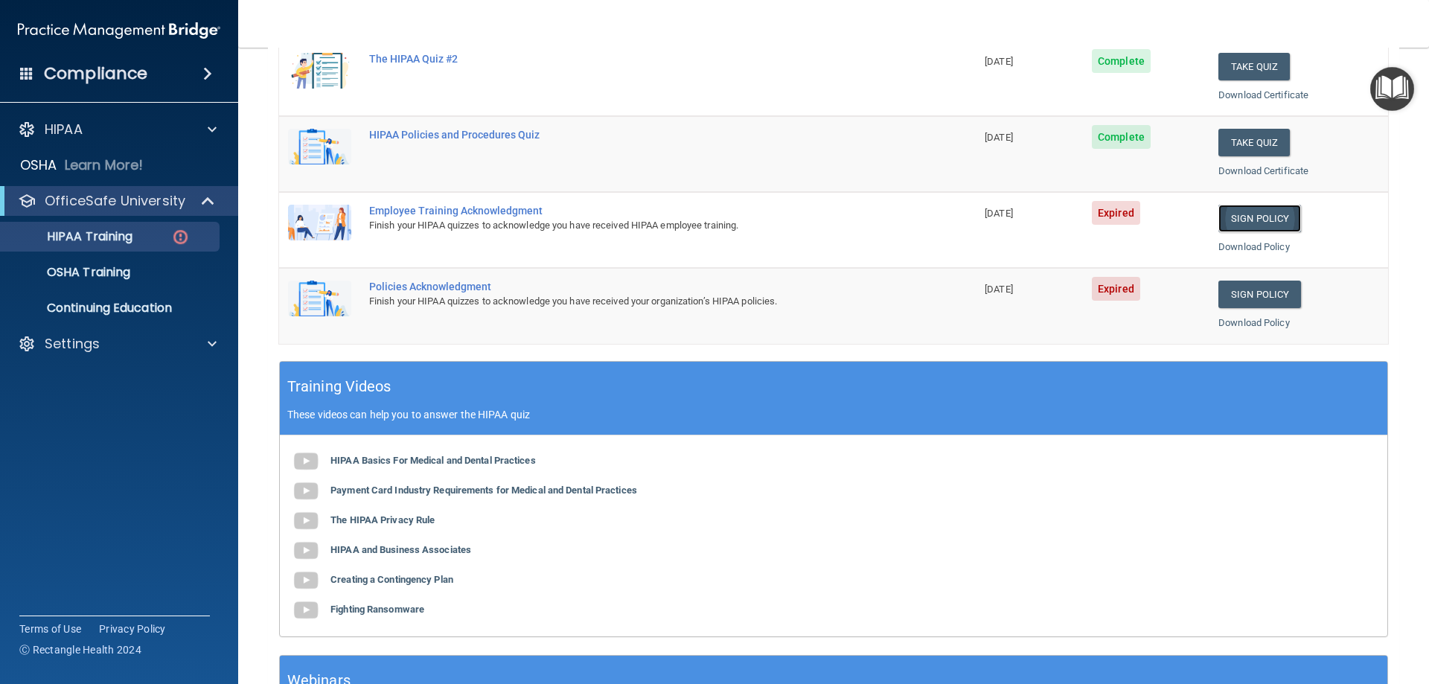
click at [1236, 224] on link "Sign Policy" at bounding box center [1259, 219] width 83 height 28
click at [187, 350] on div "Settings" at bounding box center [99, 344] width 185 height 18
click at [1003, 495] on div "HIPAA Basics For Medical and Dental Practices Payment Card Industry Requirement…" at bounding box center [833, 535] width 1107 height 201
click at [171, 232] on img at bounding box center [180, 237] width 19 height 19
click at [1252, 219] on link "Sign Policy" at bounding box center [1259, 219] width 83 height 28
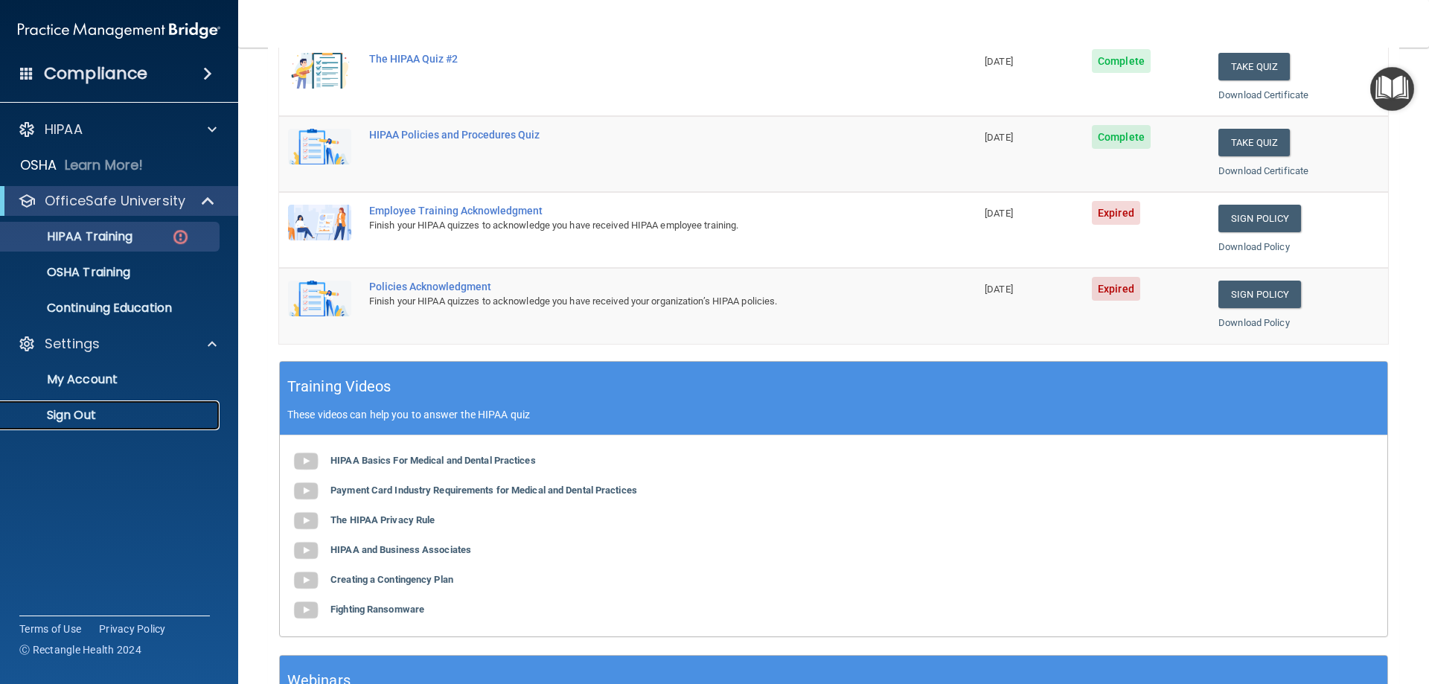
click at [69, 414] on p "Sign Out" at bounding box center [111, 415] width 203 height 15
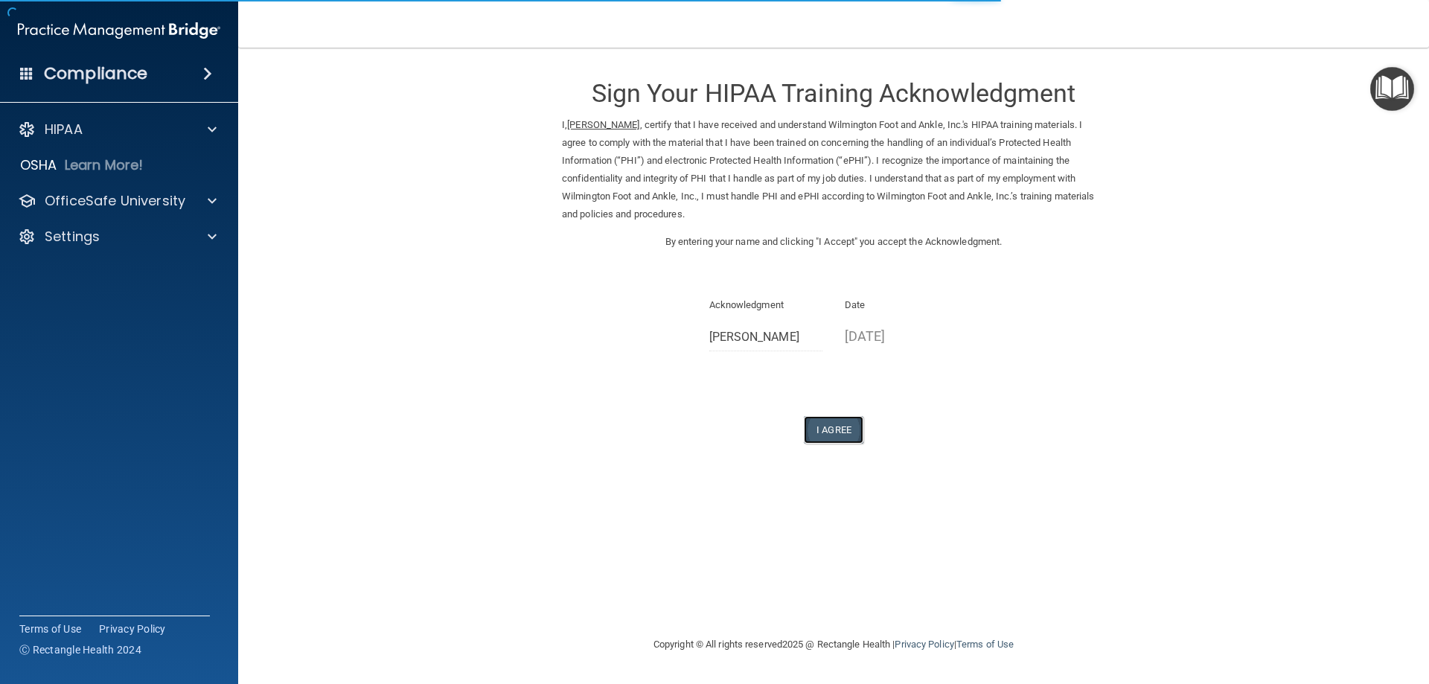
click at [827, 429] on button "I Agree" at bounding box center [834, 430] width 60 height 28
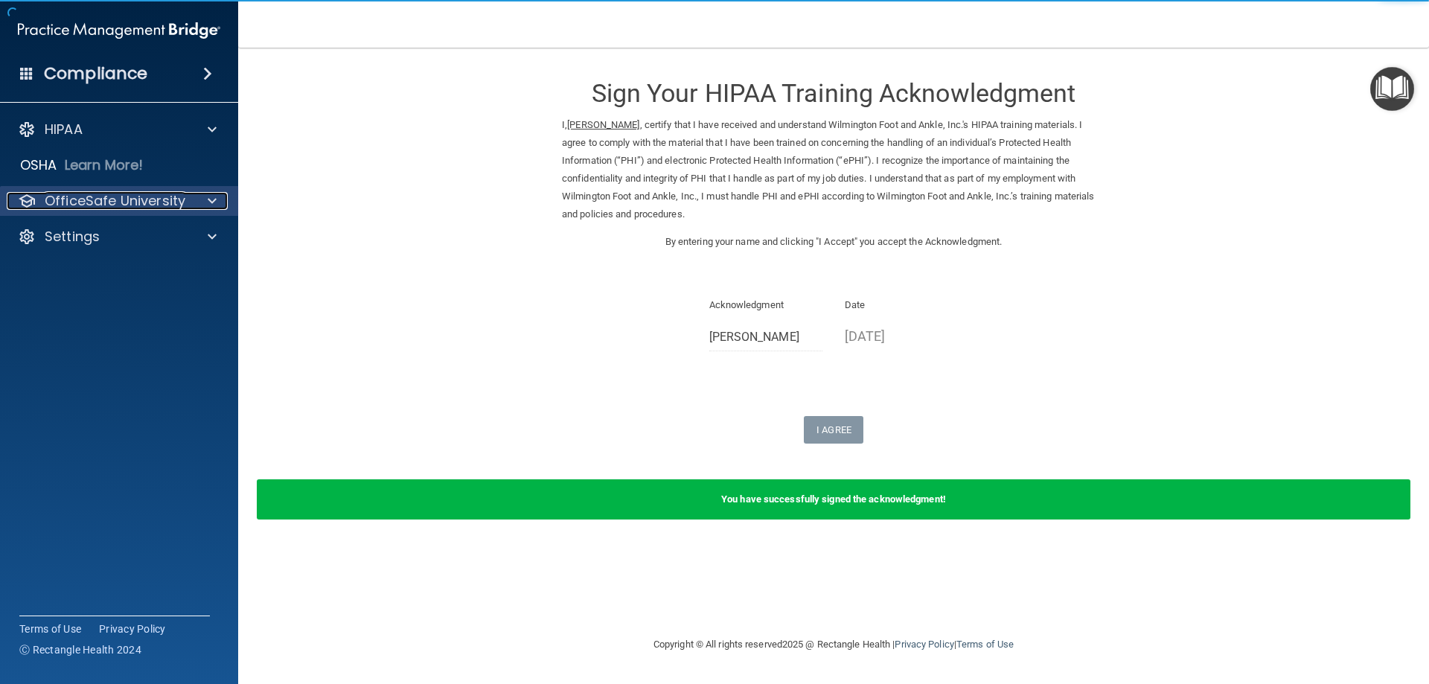
click at [205, 200] on div at bounding box center [209, 201] width 37 height 18
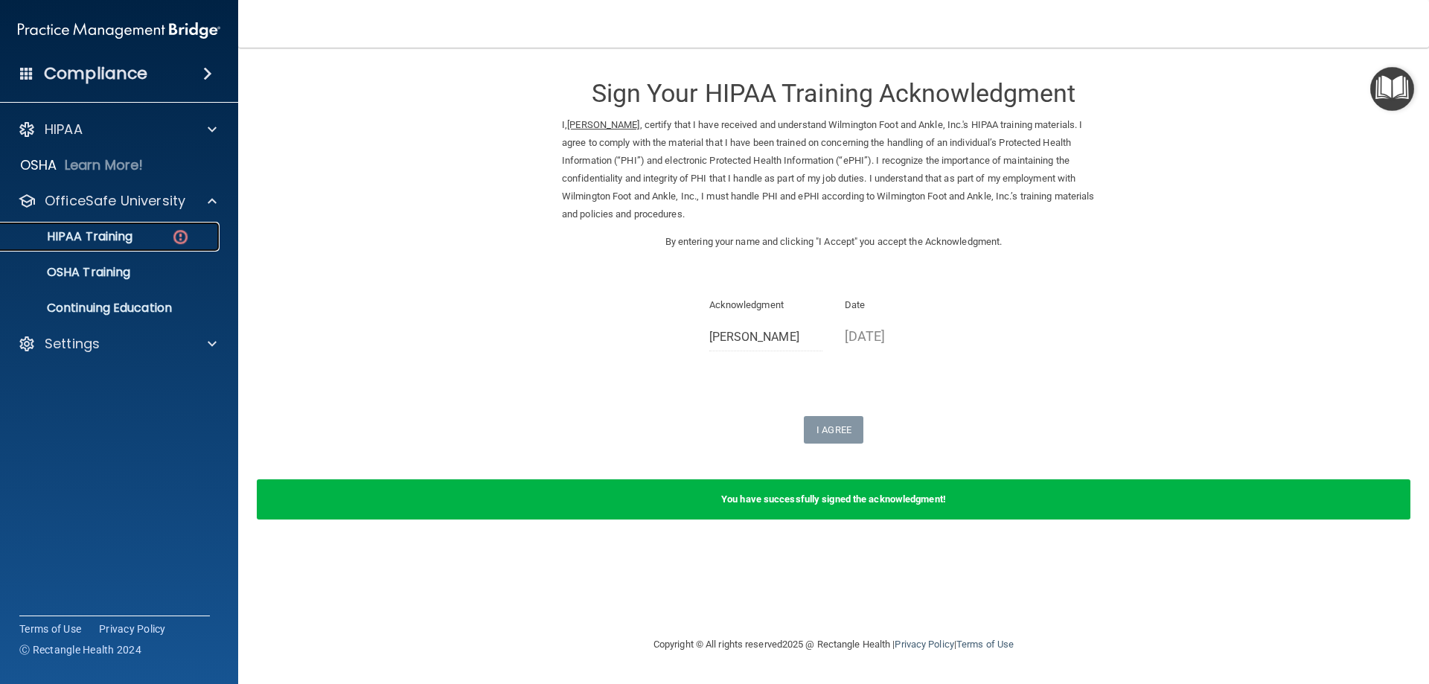
click at [170, 240] on div "HIPAA Training" at bounding box center [111, 236] width 203 height 15
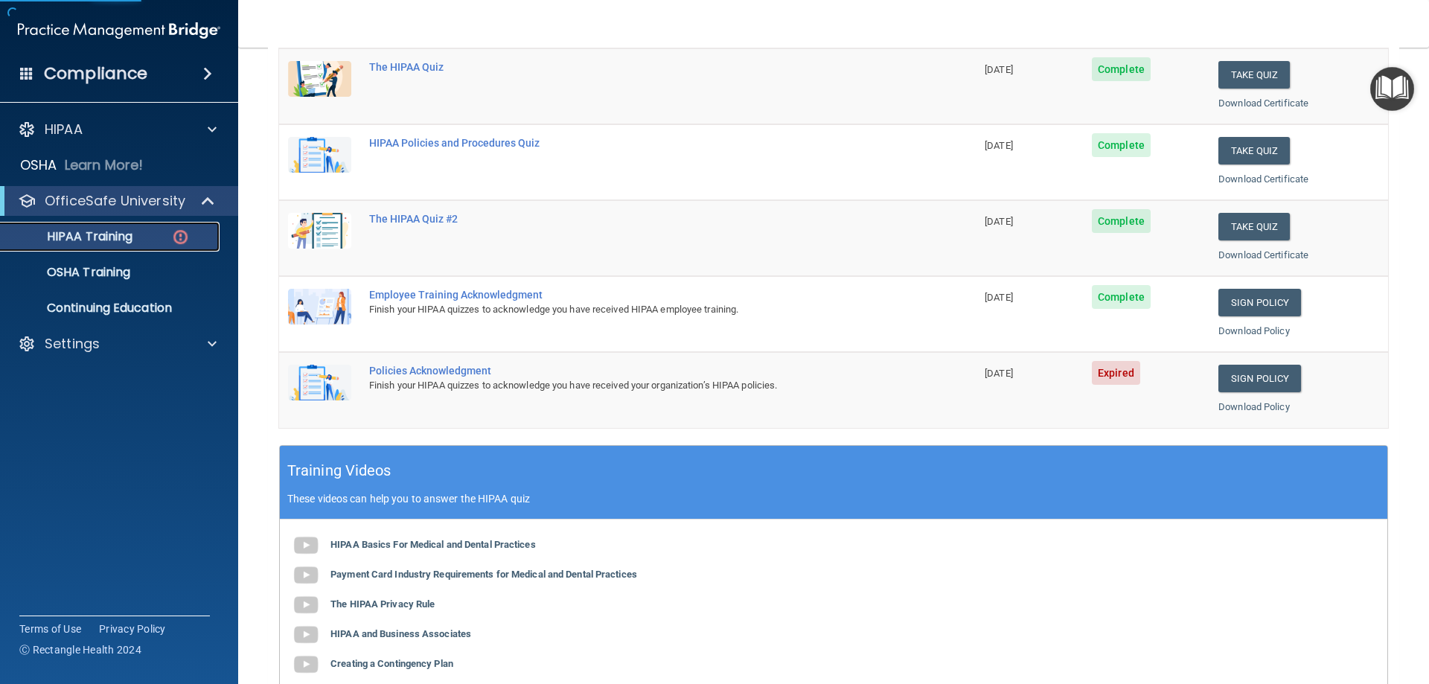
scroll to position [223, 0]
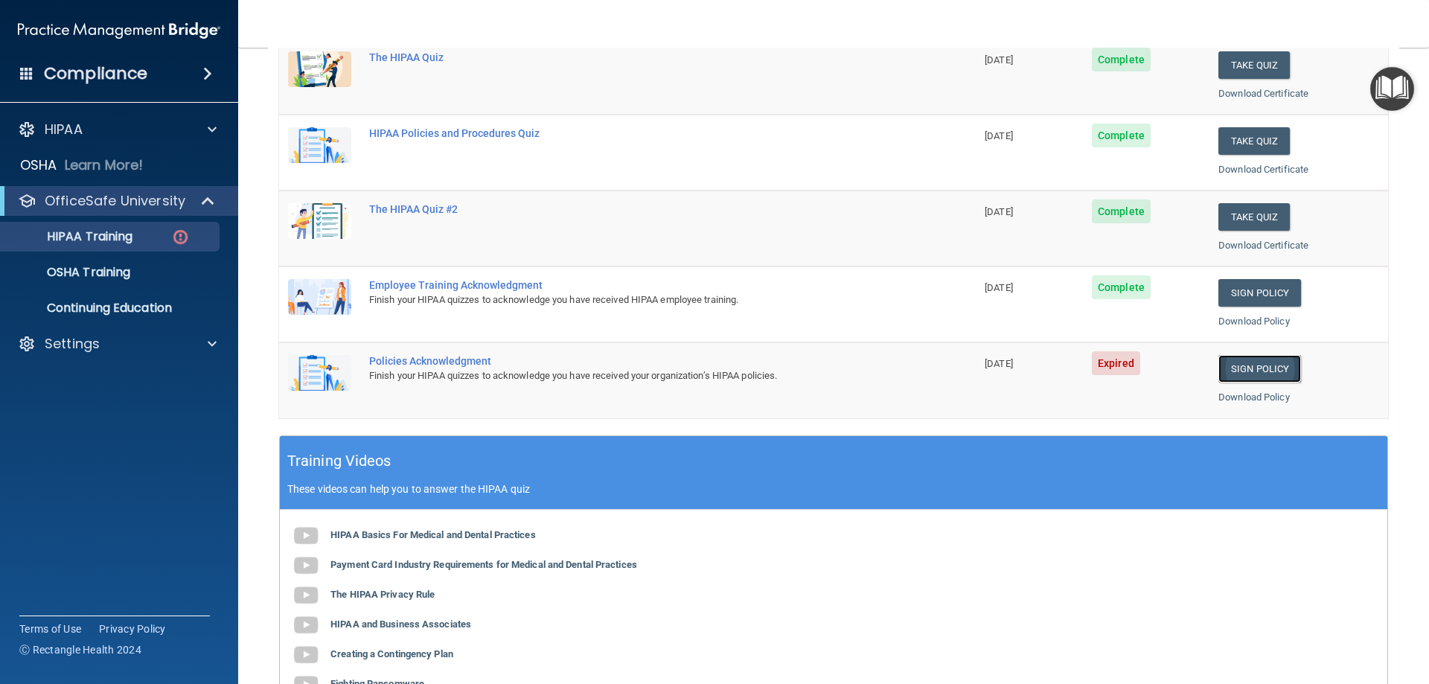
click at [1246, 365] on link "Sign Policy" at bounding box center [1259, 369] width 83 height 28
click at [1231, 371] on link "Sign Policy" at bounding box center [1259, 369] width 83 height 28
click at [93, 234] on p "HIPAA Training" at bounding box center [71, 236] width 123 height 15
click at [1235, 294] on link "Sign Policy" at bounding box center [1259, 293] width 83 height 28
click at [1244, 369] on link "Sign Policy" at bounding box center [1259, 369] width 83 height 28
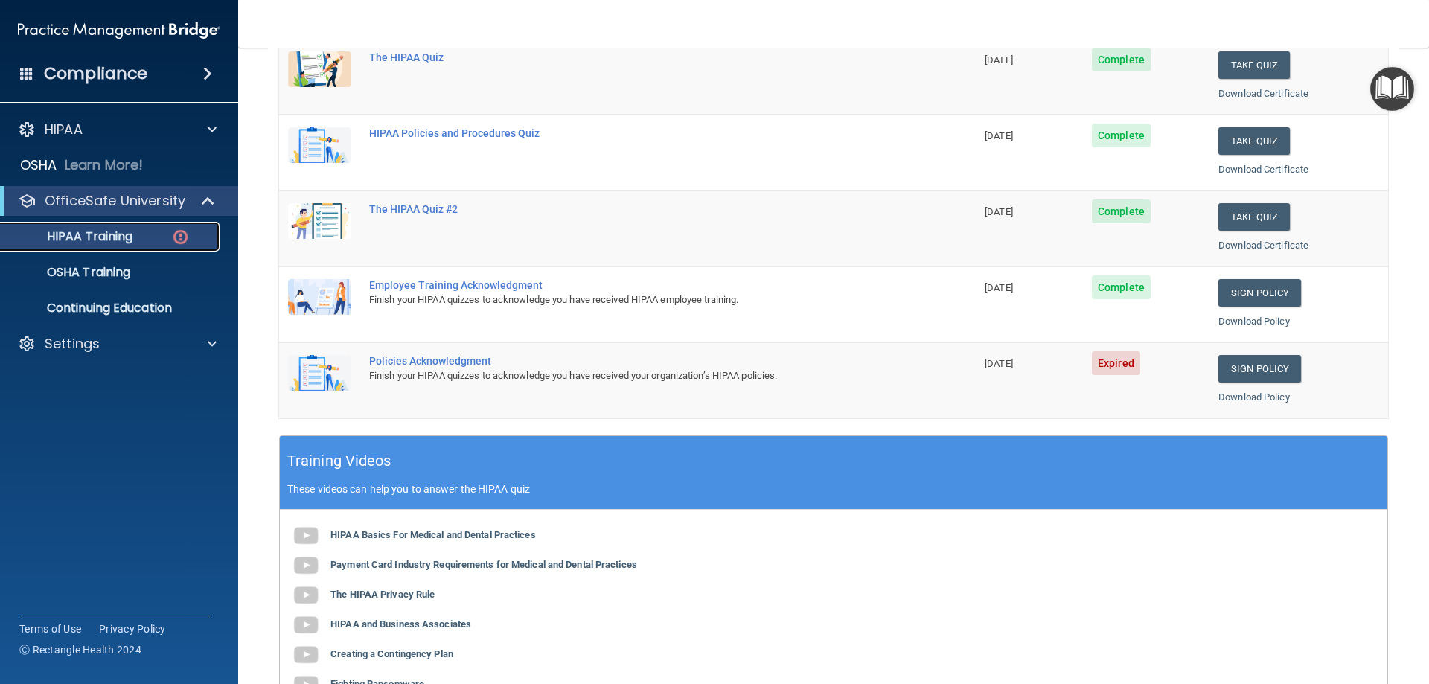
click at [97, 232] on p "HIPAA Training" at bounding box center [71, 236] width 123 height 15
click at [92, 269] on p "OSHA Training" at bounding box center [70, 272] width 121 height 15
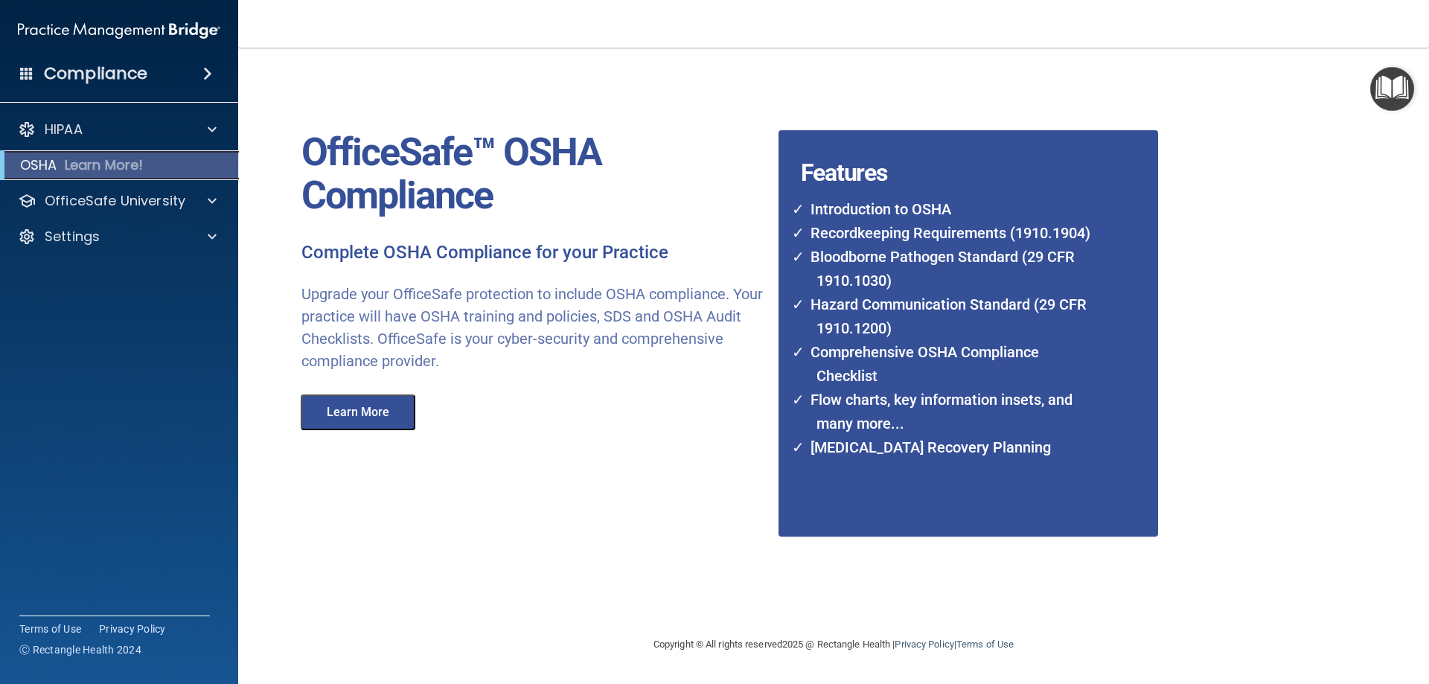
click at [106, 163] on p "Learn More!" at bounding box center [104, 165] width 79 height 18
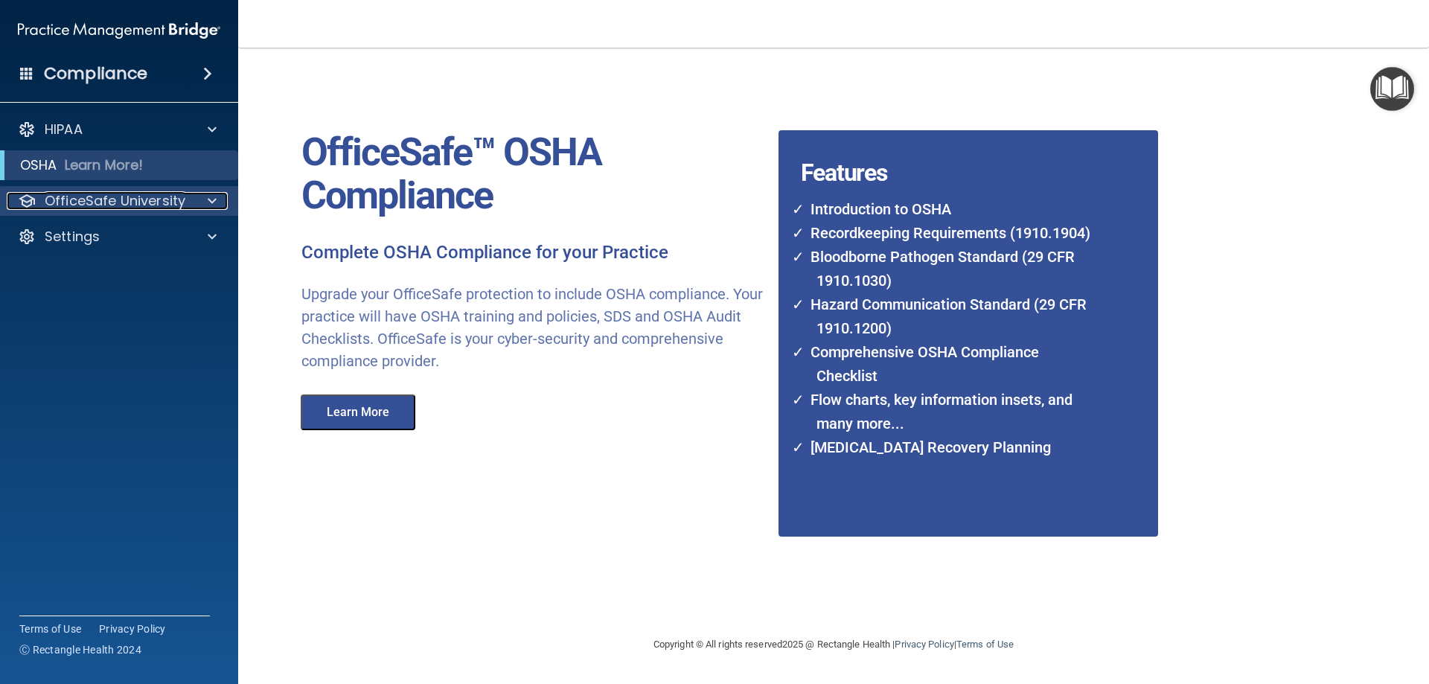
click at [115, 202] on p "OfficeSafe University" at bounding box center [115, 201] width 141 height 18
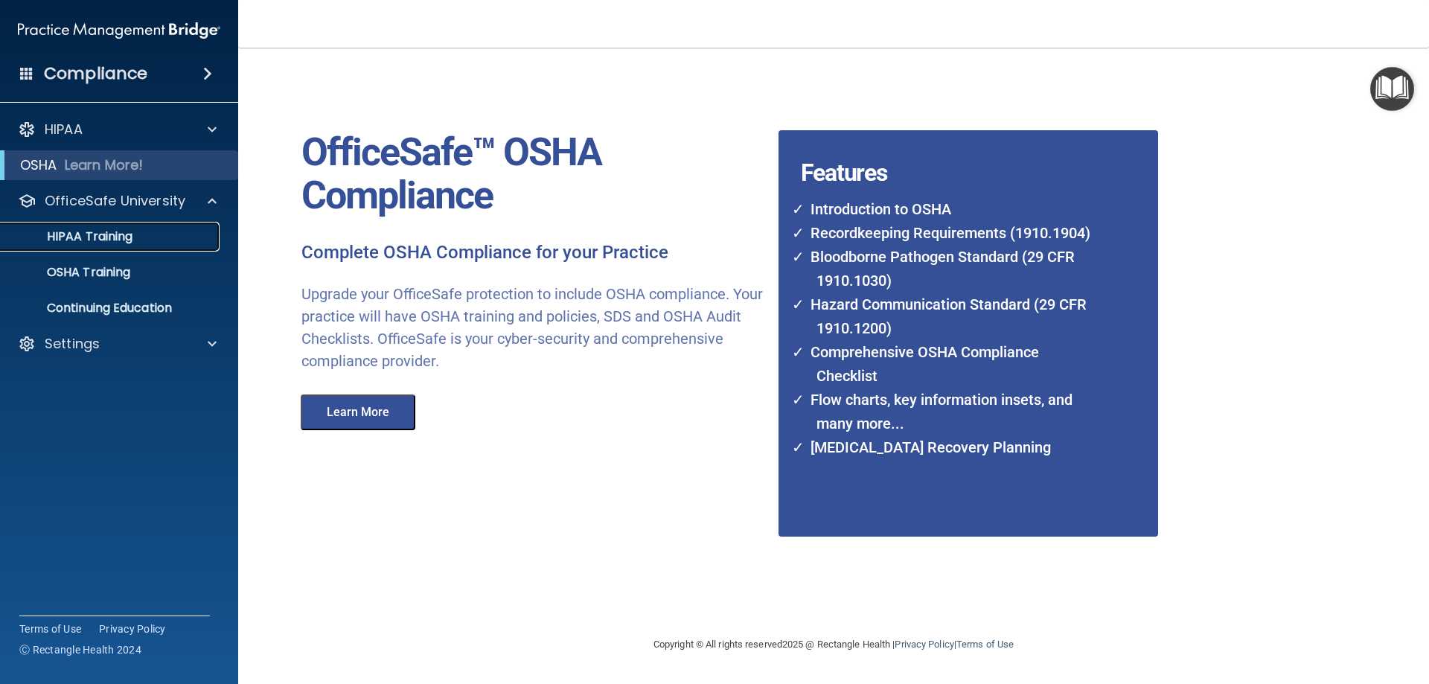
click at [117, 240] on p "HIPAA Training" at bounding box center [71, 236] width 123 height 15
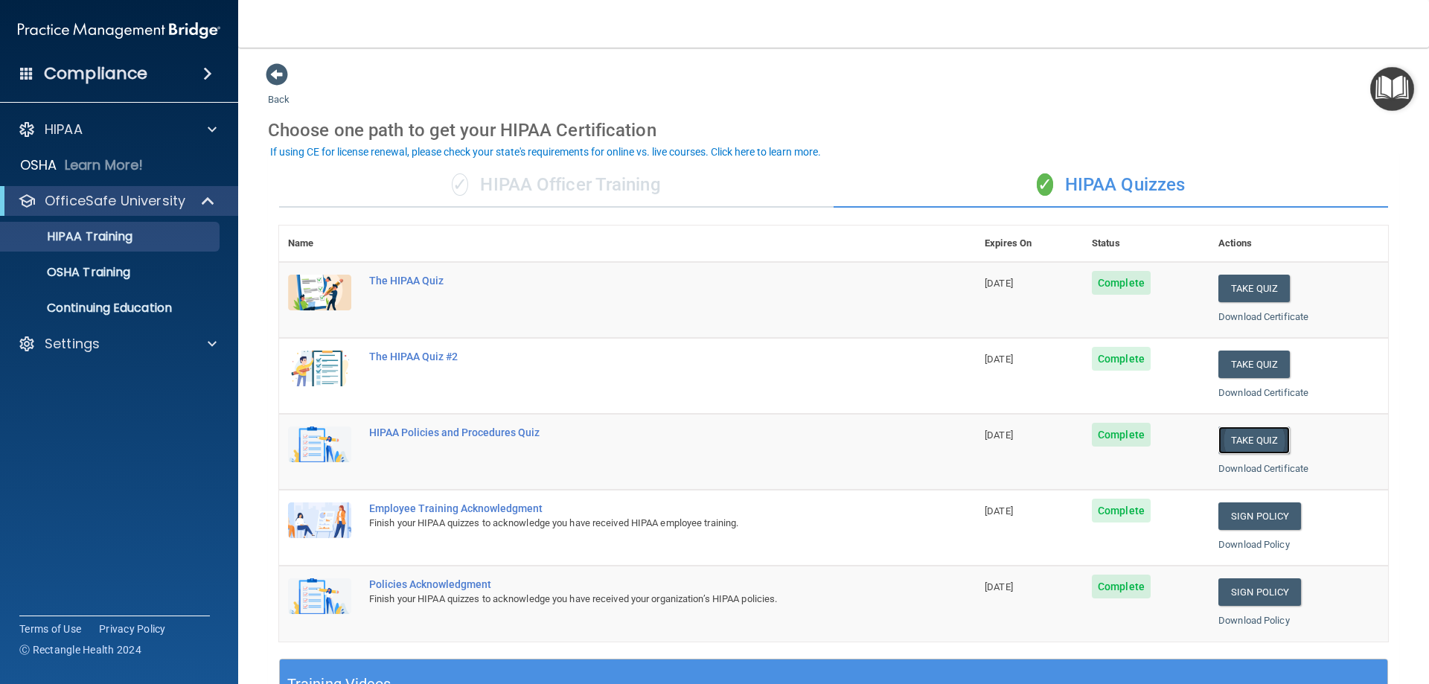
click at [1244, 442] on button "Take Quiz" at bounding box center [1253, 440] width 71 height 28
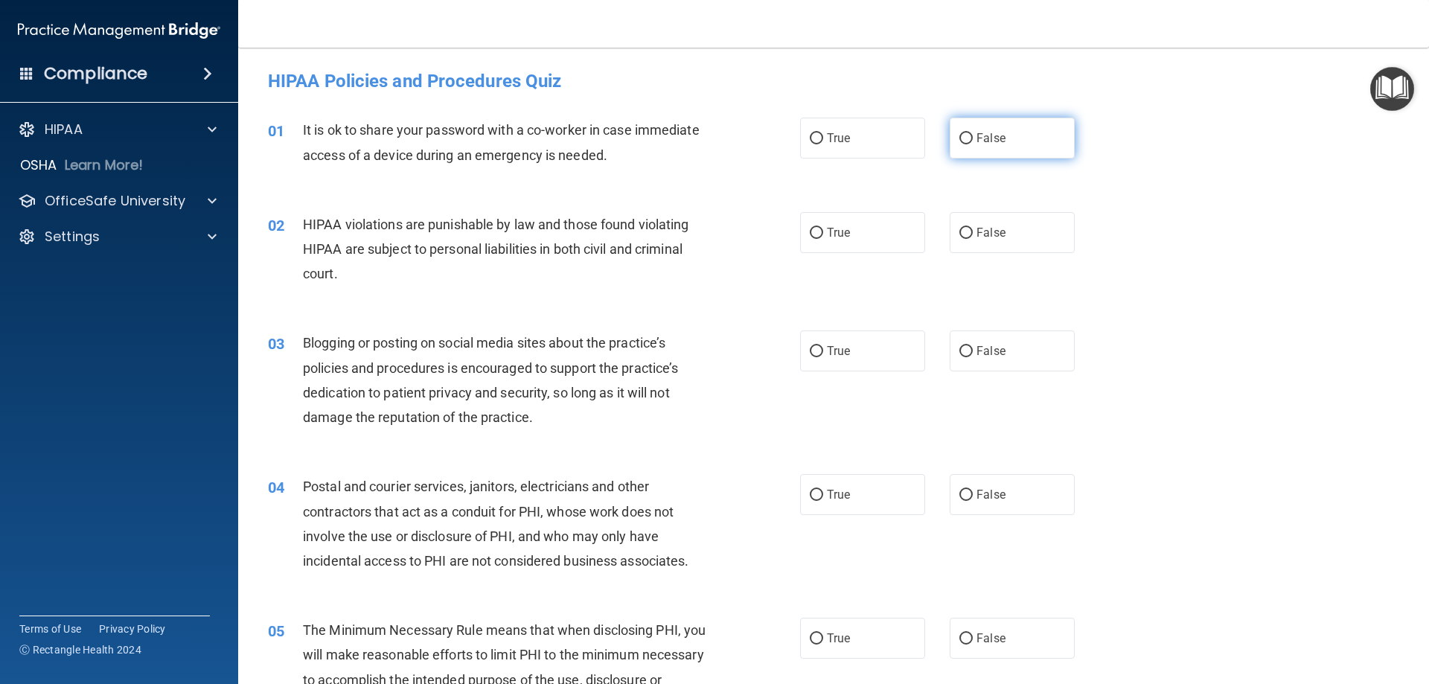
click at [959, 139] on input "False" at bounding box center [965, 138] width 13 height 11
radio input "true"
click at [810, 231] on input "True" at bounding box center [816, 233] width 13 height 11
radio input "true"
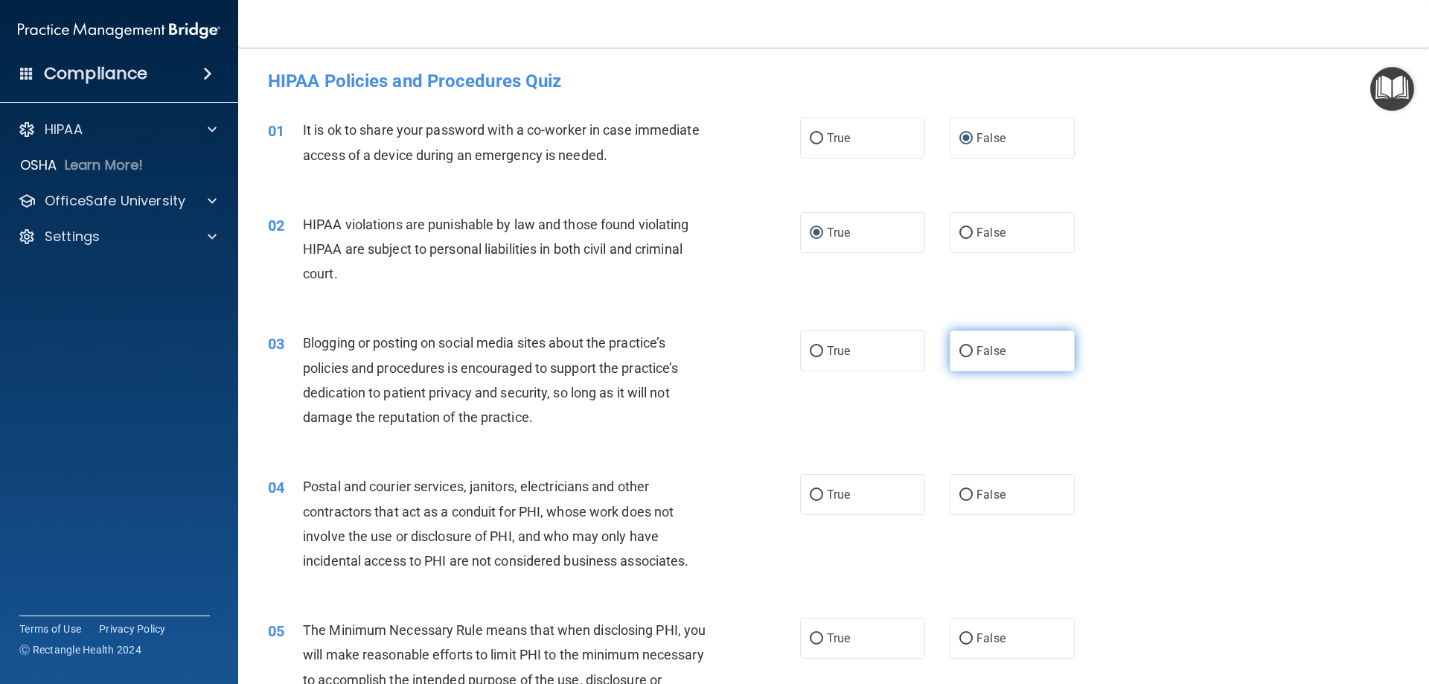
click at [959, 353] on input "False" at bounding box center [965, 351] width 13 height 11
radio input "true"
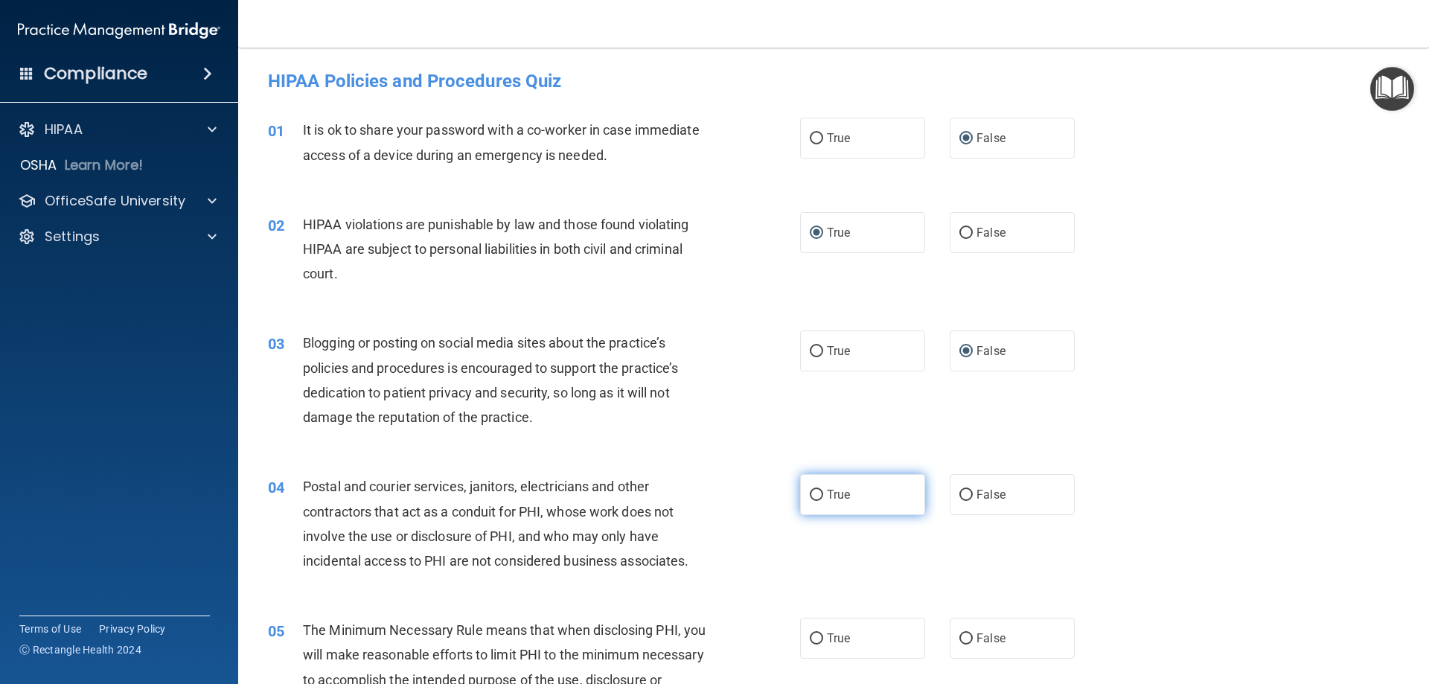
click at [810, 499] on input "True" at bounding box center [816, 495] width 13 height 11
radio input "true"
drag, startPoint x: 809, startPoint y: 638, endPoint x: 932, endPoint y: 607, distance: 127.2
click at [812, 636] on input "True" at bounding box center [816, 638] width 13 height 11
radio input "true"
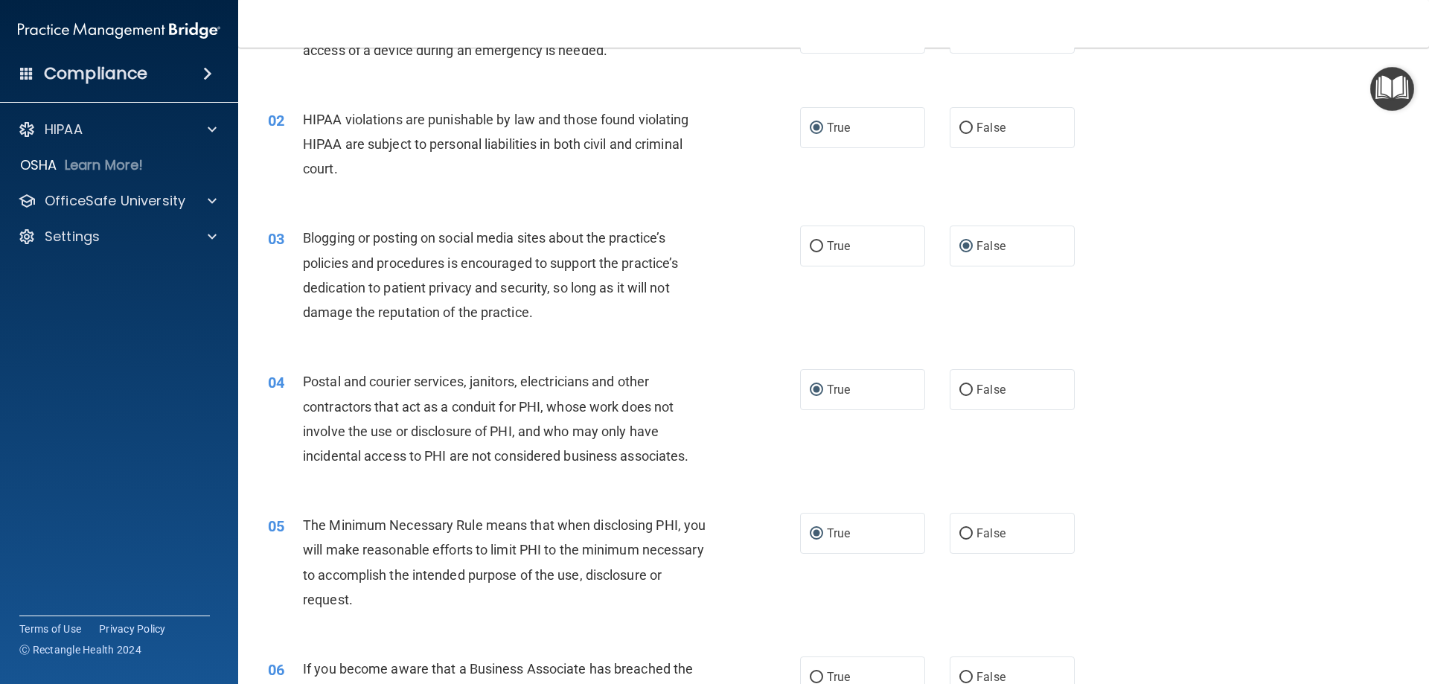
scroll to position [446, 0]
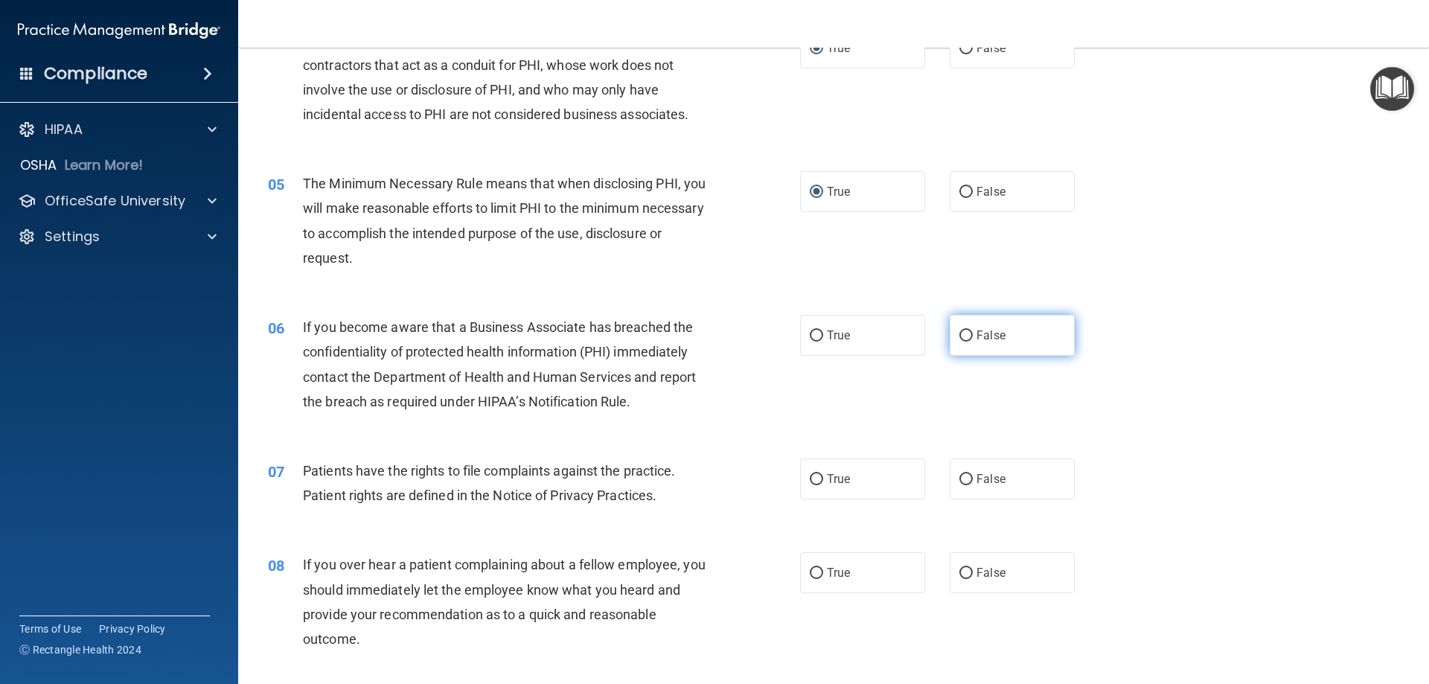
click at [959, 336] on input "False" at bounding box center [965, 335] width 13 height 11
radio input "true"
click at [959, 481] on input "False" at bounding box center [965, 479] width 13 height 11
radio input "true"
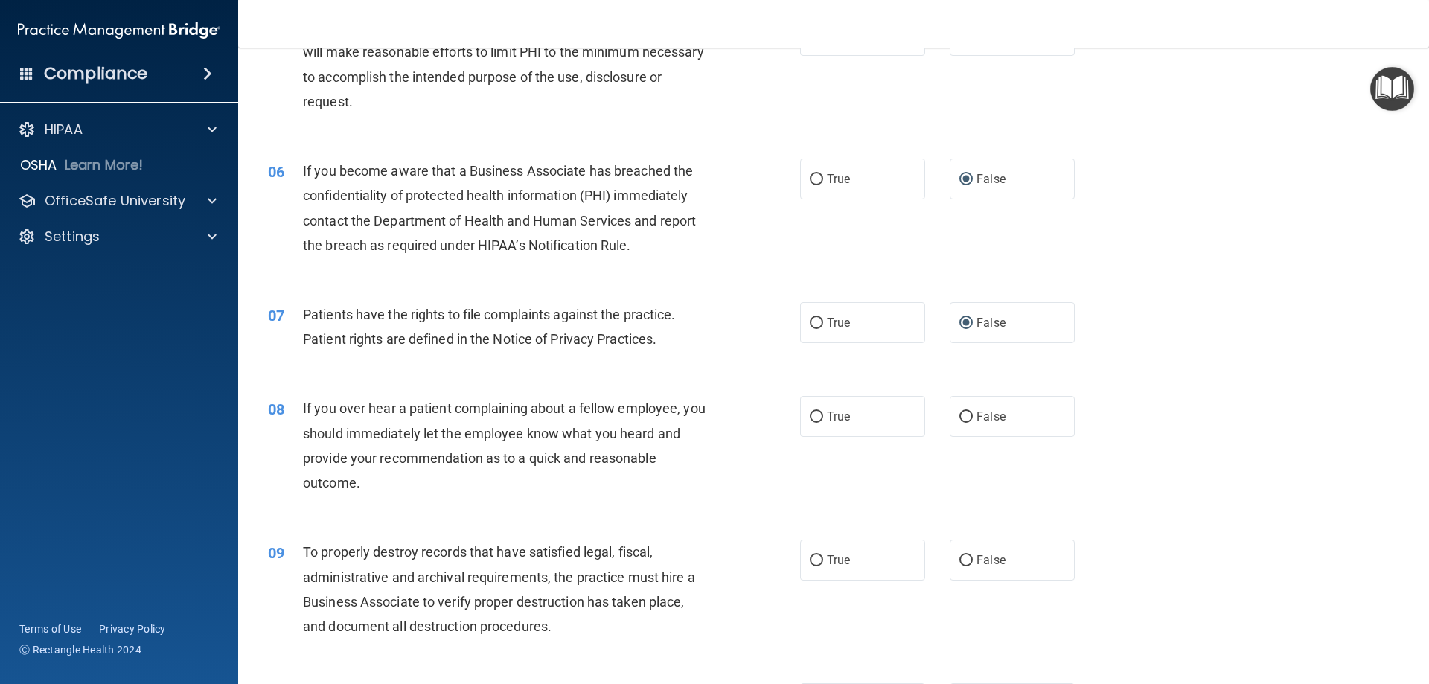
scroll to position [819, 0]
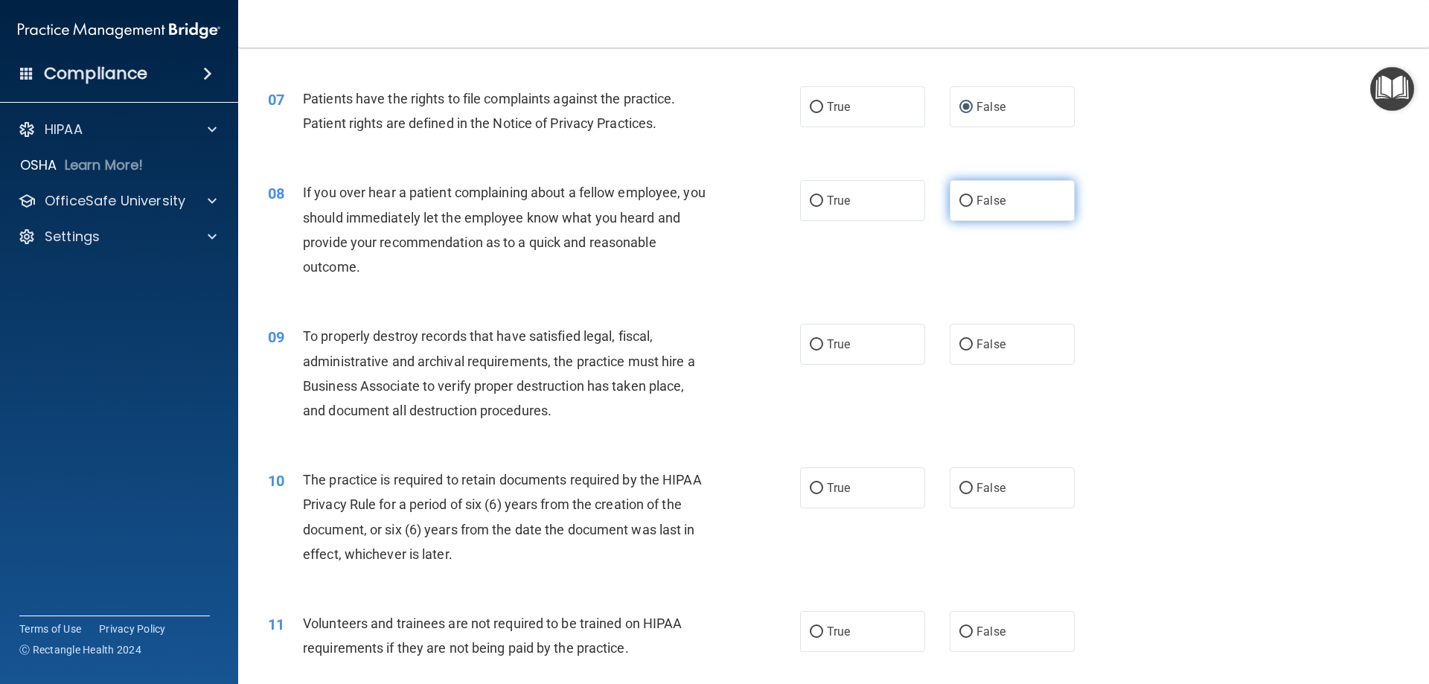
click at [959, 201] on input "False" at bounding box center [965, 201] width 13 height 11
radio input "true"
click at [959, 342] on input "False" at bounding box center [965, 344] width 13 height 11
radio input "true"
click at [811, 485] on input "True" at bounding box center [816, 488] width 13 height 11
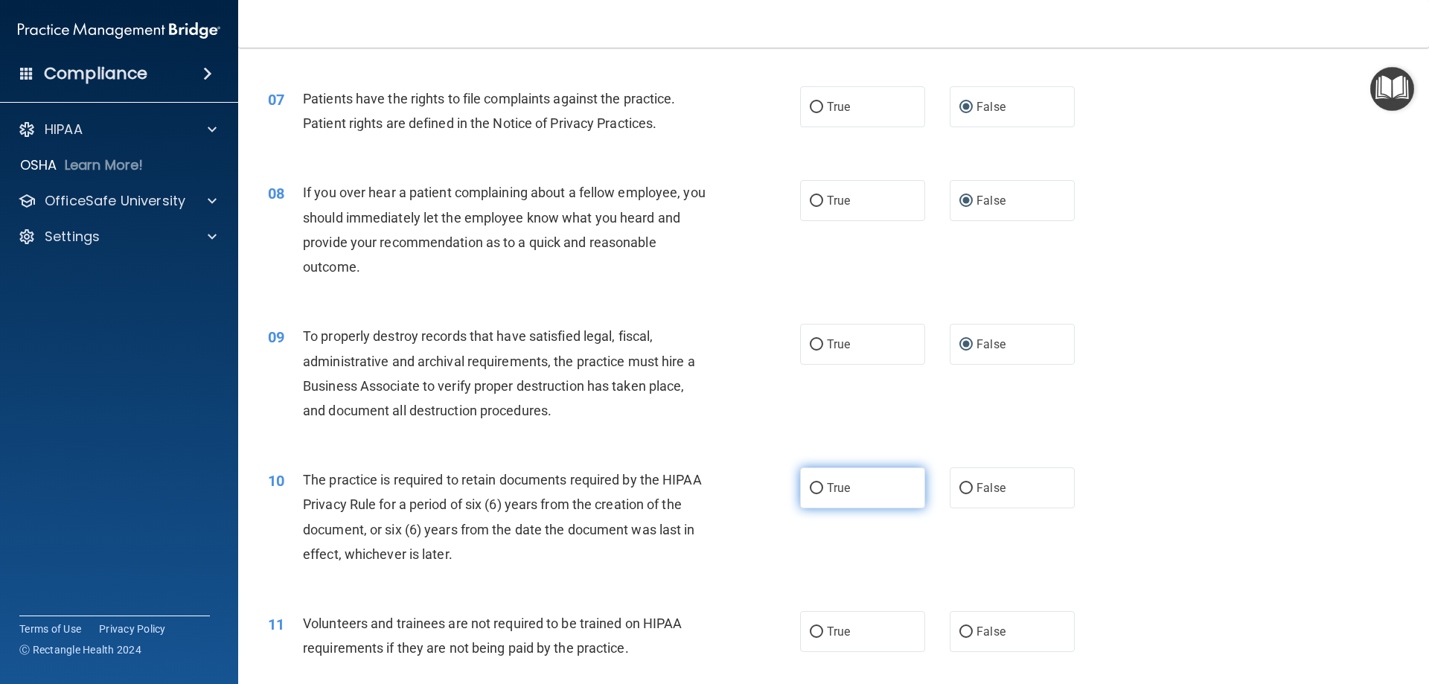
radio input "true"
click at [959, 631] on input "False" at bounding box center [965, 632] width 13 height 11
radio input "true"
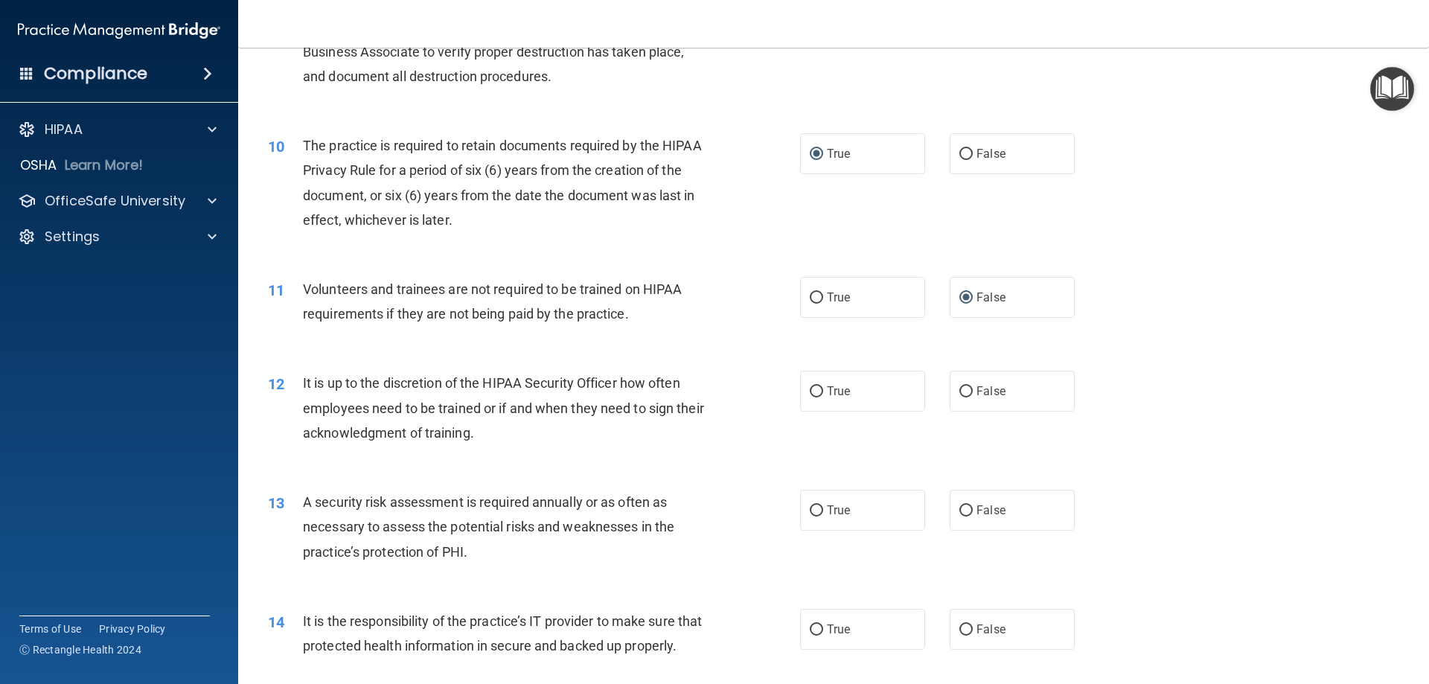
scroll to position [1191, 0]
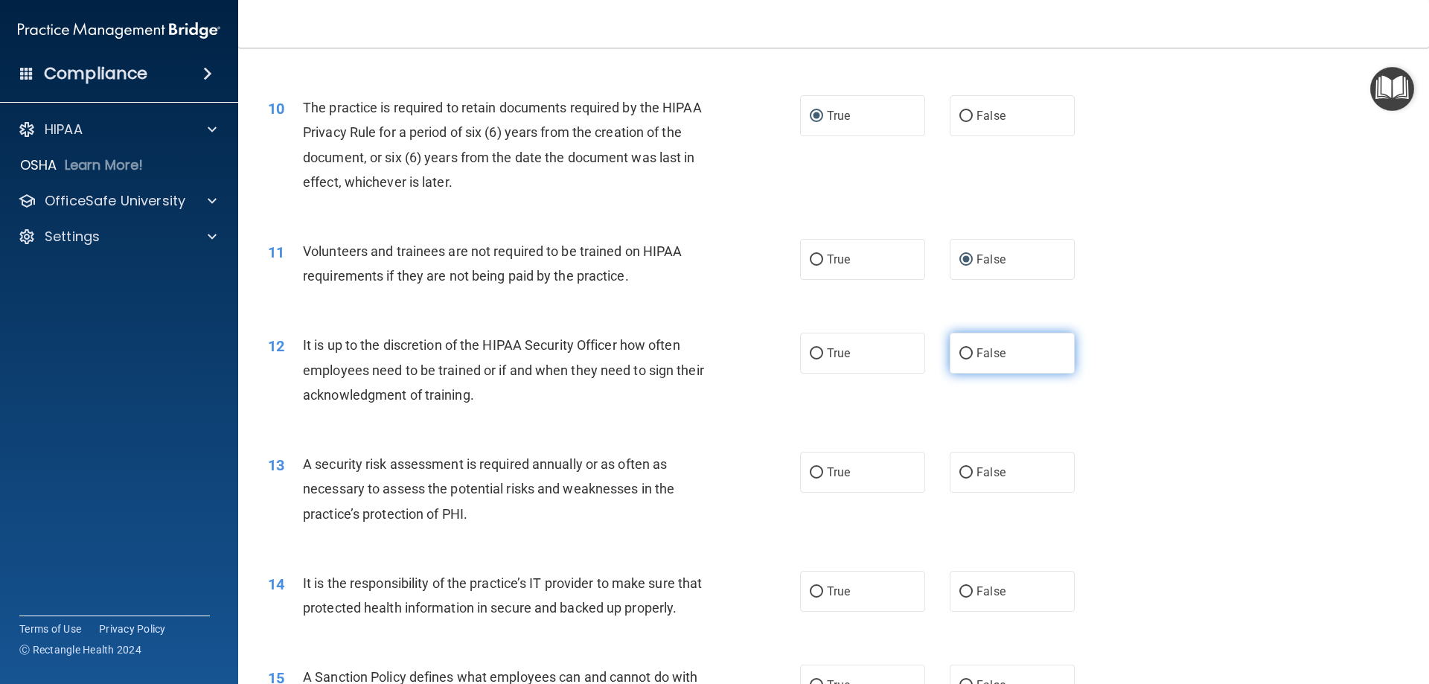
click at [959, 352] on input "False" at bounding box center [965, 353] width 13 height 11
radio input "true"
click at [810, 471] on input "True" at bounding box center [816, 472] width 13 height 11
radio input "true"
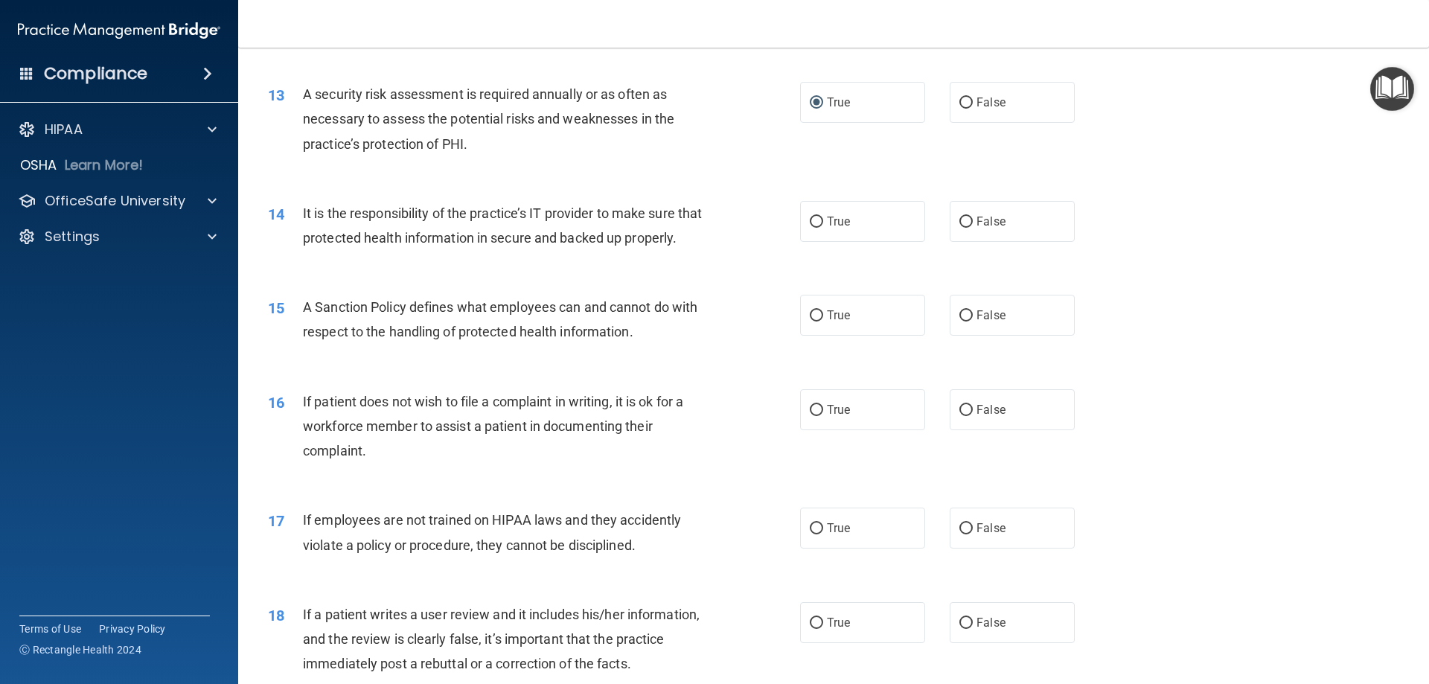
scroll to position [1563, 0]
click at [961, 219] on input "False" at bounding box center [965, 219] width 13 height 11
radio input "true"
click at [810, 319] on input "True" at bounding box center [816, 313] width 13 height 11
radio input "true"
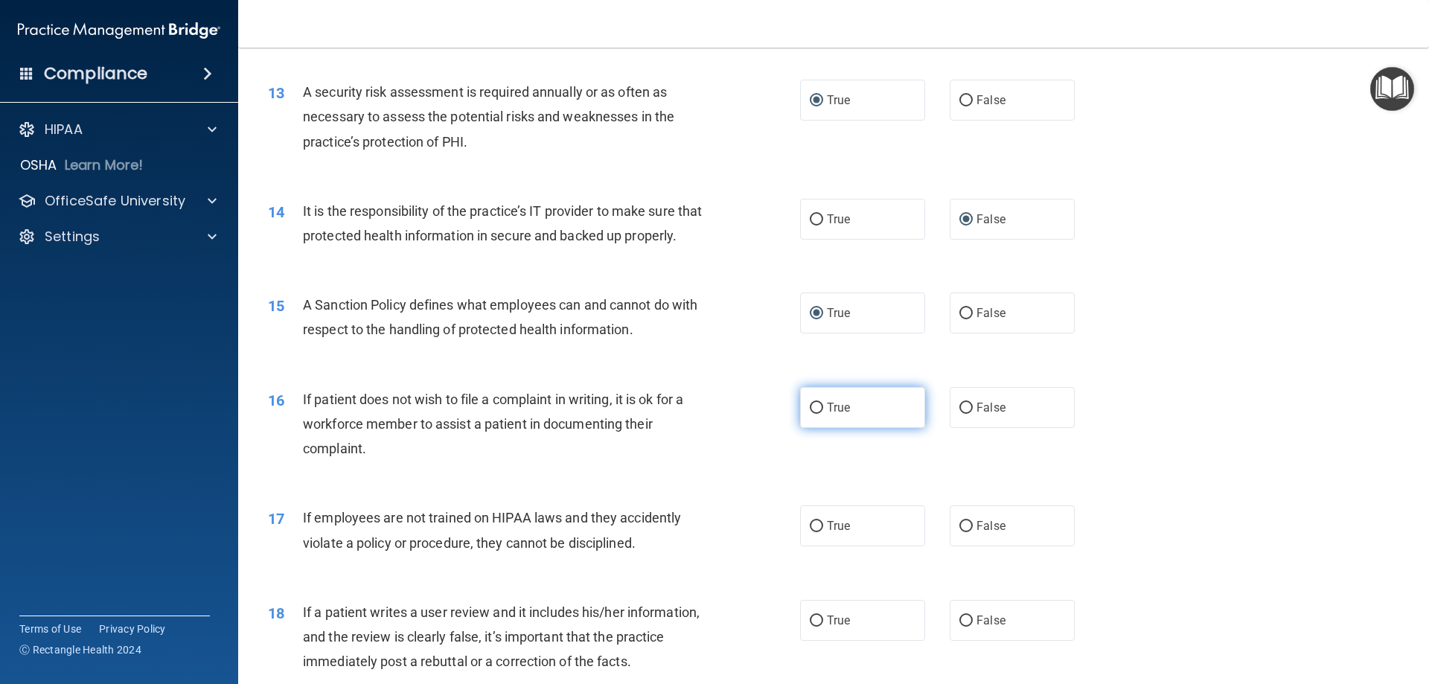
click at [812, 414] on input "True" at bounding box center [816, 408] width 13 height 11
radio input "true"
click at [959, 532] on input "False" at bounding box center [965, 526] width 13 height 11
radio input "true"
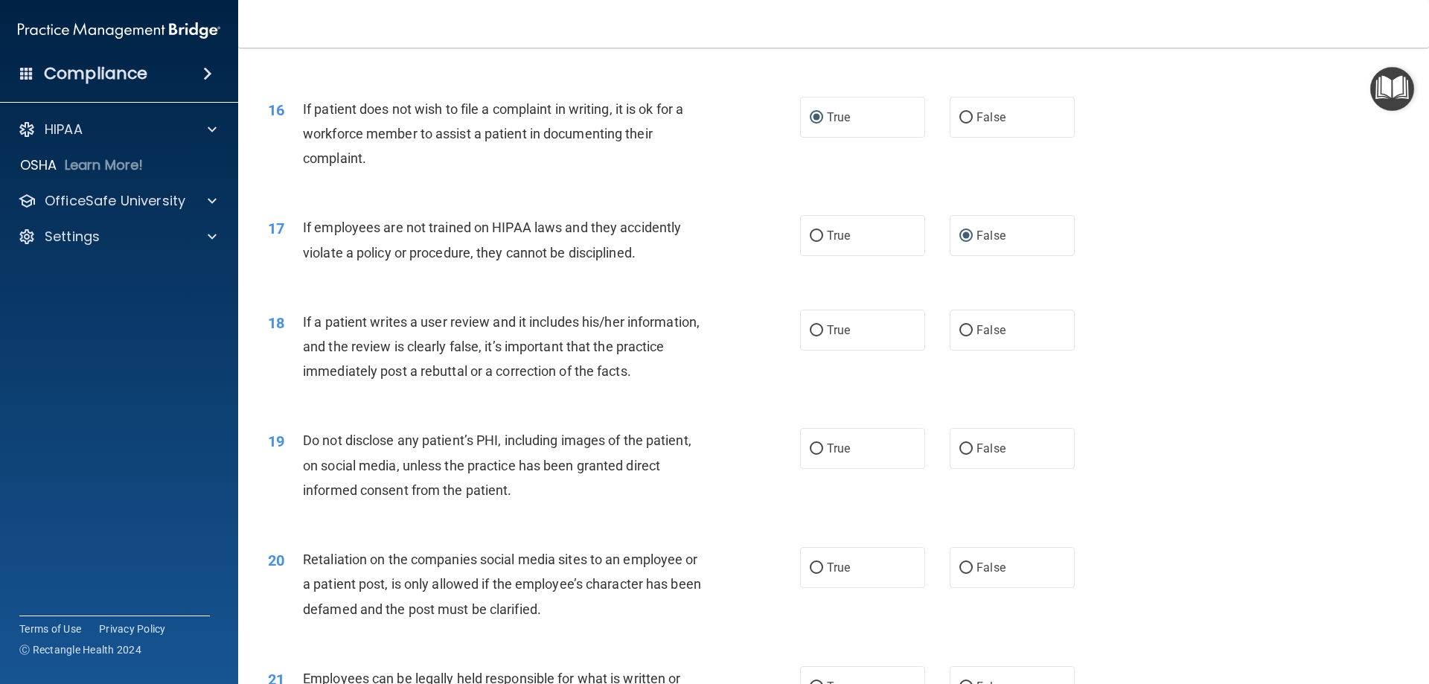
scroll to position [1860, 0]
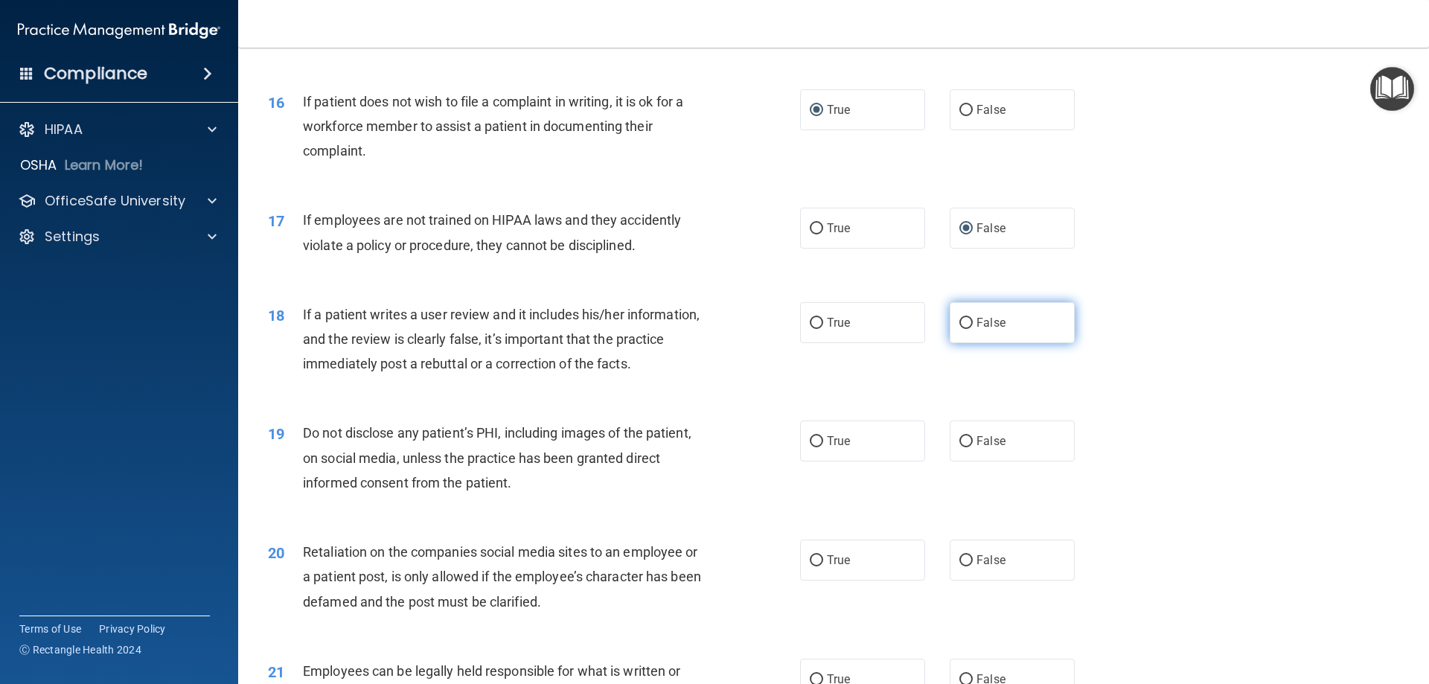
click at [960, 329] on input "False" at bounding box center [965, 323] width 13 height 11
radio input "true"
click at [810, 447] on input "True" at bounding box center [816, 441] width 13 height 11
radio input "true"
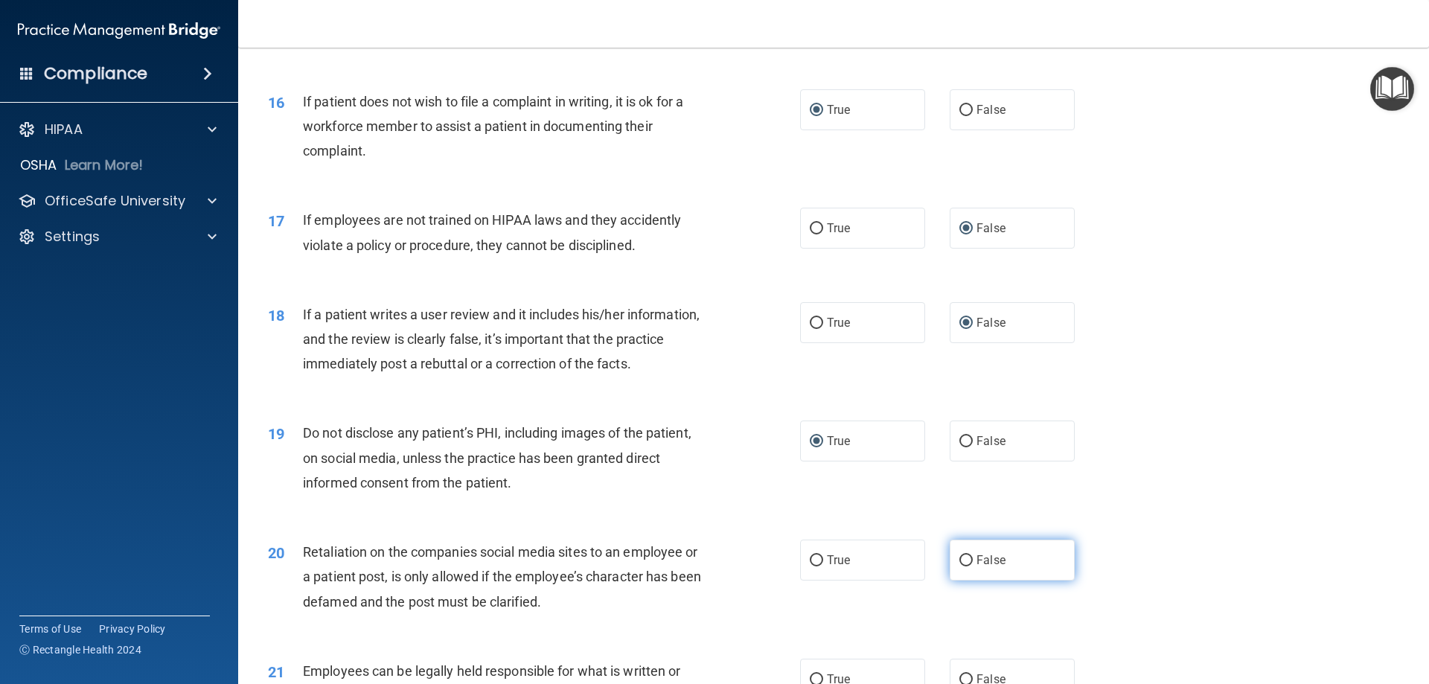
click at [964, 566] on input "False" at bounding box center [965, 560] width 13 height 11
radio input "true"
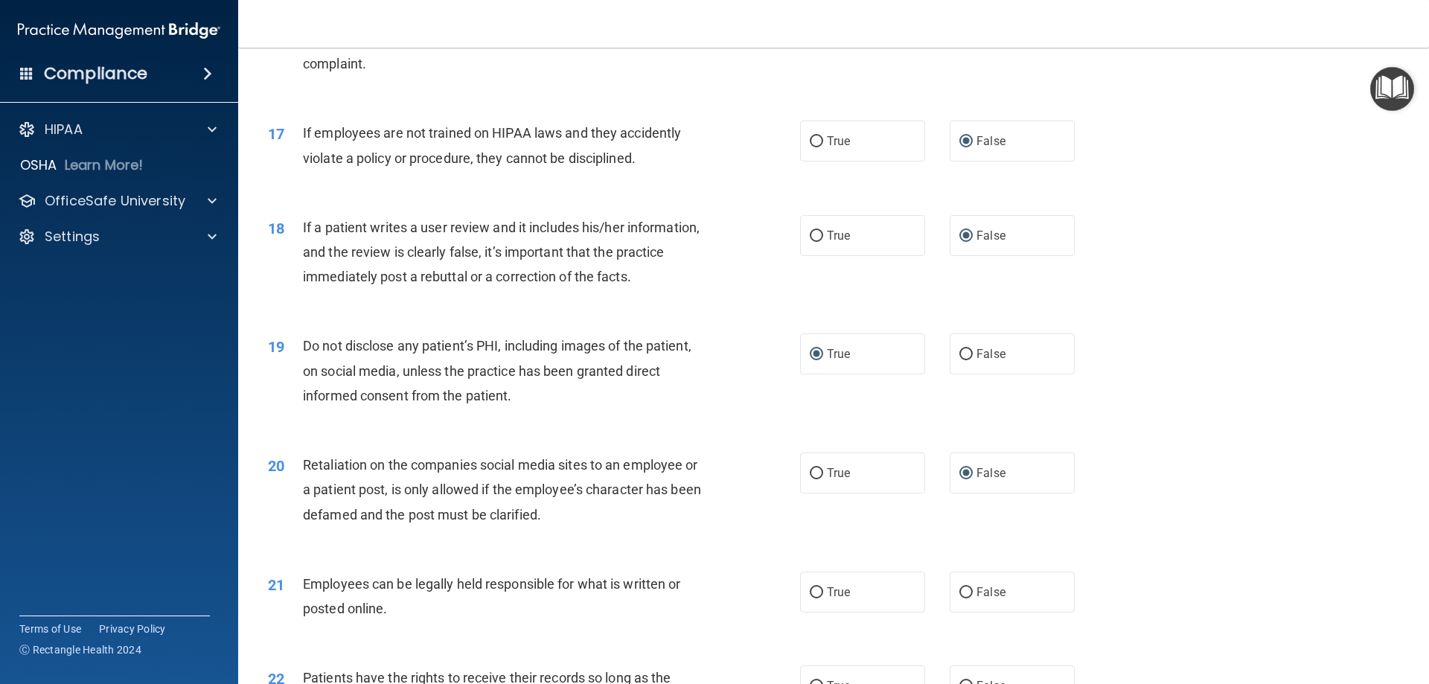
scroll to position [2158, 0]
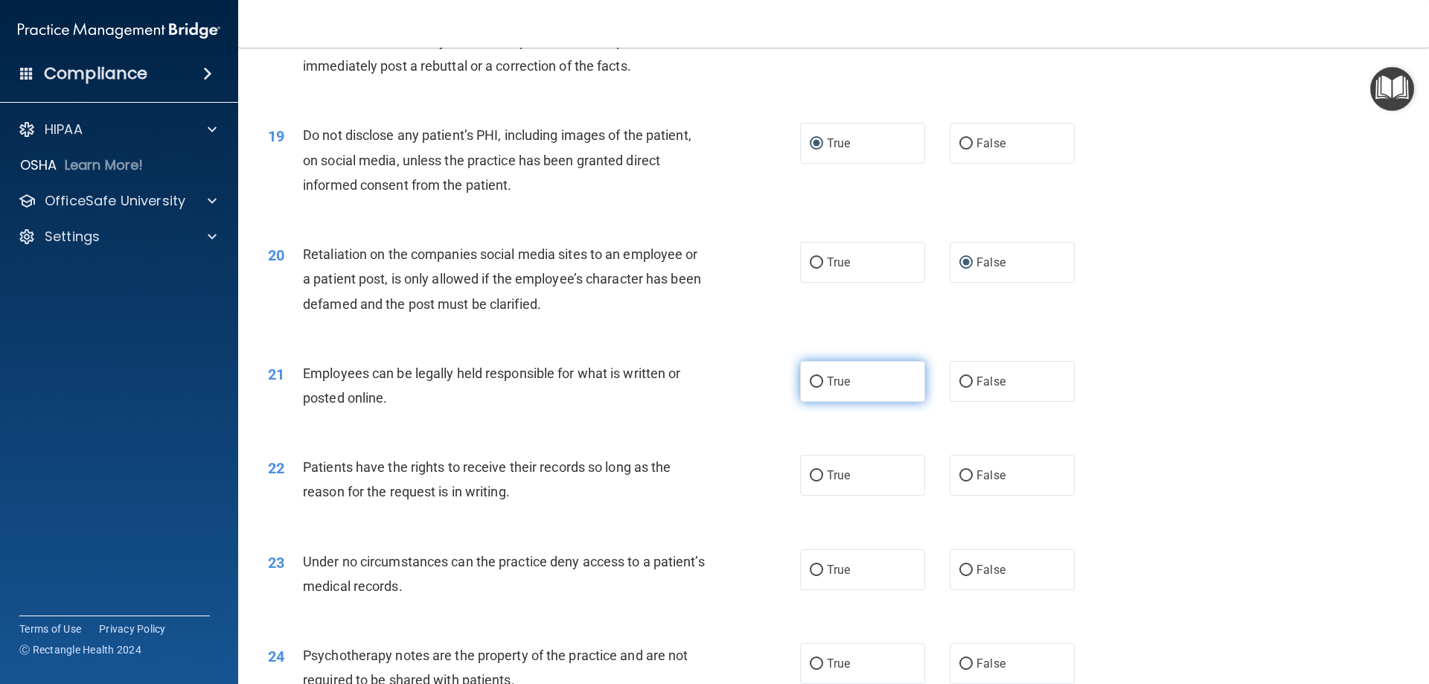
click at [815, 388] on input "True" at bounding box center [816, 382] width 13 height 11
radio input "true"
click at [959, 481] on input "False" at bounding box center [965, 475] width 13 height 11
radio input "true"
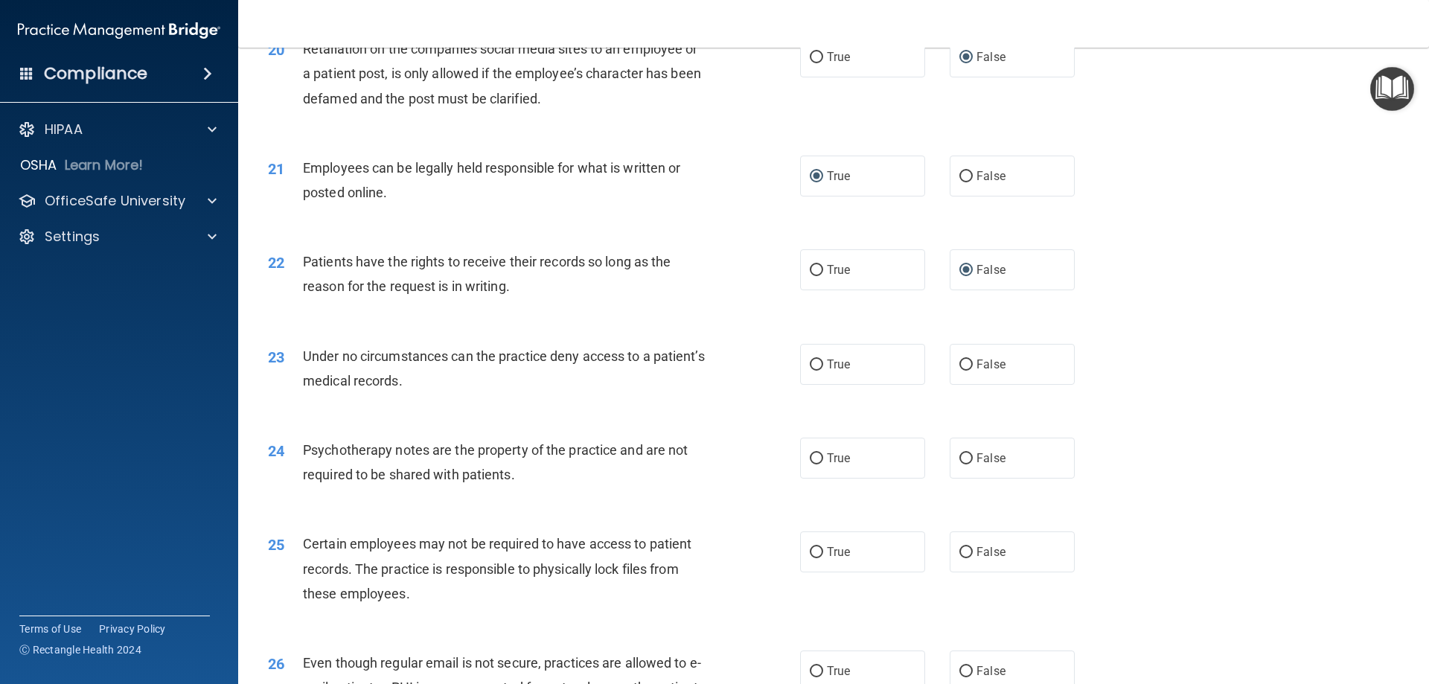
scroll to position [2456, 0]
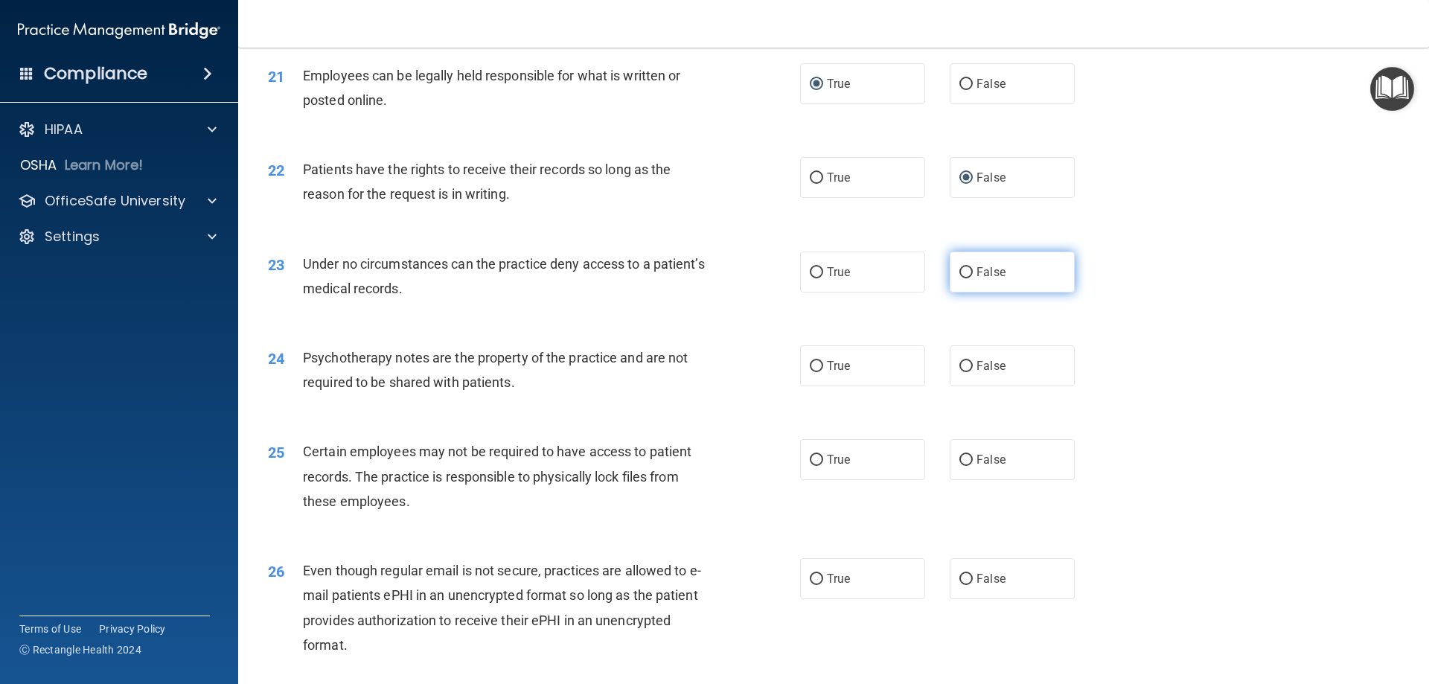
click at [961, 278] on input "False" at bounding box center [965, 272] width 13 height 11
radio input "true"
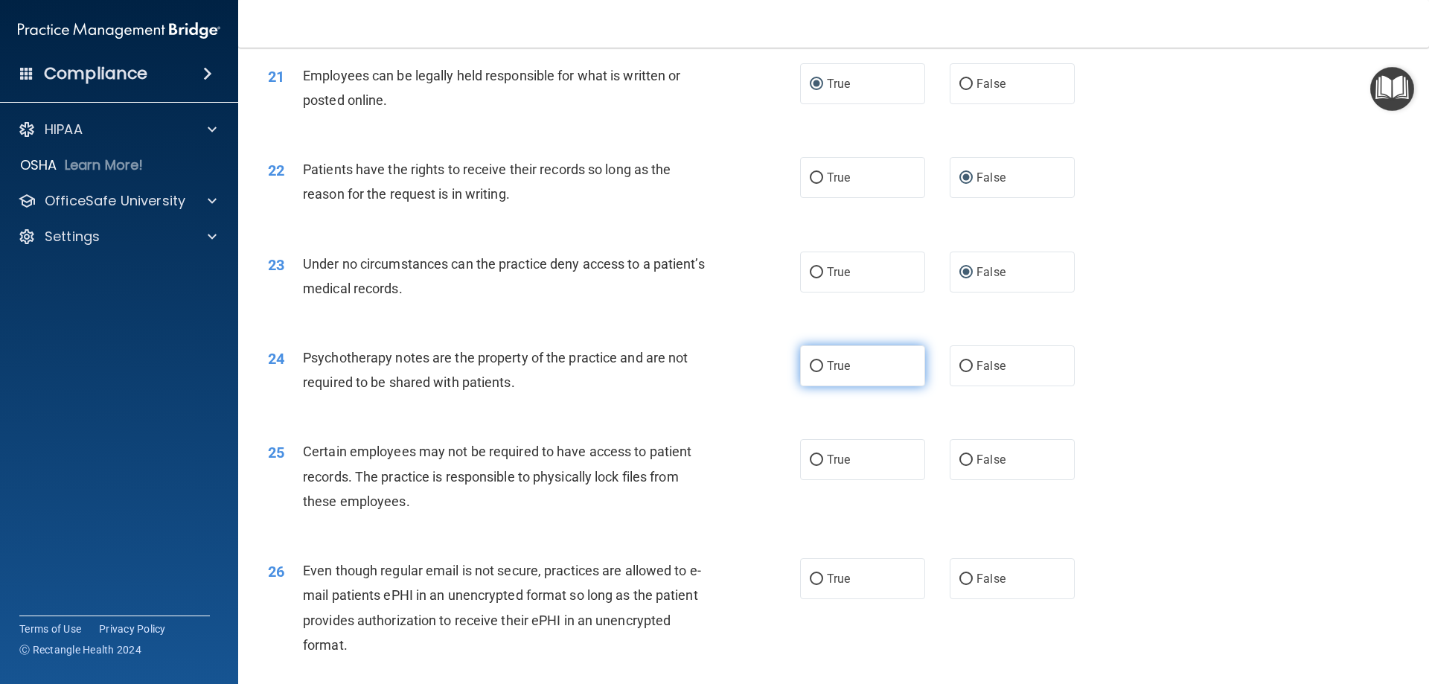
click at [810, 372] on input "True" at bounding box center [816, 366] width 13 height 11
radio input "true"
click at [811, 466] on input "True" at bounding box center [816, 460] width 13 height 11
radio input "true"
click at [819, 599] on label "True" at bounding box center [862, 578] width 125 height 41
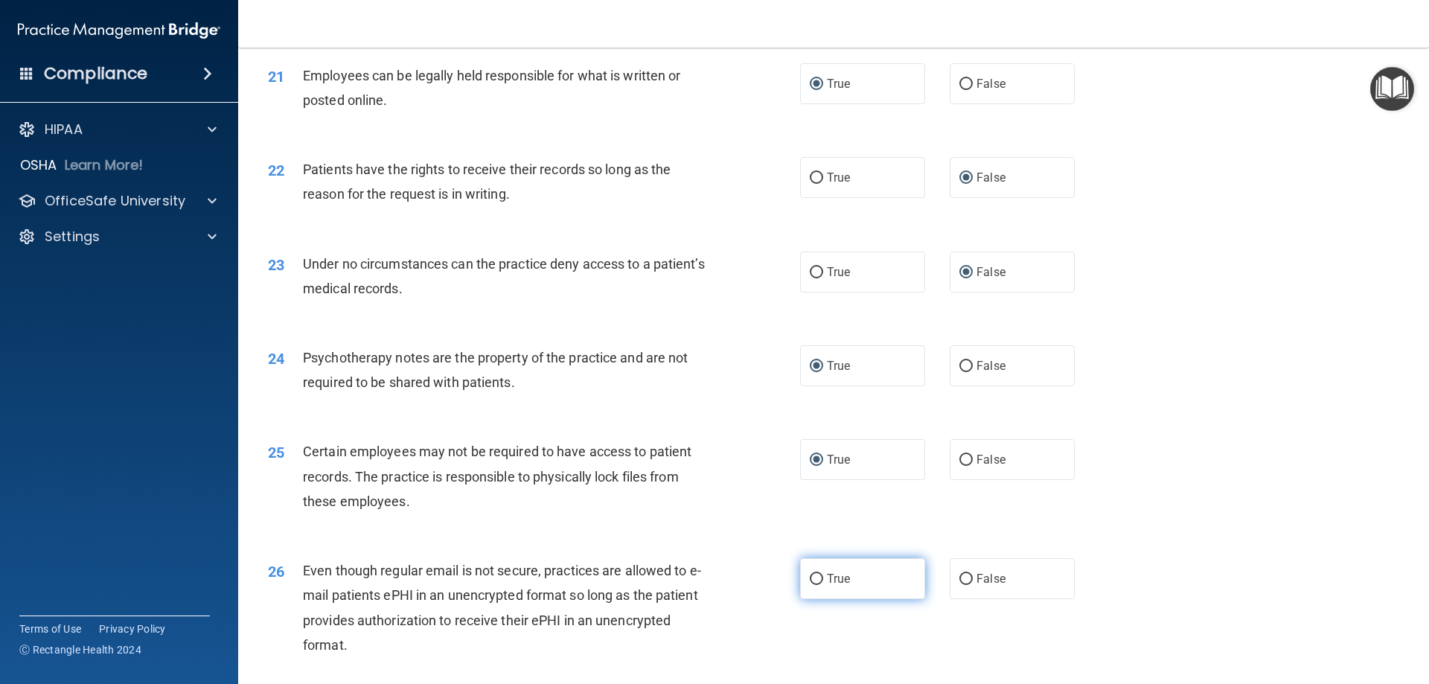
click at [819, 585] on input "True" at bounding box center [816, 579] width 13 height 11
radio input "true"
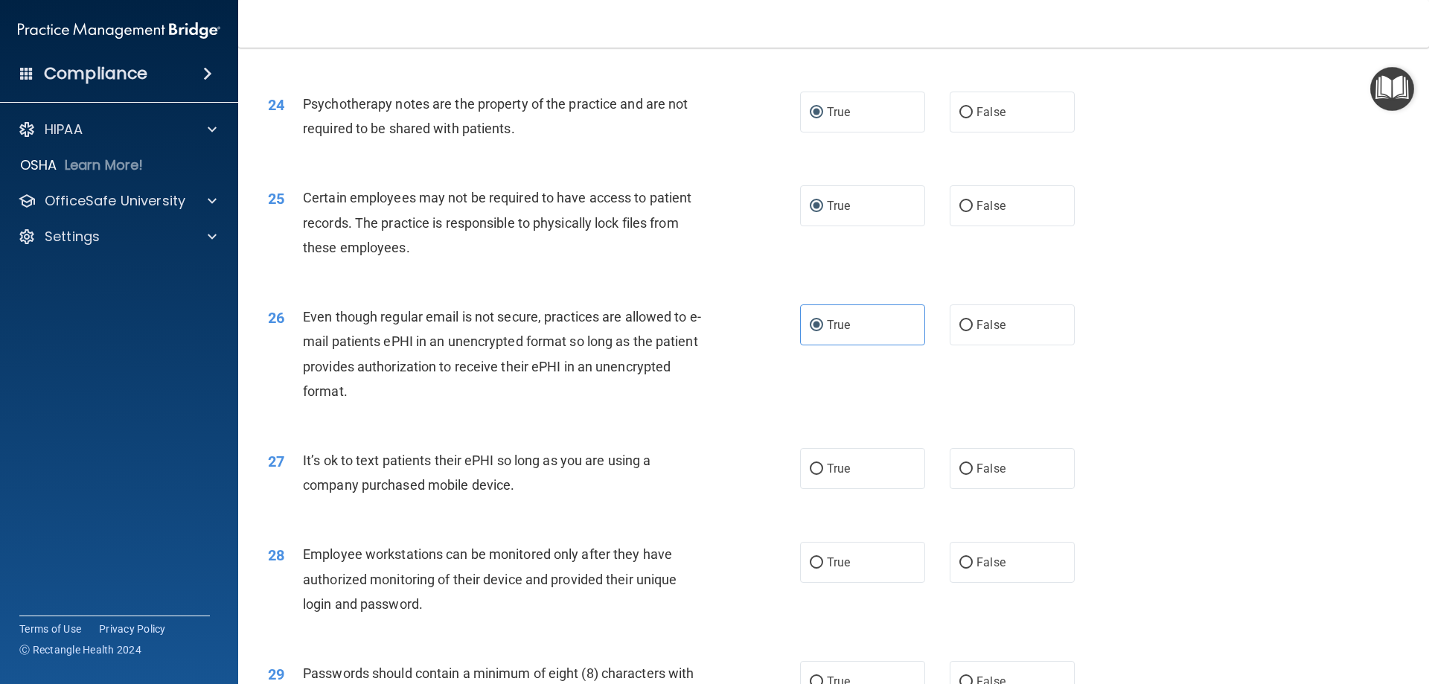
scroll to position [2753, 0]
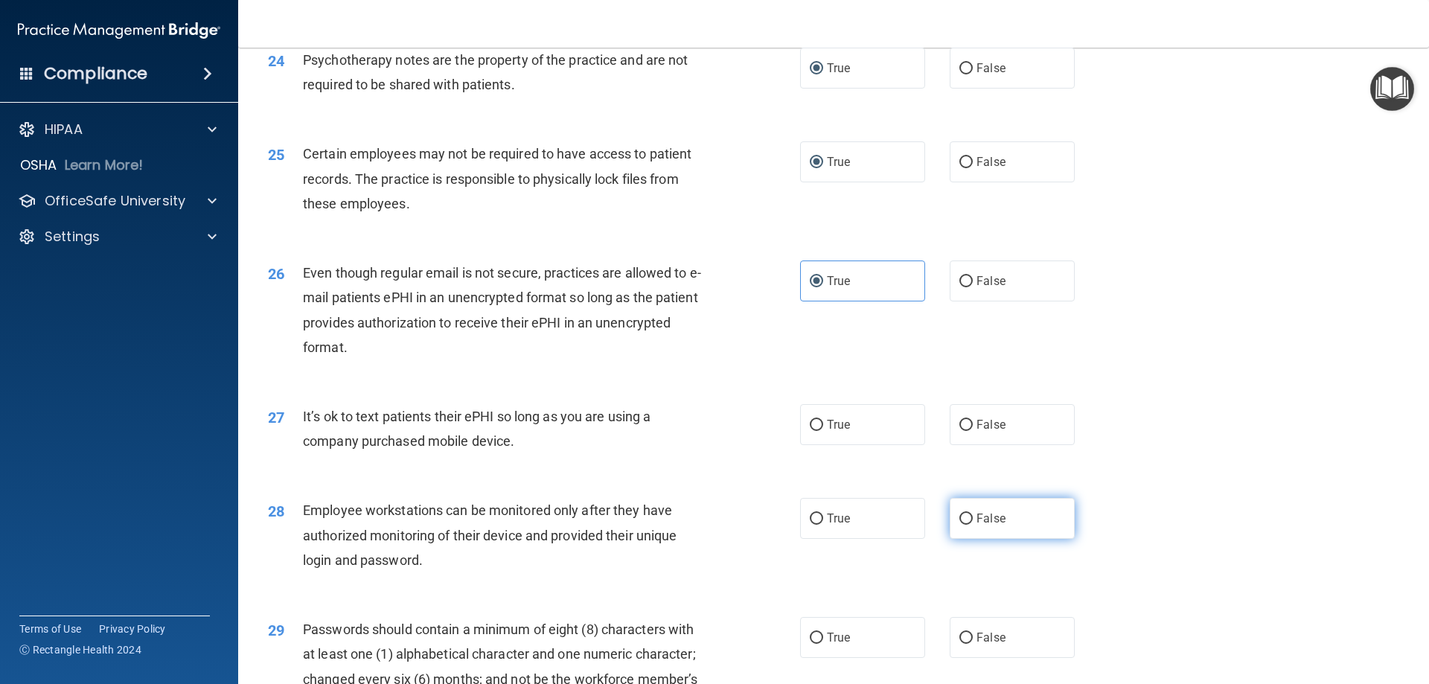
drag, startPoint x: 961, startPoint y: 448, endPoint x: 953, endPoint y: 528, distance: 80.0
click at [961, 431] on input "False" at bounding box center [965, 425] width 13 height 11
radio input "true"
click at [961, 525] on input "False" at bounding box center [965, 518] width 13 height 11
radio input "true"
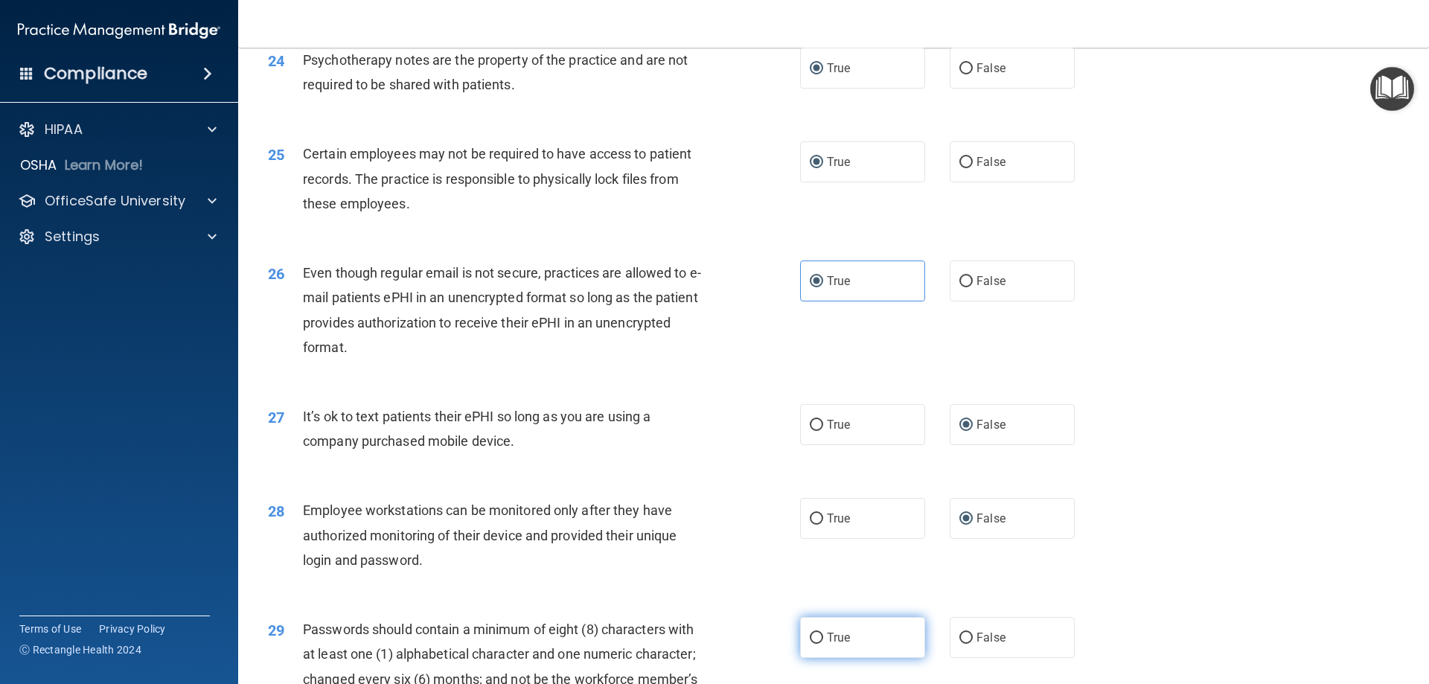
click at [812, 644] on input "True" at bounding box center [816, 638] width 13 height 11
radio input "true"
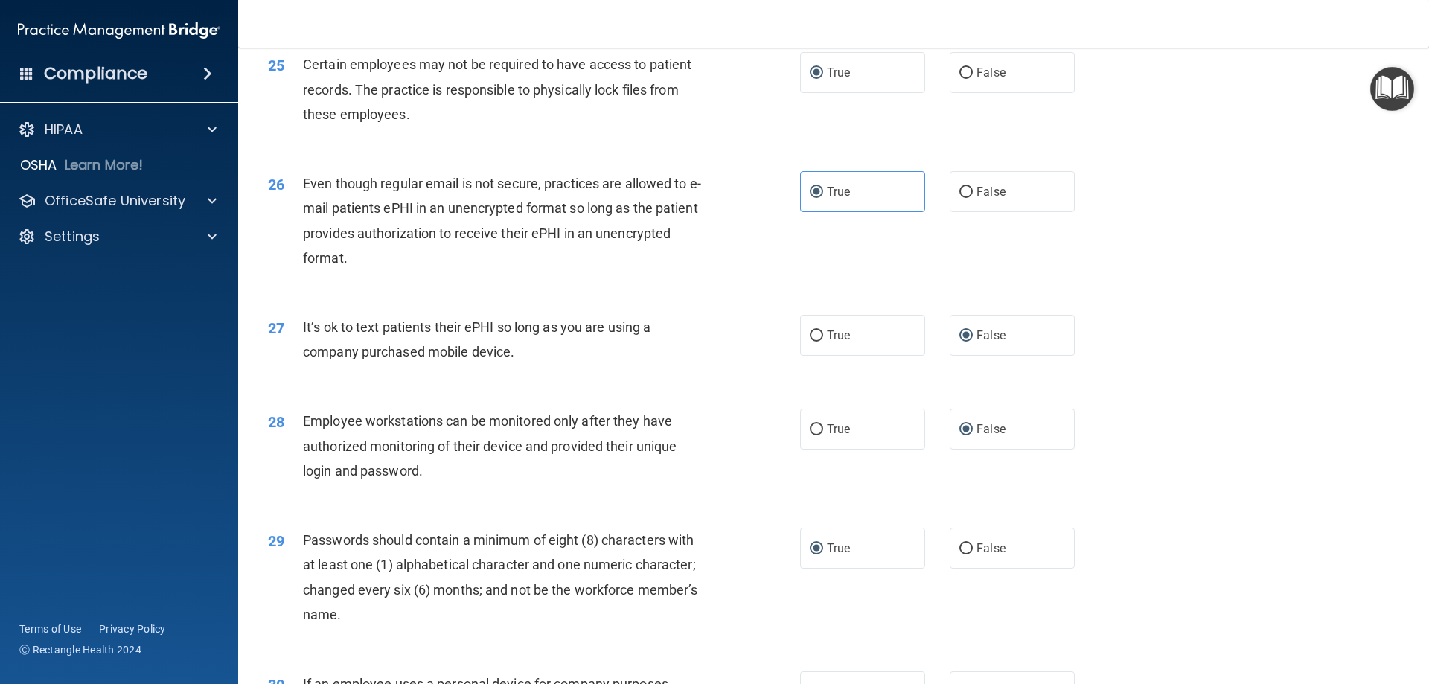
scroll to position [3051, 0]
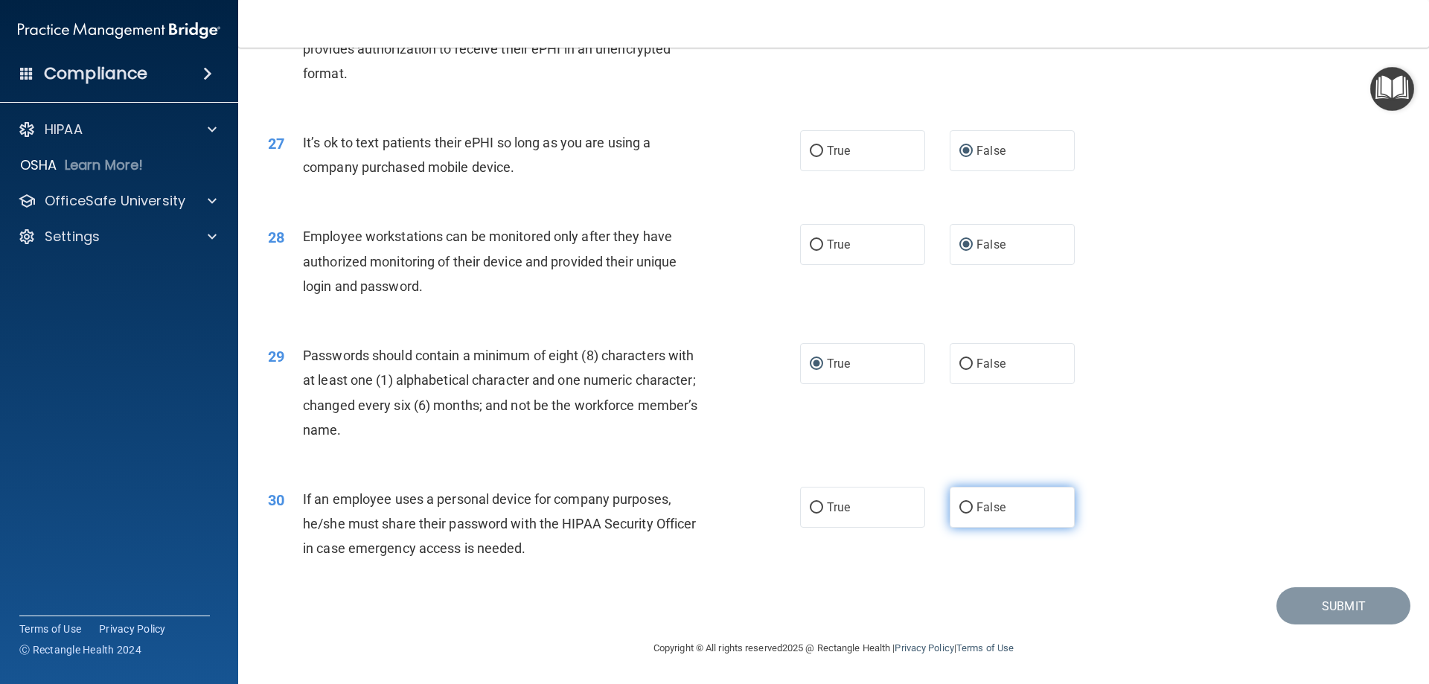
click at [961, 508] on input "False" at bounding box center [965, 507] width 13 height 11
radio input "true"
click at [1337, 600] on button "Submit" at bounding box center [1343, 606] width 134 height 38
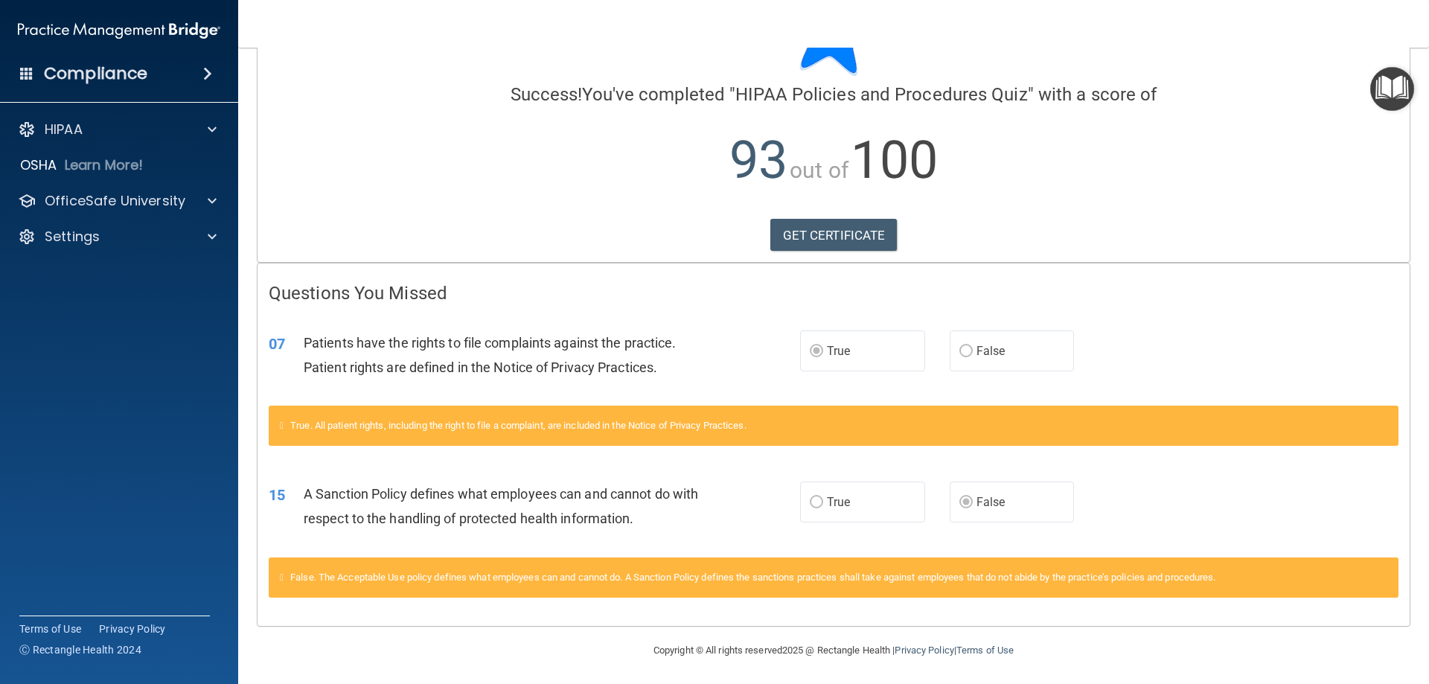
scroll to position [90, 0]
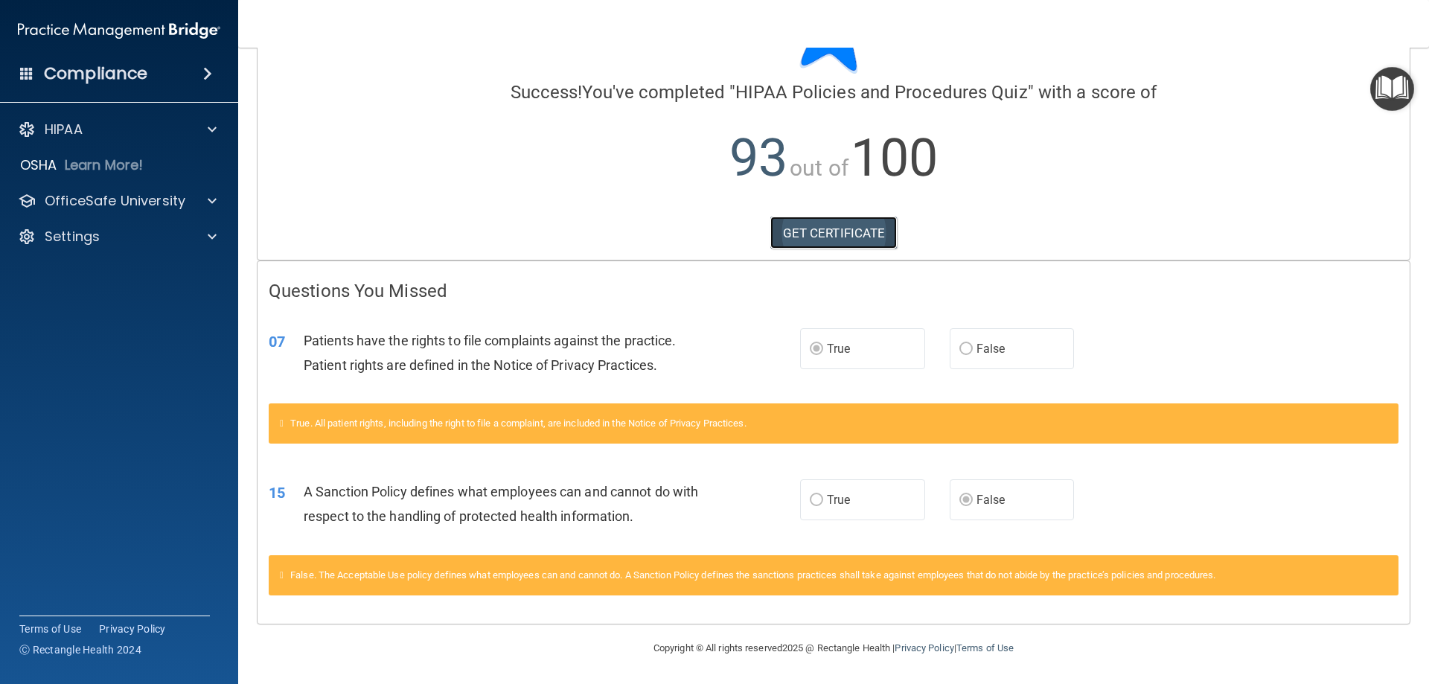
click at [815, 226] on link "GET CERTIFICATE" at bounding box center [833, 233] width 127 height 33
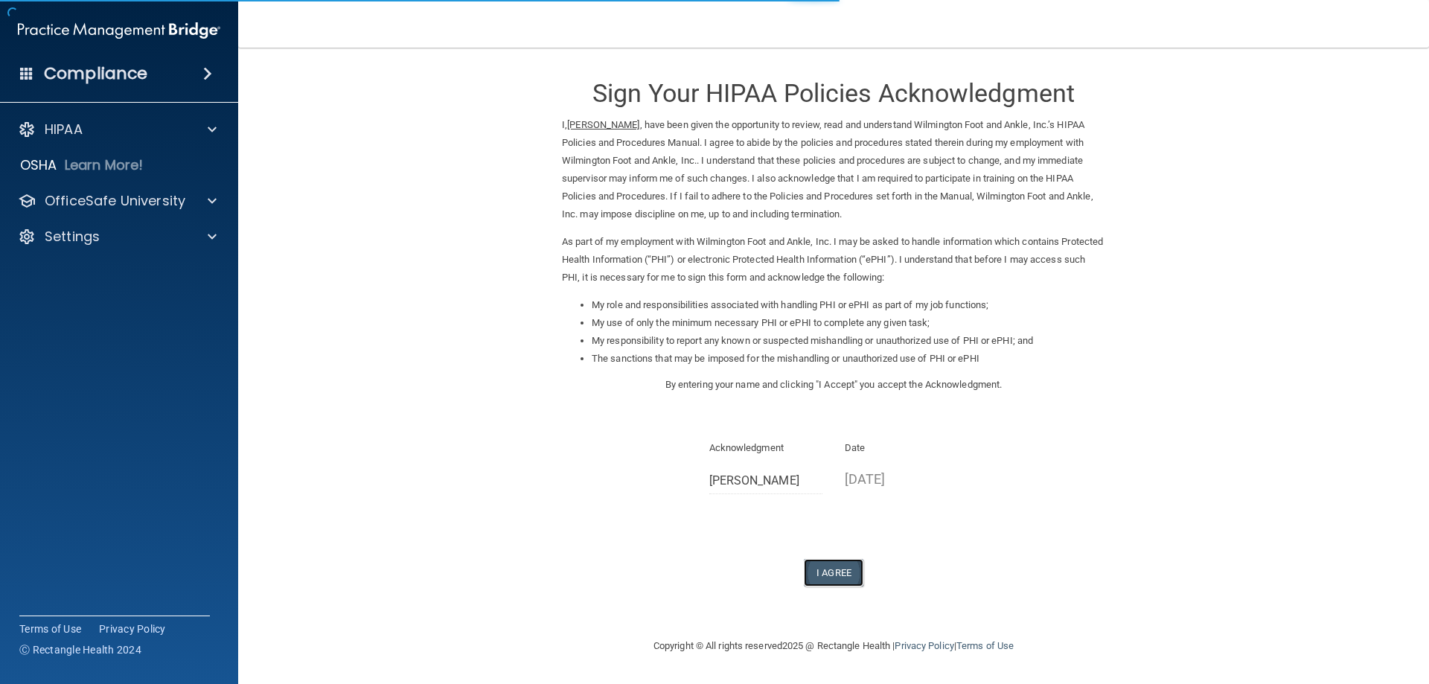
click at [827, 572] on button "I Agree" at bounding box center [834, 573] width 60 height 28
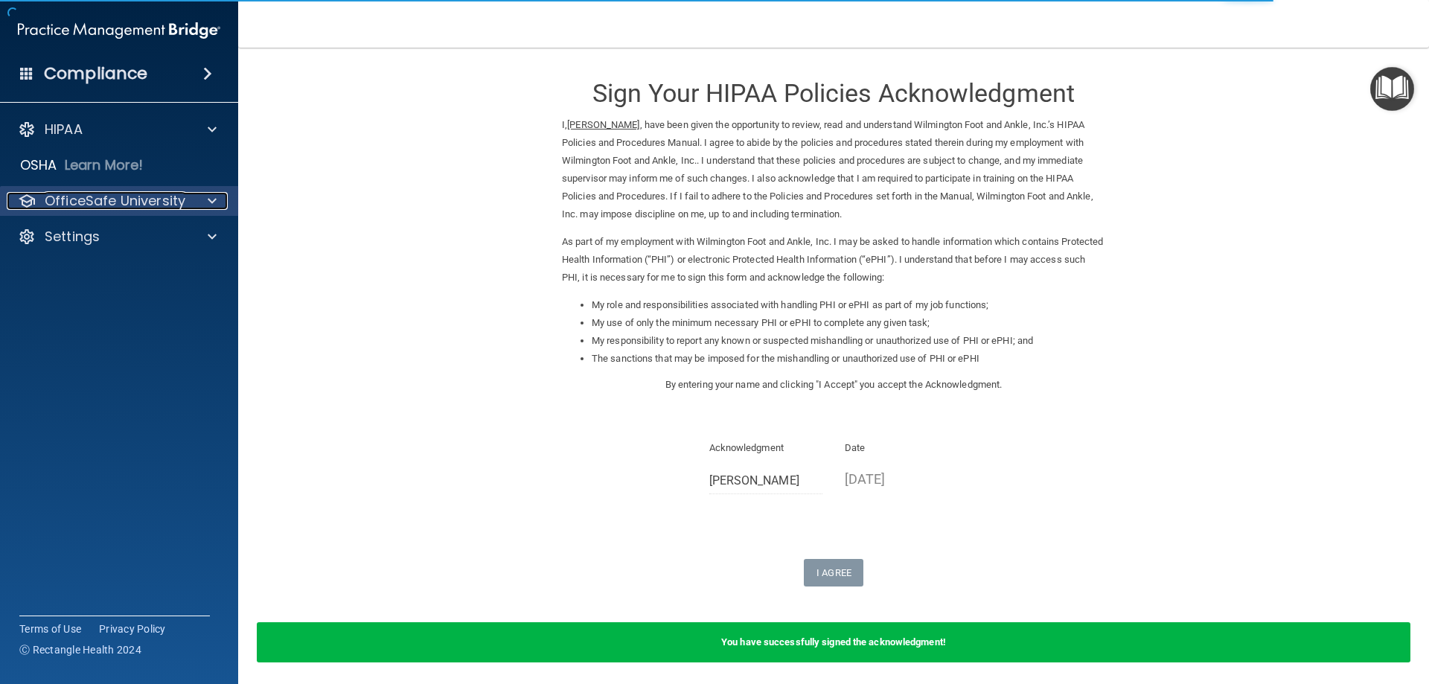
click at [209, 199] on span at bounding box center [212, 201] width 9 height 18
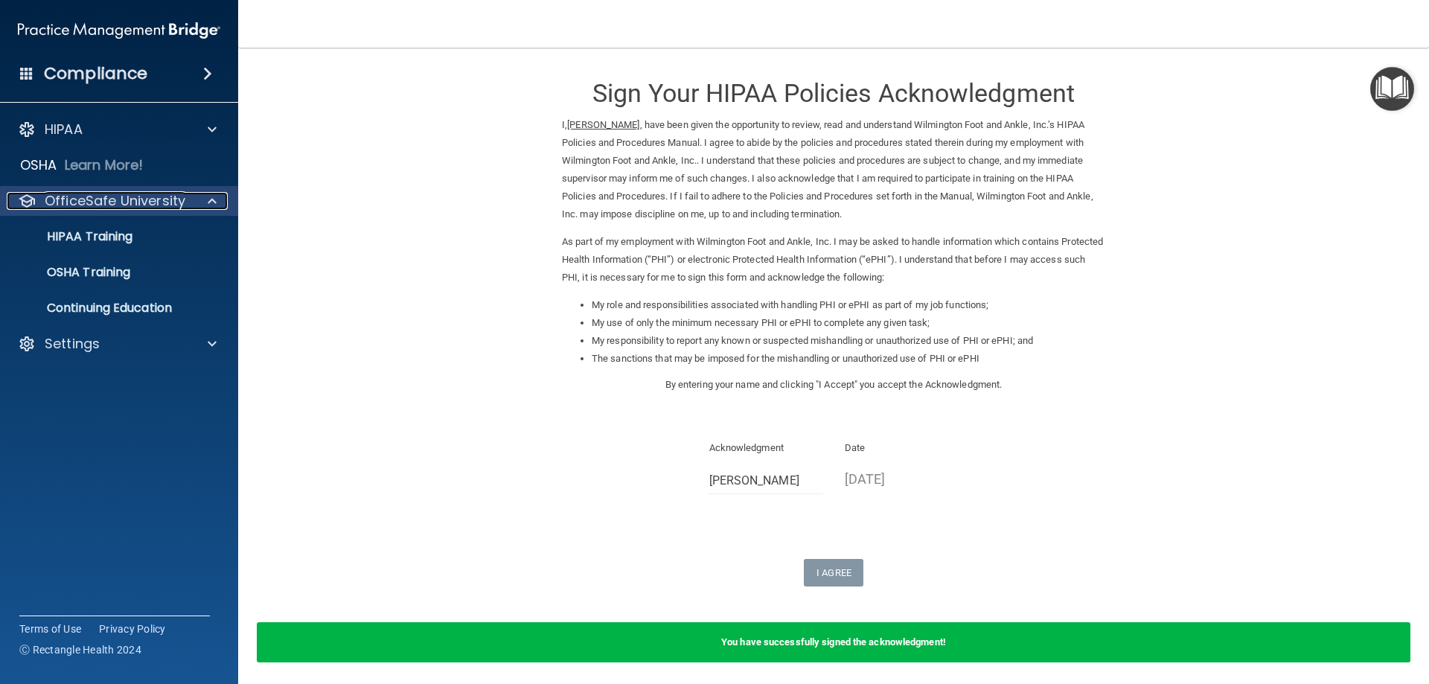
click at [134, 208] on p "OfficeSafe University" at bounding box center [115, 201] width 141 height 18
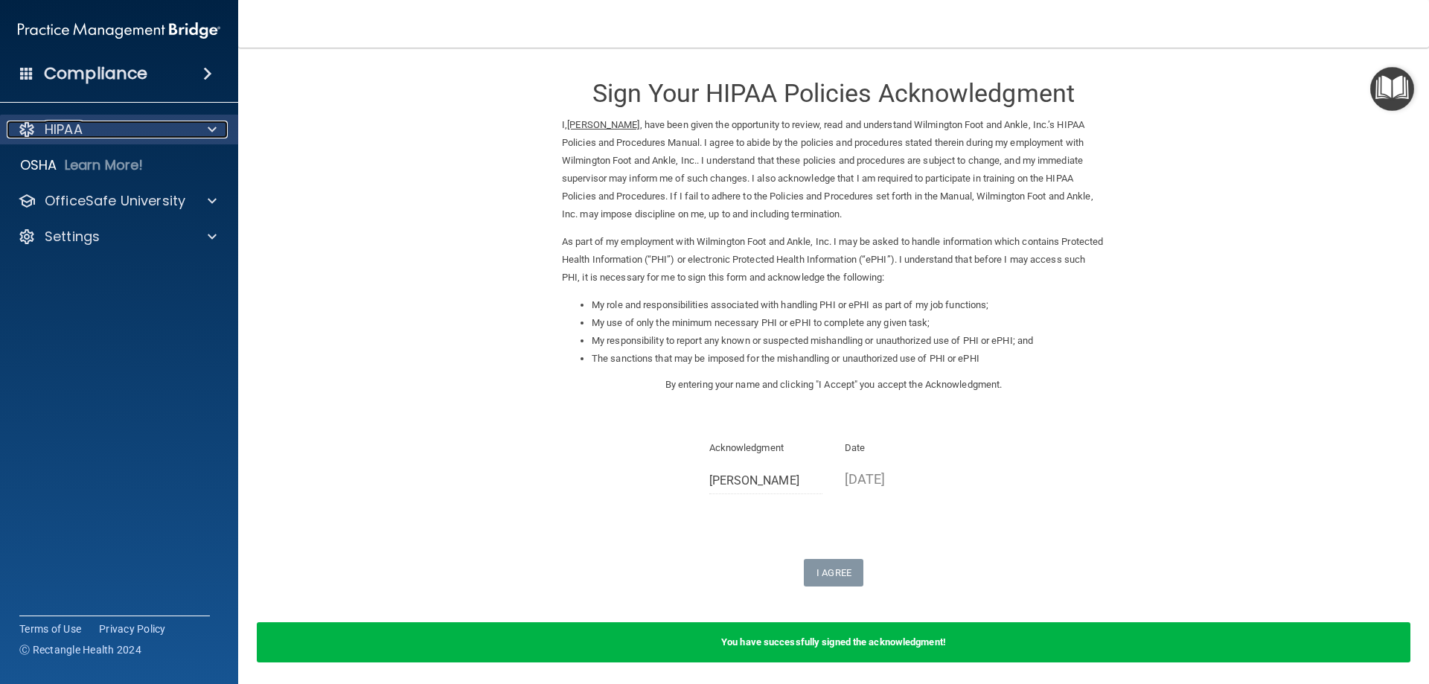
click at [55, 130] on p "HIPAA" at bounding box center [64, 130] width 38 height 18
click at [111, 134] on div "HIPAA" at bounding box center [99, 130] width 185 height 18
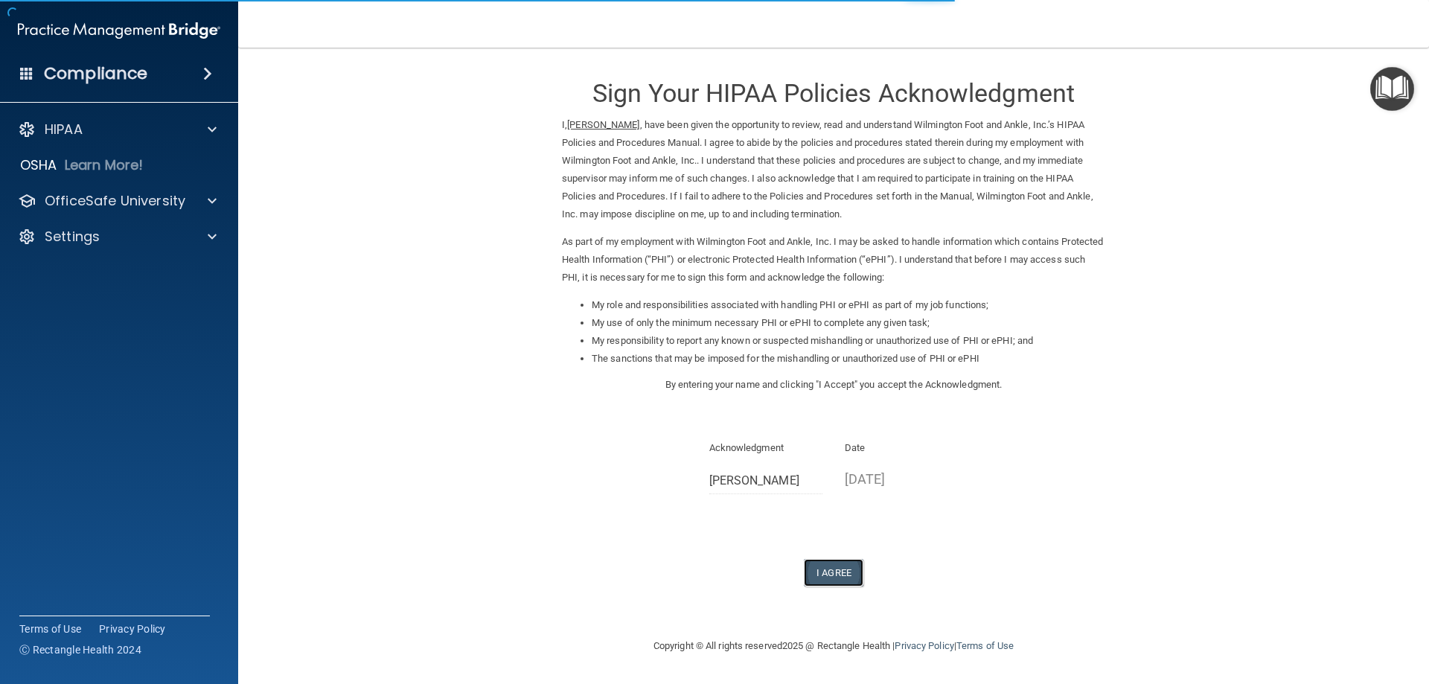
click at [831, 567] on button "I Agree" at bounding box center [834, 573] width 60 height 28
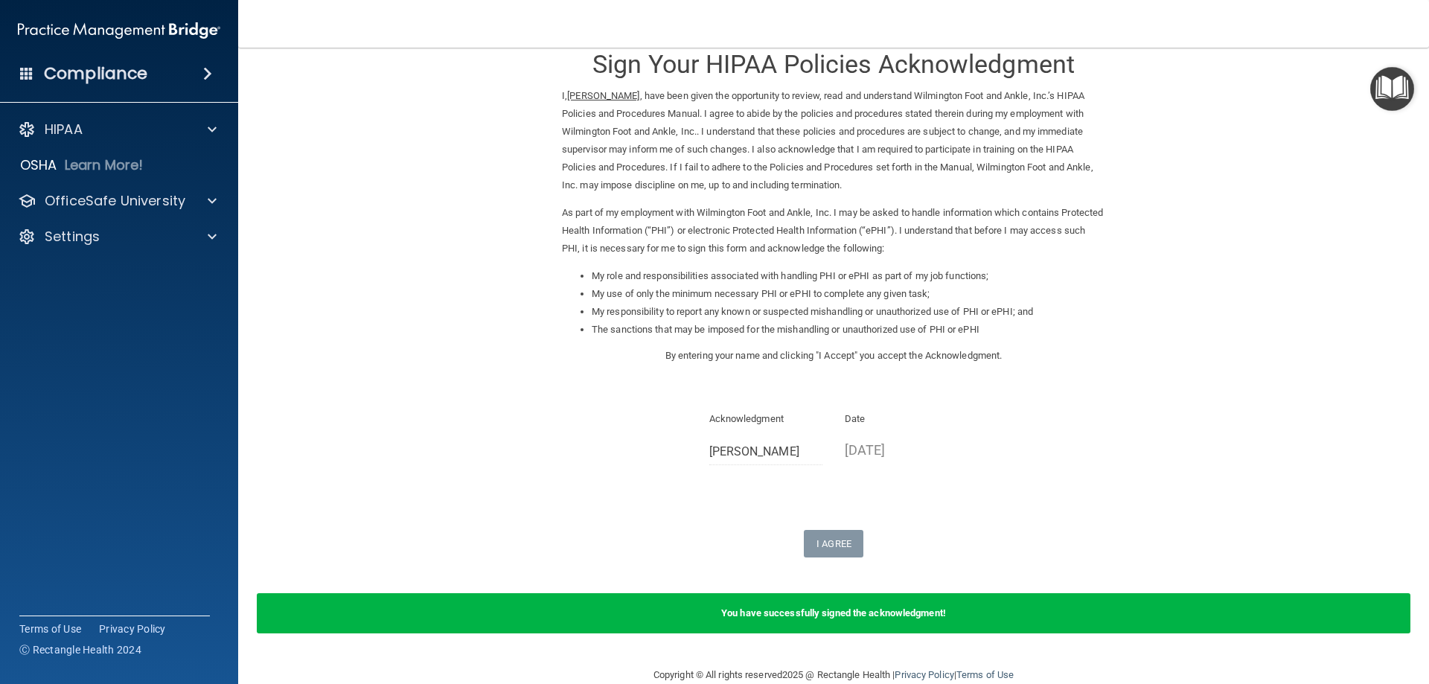
scroll to position [56, 0]
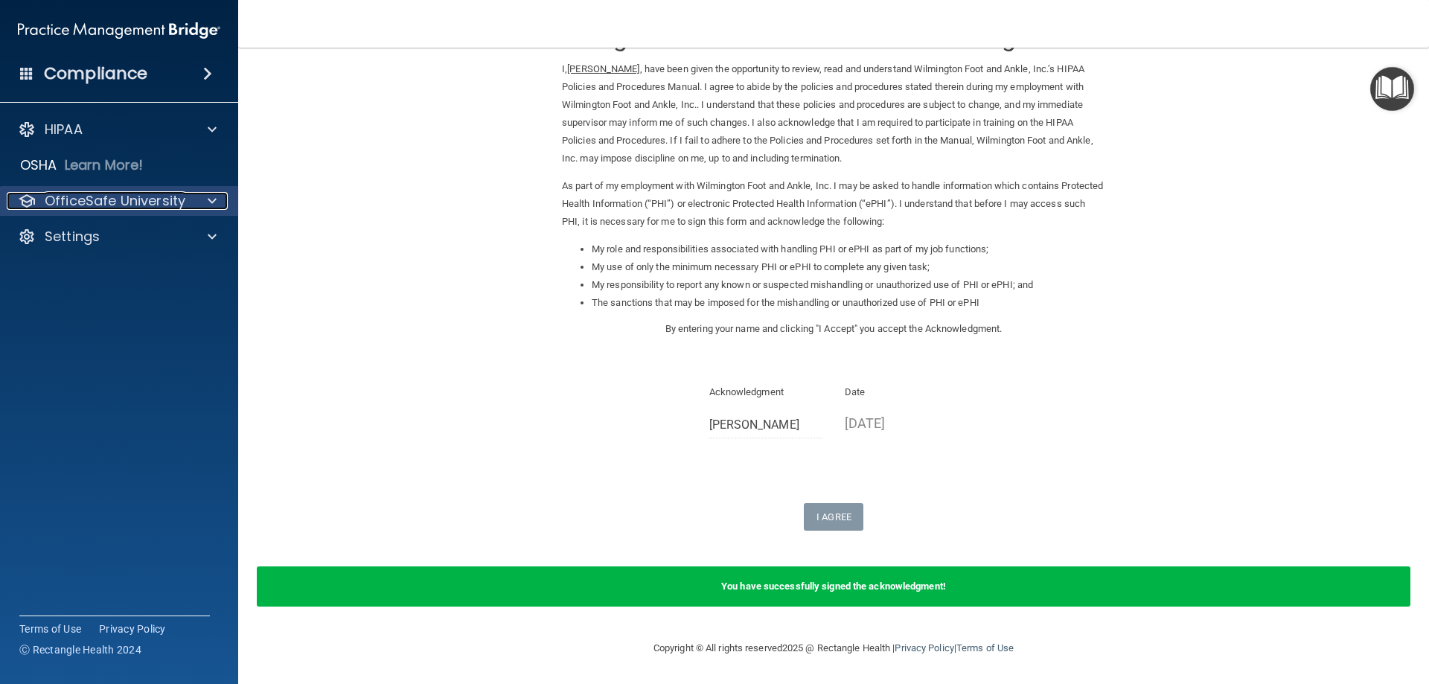
click at [211, 201] on span at bounding box center [212, 201] width 9 height 18
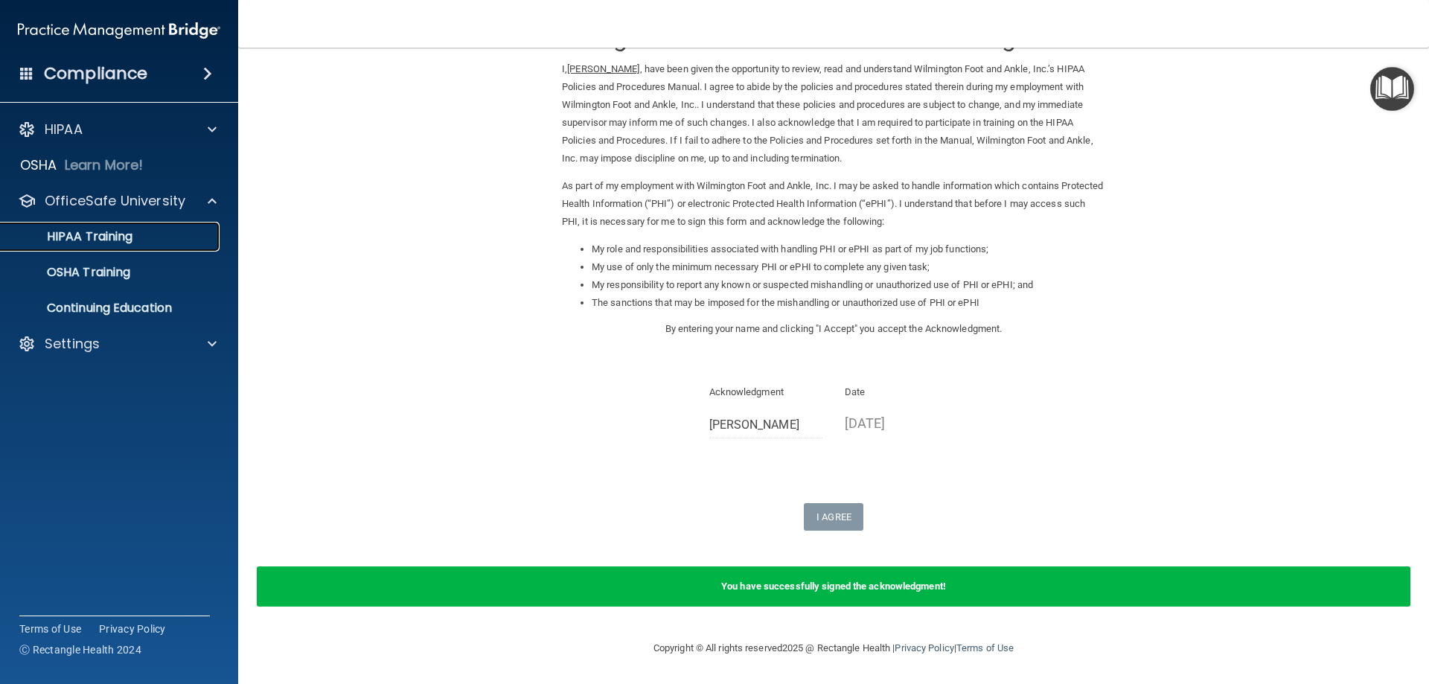
click at [112, 243] on p "HIPAA Training" at bounding box center [71, 236] width 123 height 15
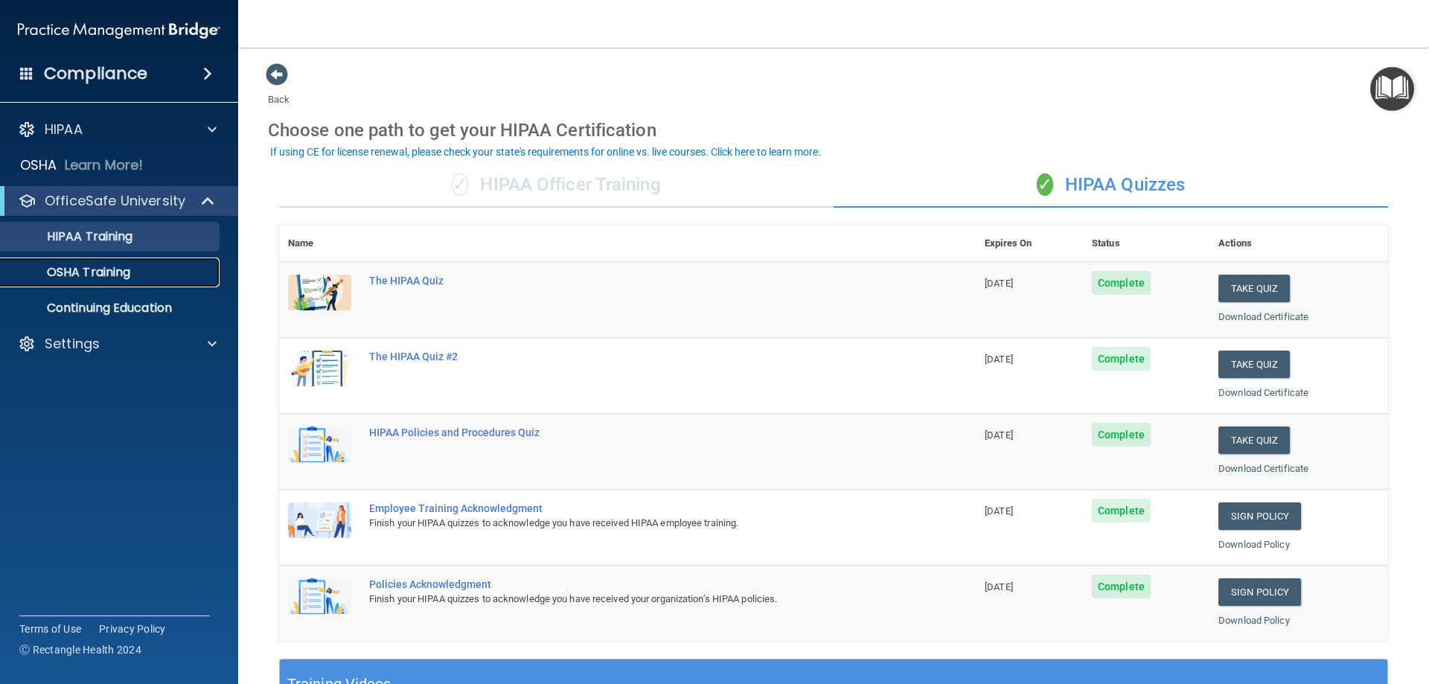
click at [95, 269] on p "OSHA Training" at bounding box center [70, 272] width 121 height 15
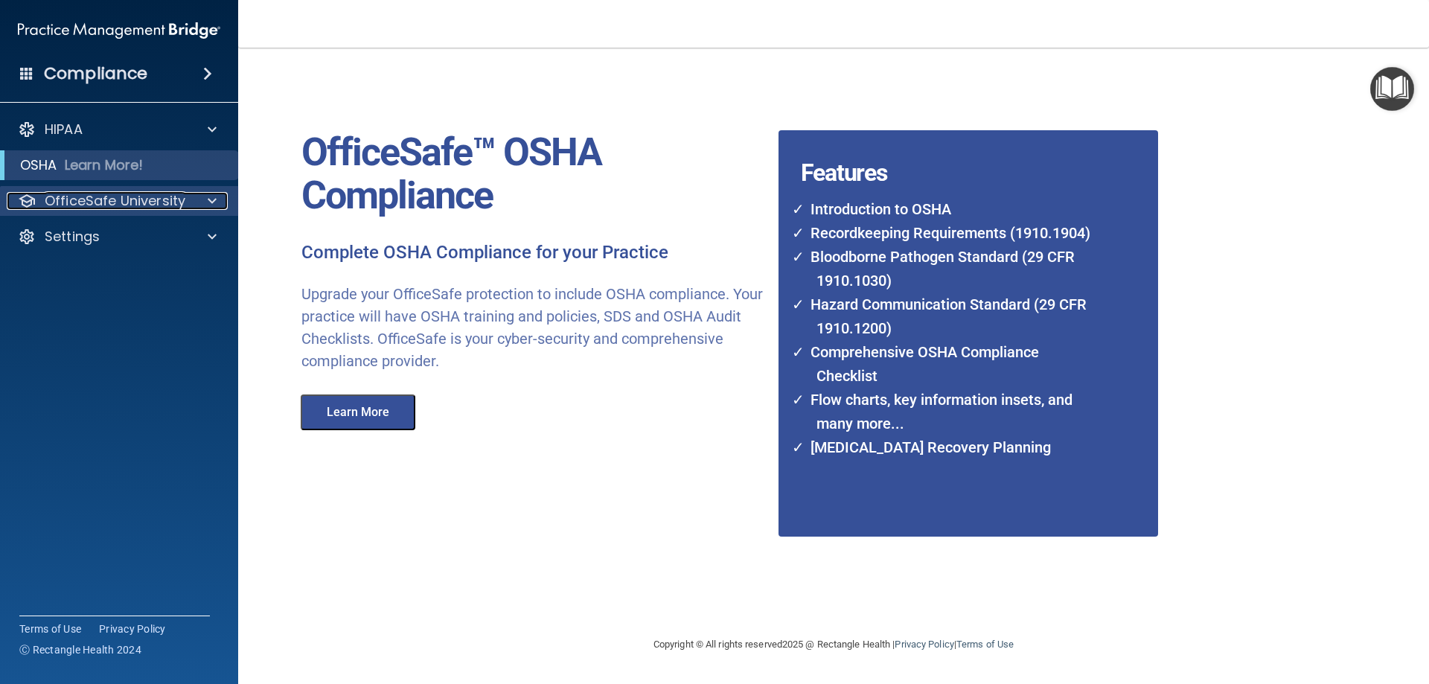
click at [107, 199] on p "OfficeSafe University" at bounding box center [115, 201] width 141 height 18
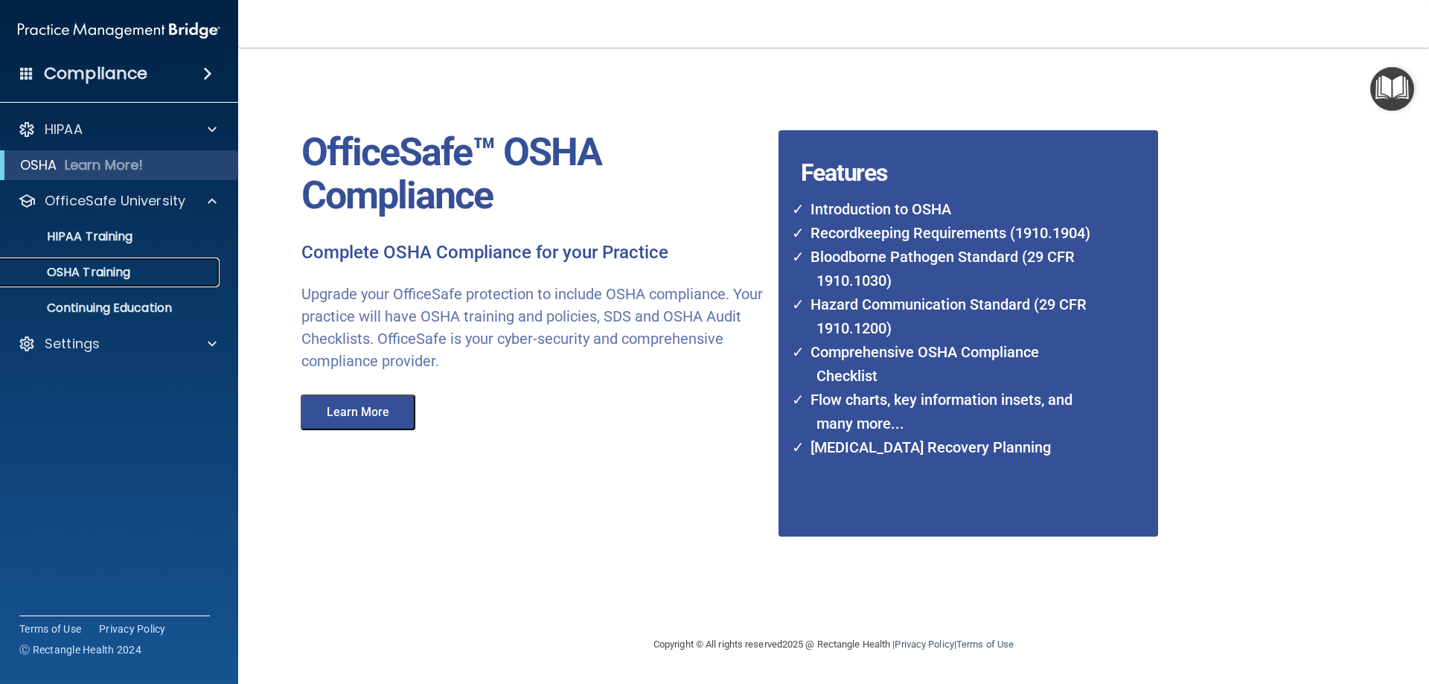
click at [112, 272] on p "OSHA Training" at bounding box center [70, 272] width 121 height 15
click at [110, 311] on p "Continuing Education" at bounding box center [111, 308] width 203 height 15
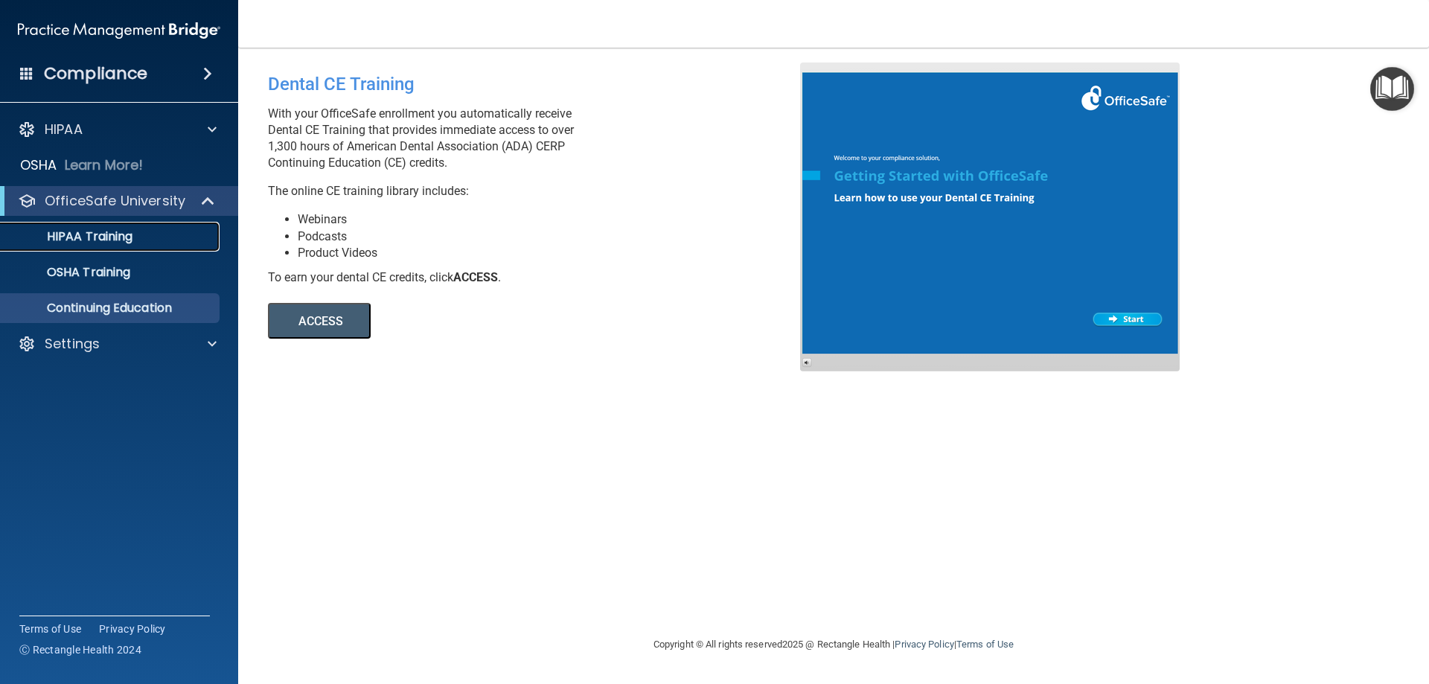
click at [77, 236] on p "HIPAA Training" at bounding box center [71, 236] width 123 height 15
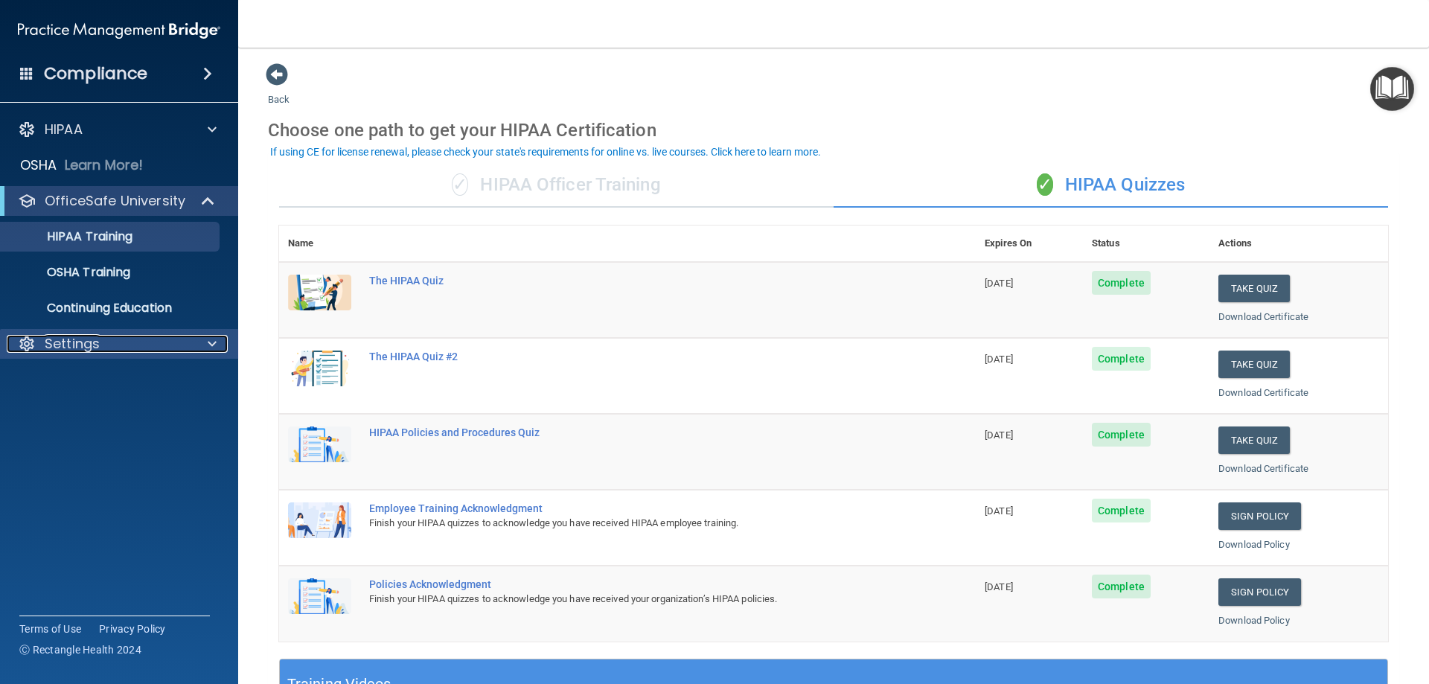
click at [211, 342] on span at bounding box center [212, 344] width 9 height 18
click at [76, 414] on p "Sign Out" at bounding box center [111, 415] width 203 height 15
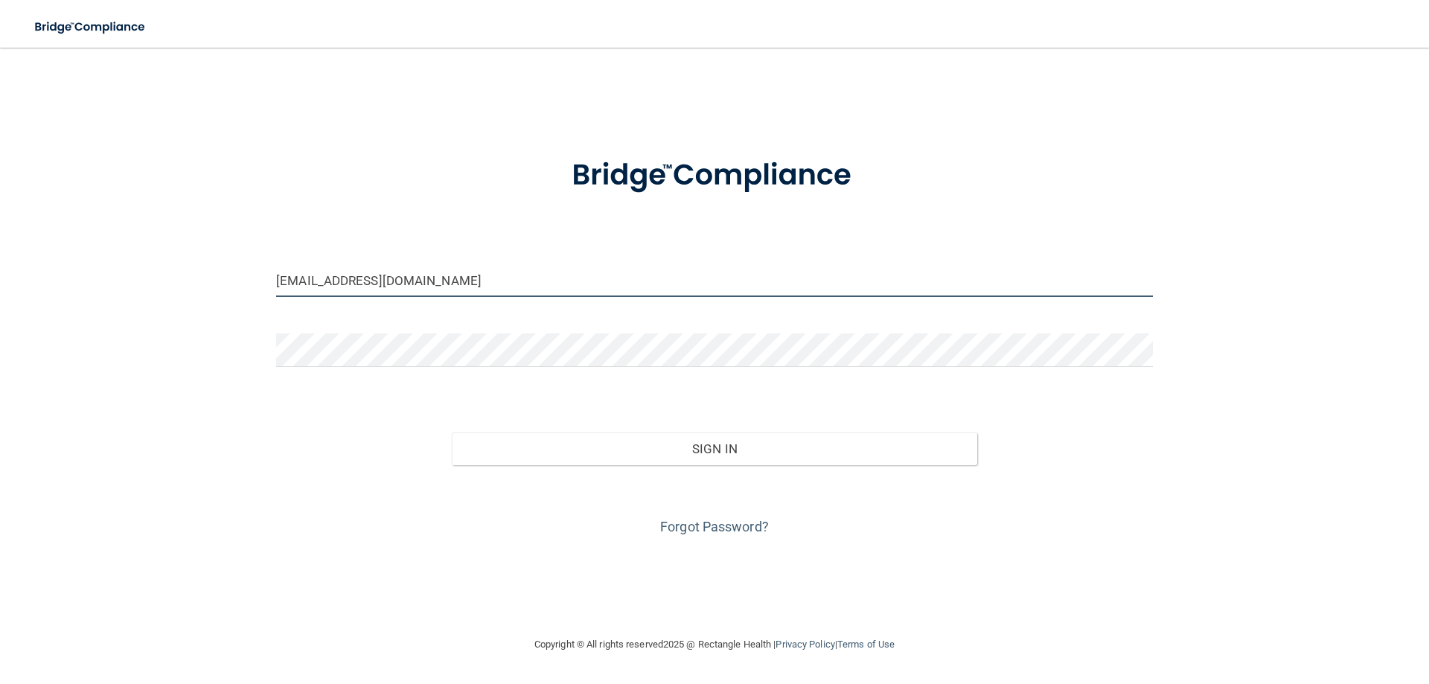
drag, startPoint x: 419, startPoint y: 283, endPoint x: 155, endPoint y: 295, distance: 264.4
click at [155, 294] on div "d_coonrod@cinci.rr.com Invalid email/password. You don't have permission to acc…" at bounding box center [714, 342] width 1369 height 558
type input "j_duke@cinci.rr.com"
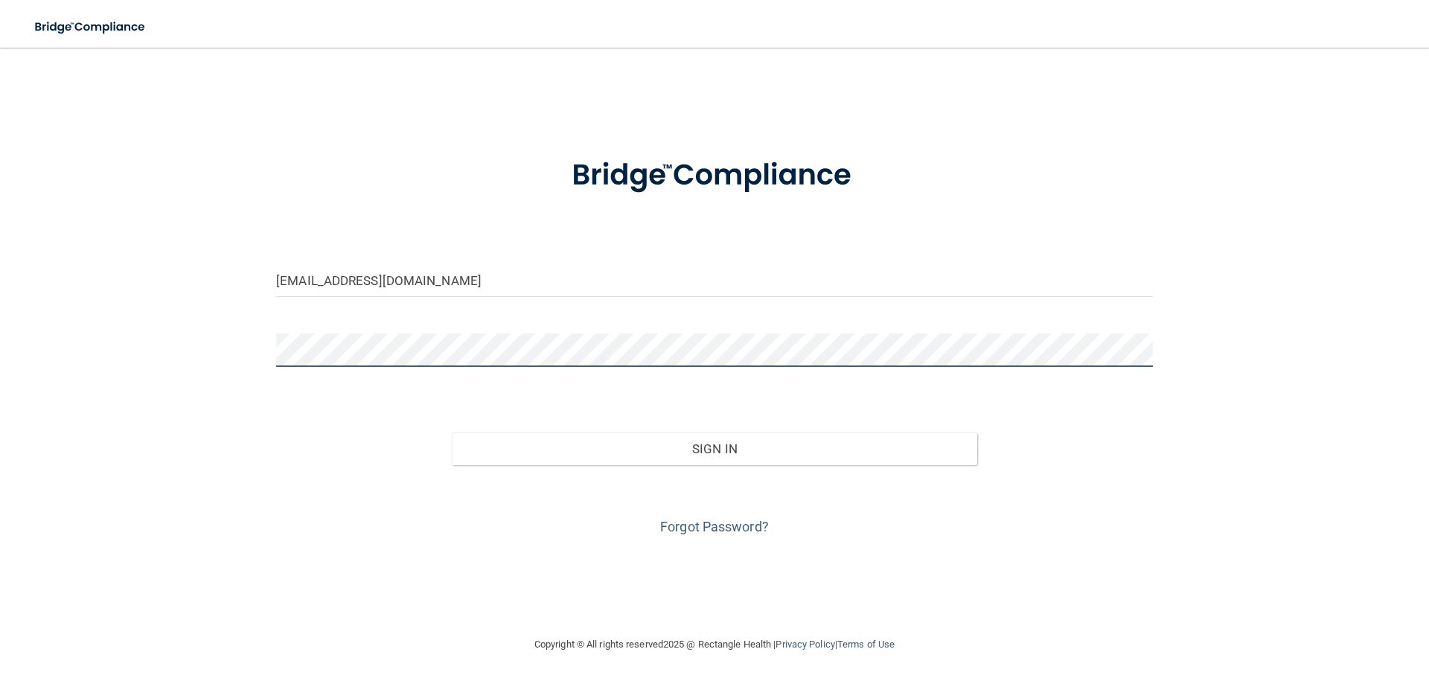
click at [0, 389] on main "j_duke@cinci.rr.com Invalid email/password. You don't have permission to access…" at bounding box center [714, 366] width 1429 height 636
click at [1202, 393] on div "j_duke@cinci.rr.com Invalid email/password. You don't have permission to access…" at bounding box center [714, 342] width 1369 height 558
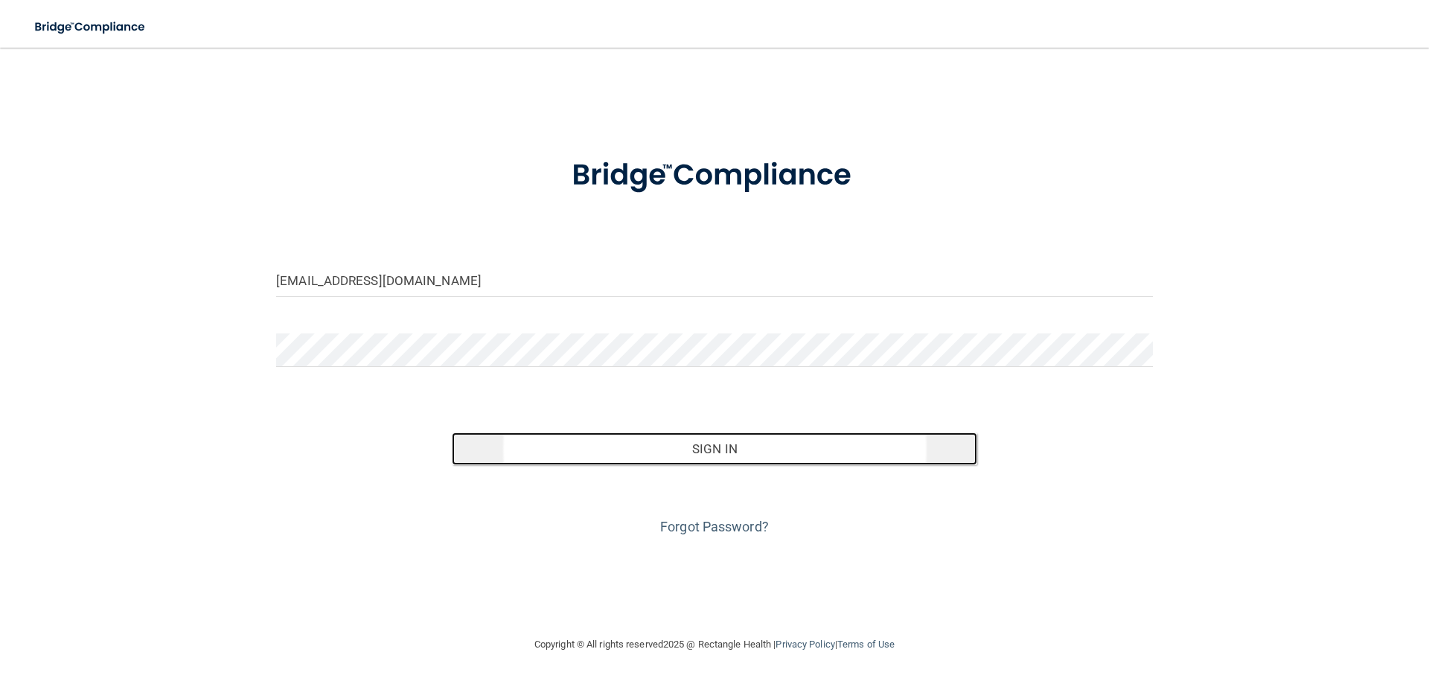
click at [728, 448] on button "Sign In" at bounding box center [715, 448] width 526 height 33
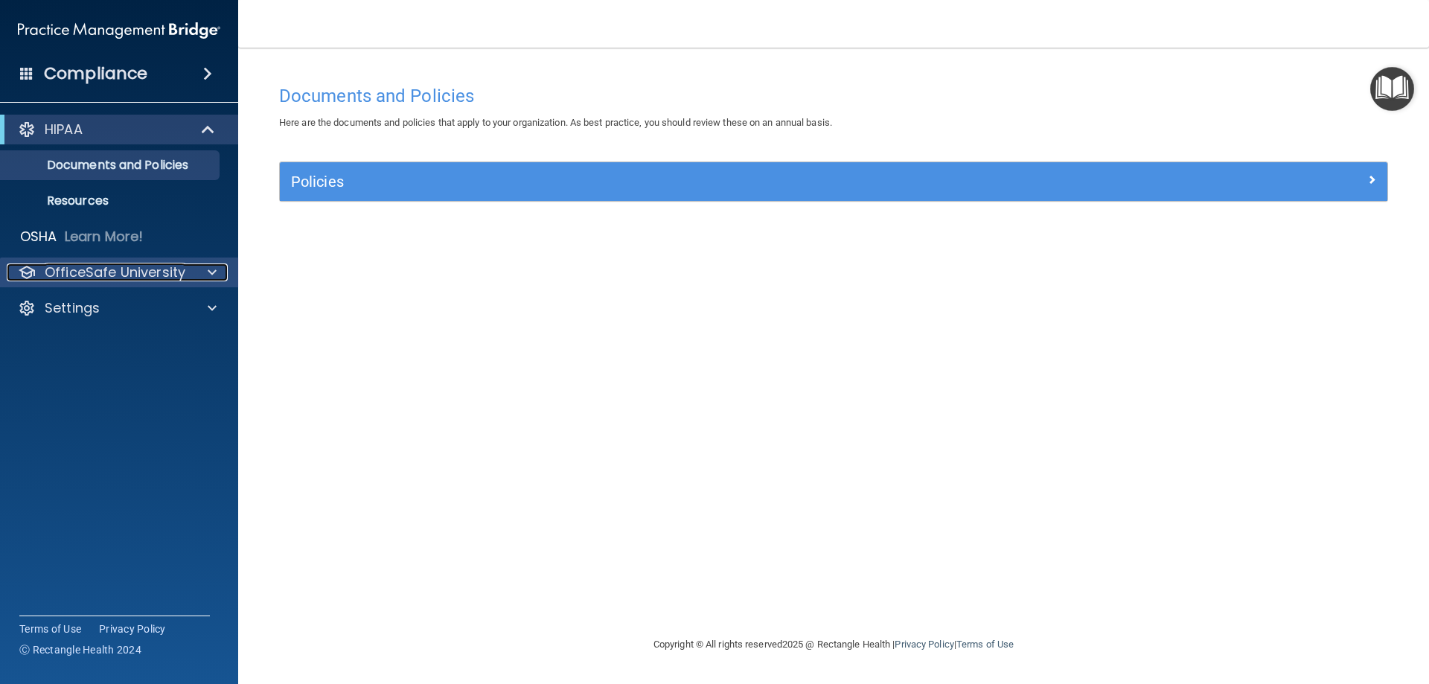
click at [211, 273] on span at bounding box center [212, 272] width 9 height 18
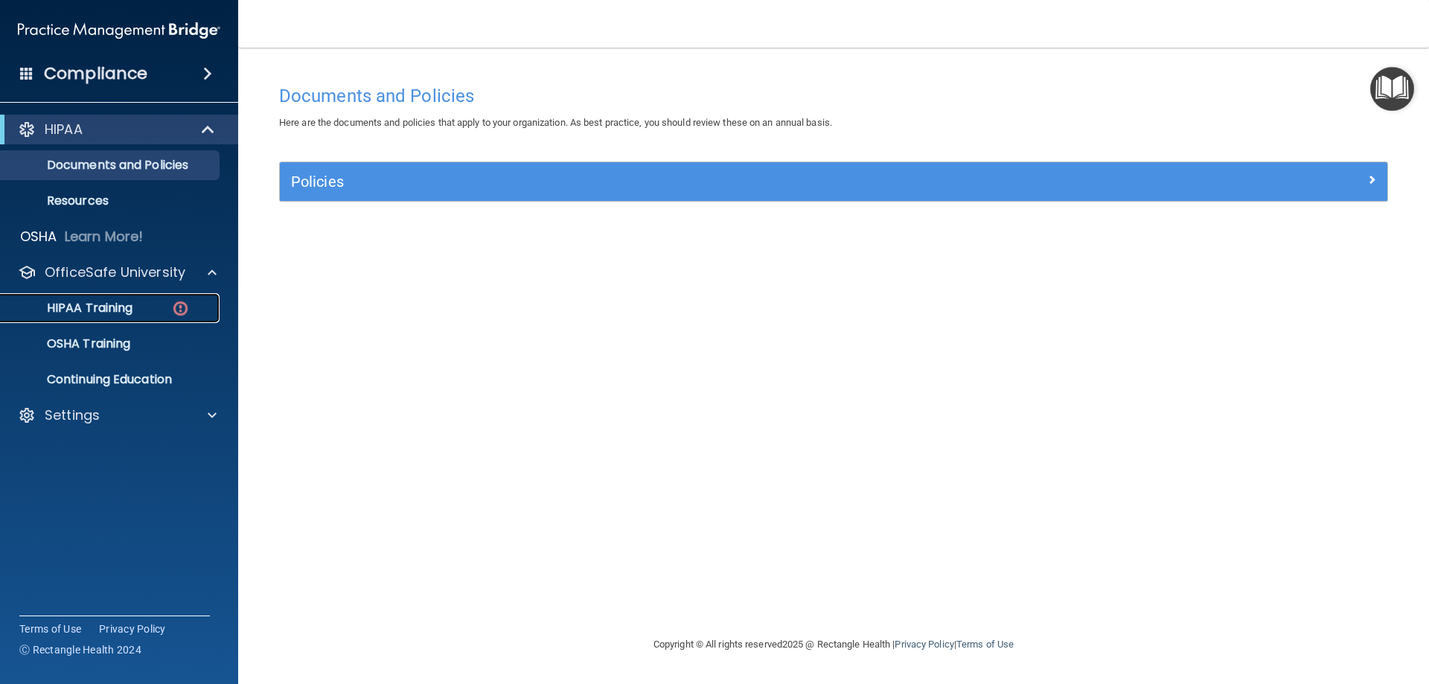
click at [172, 312] on img at bounding box center [180, 308] width 19 height 19
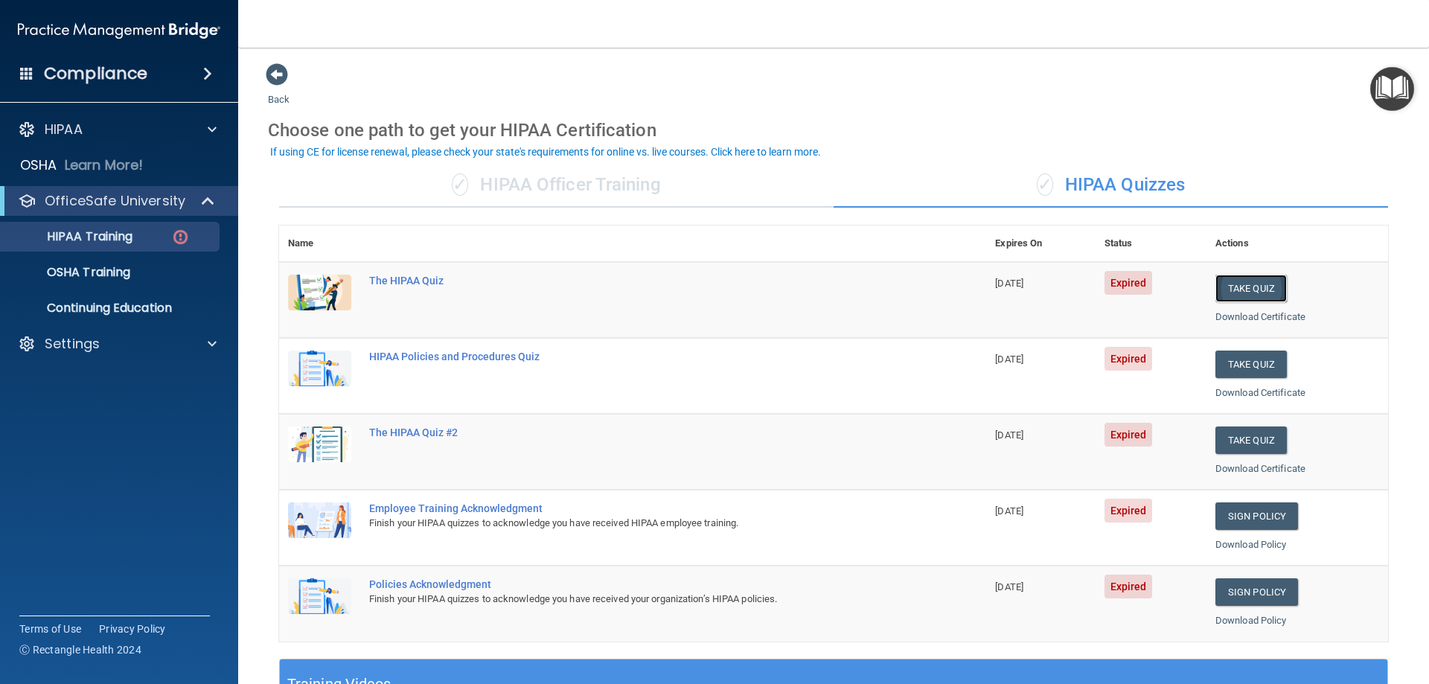
click at [1231, 289] on button "Take Quiz" at bounding box center [1250, 289] width 71 height 28
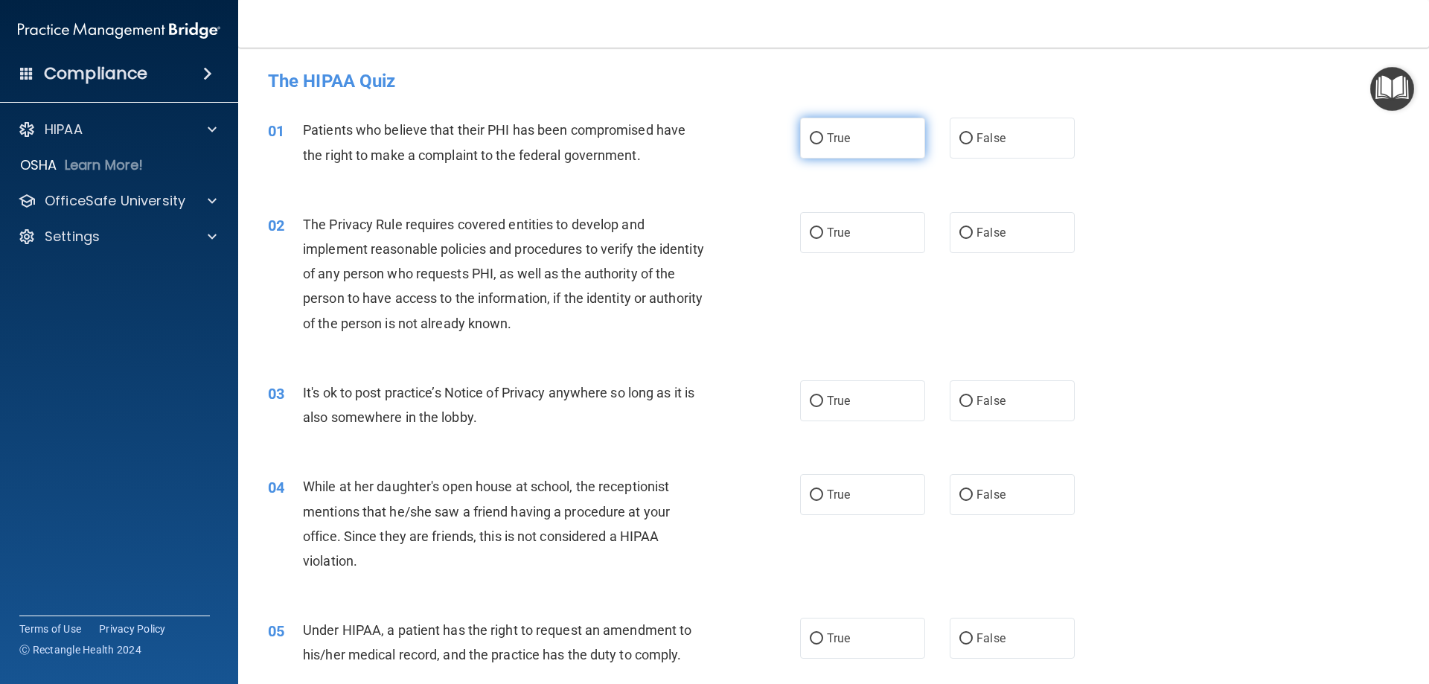
click at [813, 142] on input "True" at bounding box center [816, 138] width 13 height 11
radio input "true"
click at [813, 237] on input "True" at bounding box center [816, 233] width 13 height 11
radio input "true"
drag, startPoint x: 807, startPoint y: 397, endPoint x: 833, endPoint y: 400, distance: 27.0
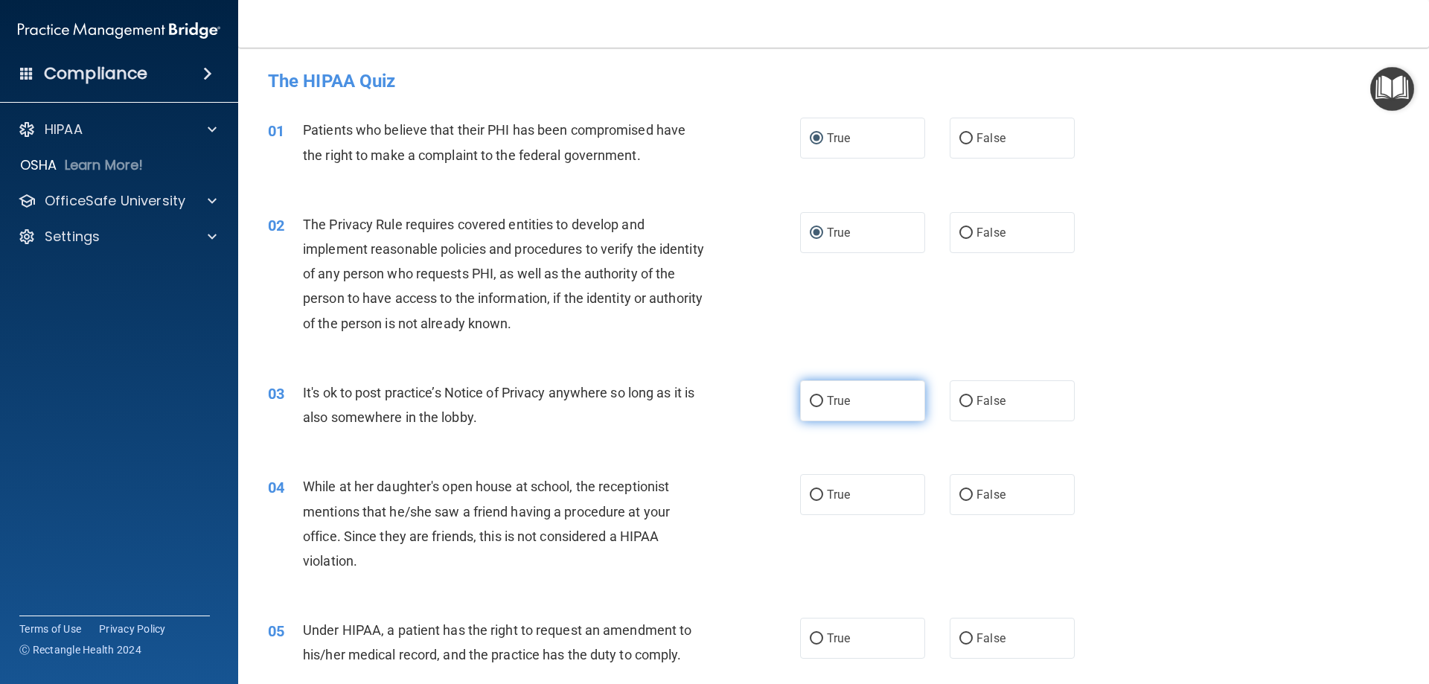
click at [810, 397] on input "True" at bounding box center [816, 401] width 13 height 11
radio input "true"
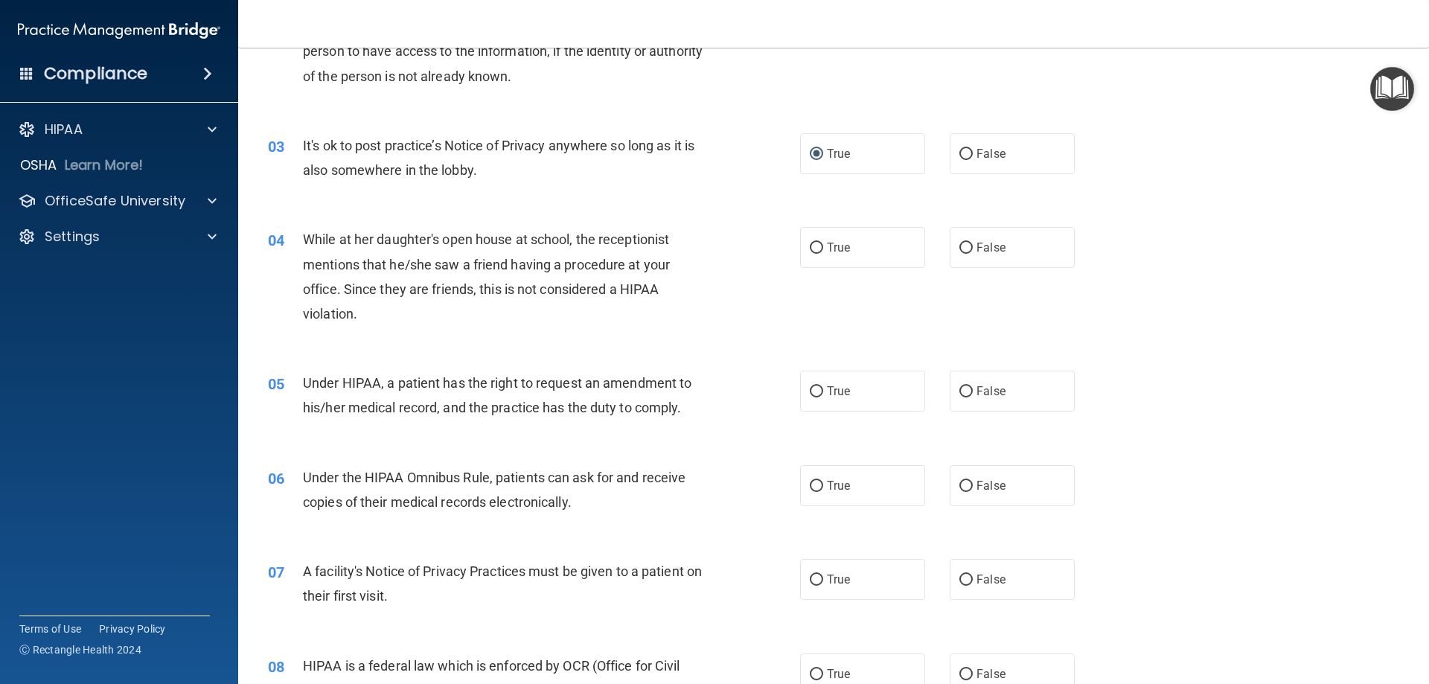
scroll to position [298, 0]
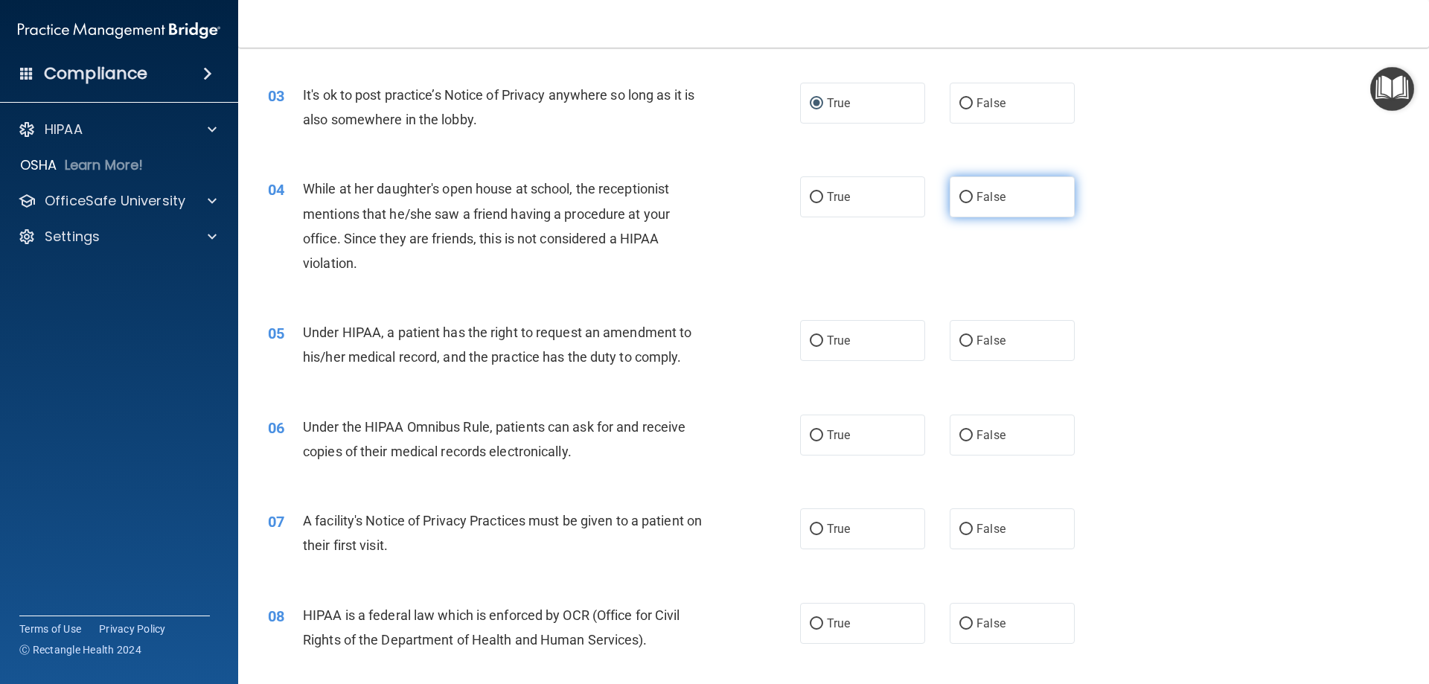
click at [964, 199] on input "False" at bounding box center [965, 197] width 13 height 11
radio input "true"
click at [959, 341] on input "False" at bounding box center [965, 341] width 13 height 11
radio input "true"
click at [814, 438] on input "True" at bounding box center [816, 435] width 13 height 11
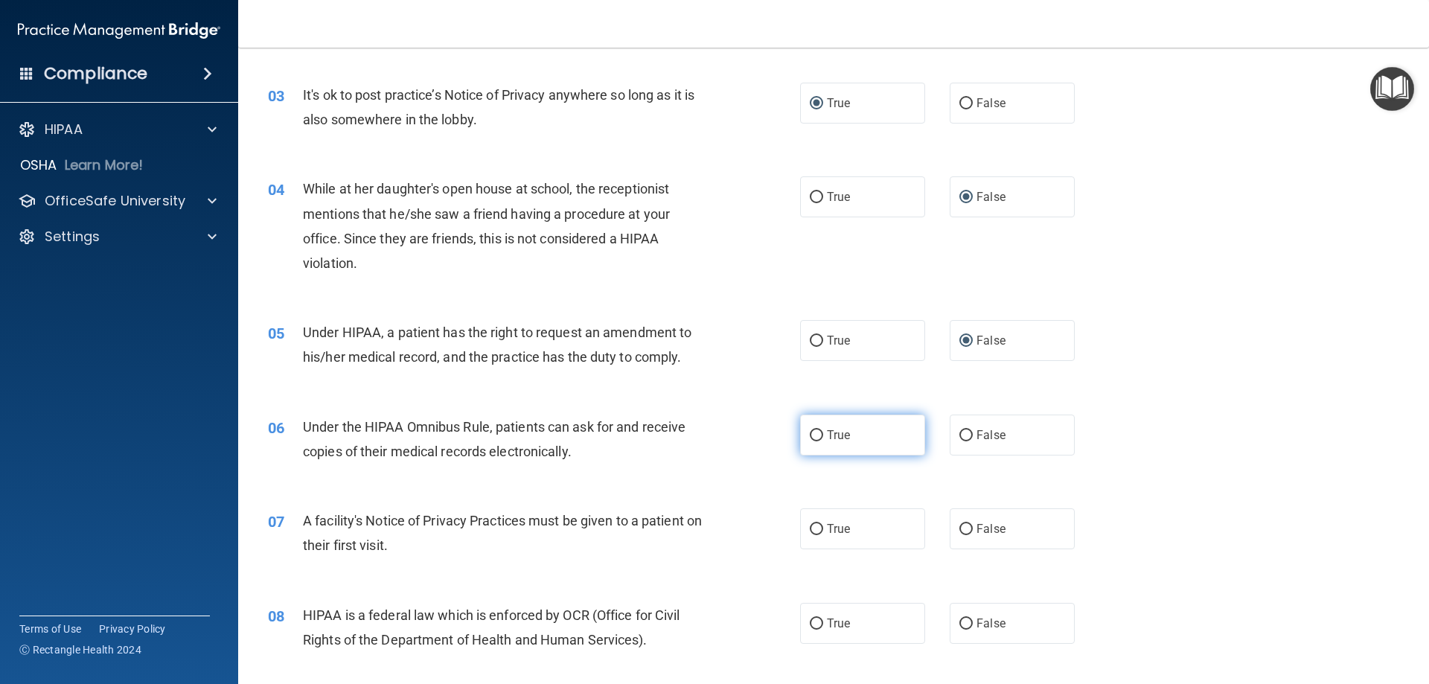
radio input "true"
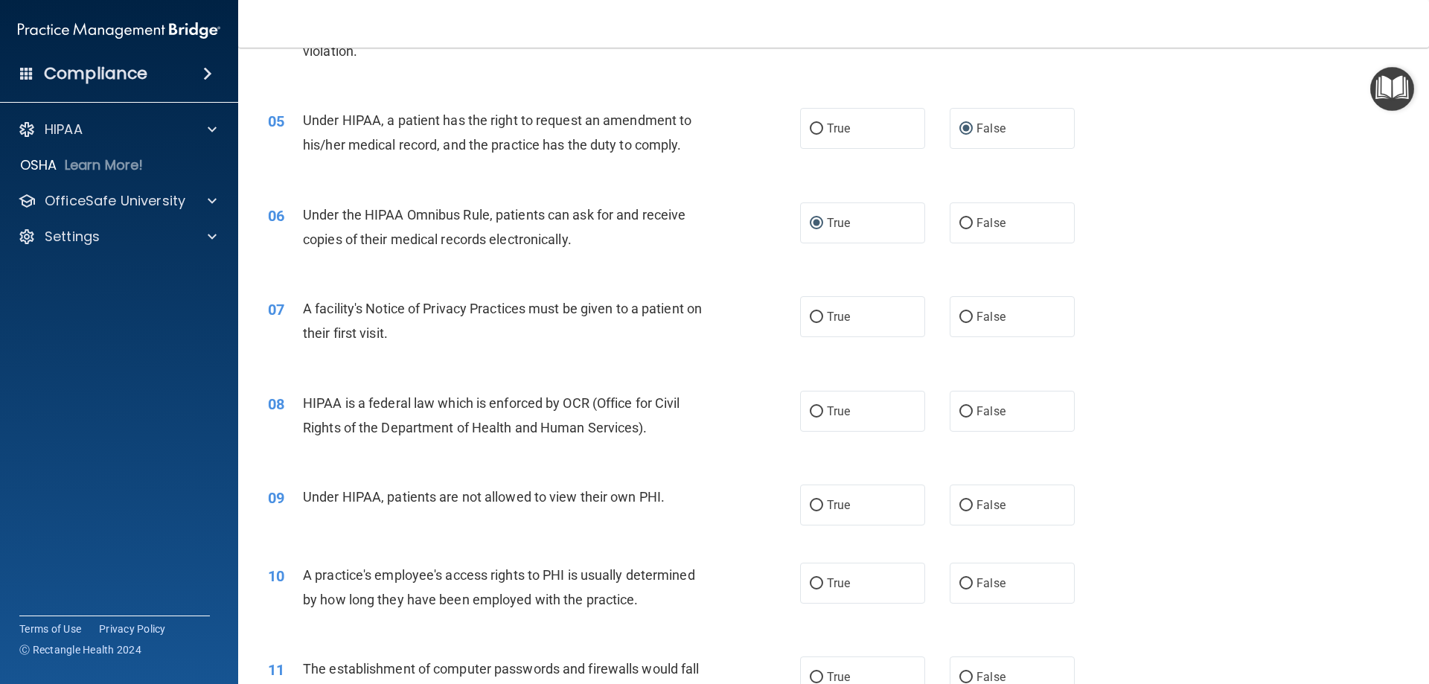
scroll to position [521, 0]
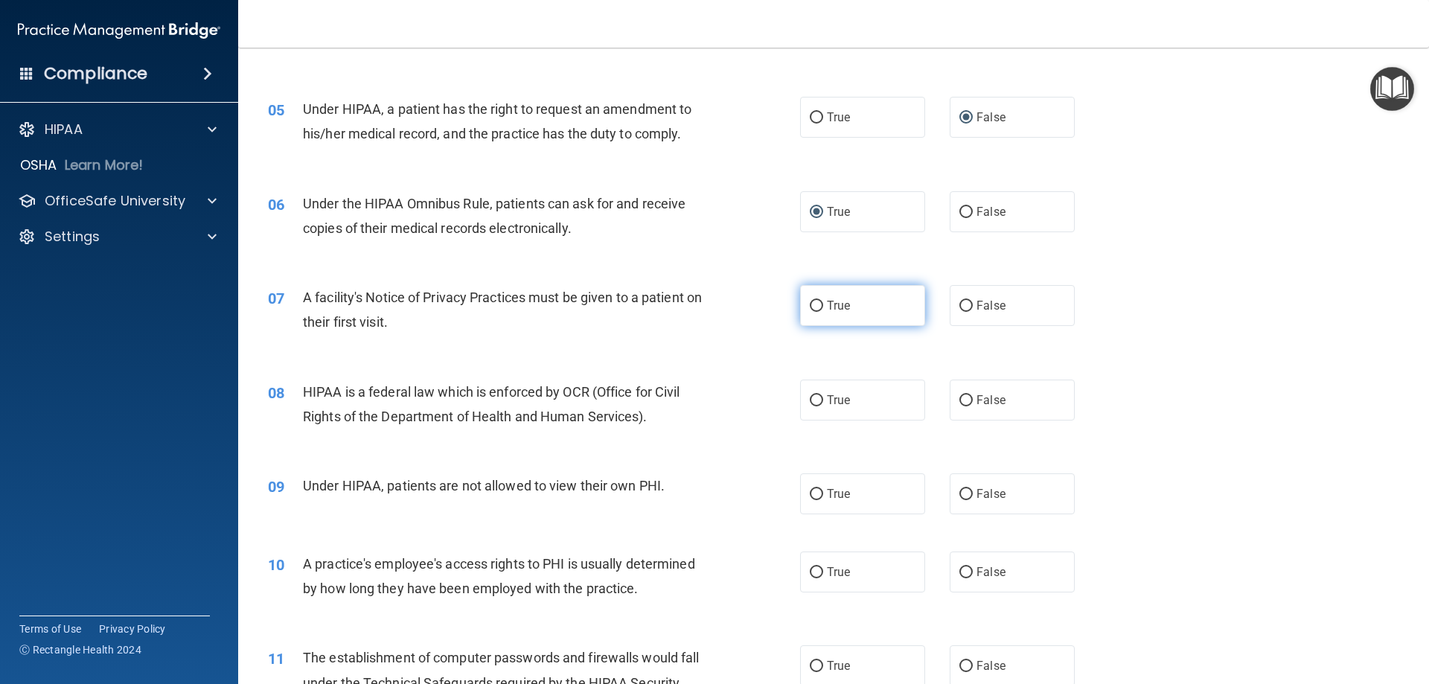
click at [810, 308] on input "True" at bounding box center [816, 306] width 13 height 11
radio input "true"
click at [819, 403] on label "True" at bounding box center [862, 400] width 125 height 41
click at [819, 403] on input "True" at bounding box center [816, 400] width 13 height 11
radio input "true"
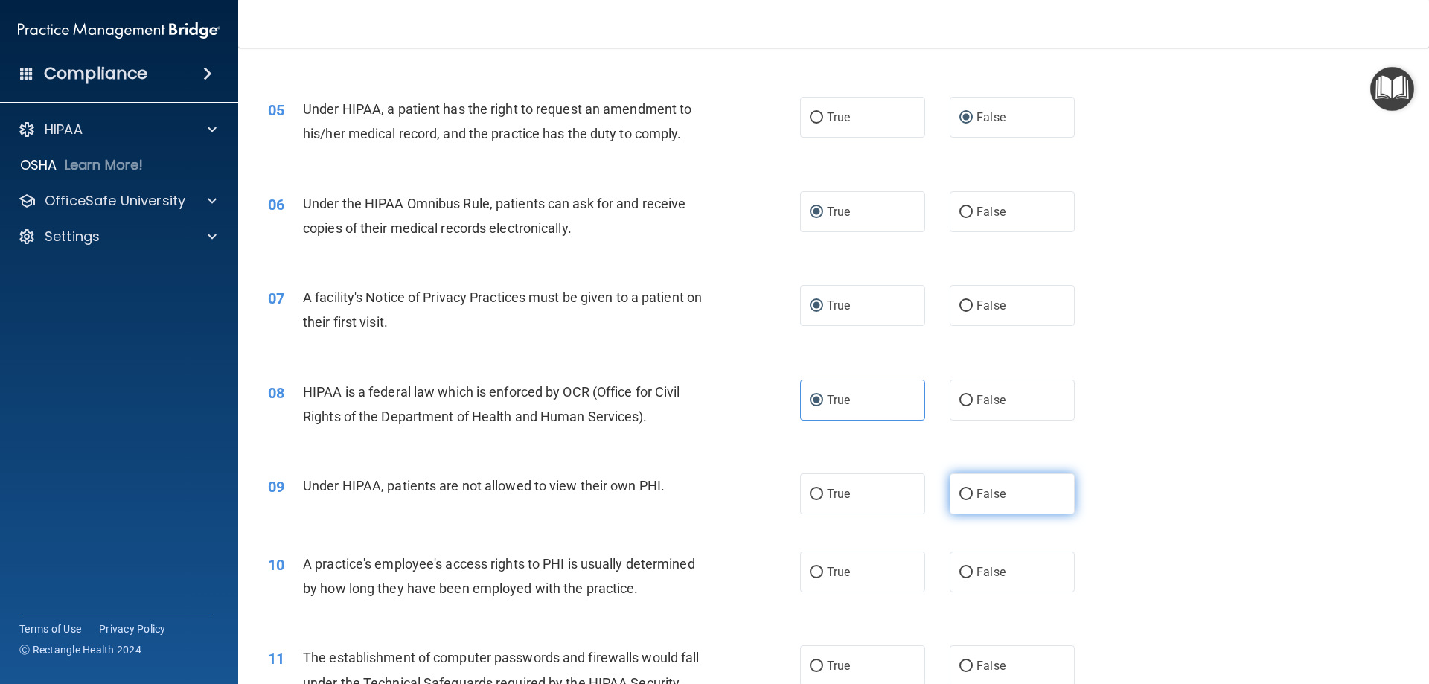
click at [962, 495] on input "False" at bounding box center [965, 494] width 13 height 11
radio input "true"
drag, startPoint x: 958, startPoint y: 574, endPoint x: 1025, endPoint y: 574, distance: 67.0
click at [959, 574] on input "False" at bounding box center [965, 572] width 13 height 11
radio input "true"
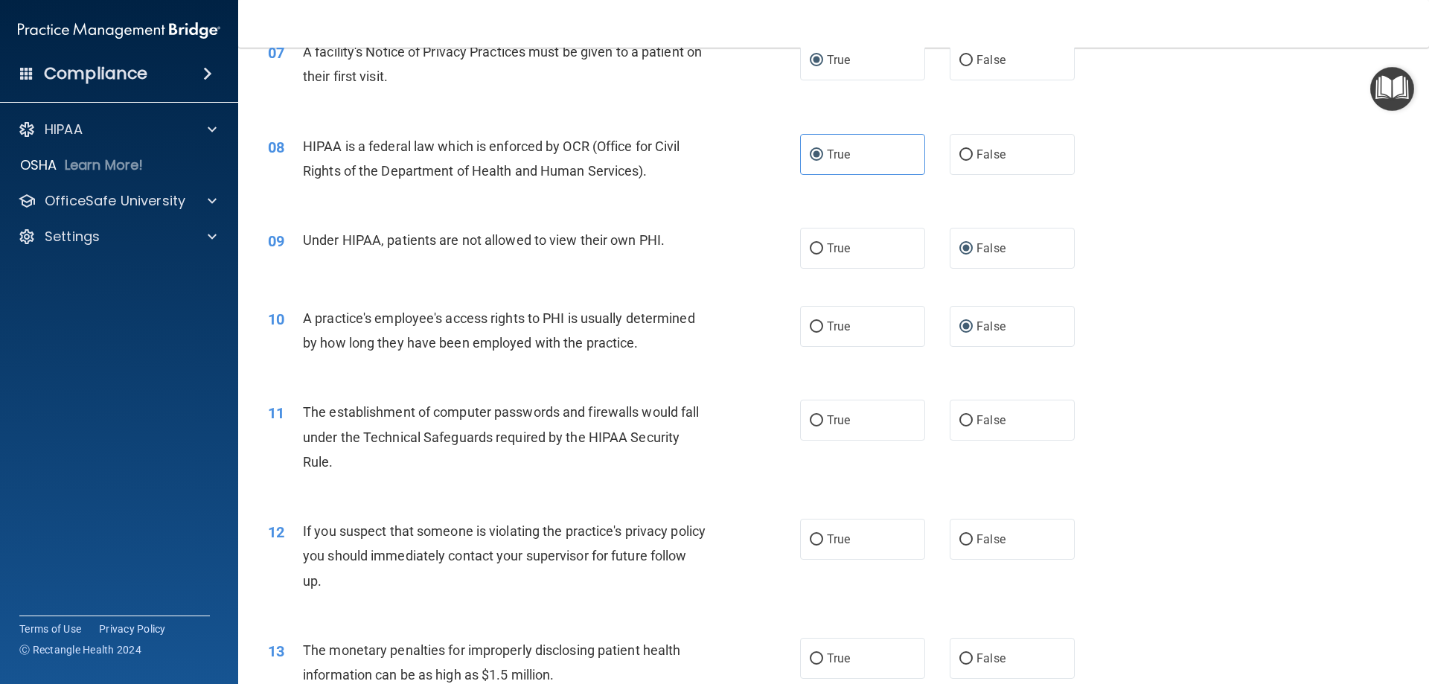
scroll to position [819, 0]
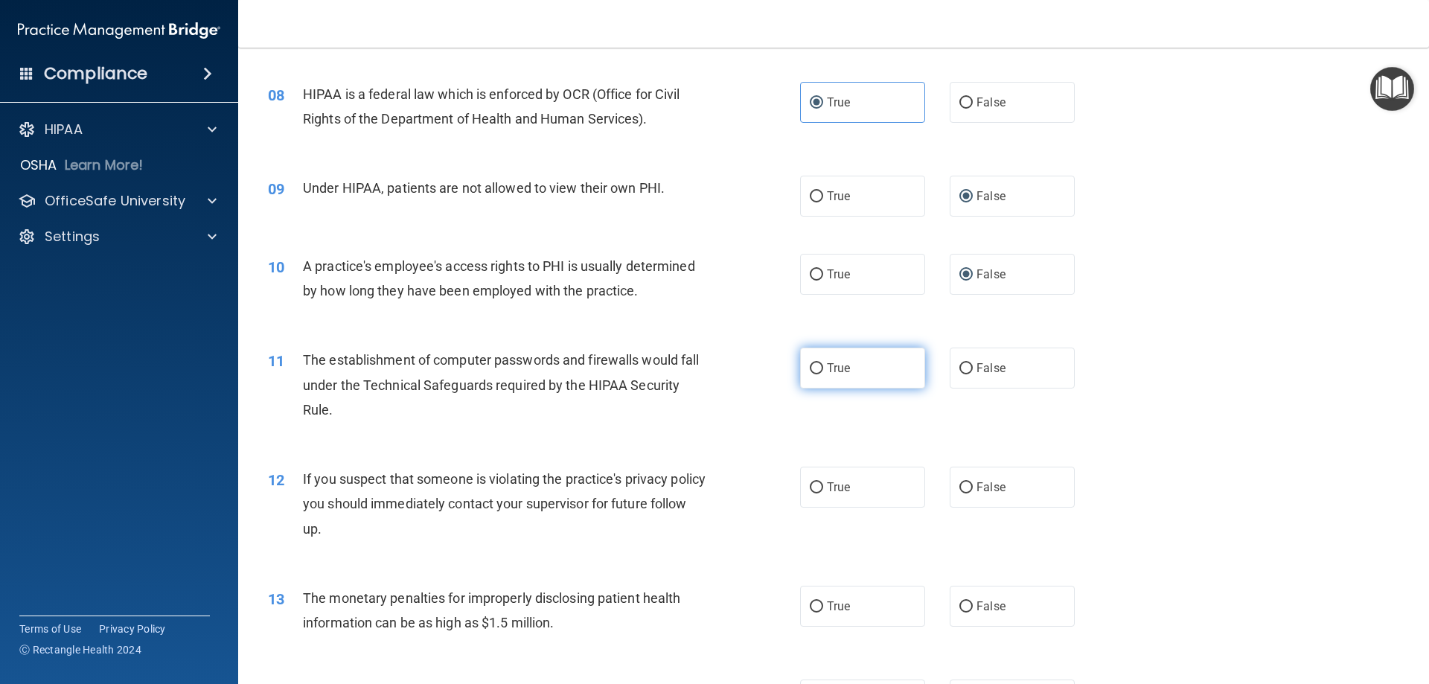
click at [810, 374] on input "True" at bounding box center [816, 368] width 13 height 11
radio input "true"
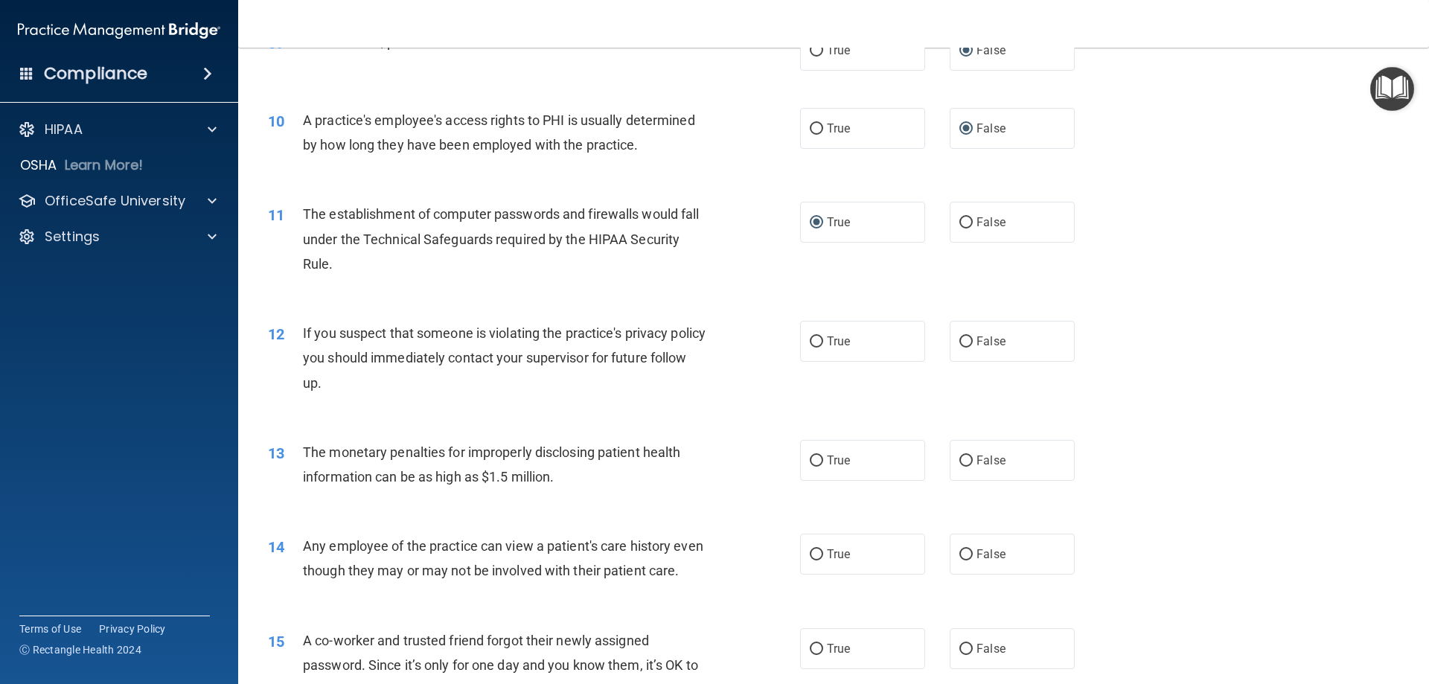
scroll to position [967, 0]
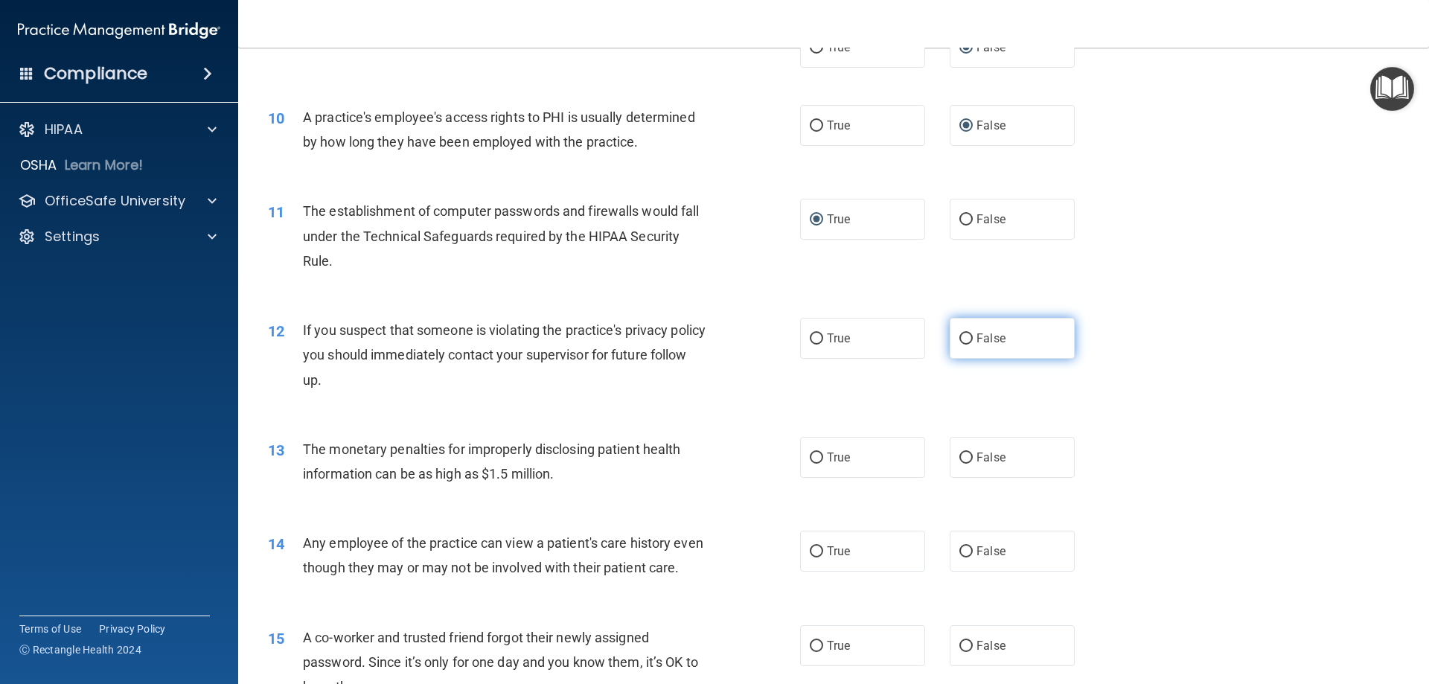
click at [959, 338] on input "False" at bounding box center [965, 338] width 13 height 11
radio input "true"
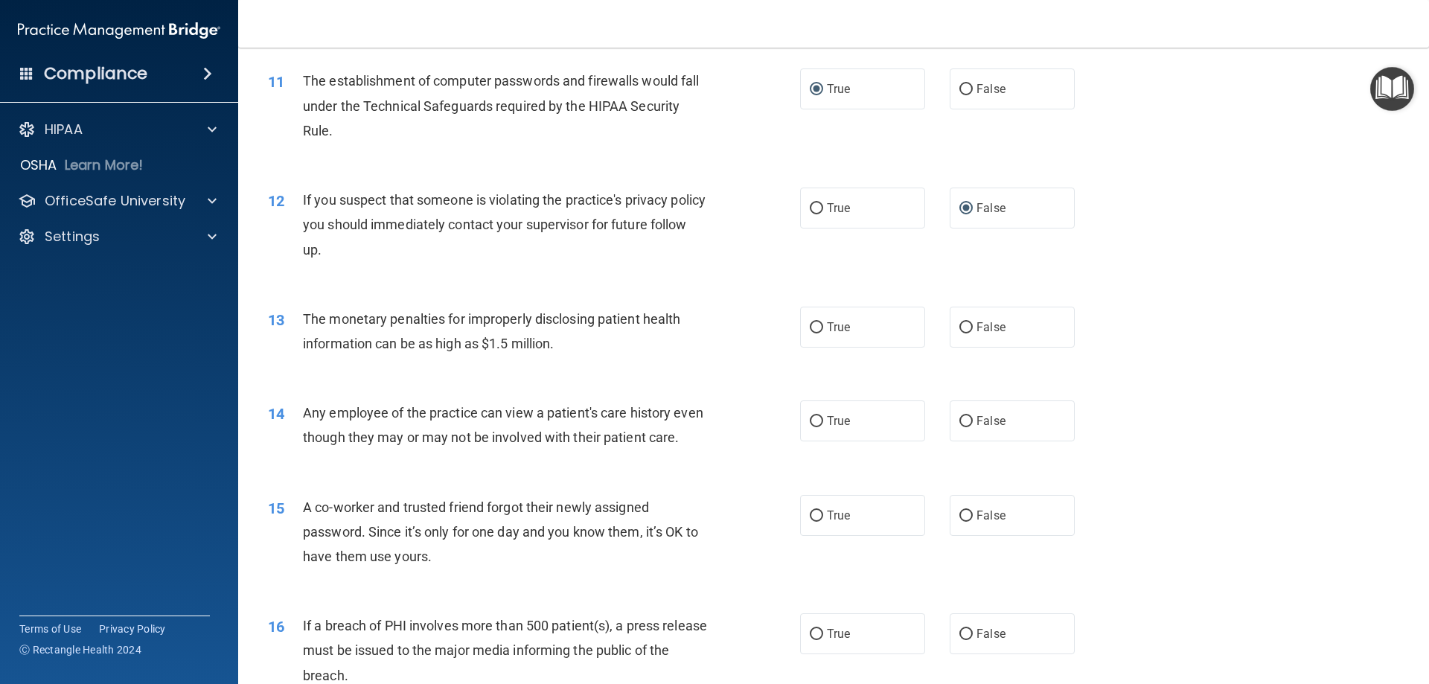
scroll to position [1191, 0]
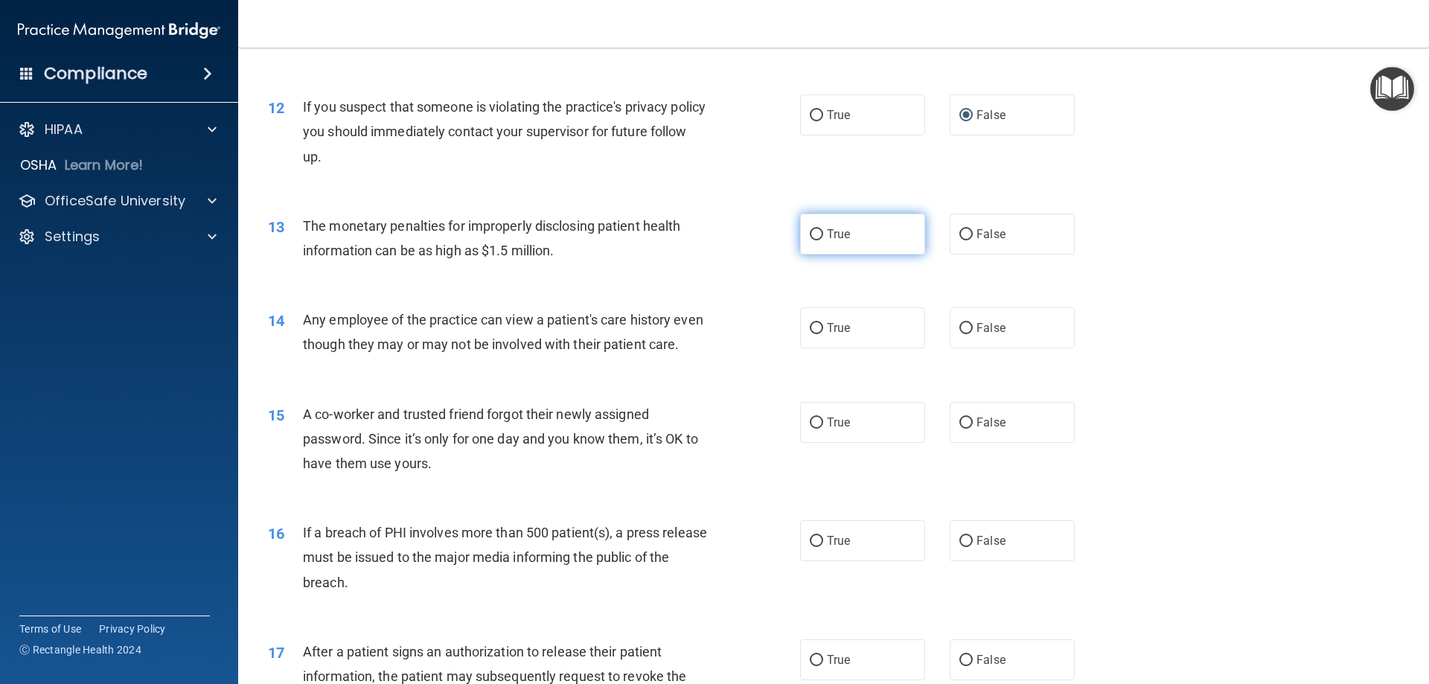
click at [814, 234] on input "True" at bounding box center [816, 234] width 13 height 11
radio input "true"
click at [959, 330] on input "False" at bounding box center [965, 328] width 13 height 11
radio input "true"
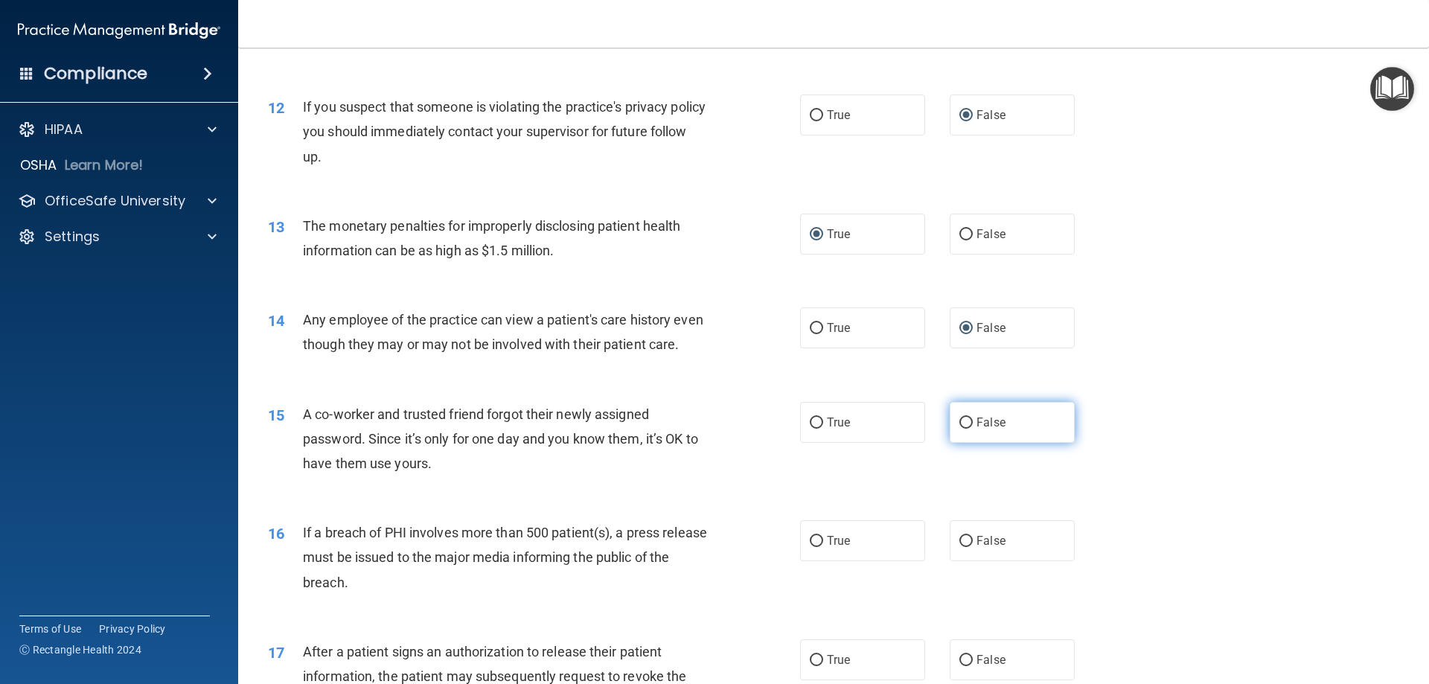
click at [961, 429] on input "False" at bounding box center [965, 422] width 13 height 11
radio input "true"
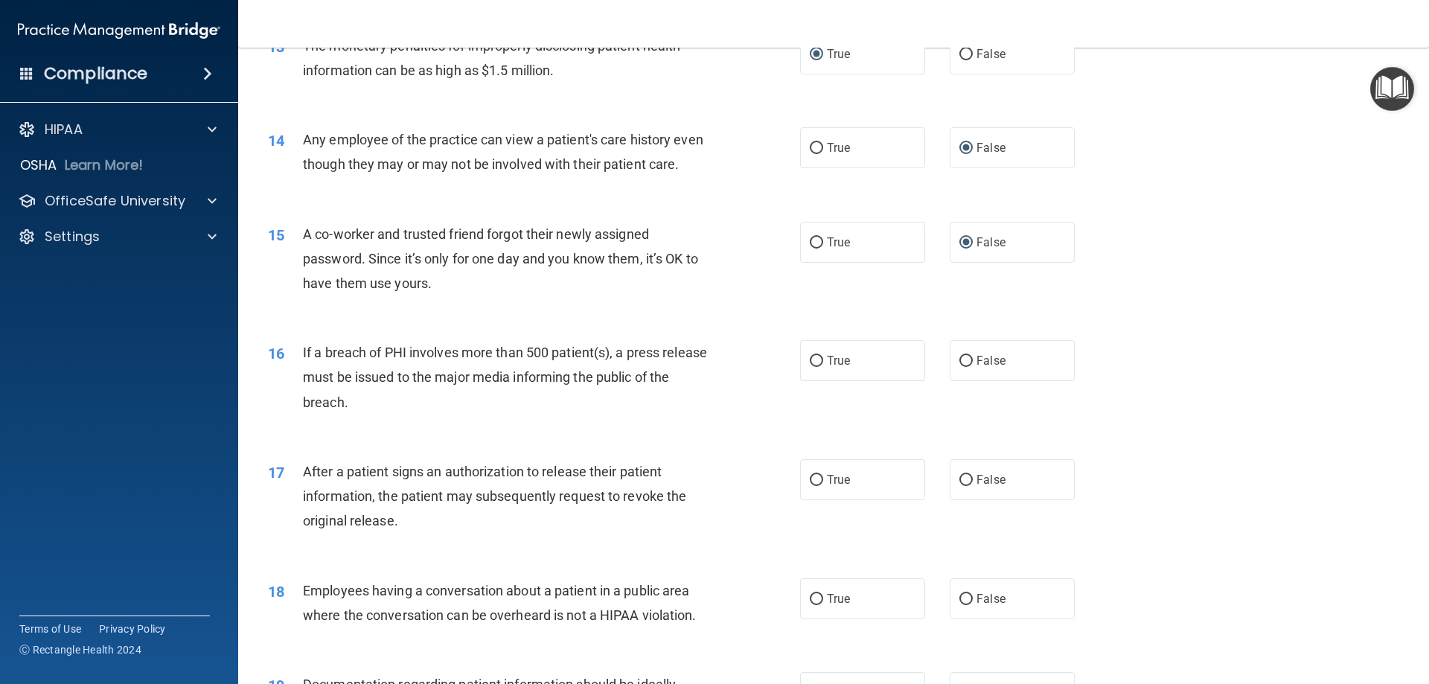
scroll to position [1414, 0]
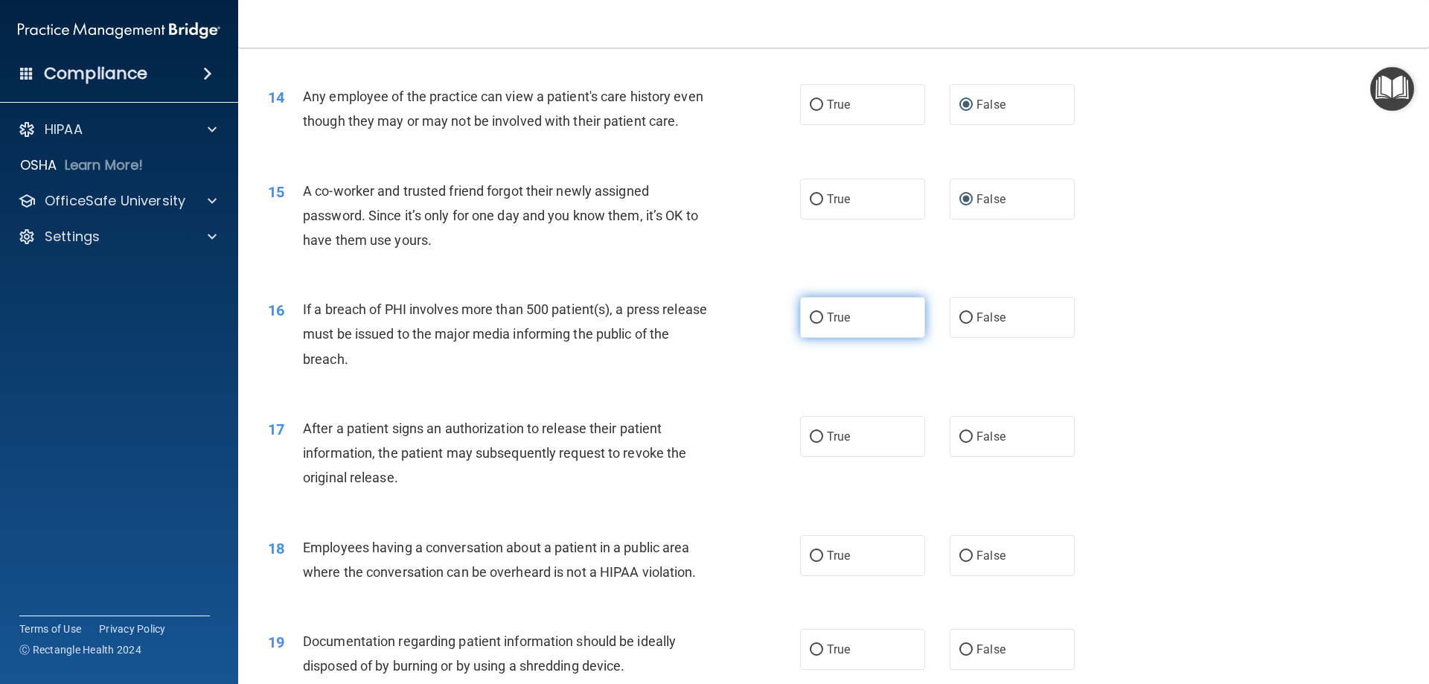
click at [810, 324] on input "True" at bounding box center [816, 318] width 13 height 11
radio input "true"
click at [814, 443] on input "True" at bounding box center [816, 437] width 13 height 11
radio input "true"
drag, startPoint x: 962, startPoint y: 580, endPoint x: 1119, endPoint y: 503, distance: 174.7
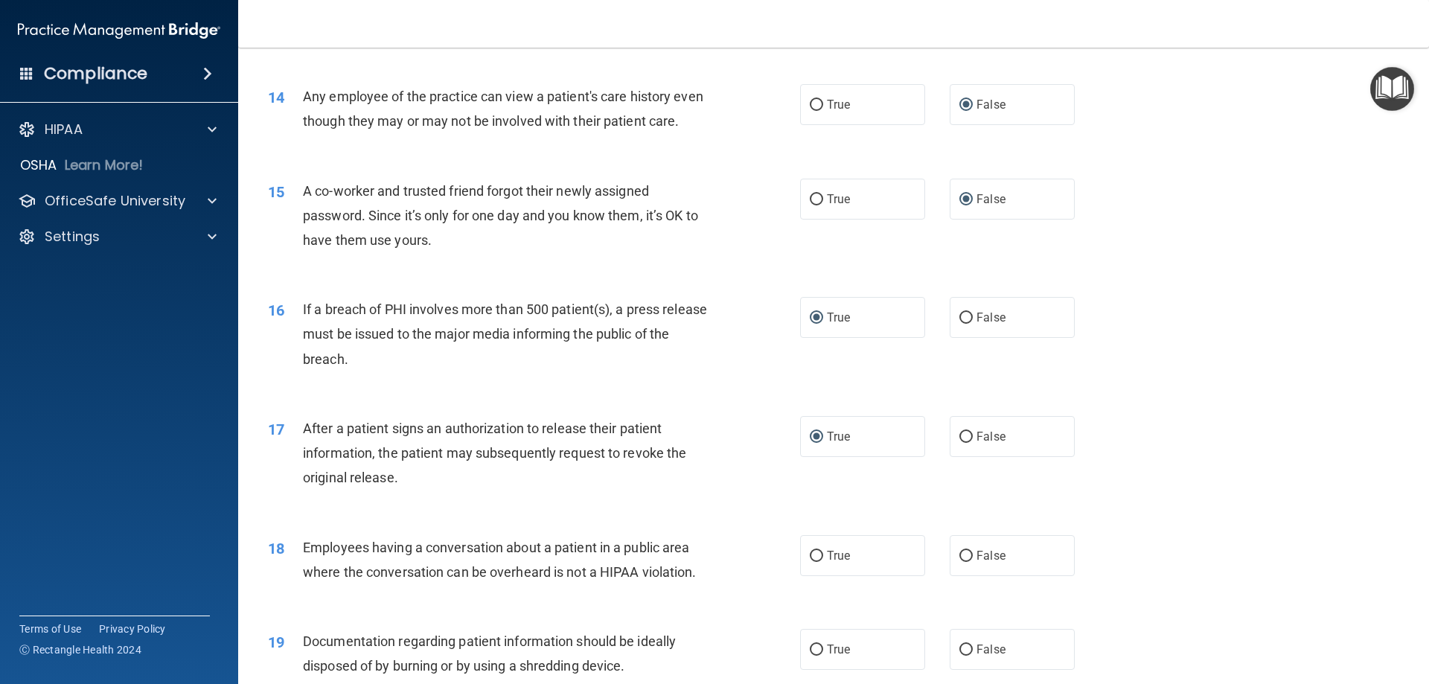
click at [964, 562] on input "False" at bounding box center [965, 556] width 13 height 11
radio input "true"
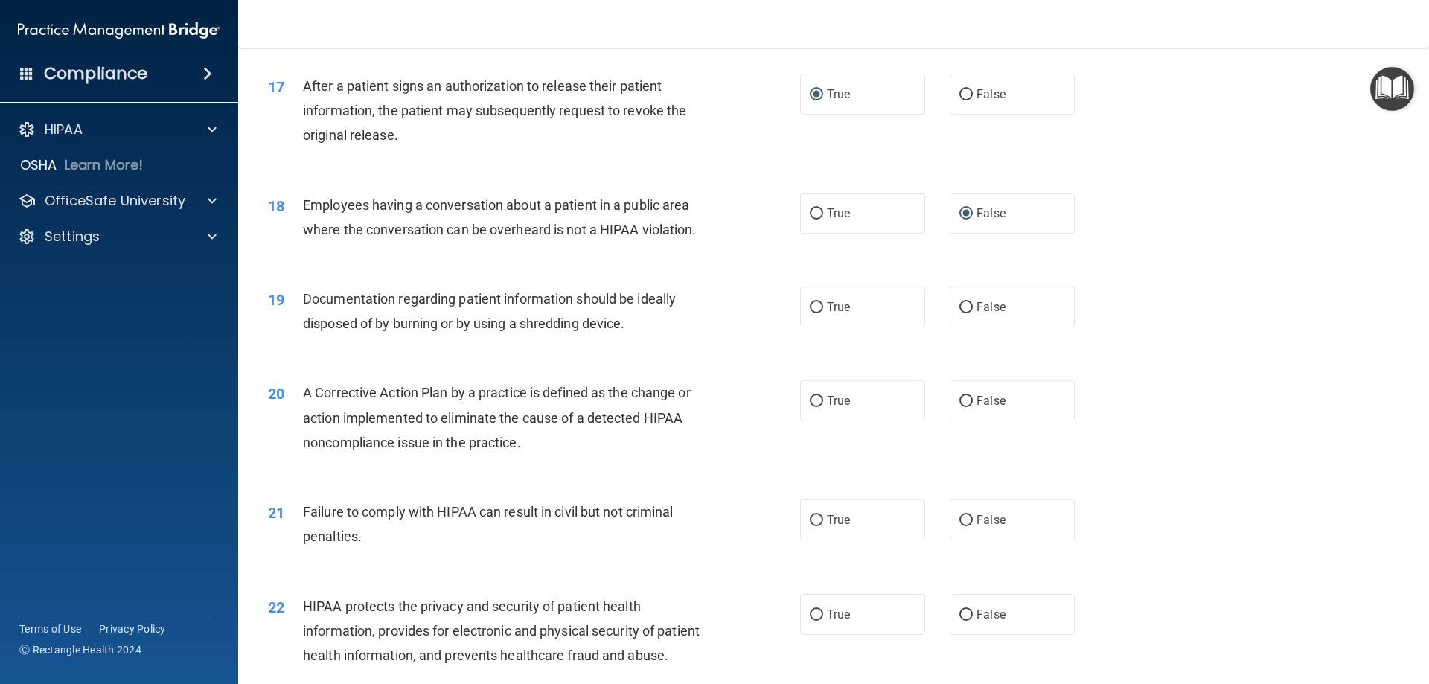
scroll to position [1786, 0]
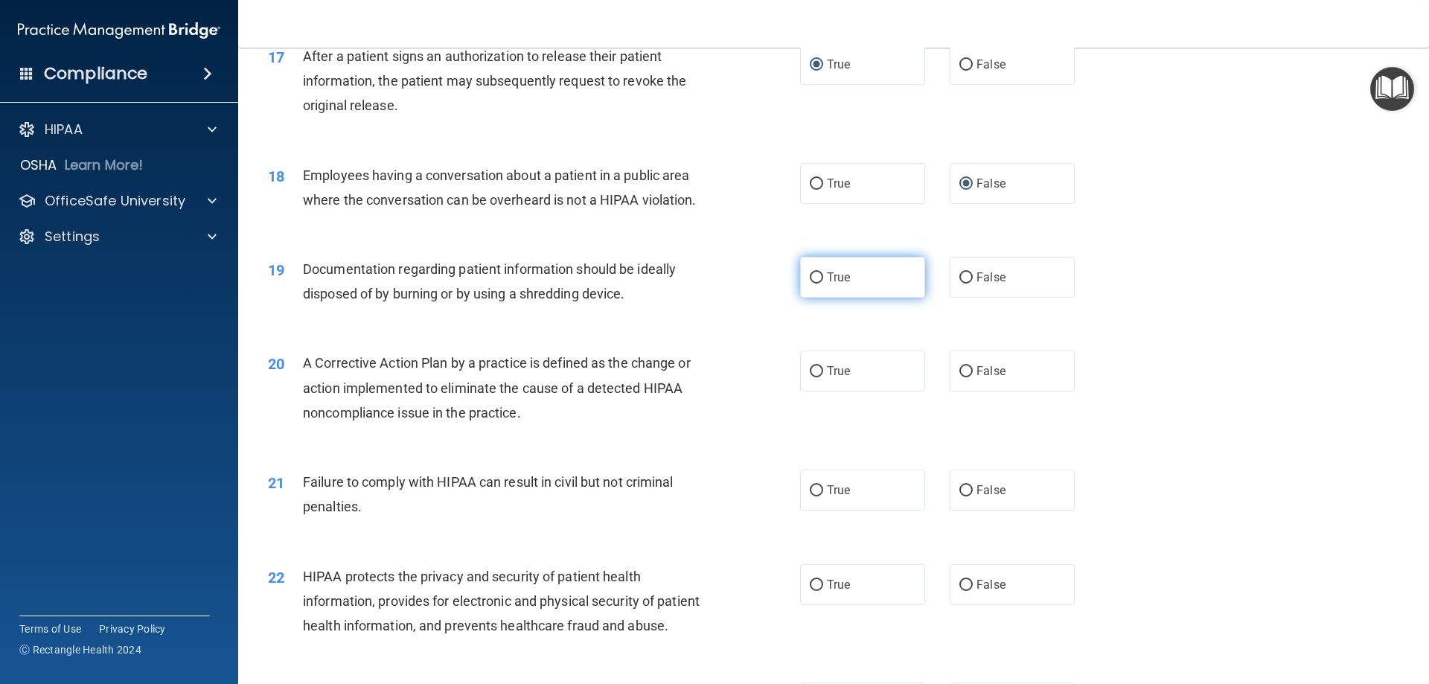
click at [810, 284] on input "True" at bounding box center [816, 277] width 13 height 11
radio input "true"
click at [812, 377] on input "True" at bounding box center [816, 371] width 13 height 11
radio input "true"
click at [950, 510] on label "False" at bounding box center [1011, 490] width 125 height 41
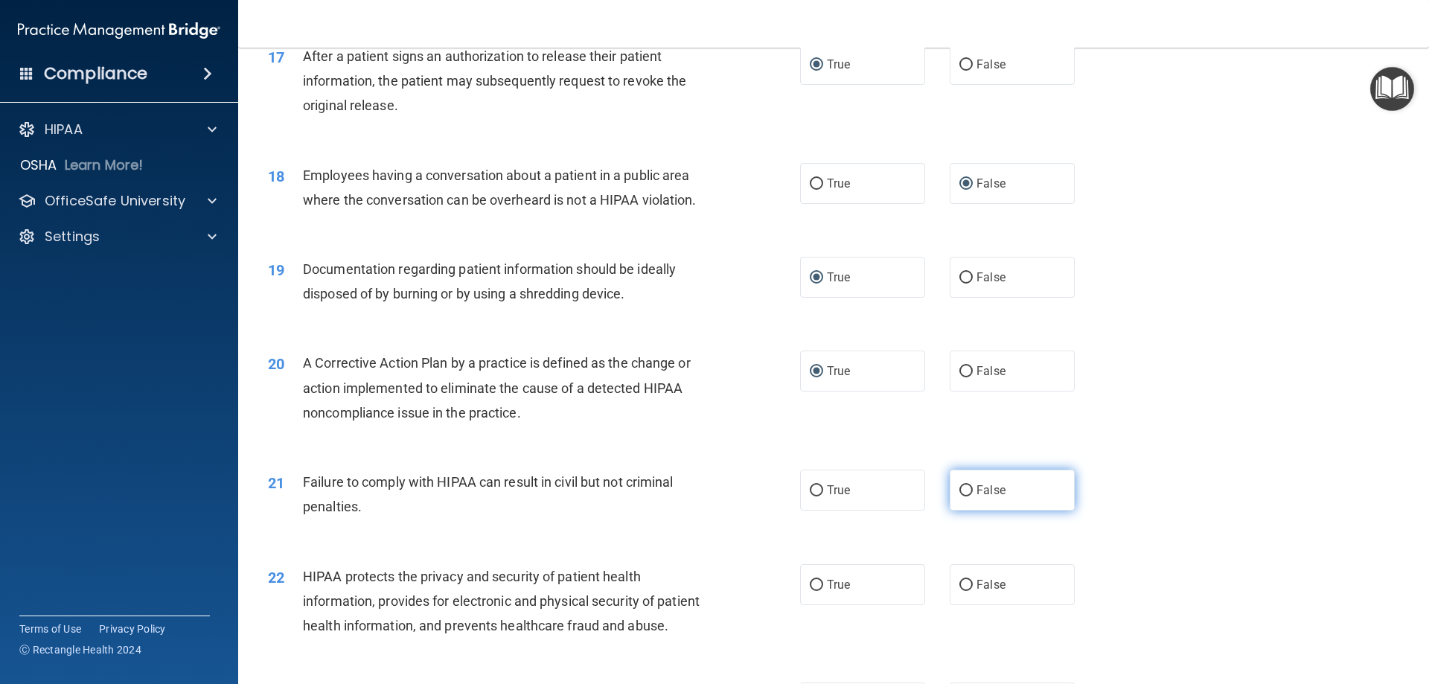
click at [959, 496] on input "False" at bounding box center [965, 490] width 13 height 11
radio input "true"
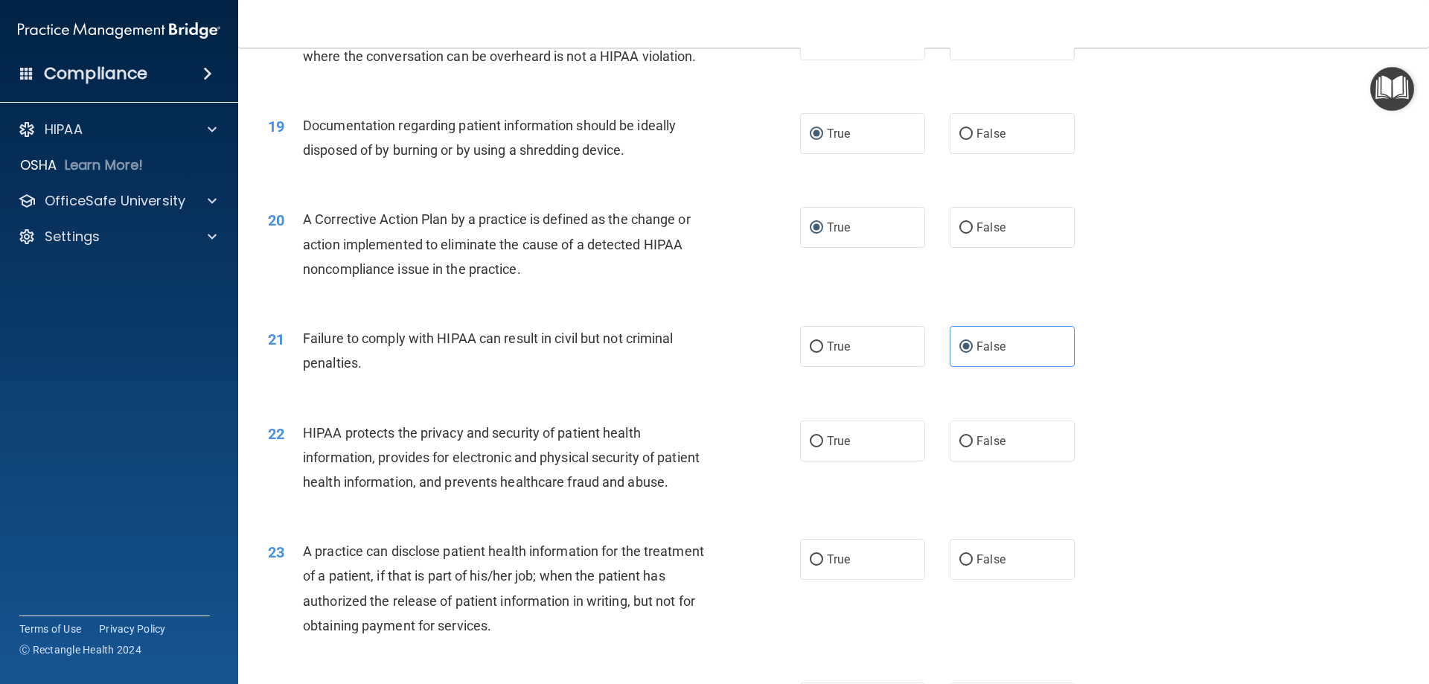
scroll to position [2009, 0]
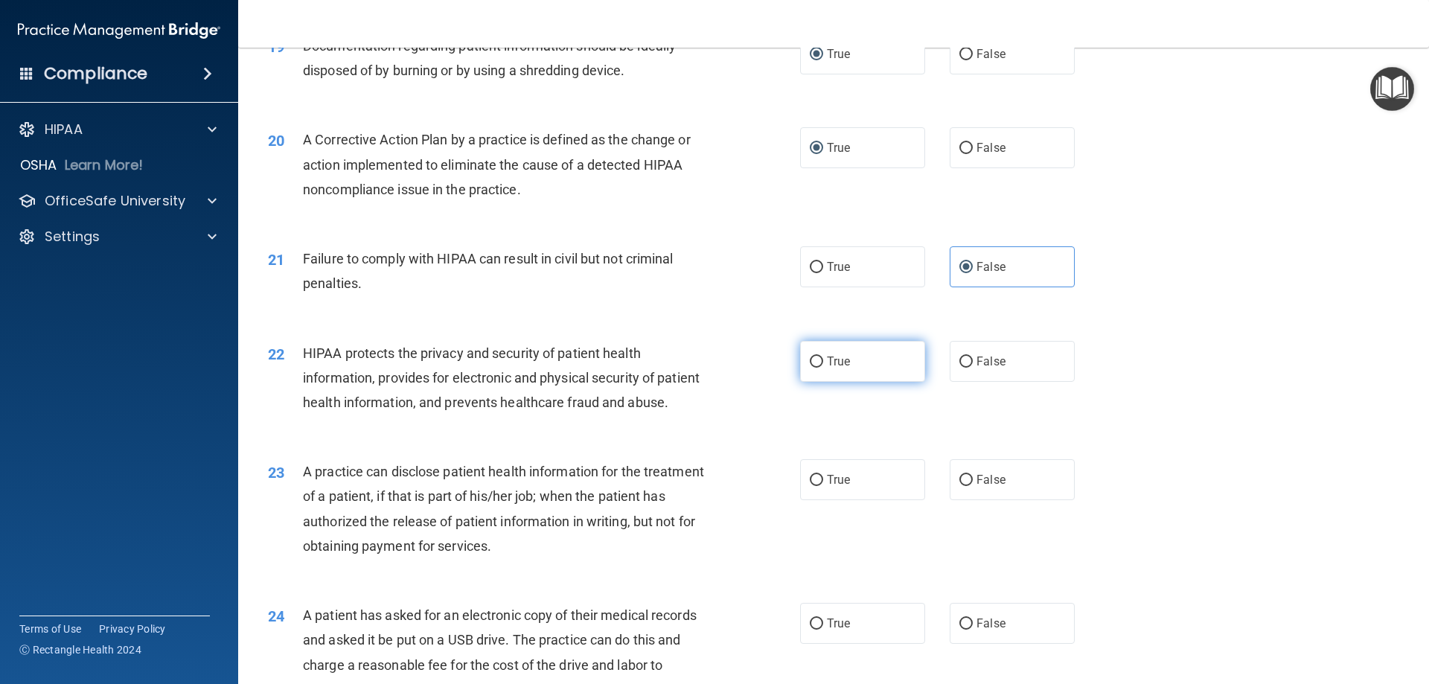
click at [810, 368] on input "True" at bounding box center [816, 361] width 13 height 11
radio input "true"
click at [961, 486] on input "False" at bounding box center [965, 480] width 13 height 11
radio input "true"
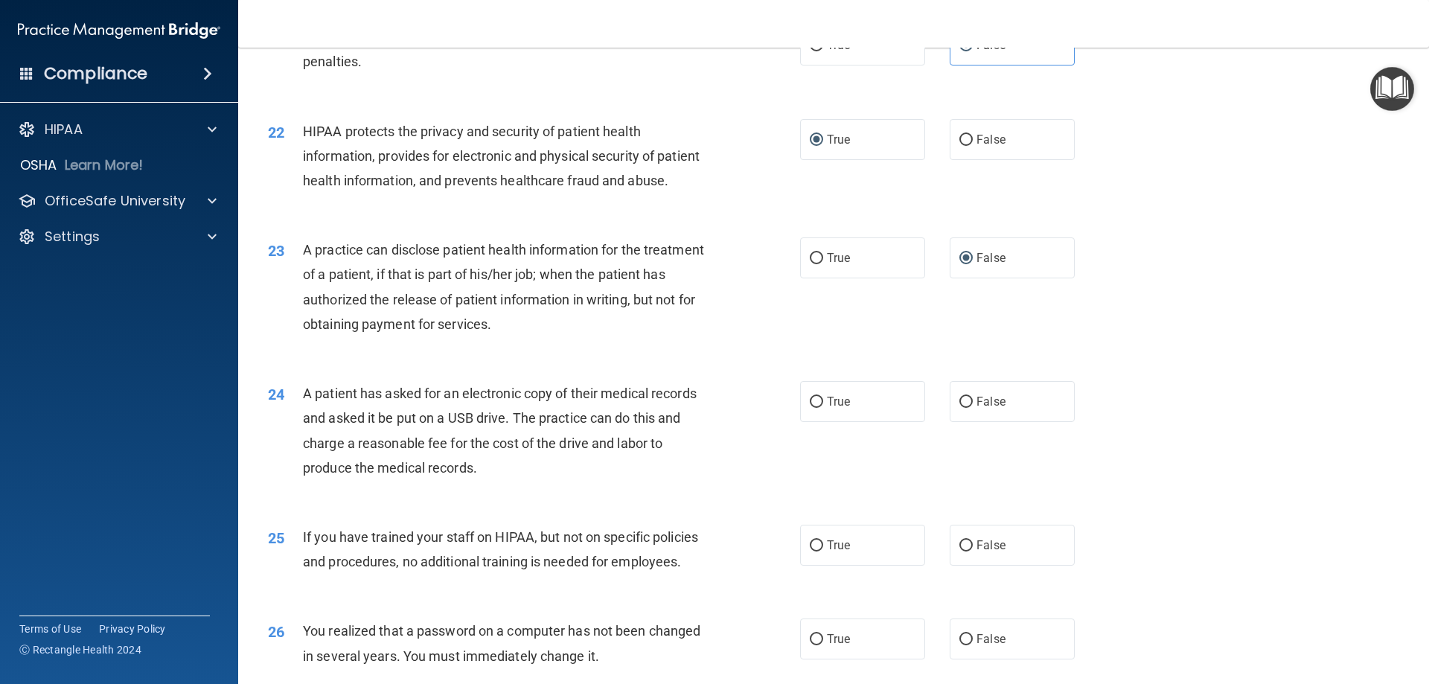
scroll to position [2232, 0]
click at [811, 406] on input "True" at bounding box center [816, 400] width 13 height 11
radio input "true"
click at [959, 550] on input "False" at bounding box center [965, 544] width 13 height 11
radio input "true"
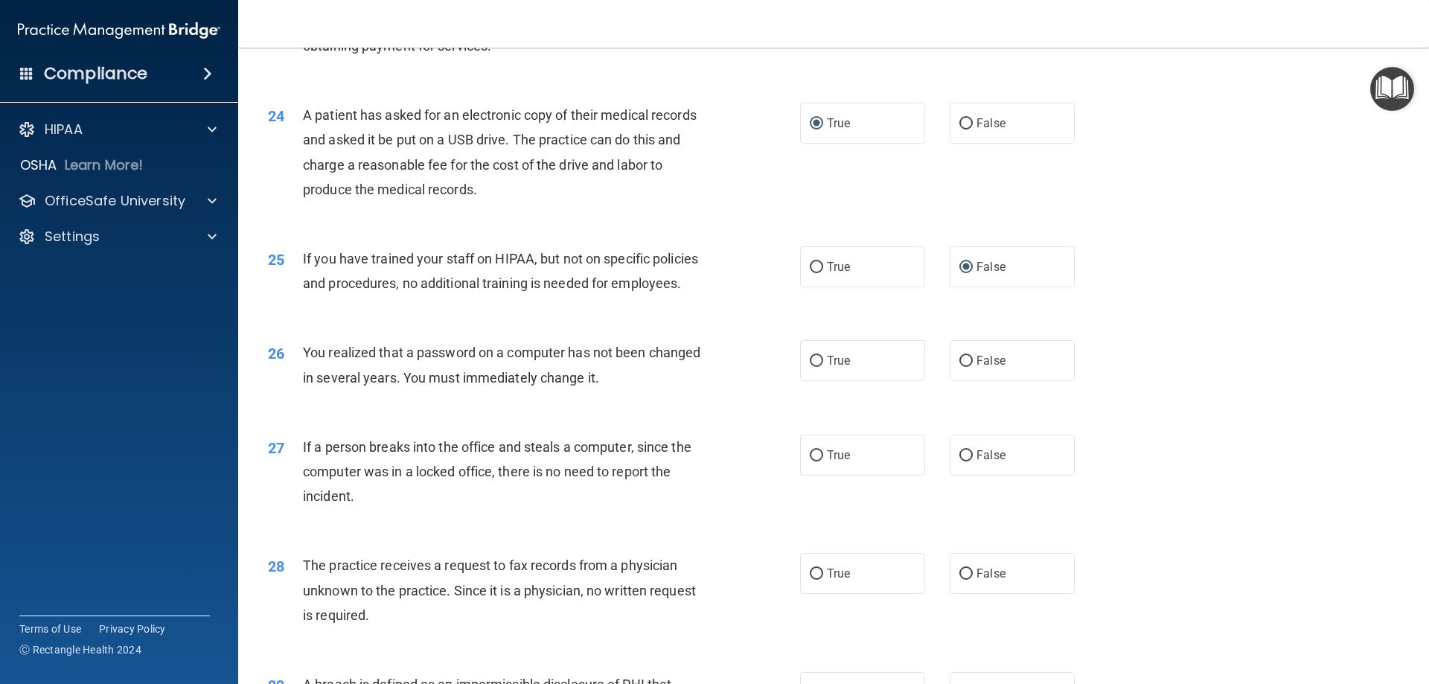
scroll to position [2530, 0]
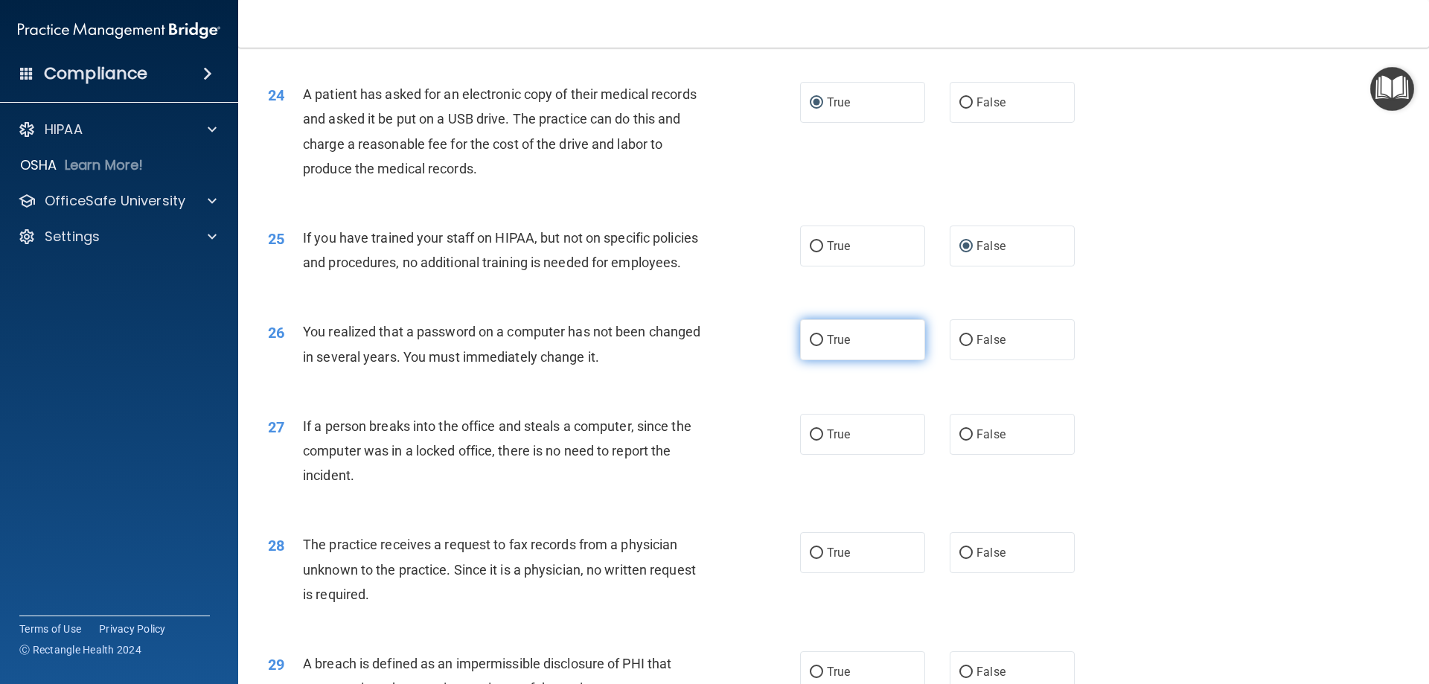
click at [811, 346] on input "True" at bounding box center [816, 340] width 13 height 11
radio input "true"
click at [960, 441] on input "False" at bounding box center [965, 434] width 13 height 11
radio input "true"
click at [962, 559] on input "False" at bounding box center [965, 553] width 13 height 11
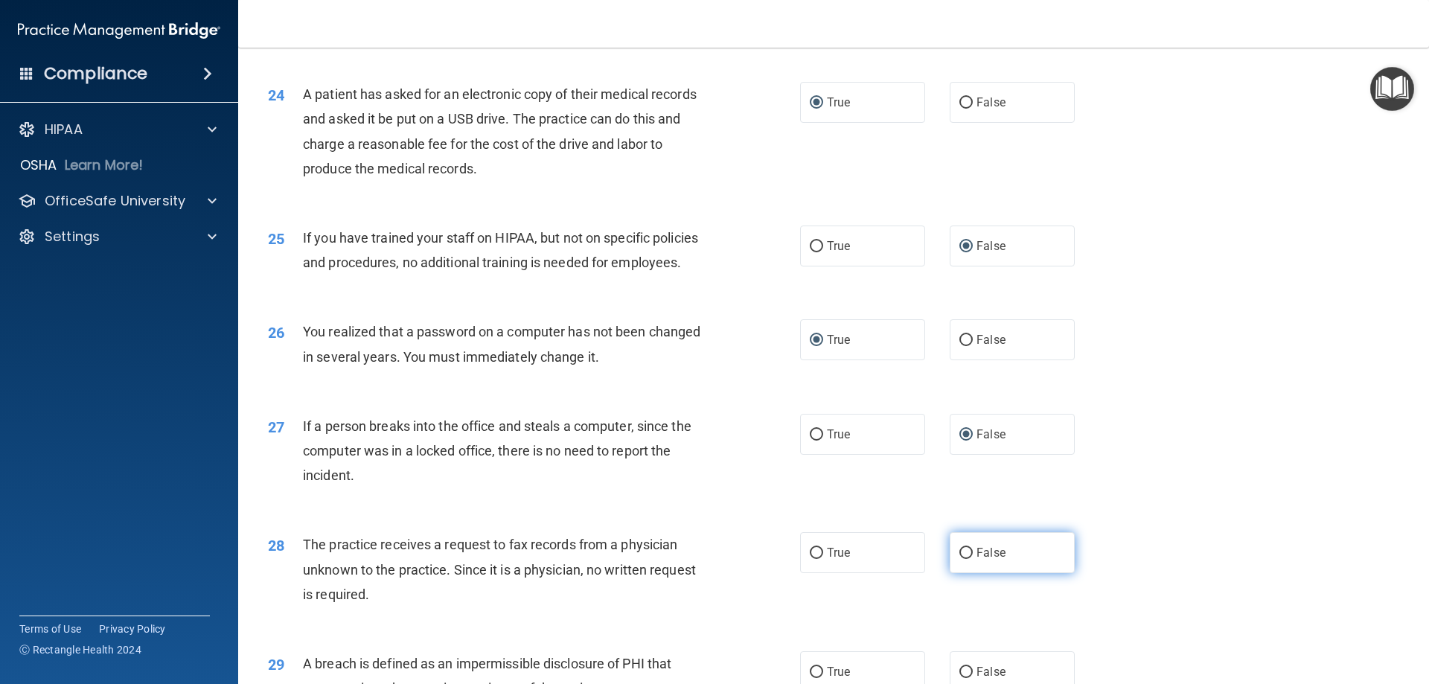
radio input "true"
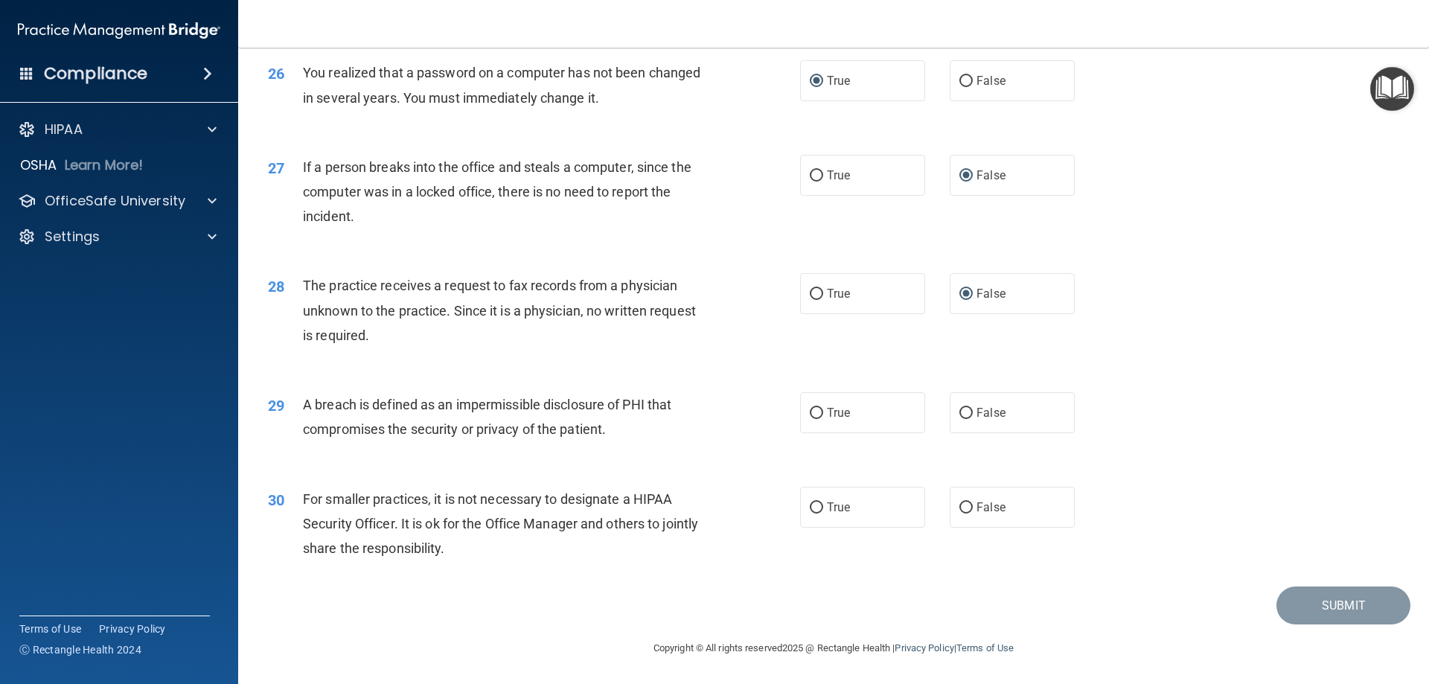
scroll to position [2828, 0]
click at [810, 419] on input "True" at bounding box center [816, 413] width 13 height 11
radio input "true"
drag, startPoint x: 955, startPoint y: 516, endPoint x: 966, endPoint y: 519, distance: 10.8
click at [959, 513] on input "False" at bounding box center [965, 507] width 13 height 11
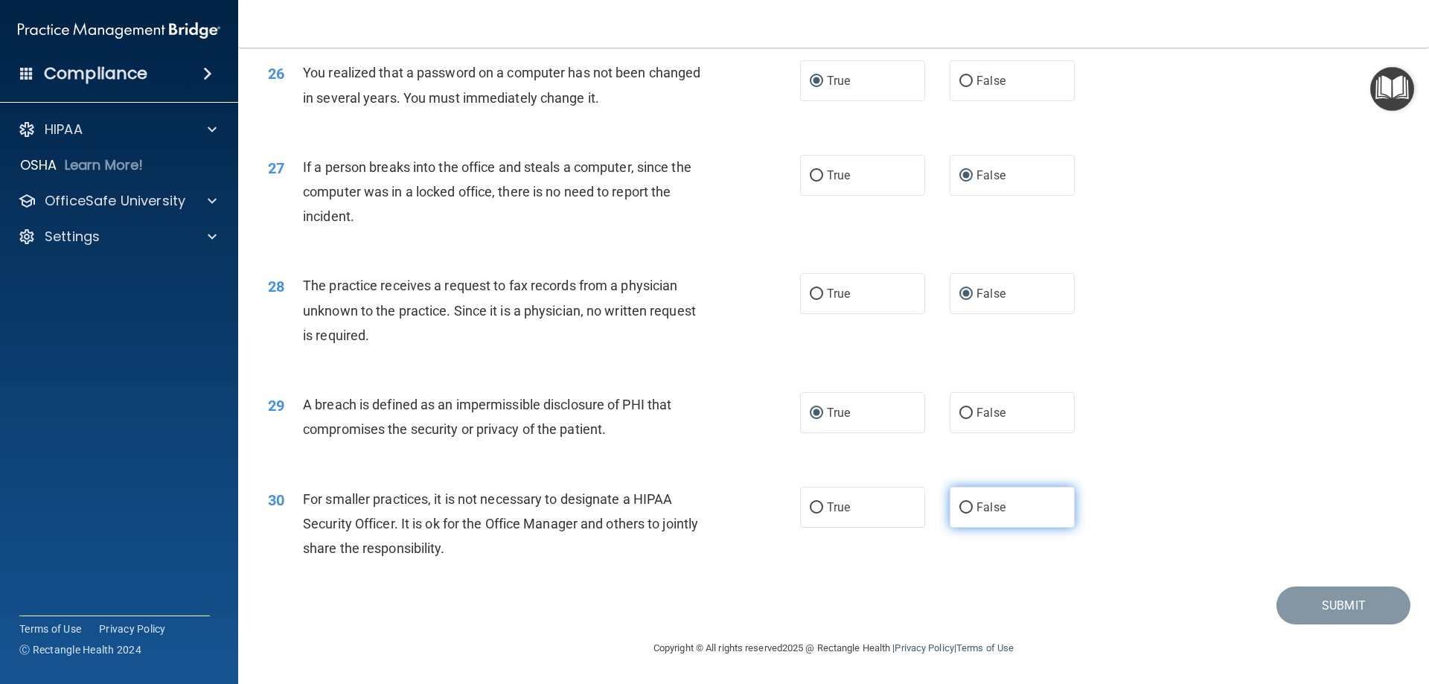
radio input "true"
click at [1330, 615] on button "Submit" at bounding box center [1343, 605] width 134 height 38
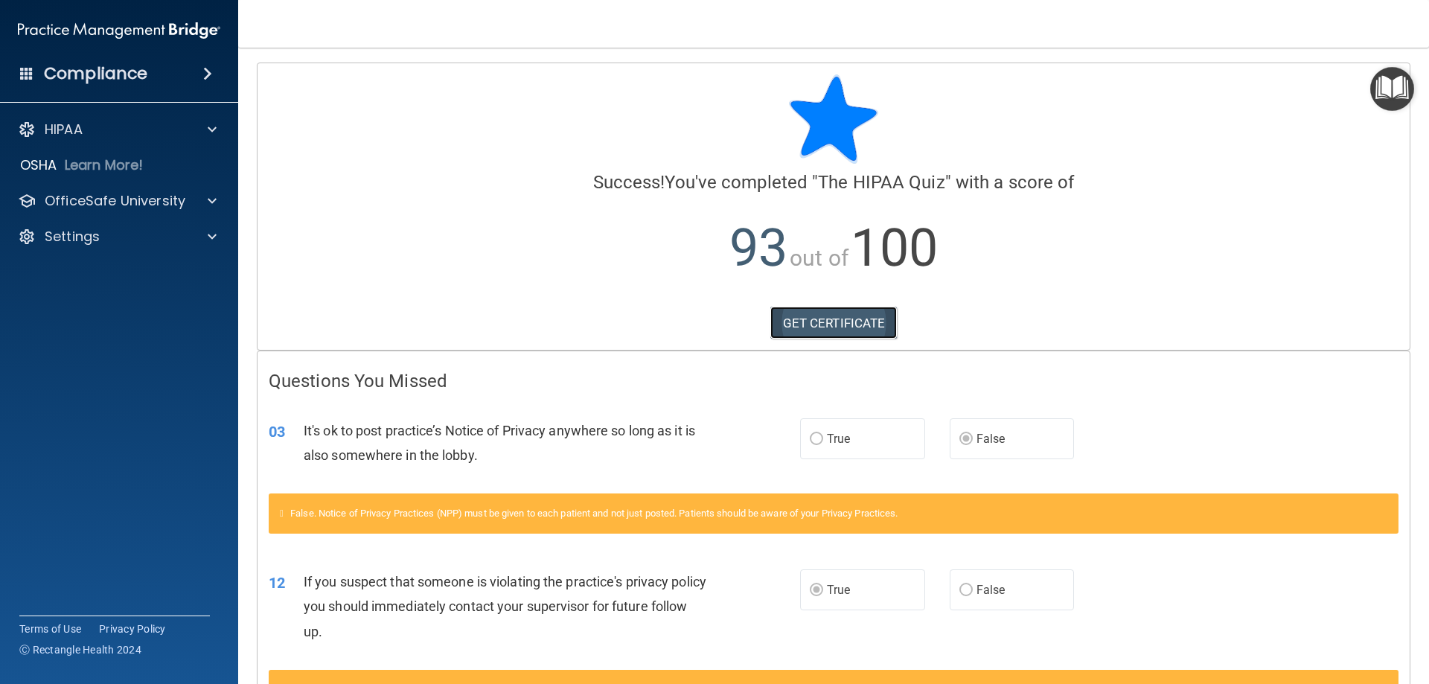
click at [801, 320] on link "GET CERTIFICATE" at bounding box center [833, 323] width 127 height 33
click at [214, 125] on span at bounding box center [212, 130] width 9 height 18
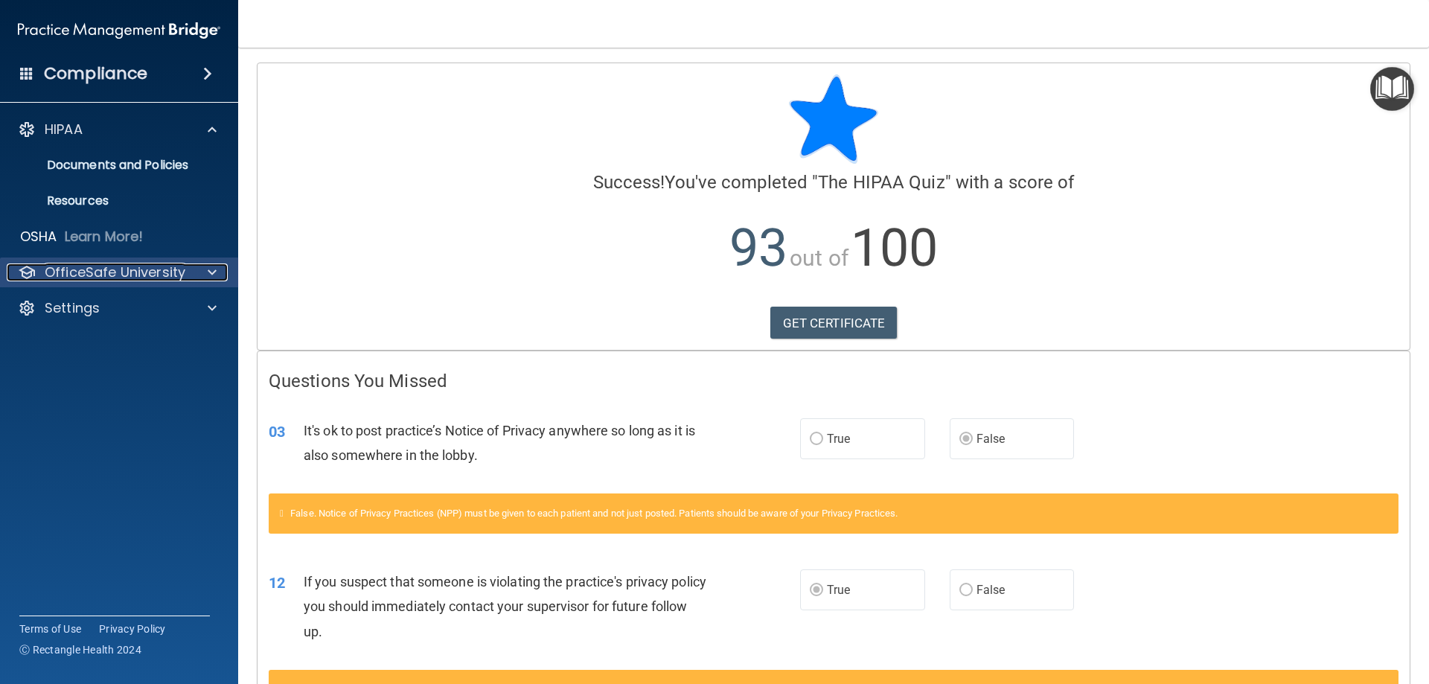
click at [213, 272] on span at bounding box center [212, 272] width 9 height 18
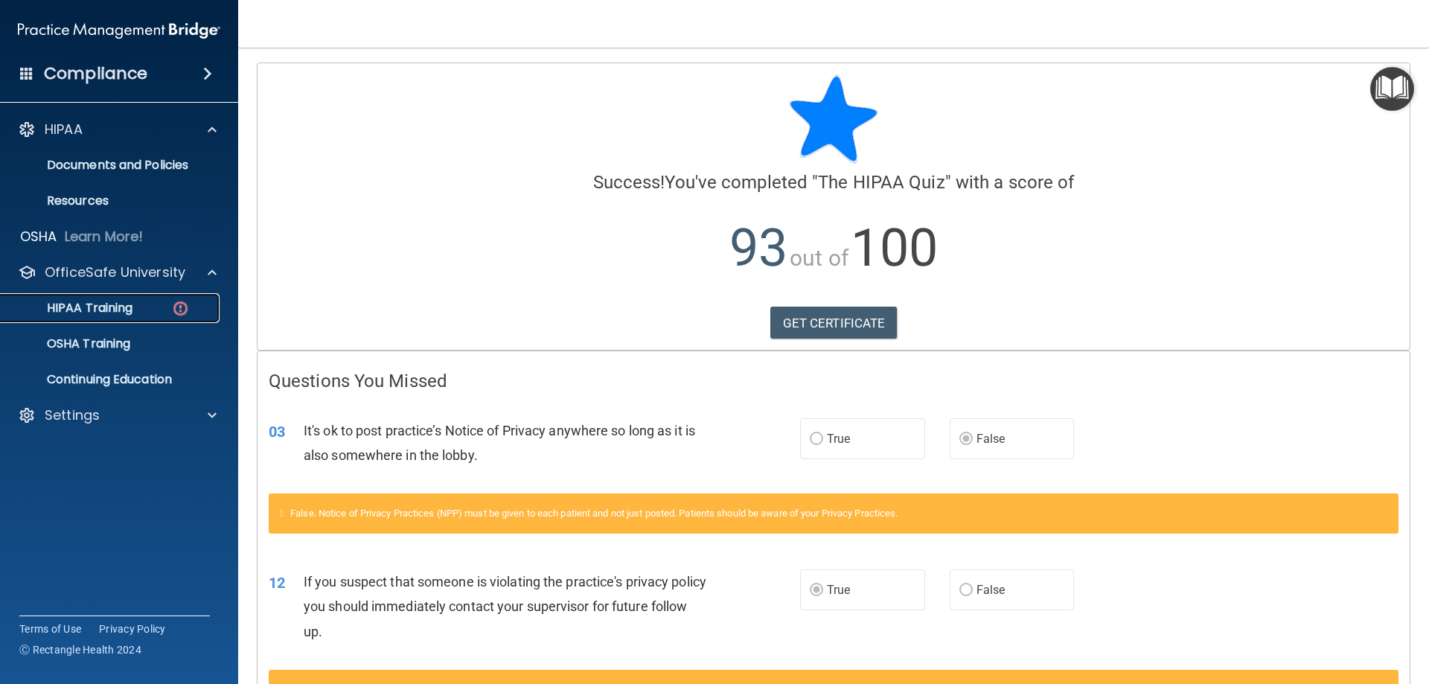
click at [147, 306] on div "HIPAA Training" at bounding box center [111, 308] width 203 height 15
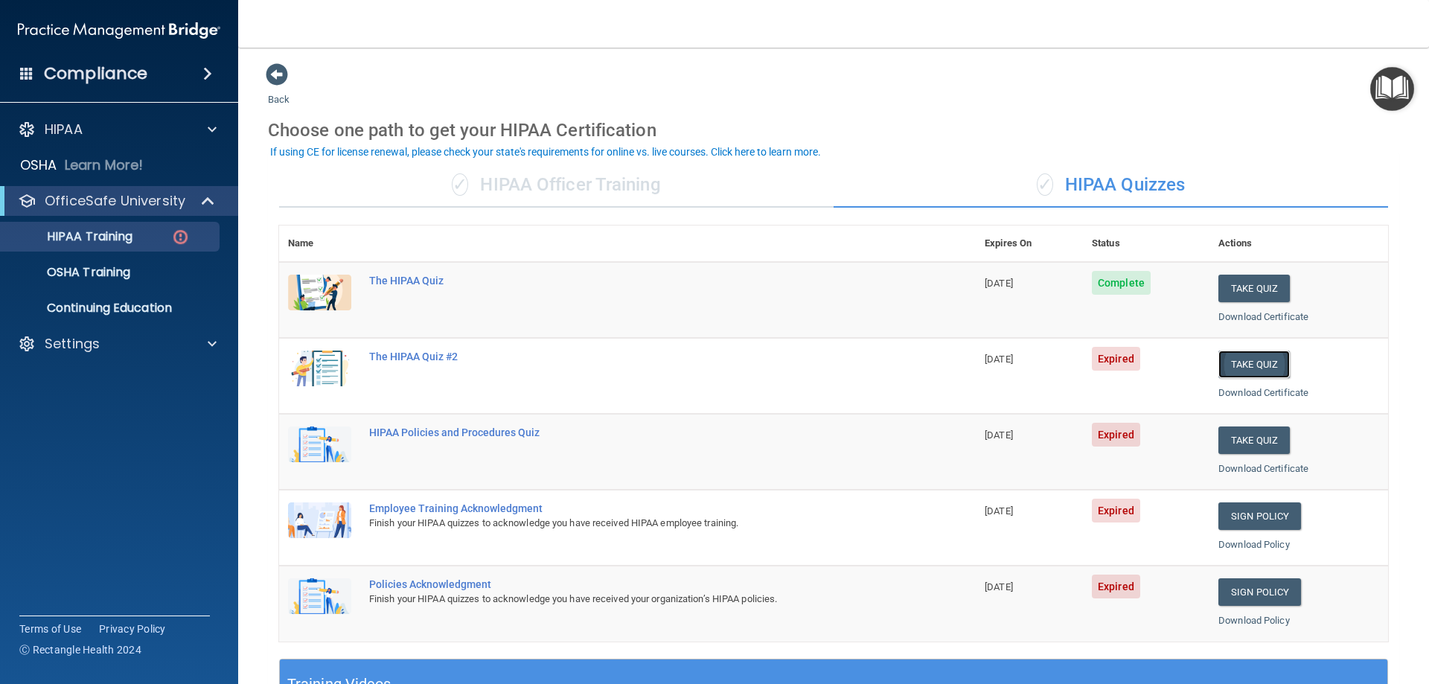
click at [1250, 368] on button "Take Quiz" at bounding box center [1253, 364] width 71 height 28
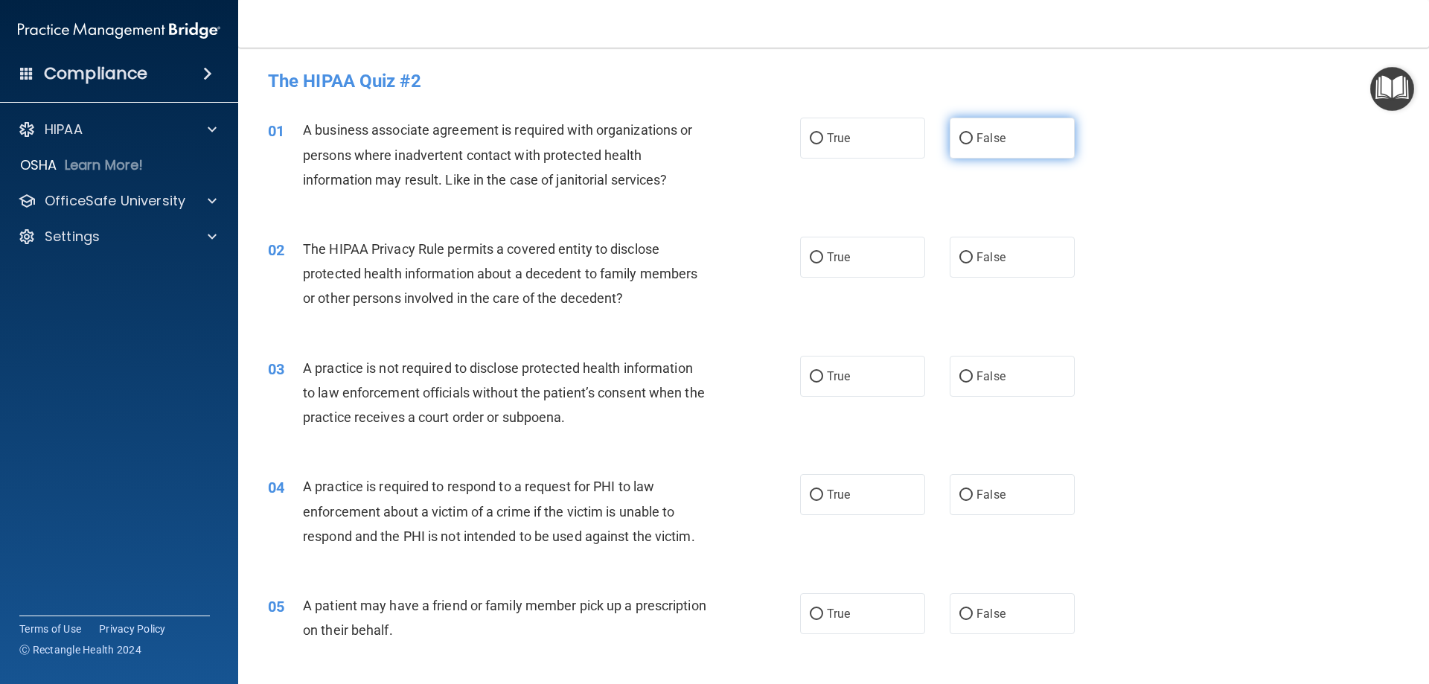
click at [960, 137] on input "False" at bounding box center [965, 138] width 13 height 11
radio input "true"
click at [812, 257] on input "True" at bounding box center [816, 257] width 13 height 11
radio input "true"
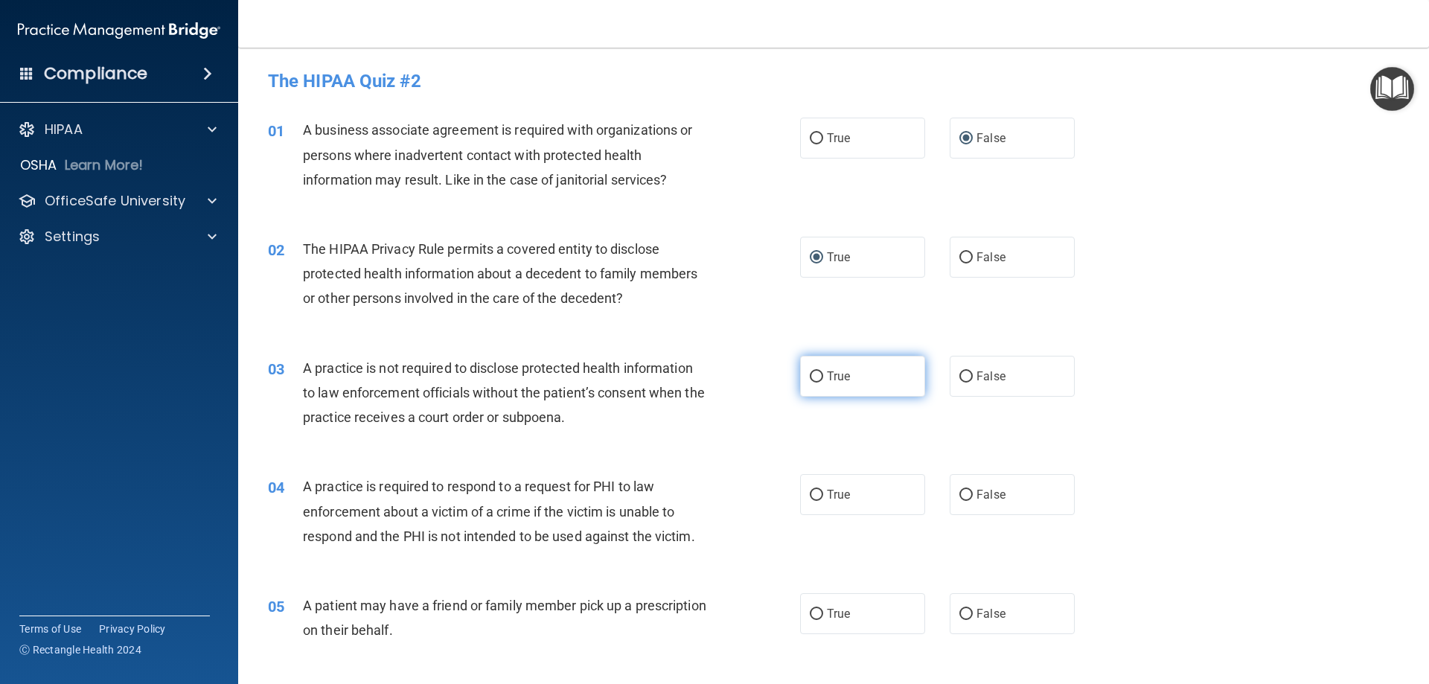
click at [817, 383] on label "True" at bounding box center [862, 376] width 125 height 41
click at [817, 382] on input "True" at bounding box center [816, 376] width 13 height 11
radio input "true"
click at [812, 497] on input "True" at bounding box center [816, 495] width 13 height 11
radio input "true"
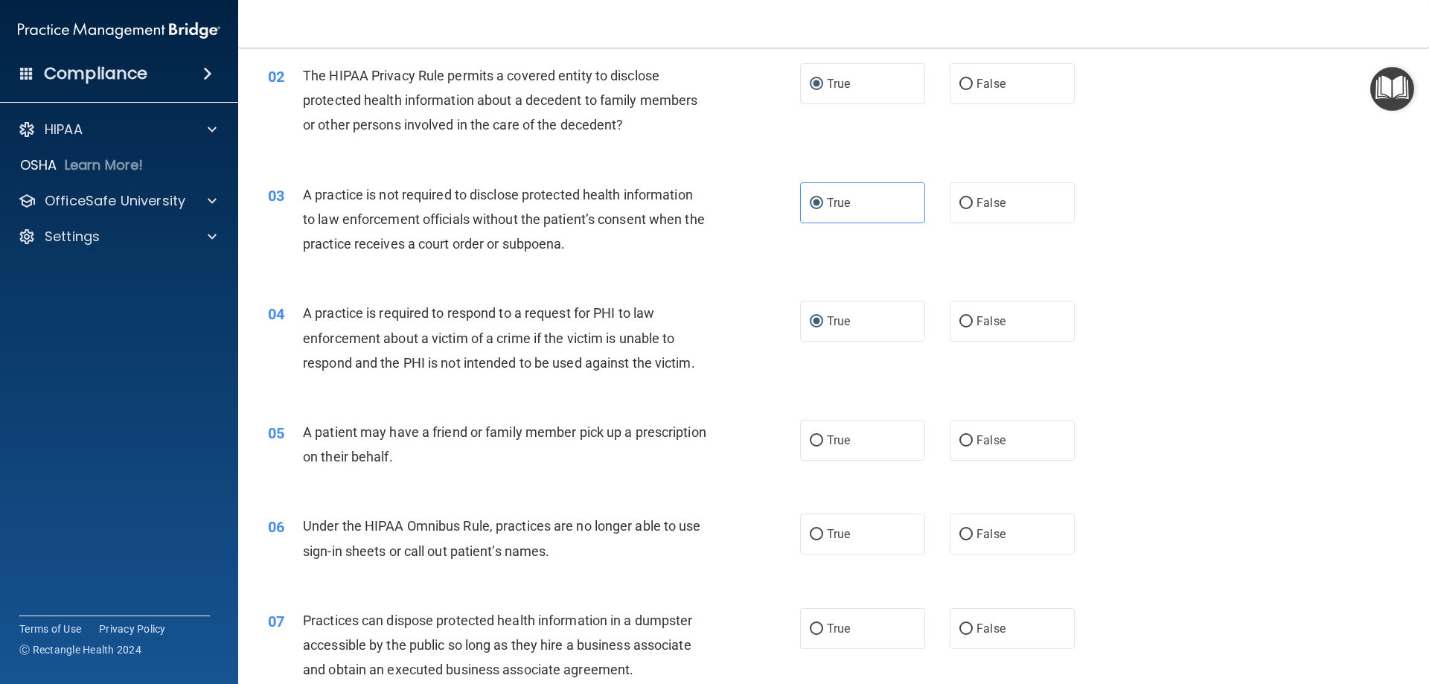
scroll to position [223, 0]
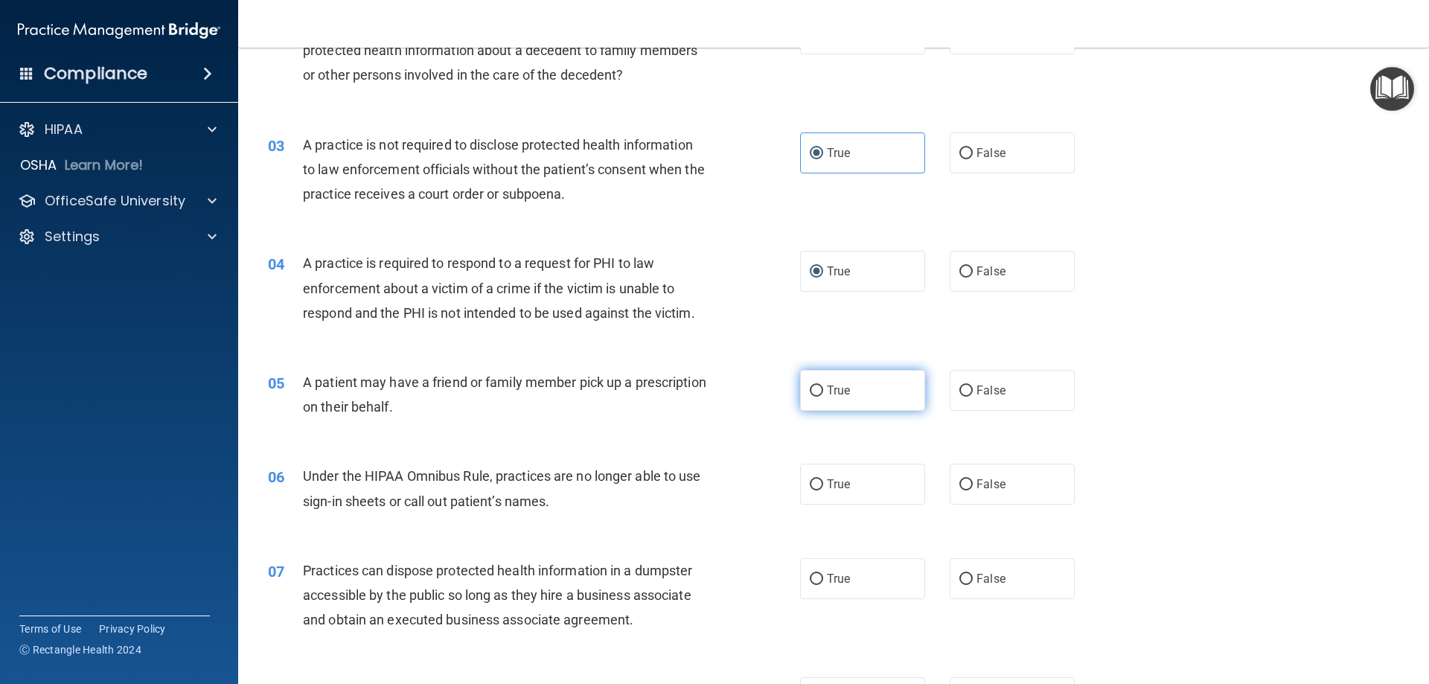
click at [813, 390] on input "True" at bounding box center [816, 390] width 13 height 11
radio input "true"
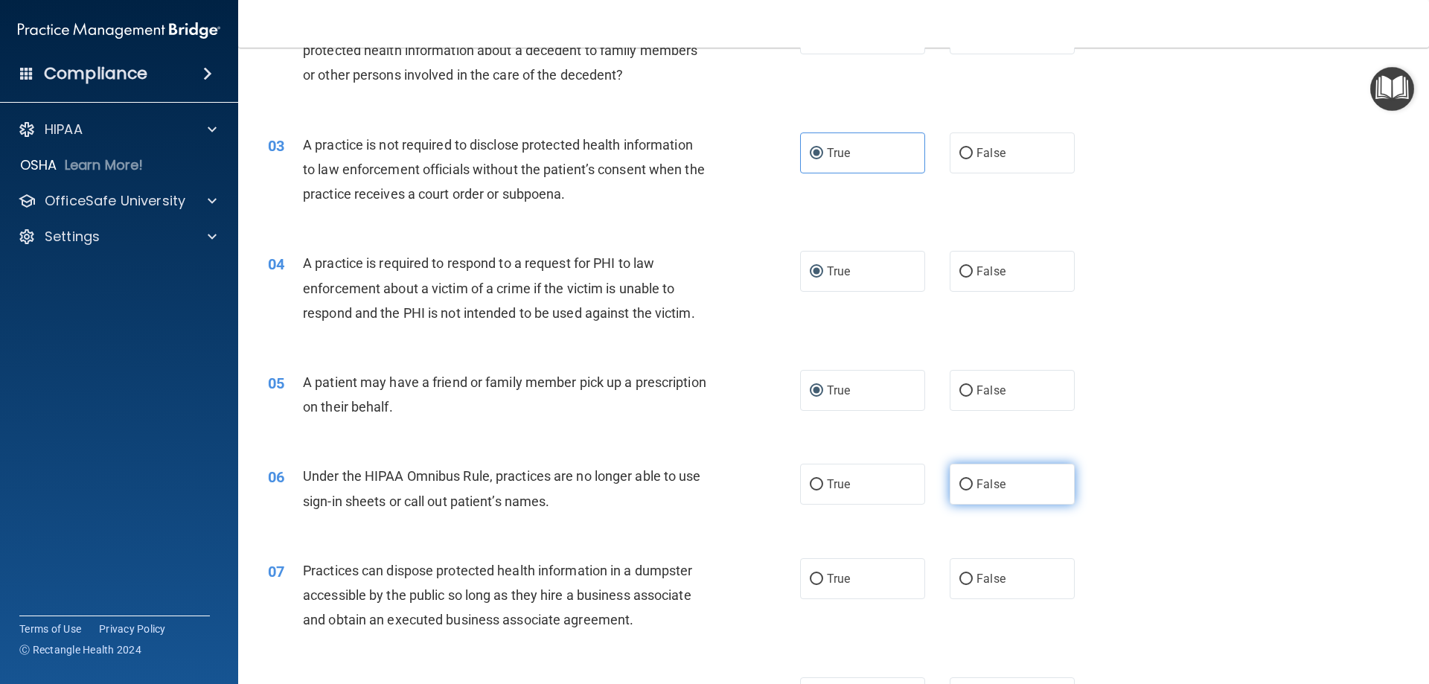
click at [959, 485] on input "False" at bounding box center [965, 484] width 13 height 11
radio input "true"
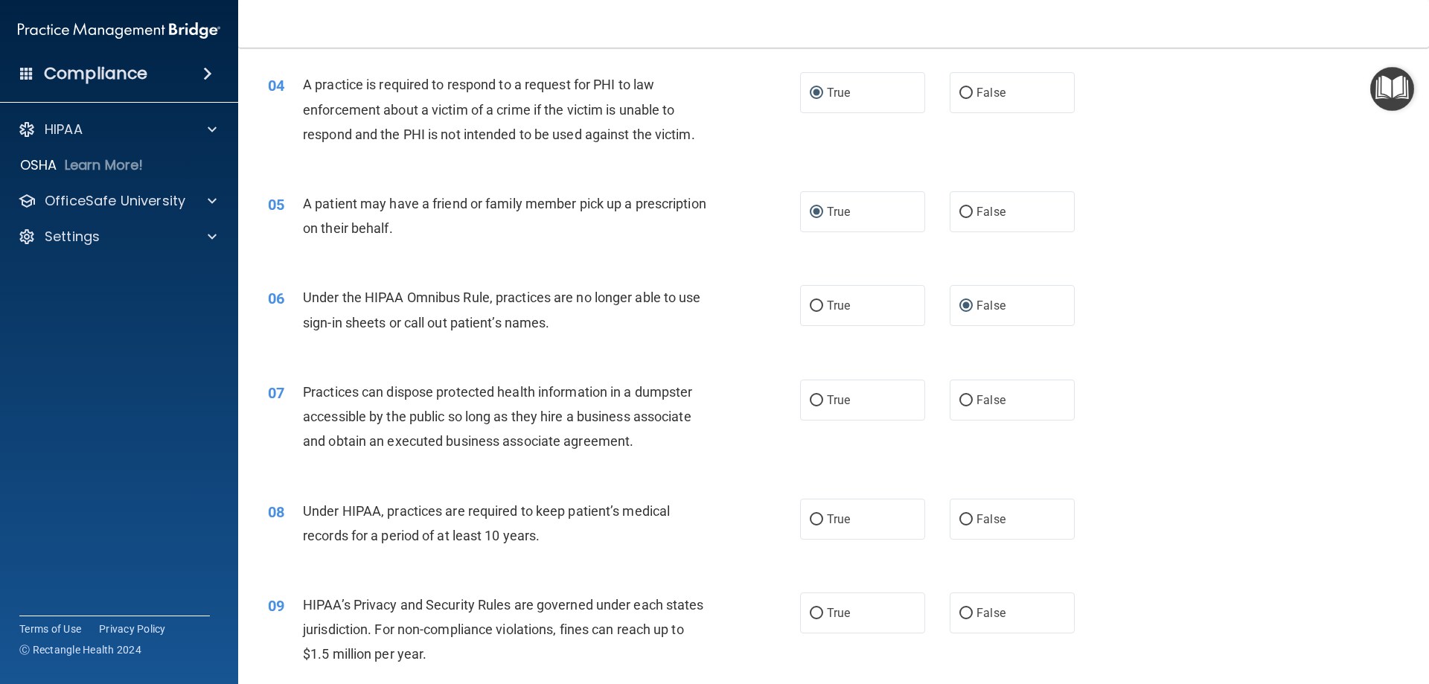
scroll to position [446, 0]
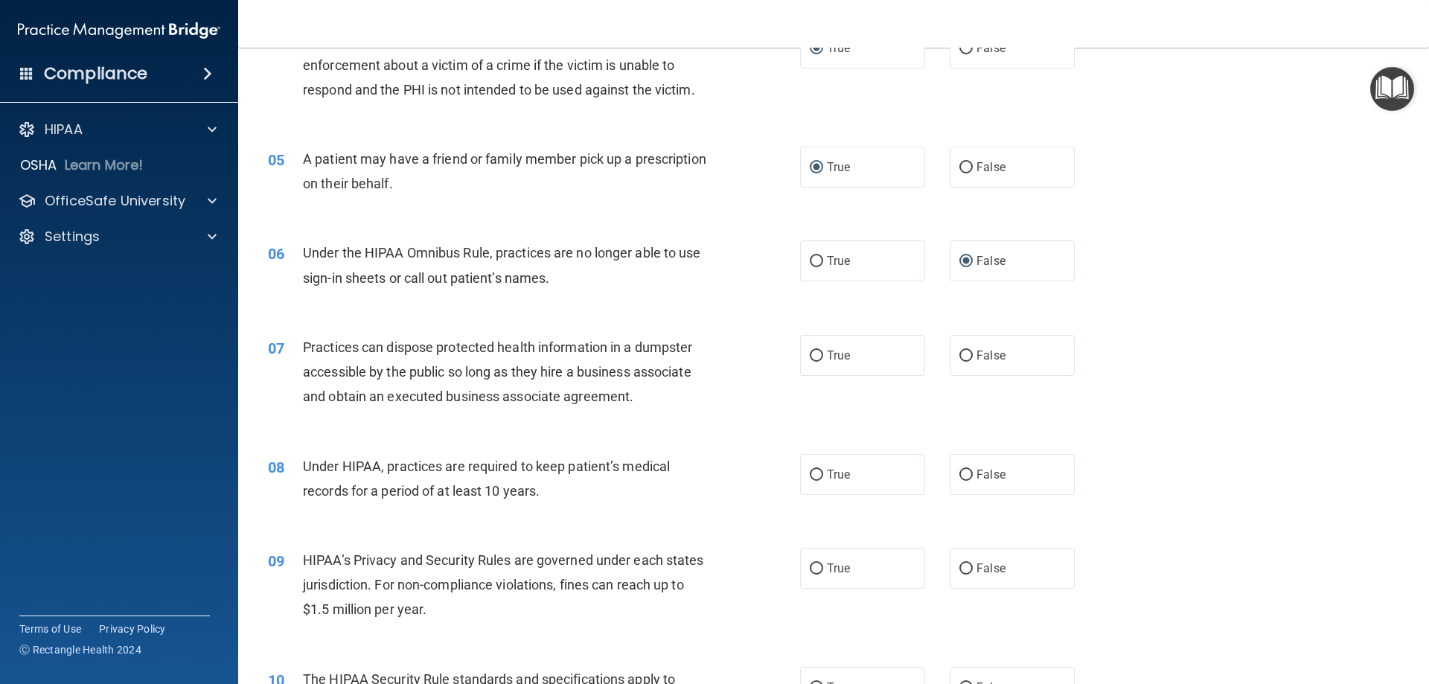
drag, startPoint x: 962, startPoint y: 353, endPoint x: 1146, endPoint y: 354, distance: 183.8
click at [965, 353] on input "False" at bounding box center [965, 355] width 13 height 11
radio input "true"
click at [959, 476] on input "False" at bounding box center [965, 475] width 13 height 11
radio input "true"
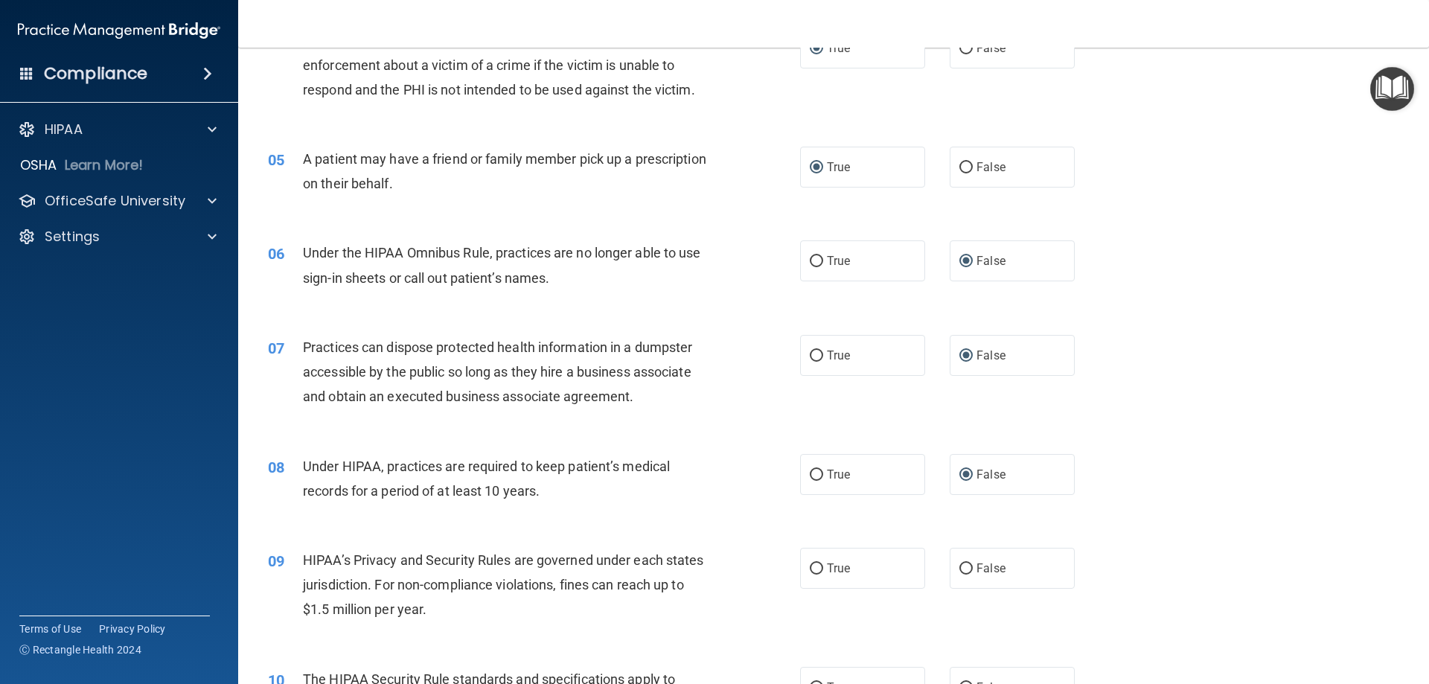
drag, startPoint x: 961, startPoint y: 569, endPoint x: 1224, endPoint y: 500, distance: 272.4
click at [963, 566] on input "False" at bounding box center [965, 568] width 13 height 11
radio input "true"
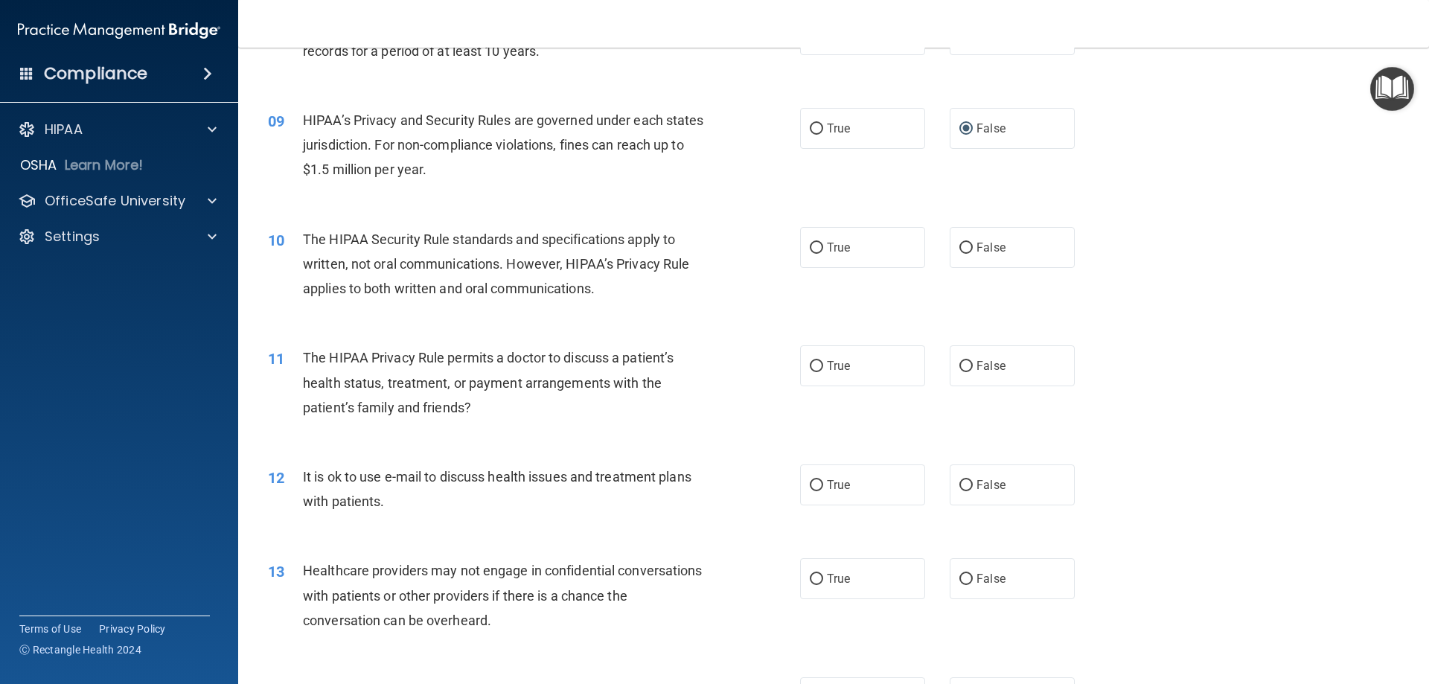
scroll to position [893, 0]
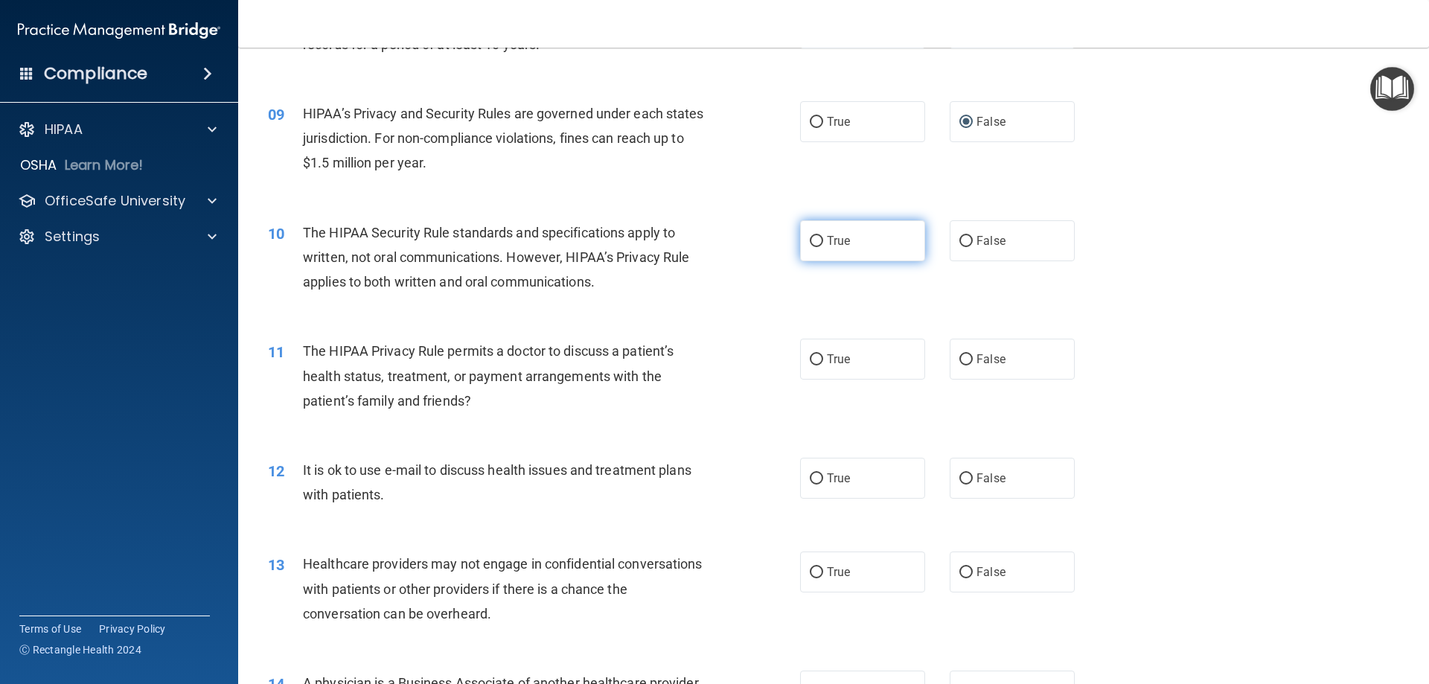
click at [812, 241] on input "True" at bounding box center [816, 241] width 13 height 11
radio input "true"
click at [959, 359] on input "False" at bounding box center [965, 359] width 13 height 11
radio input "true"
click at [814, 357] on input "True" at bounding box center [816, 359] width 13 height 11
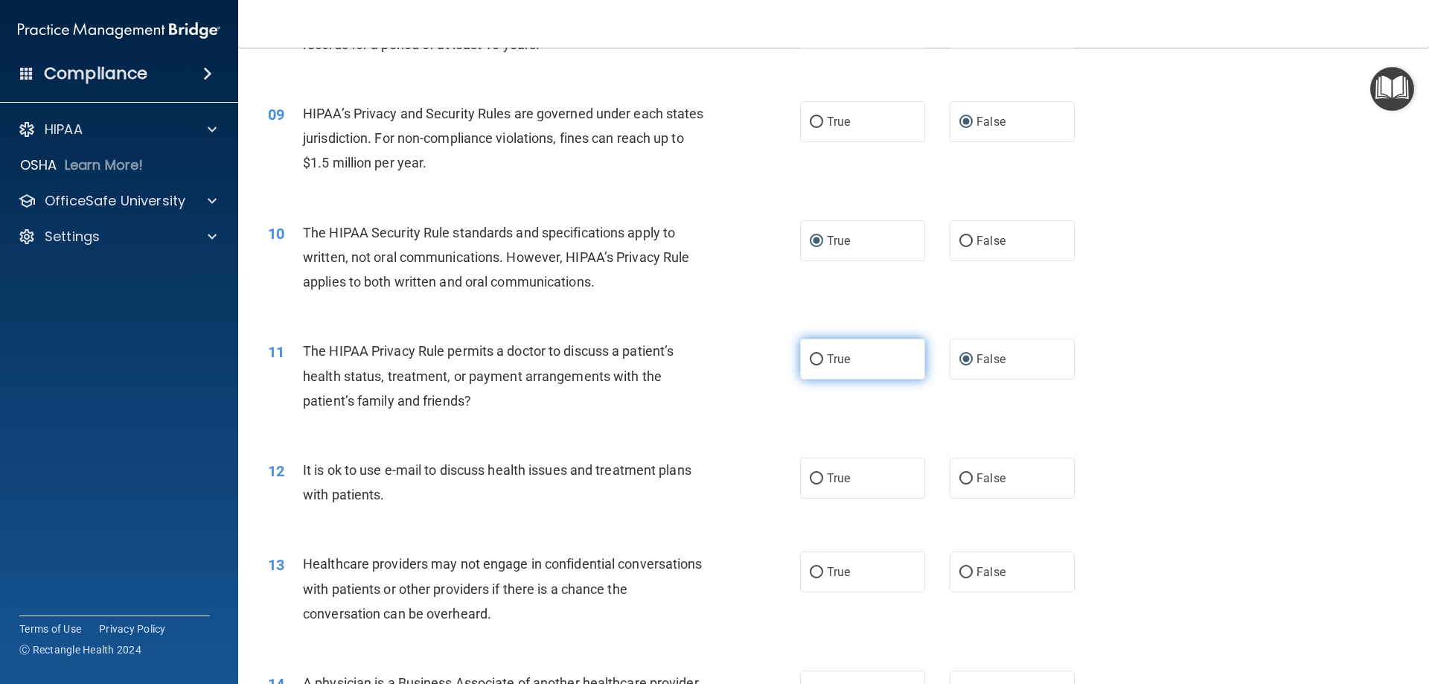
radio input "true"
radio input "false"
click at [961, 478] on input "False" at bounding box center [965, 478] width 13 height 11
radio input "true"
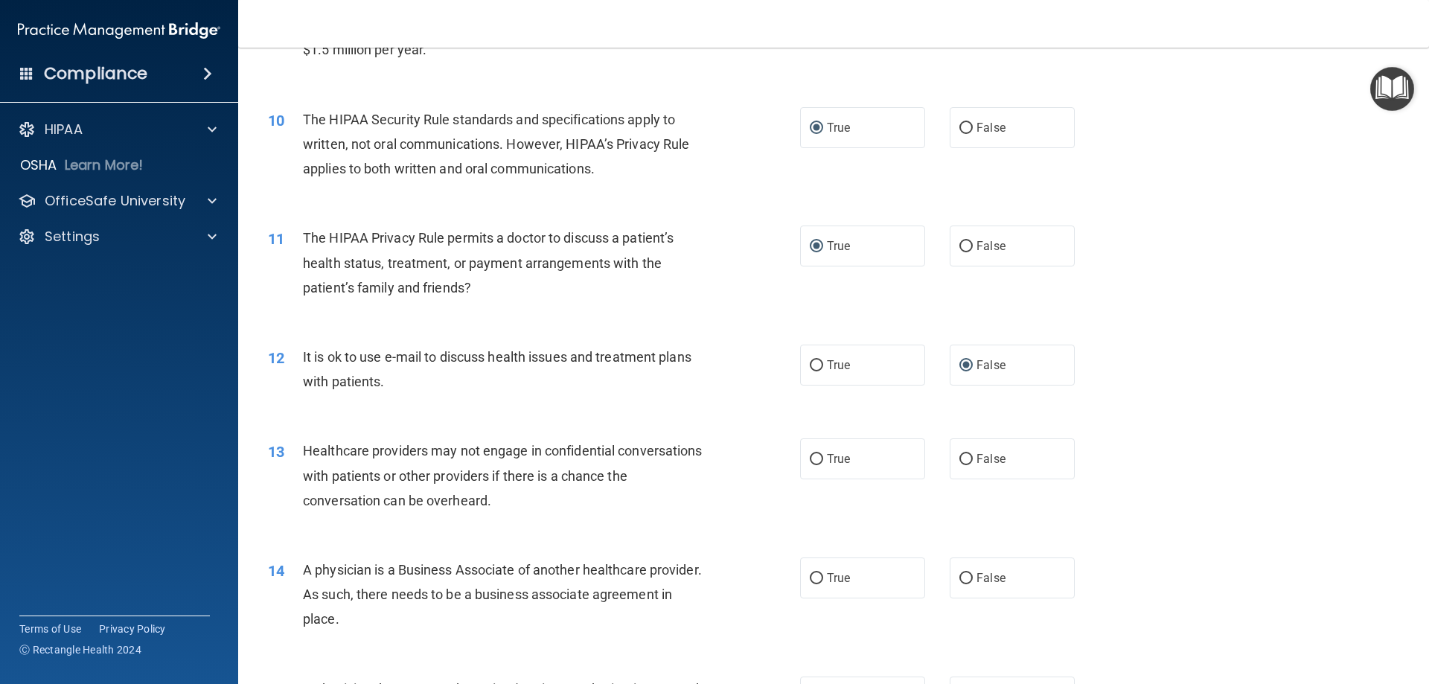
scroll to position [1042, 0]
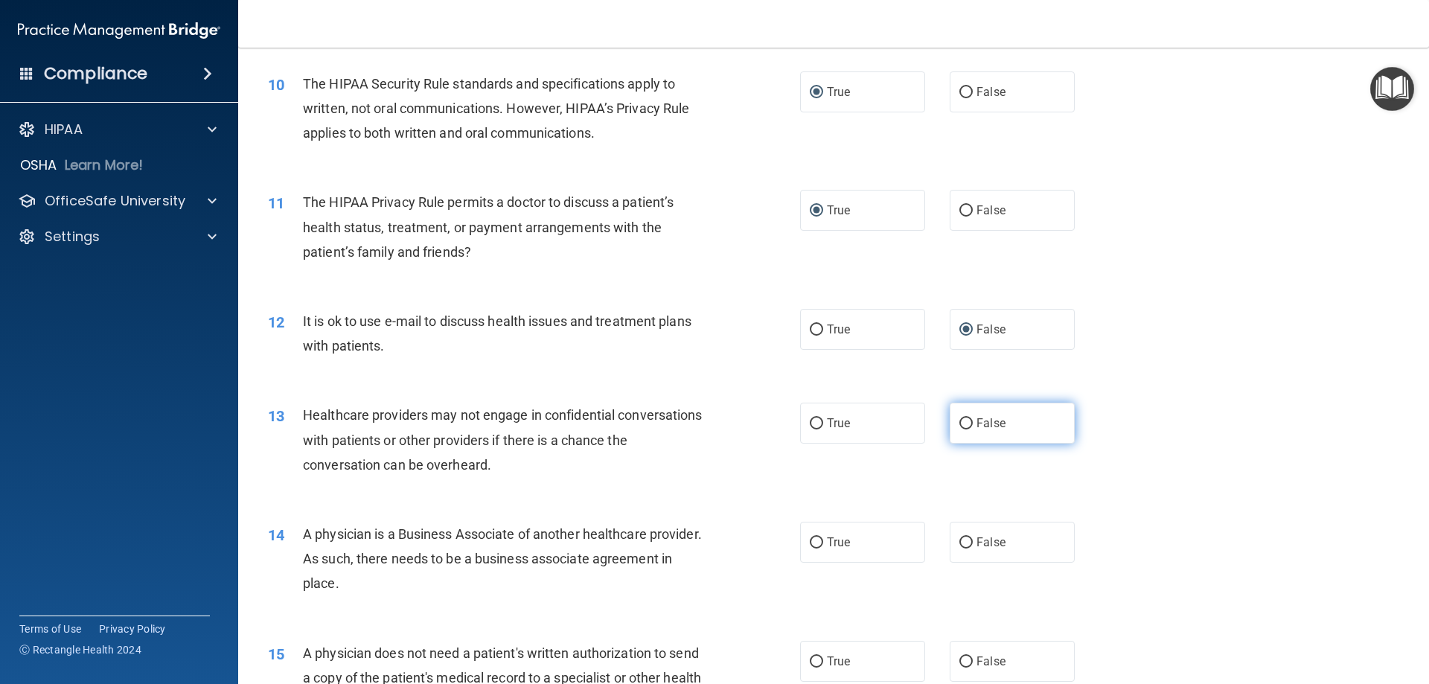
click at [962, 425] on input "False" at bounding box center [965, 423] width 13 height 11
radio input "true"
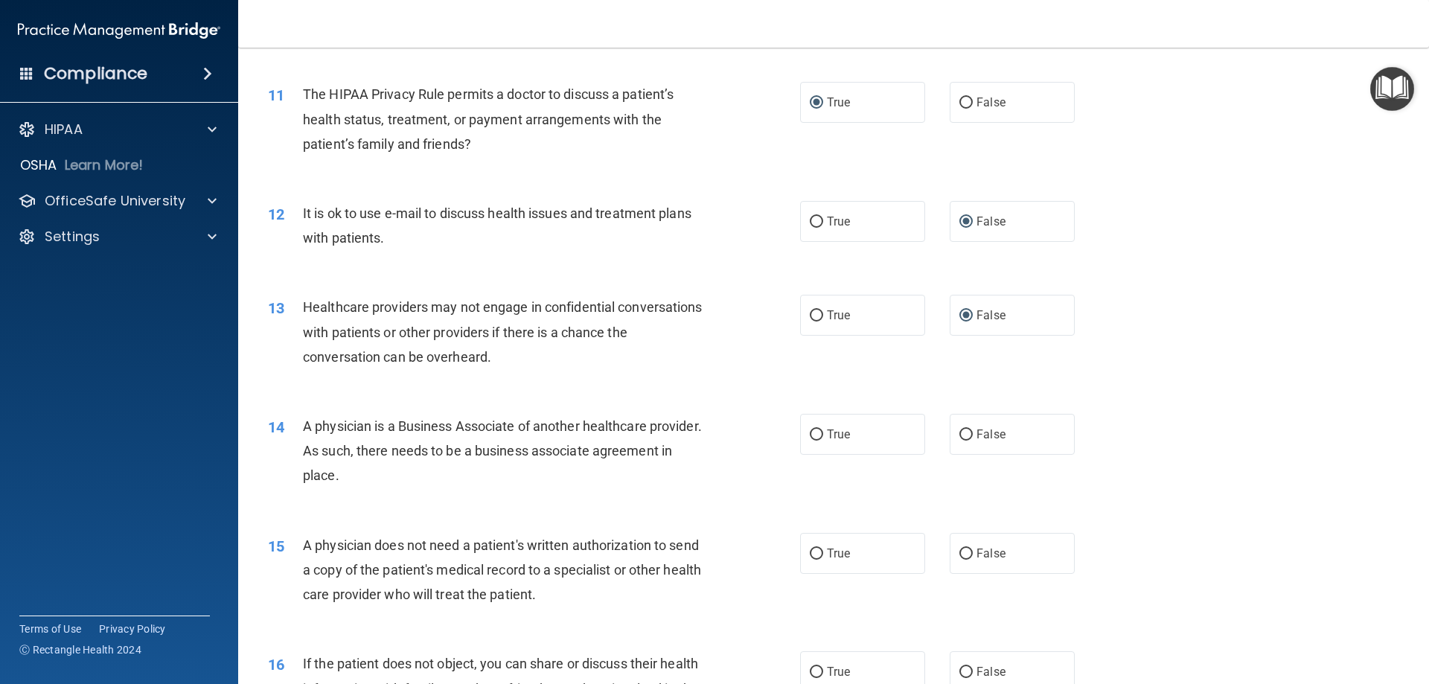
scroll to position [1191, 0]
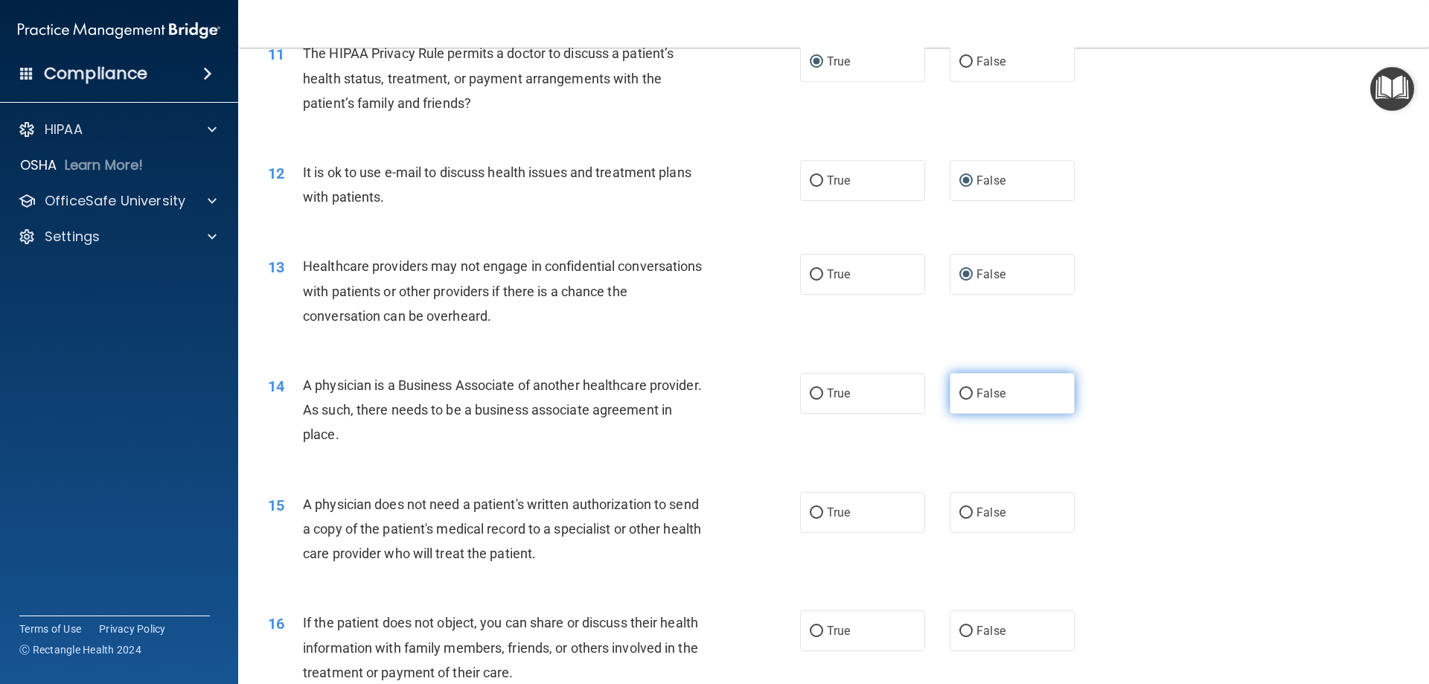
click at [961, 395] on input "False" at bounding box center [965, 393] width 13 height 11
radio input "true"
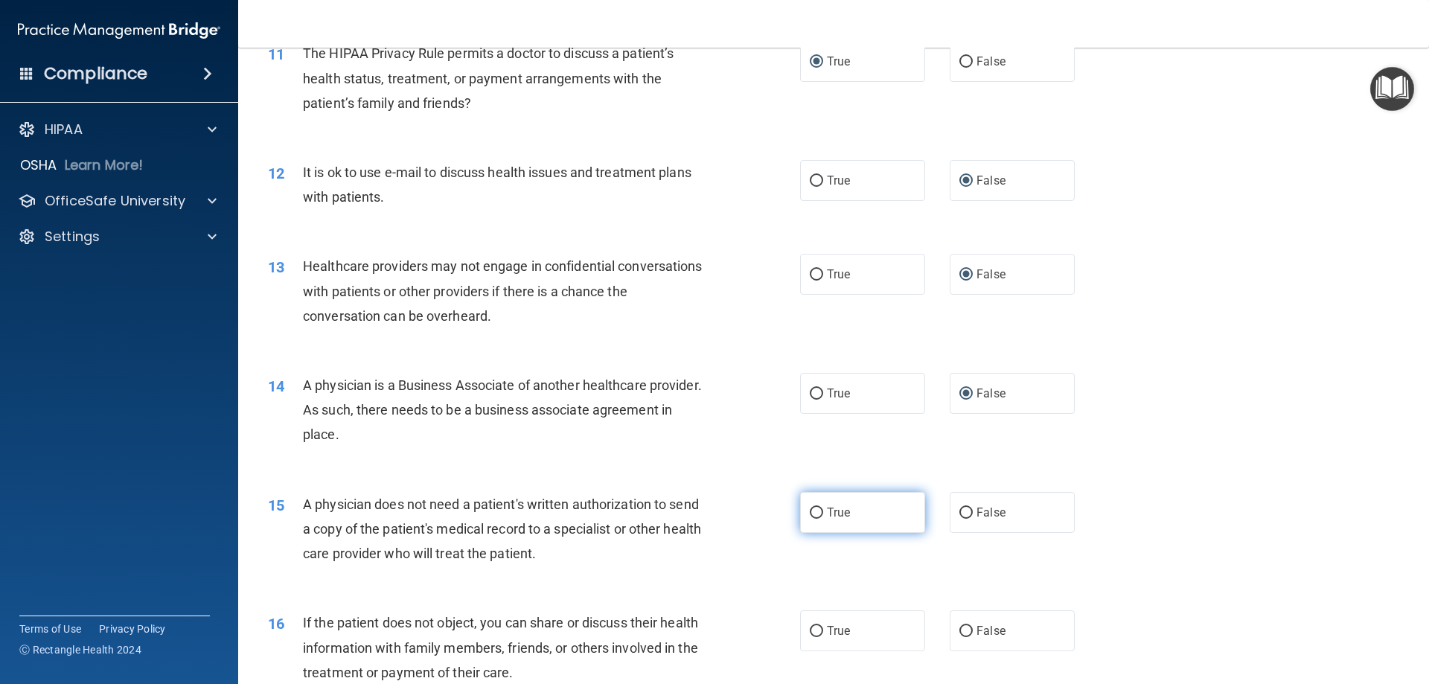
click at [817, 511] on input "True" at bounding box center [816, 512] width 13 height 11
radio input "true"
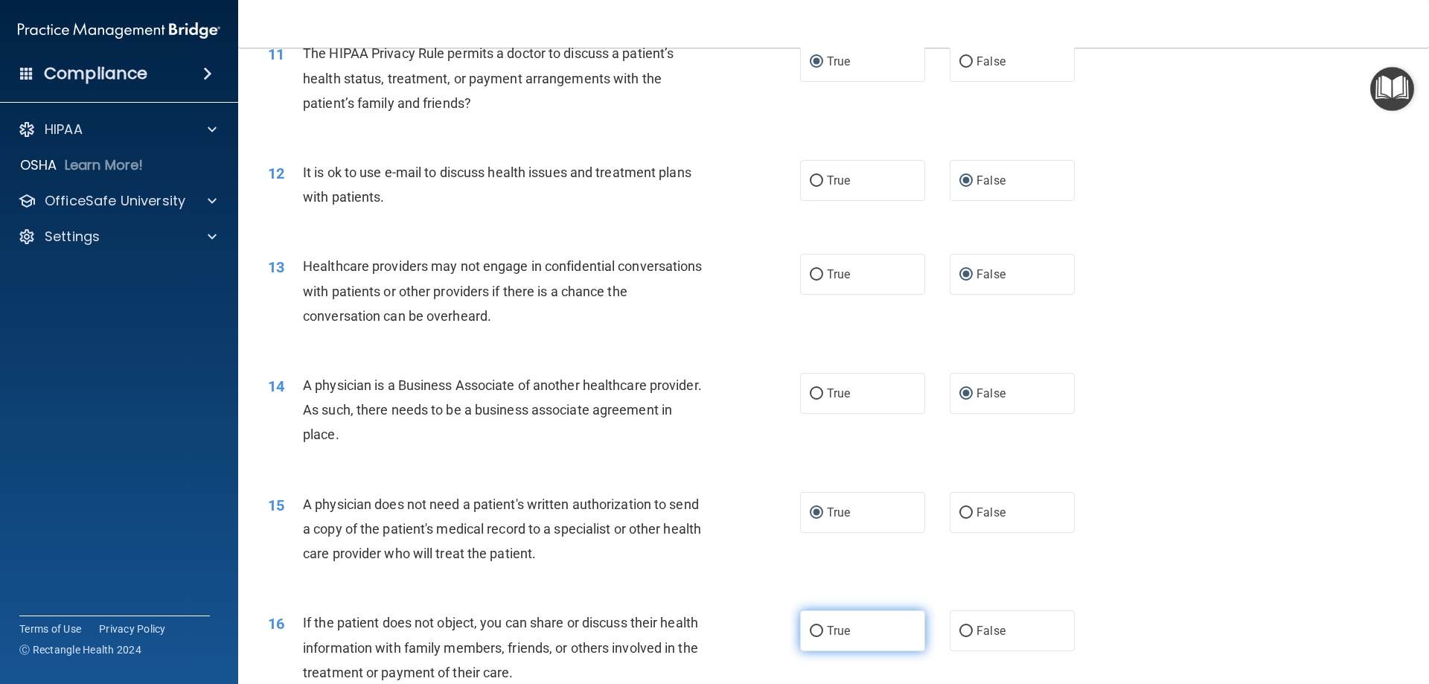
click at [810, 633] on input "True" at bounding box center [816, 631] width 13 height 11
radio input "true"
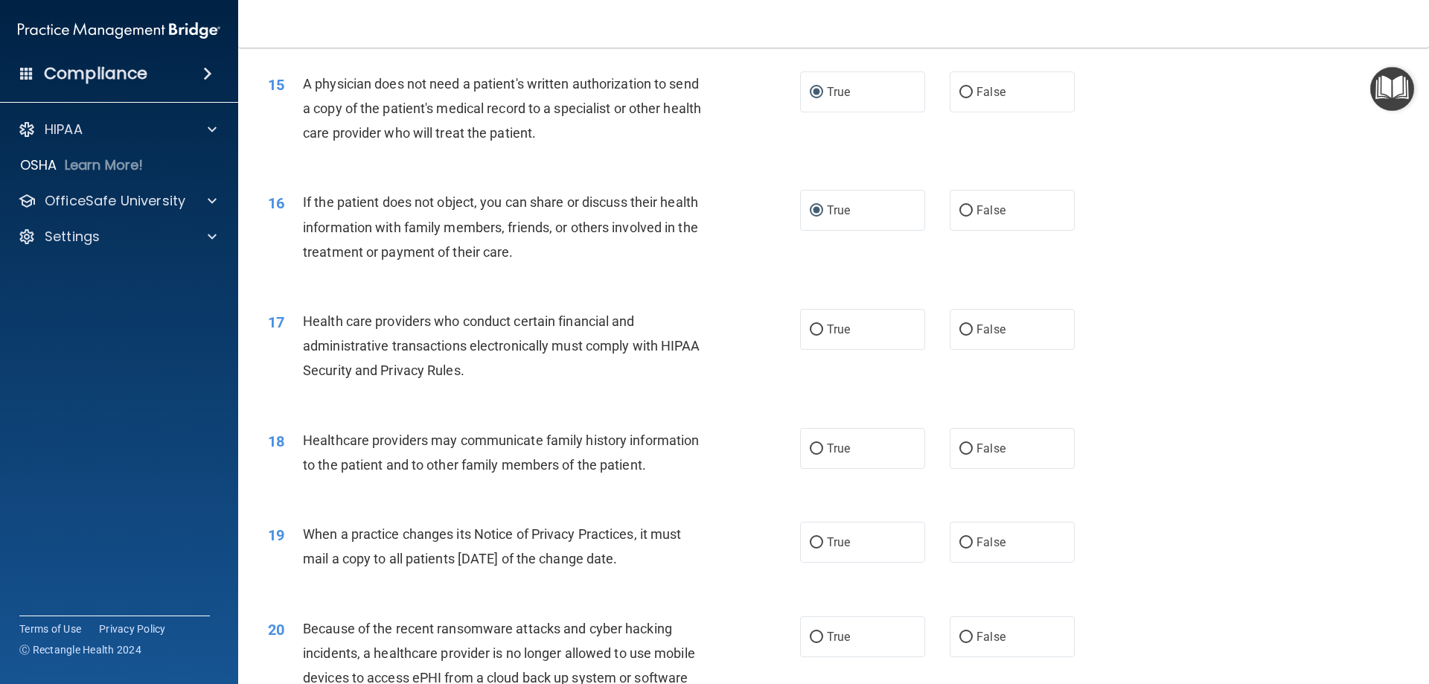
scroll to position [1637, 0]
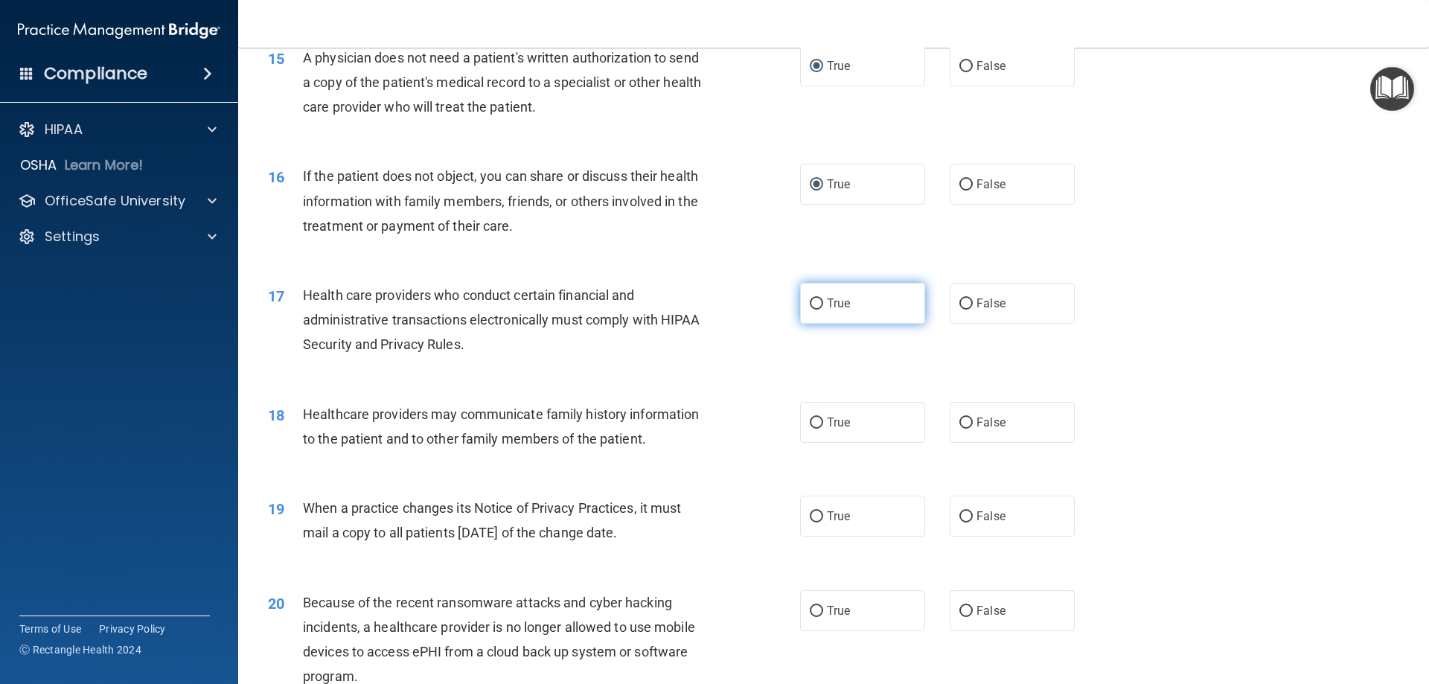
click at [813, 306] on input "True" at bounding box center [816, 303] width 13 height 11
radio input "true"
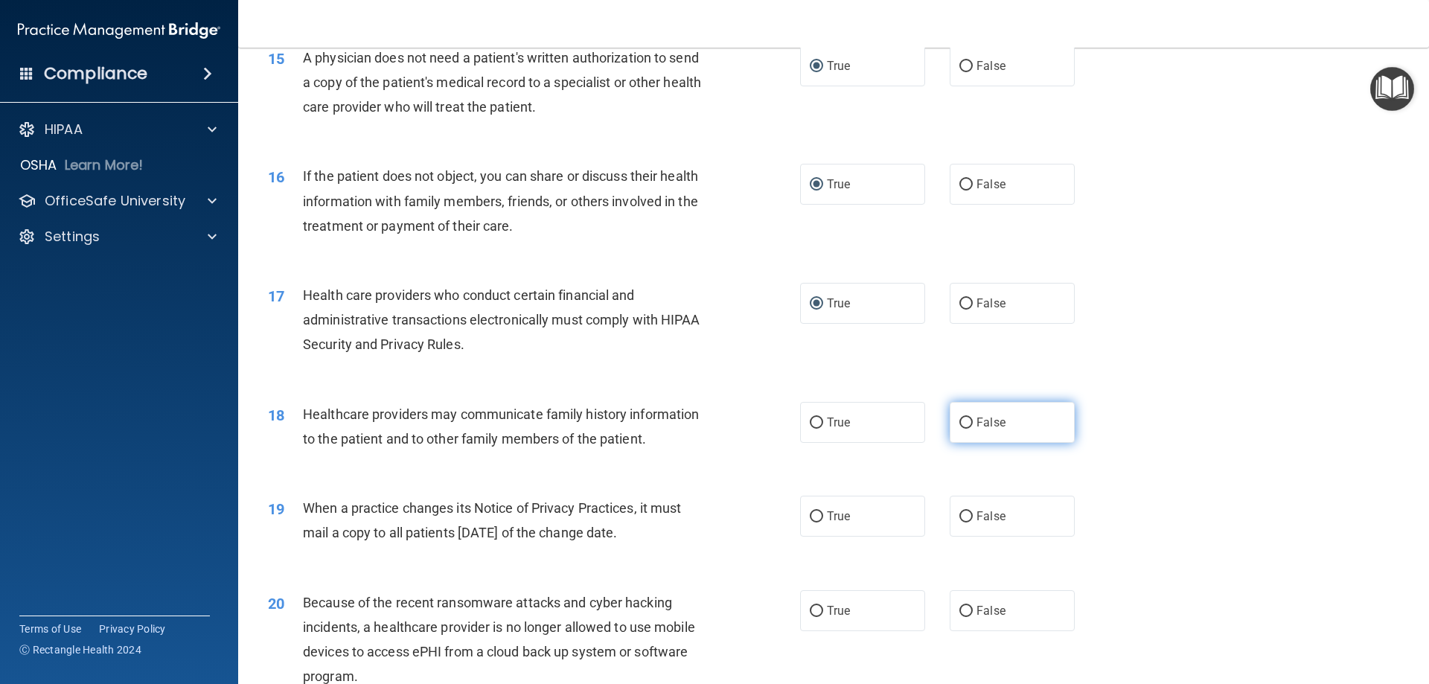
click at [959, 421] on input "False" at bounding box center [965, 422] width 13 height 11
radio input "true"
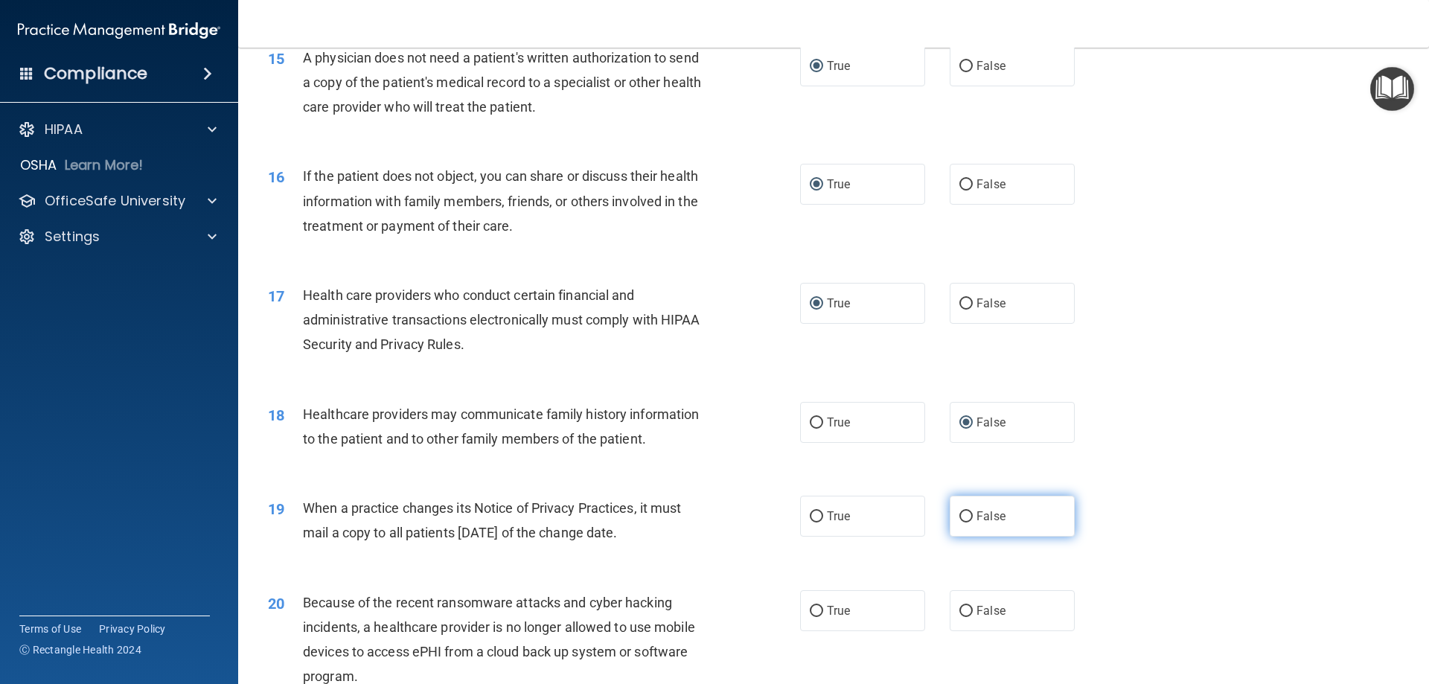
click at [961, 517] on input "False" at bounding box center [965, 516] width 13 height 11
radio input "true"
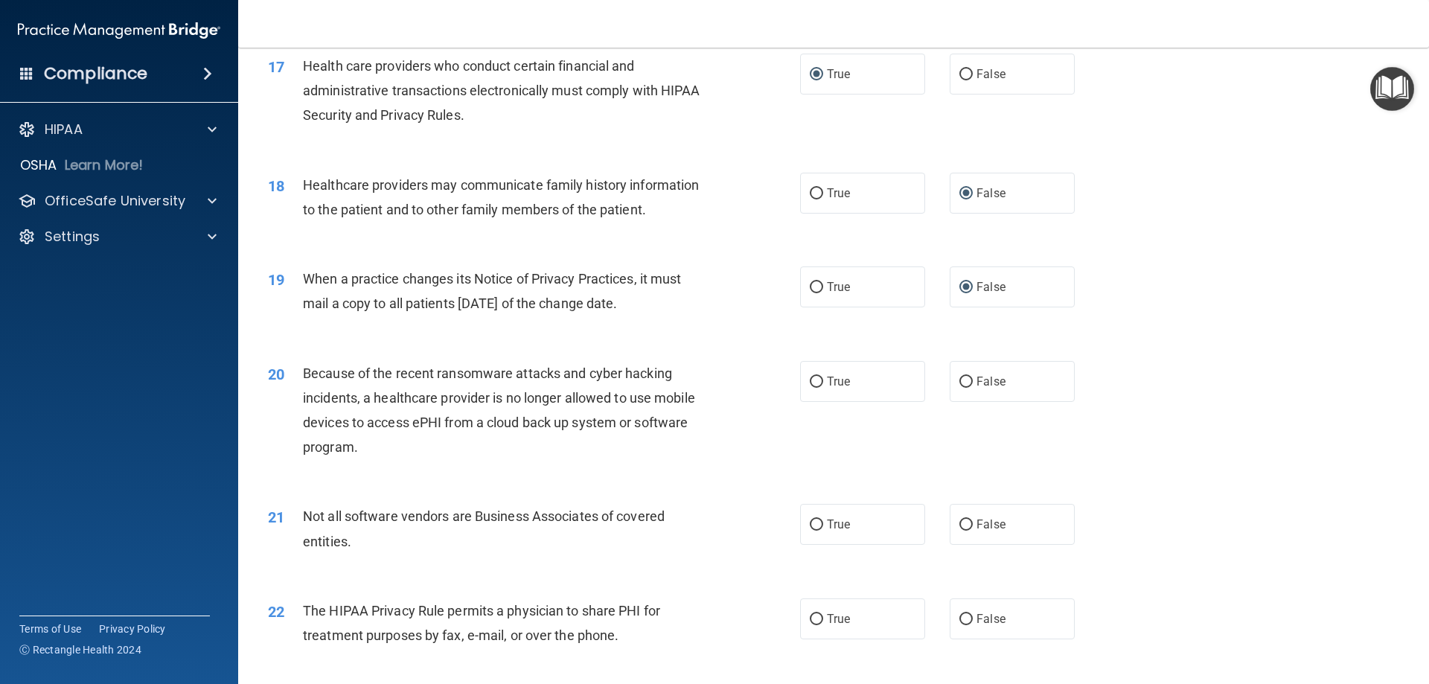
scroll to position [2009, 0]
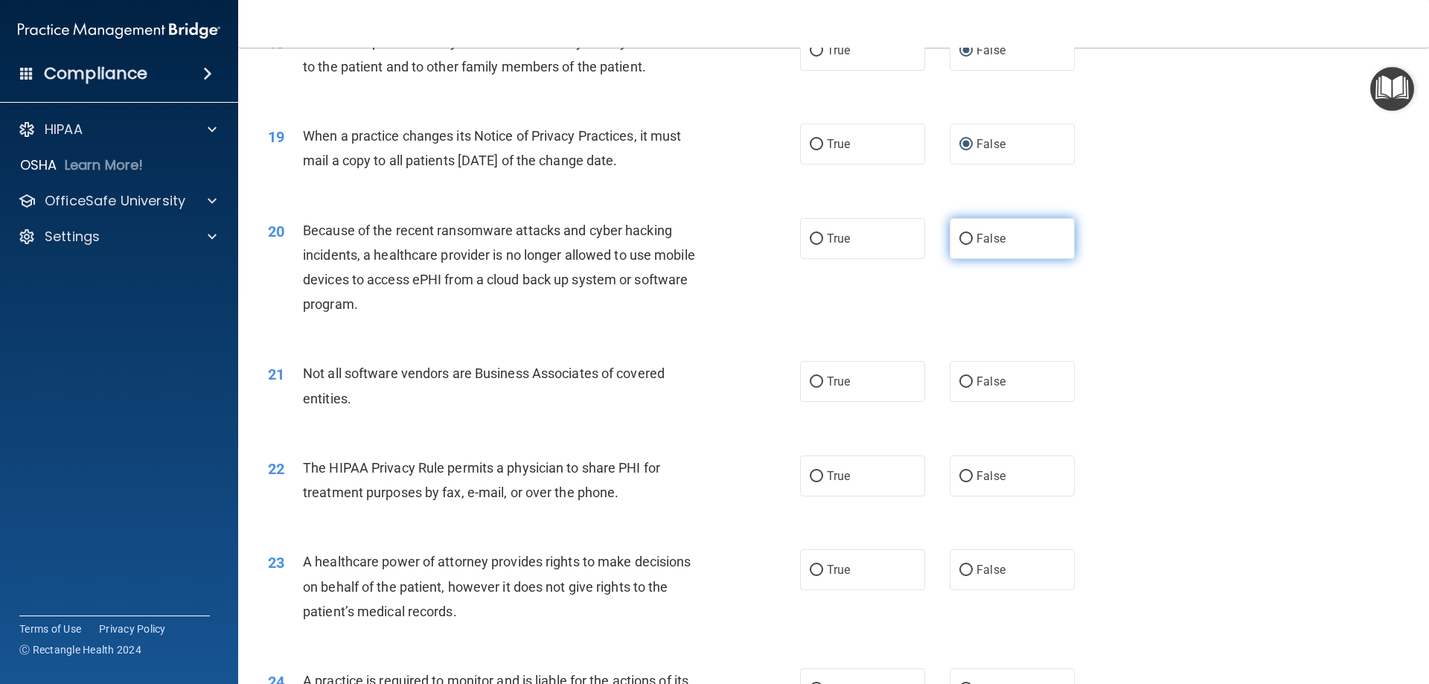
click at [959, 239] on input "False" at bounding box center [965, 239] width 13 height 11
radio input "true"
click at [810, 382] on input "True" at bounding box center [816, 382] width 13 height 11
radio input "true"
click at [812, 478] on input "True" at bounding box center [816, 476] width 13 height 11
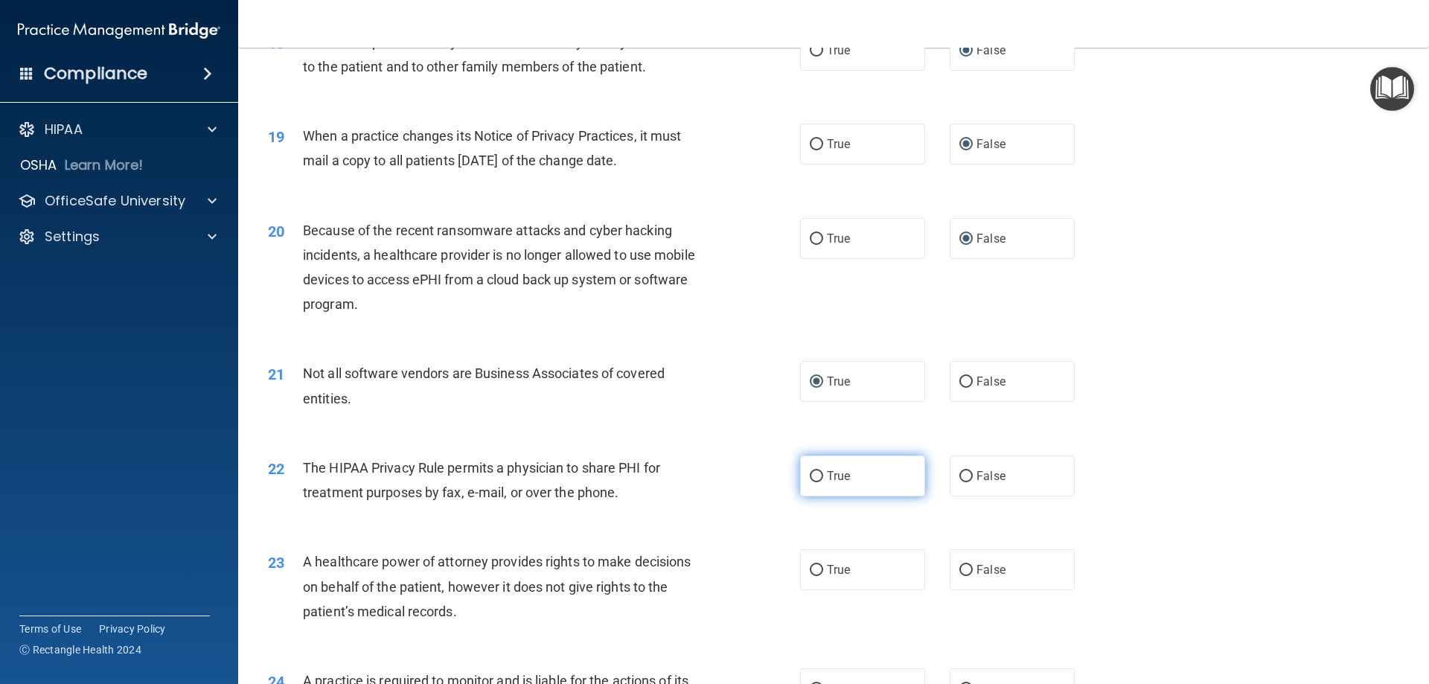
radio input "true"
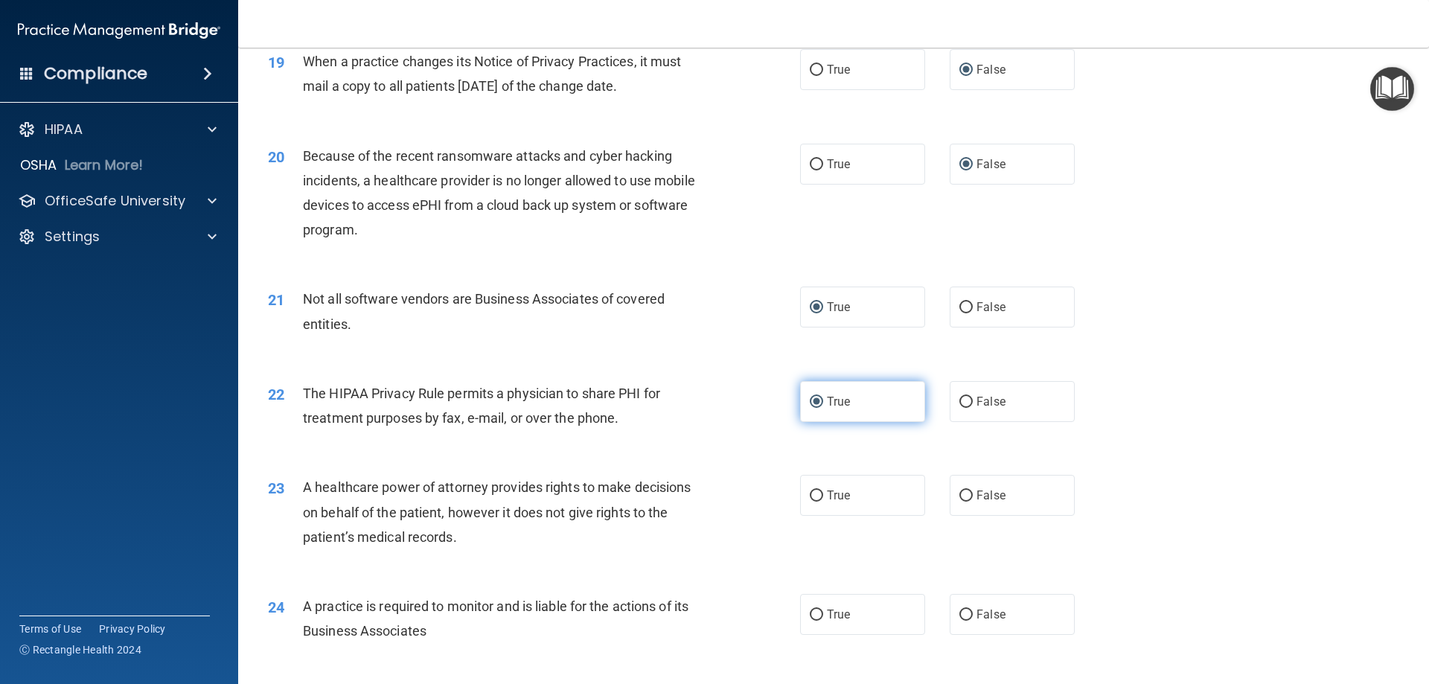
scroll to position [2158, 0]
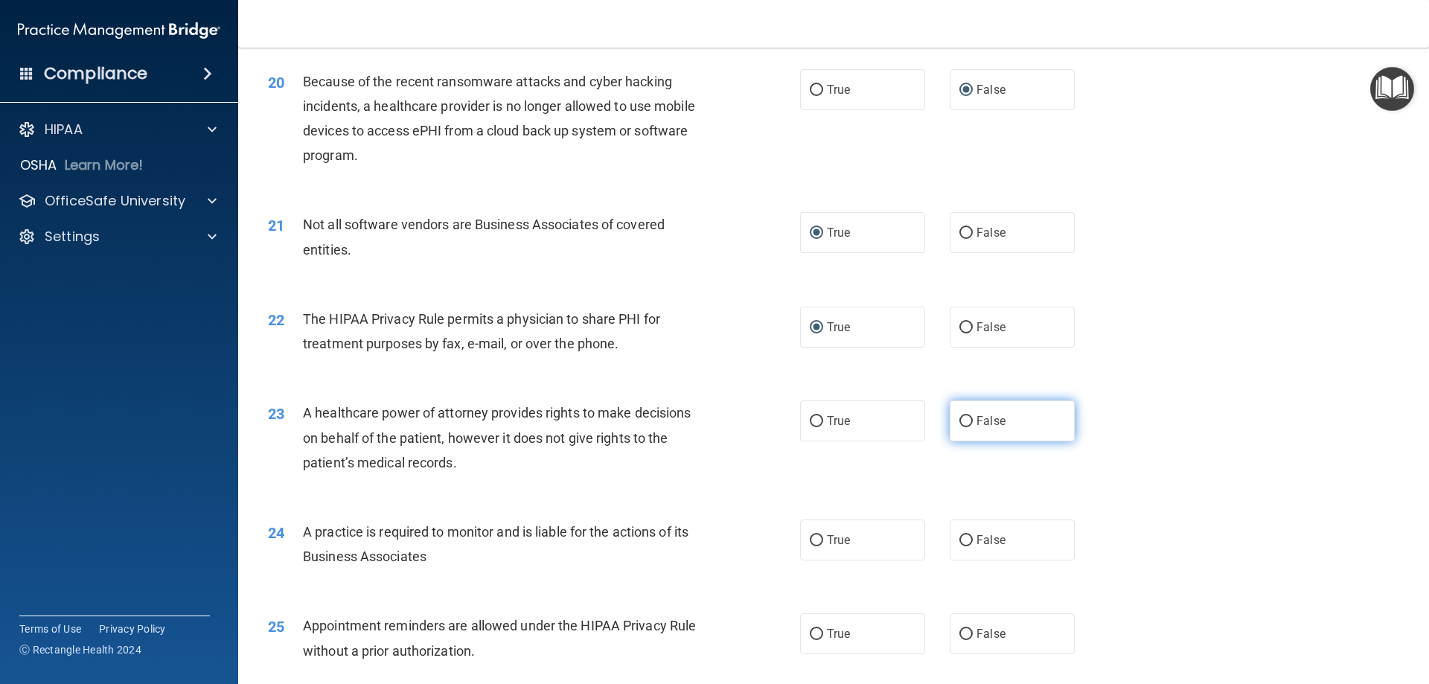
click at [959, 420] on input "False" at bounding box center [965, 421] width 13 height 11
radio input "true"
click at [963, 542] on input "False" at bounding box center [965, 540] width 13 height 11
radio input "true"
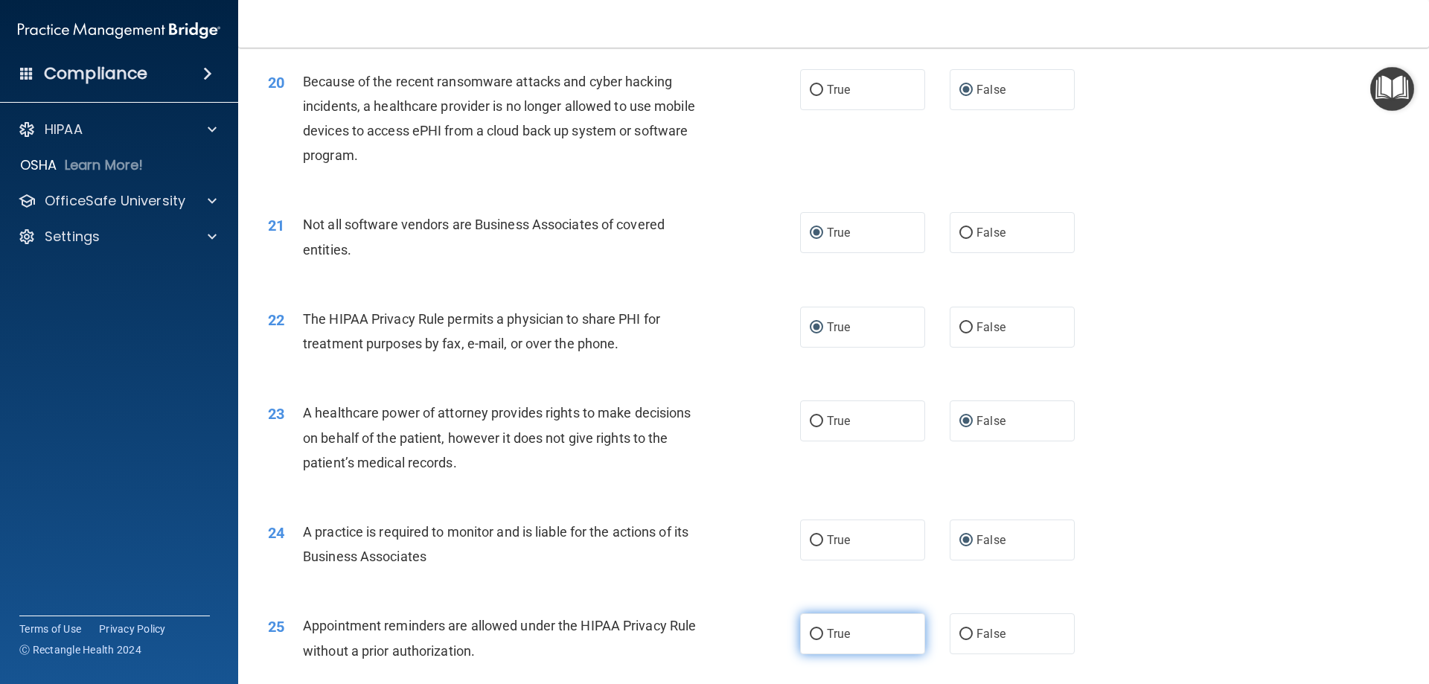
drag, startPoint x: 809, startPoint y: 630, endPoint x: 817, endPoint y: 628, distance: 8.3
click at [813, 629] on input "True" at bounding box center [816, 634] width 13 height 11
radio input "true"
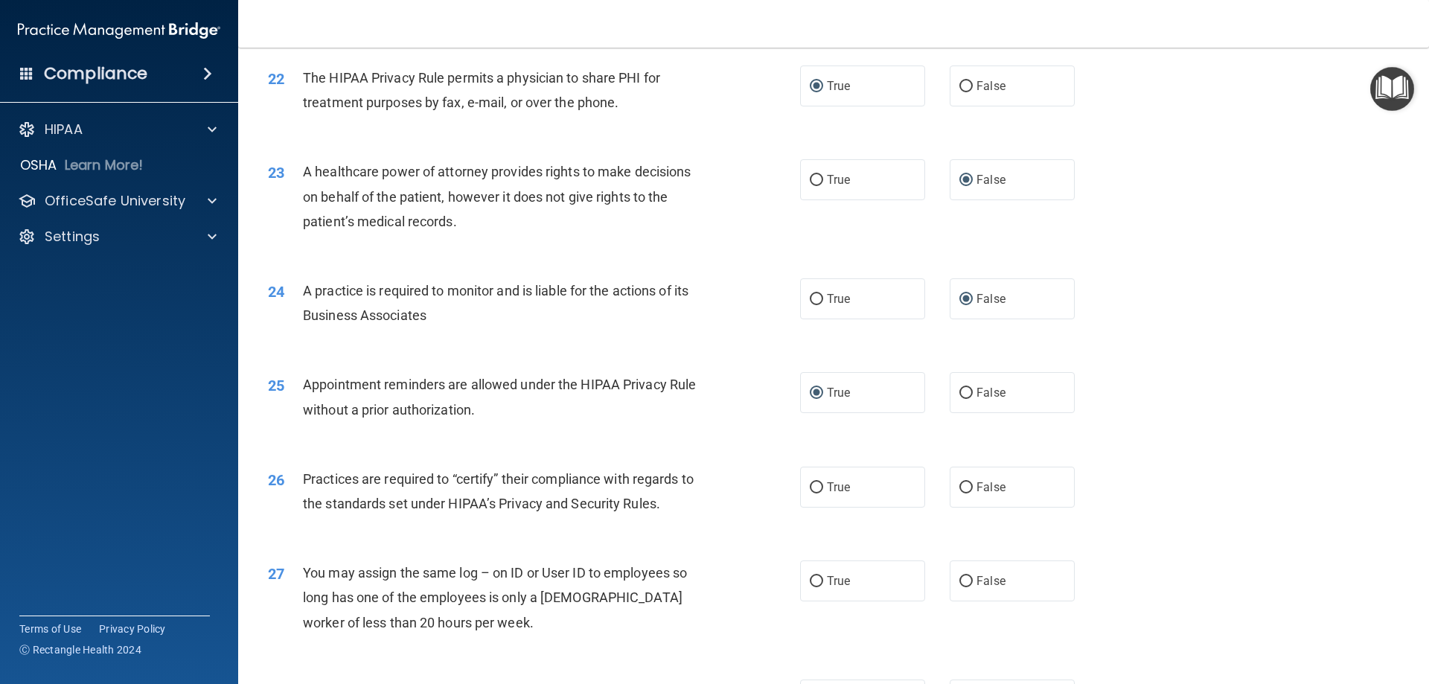
scroll to position [2456, 0]
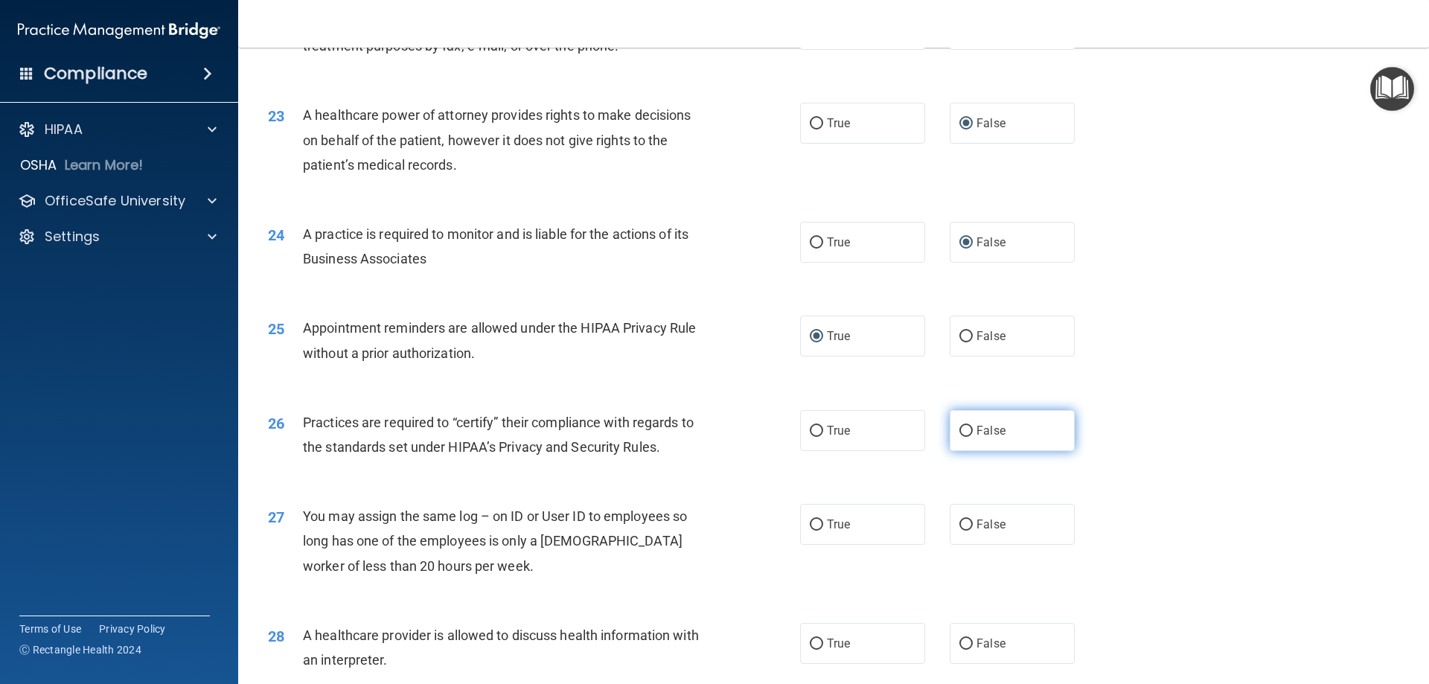
click at [961, 432] on input "False" at bounding box center [965, 431] width 13 height 11
radio input "true"
click at [961, 525] on input "False" at bounding box center [965, 524] width 13 height 11
radio input "true"
drag, startPoint x: 809, startPoint y: 647, endPoint x: 1123, endPoint y: 581, distance: 320.8
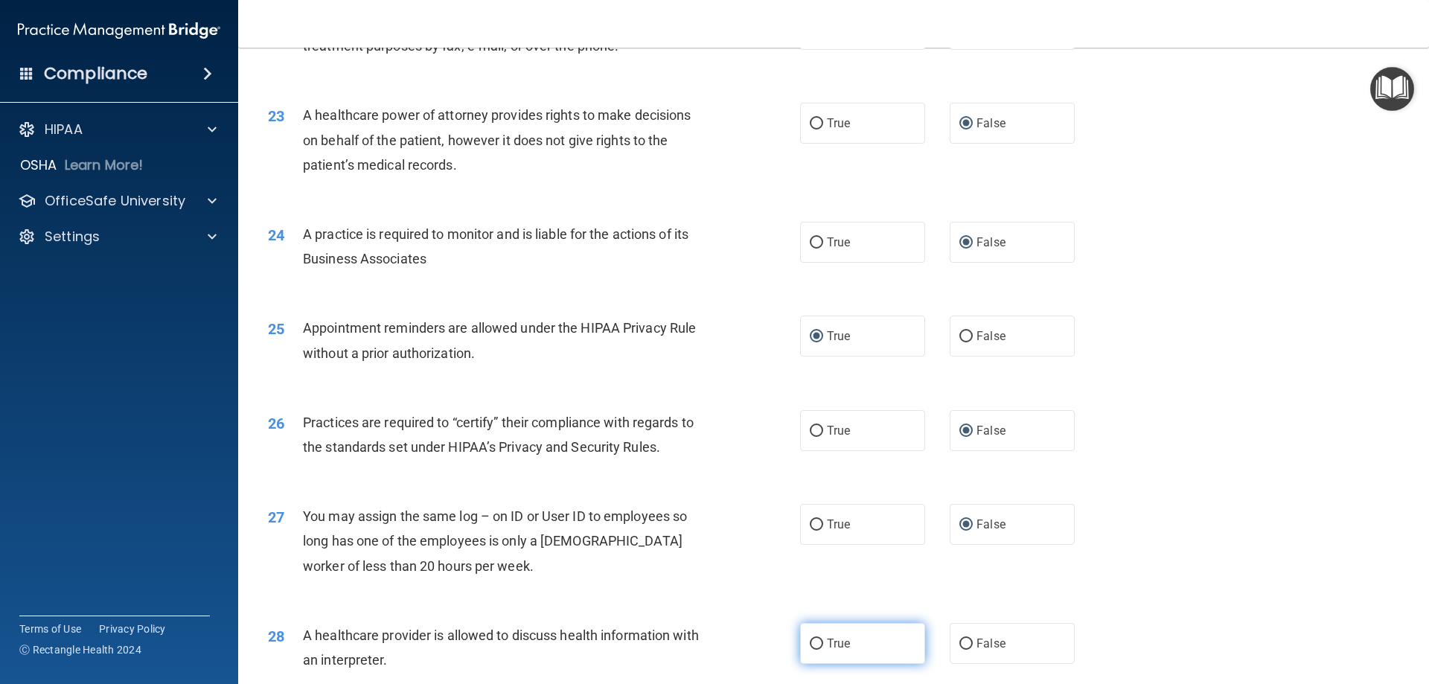
click at [810, 646] on input "True" at bounding box center [816, 643] width 13 height 11
radio input "true"
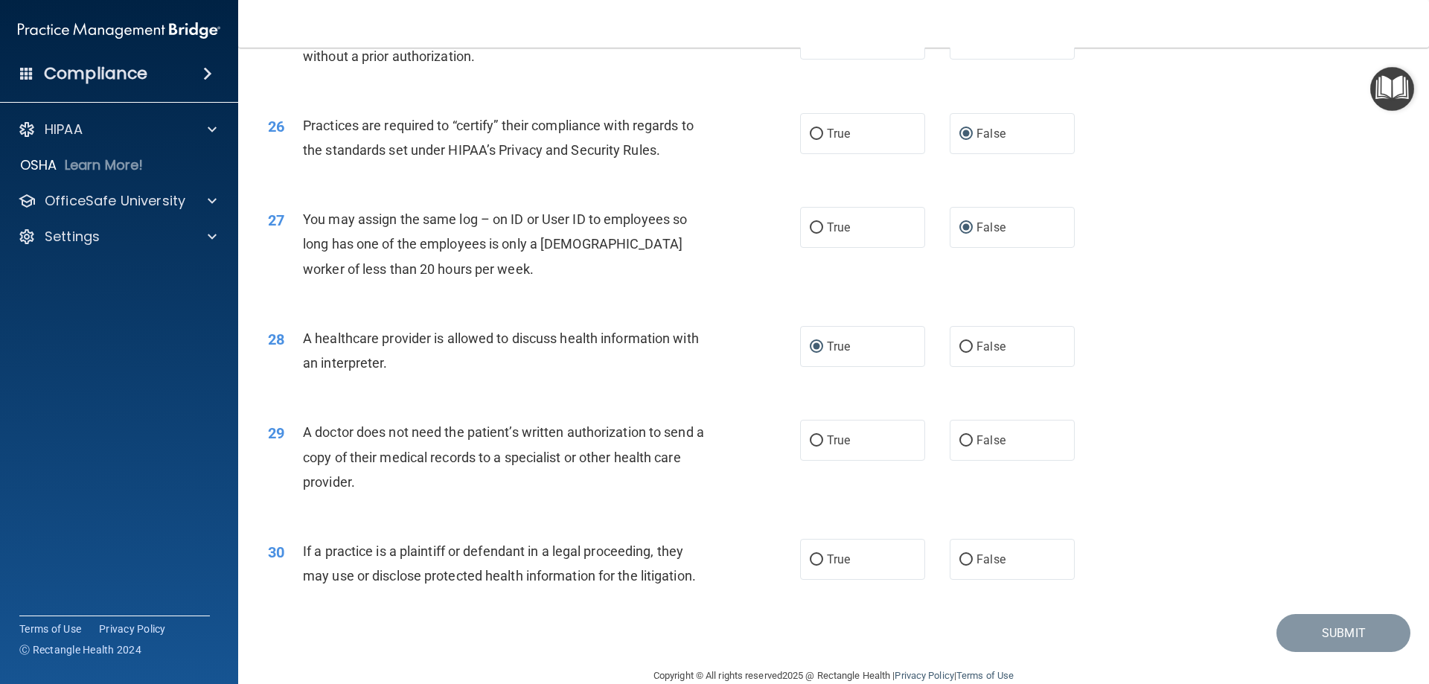
scroll to position [2753, 0]
click at [816, 440] on input "True" at bounding box center [816, 440] width 13 height 11
radio input "true"
click at [810, 556] on input "True" at bounding box center [816, 559] width 13 height 11
radio input "true"
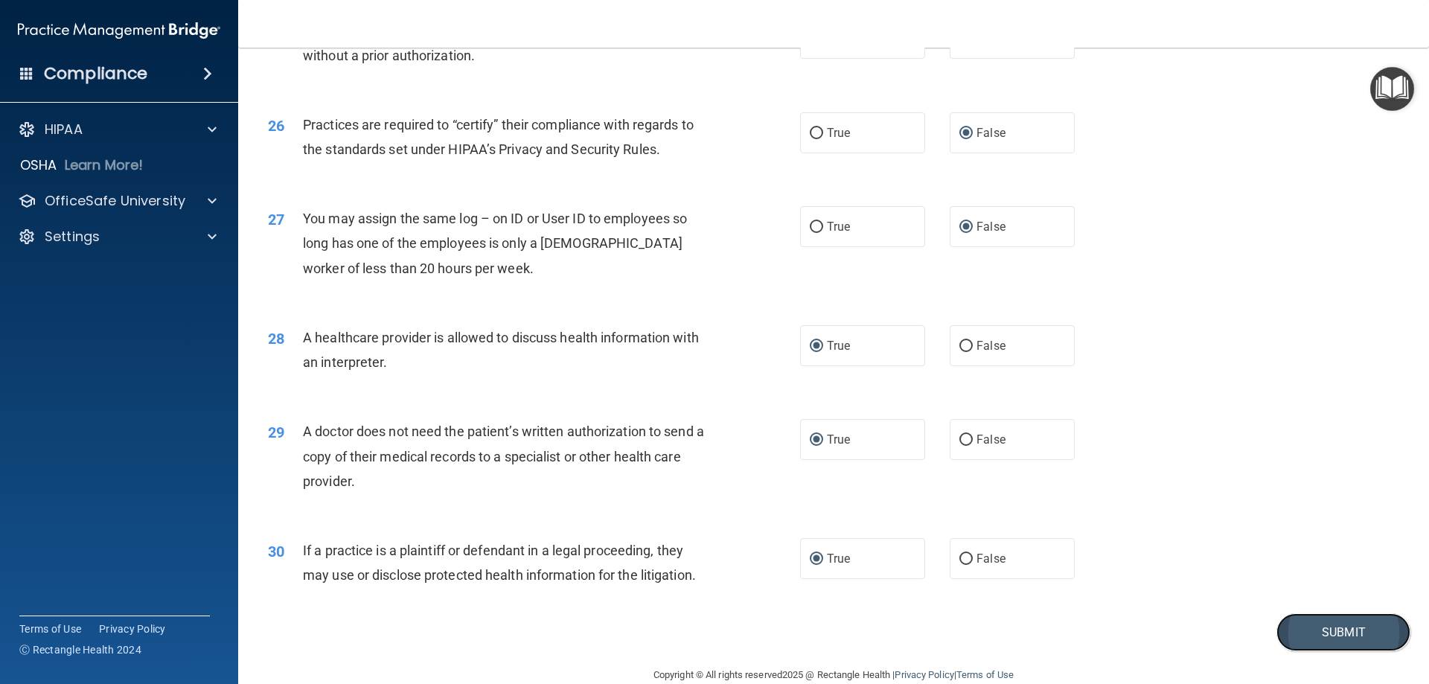
drag, startPoint x: 1326, startPoint y: 633, endPoint x: 1315, endPoint y: 623, distance: 15.3
click at [1324, 631] on button "Submit" at bounding box center [1343, 632] width 134 height 38
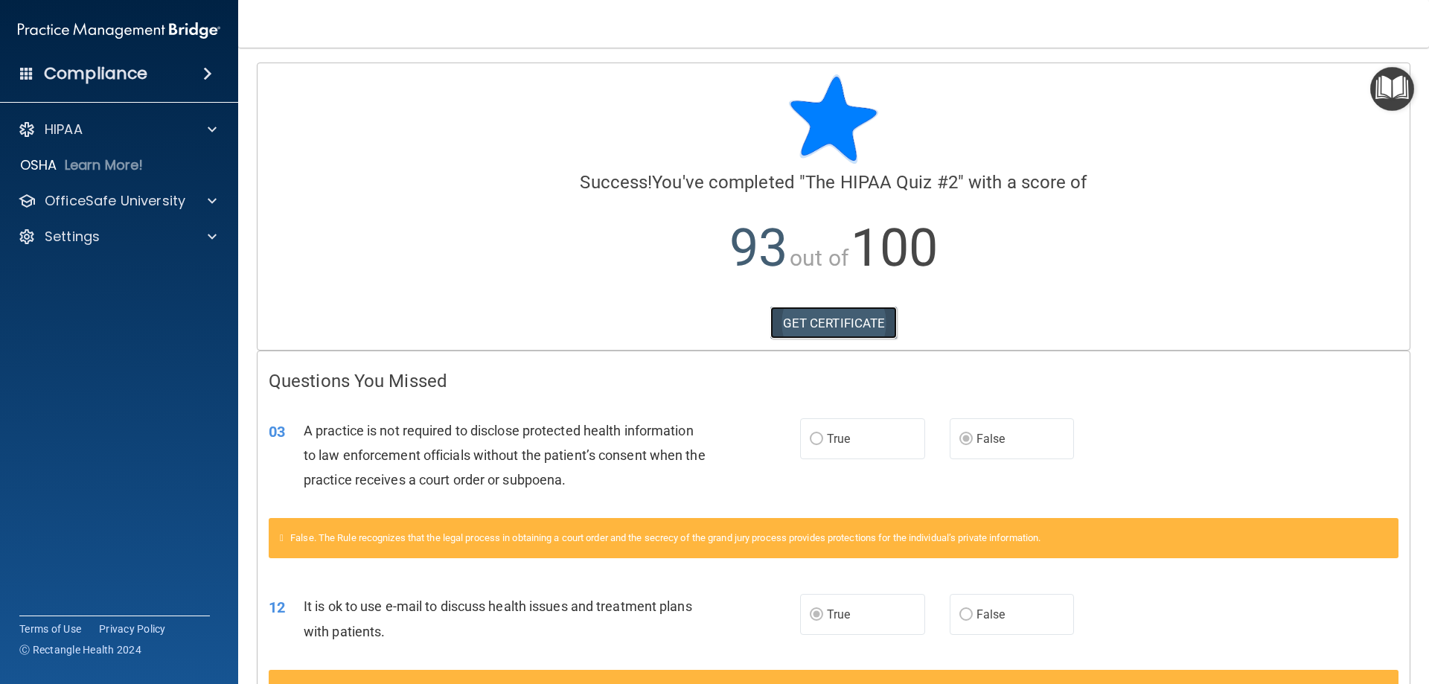
click at [810, 321] on link "GET CERTIFICATE" at bounding box center [833, 323] width 127 height 33
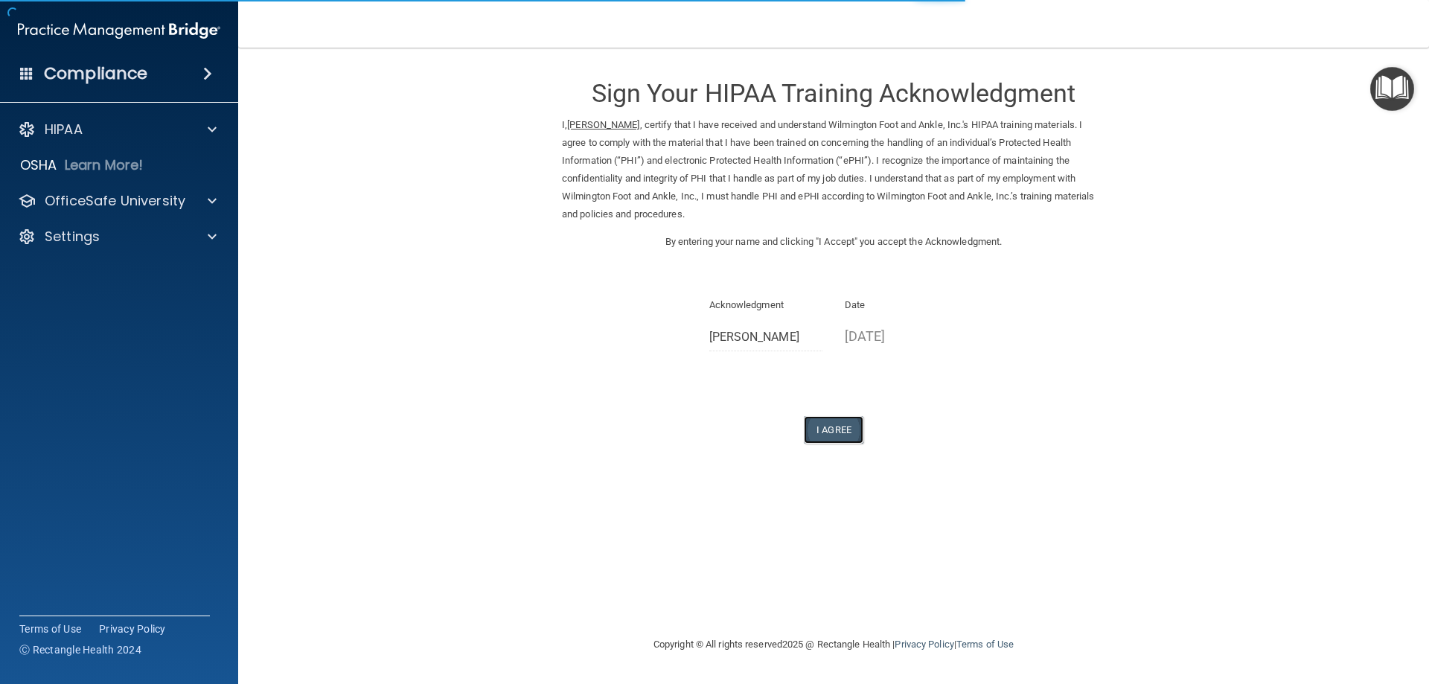
click at [836, 426] on button "I Agree" at bounding box center [834, 430] width 60 height 28
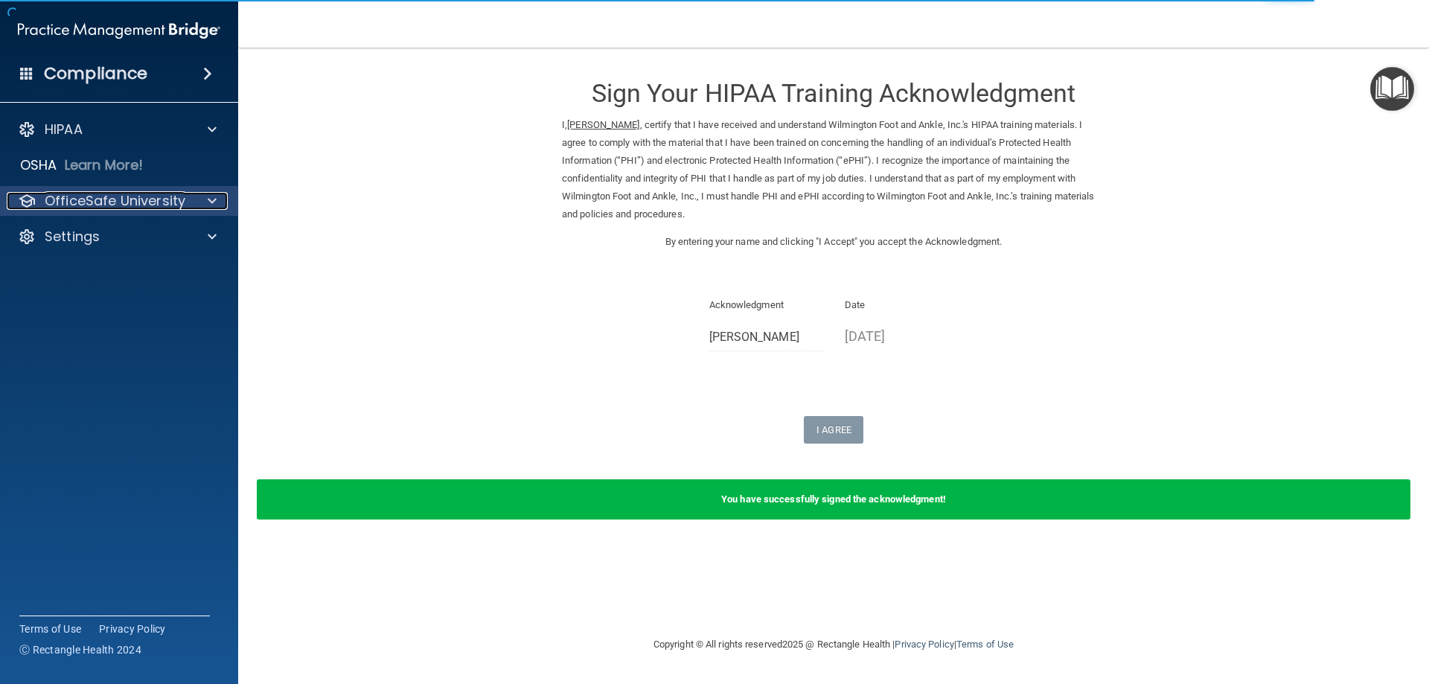
click at [214, 198] on span at bounding box center [212, 201] width 9 height 18
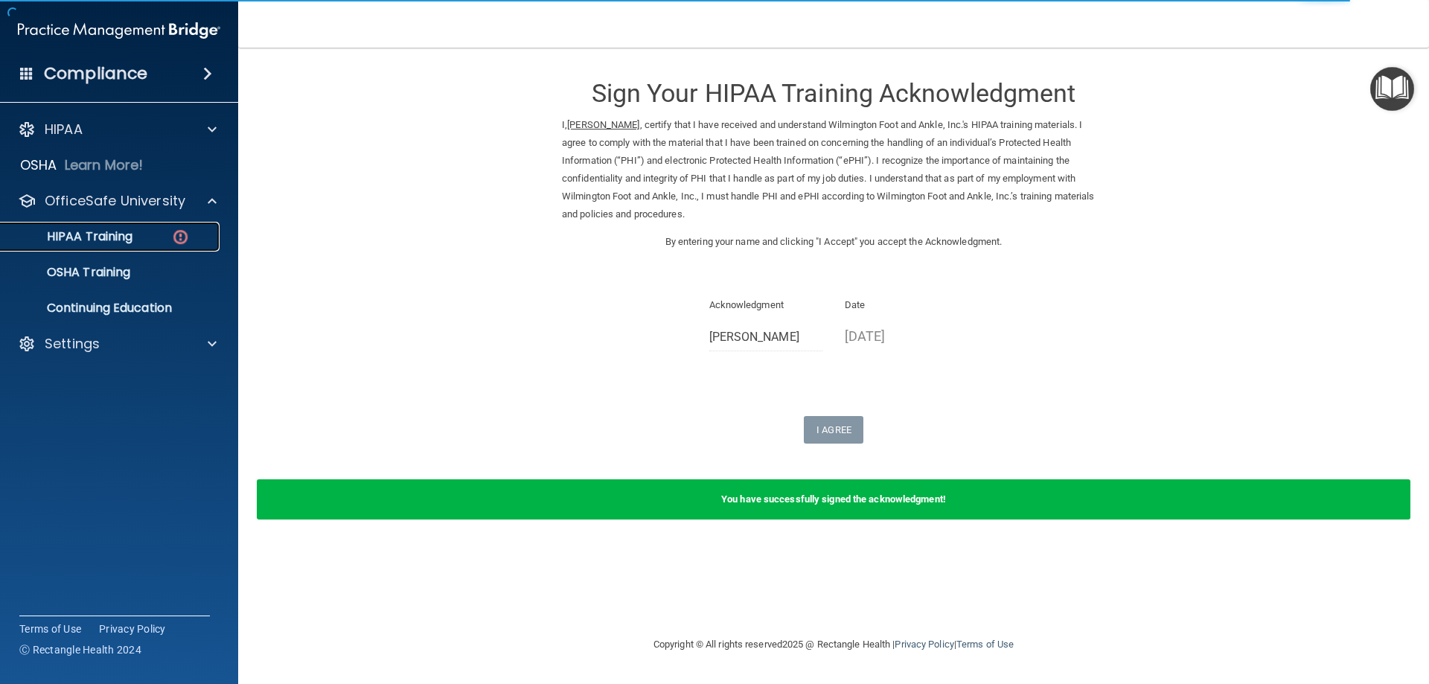
click at [179, 234] on img at bounding box center [180, 237] width 19 height 19
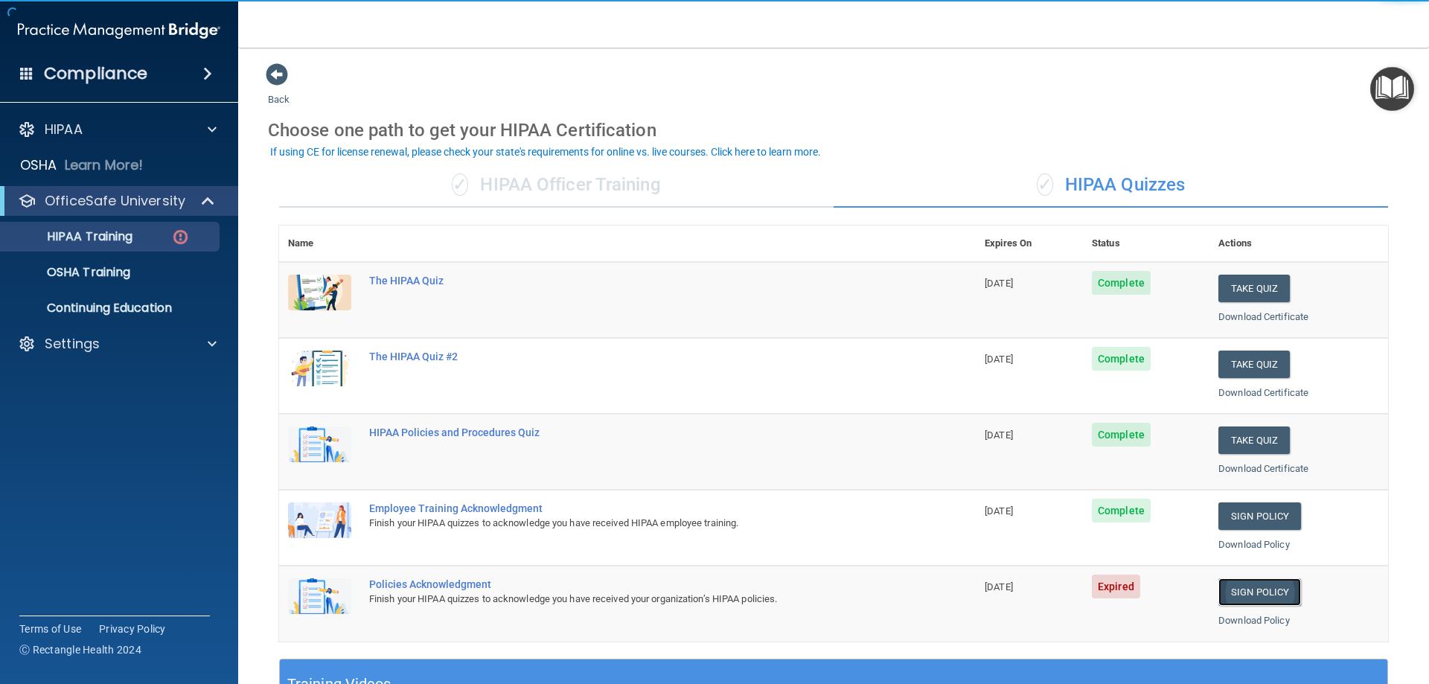
click at [1248, 594] on link "Sign Policy" at bounding box center [1259, 592] width 83 height 28
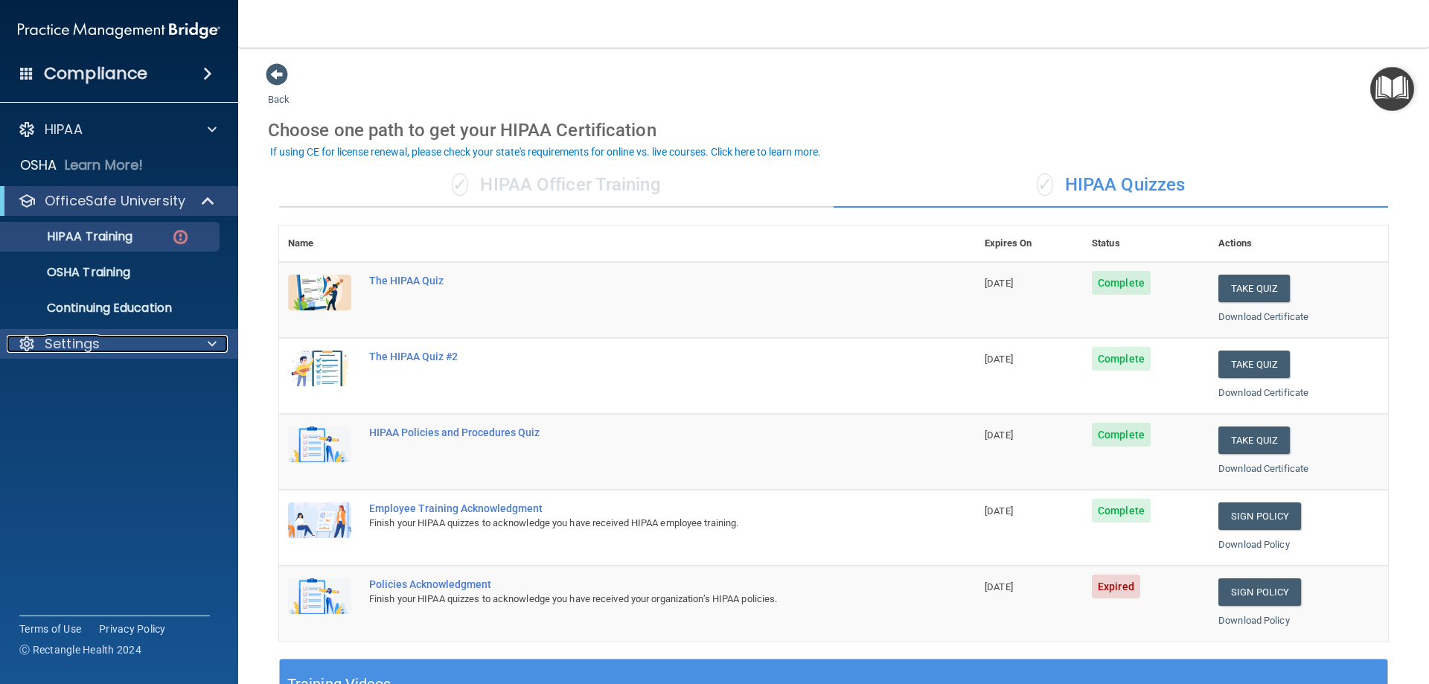
click at [213, 342] on span at bounding box center [212, 344] width 9 height 18
click at [59, 415] on p "Sign Out" at bounding box center [111, 415] width 203 height 15
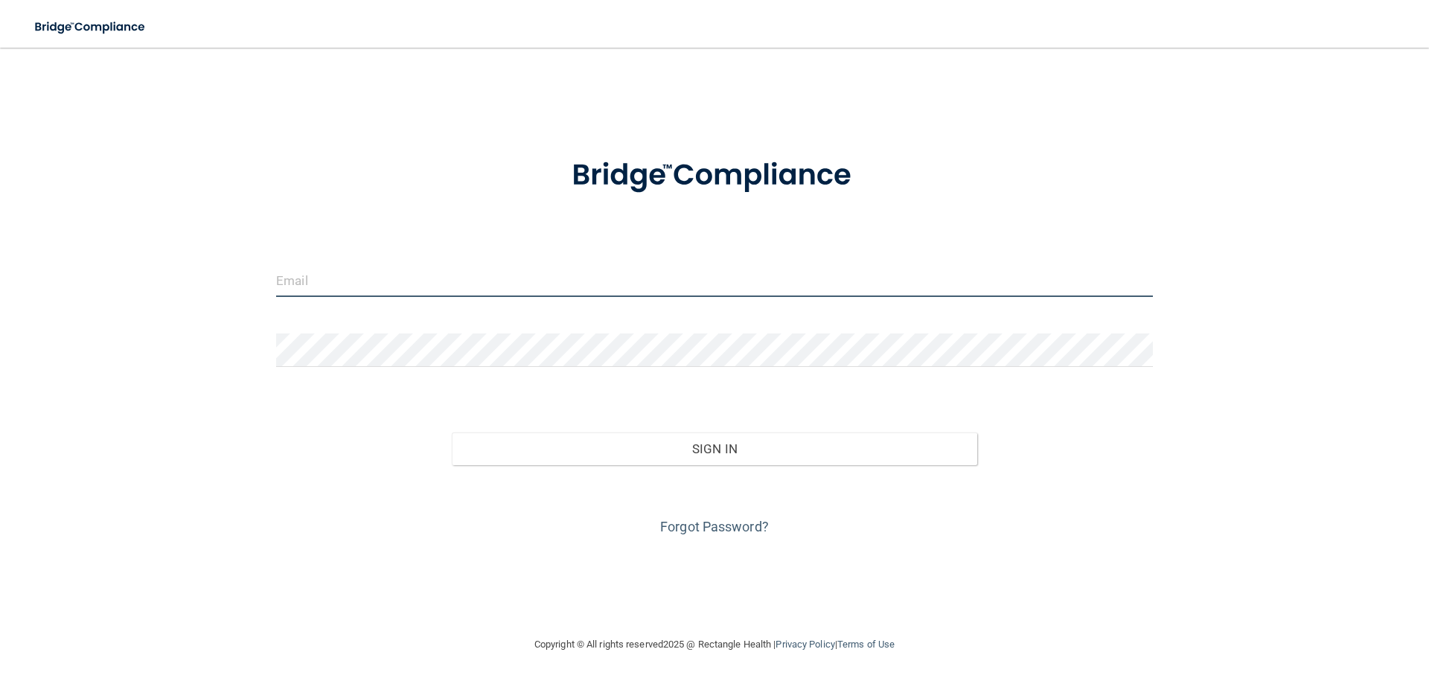
type input "[EMAIL_ADDRESS][DOMAIN_NAME]"
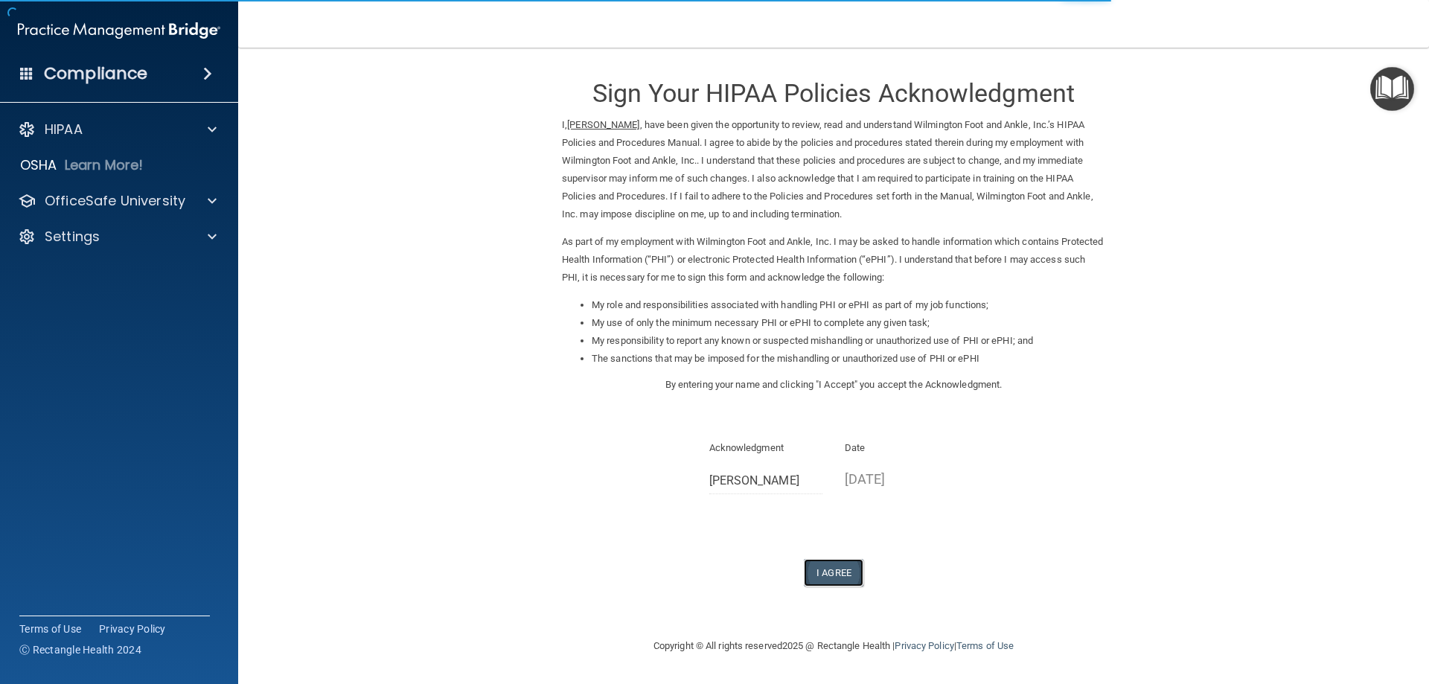
click at [827, 571] on button "I Agree" at bounding box center [834, 573] width 60 height 28
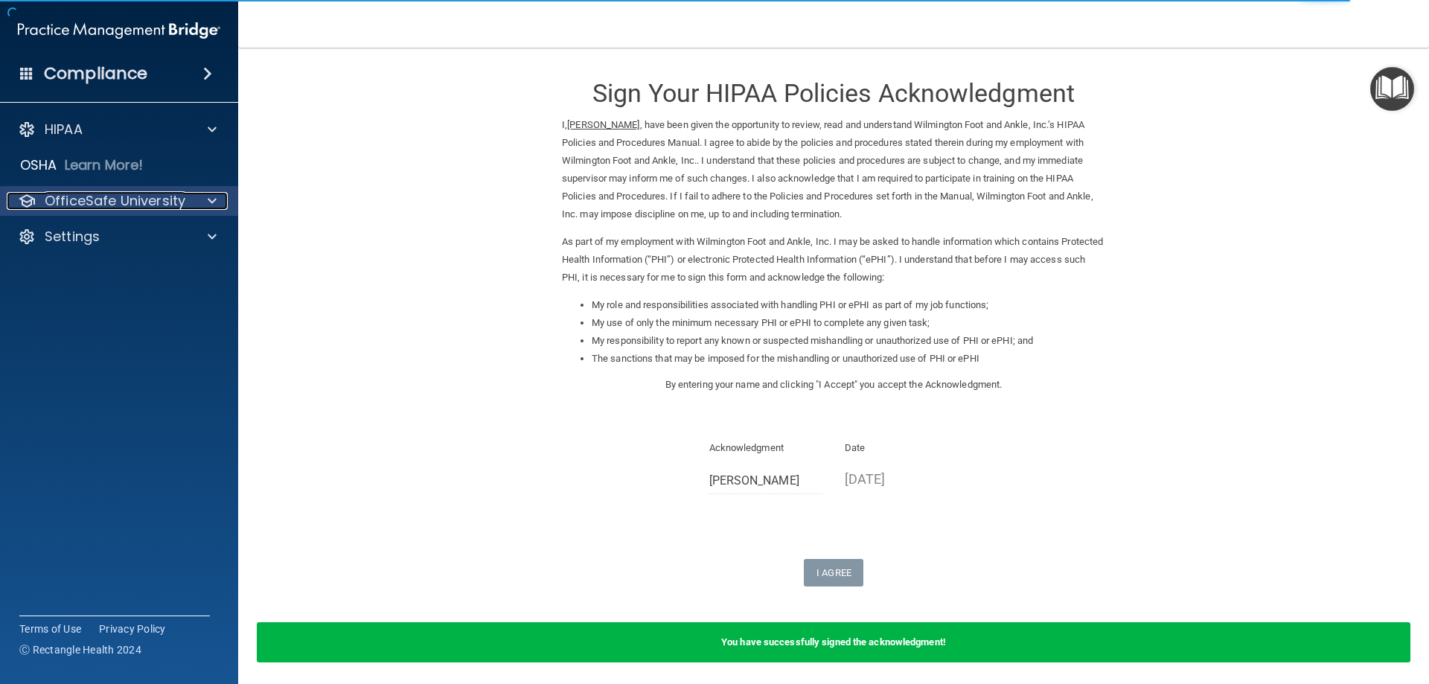
click at [212, 198] on span at bounding box center [212, 201] width 9 height 18
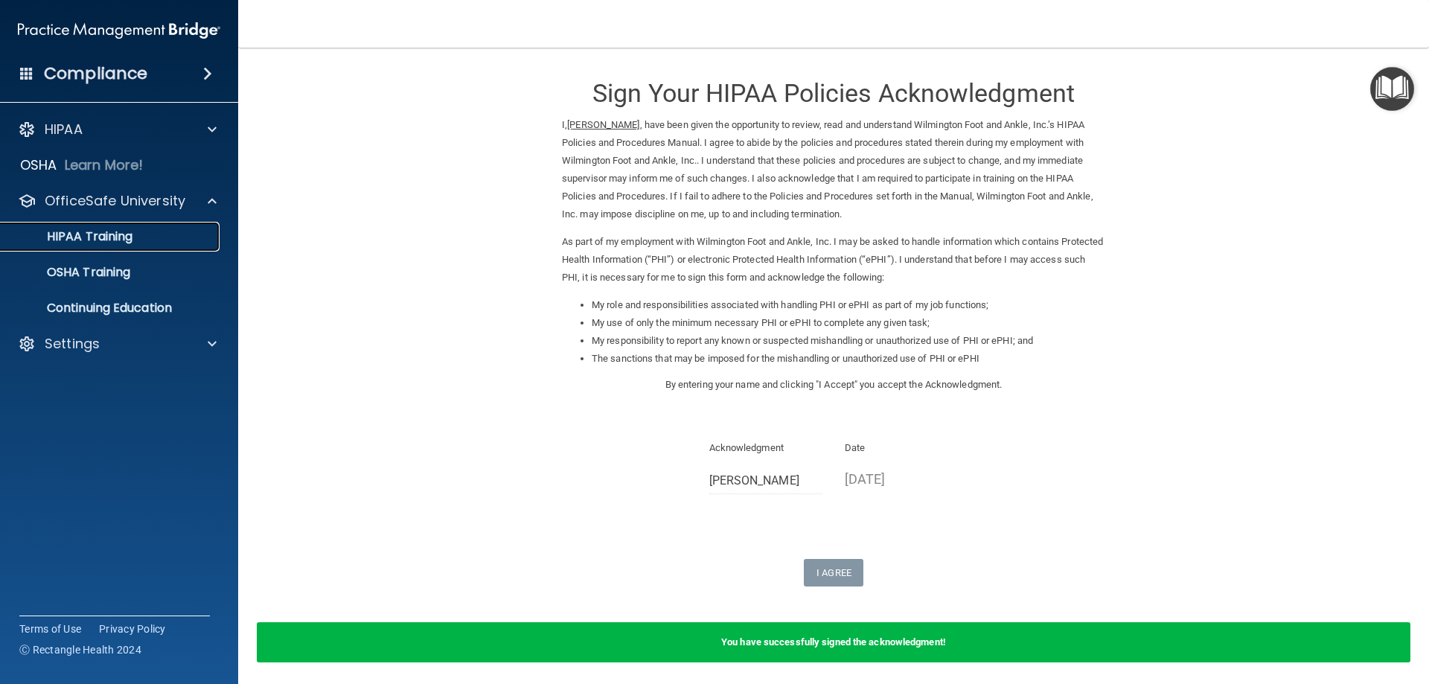
click at [101, 231] on p "HIPAA Training" at bounding box center [71, 236] width 123 height 15
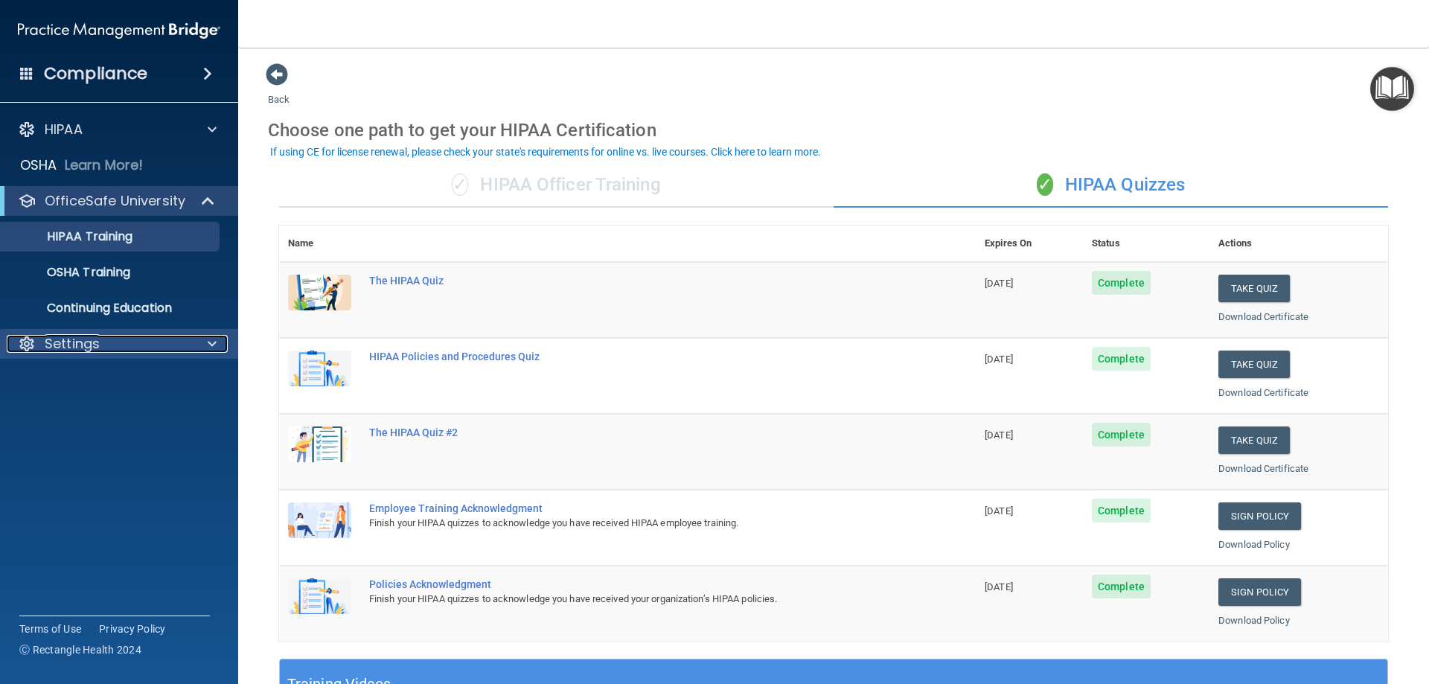
click at [106, 344] on div "Settings" at bounding box center [99, 344] width 185 height 18
click at [72, 414] on p "Sign Out" at bounding box center [111, 415] width 203 height 15
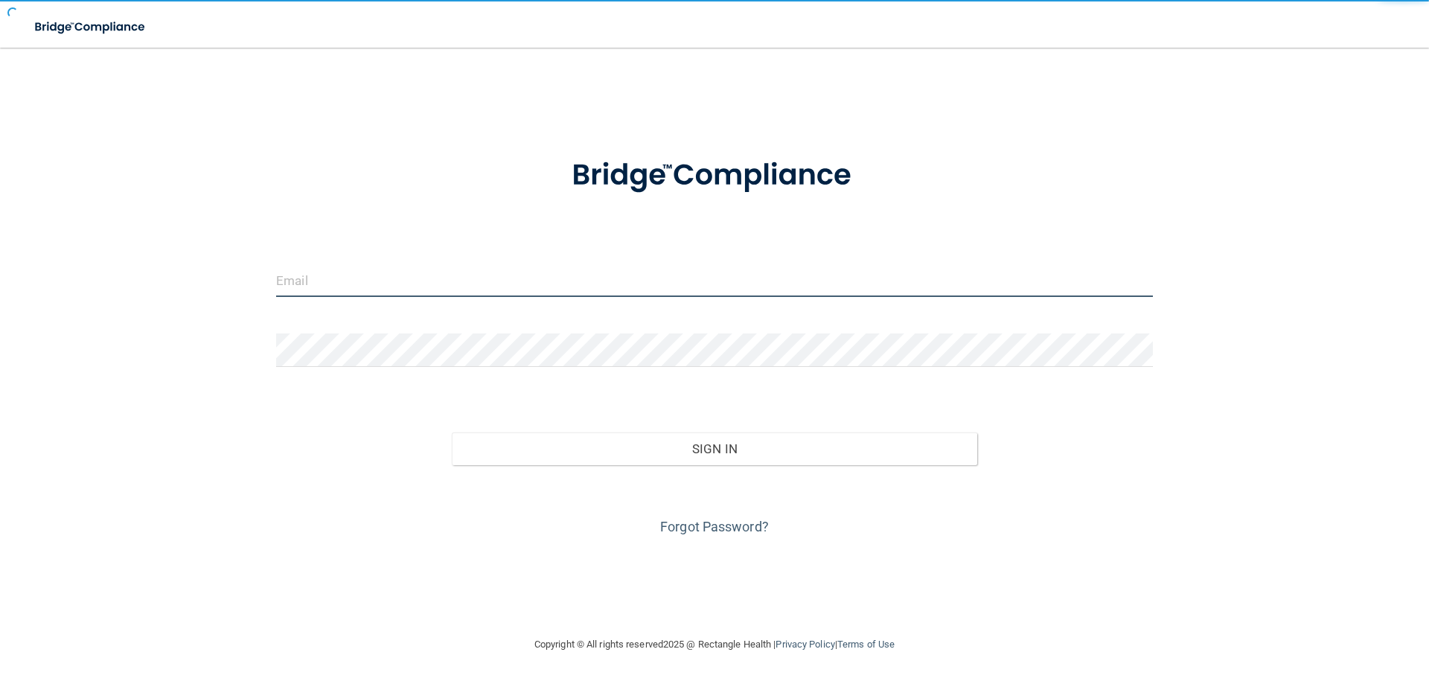
type input "[EMAIL_ADDRESS][DOMAIN_NAME]"
